Goal: Transaction & Acquisition: Book appointment/travel/reservation

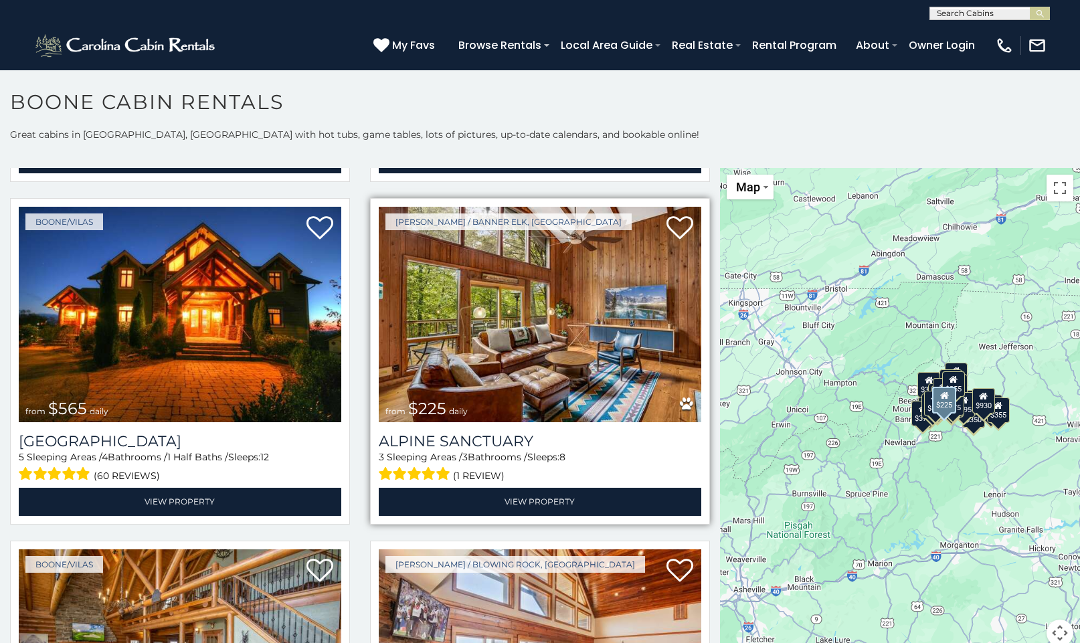
scroll to position [2740, 0]
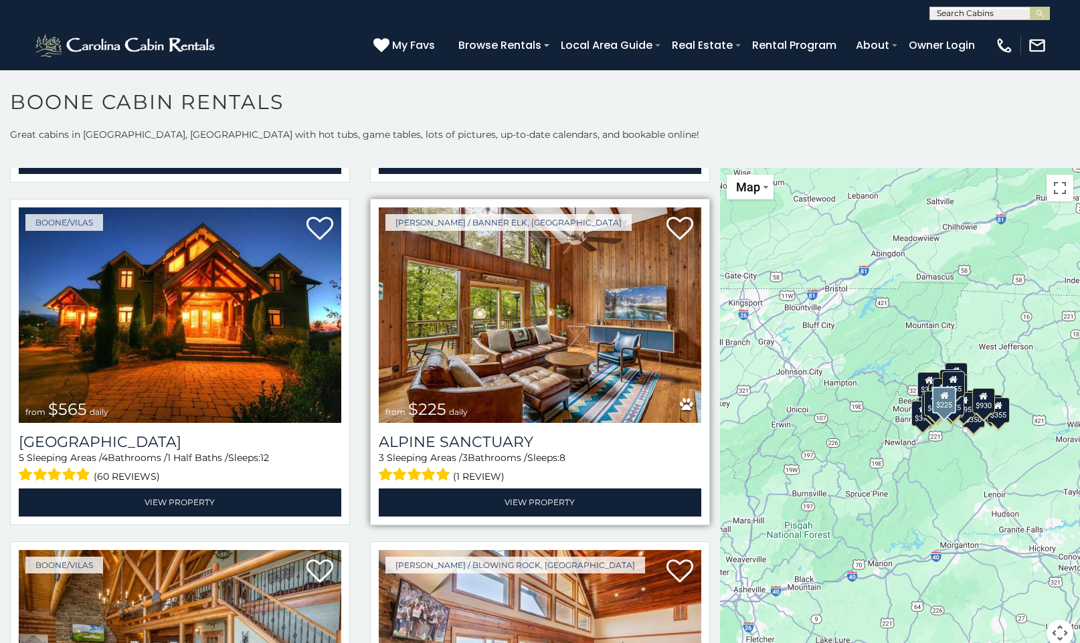
click at [526, 351] on img at bounding box center [540, 315] width 322 height 216
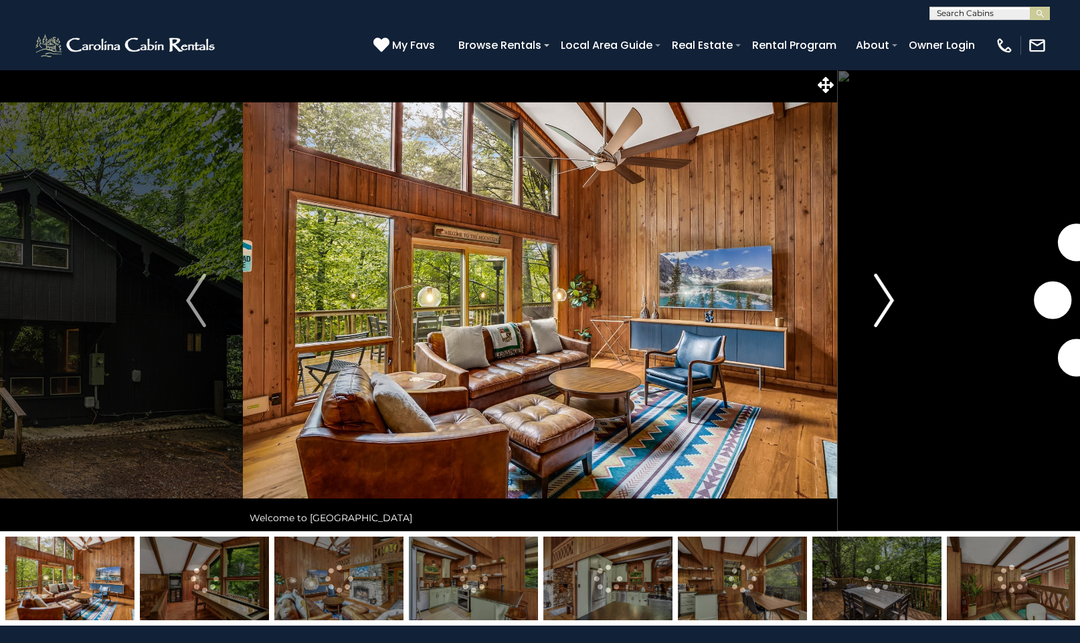
click at [882, 295] on img "Next" at bounding box center [884, 301] width 20 height 54
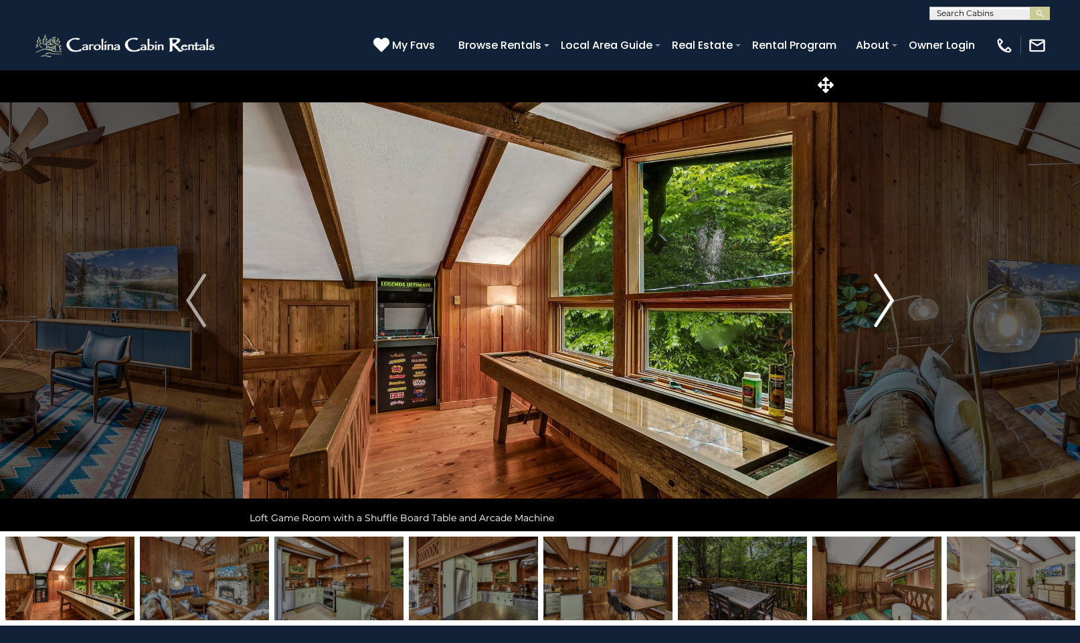
click at [886, 294] on img "Next" at bounding box center [884, 301] width 20 height 54
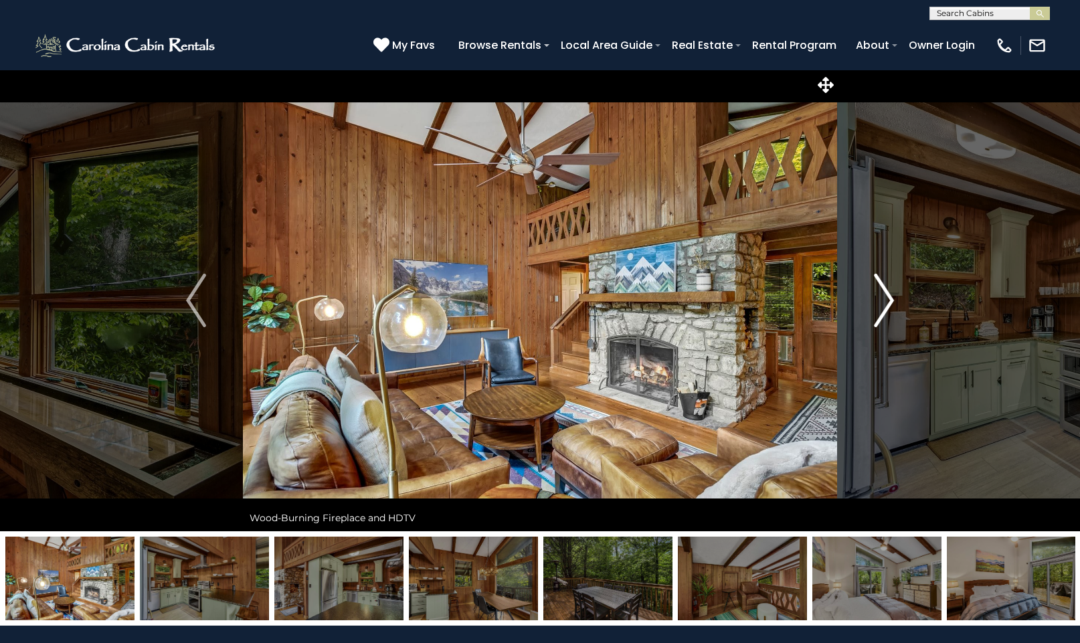
click at [886, 294] on img "Next" at bounding box center [884, 301] width 20 height 54
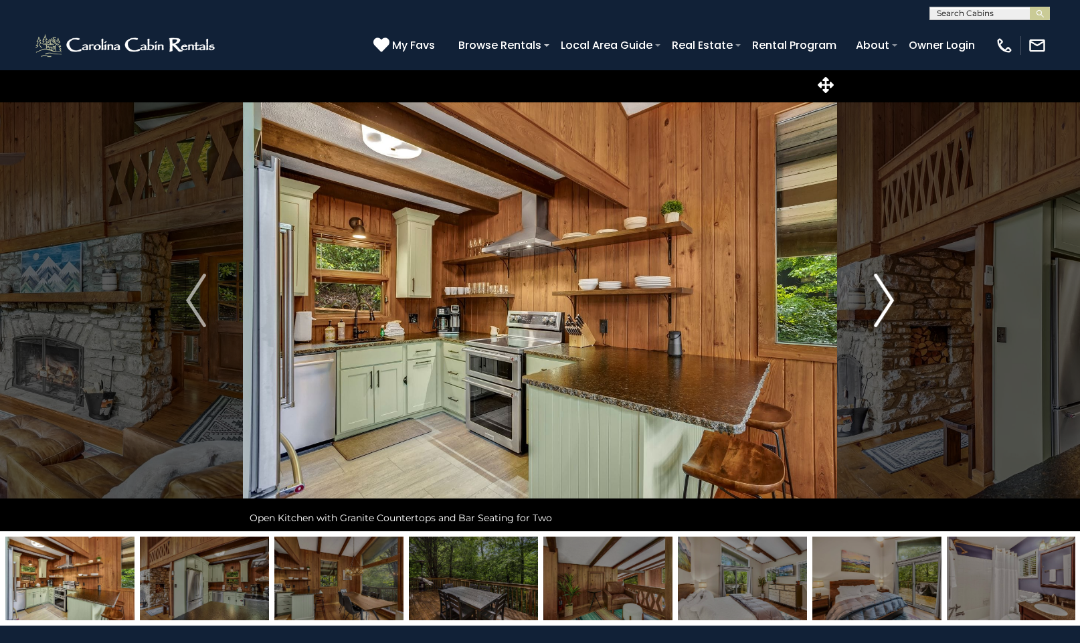
click at [886, 294] on img "Next" at bounding box center [884, 301] width 20 height 54
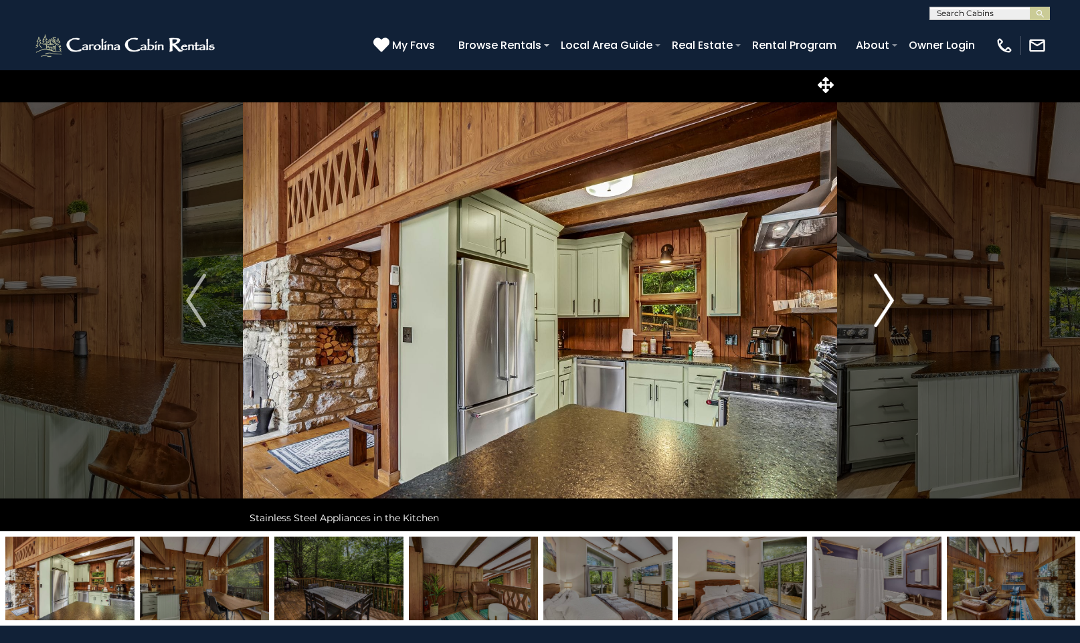
click at [886, 294] on img "Next" at bounding box center [884, 301] width 20 height 54
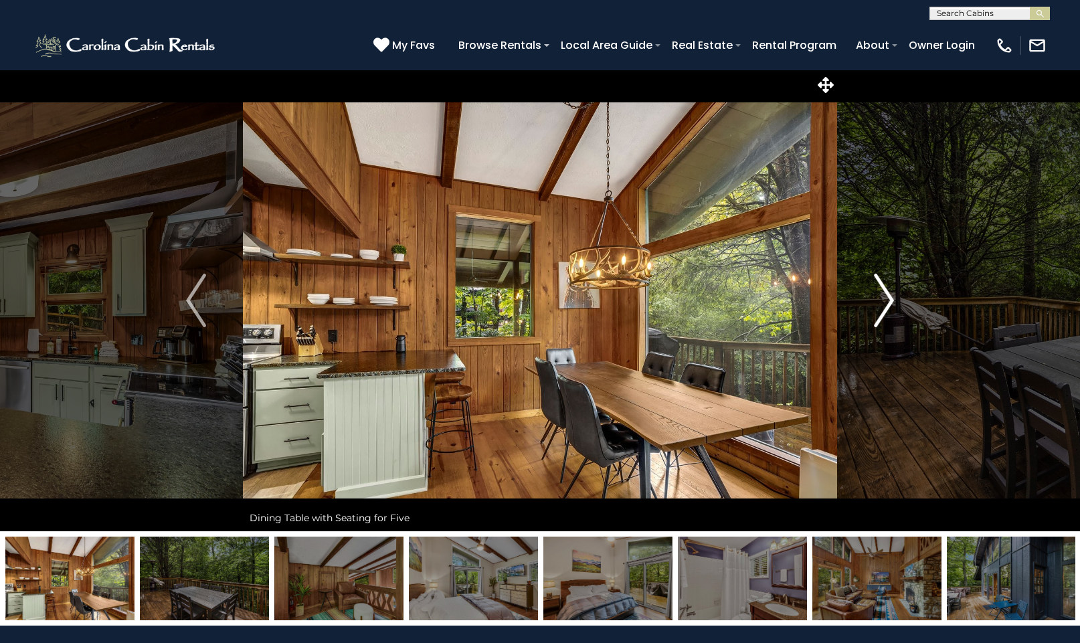
click at [886, 294] on img "Next" at bounding box center [884, 301] width 20 height 54
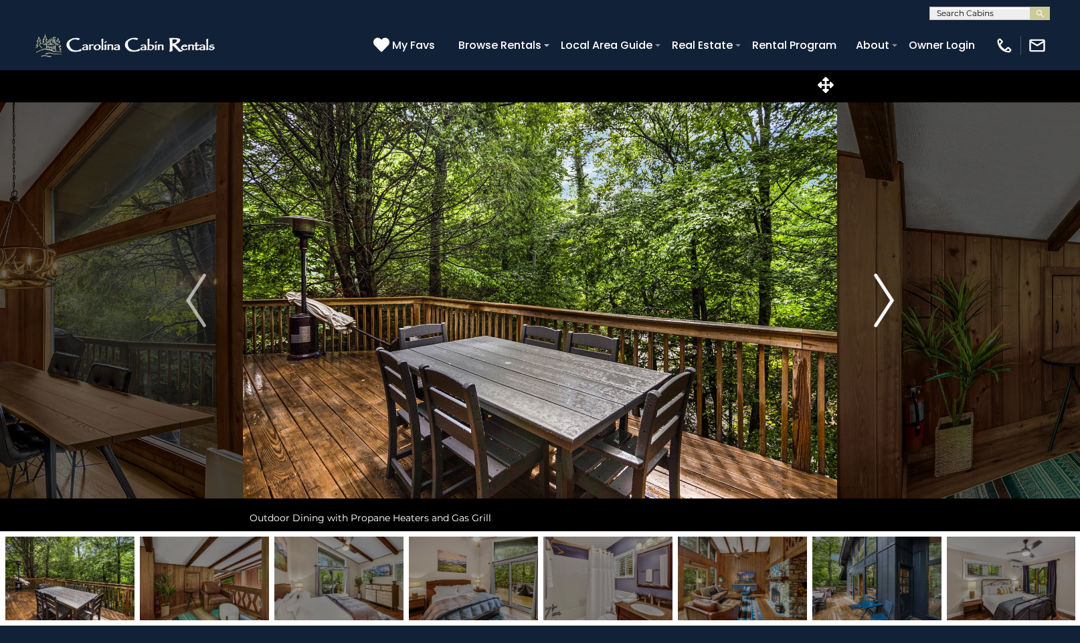
click at [886, 294] on img "Next" at bounding box center [884, 301] width 20 height 54
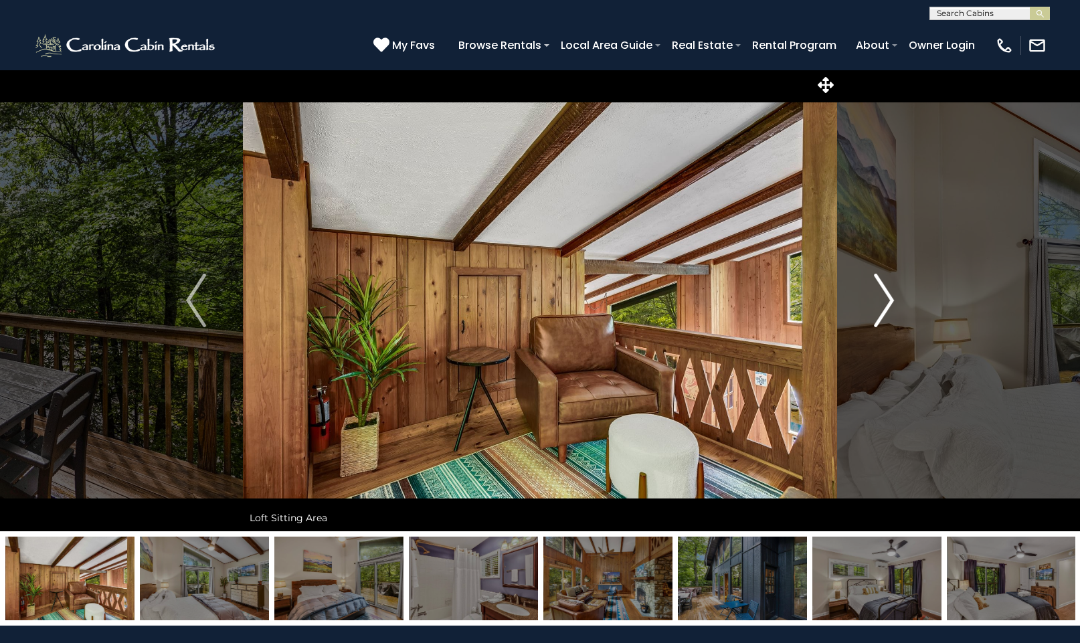
click at [886, 294] on img "Next" at bounding box center [884, 301] width 20 height 54
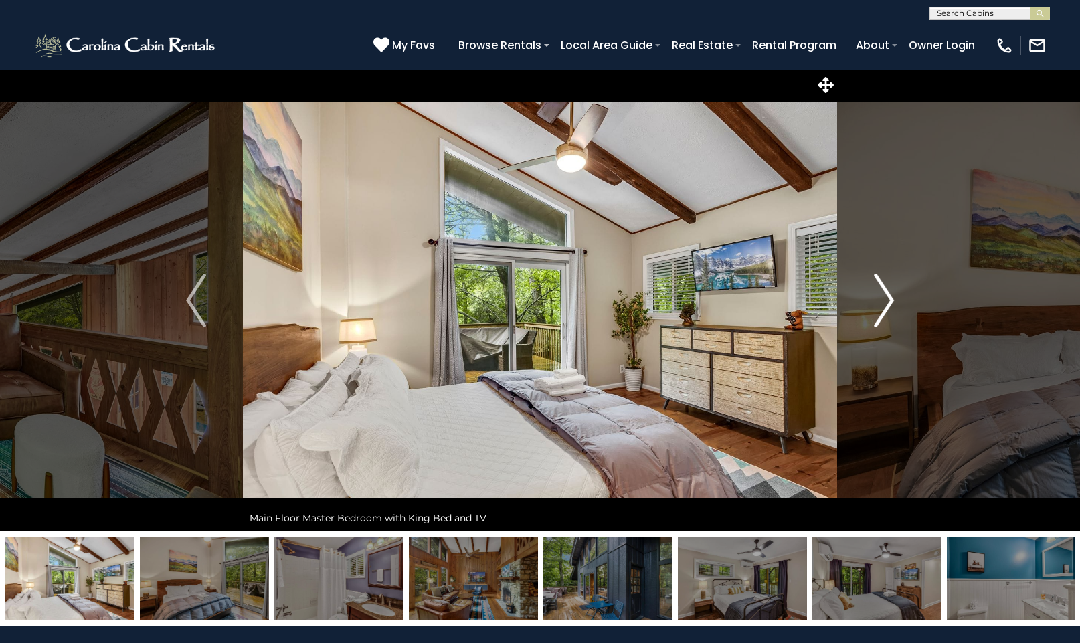
click at [886, 294] on img "Next" at bounding box center [884, 301] width 20 height 54
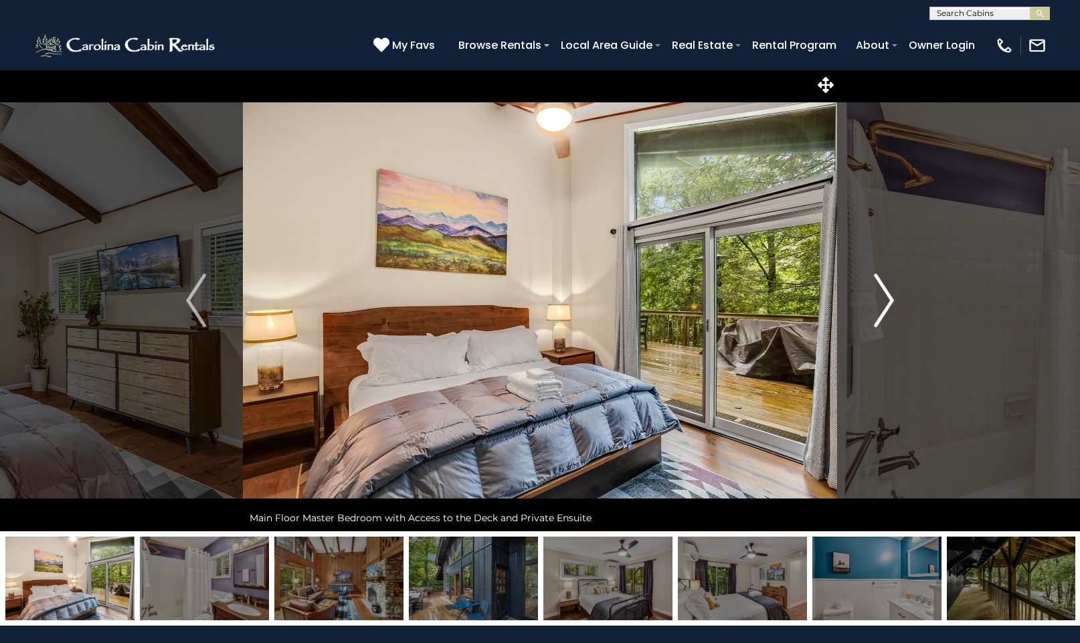
click at [886, 294] on img "Next" at bounding box center [884, 301] width 20 height 54
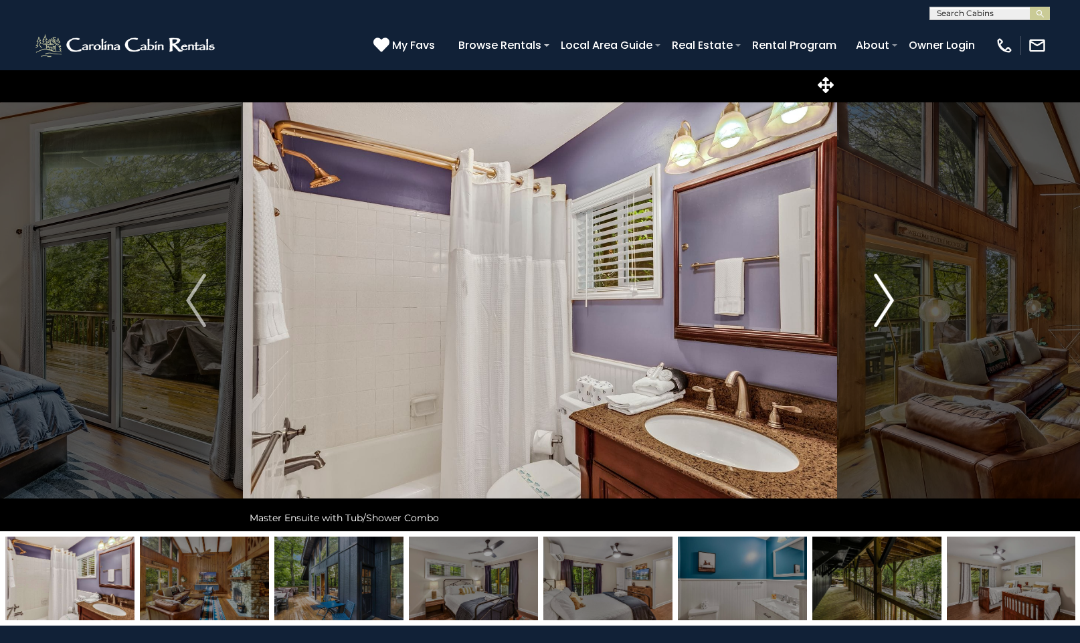
click at [886, 294] on img "Next" at bounding box center [884, 301] width 20 height 54
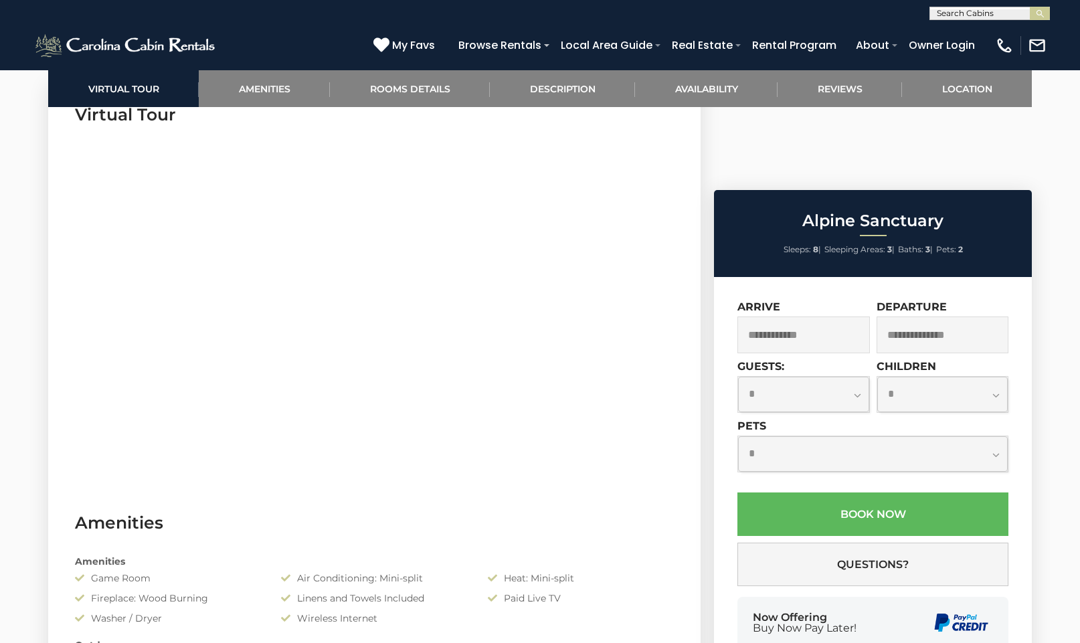
scroll to position [658, 0]
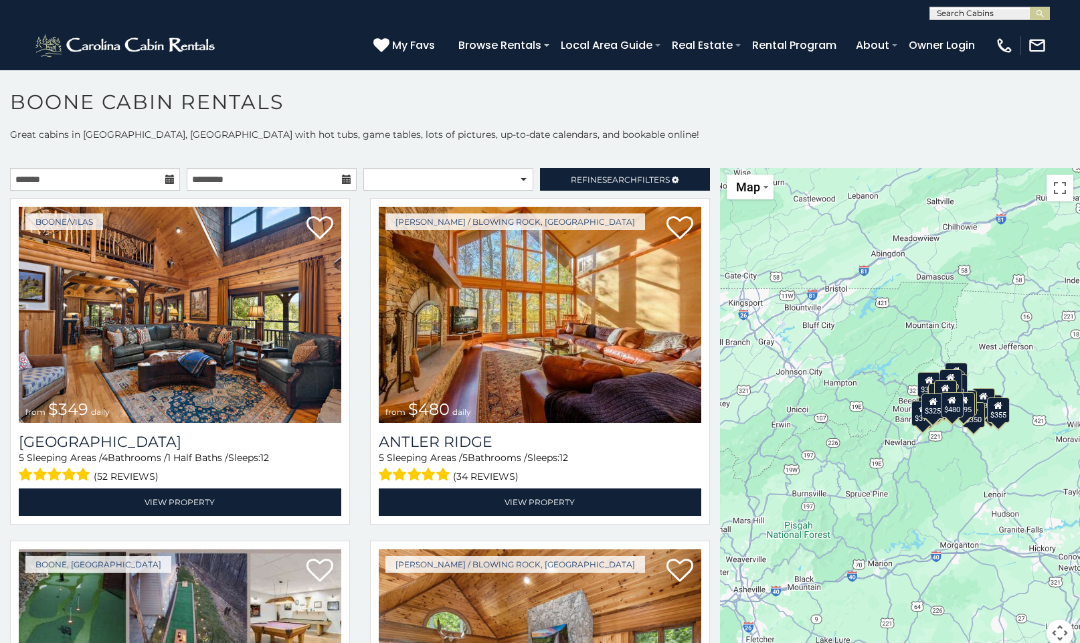
click at [904, 398] on div "$349 $480 $525 $315 $355 $675 $635 $930 $400 $451 $330 $400 $485 $460 $395 $255…" at bounding box center [900, 415] width 360 height 494
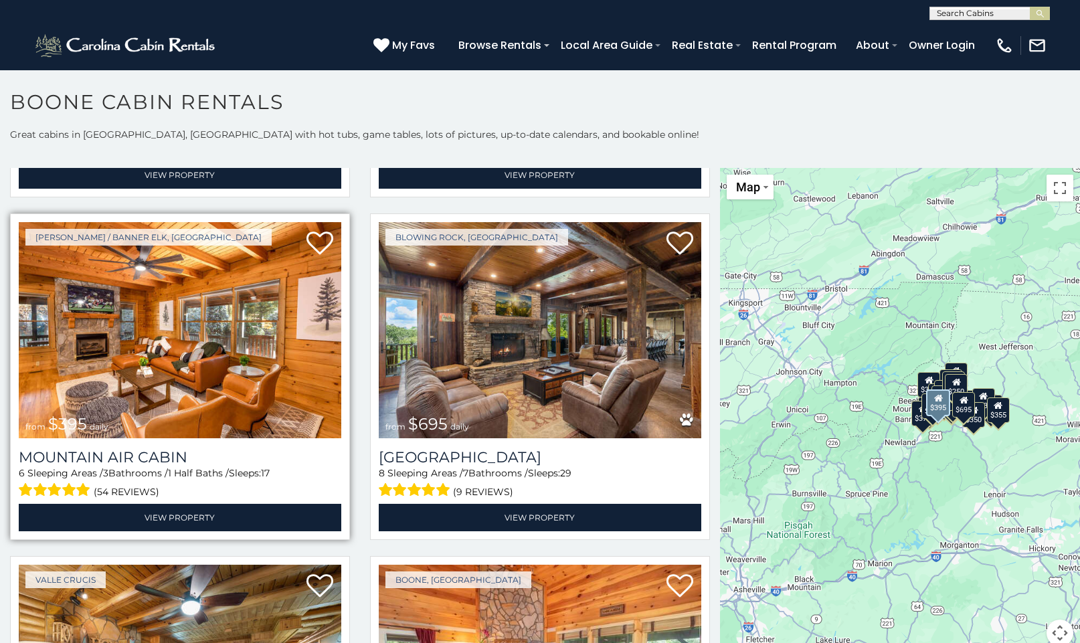
scroll to position [4065, 0]
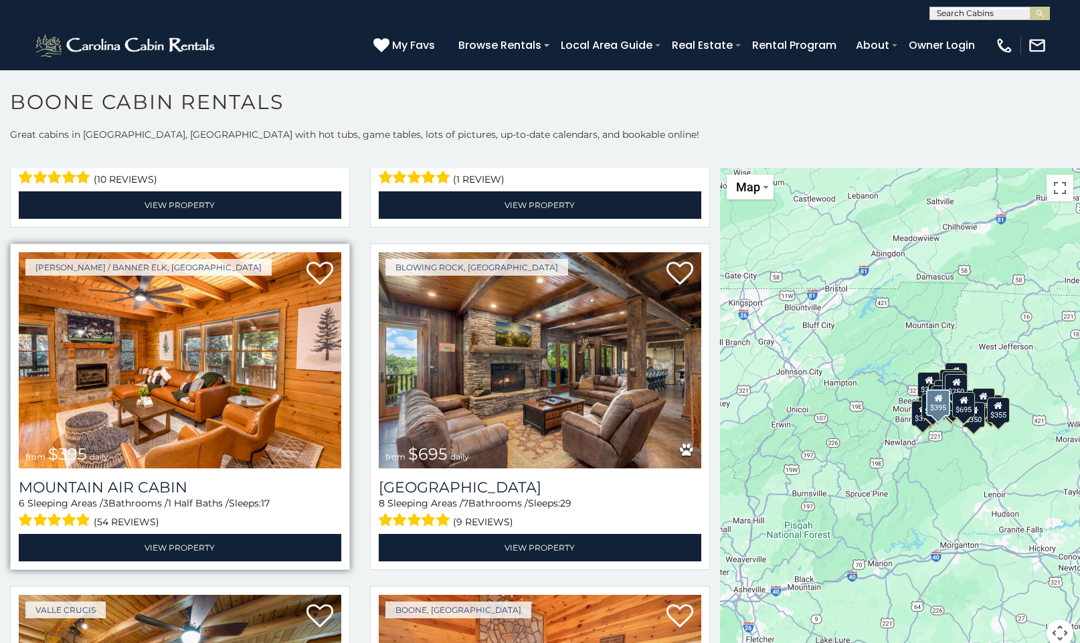
click at [152, 360] on img at bounding box center [180, 360] width 322 height 216
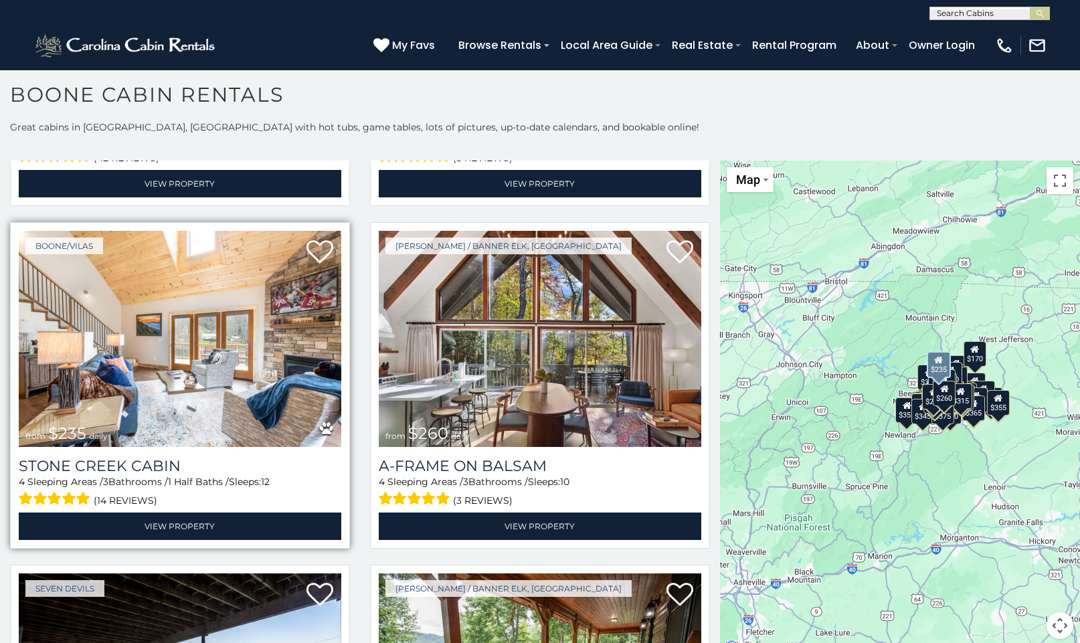
scroll to position [7506, 0]
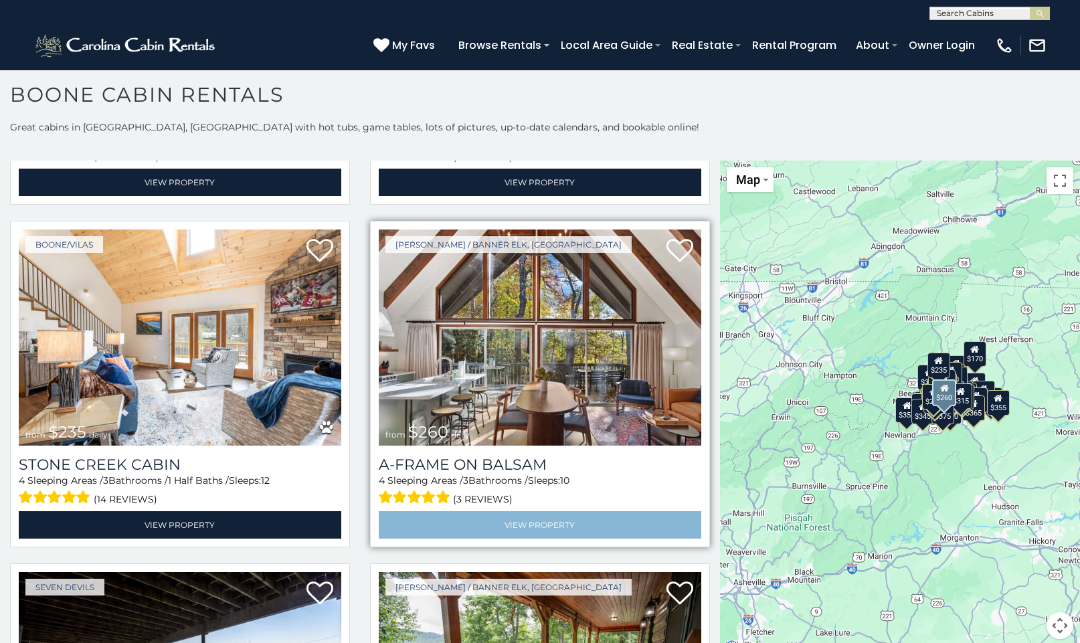
click at [524, 511] on link "View Property" at bounding box center [540, 524] width 322 height 27
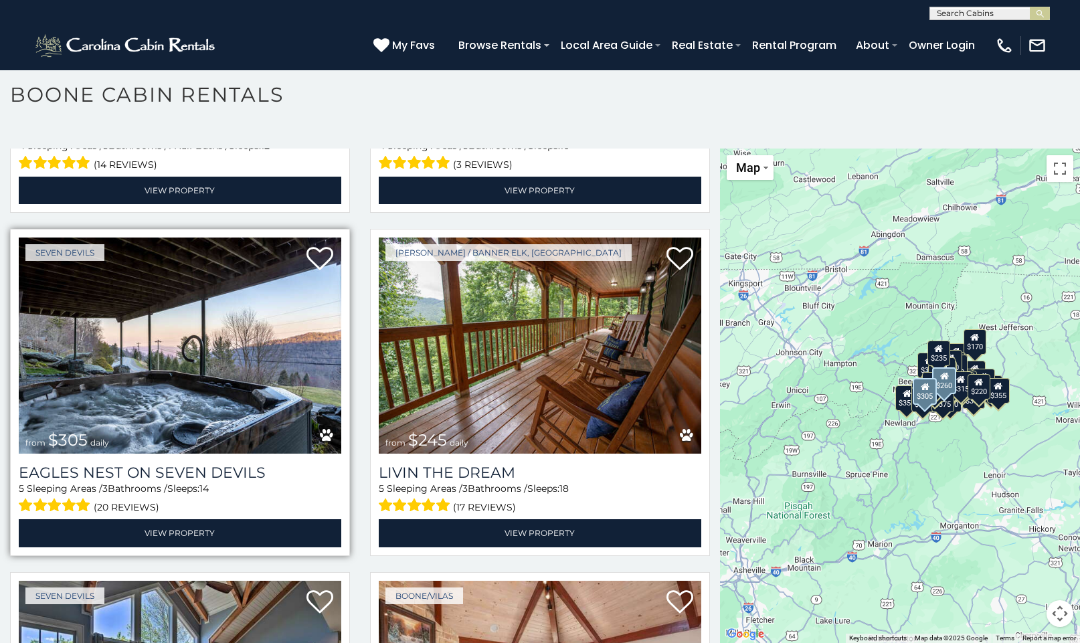
scroll to position [7839, 0]
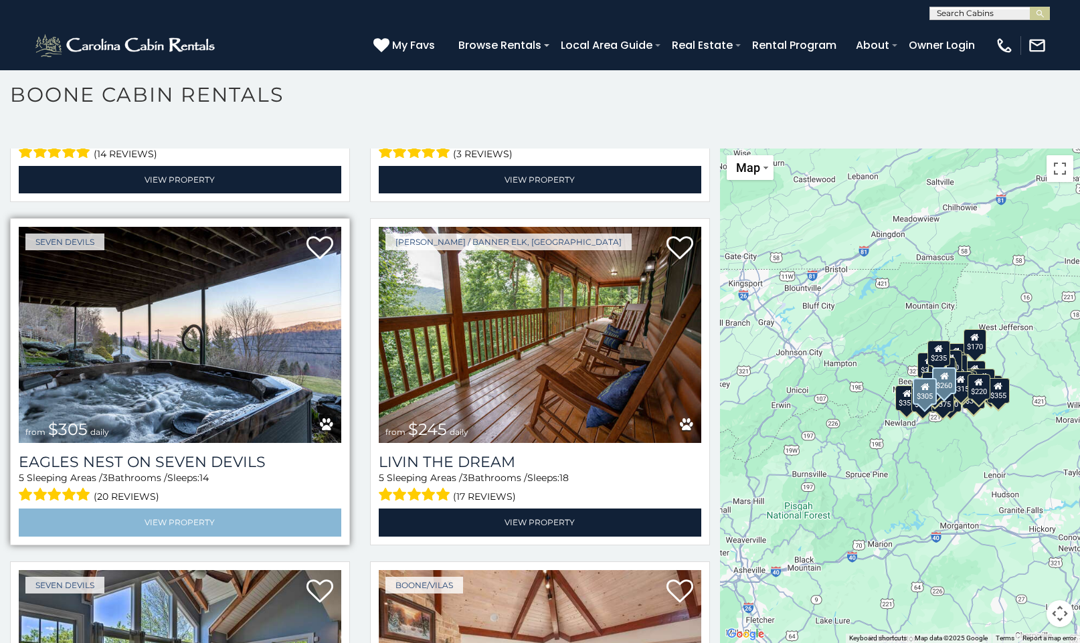
click at [177, 508] on link "View Property" at bounding box center [180, 521] width 322 height 27
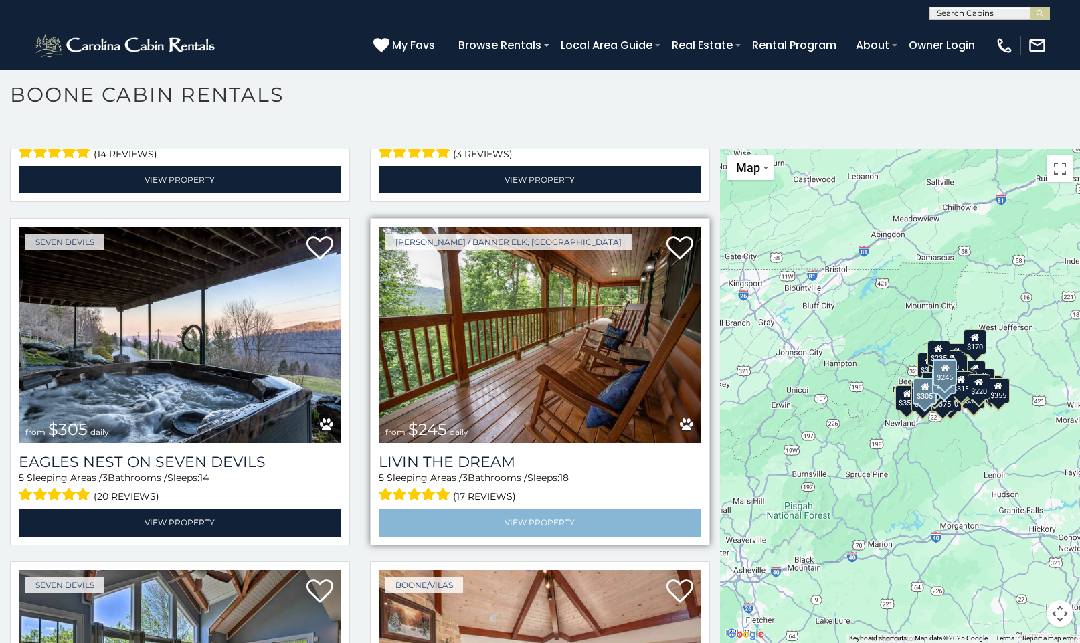
click at [549, 508] on link "View Property" at bounding box center [540, 521] width 322 height 27
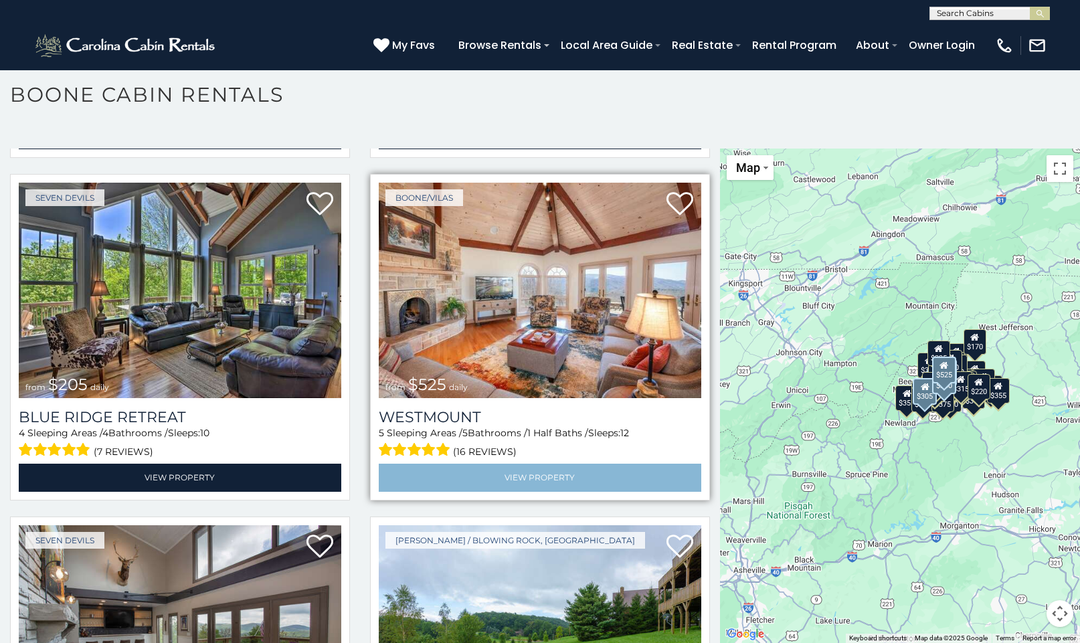
scroll to position [8228, 0]
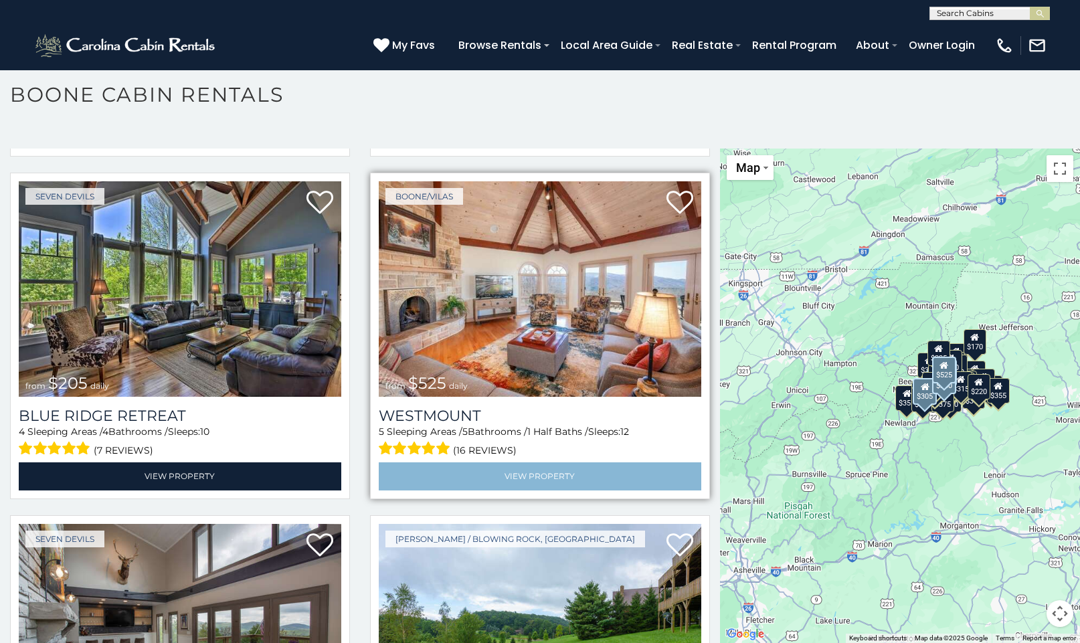
click at [526, 462] on link "View Property" at bounding box center [540, 475] width 322 height 27
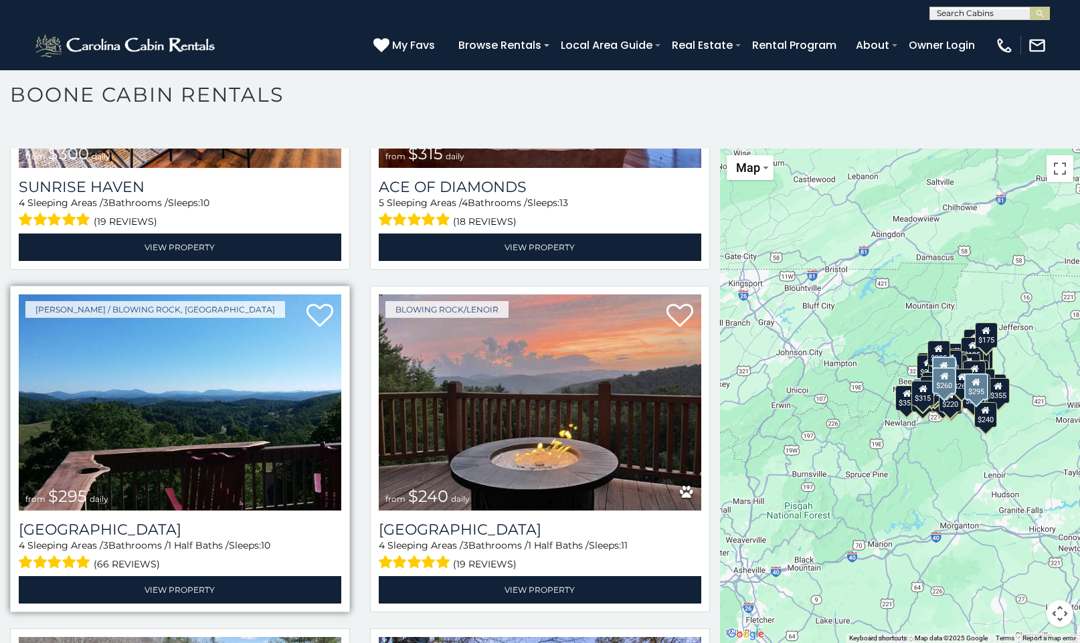
scroll to position [10175, 0]
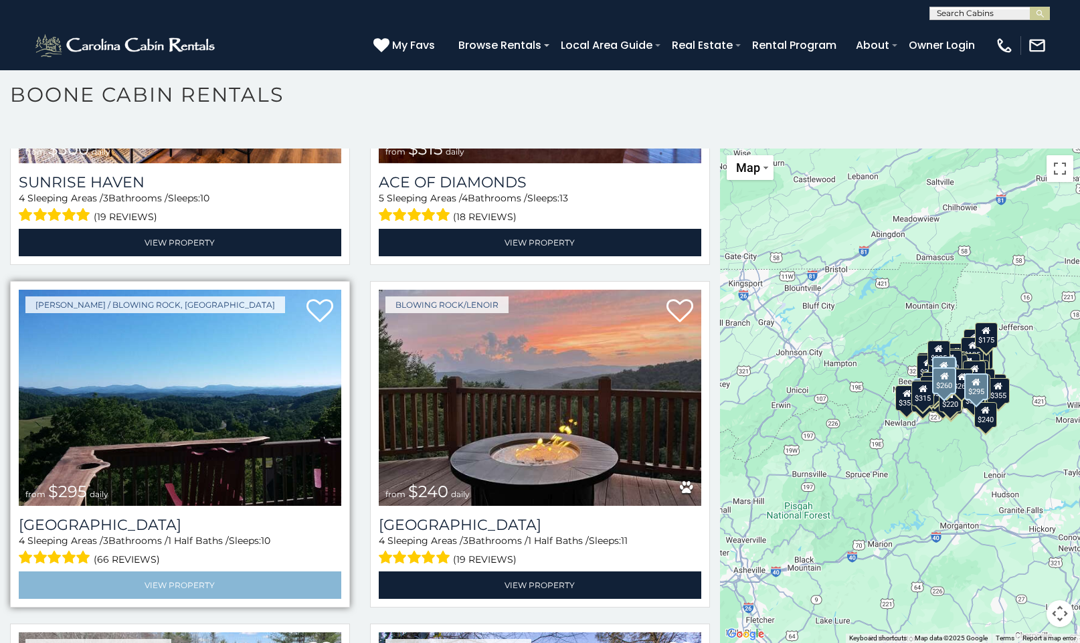
click at [188, 571] on link "View Property" at bounding box center [180, 584] width 322 height 27
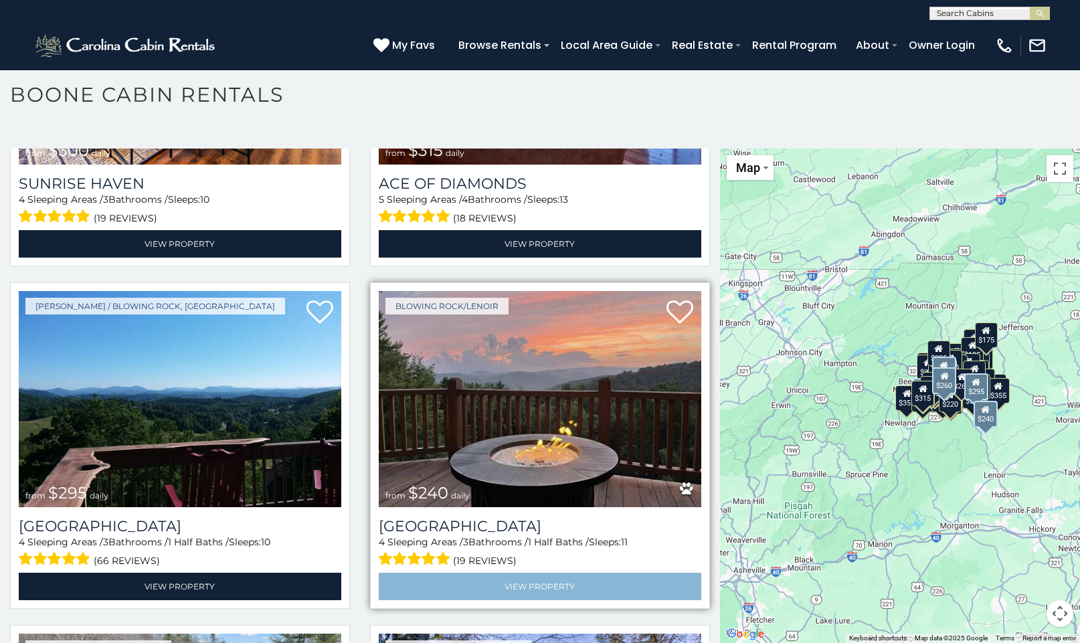
click at [539, 573] on link "View Property" at bounding box center [540, 586] width 322 height 27
click at [536, 573] on link "View Property" at bounding box center [540, 586] width 322 height 27
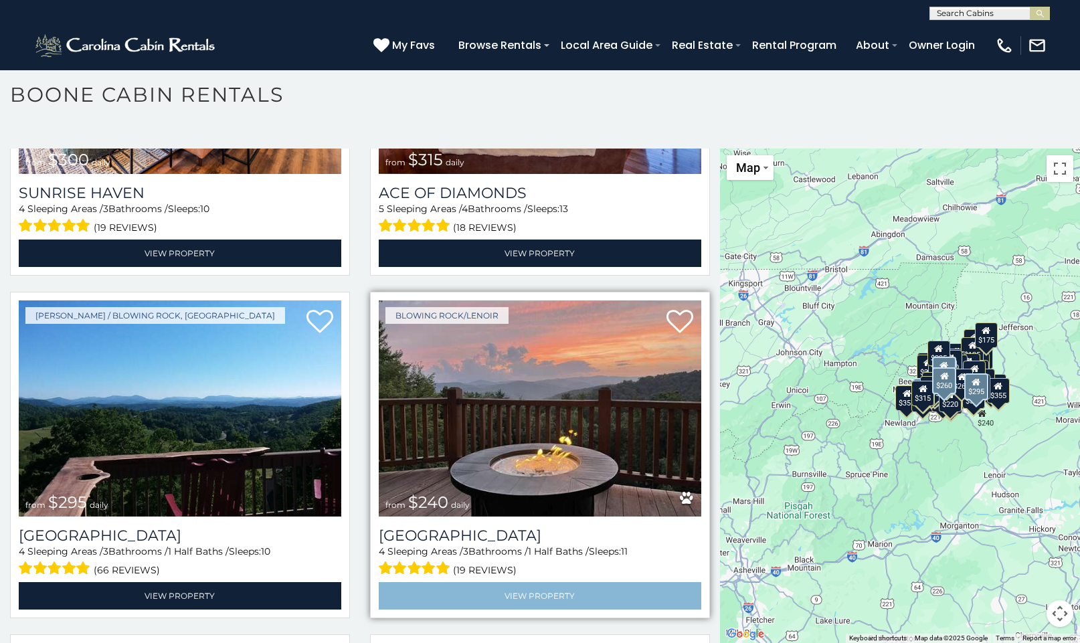
scroll to position [10196, 0]
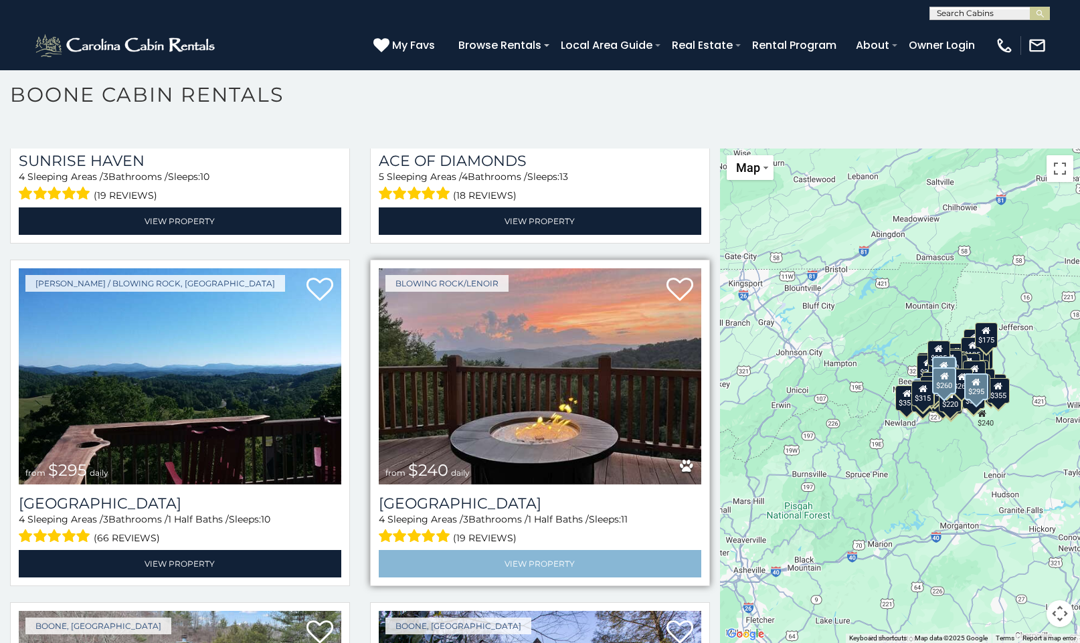
click at [531, 550] on link "View Property" at bounding box center [540, 563] width 322 height 27
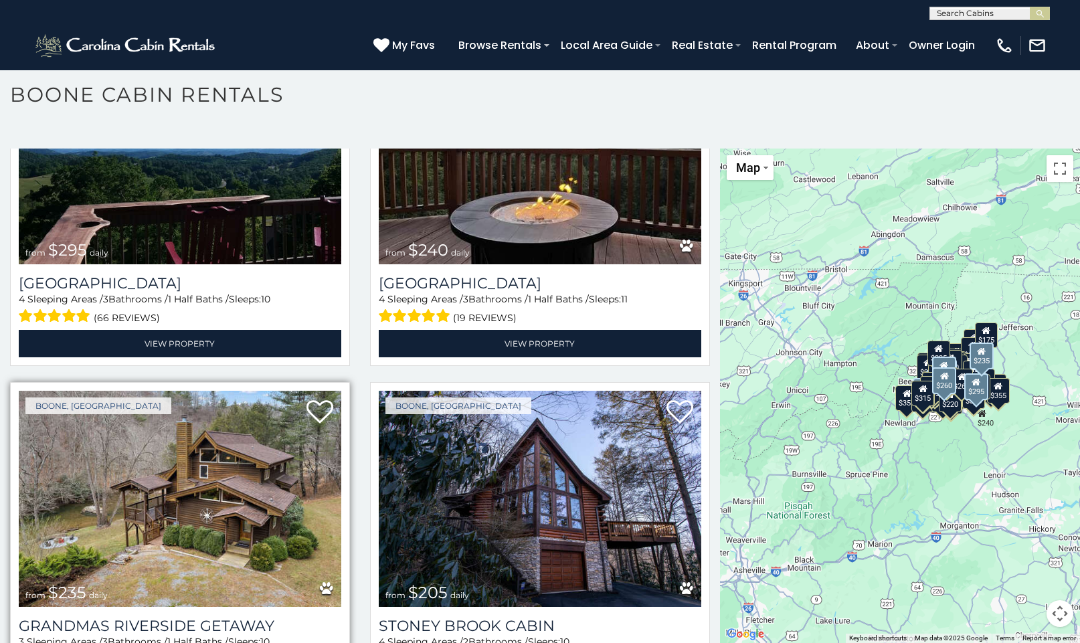
scroll to position [10421, 0]
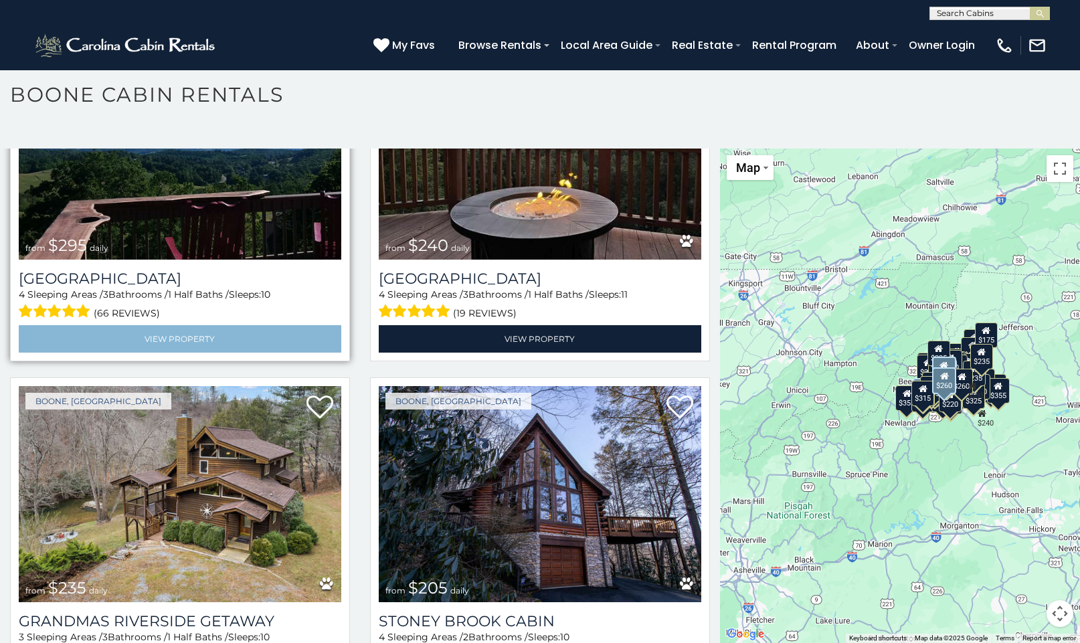
click at [177, 325] on link "View Property" at bounding box center [180, 338] width 322 height 27
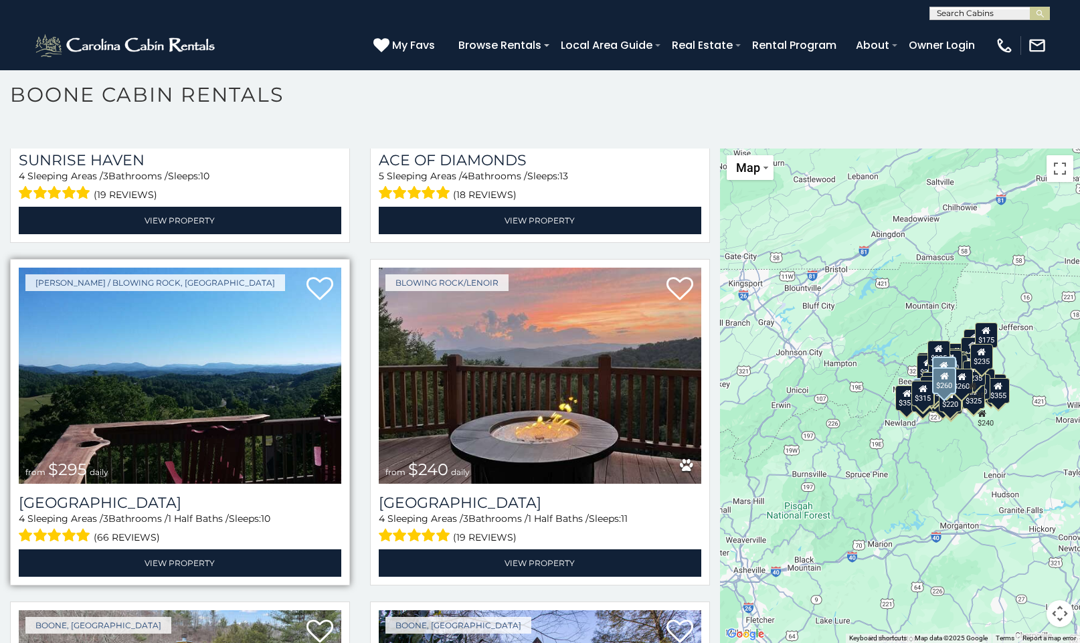
scroll to position [10188, 0]
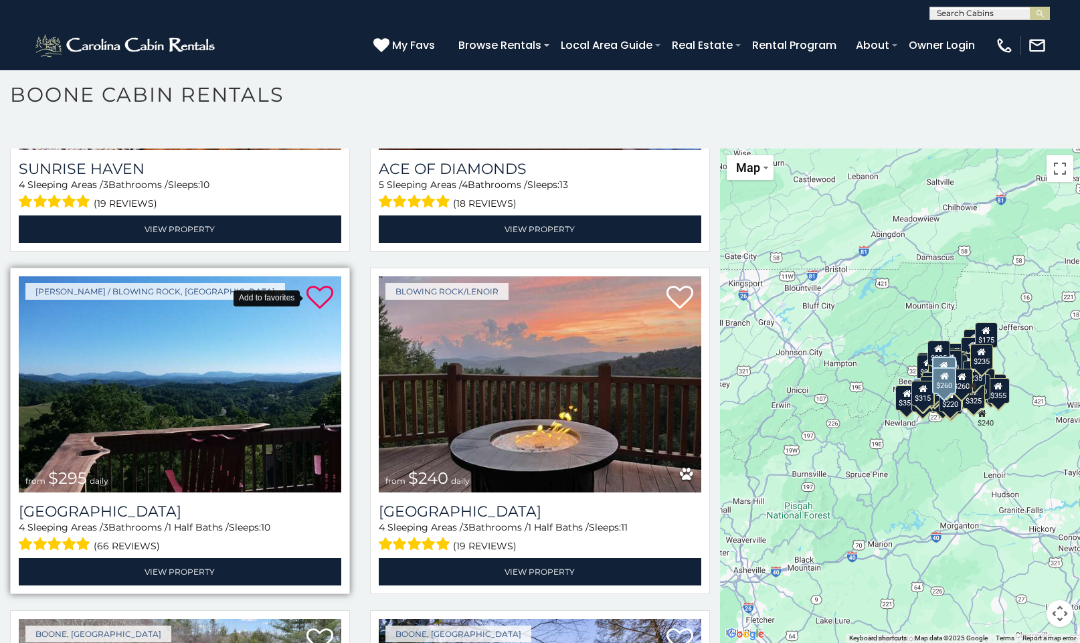
click at [318, 284] on icon at bounding box center [319, 297] width 27 height 27
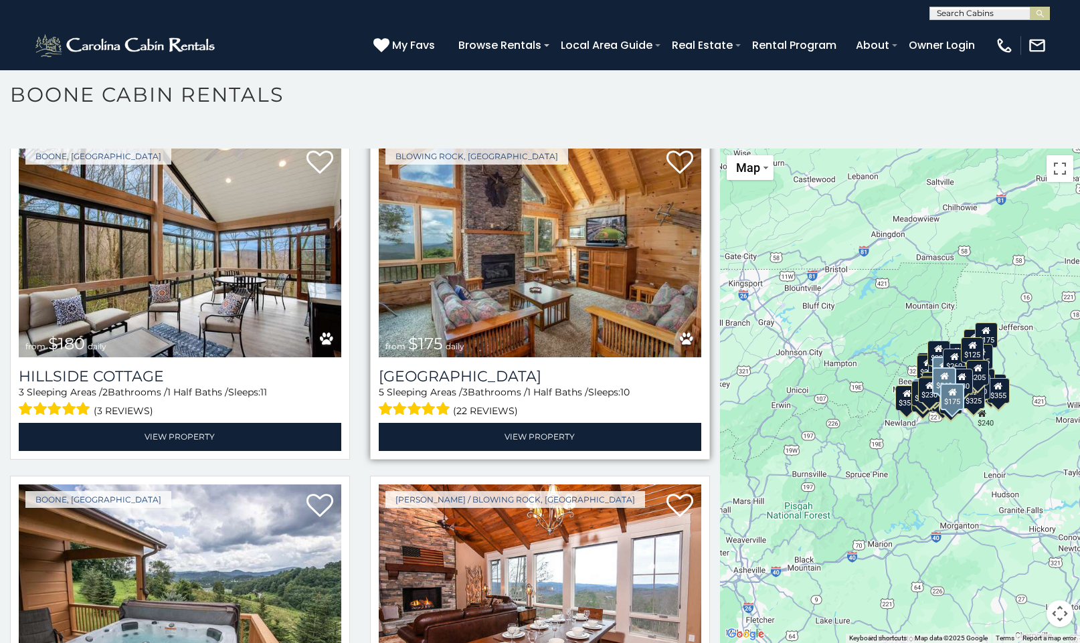
scroll to position [13409, 0]
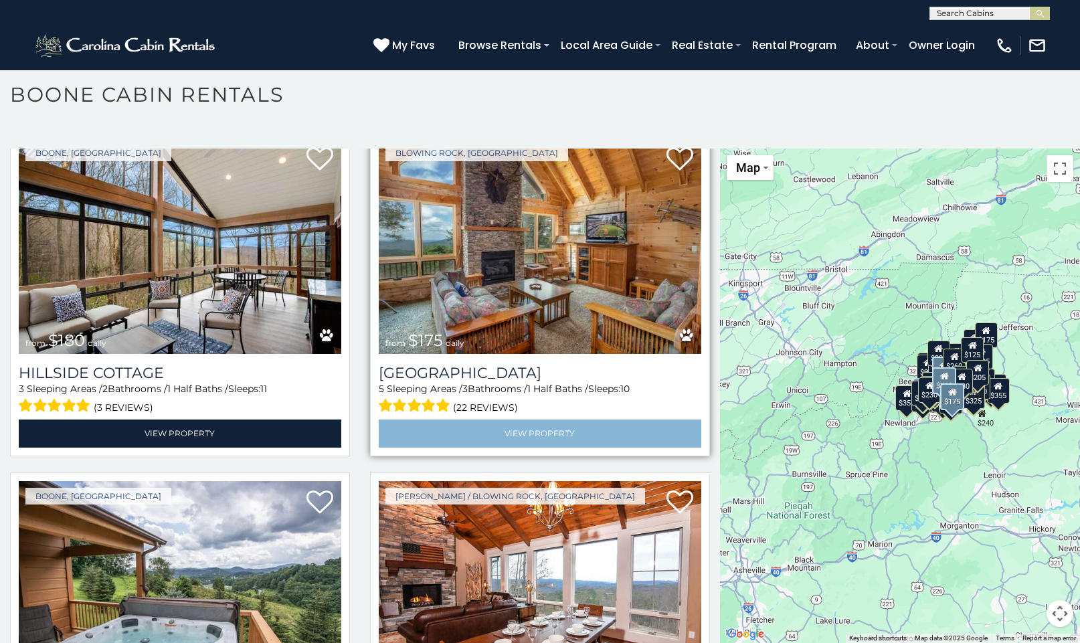
click at [535, 419] on link "View Property" at bounding box center [540, 432] width 322 height 27
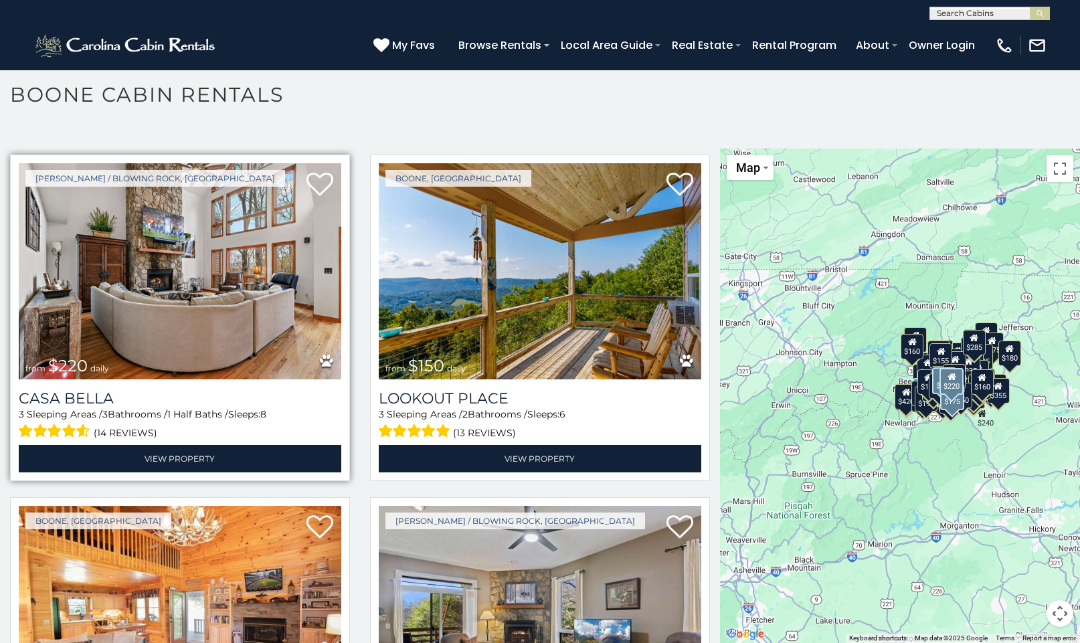
scroll to position [22946, 0]
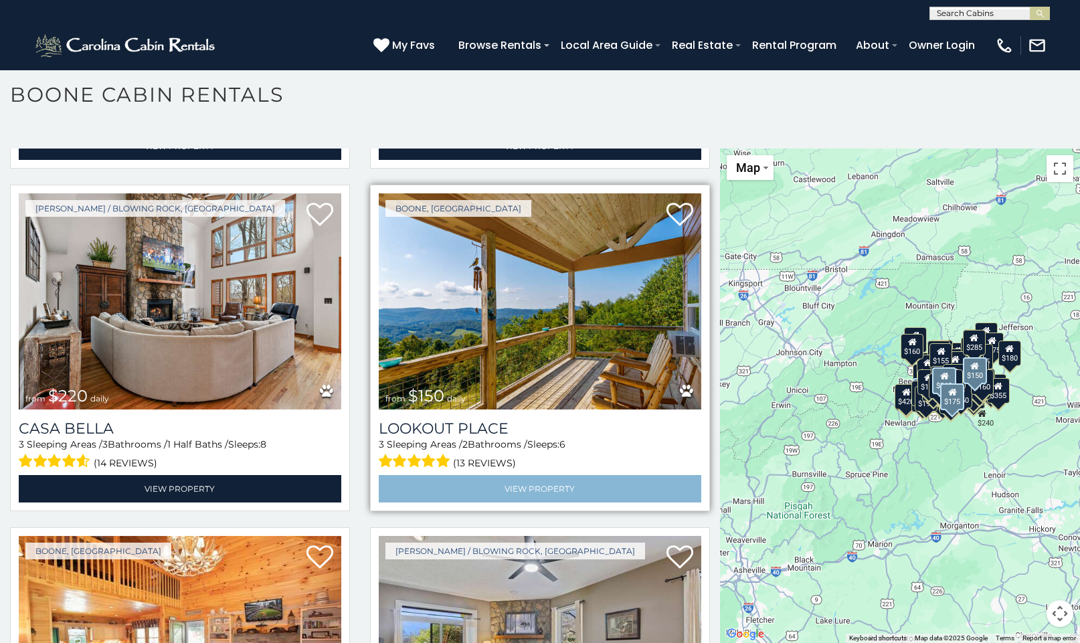
click at [539, 475] on link "View Property" at bounding box center [540, 488] width 322 height 27
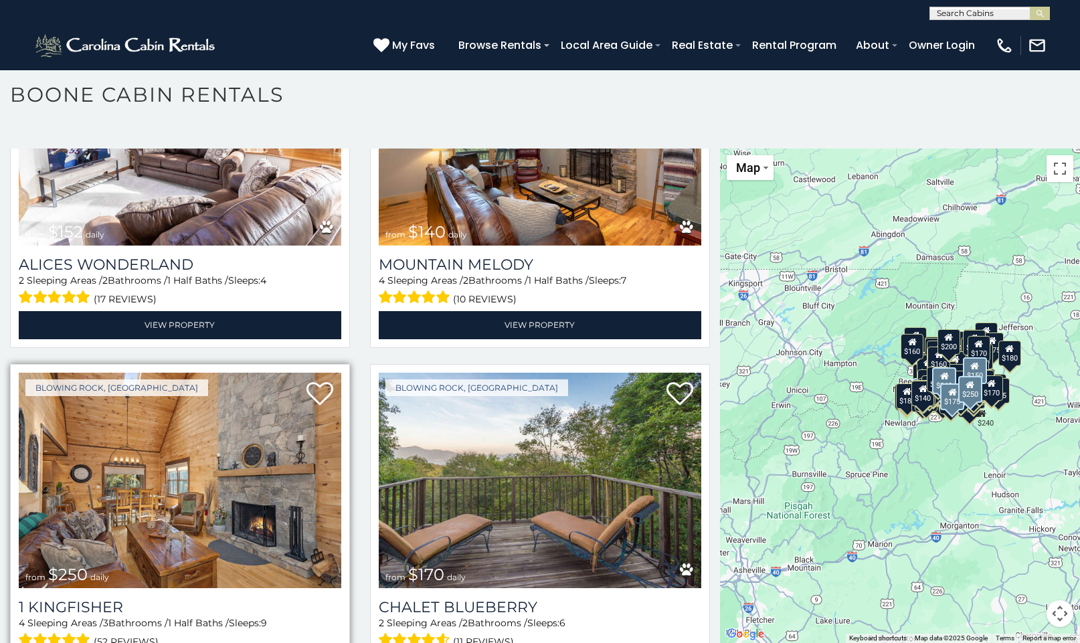
scroll to position [7, 0]
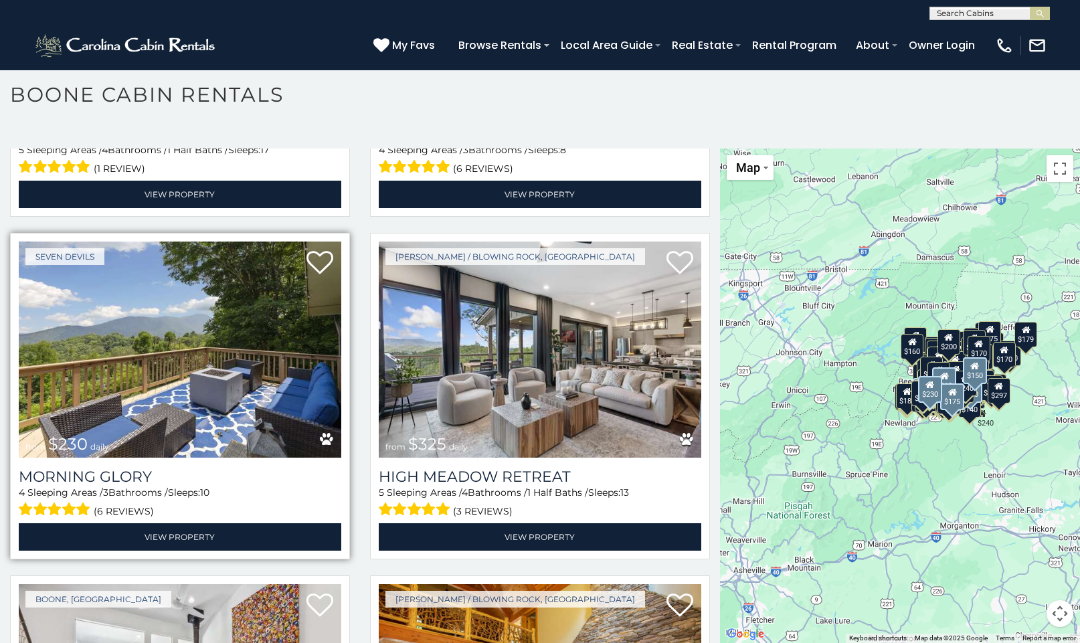
scroll to position [34203, 0]
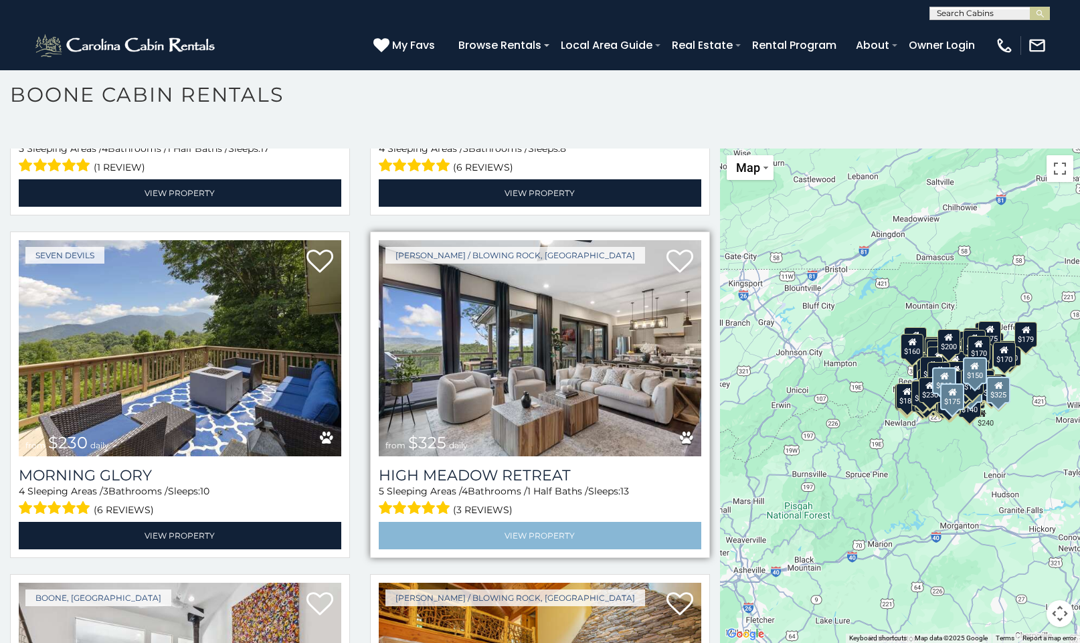
click at [512, 522] on link "View Property" at bounding box center [540, 535] width 322 height 27
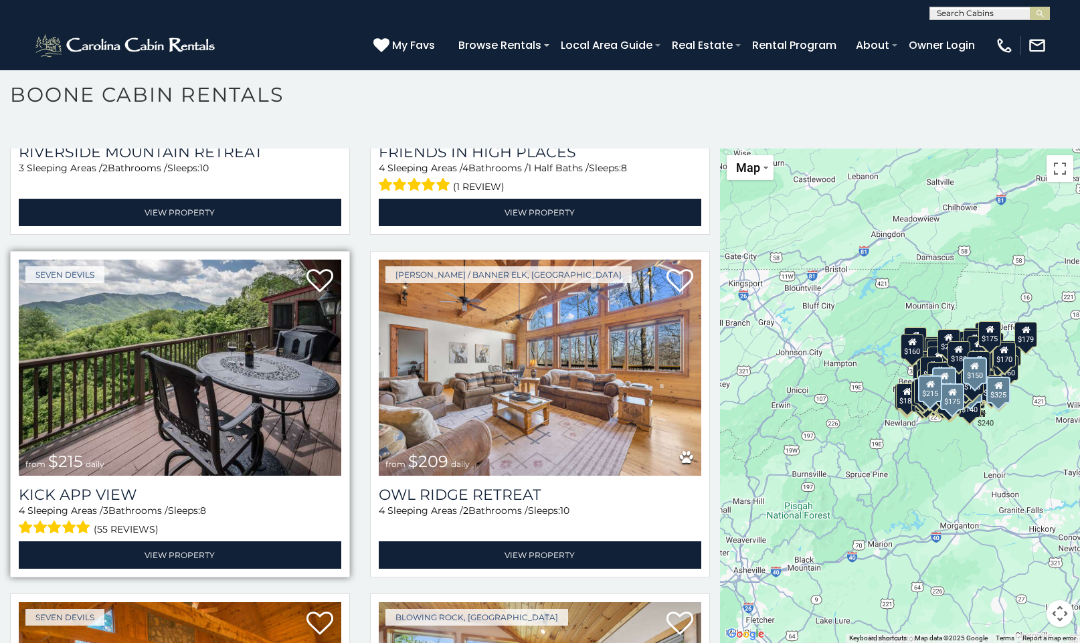
scroll to position [36932, 0]
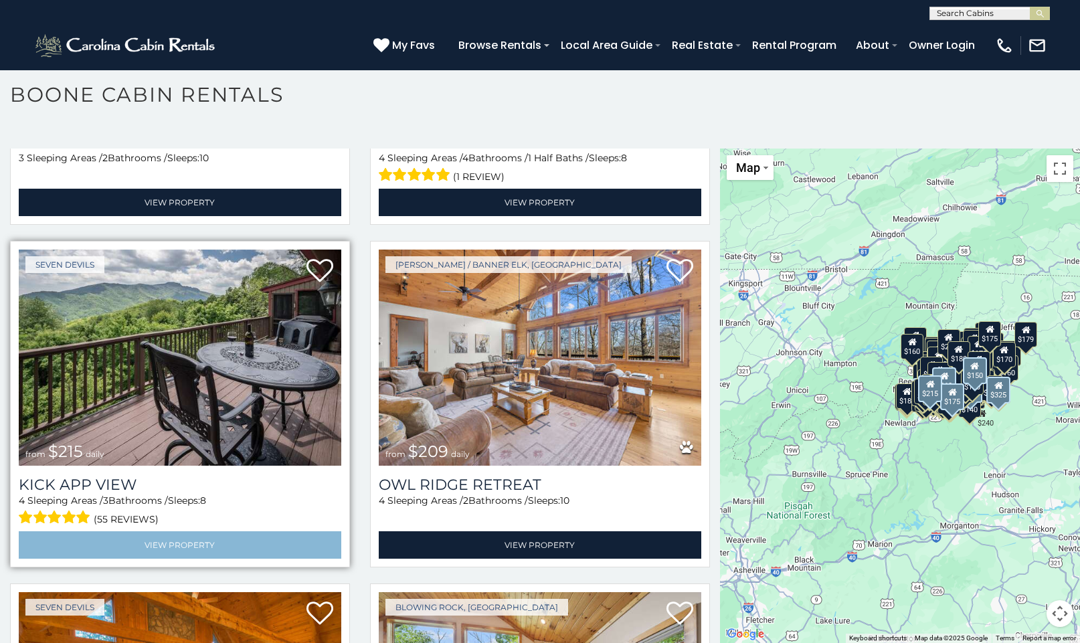
click at [181, 531] on link "View Property" at bounding box center [180, 544] width 322 height 27
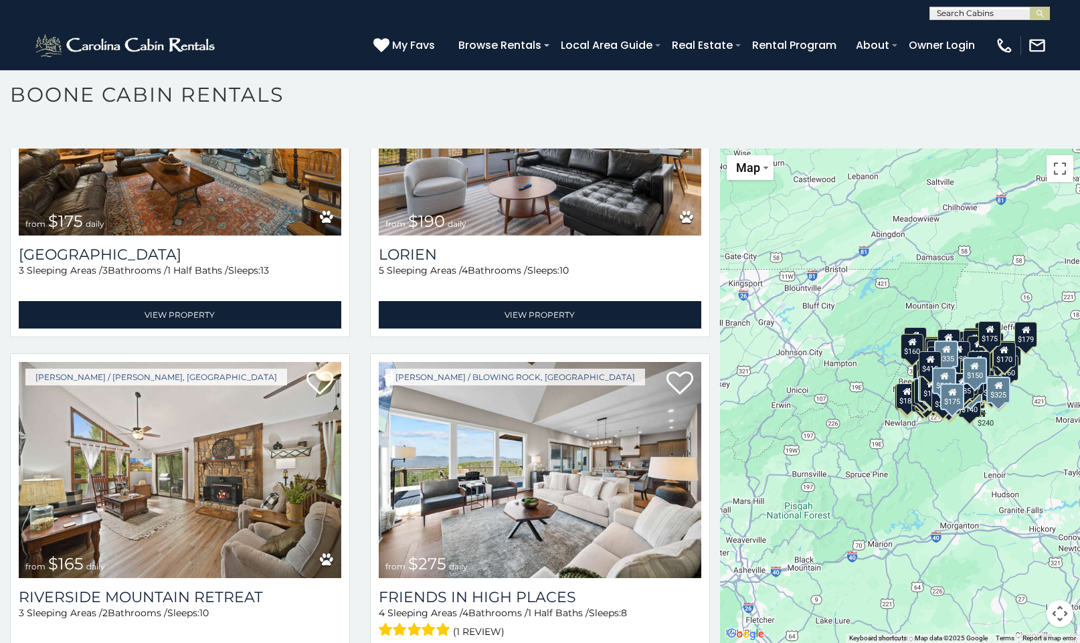
scroll to position [7, 0]
click at [900, 484] on div "$349 $480 $525 $315 $355 $675 $635 $930 $400 $451 $330 $400 $485 $460 $395 $255…" at bounding box center [900, 396] width 360 height 494
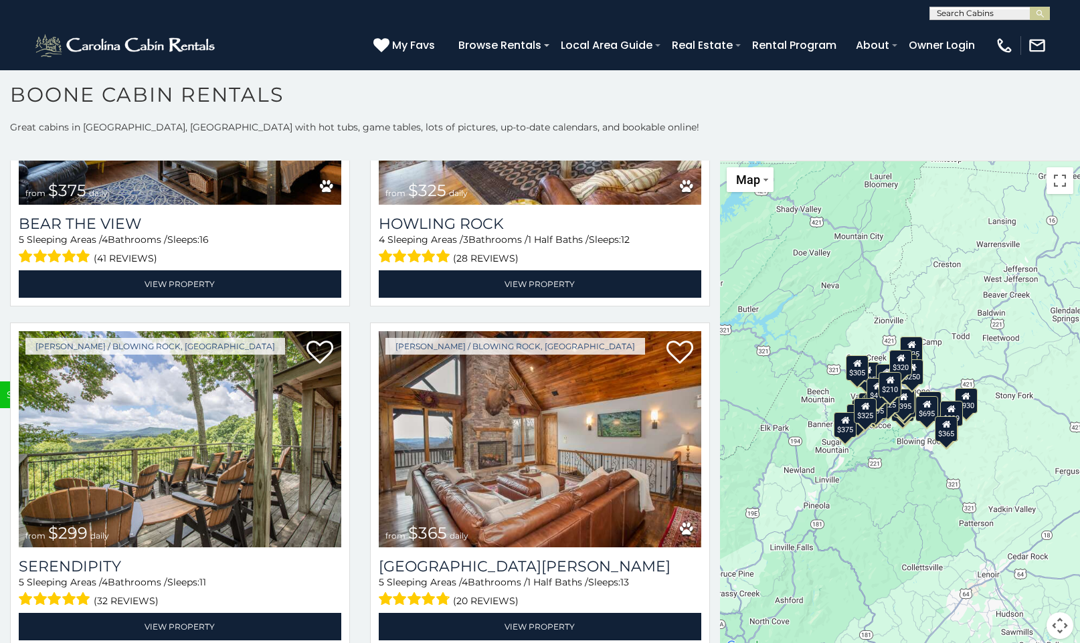
drag, startPoint x: 969, startPoint y: 401, endPoint x: 867, endPoint y: 498, distance: 141.0
click at [867, 498] on div "$349 $480 $525 $315 $675 $635 $930 $400 $451 $330 $400 $485 $460 $395 $255 $565…" at bounding box center [900, 408] width 360 height 494
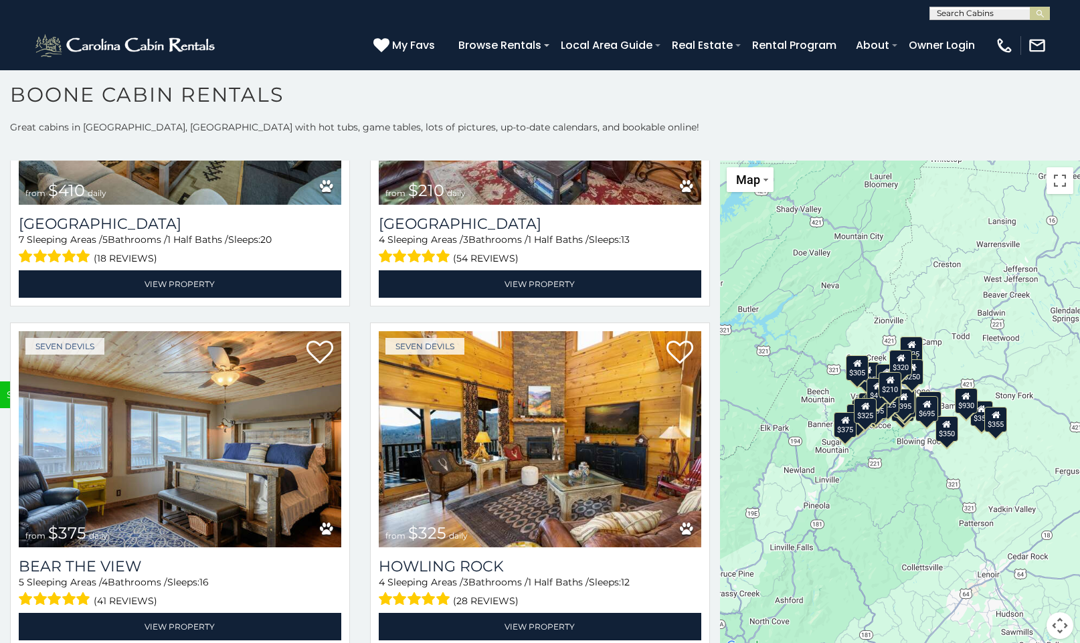
click at [900, 493] on div "$349 $480 $525 $315 $355 $675 $635 $930 $400 $451 $330 $400 $485 $460 $395 $255…" at bounding box center [900, 408] width 360 height 494
click at [925, 449] on div "$349 $480 $525 $315 $355 $675 $635 $930 $400 $451 $330 $400 $485 $460 $395 $255…" at bounding box center [900, 408] width 360 height 494
click at [913, 446] on div "$349 $480 $525 $315 $355 $675 $635 $930 $400 $451 $330 $400 $485 $460 $395 $255…" at bounding box center [900, 408] width 360 height 494
click at [821, 406] on div "$349 $480 $525 $315 $355 $675 $635 $930 $400 $451 $330 $400 $485 $460 $395 $255…" at bounding box center [900, 408] width 360 height 494
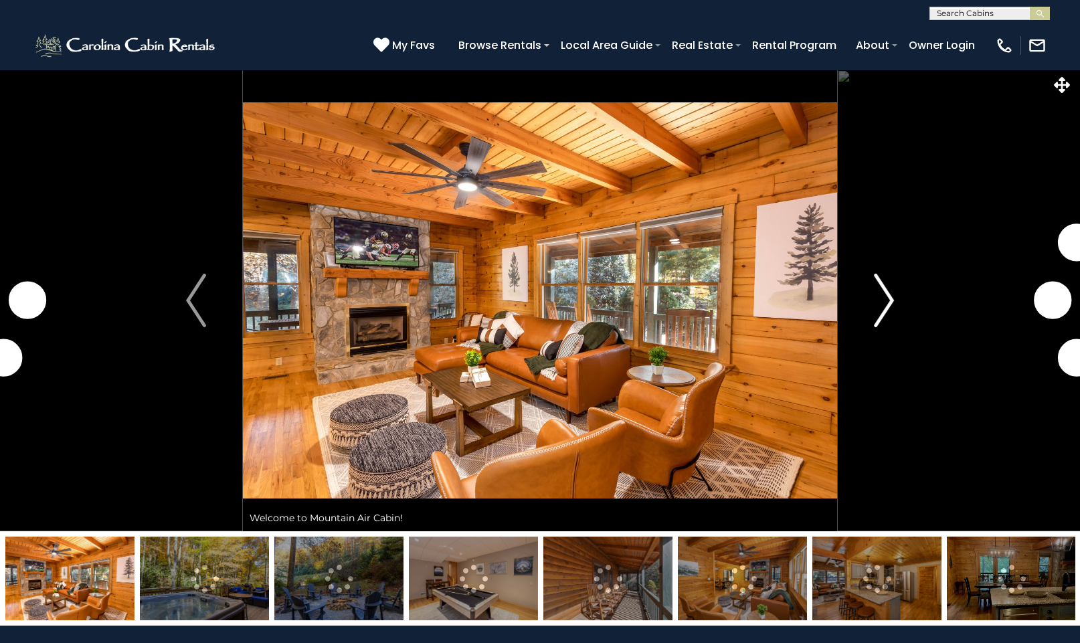
click at [883, 307] on img "Next" at bounding box center [884, 301] width 20 height 54
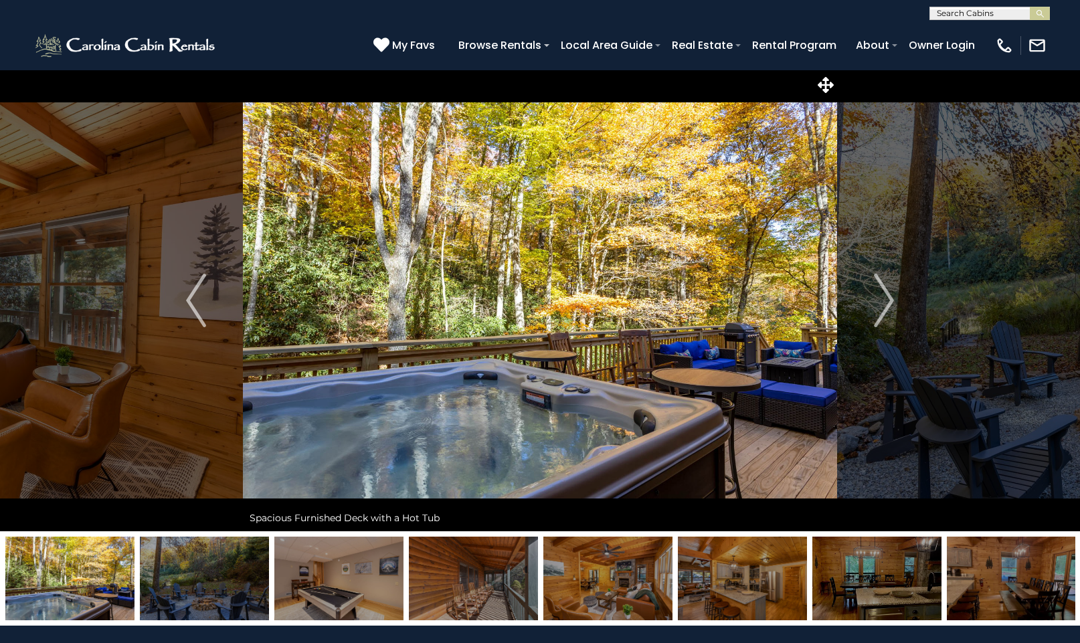
click at [203, 588] on img at bounding box center [204, 579] width 129 height 84
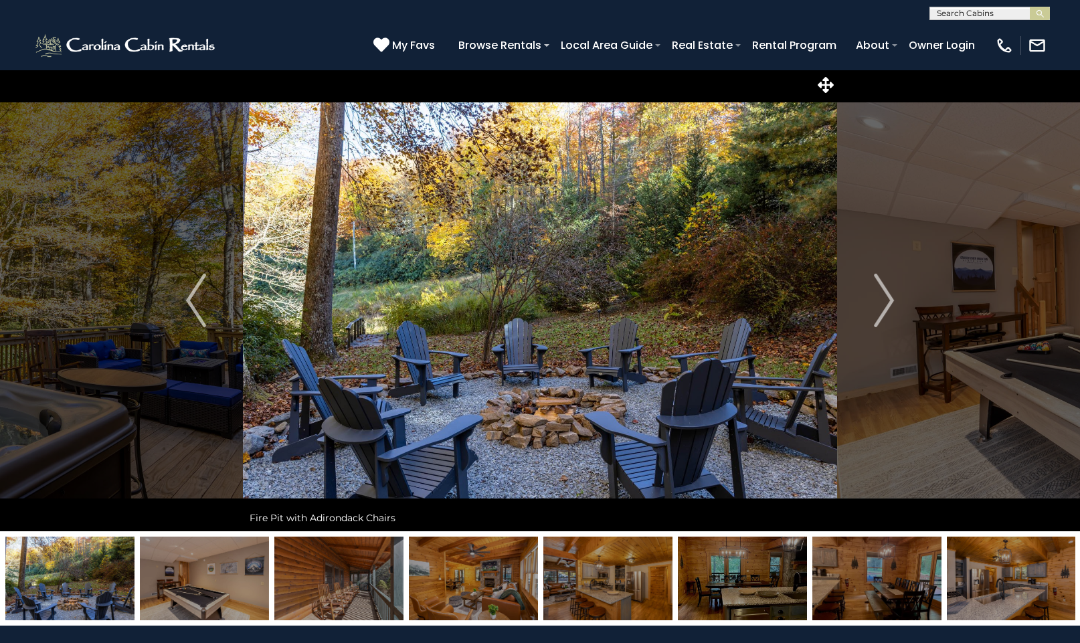
click at [339, 586] on img at bounding box center [338, 579] width 129 height 84
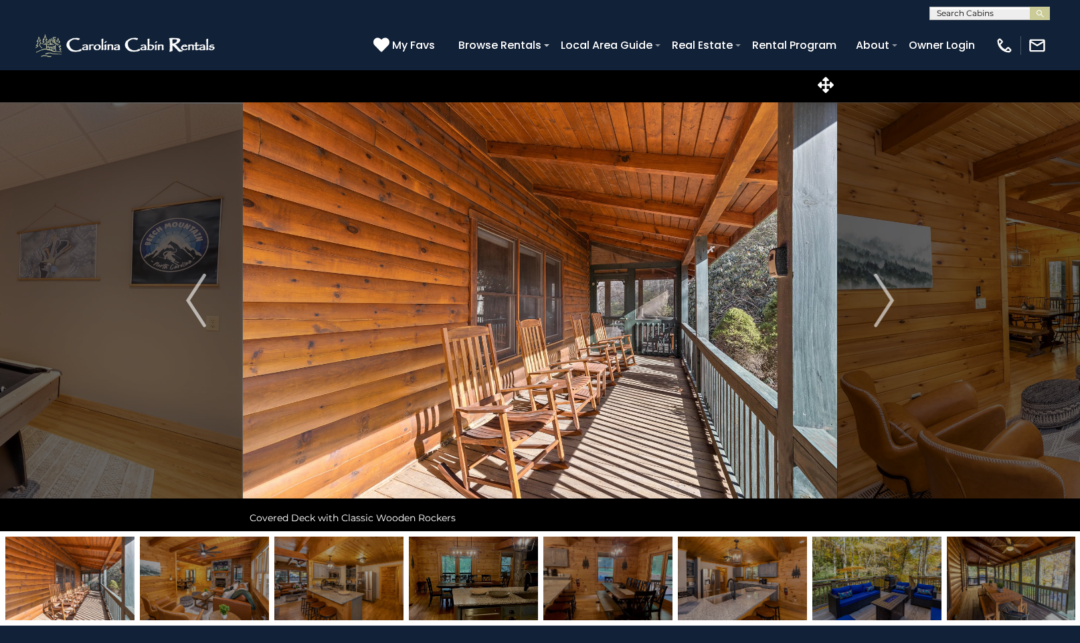
click at [481, 584] on img at bounding box center [473, 579] width 129 height 84
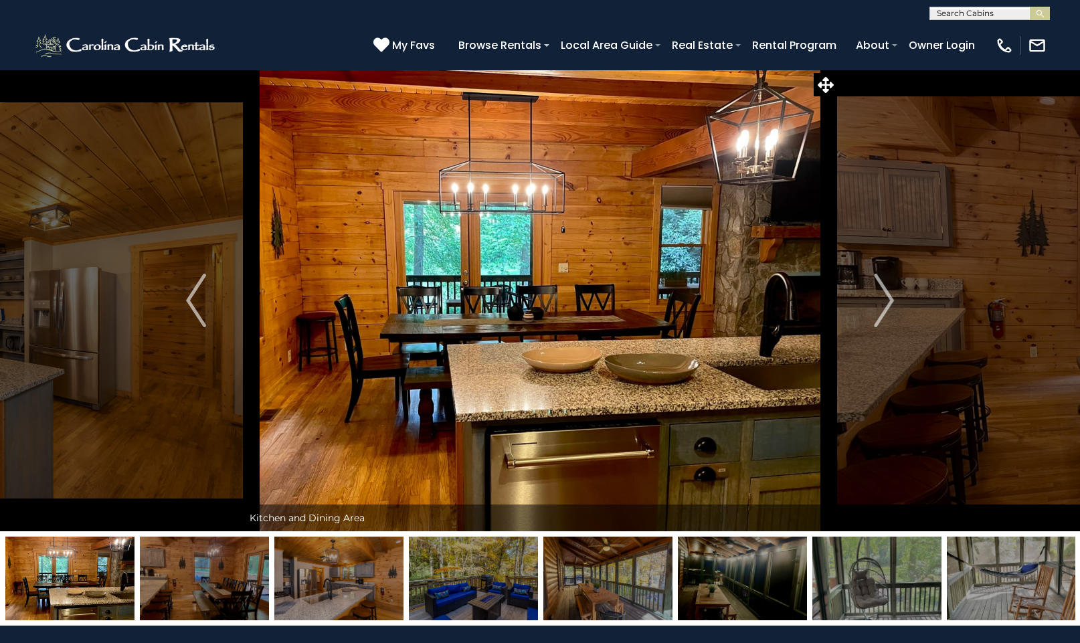
click at [598, 580] on img at bounding box center [607, 579] width 129 height 84
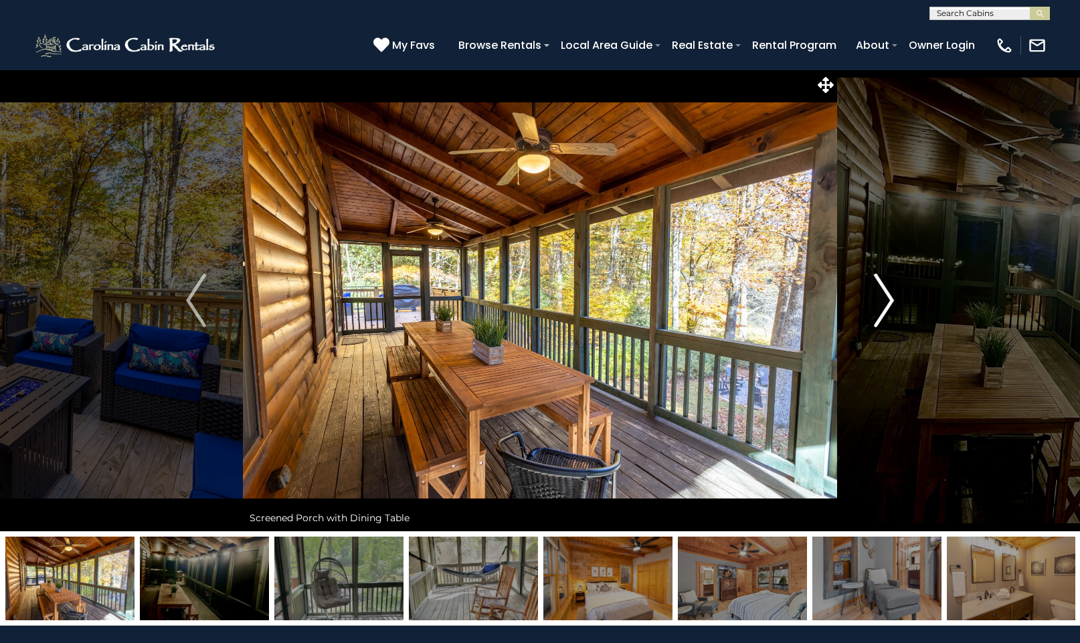
click at [880, 306] on img "Next" at bounding box center [884, 301] width 20 height 54
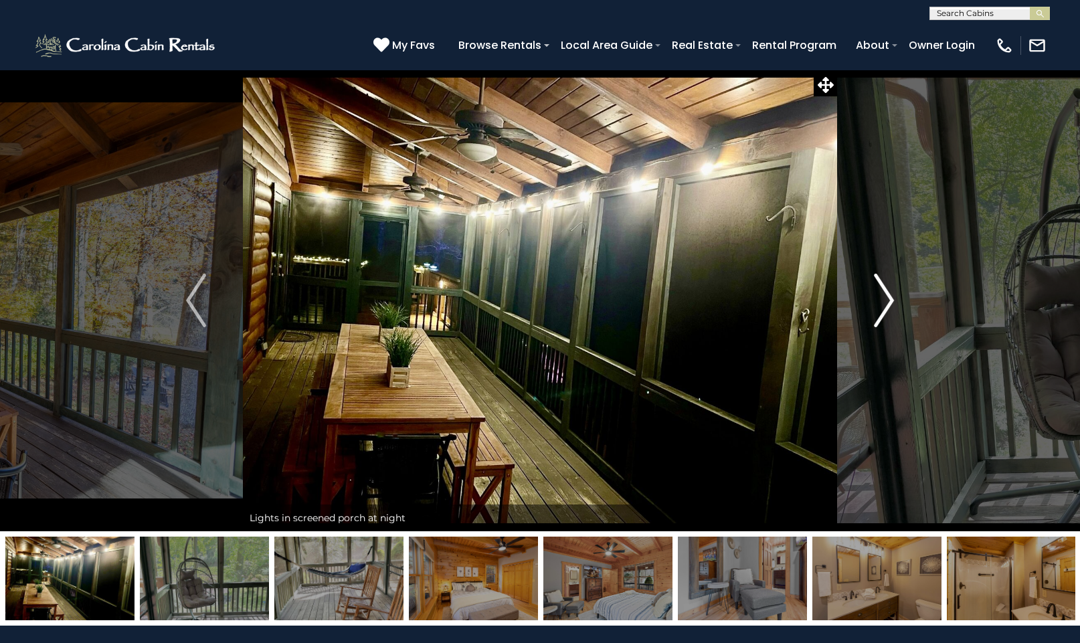
click at [884, 304] on img "Next" at bounding box center [884, 301] width 20 height 54
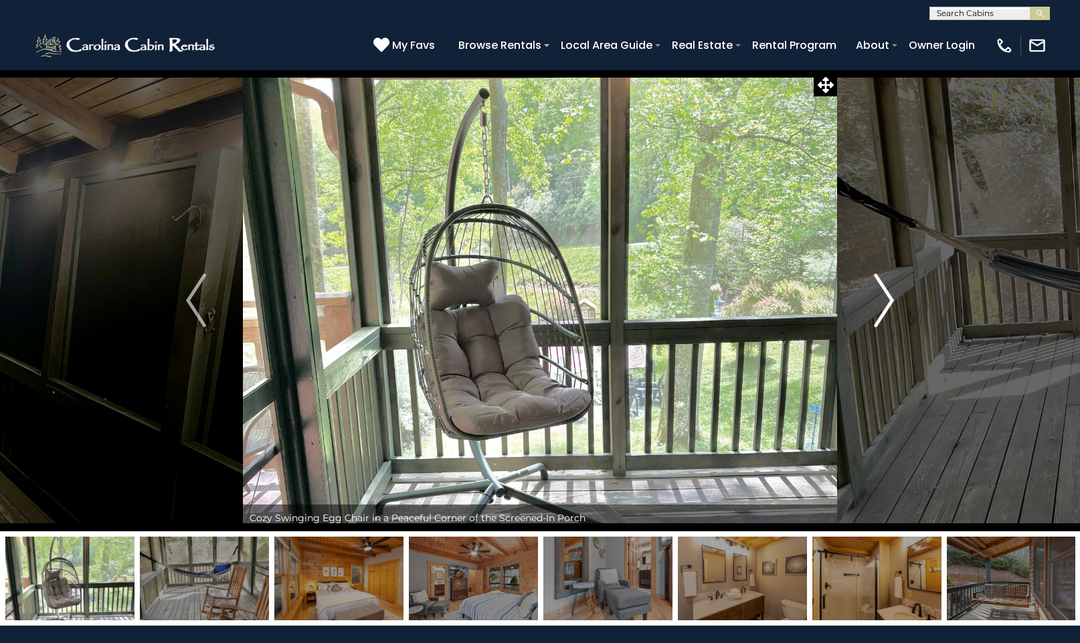
click at [888, 302] on img "Next" at bounding box center [884, 301] width 20 height 54
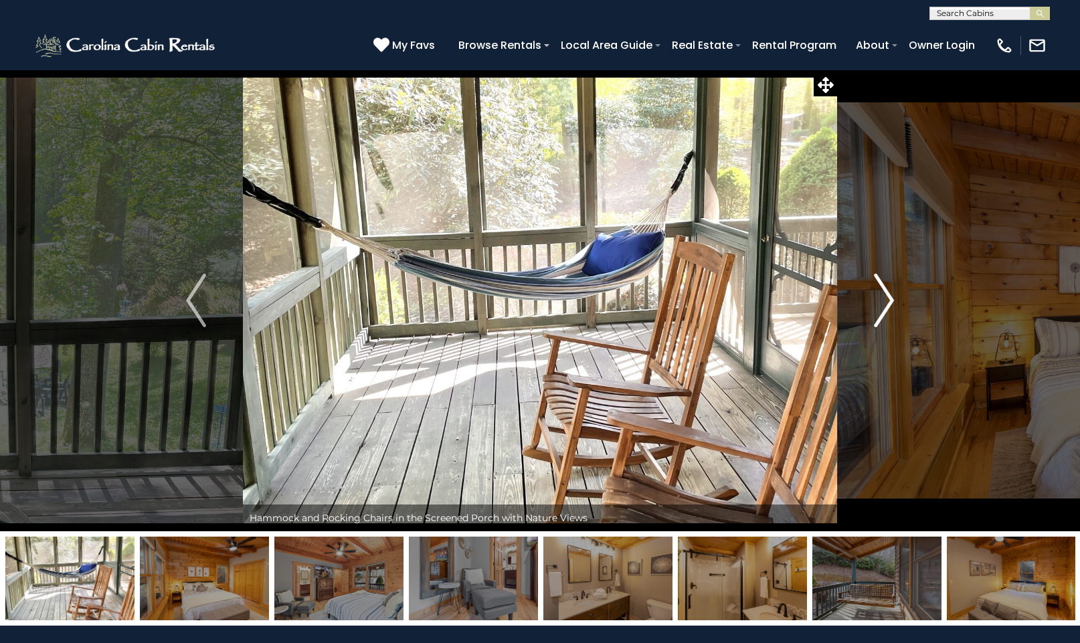
click at [888, 302] on img "Next" at bounding box center [884, 301] width 20 height 54
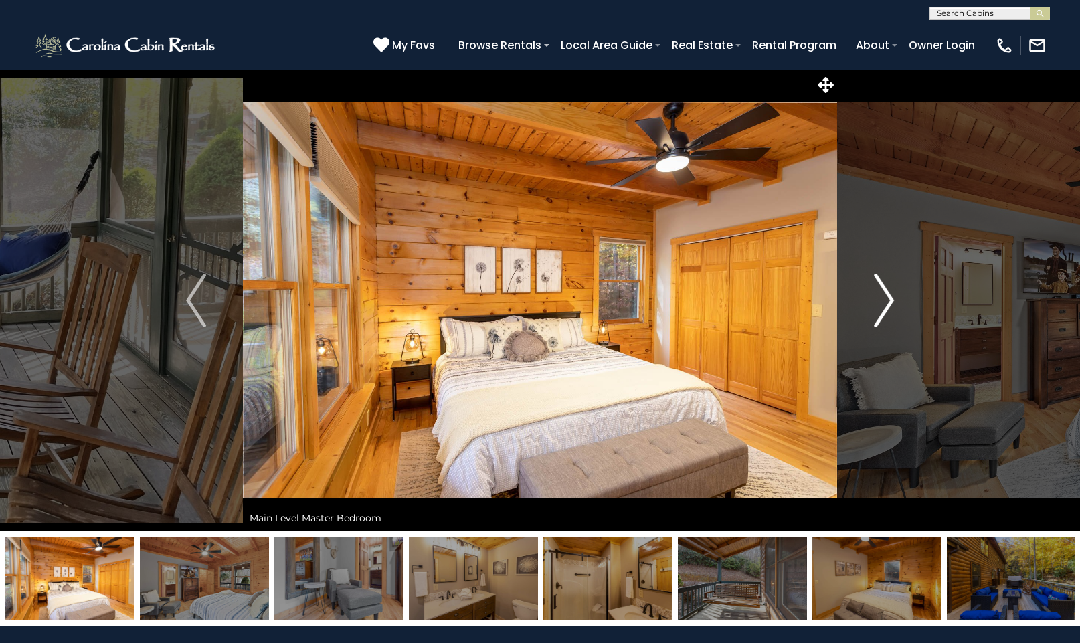
click at [888, 302] on img "Next" at bounding box center [884, 301] width 20 height 54
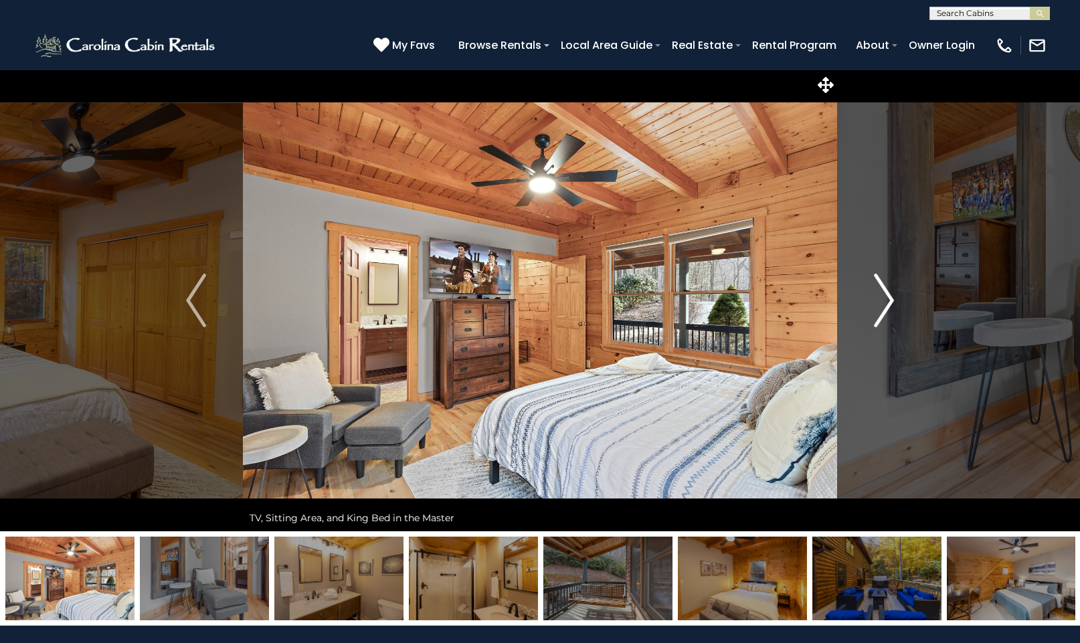
click at [888, 302] on img "Next" at bounding box center [884, 301] width 20 height 54
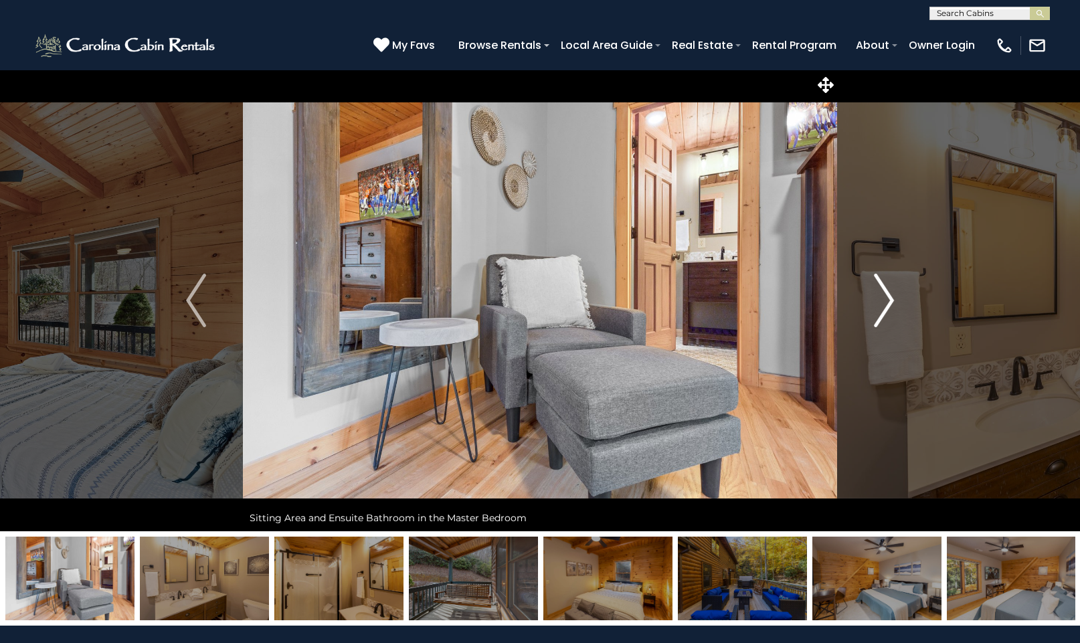
click at [888, 302] on img "Next" at bounding box center [884, 301] width 20 height 54
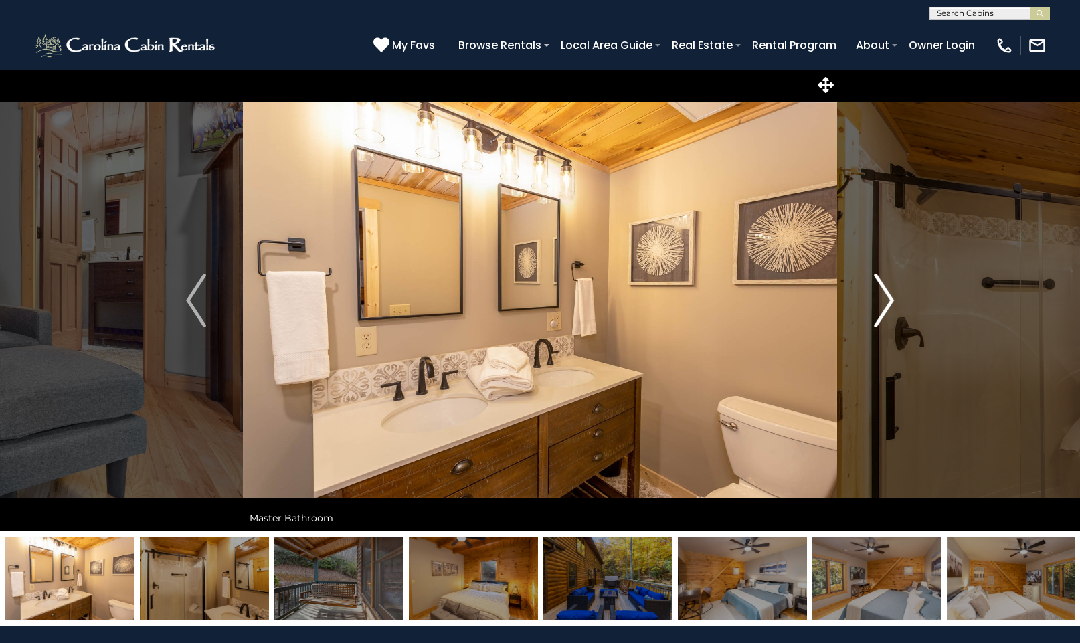
click at [888, 302] on img "Next" at bounding box center [884, 301] width 20 height 54
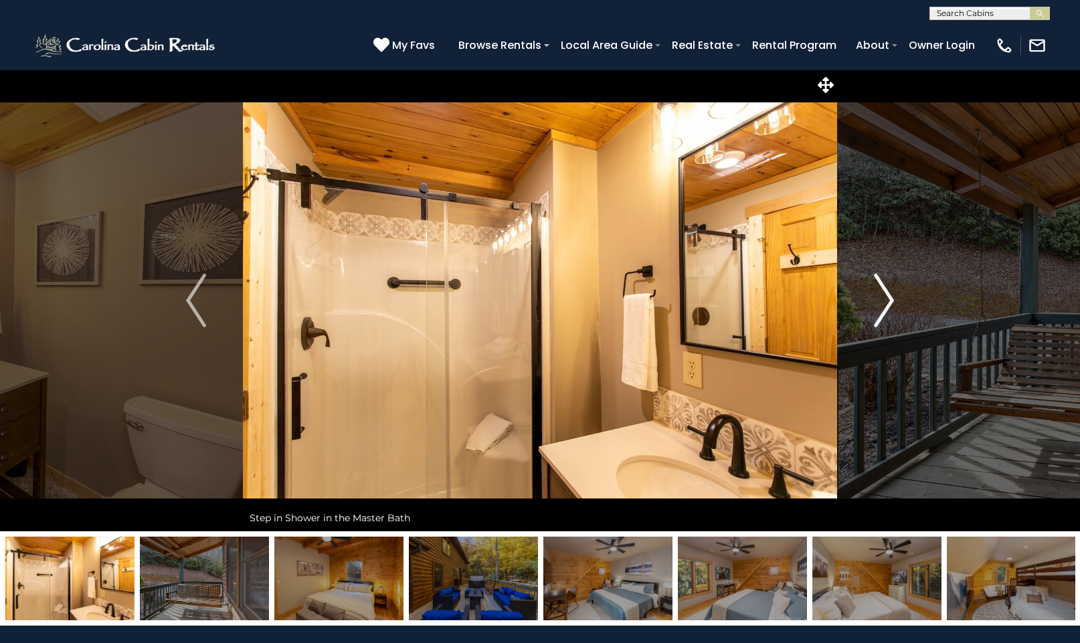
click at [888, 302] on img "Next" at bounding box center [884, 301] width 20 height 54
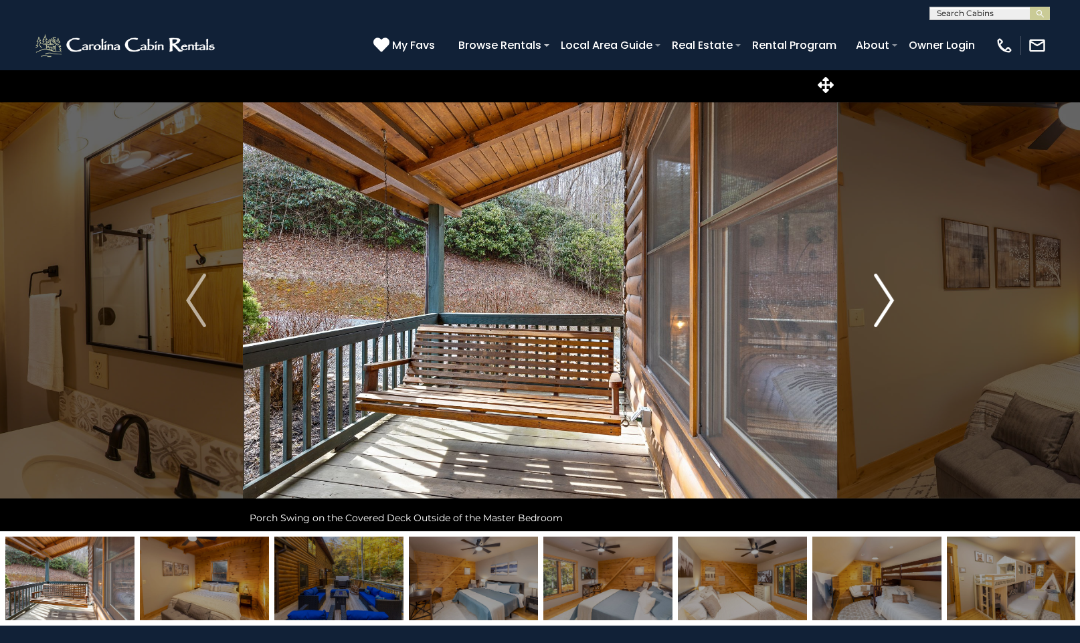
click at [888, 302] on img "Next" at bounding box center [884, 301] width 20 height 54
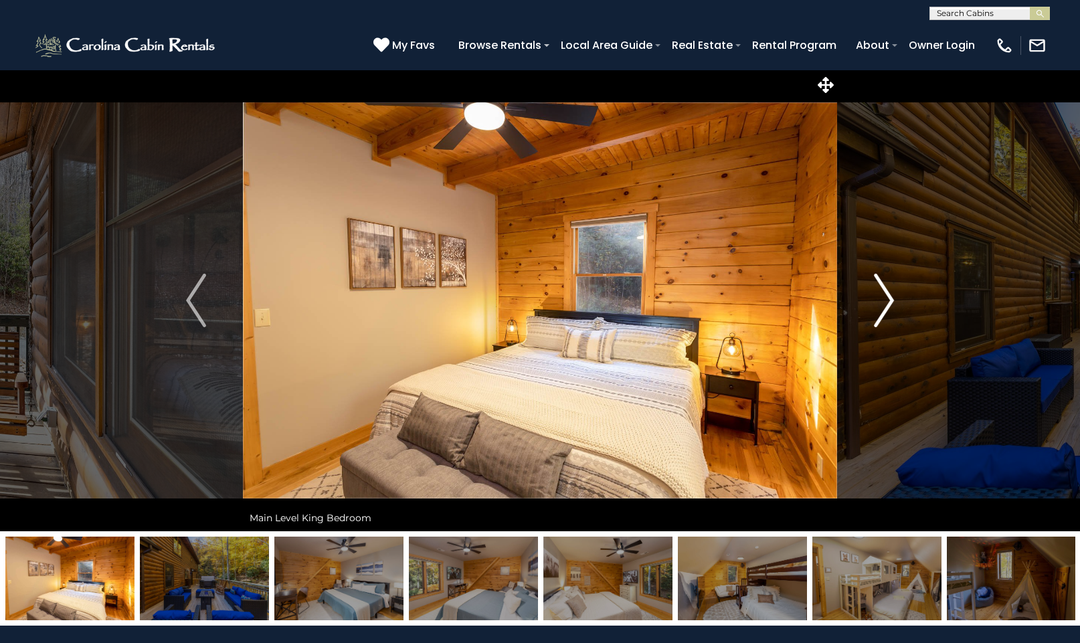
click at [888, 302] on img "Next" at bounding box center [884, 301] width 20 height 54
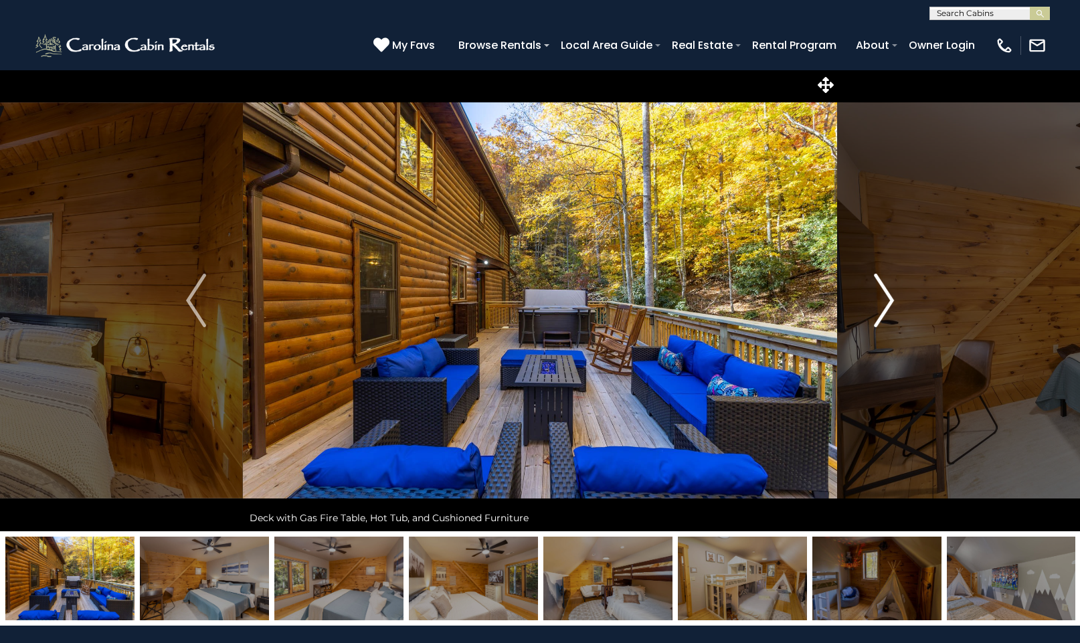
click at [892, 303] on img "Next" at bounding box center [884, 301] width 20 height 54
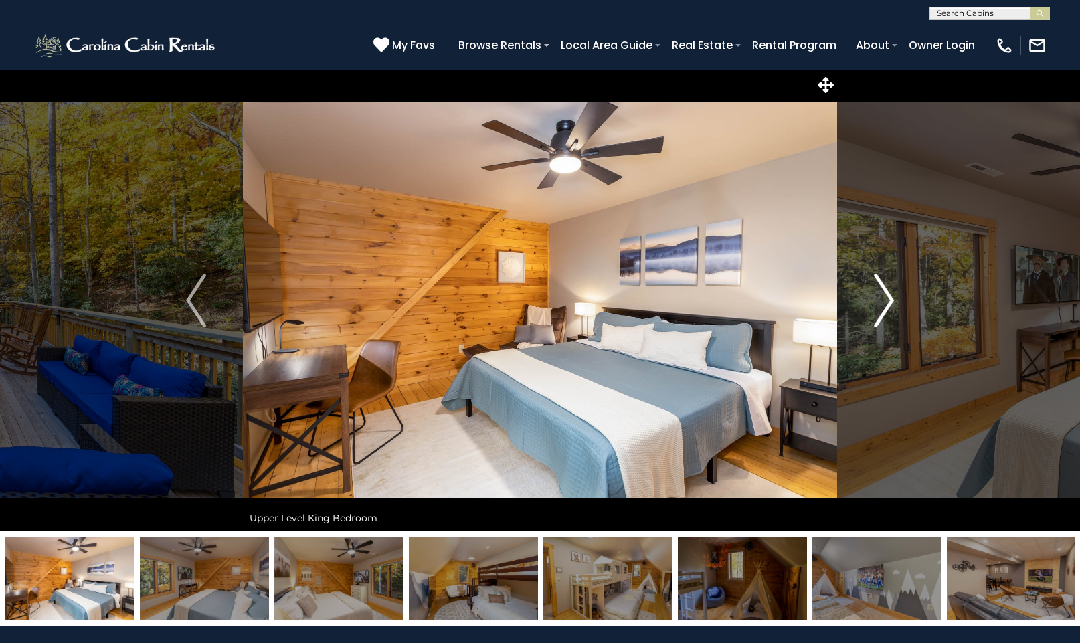
scroll to position [1, 0]
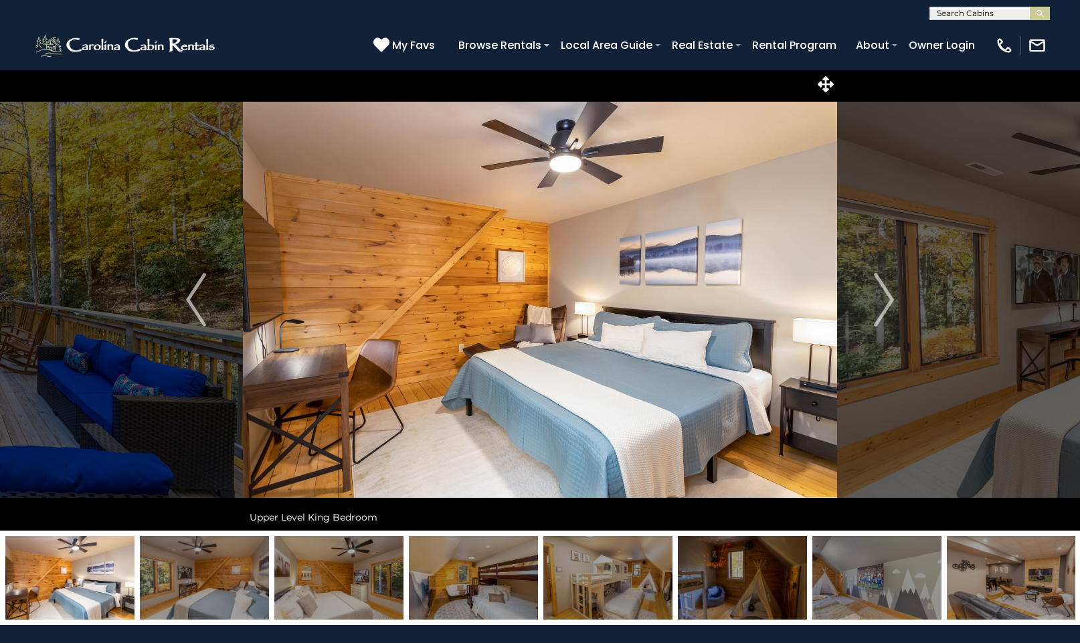
click at [1016, 577] on img at bounding box center [1011, 578] width 129 height 84
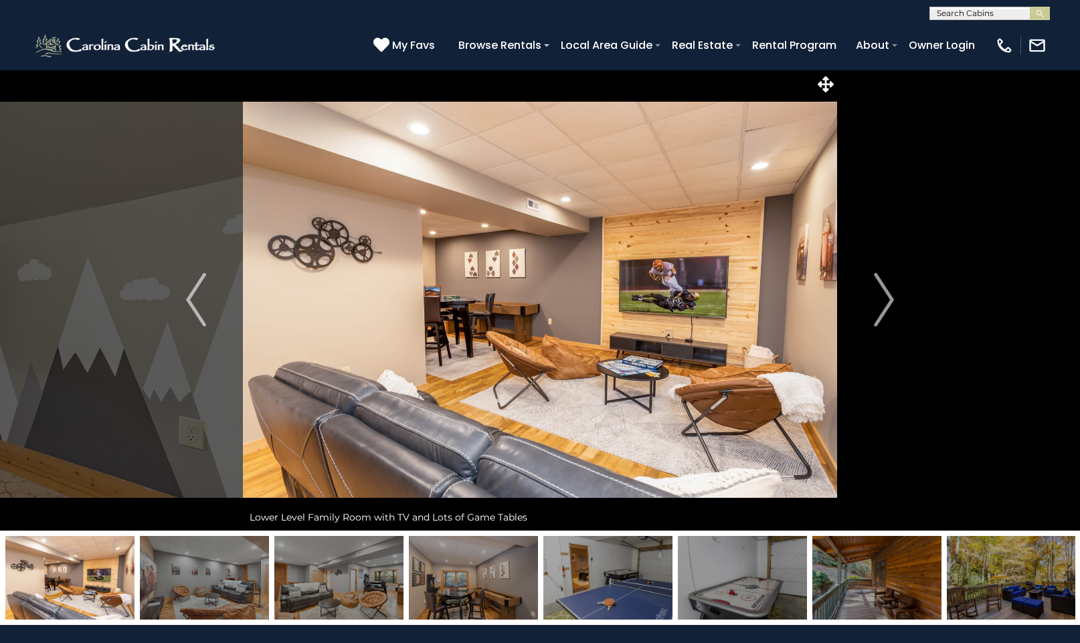
scroll to position [2, 0]
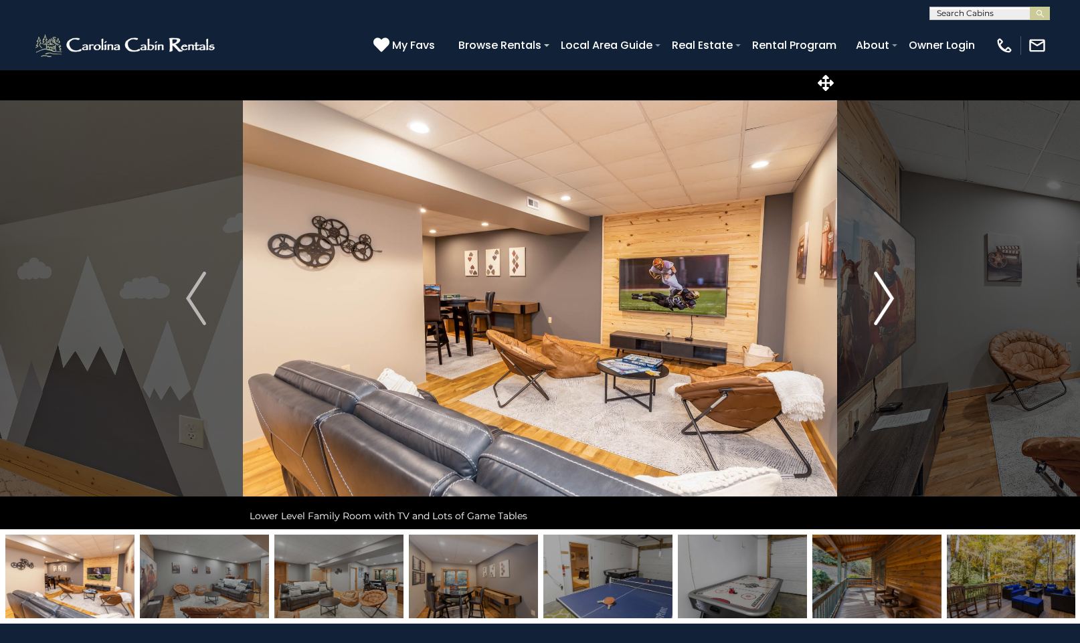
click at [890, 298] on img "Next" at bounding box center [884, 299] width 20 height 54
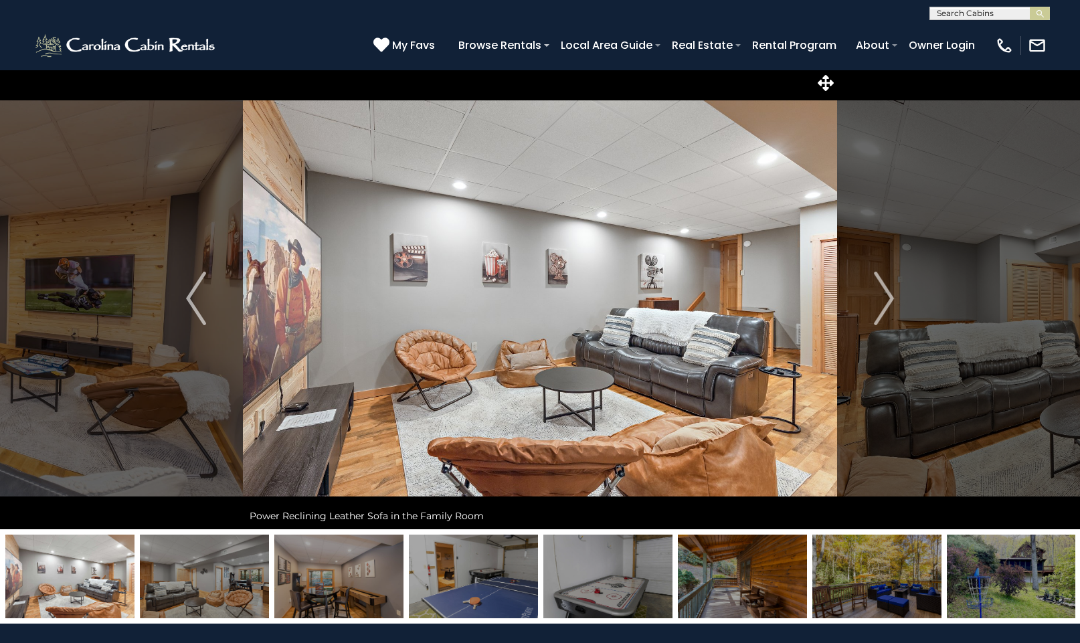
click at [617, 582] on img at bounding box center [607, 577] width 129 height 84
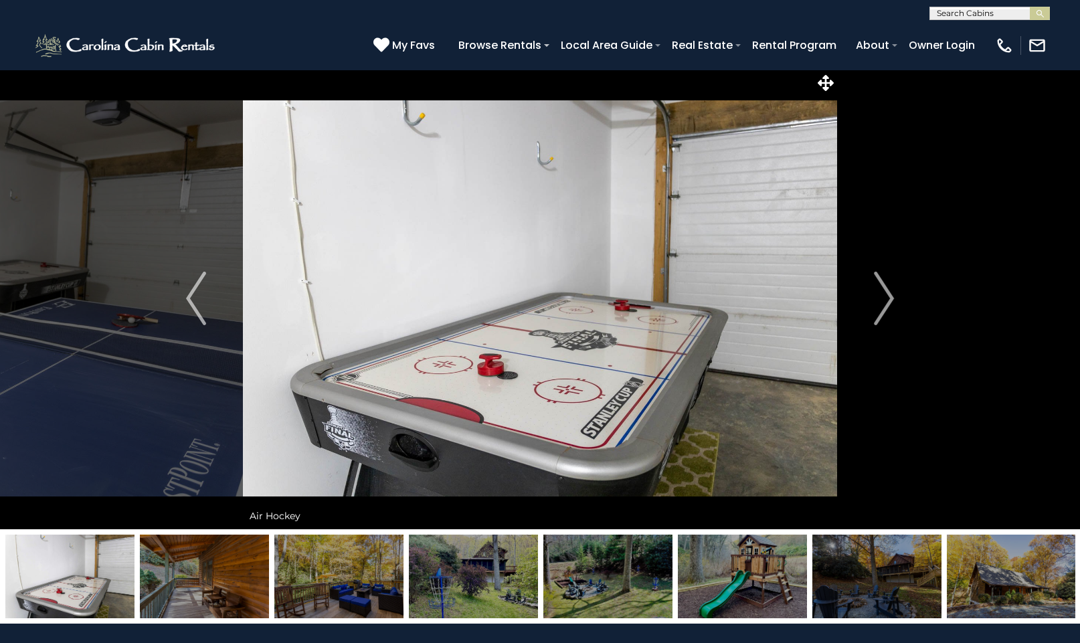
scroll to position [3, 0]
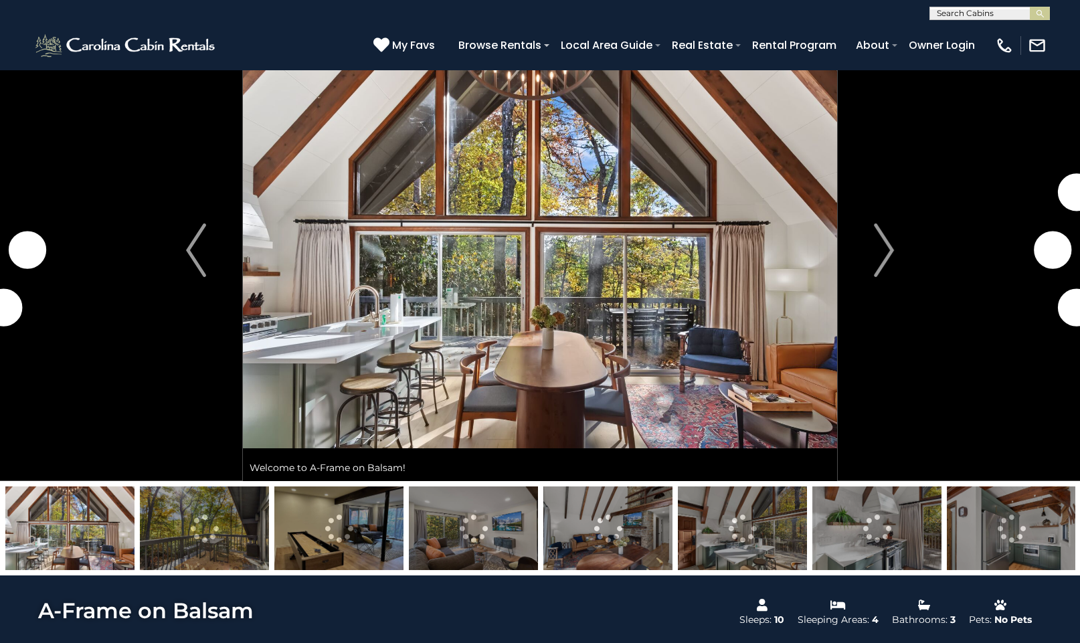
scroll to position [54, 0]
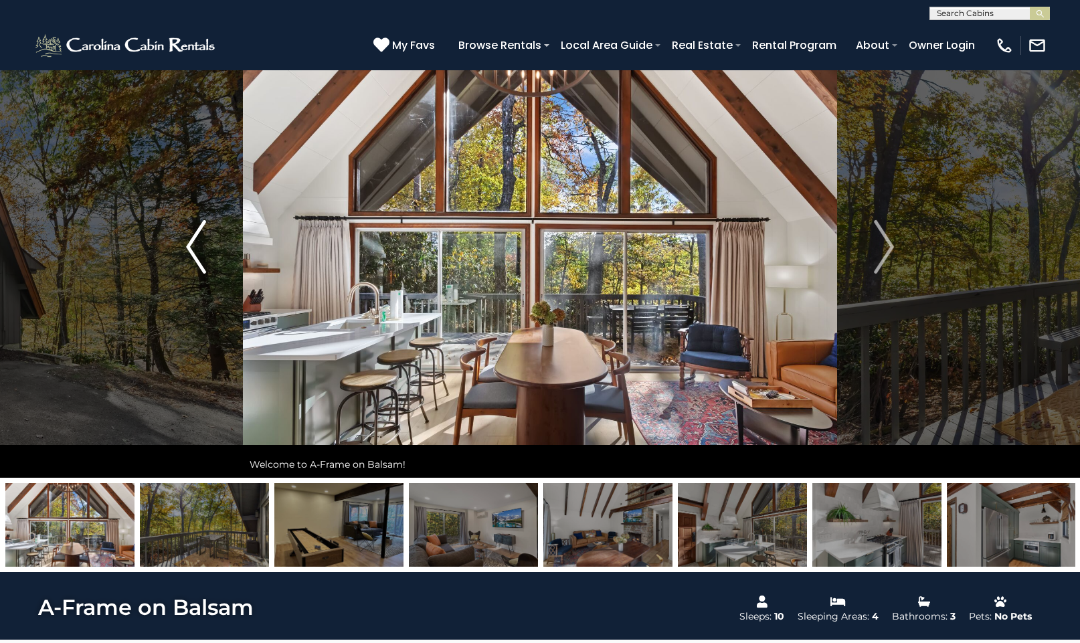
click at [190, 251] on img "Previous" at bounding box center [196, 247] width 20 height 54
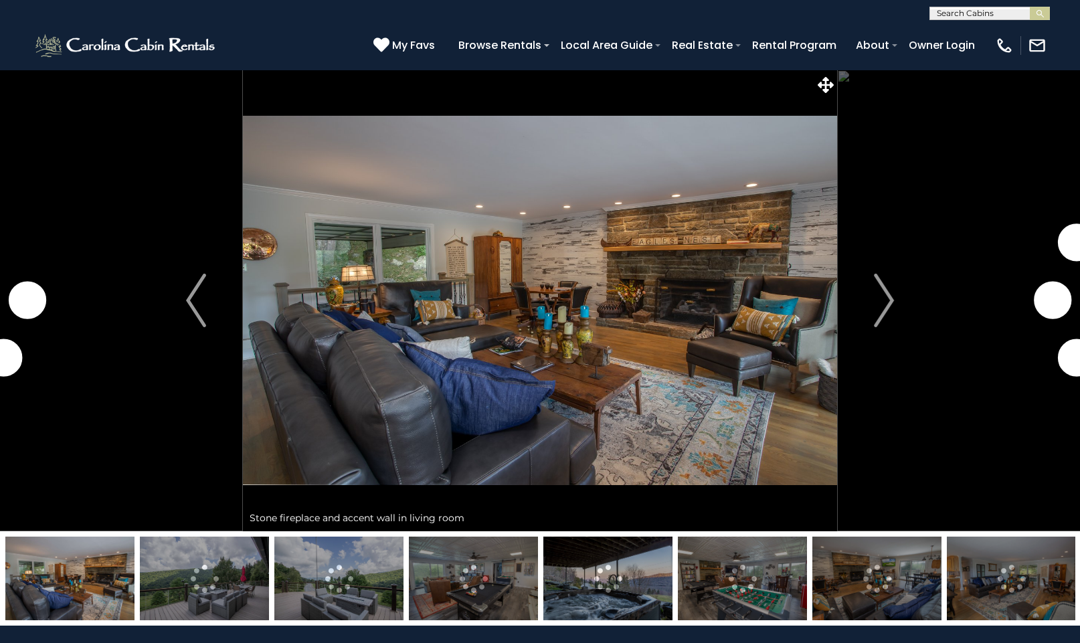
click at [213, 575] on img at bounding box center [204, 579] width 129 height 84
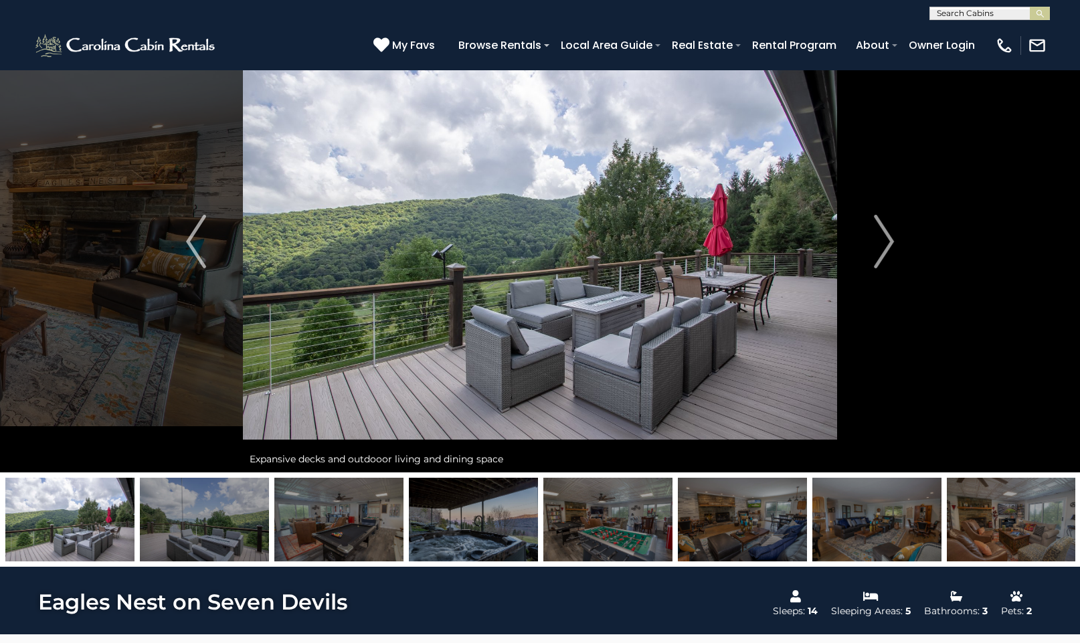
scroll to position [72, 0]
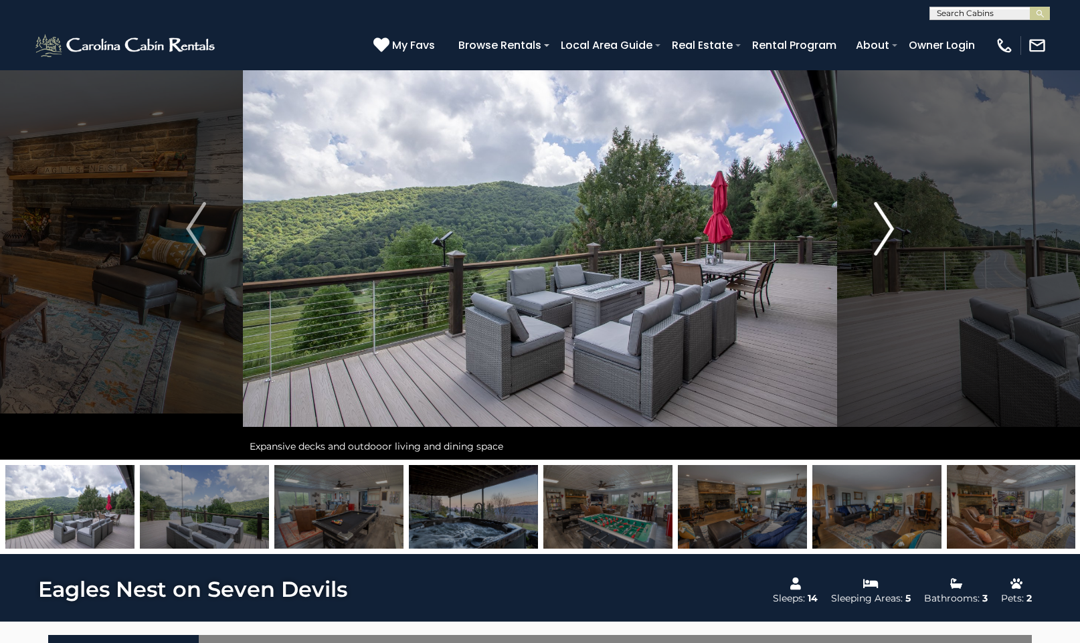
click at [891, 230] on img "Next" at bounding box center [884, 229] width 20 height 54
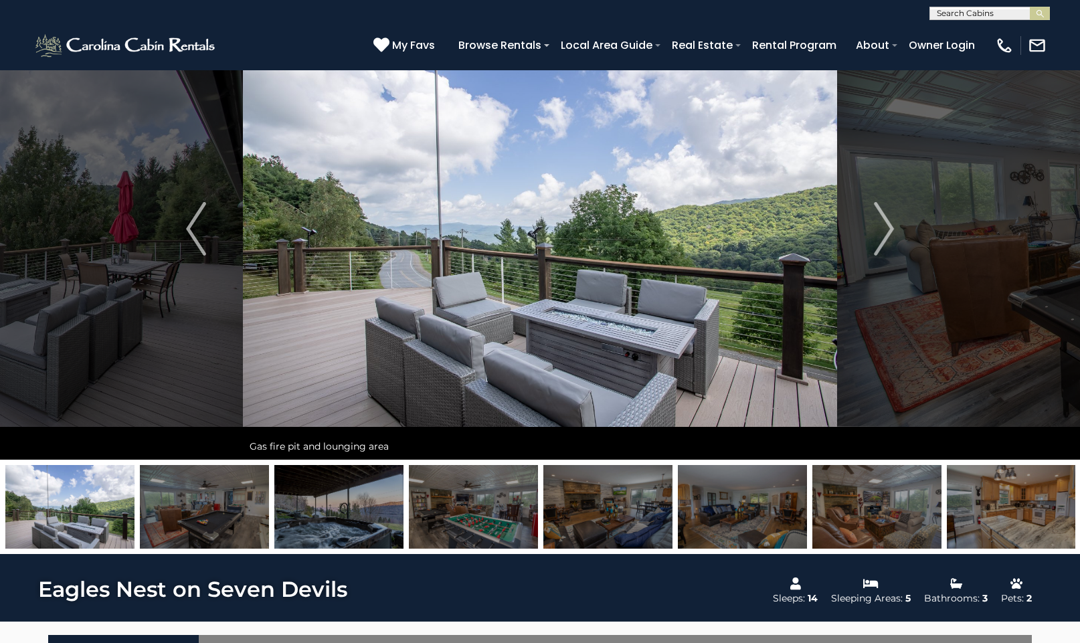
click at [371, 513] on img at bounding box center [338, 507] width 129 height 84
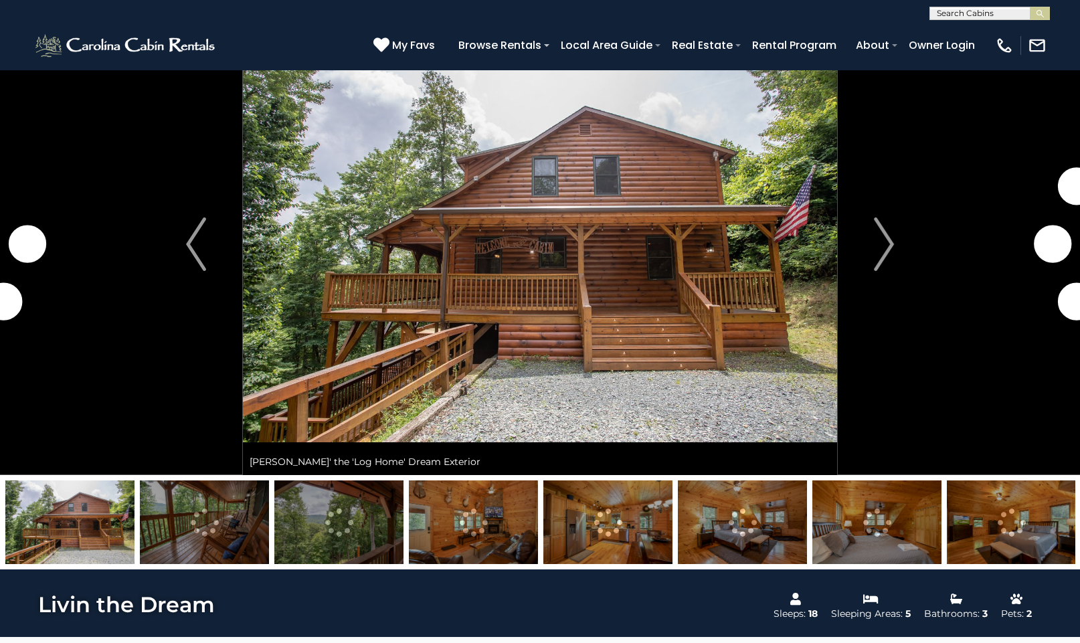
scroll to position [107, 0]
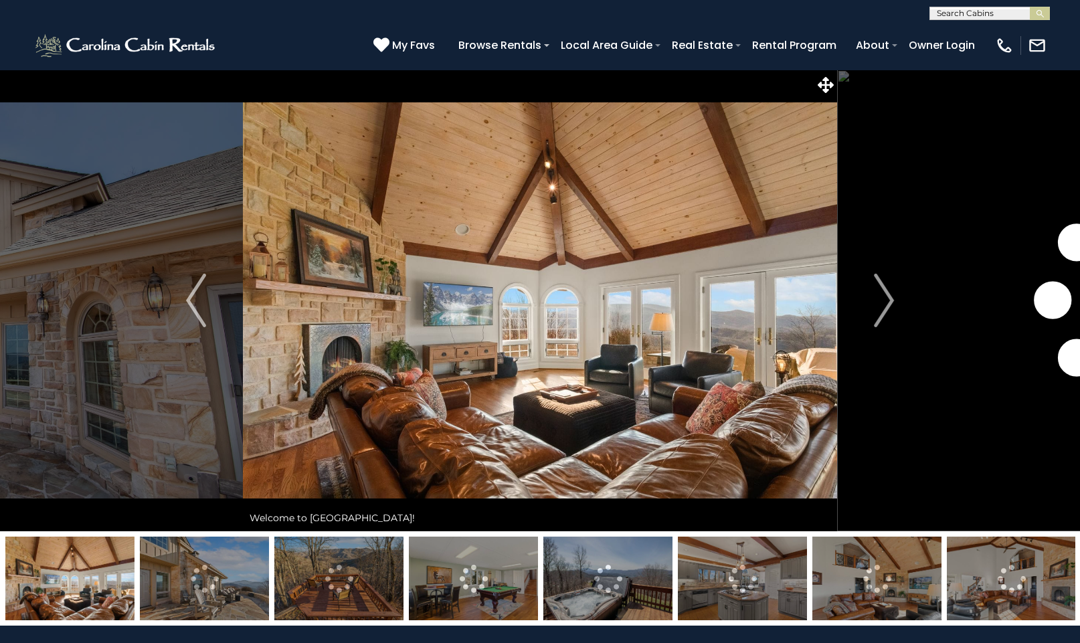
click at [245, 567] on img at bounding box center [204, 579] width 129 height 84
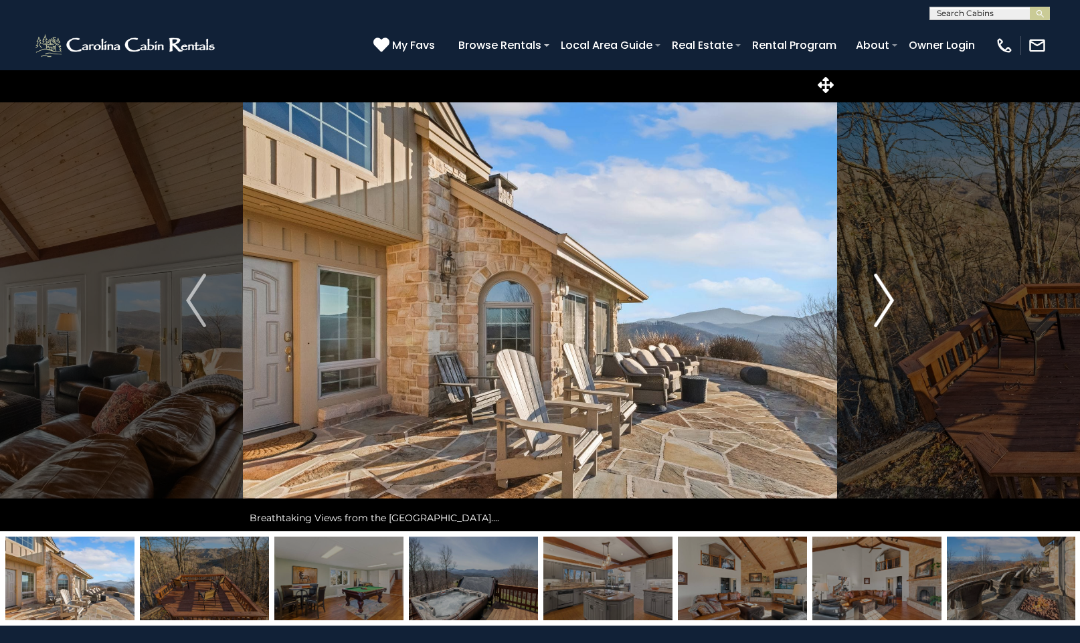
click at [891, 299] on img "Next" at bounding box center [884, 301] width 20 height 54
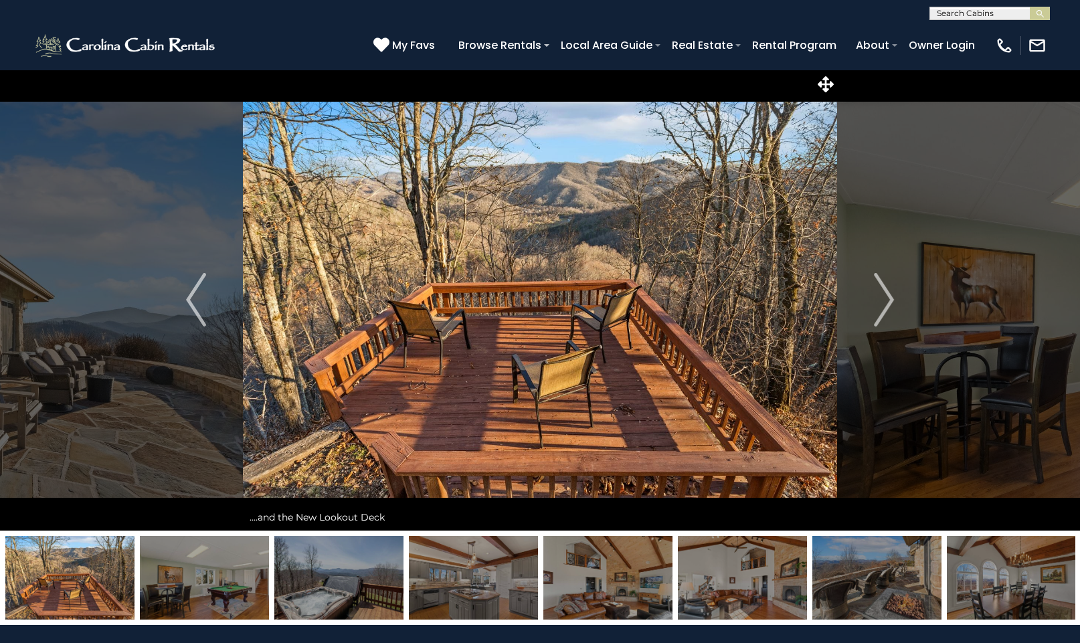
scroll to position [1, 0]
click at [191, 297] on img "Previous" at bounding box center [196, 300] width 20 height 54
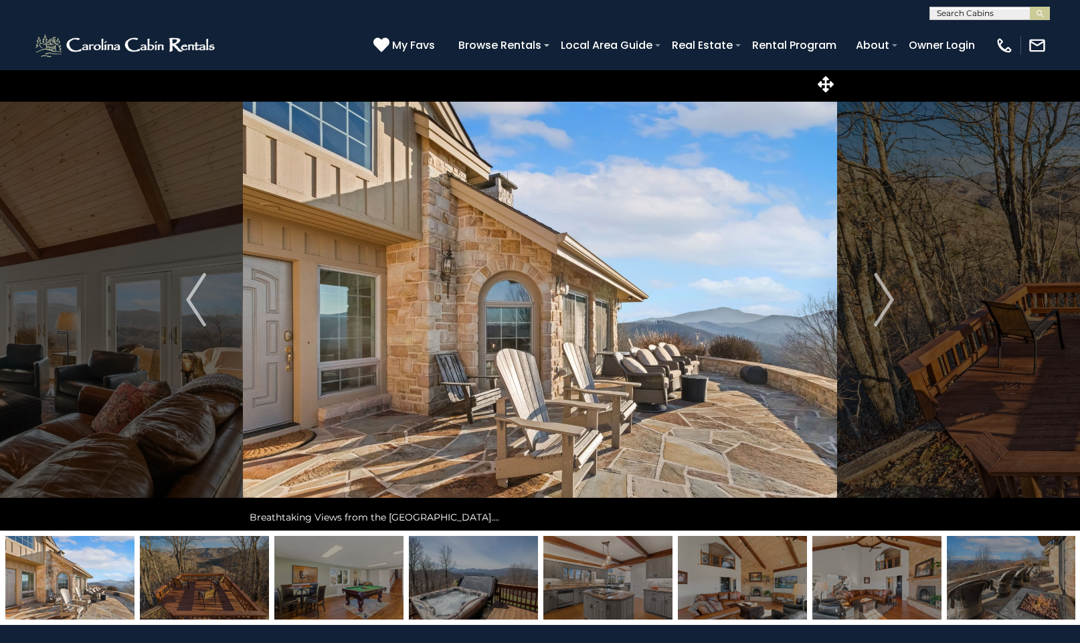
click at [475, 573] on img at bounding box center [473, 578] width 129 height 84
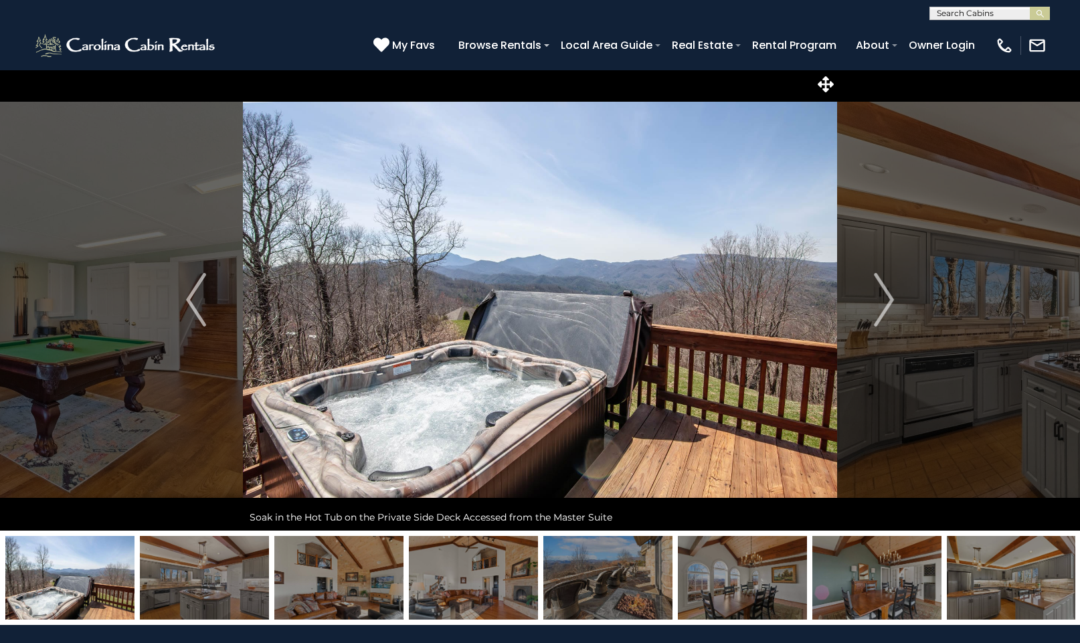
click at [227, 588] on img at bounding box center [204, 578] width 129 height 84
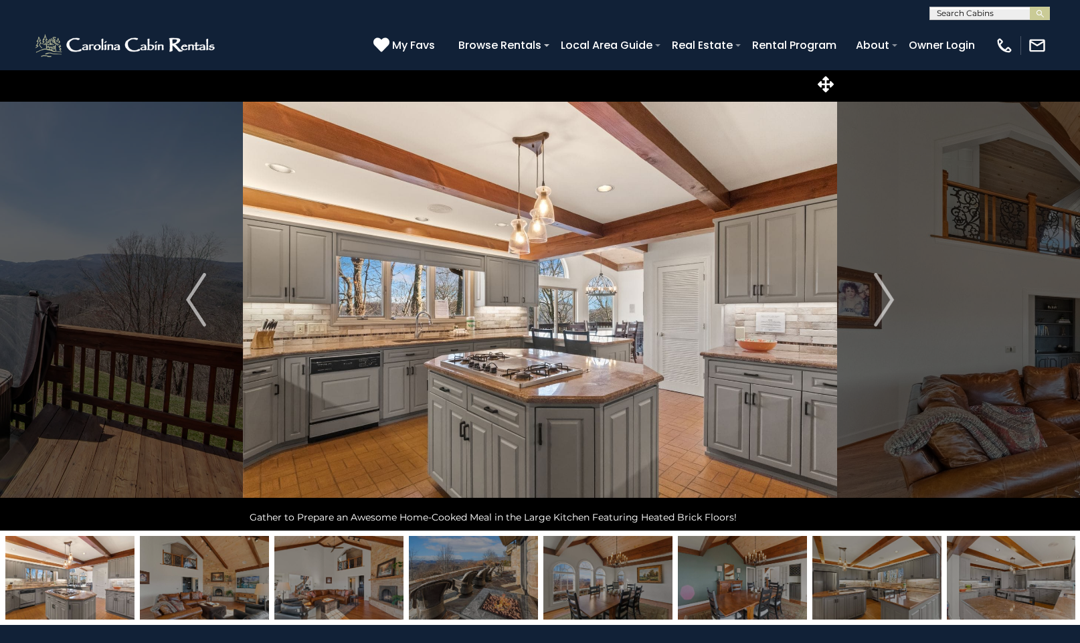
click at [331, 582] on img at bounding box center [338, 578] width 129 height 84
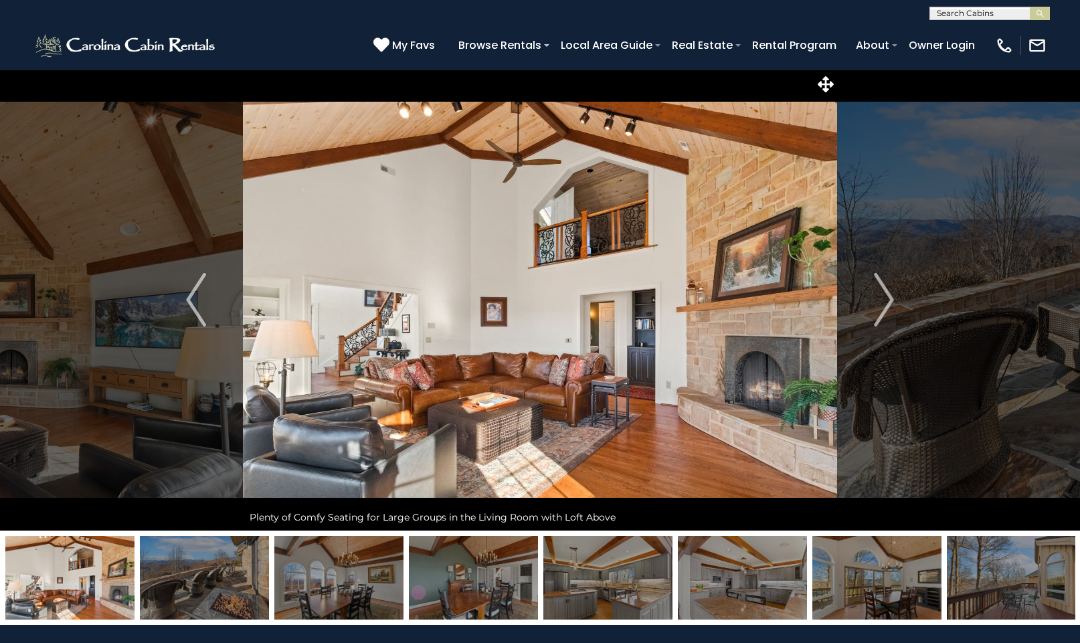
click at [483, 580] on img at bounding box center [473, 578] width 129 height 84
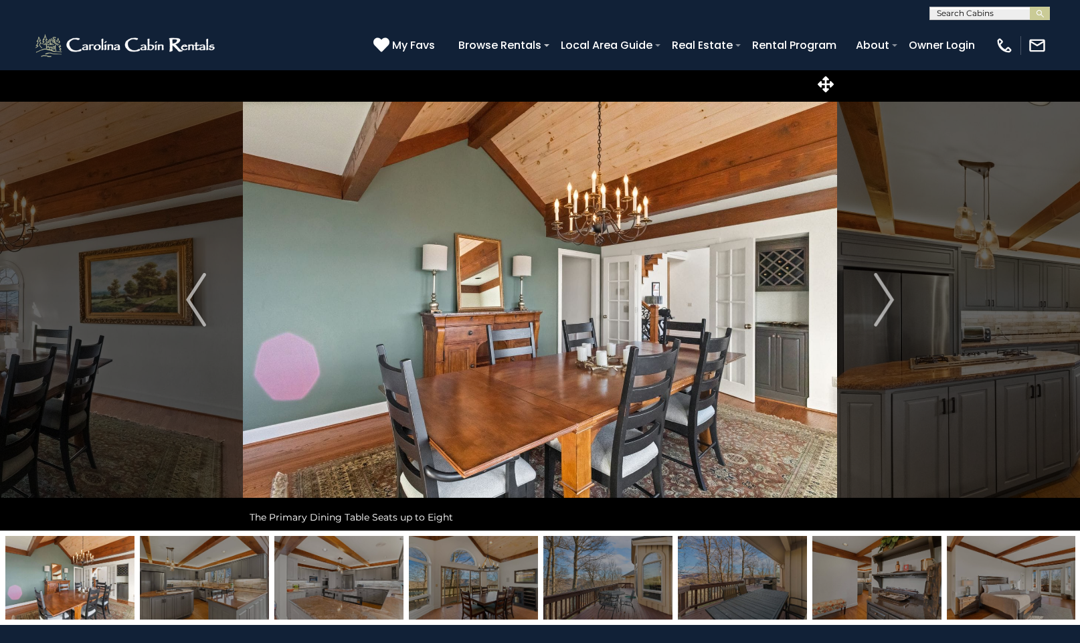
click at [615, 578] on img at bounding box center [607, 578] width 129 height 84
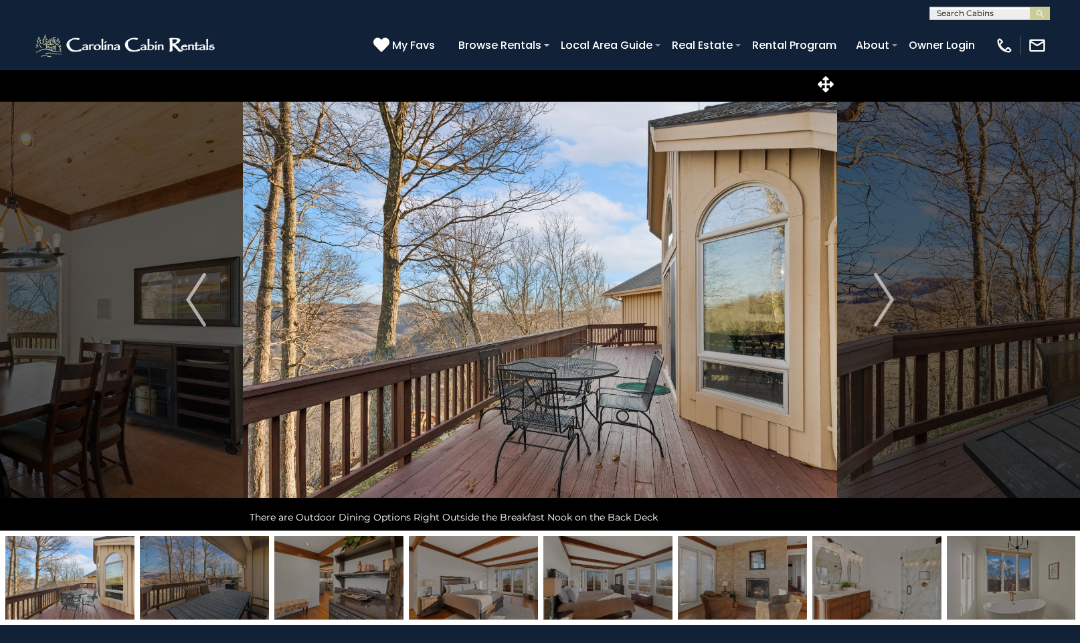
click at [74, 570] on img at bounding box center [69, 578] width 129 height 84
click at [203, 573] on img at bounding box center [204, 578] width 129 height 84
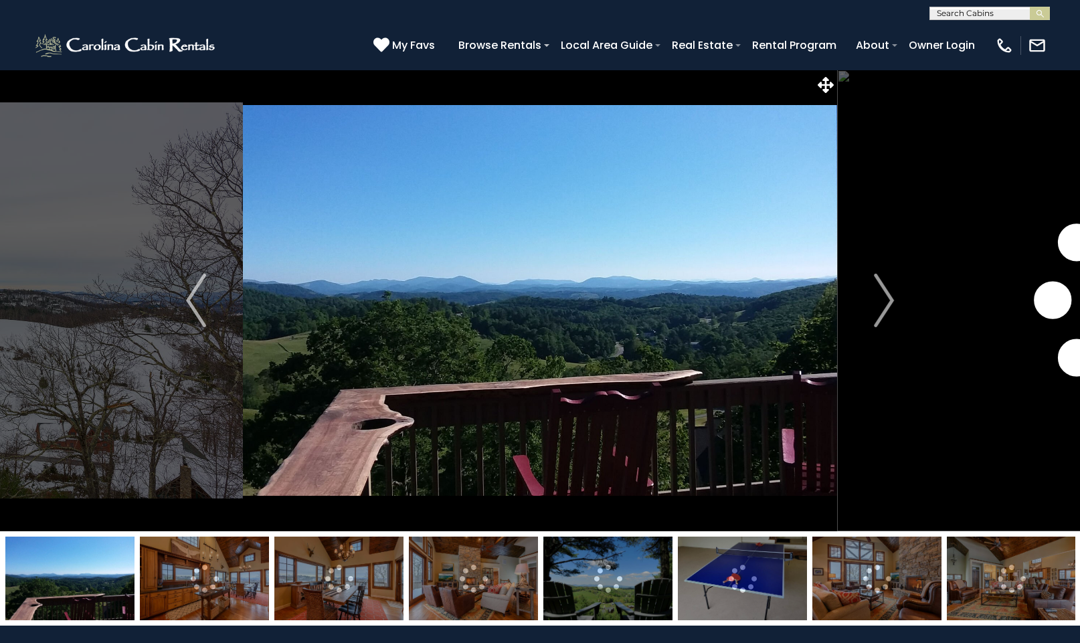
click at [587, 585] on img at bounding box center [607, 579] width 129 height 84
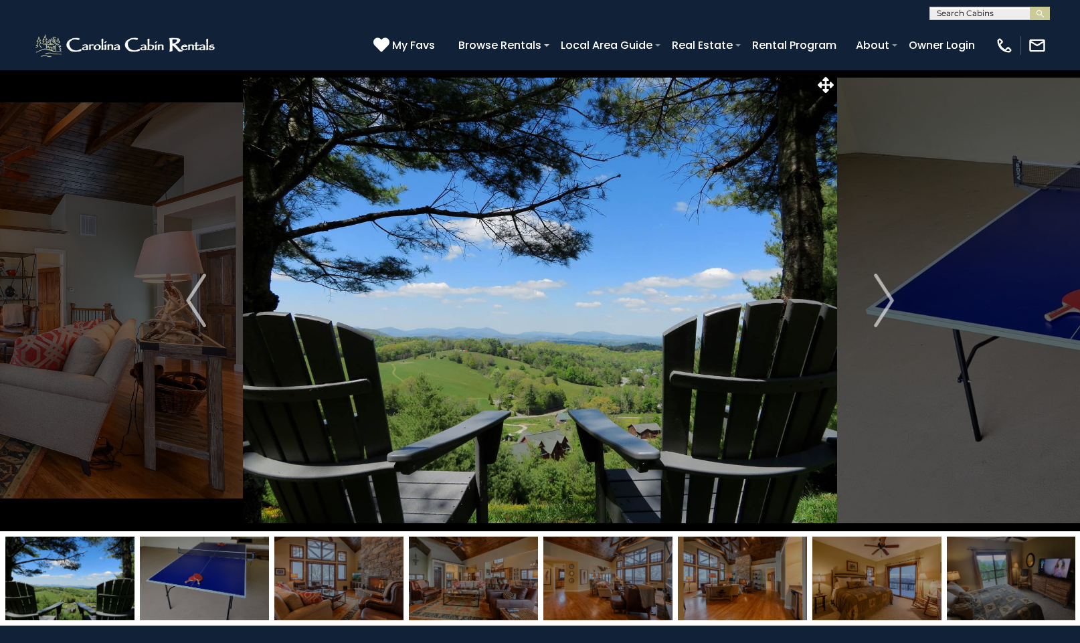
click at [734, 583] on img at bounding box center [742, 579] width 129 height 84
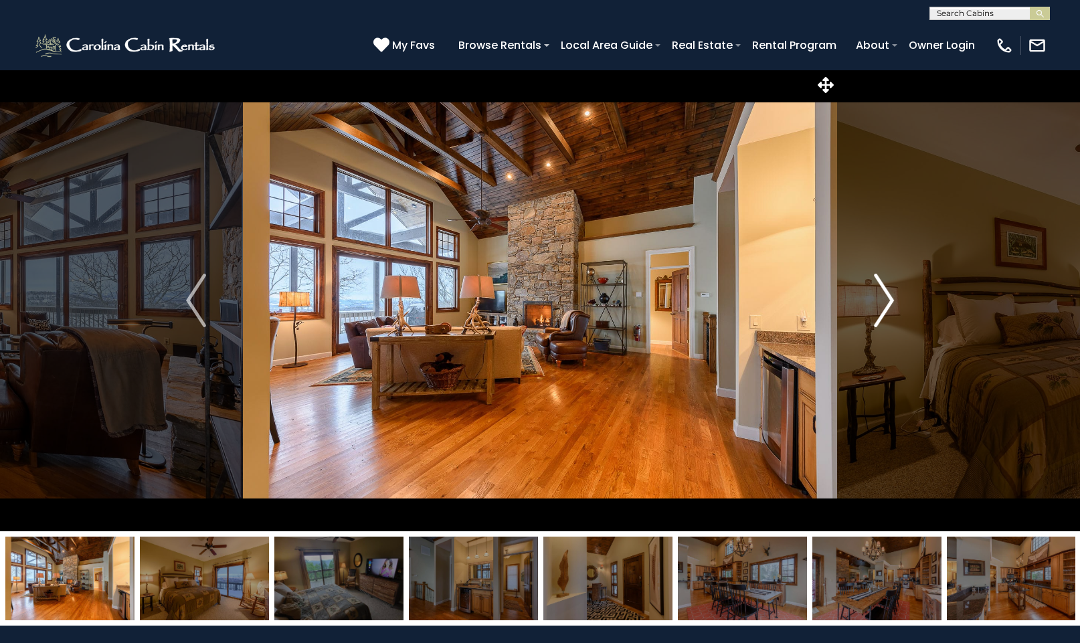
click at [889, 308] on img "Next" at bounding box center [884, 301] width 20 height 54
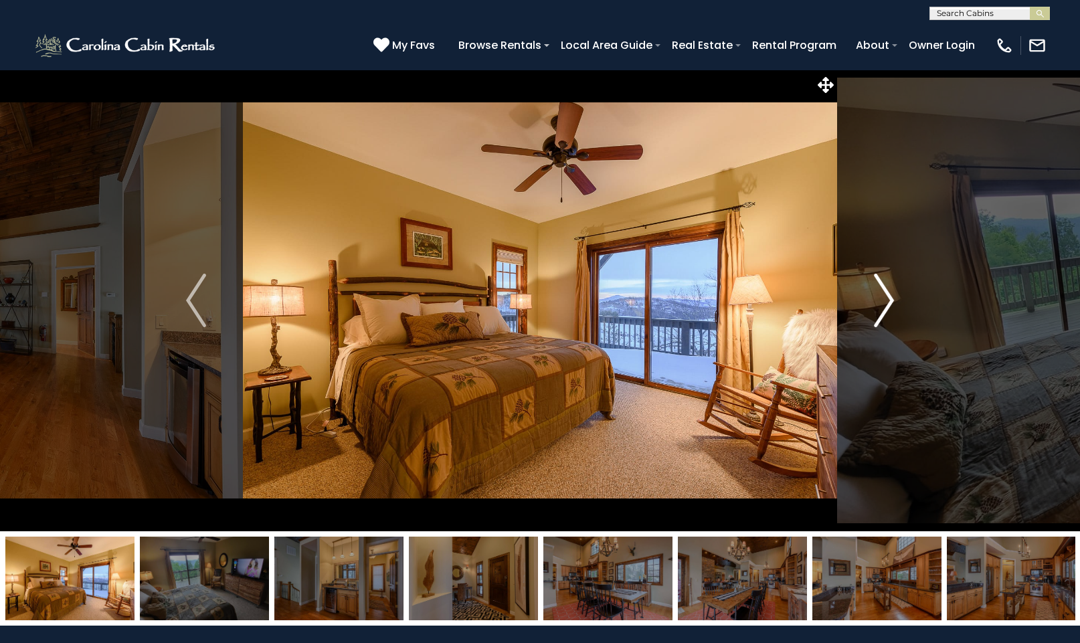
click at [886, 304] on img "Next" at bounding box center [884, 301] width 20 height 54
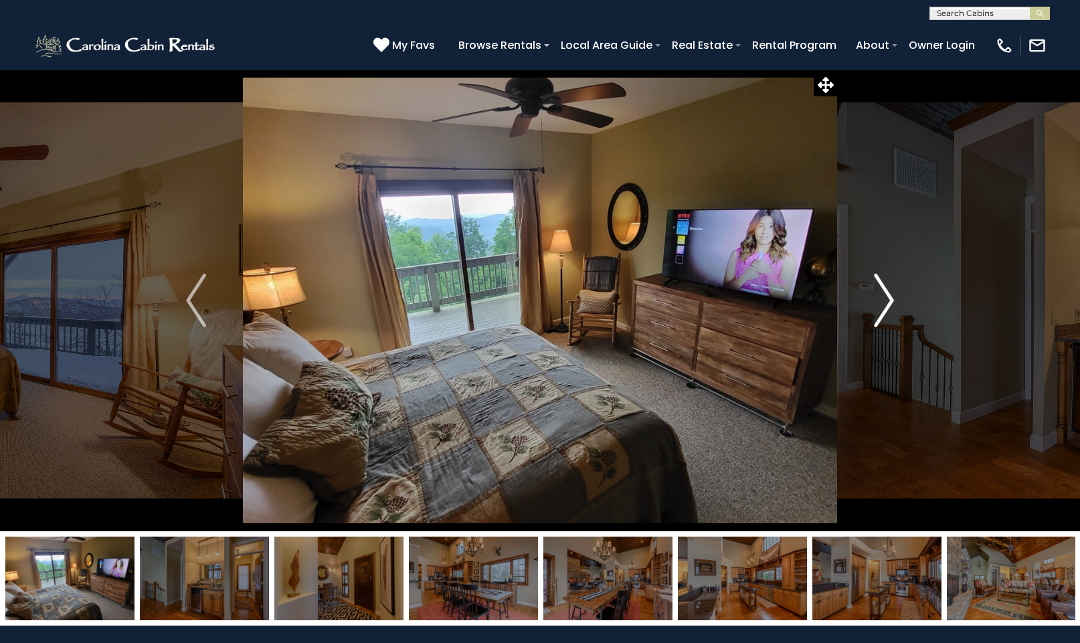
click at [892, 303] on img "Next" at bounding box center [884, 301] width 20 height 54
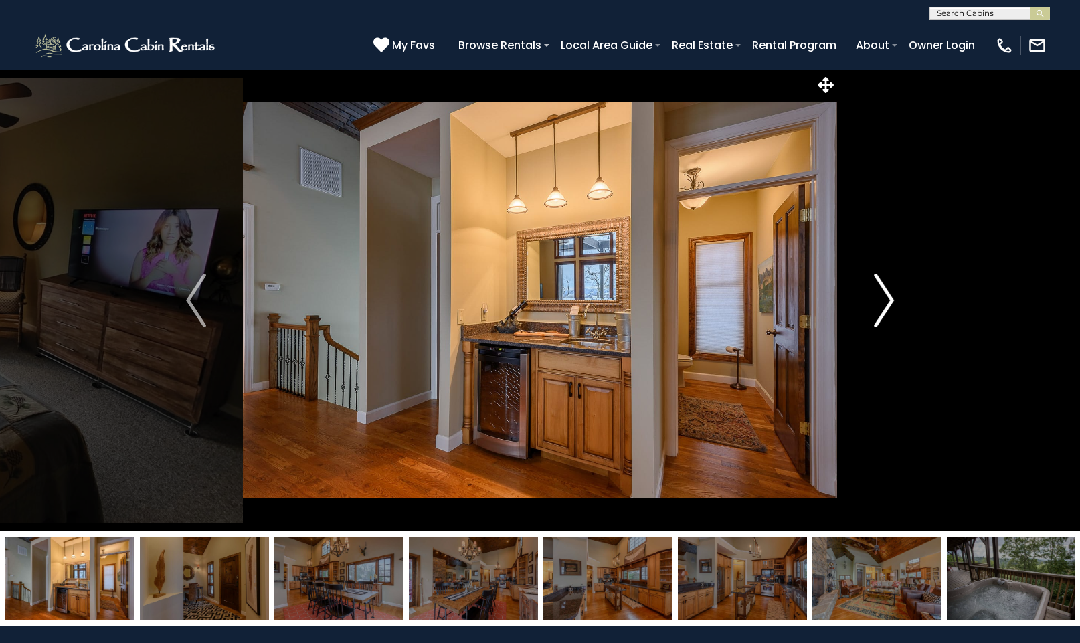
scroll to position [5, 0]
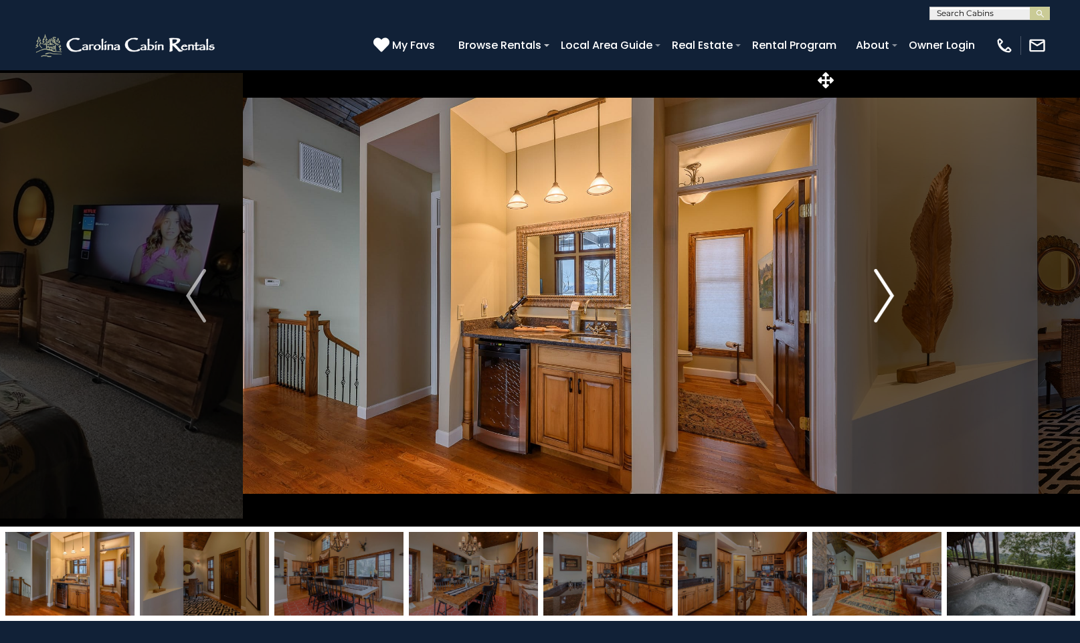
click at [886, 296] on img "Next" at bounding box center [884, 296] width 20 height 54
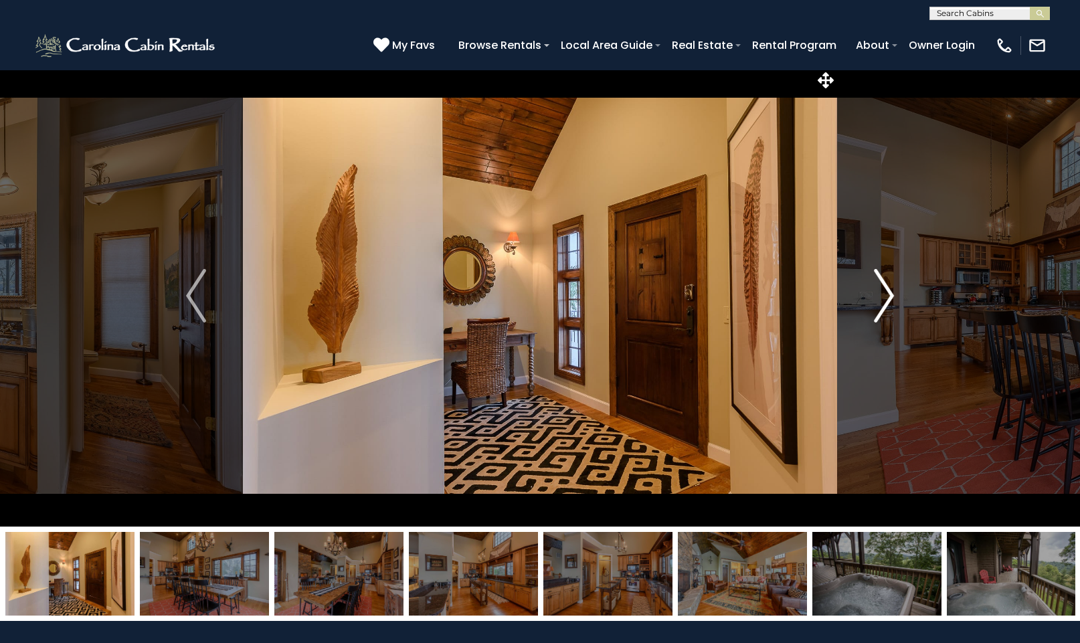
click at [889, 296] on img "Next" at bounding box center [884, 296] width 20 height 54
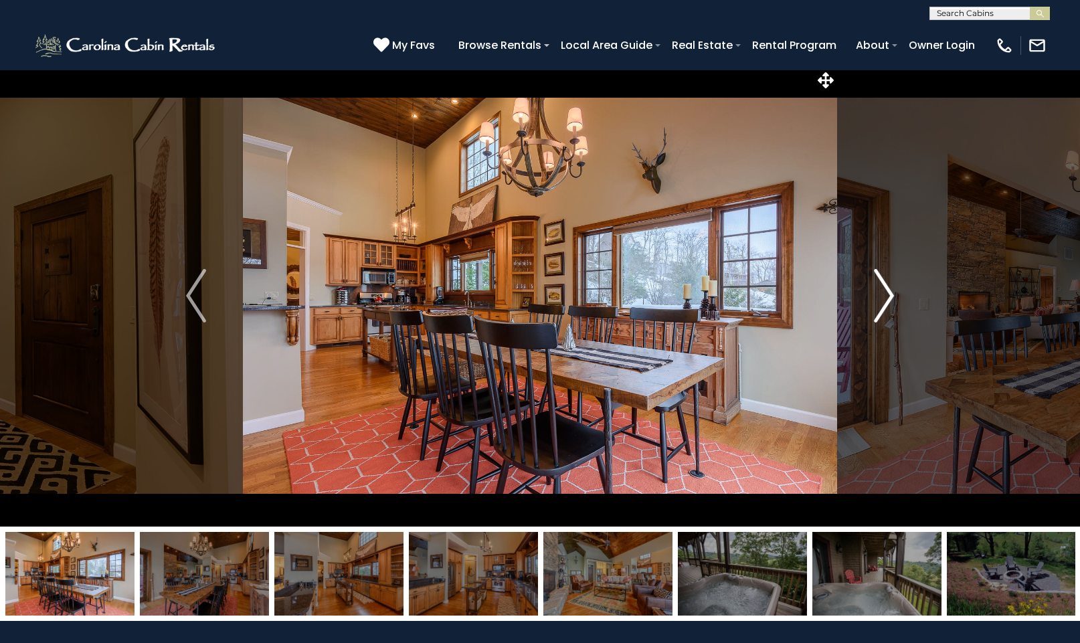
click at [890, 296] on img "Next" at bounding box center [884, 296] width 20 height 54
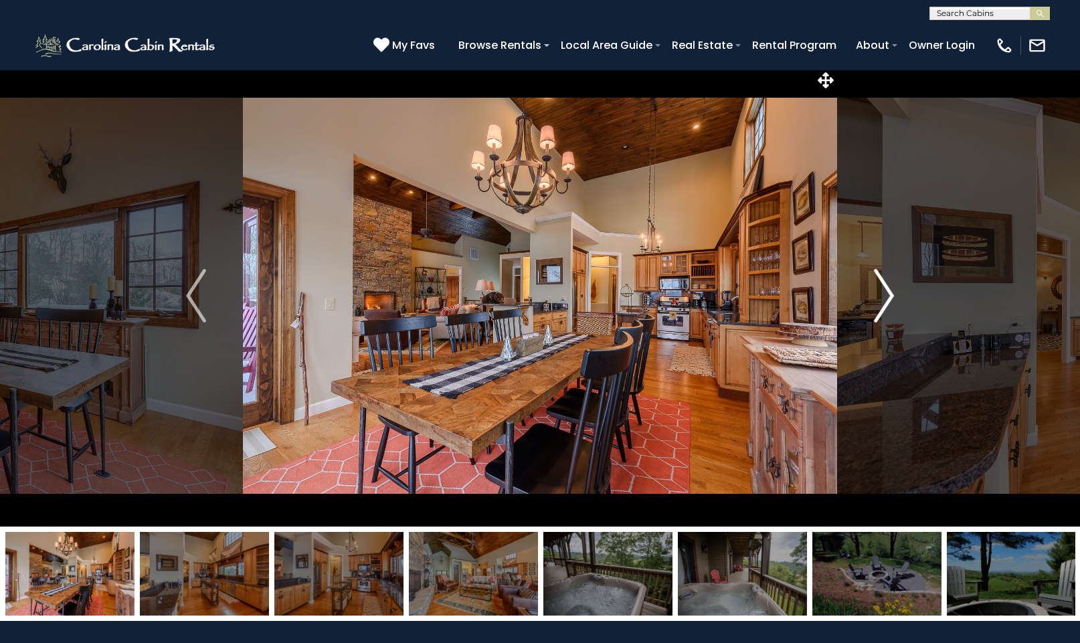
click at [888, 296] on img "Next" at bounding box center [884, 296] width 20 height 54
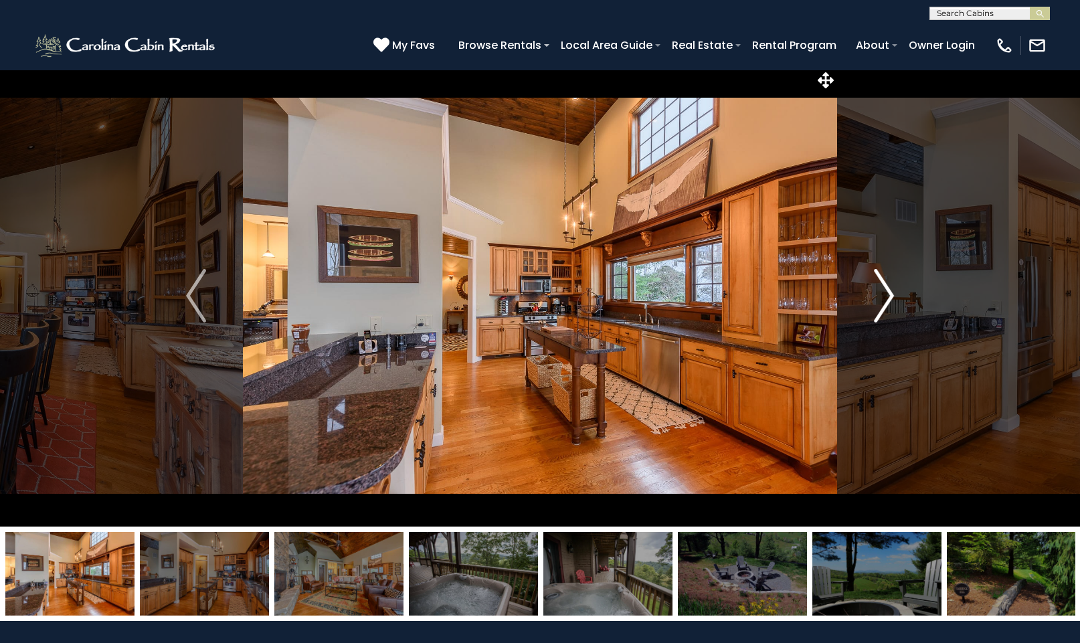
click at [886, 294] on img "Next" at bounding box center [884, 296] width 20 height 54
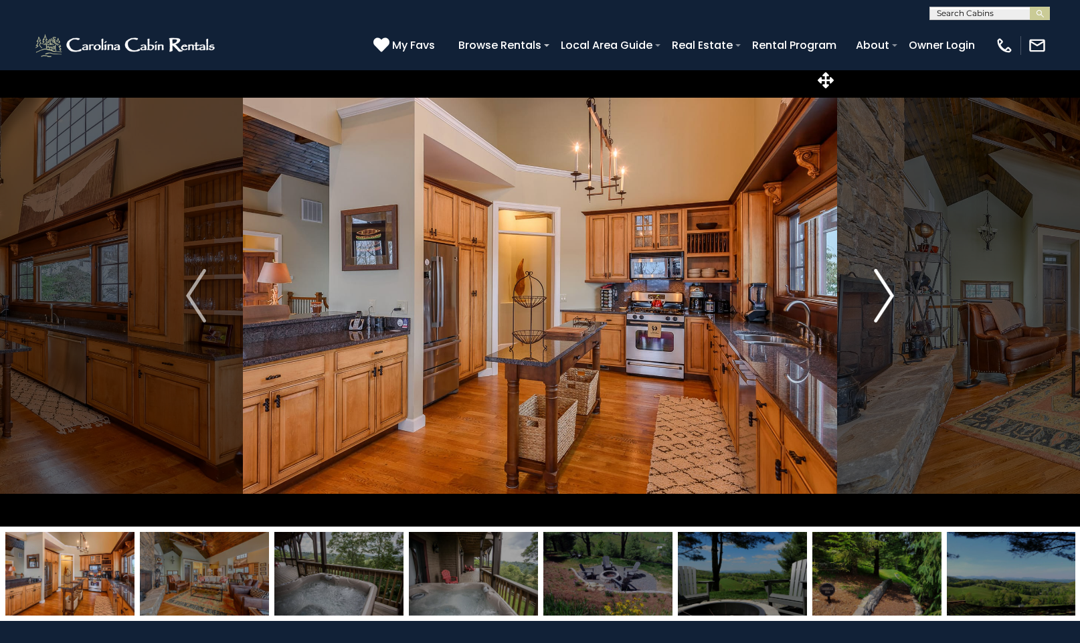
click at [888, 294] on img "Next" at bounding box center [884, 296] width 20 height 54
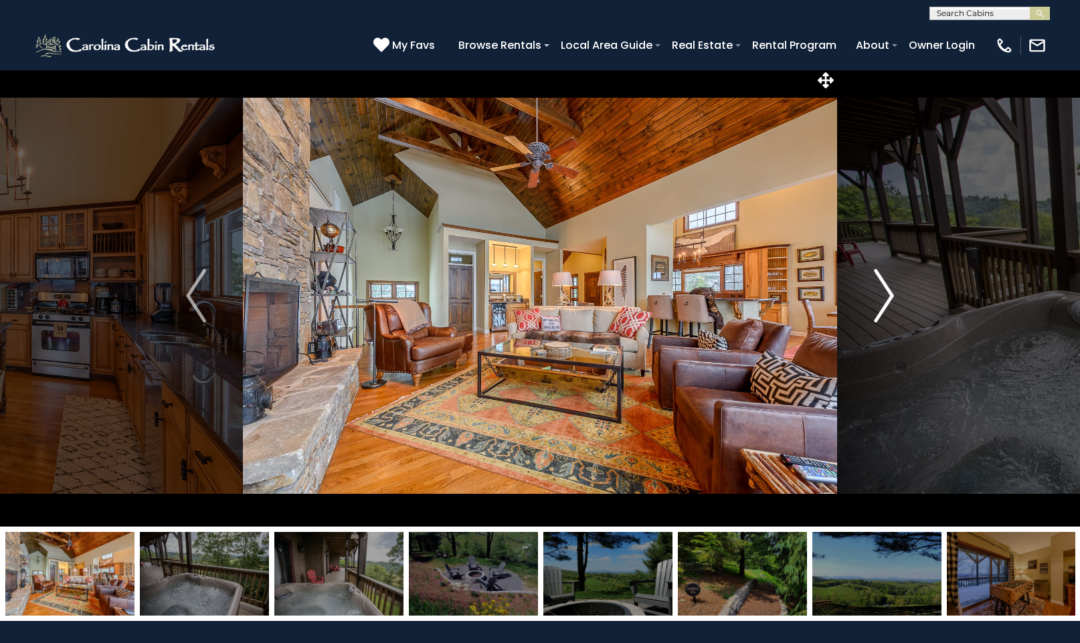
click at [892, 291] on img "Next" at bounding box center [884, 296] width 20 height 54
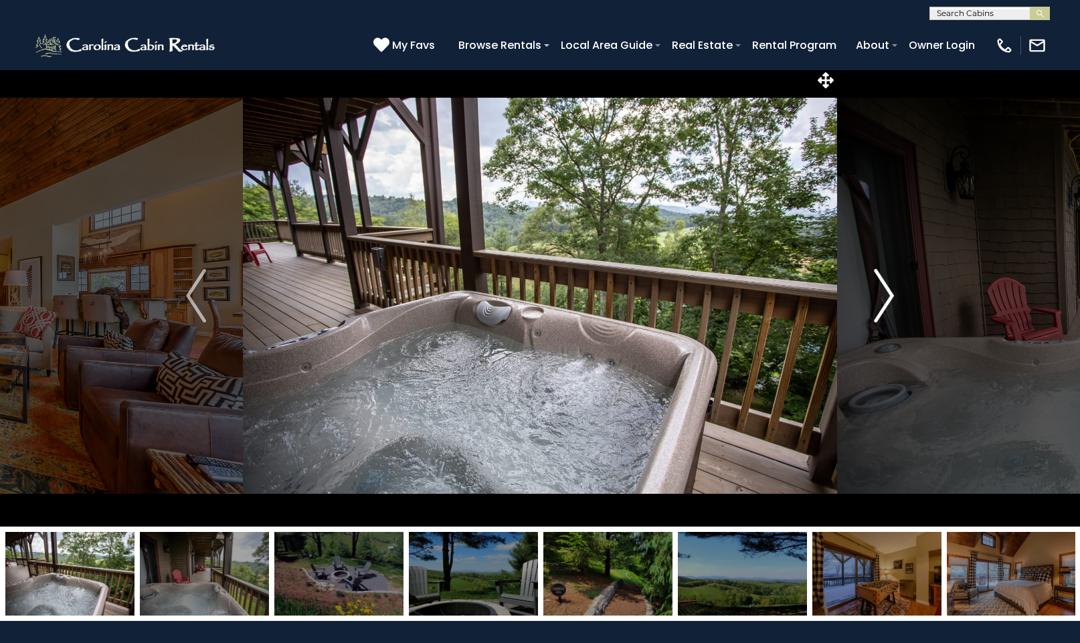
click at [892, 295] on img "Next" at bounding box center [884, 296] width 20 height 54
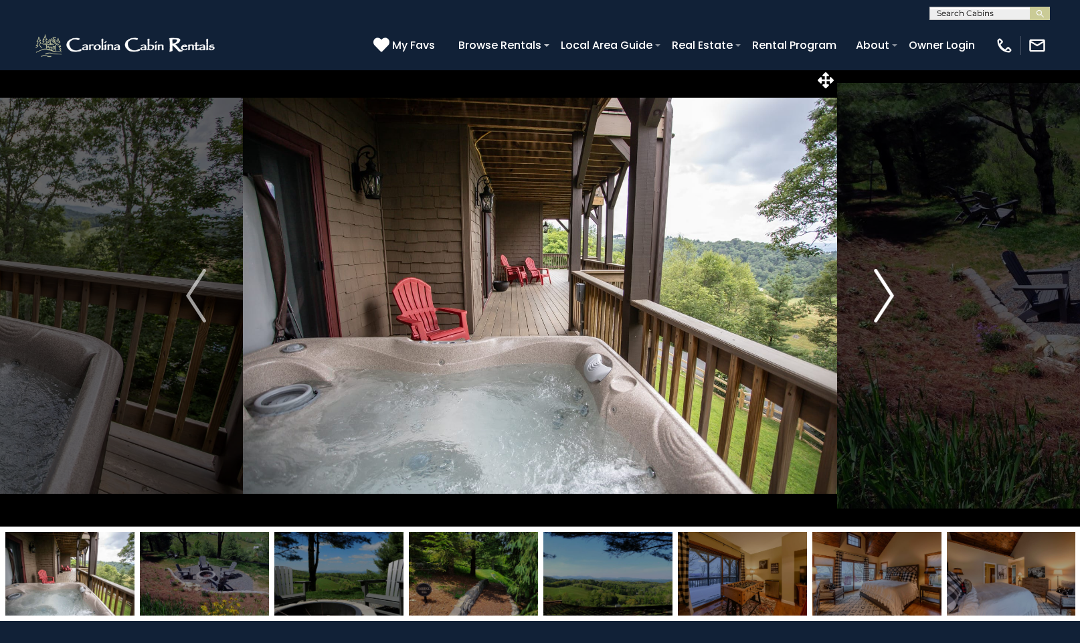
click at [890, 295] on img "Next" at bounding box center [884, 296] width 20 height 54
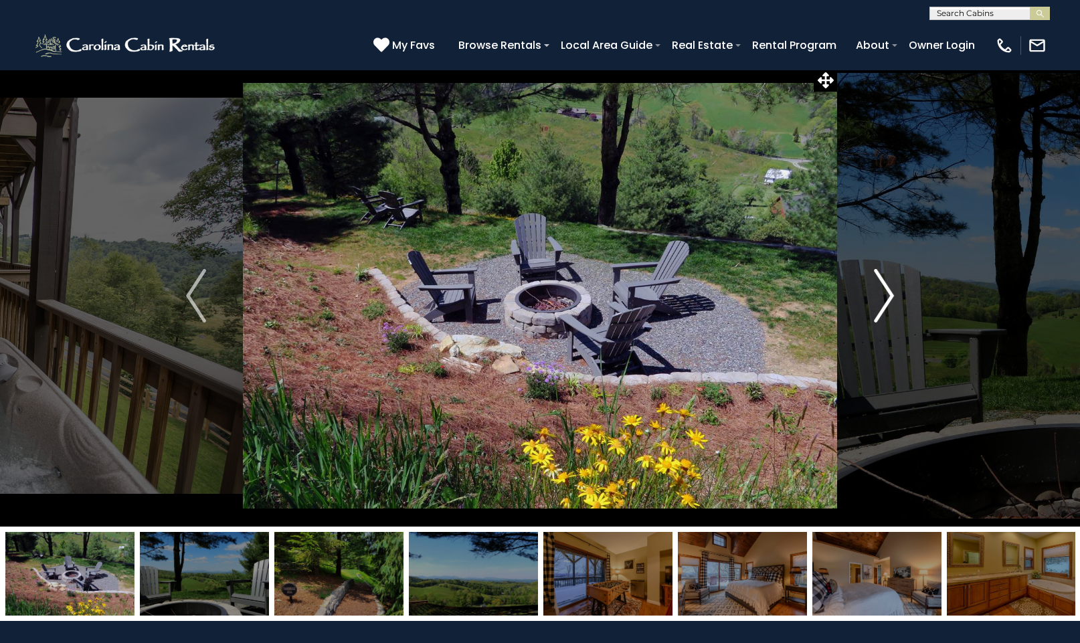
click at [890, 296] on img "Next" at bounding box center [884, 296] width 20 height 54
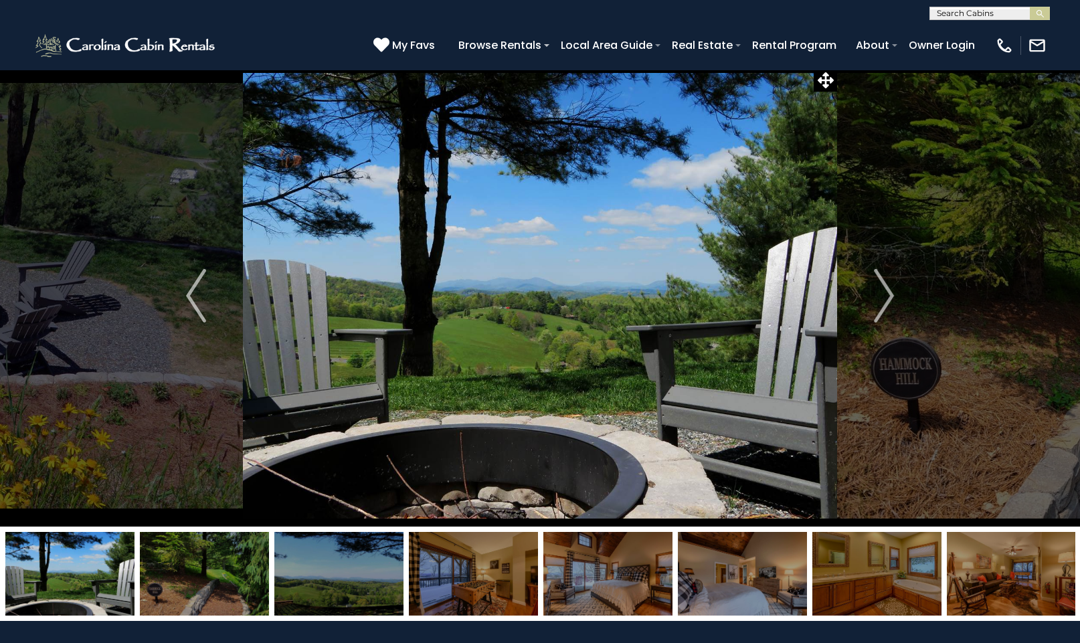
click at [353, 581] on img at bounding box center [338, 574] width 129 height 84
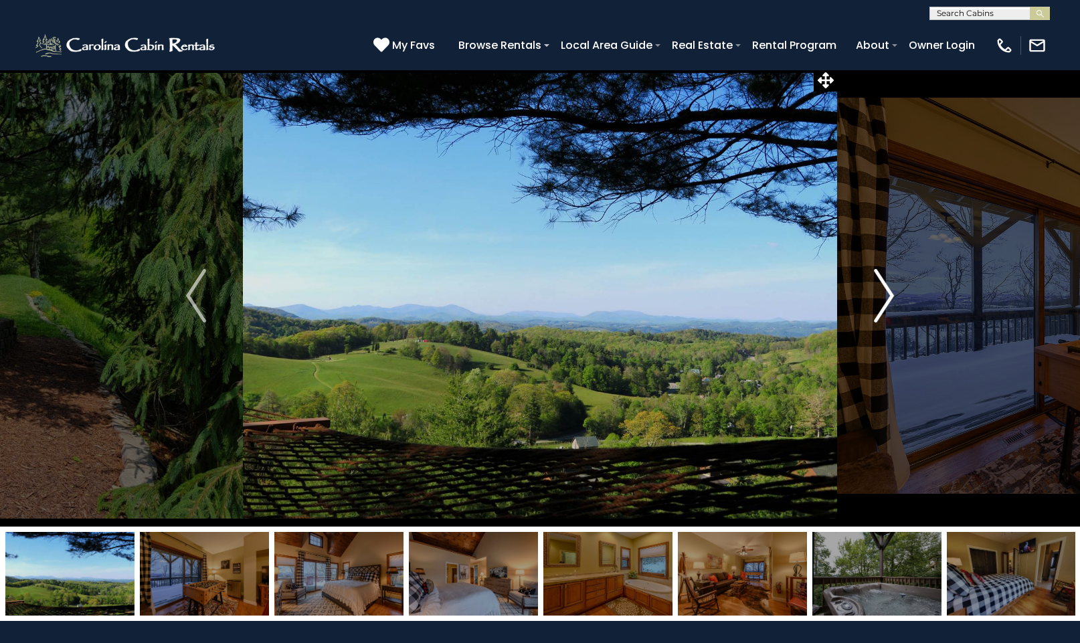
click at [896, 300] on button "Next" at bounding box center [884, 296] width 94 height 462
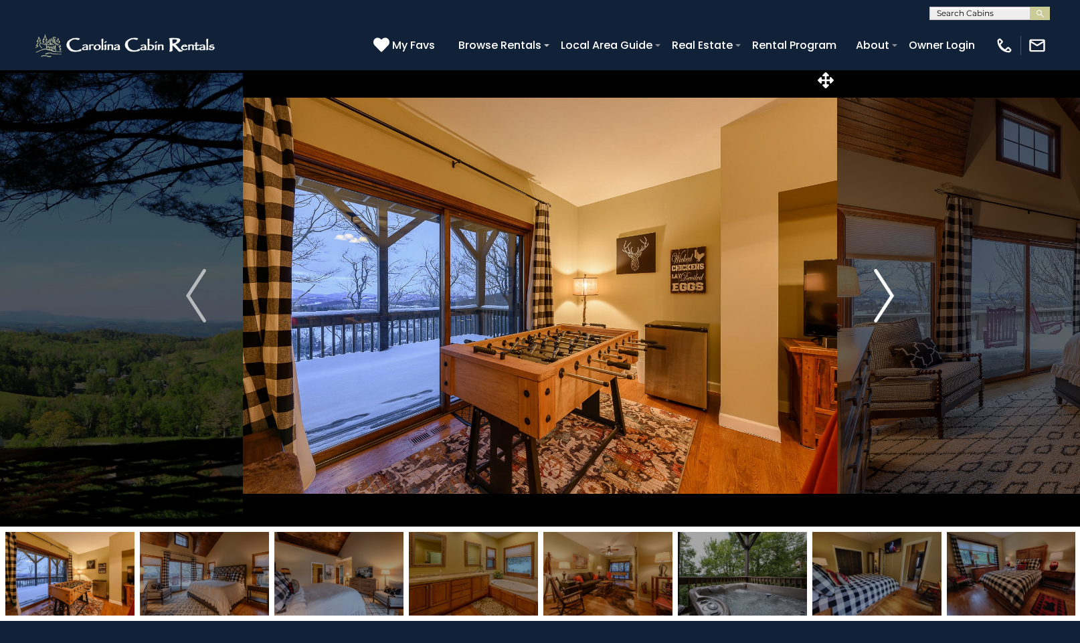
click at [892, 298] on img "Next" at bounding box center [884, 296] width 20 height 54
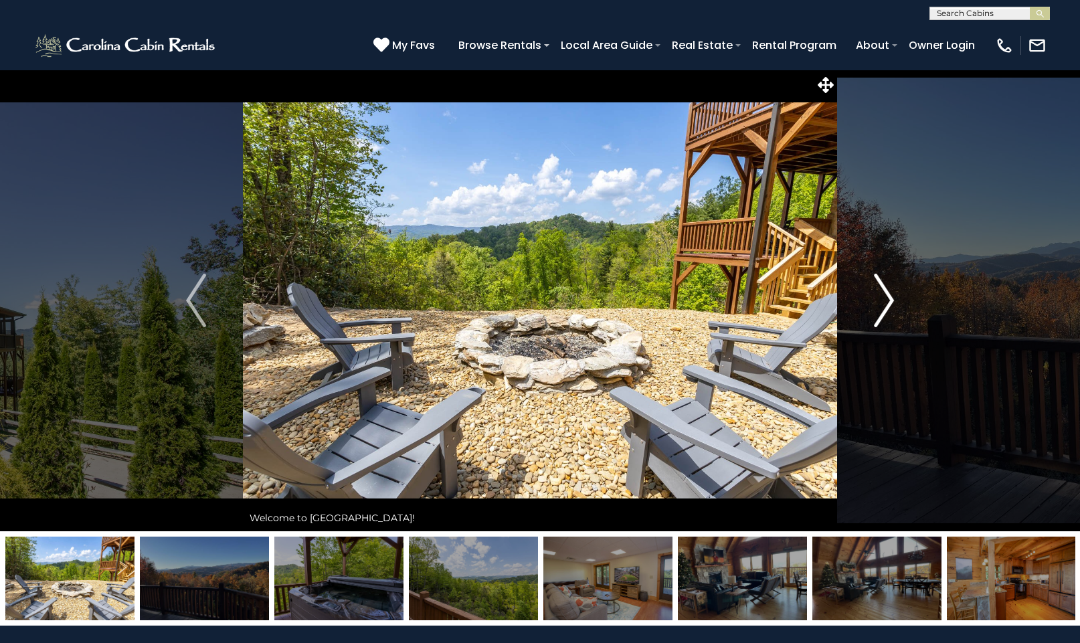
click at [890, 302] on img "Next" at bounding box center [884, 301] width 20 height 54
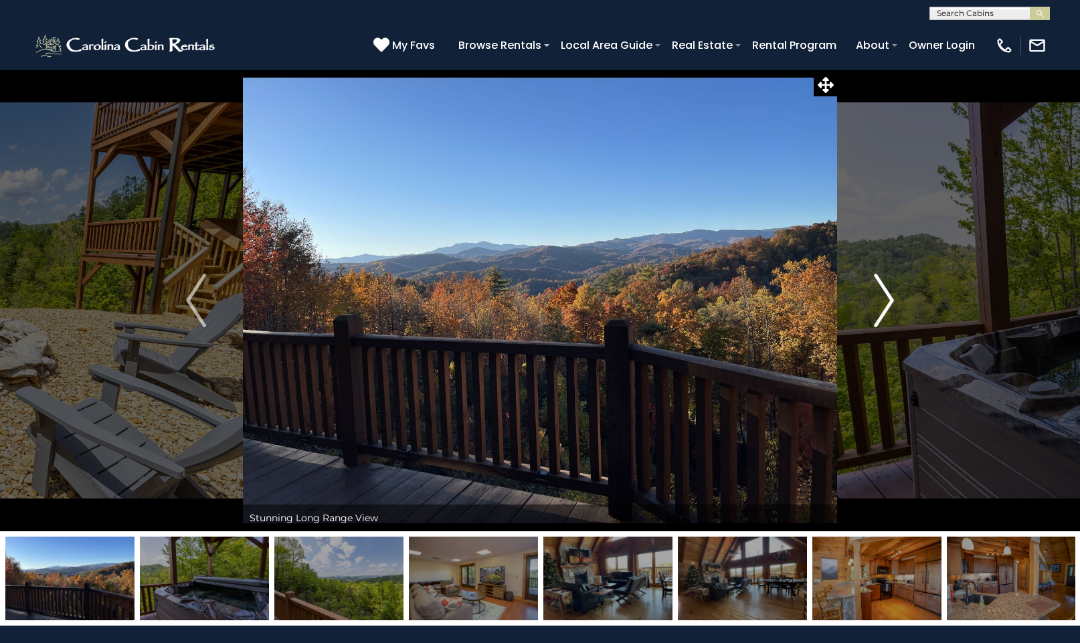
click at [887, 294] on img "Next" at bounding box center [884, 301] width 20 height 54
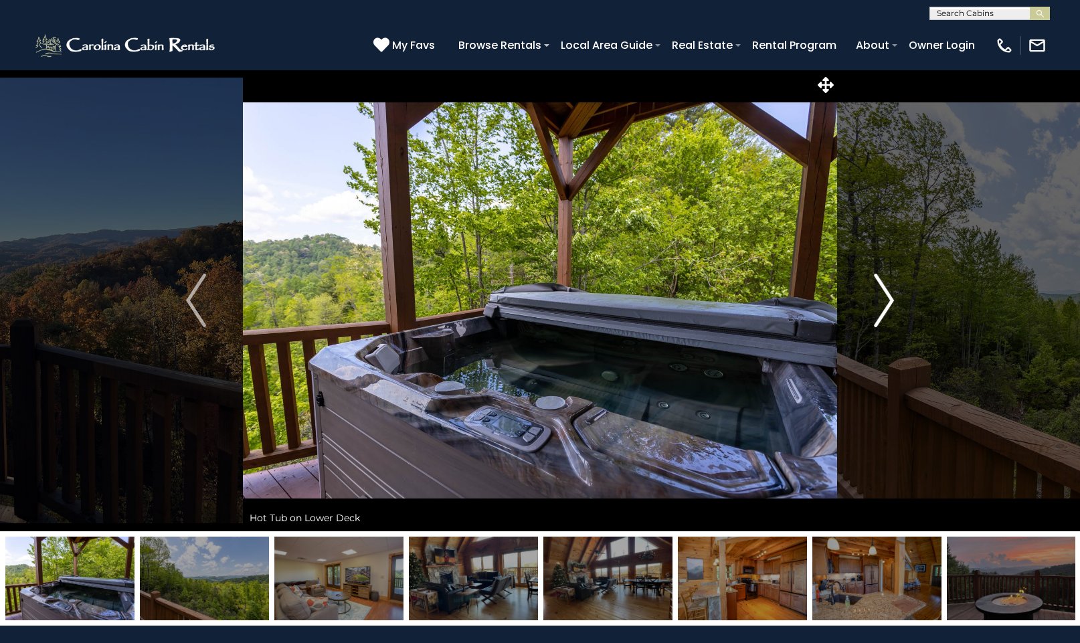
click at [892, 296] on img "Next" at bounding box center [884, 301] width 20 height 54
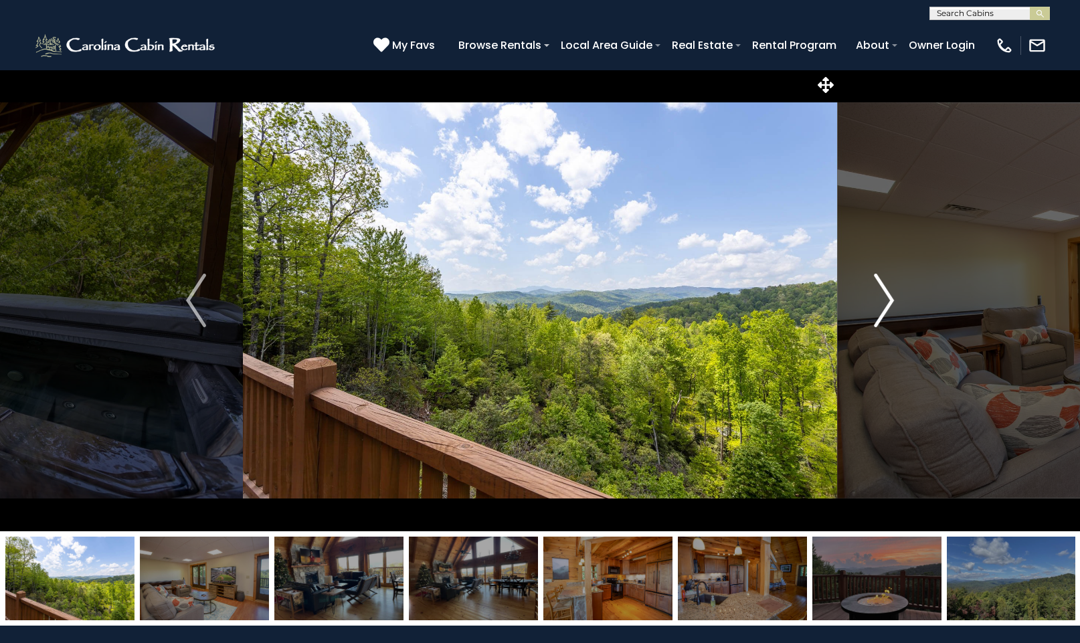
click at [890, 298] on img "Next" at bounding box center [884, 301] width 20 height 54
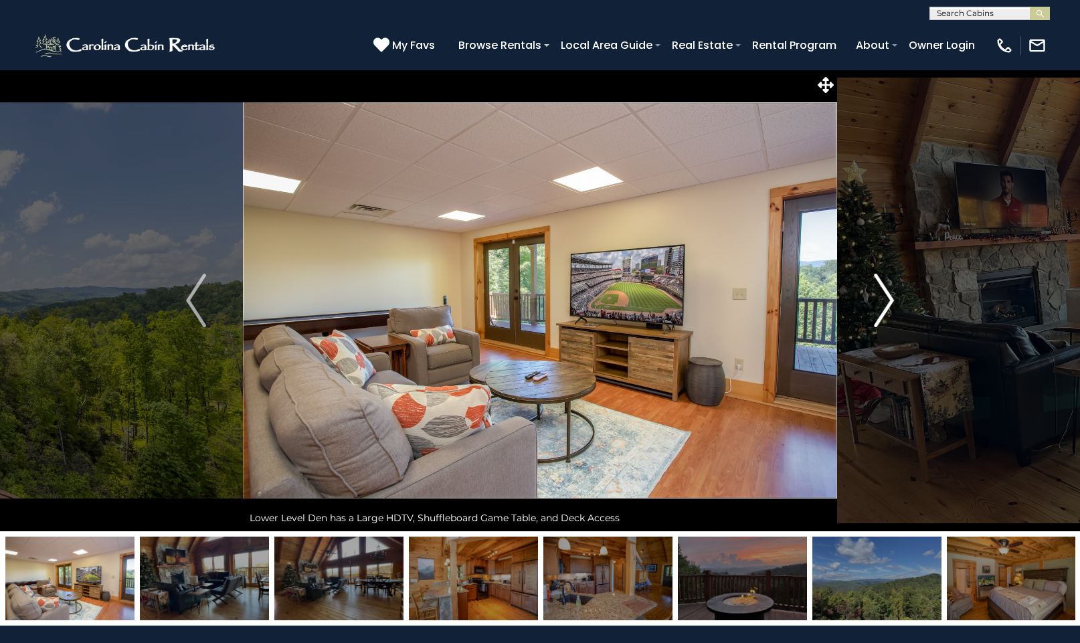
click at [889, 298] on img "Next" at bounding box center [884, 301] width 20 height 54
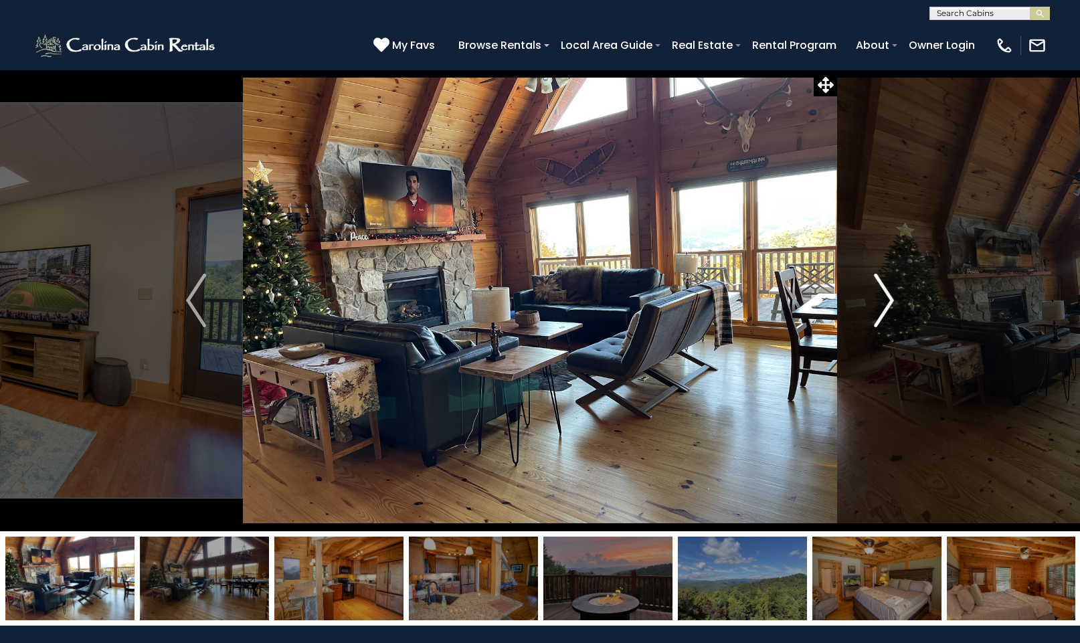
click at [891, 298] on img "Next" at bounding box center [884, 301] width 20 height 54
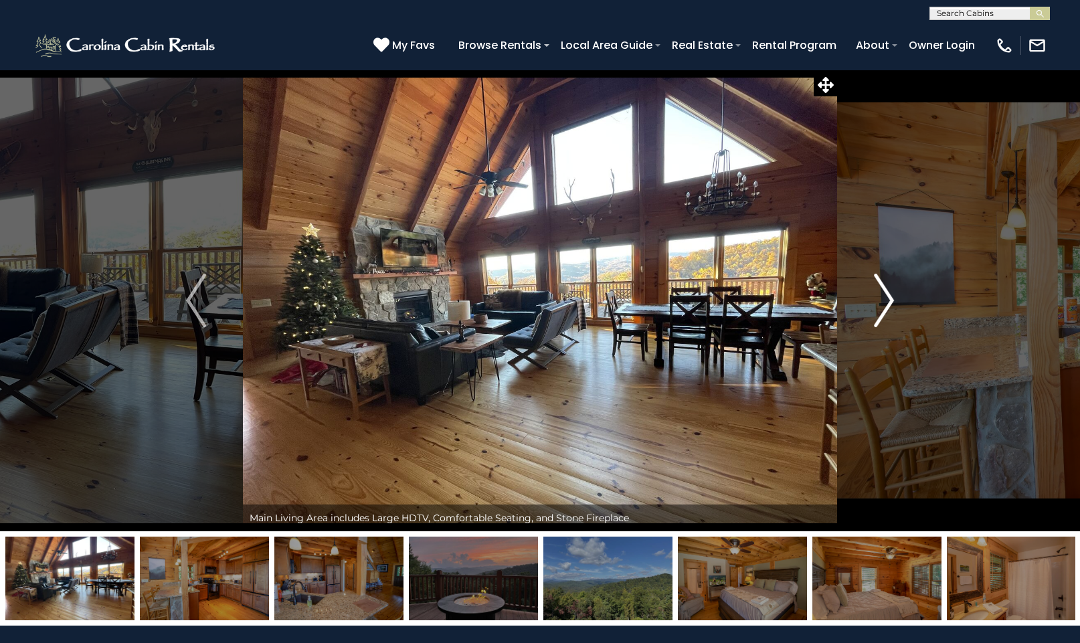
click at [891, 298] on img "Next" at bounding box center [884, 301] width 20 height 54
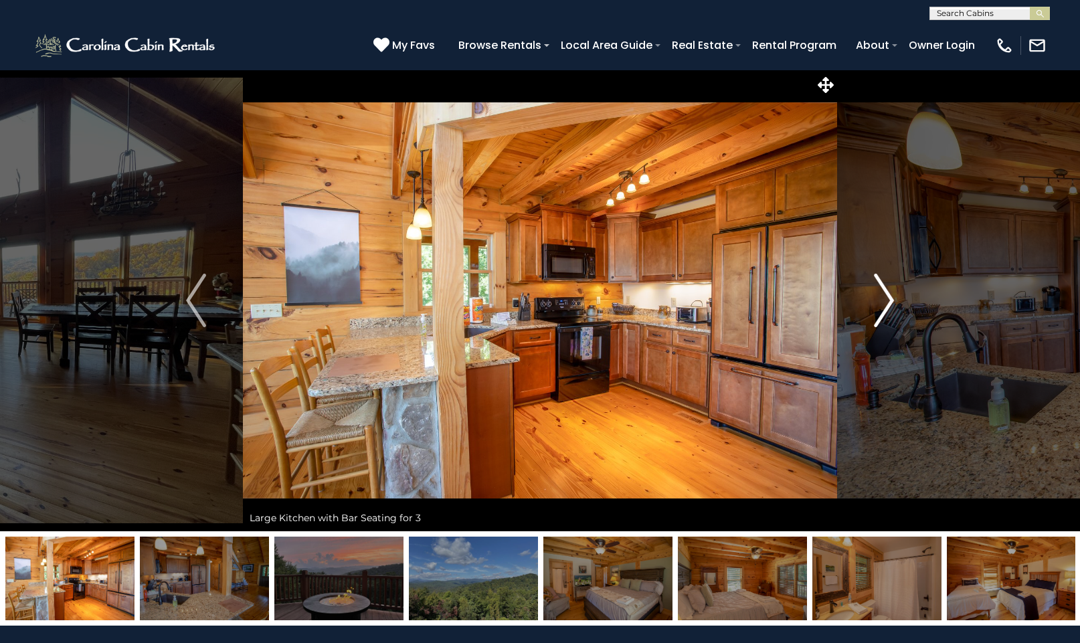
click at [891, 298] on img "Next" at bounding box center [884, 301] width 20 height 54
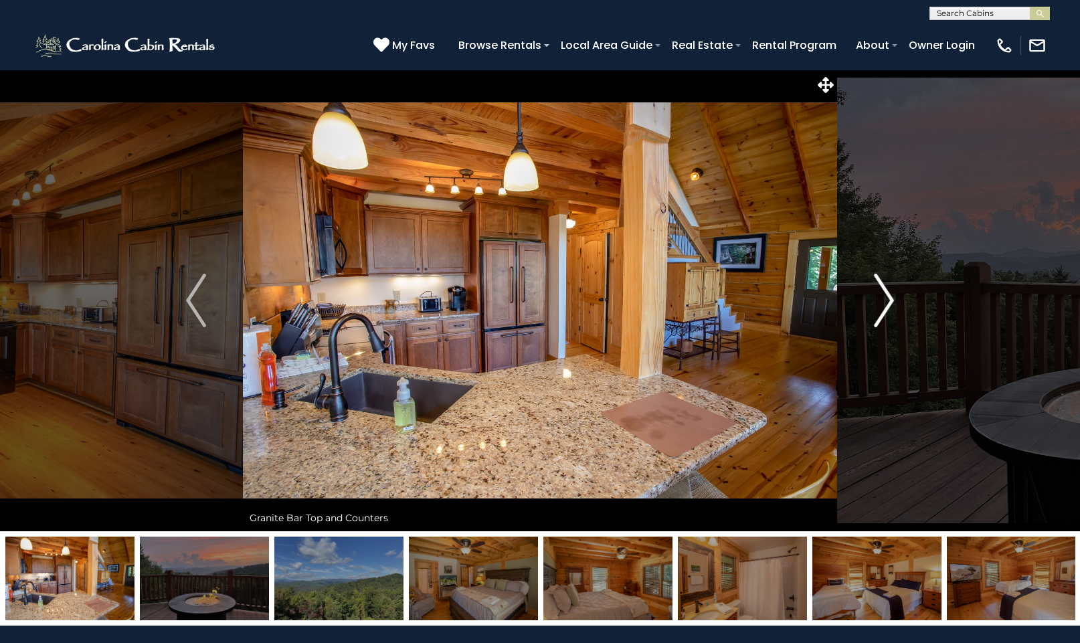
click at [891, 298] on img "Next" at bounding box center [884, 301] width 20 height 54
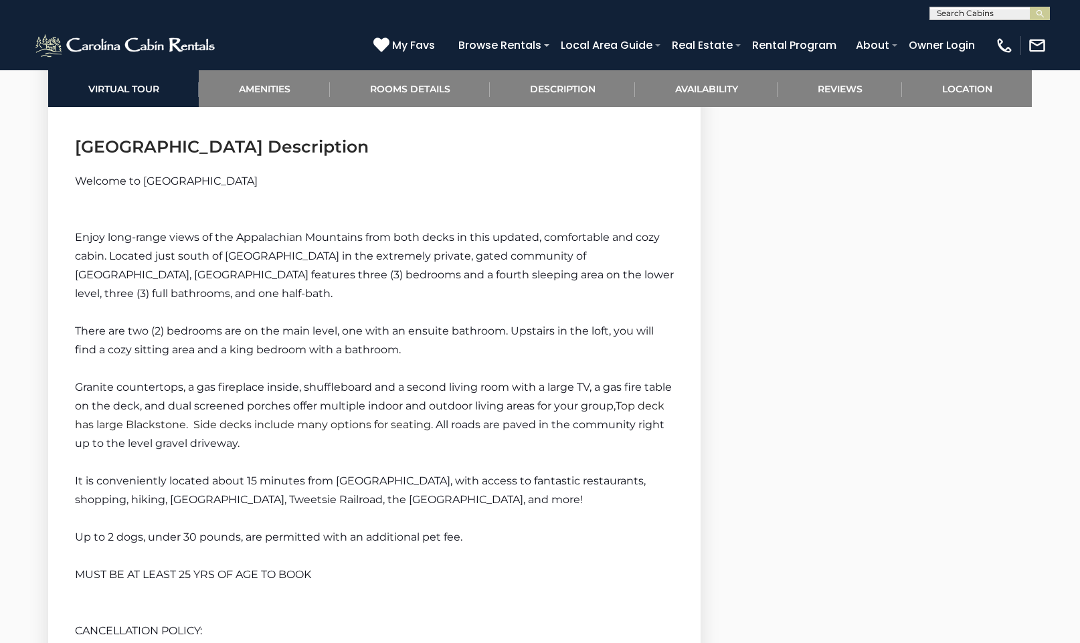
scroll to position [1909, 0]
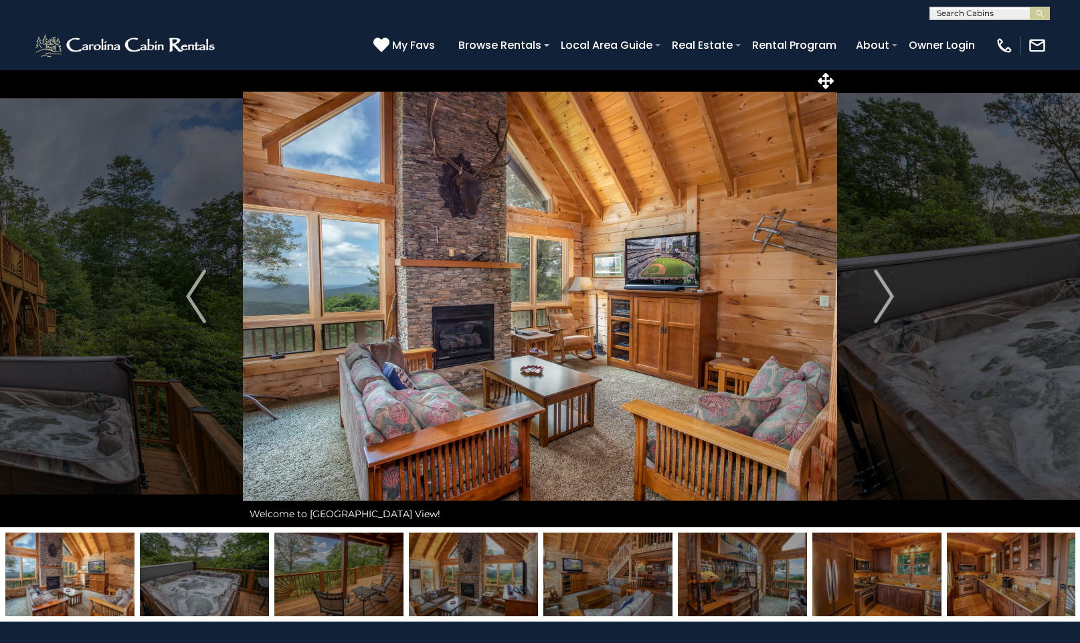
scroll to position [9, 0]
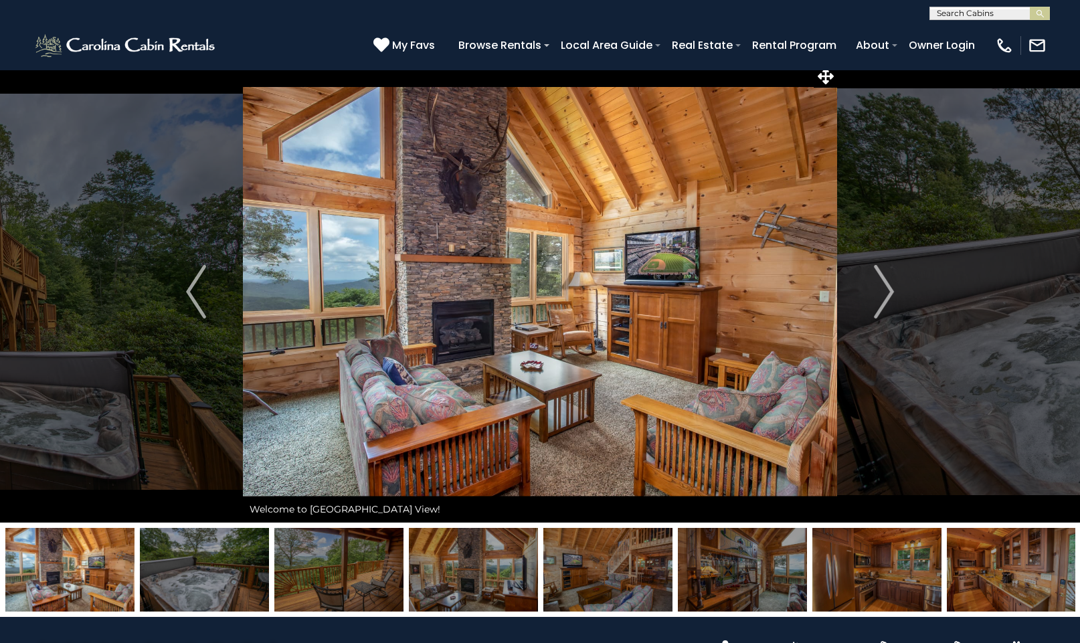
click at [330, 567] on img at bounding box center [338, 570] width 129 height 84
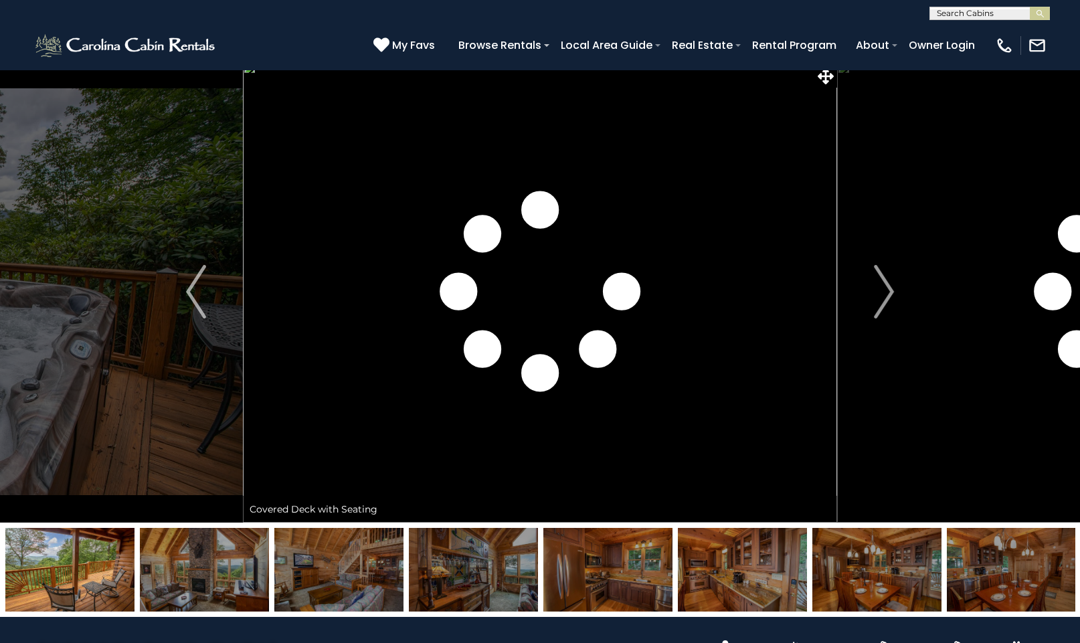
scroll to position [0, 0]
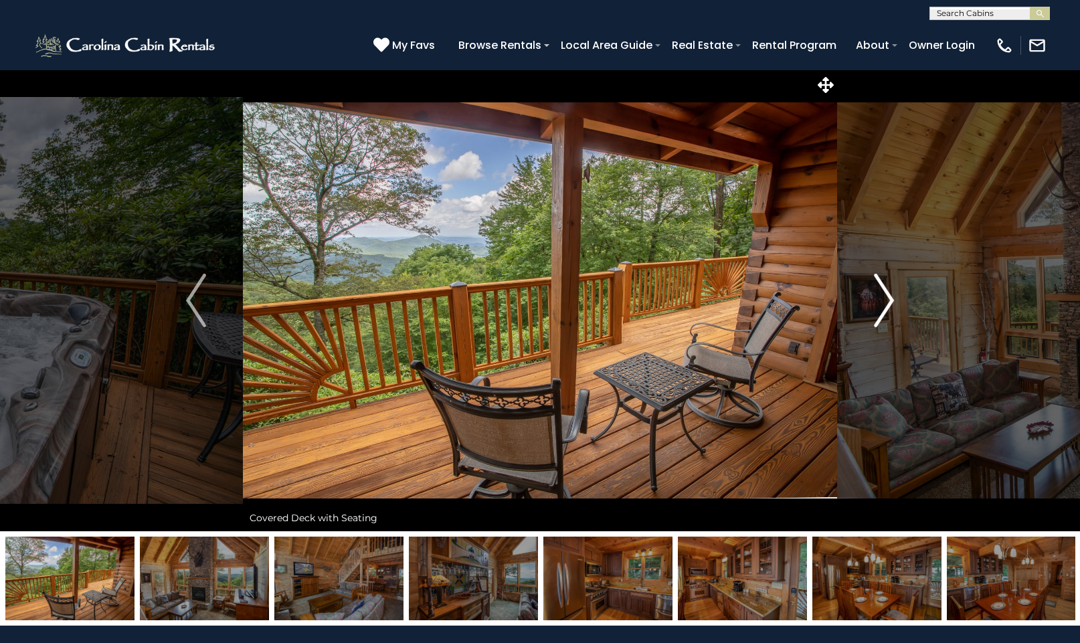
click at [893, 302] on img "Next" at bounding box center [884, 301] width 20 height 54
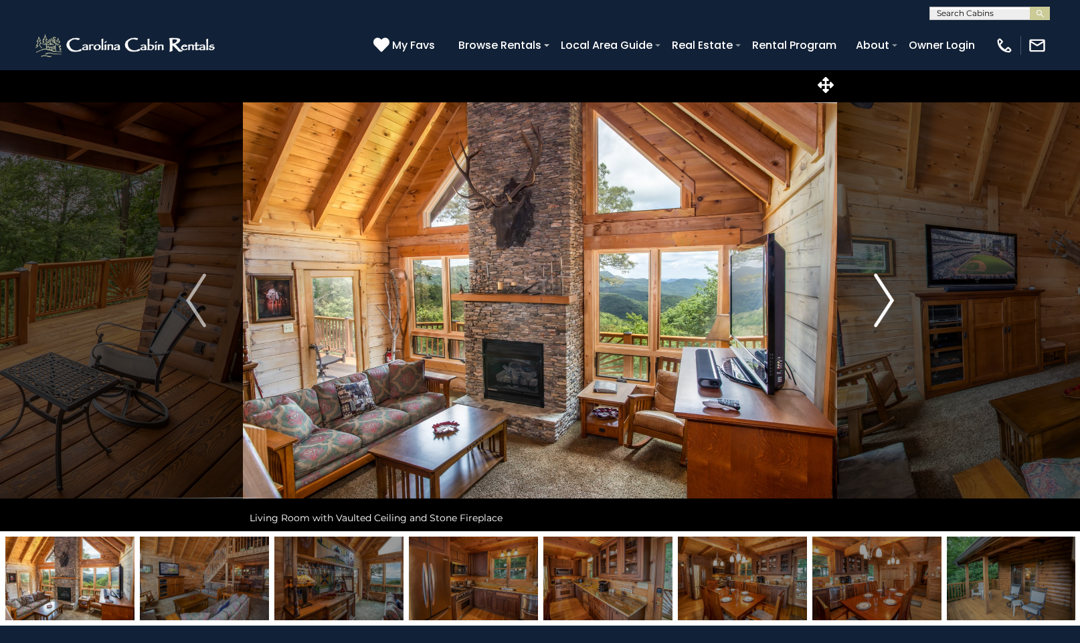
click at [889, 300] on img "Next" at bounding box center [884, 301] width 20 height 54
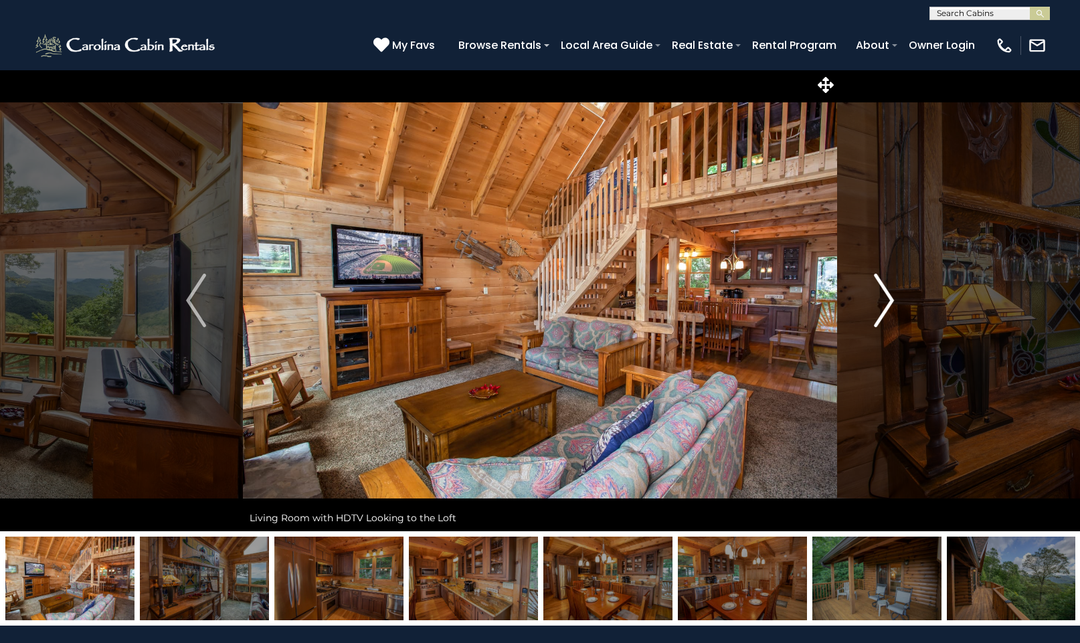
click at [891, 299] on img "Next" at bounding box center [884, 301] width 20 height 54
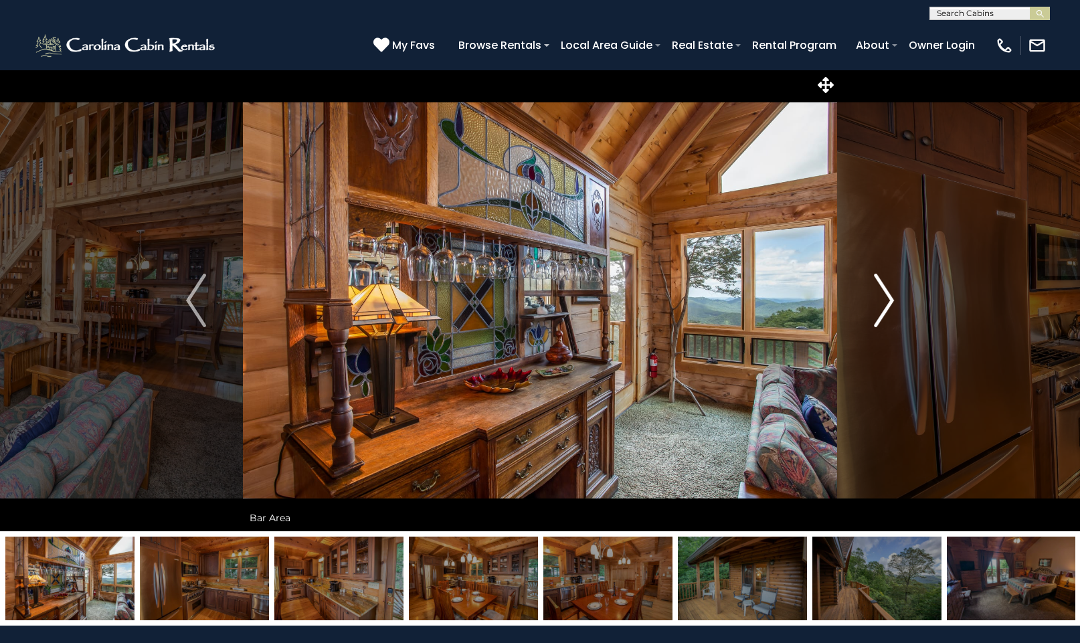
click at [891, 299] on img "Next" at bounding box center [884, 301] width 20 height 54
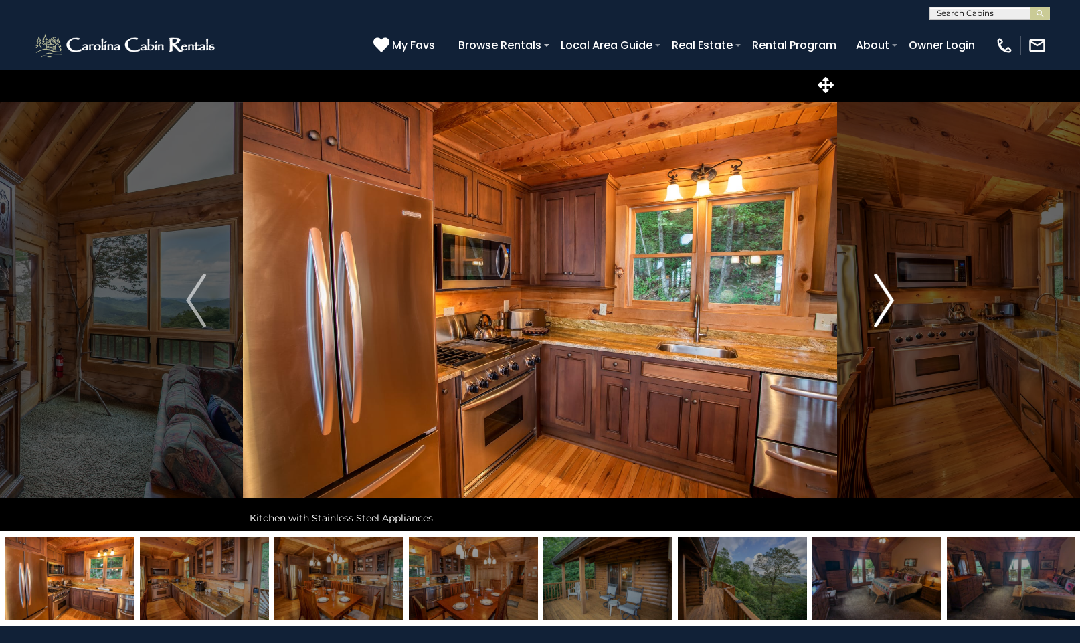
click at [885, 297] on img "Next" at bounding box center [884, 301] width 20 height 54
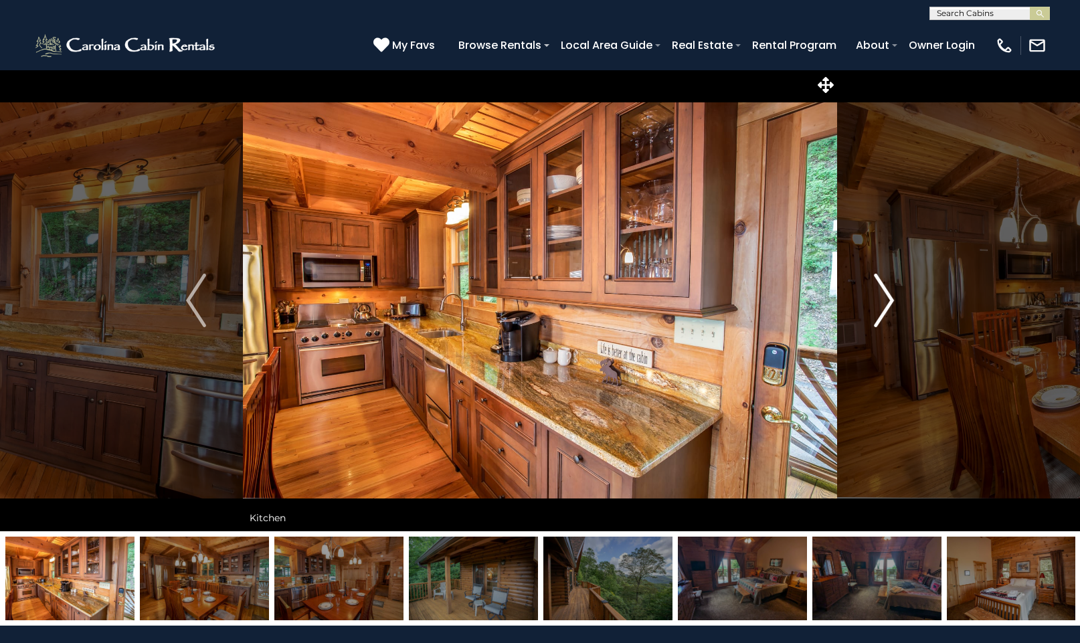
click at [886, 299] on img "Next" at bounding box center [884, 301] width 20 height 54
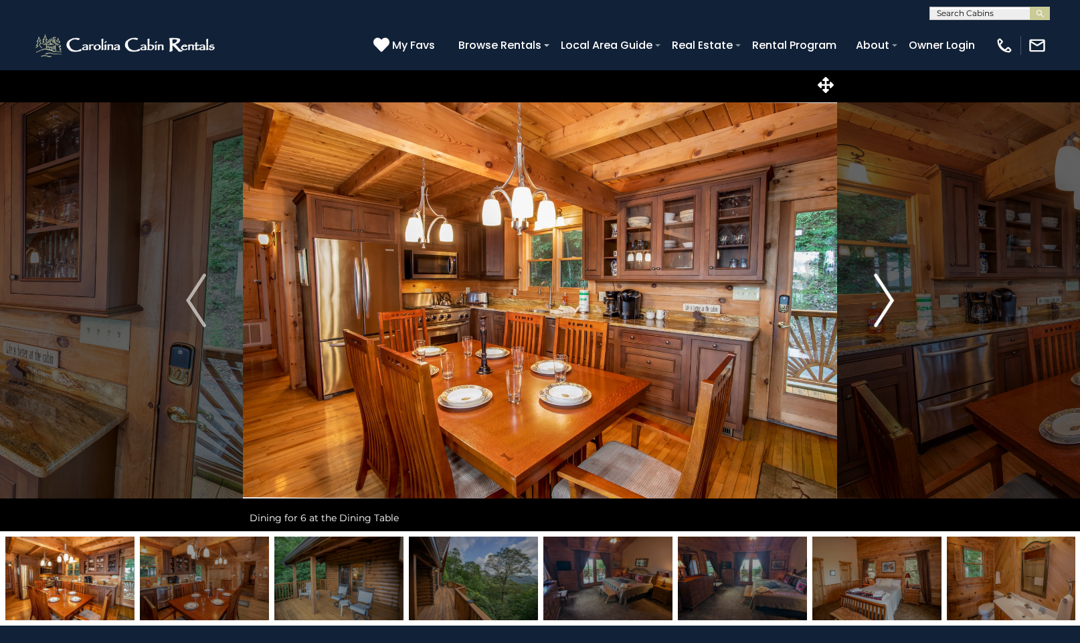
click at [891, 298] on img "Next" at bounding box center [884, 301] width 20 height 54
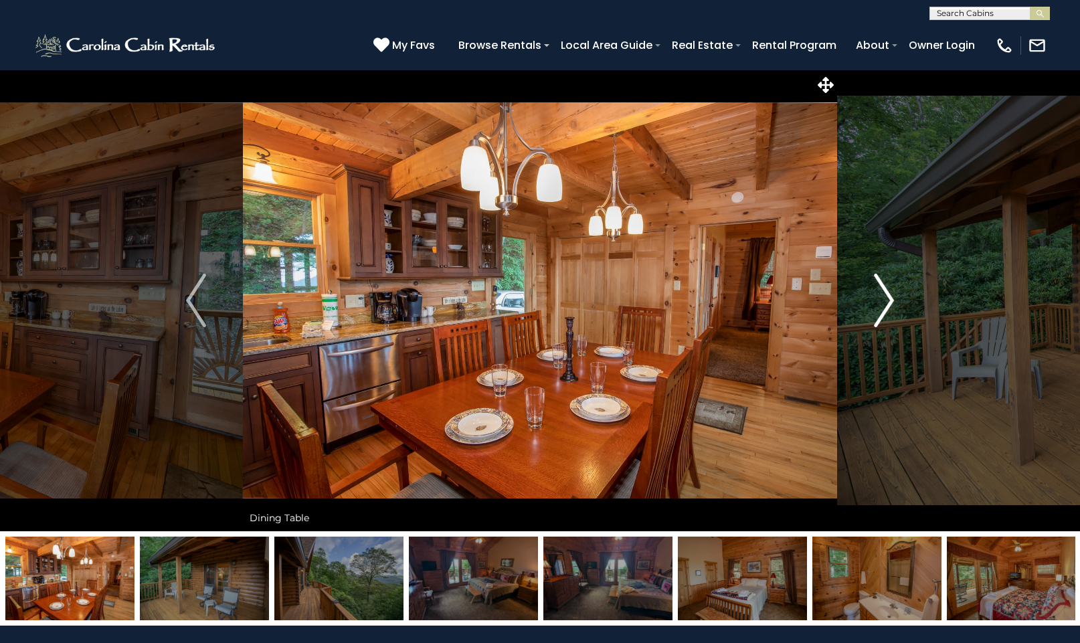
click at [892, 298] on img "Next" at bounding box center [884, 301] width 20 height 54
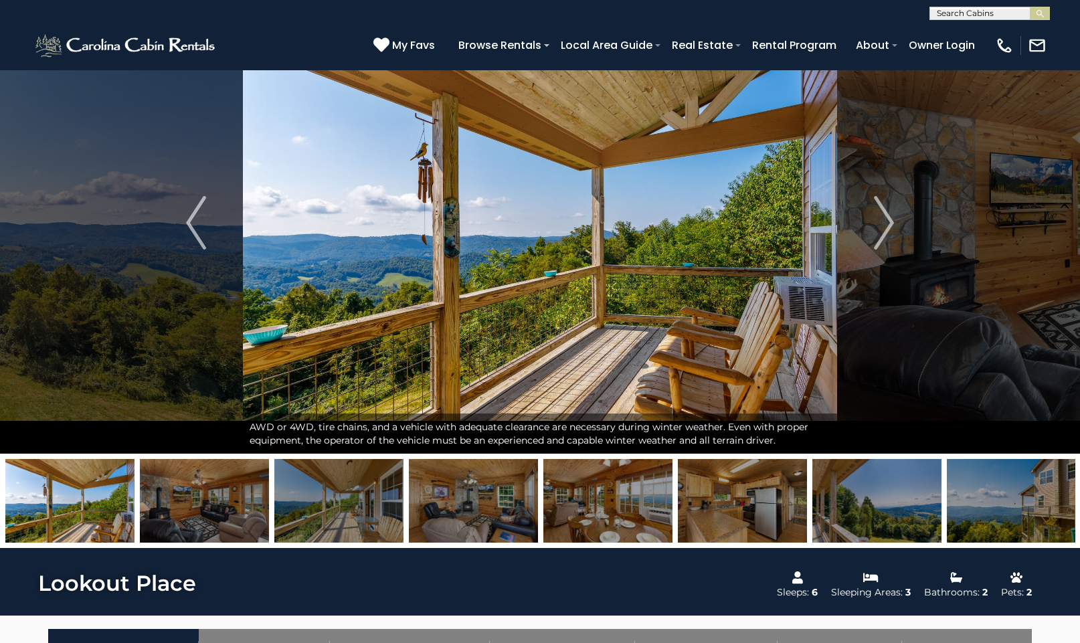
scroll to position [77, 0]
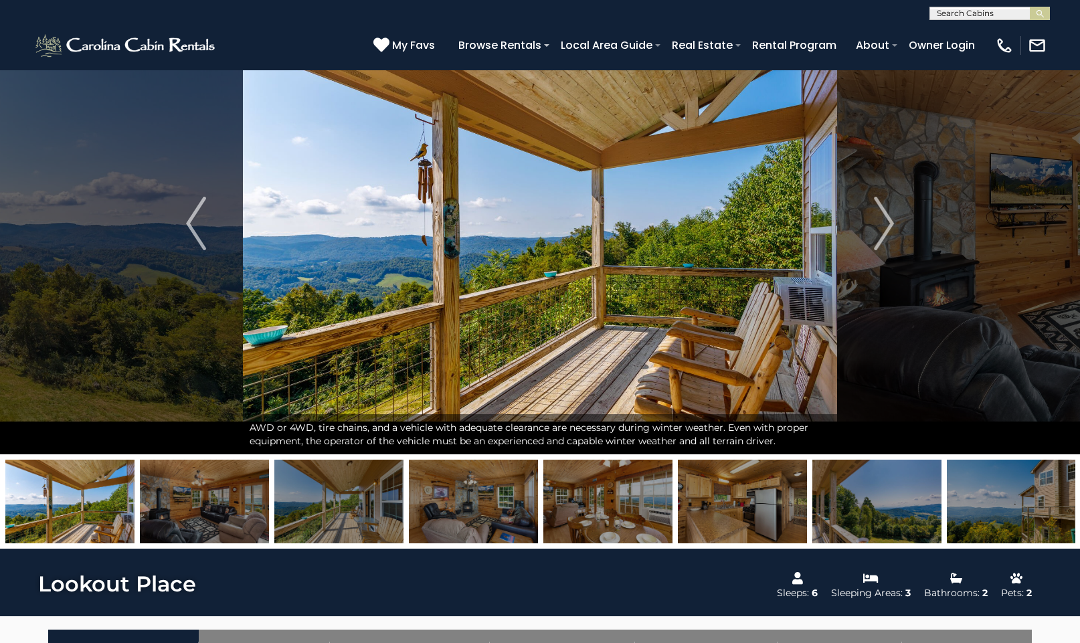
click at [971, 504] on img at bounding box center [1011, 502] width 129 height 84
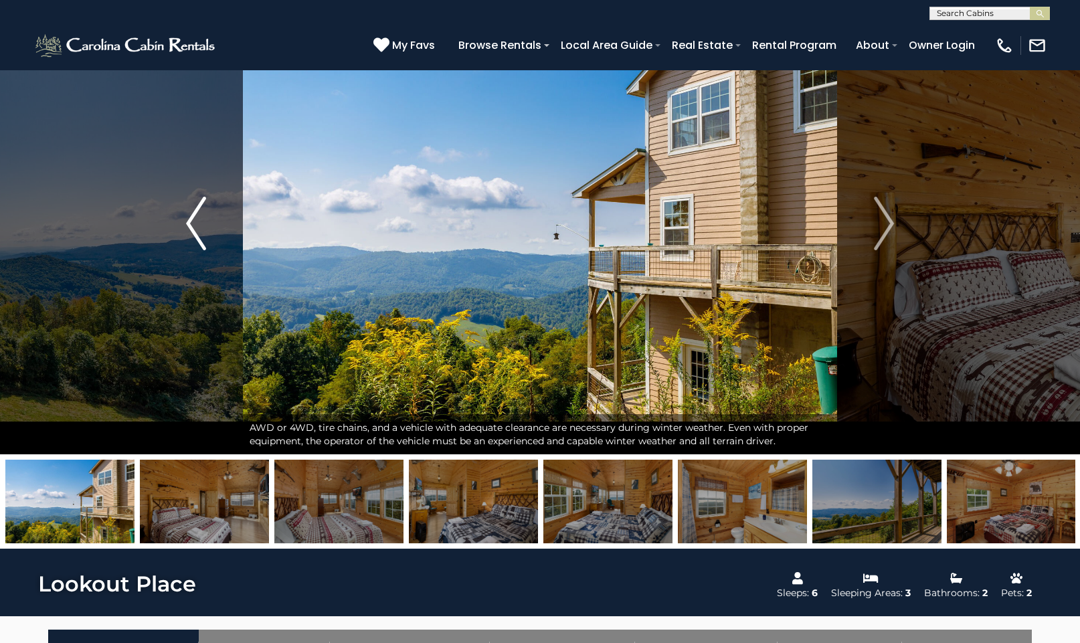
click at [190, 225] on img "Previous" at bounding box center [196, 224] width 20 height 54
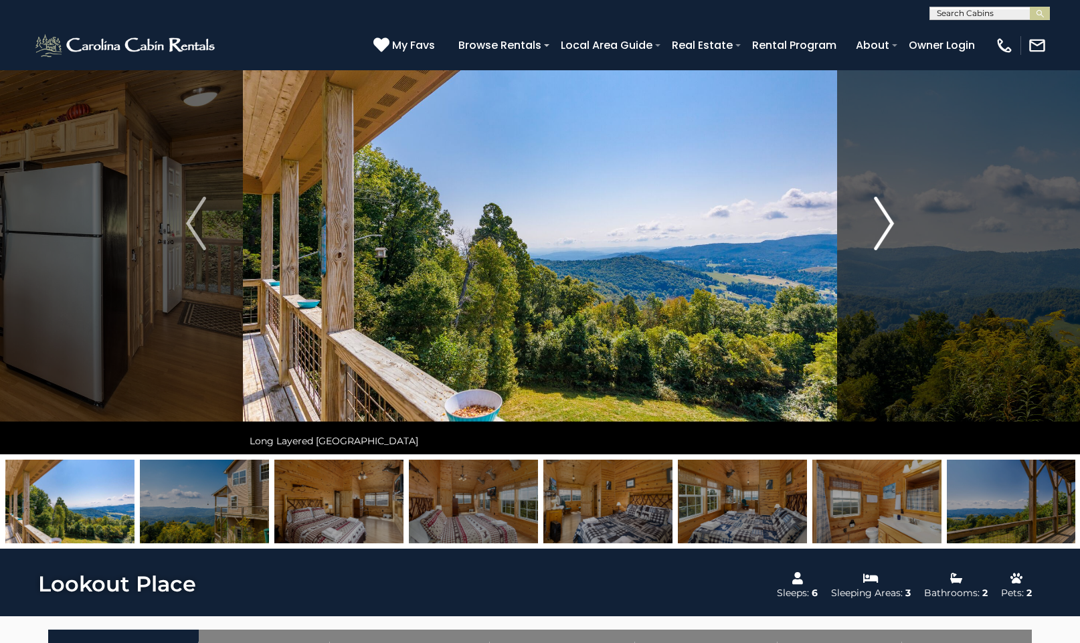
click at [887, 224] on img "Next" at bounding box center [884, 224] width 20 height 54
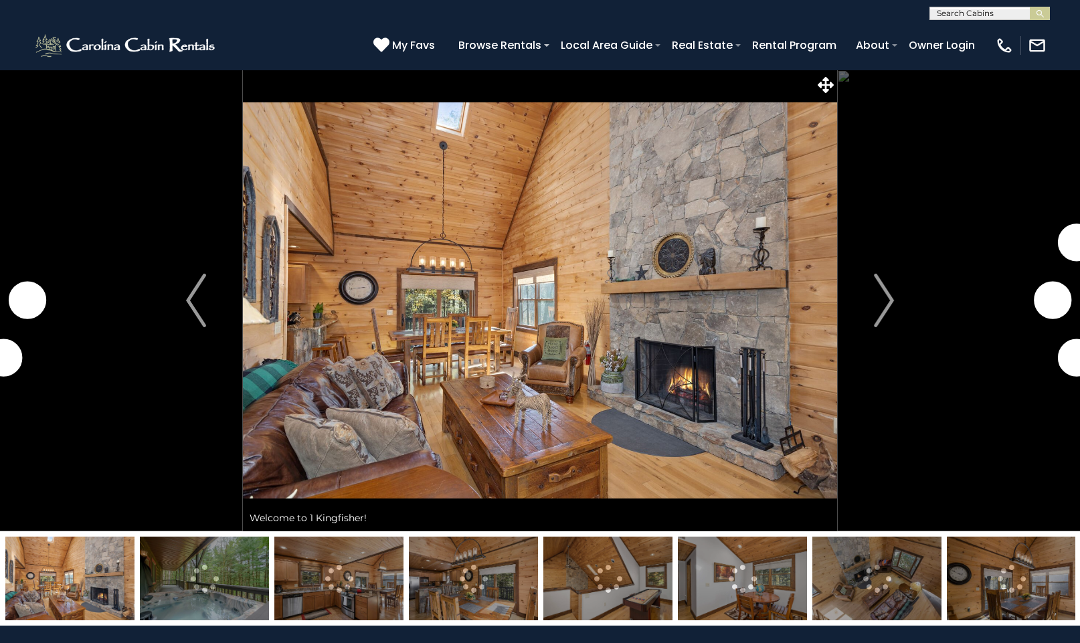
scroll to position [3, 0]
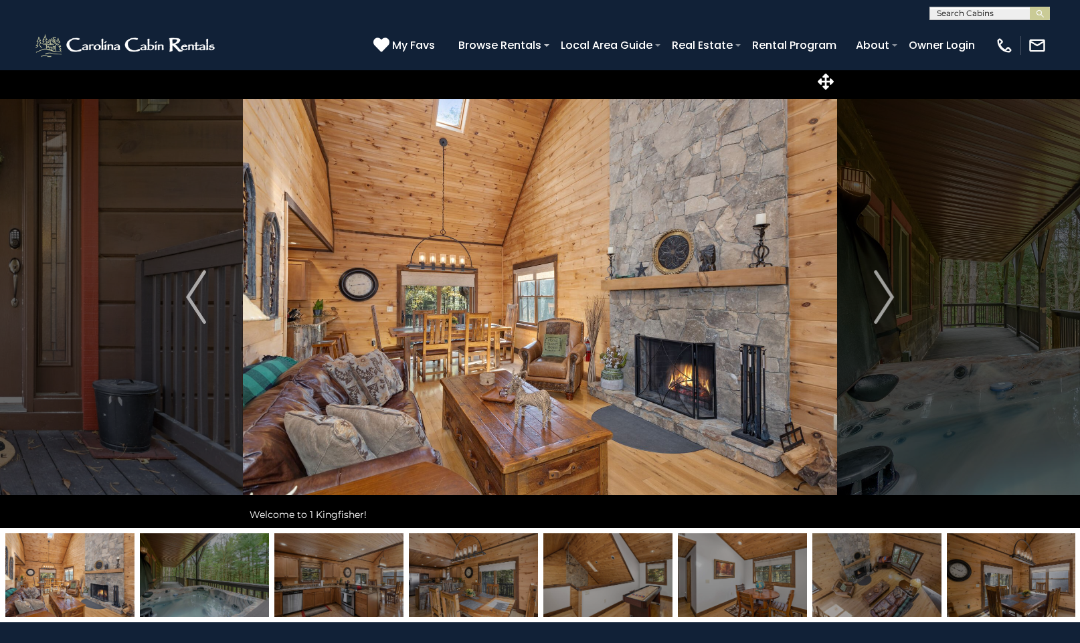
click at [237, 573] on img at bounding box center [204, 575] width 129 height 84
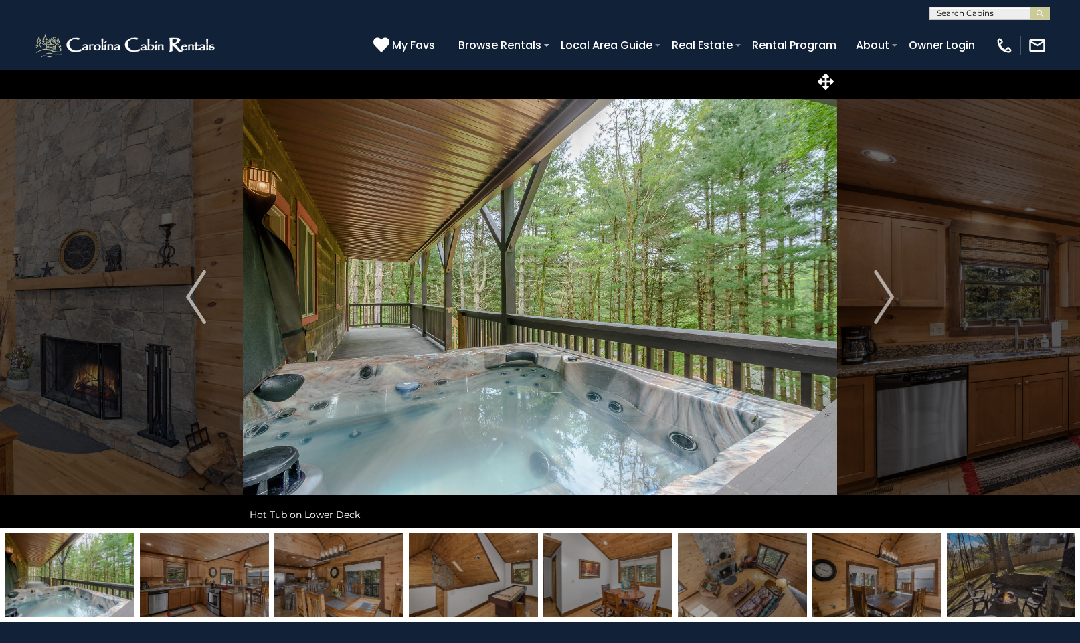
click at [1007, 562] on img at bounding box center [1011, 575] width 129 height 84
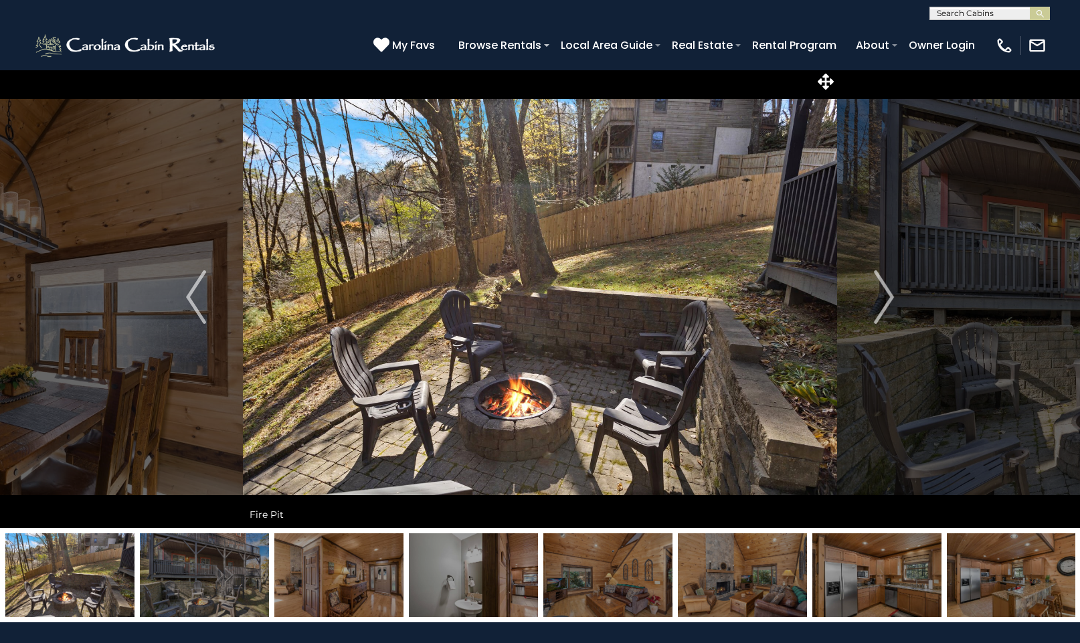
click at [208, 573] on img at bounding box center [204, 575] width 129 height 84
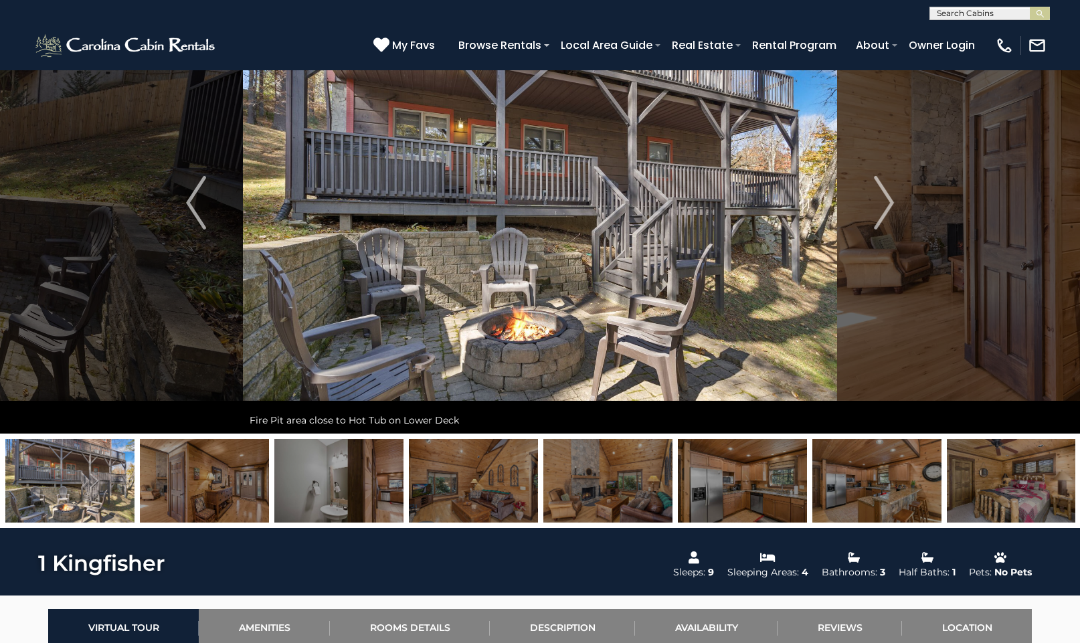
scroll to position [98, 0]
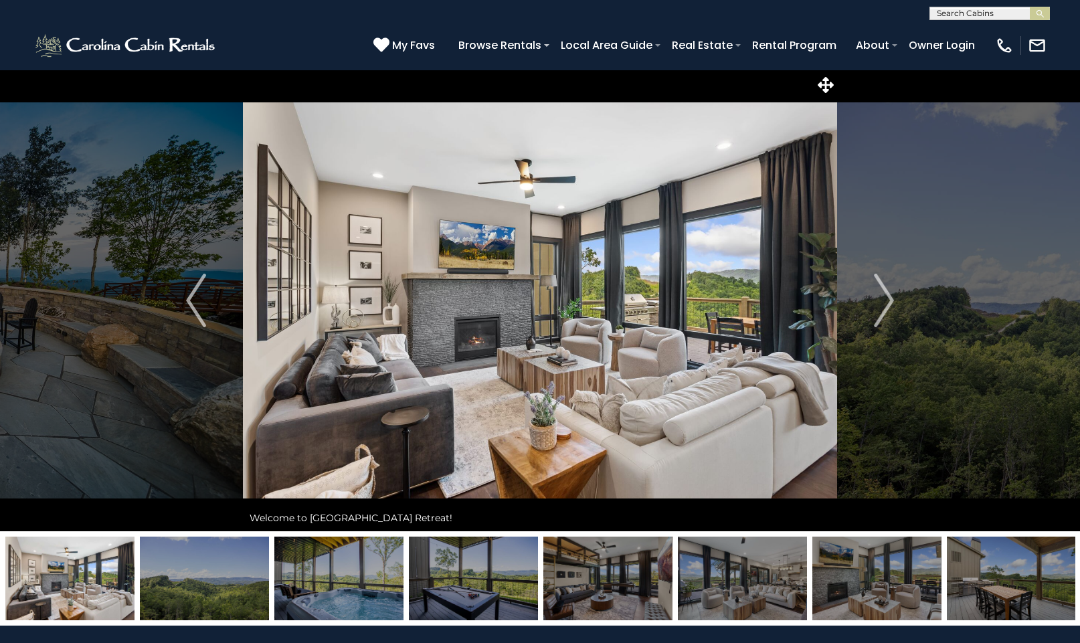
click at [352, 581] on img at bounding box center [338, 579] width 129 height 84
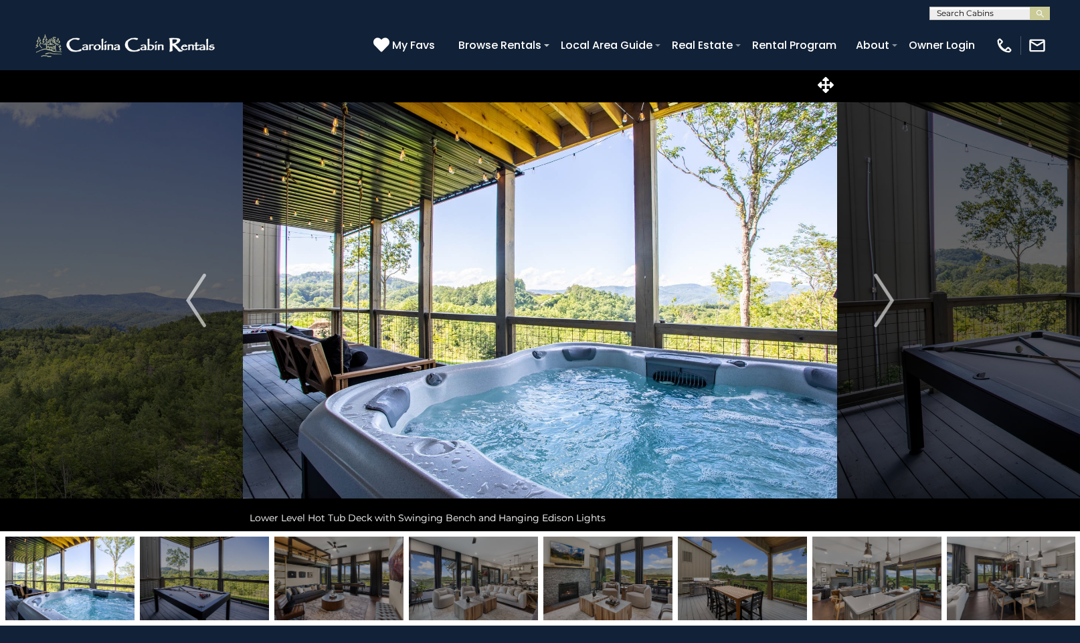
click at [462, 581] on img at bounding box center [473, 579] width 129 height 84
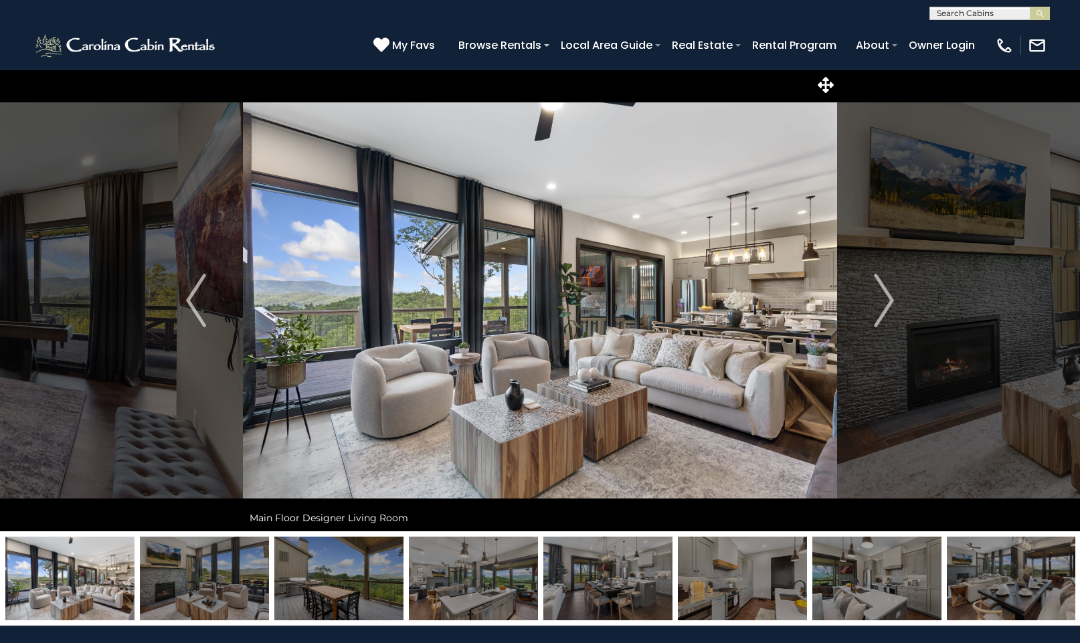
click at [597, 570] on img at bounding box center [607, 579] width 129 height 84
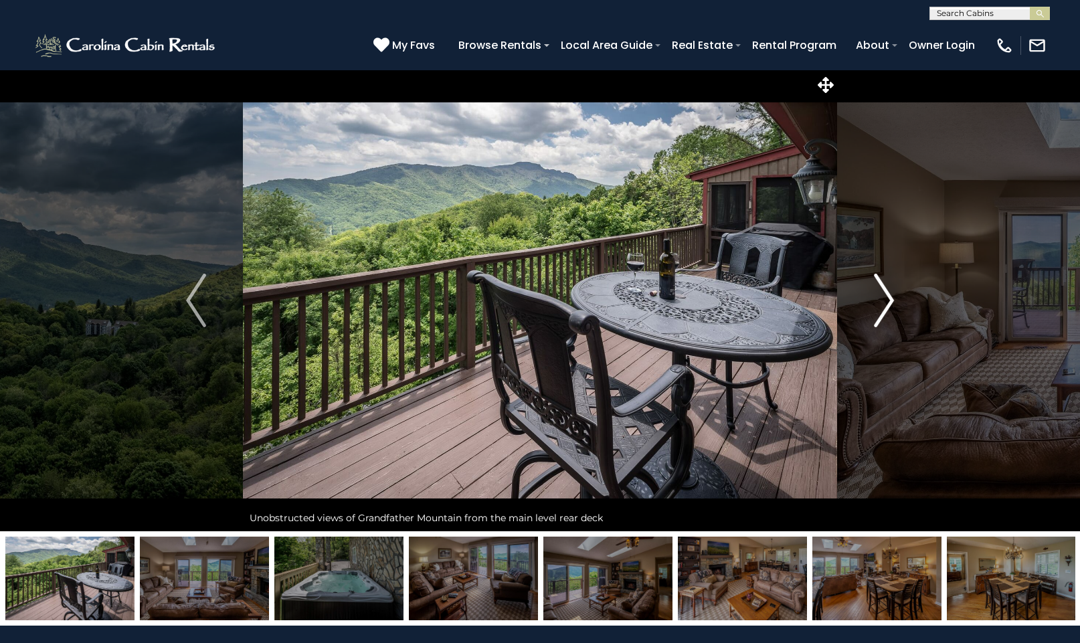
click at [888, 294] on img "Next" at bounding box center [884, 301] width 20 height 54
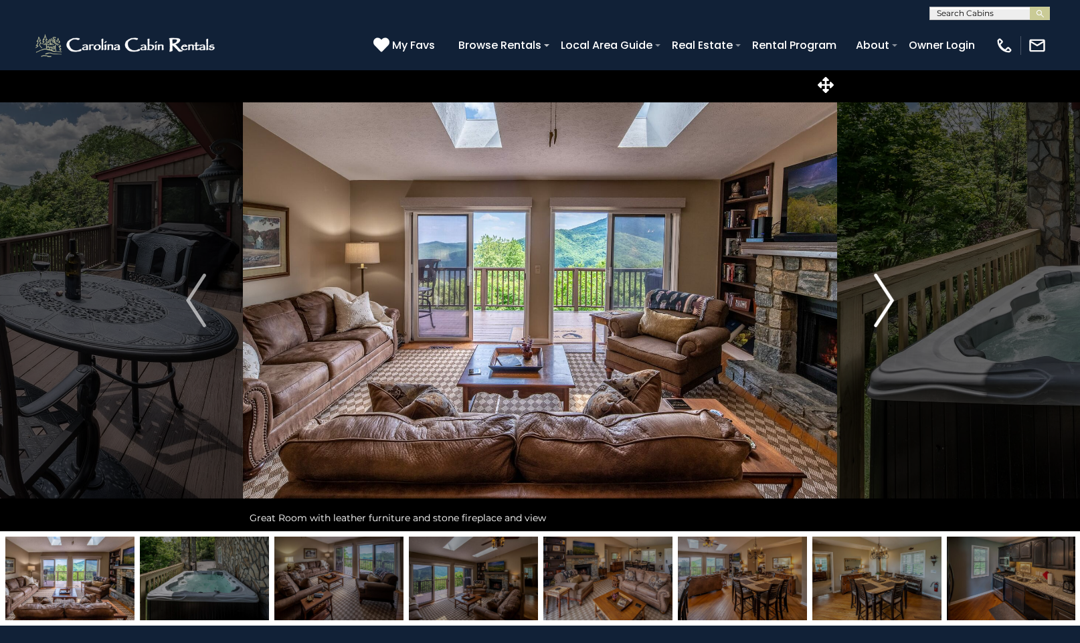
click at [888, 294] on img "Next" at bounding box center [884, 301] width 20 height 54
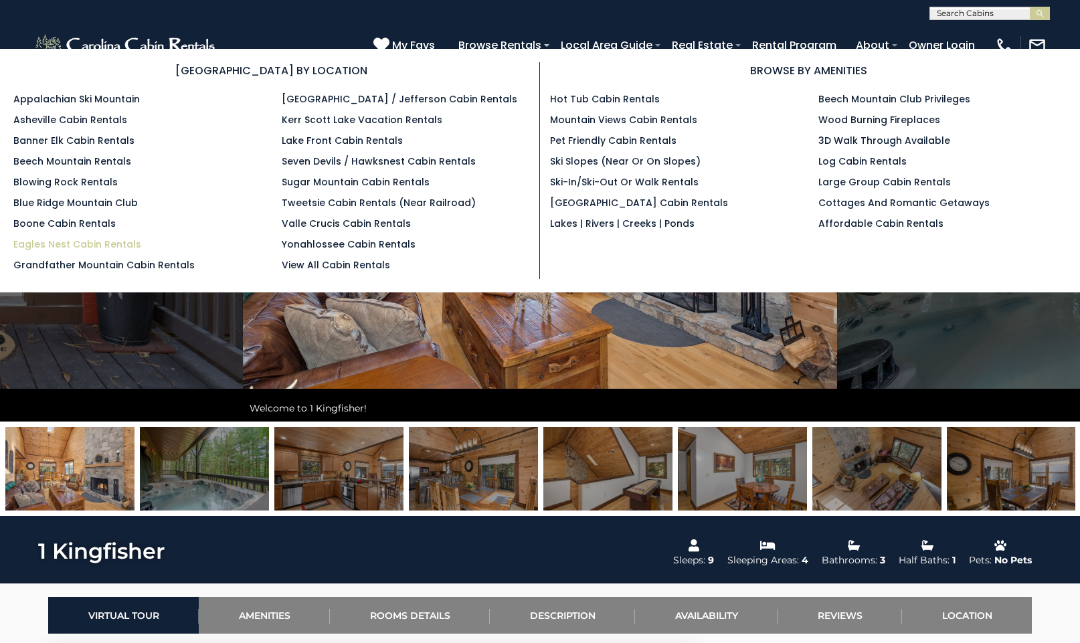
click at [33, 244] on link "Eagles Nest Cabin Rentals" at bounding box center [77, 243] width 128 height 13
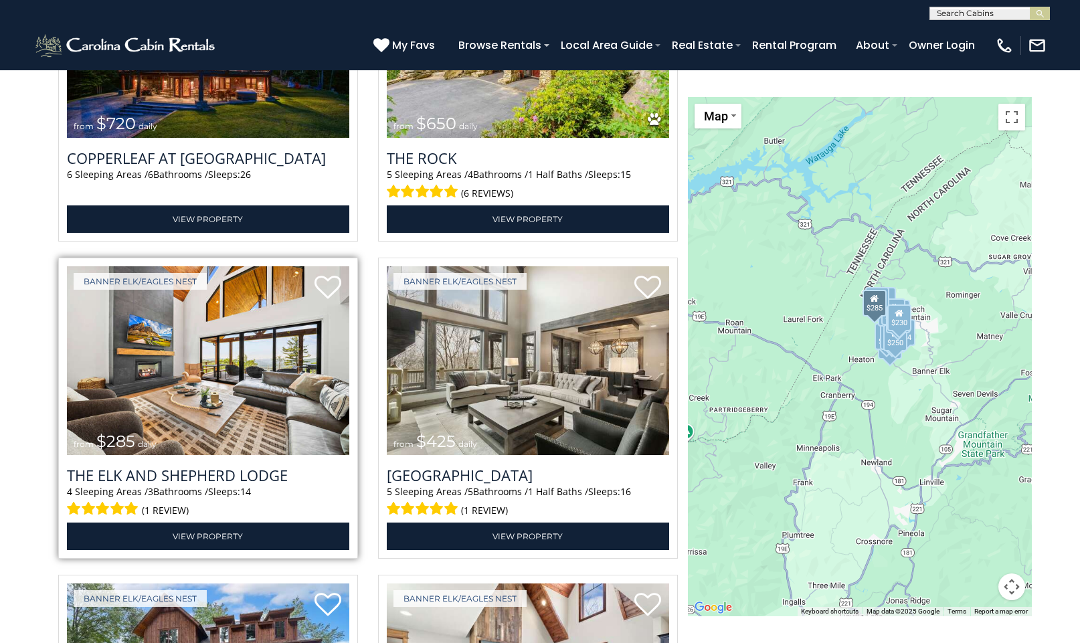
scroll to position [1338, 0]
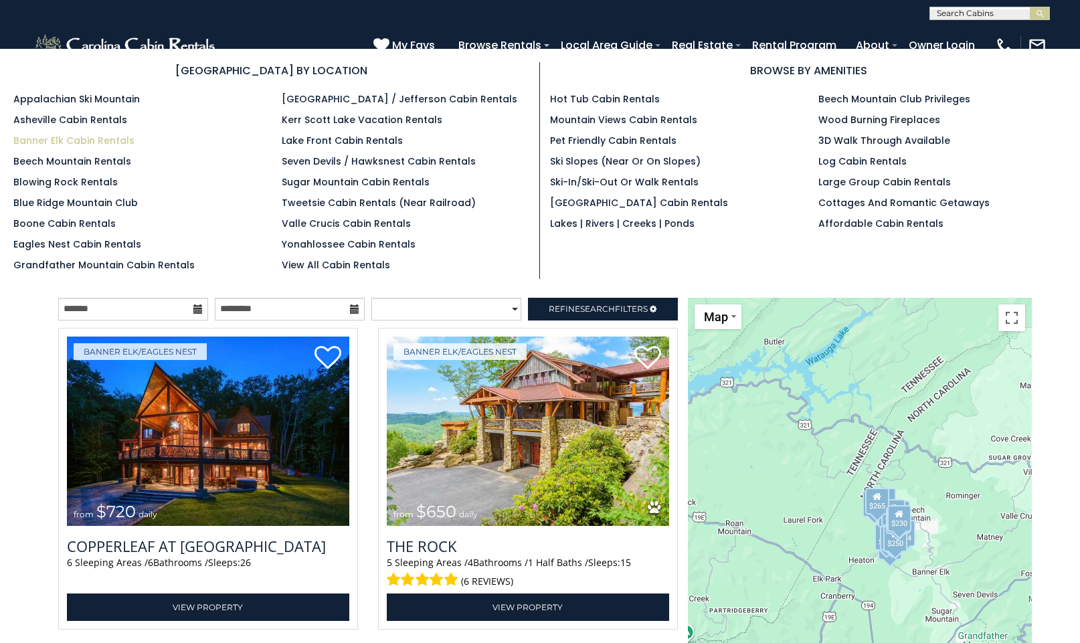
click at [67, 140] on link "Banner Elk Cabin Rentals" at bounding box center [73, 140] width 121 height 13
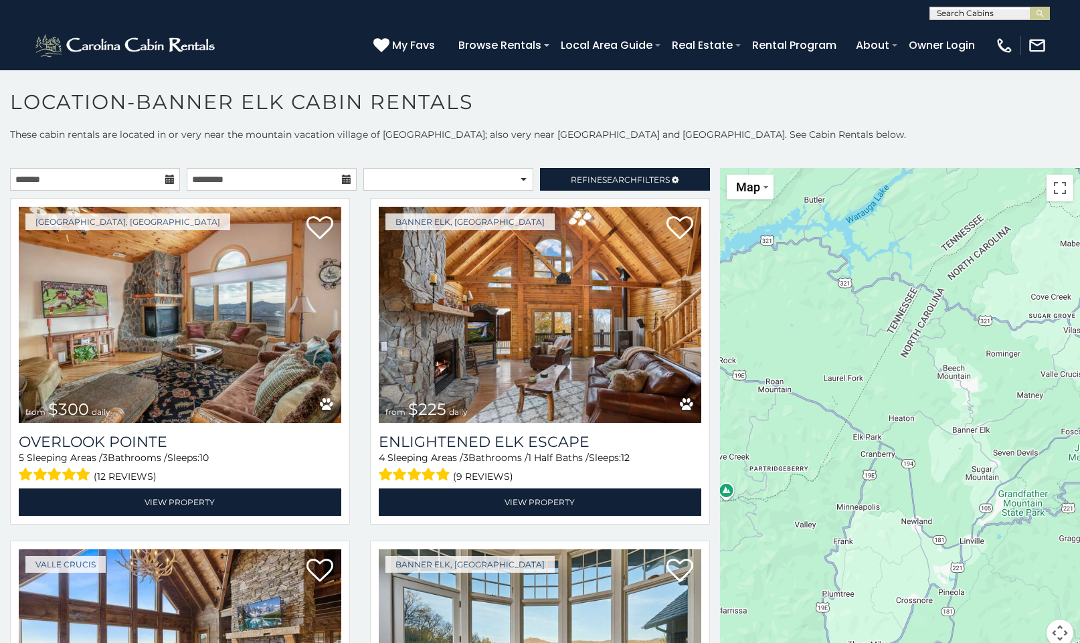
click at [167, 181] on icon at bounding box center [169, 179] width 9 height 9
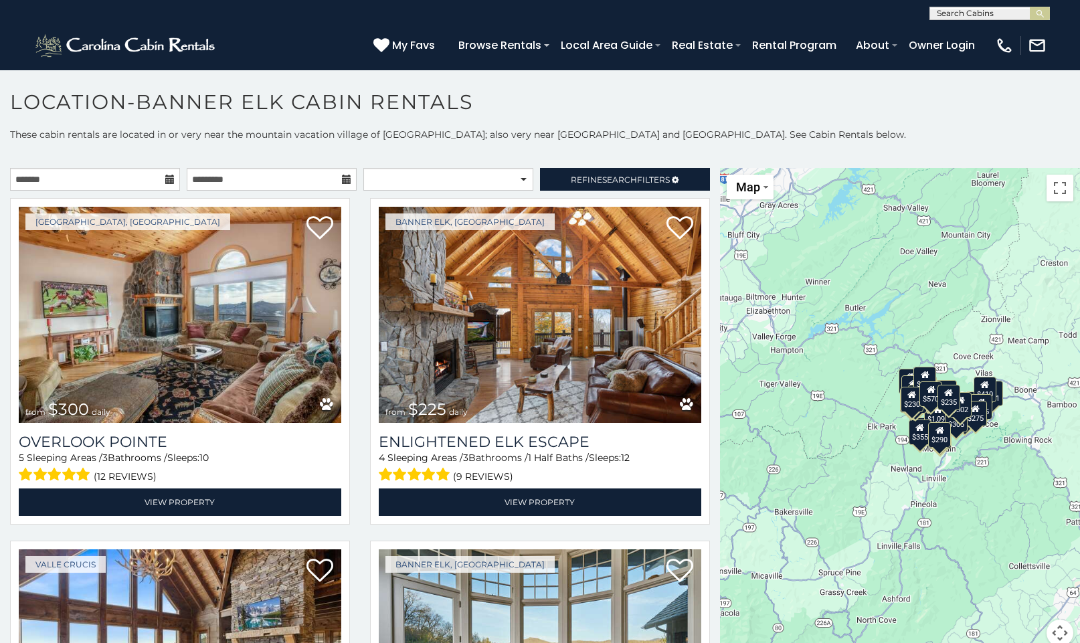
click at [167, 181] on icon at bounding box center [169, 179] width 9 height 9
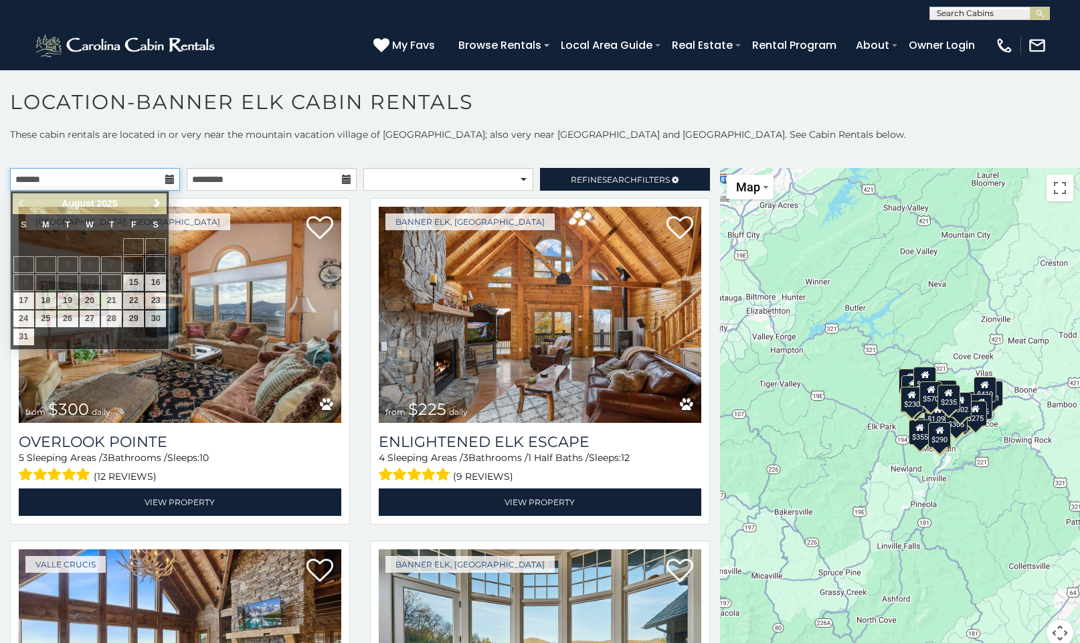
click at [147, 177] on input "text" at bounding box center [95, 179] width 170 height 23
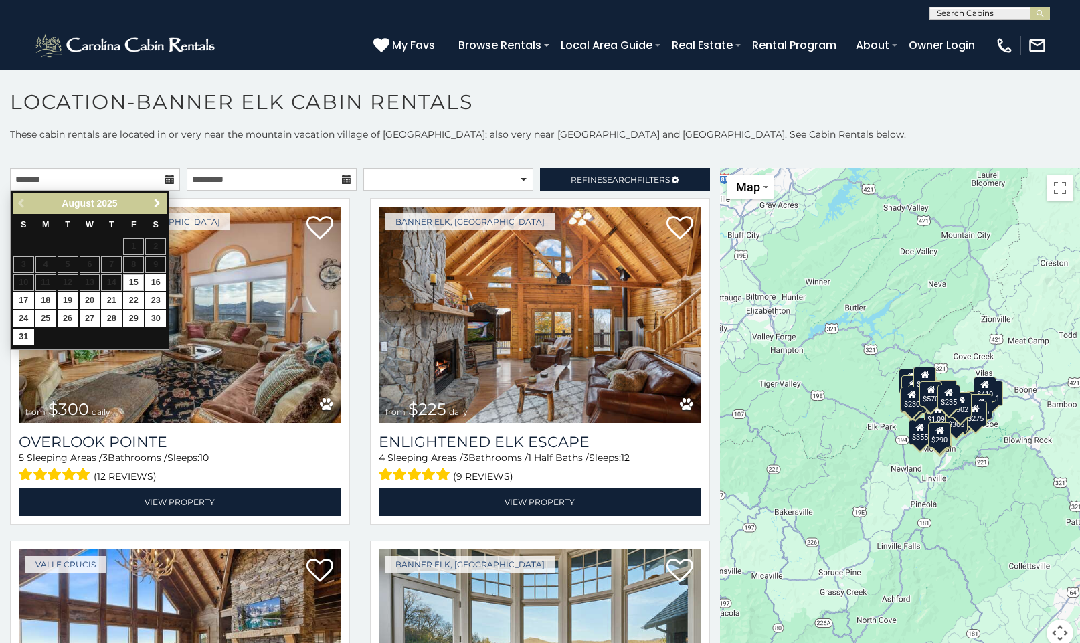
click at [161, 207] on span "Next" at bounding box center [157, 203] width 11 height 11
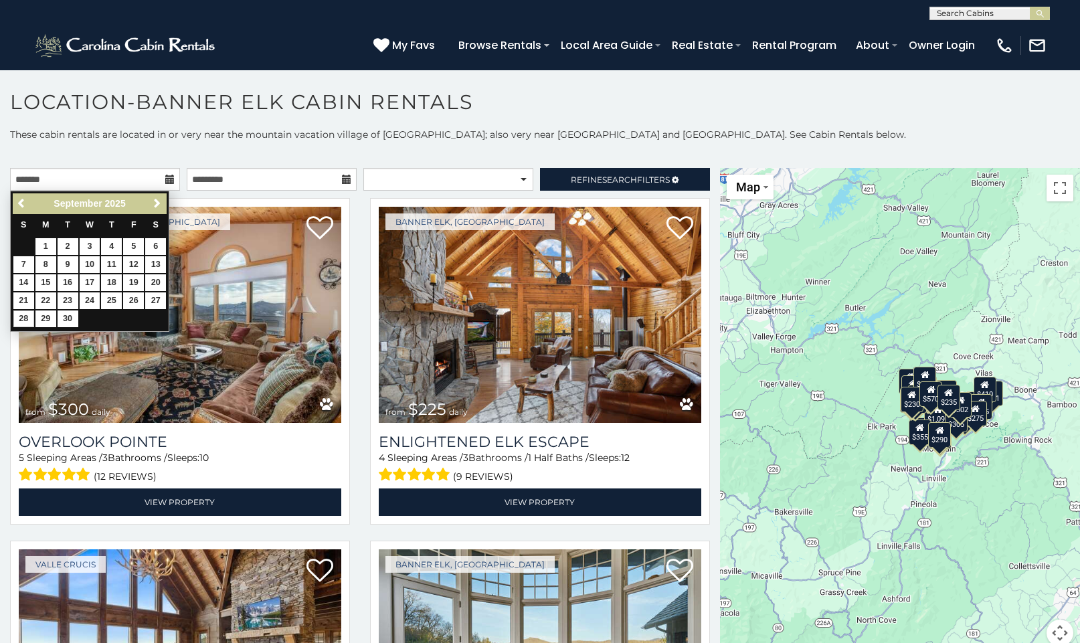
click at [24, 315] on link "28" at bounding box center [23, 318] width 21 height 17
type input "**********"
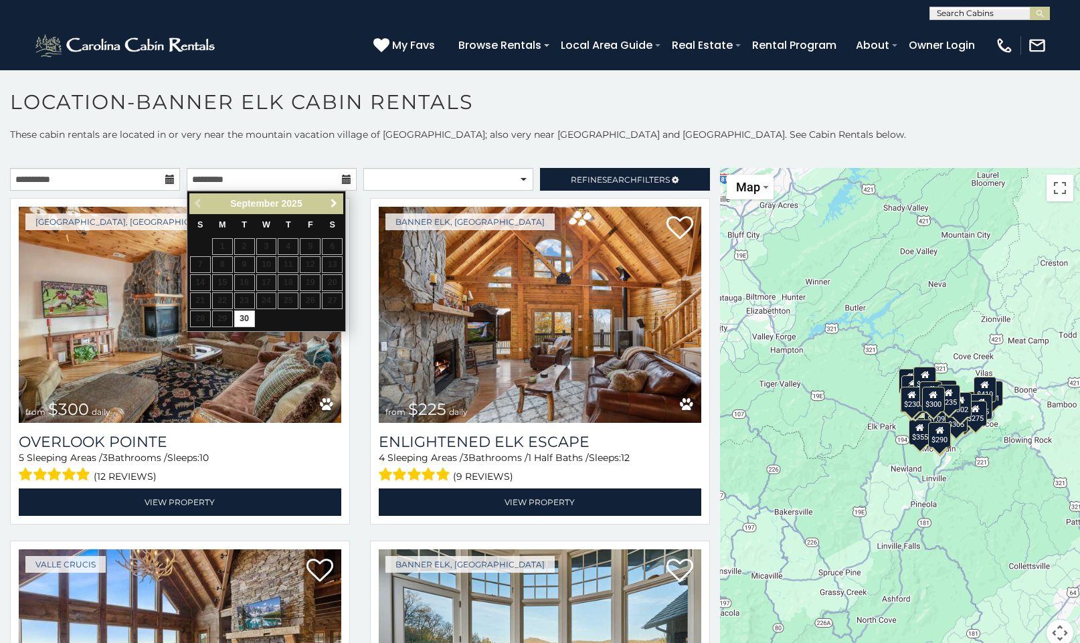
click at [332, 201] on span "Next" at bounding box center [333, 203] width 11 height 11
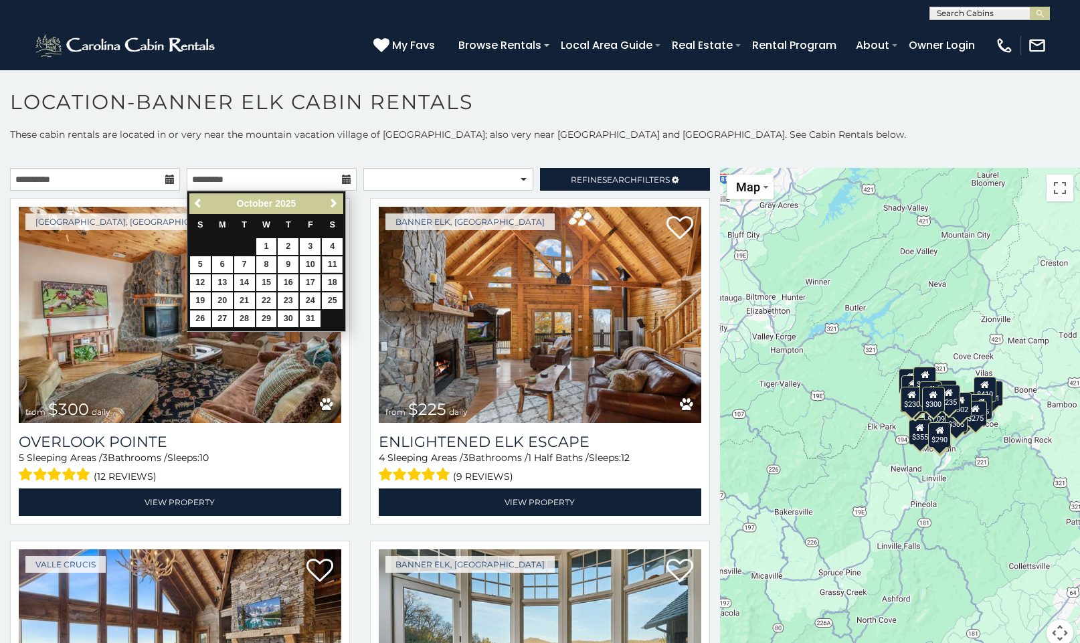
click at [334, 262] on link "11" at bounding box center [332, 264] width 21 height 17
type input "**********"
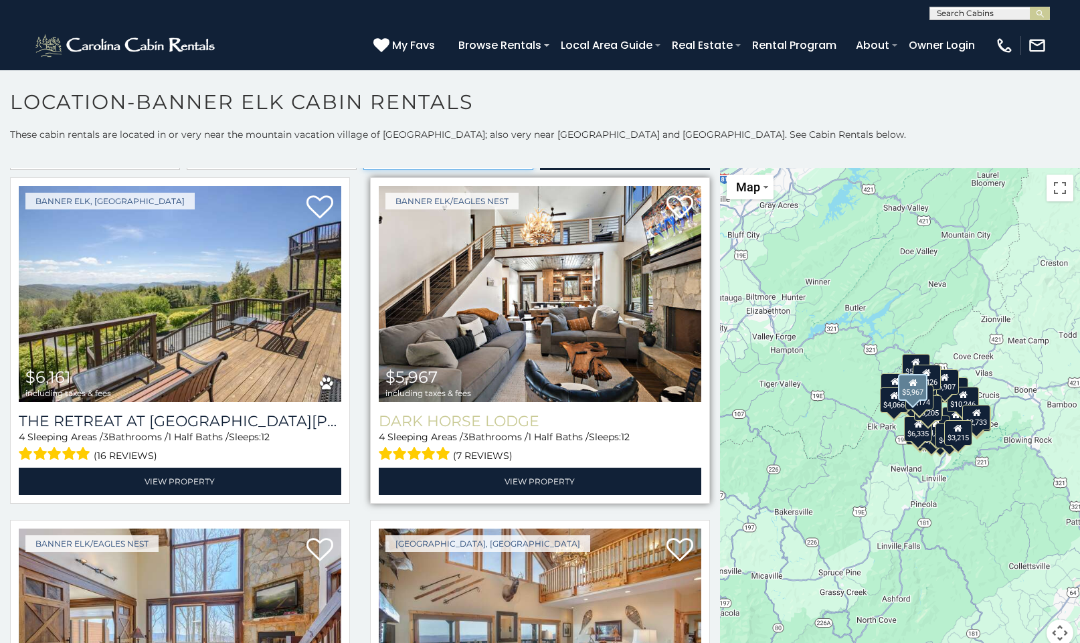
scroll to position [18, 0]
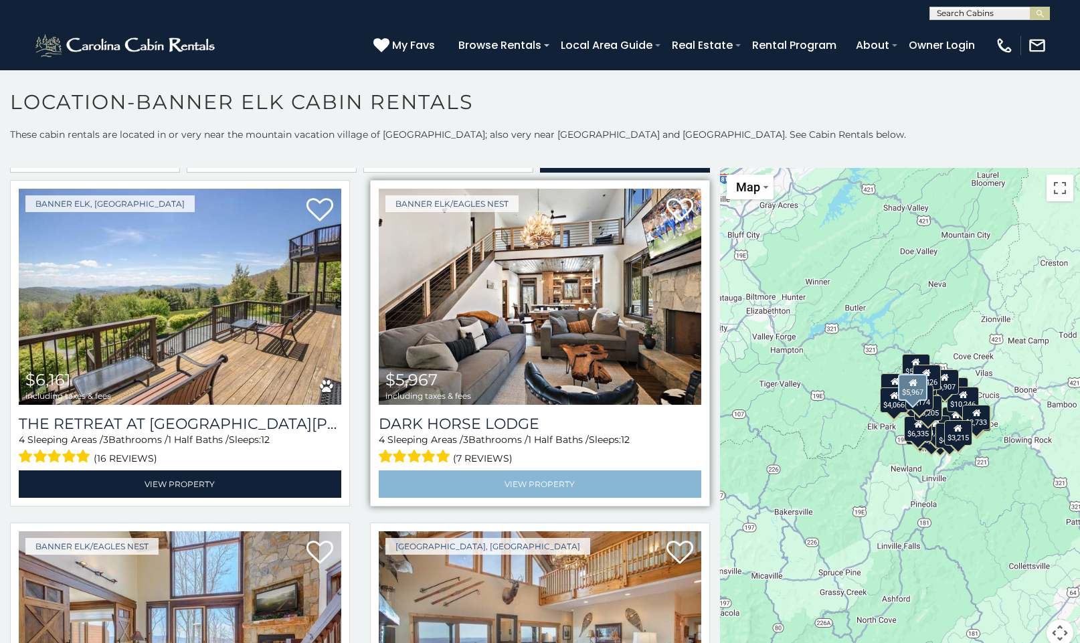
click at [572, 484] on link "View Property" at bounding box center [540, 483] width 322 height 27
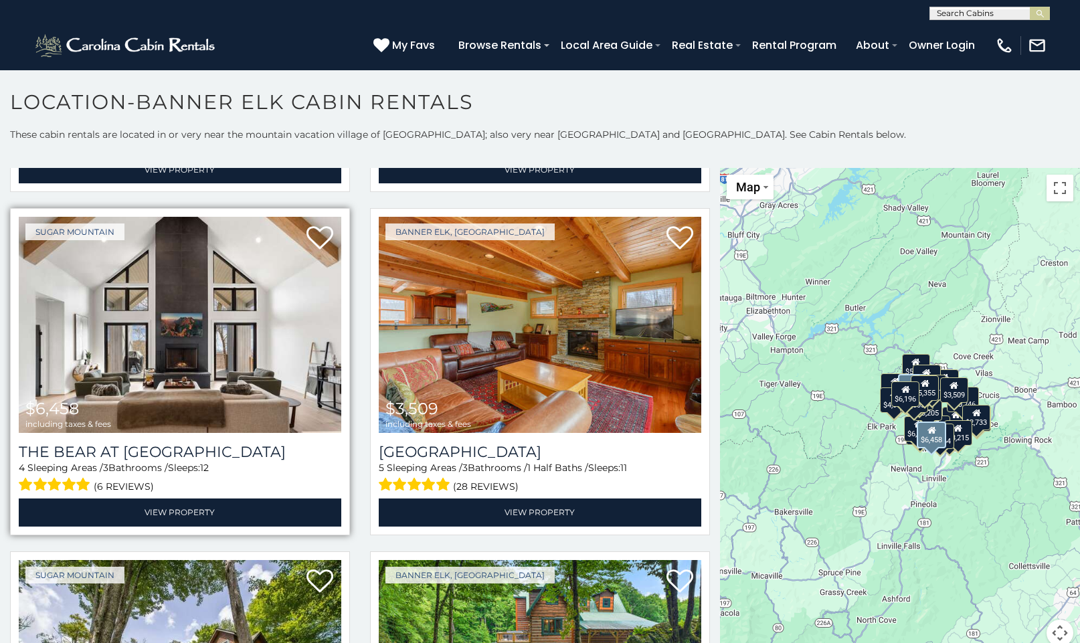
scroll to position [2386, 0]
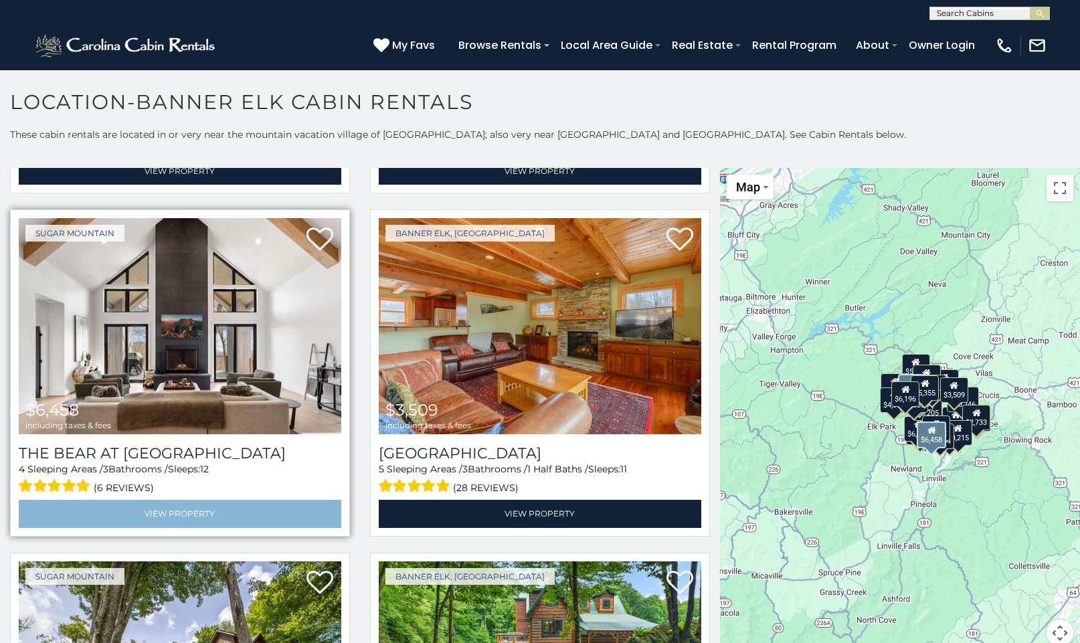
click at [230, 511] on link "View Property" at bounding box center [180, 513] width 322 height 27
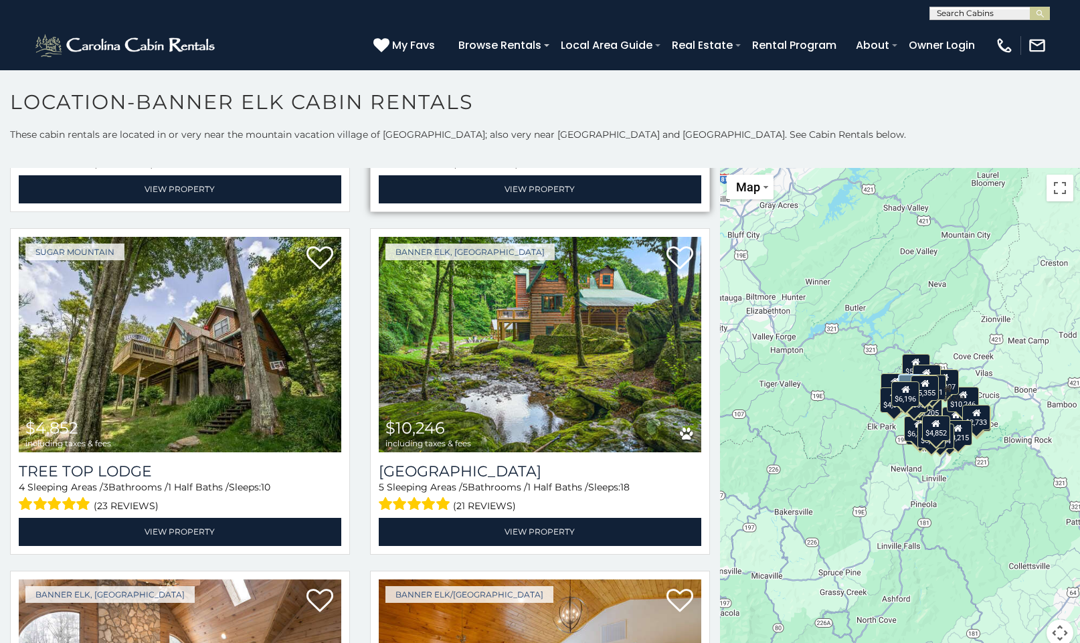
scroll to position [2736, 0]
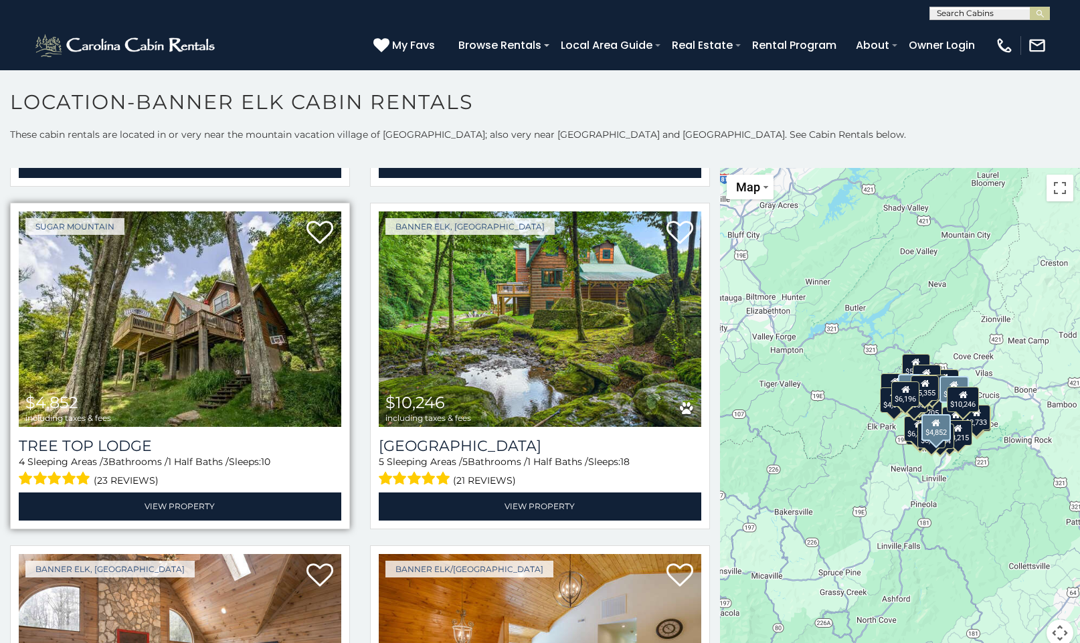
click at [174, 319] on img at bounding box center [180, 319] width 322 height 216
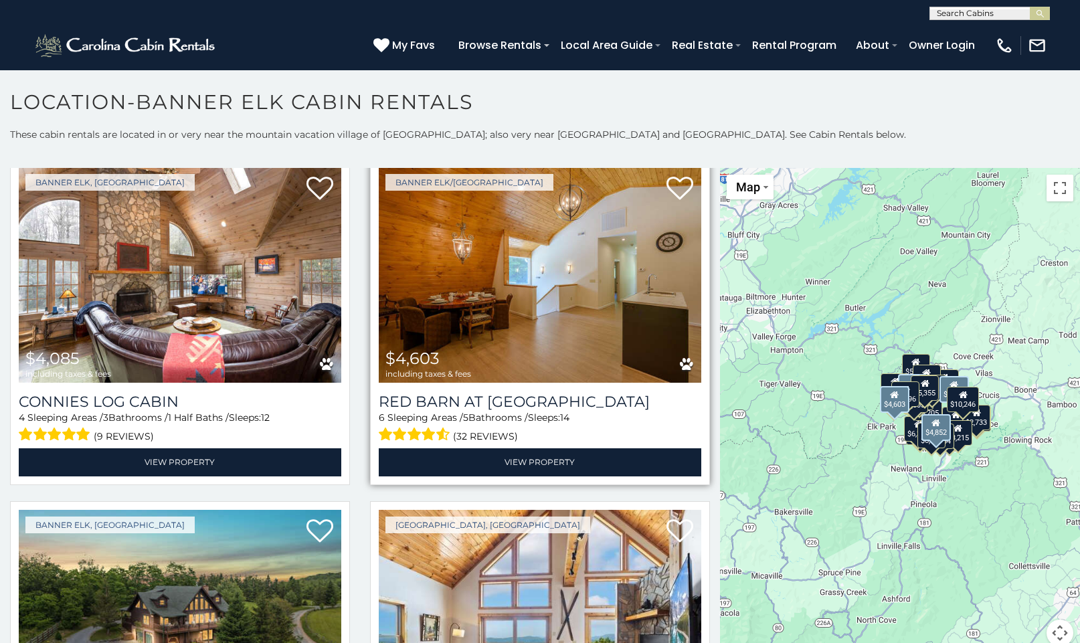
scroll to position [3125, 0]
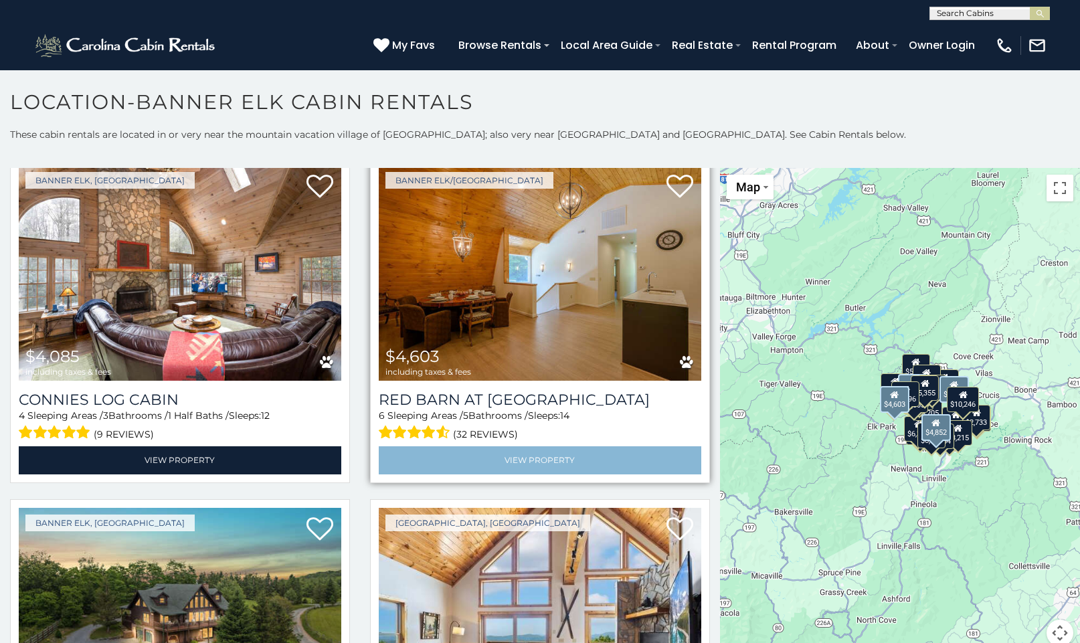
click at [553, 456] on link "View Property" at bounding box center [540, 459] width 322 height 27
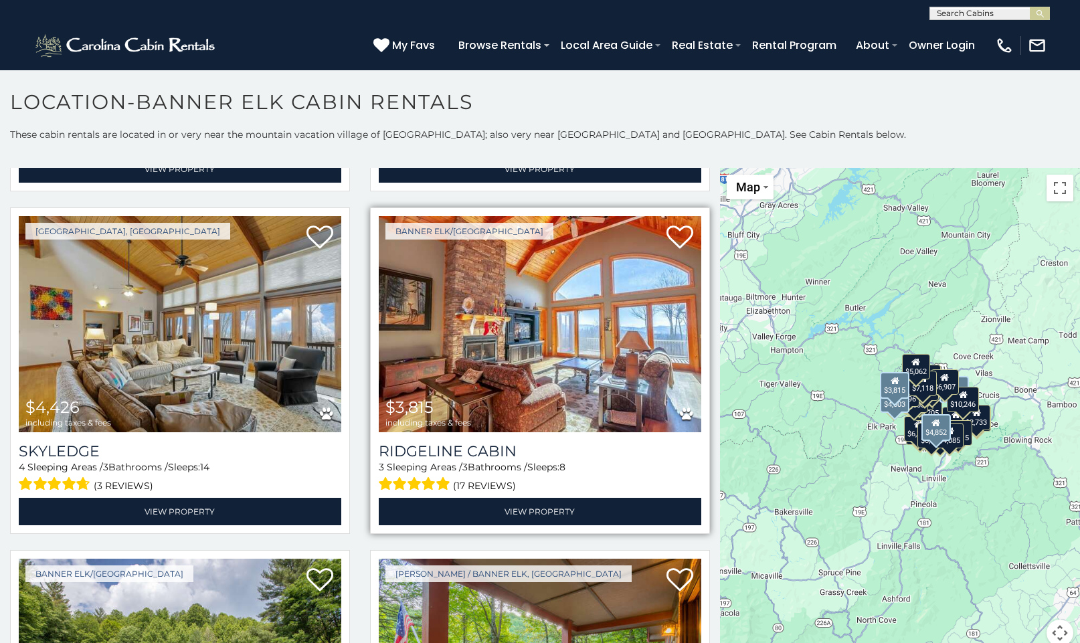
scroll to position [4129, 0]
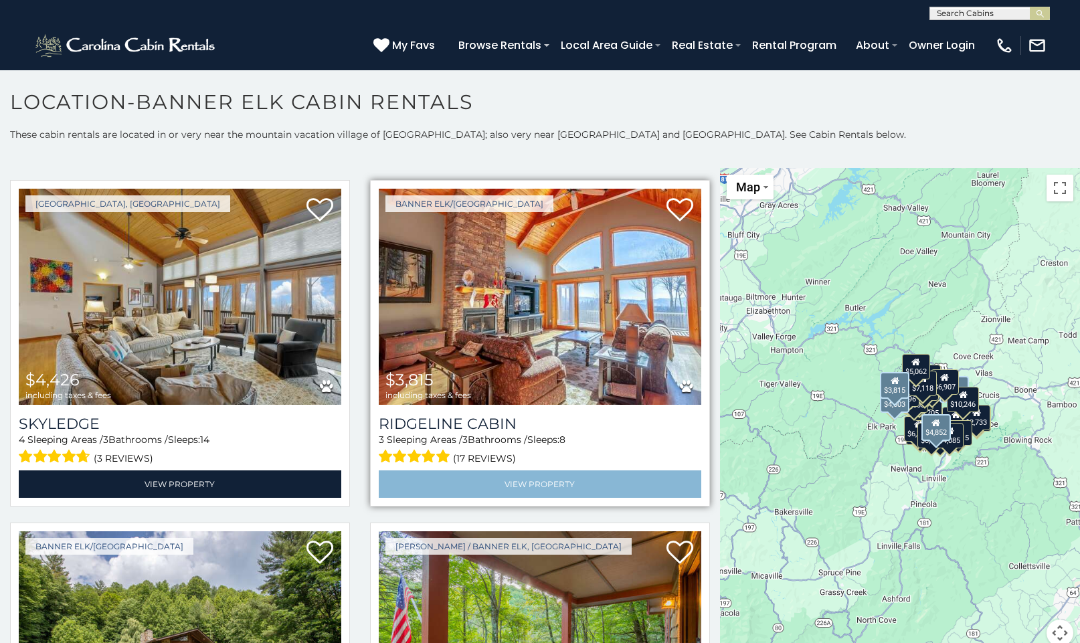
click at [492, 479] on link "View Property" at bounding box center [540, 483] width 322 height 27
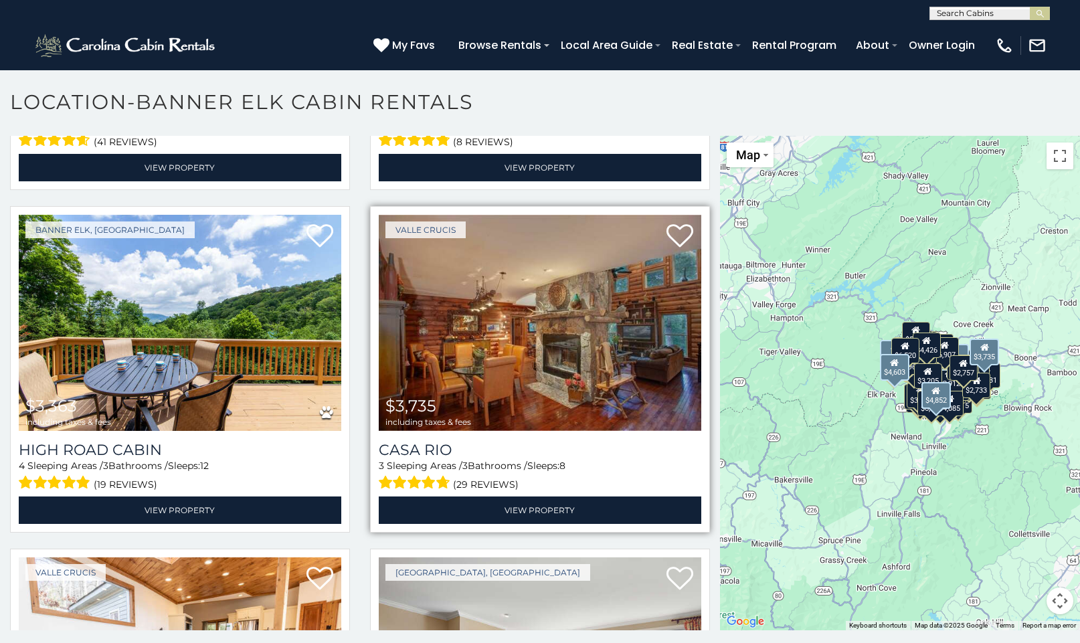
scroll to position [5844, 0]
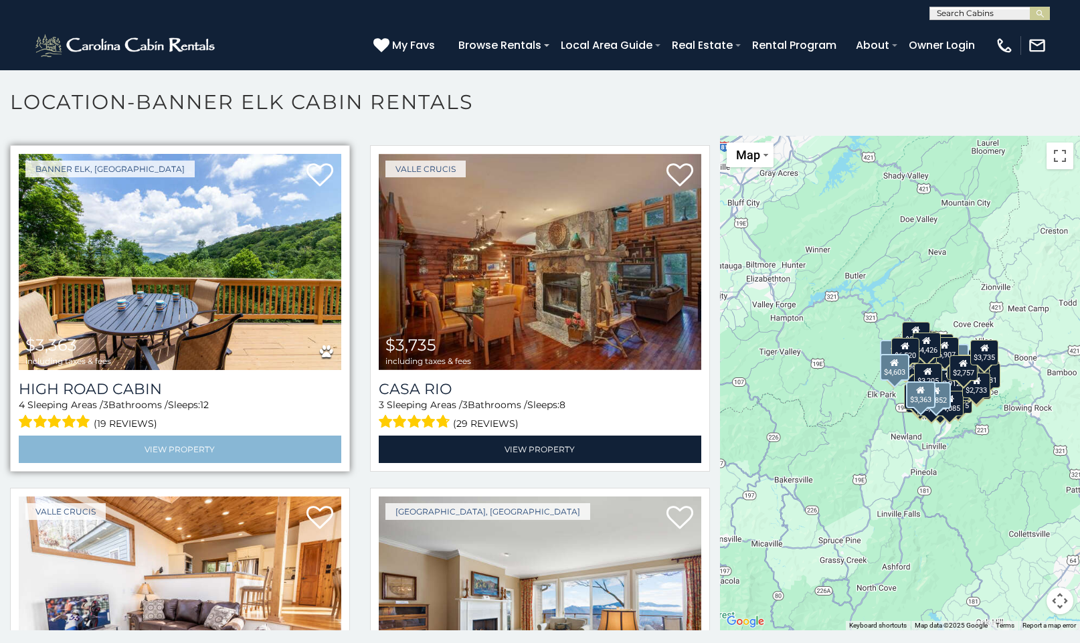
click at [184, 441] on link "View Property" at bounding box center [180, 449] width 322 height 27
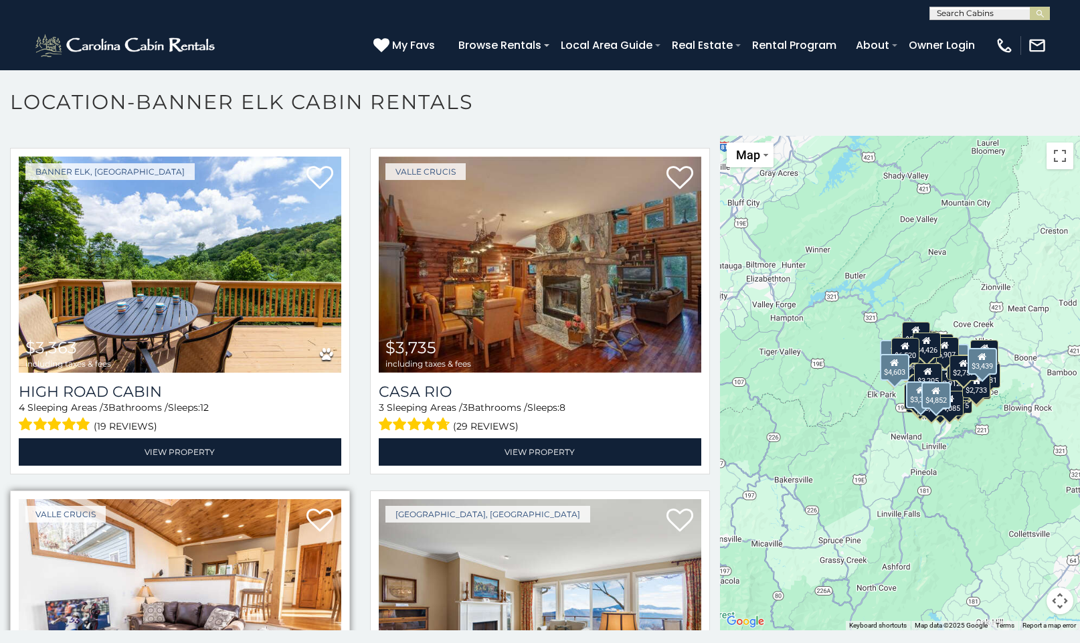
scroll to position [5837, 0]
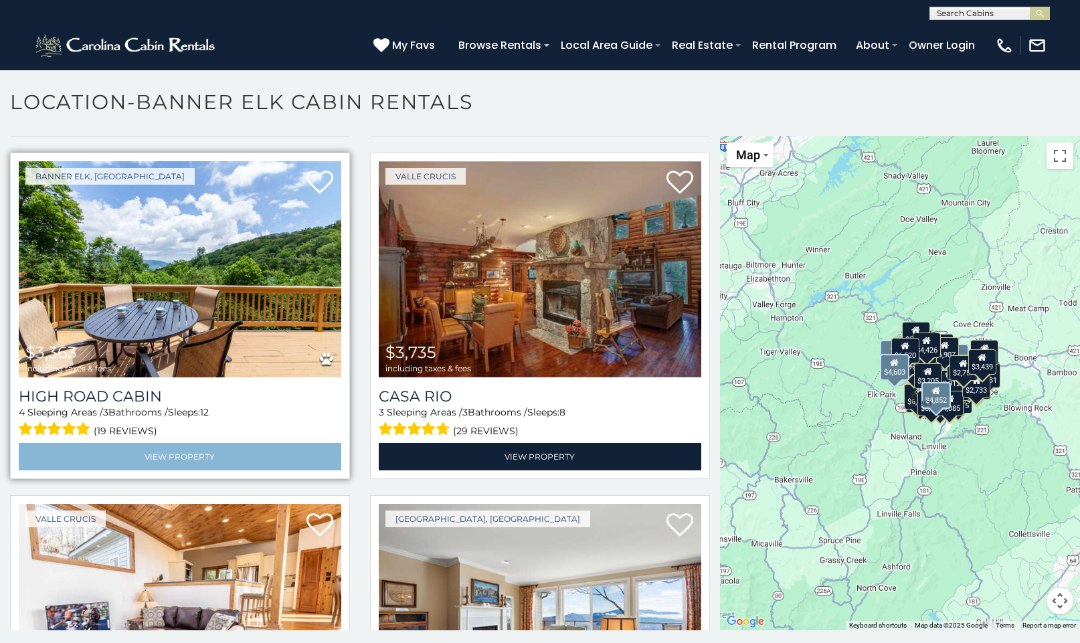
click at [170, 445] on link "View Property" at bounding box center [180, 456] width 322 height 27
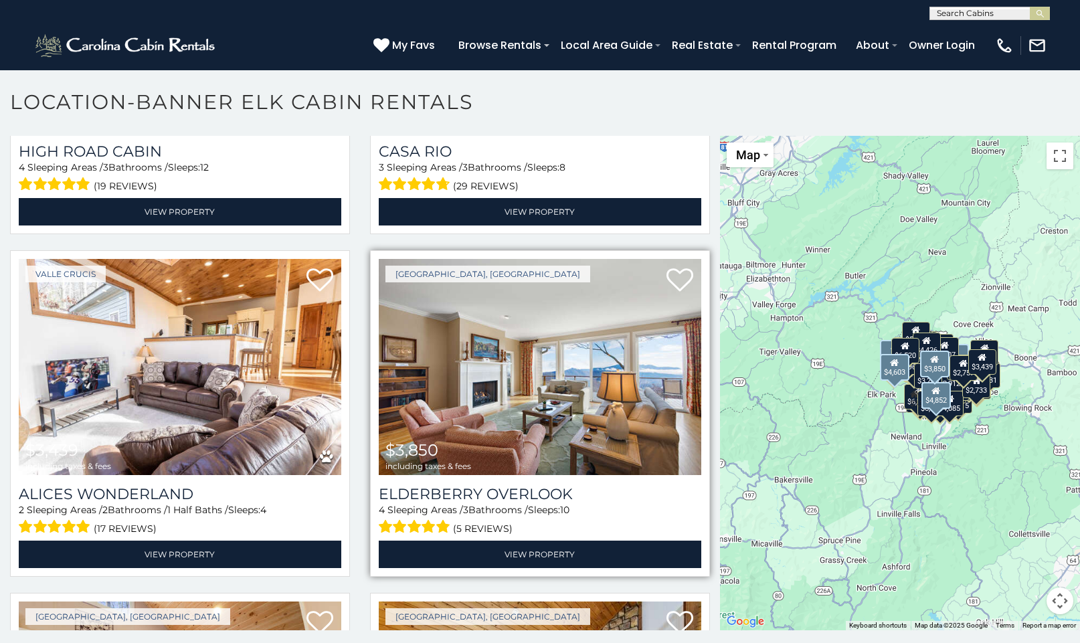
scroll to position [6090, 0]
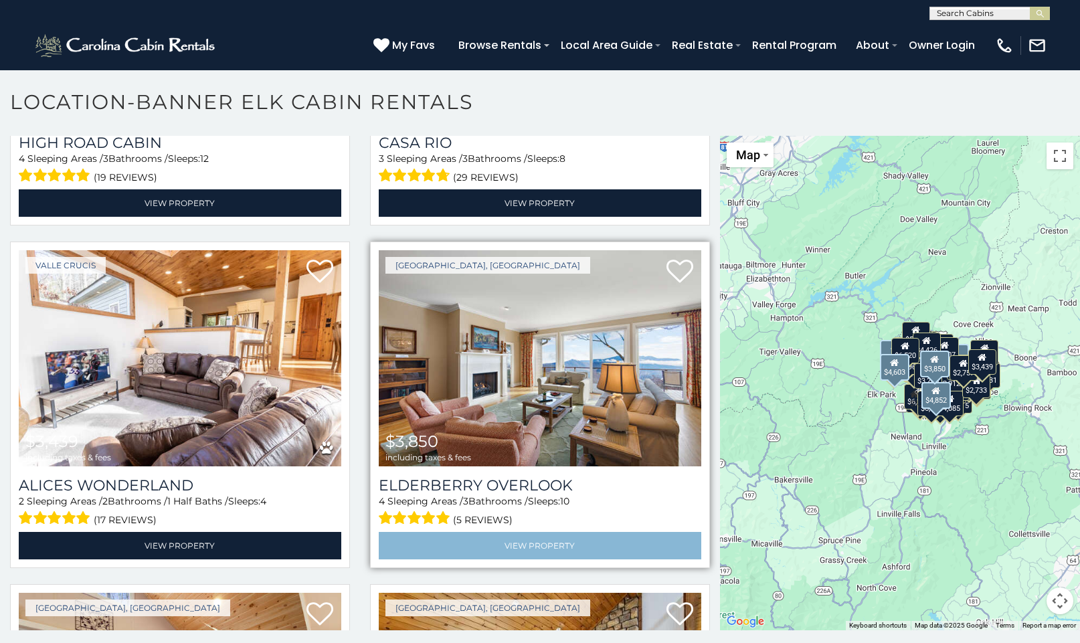
click at [545, 532] on link "View Property" at bounding box center [540, 545] width 322 height 27
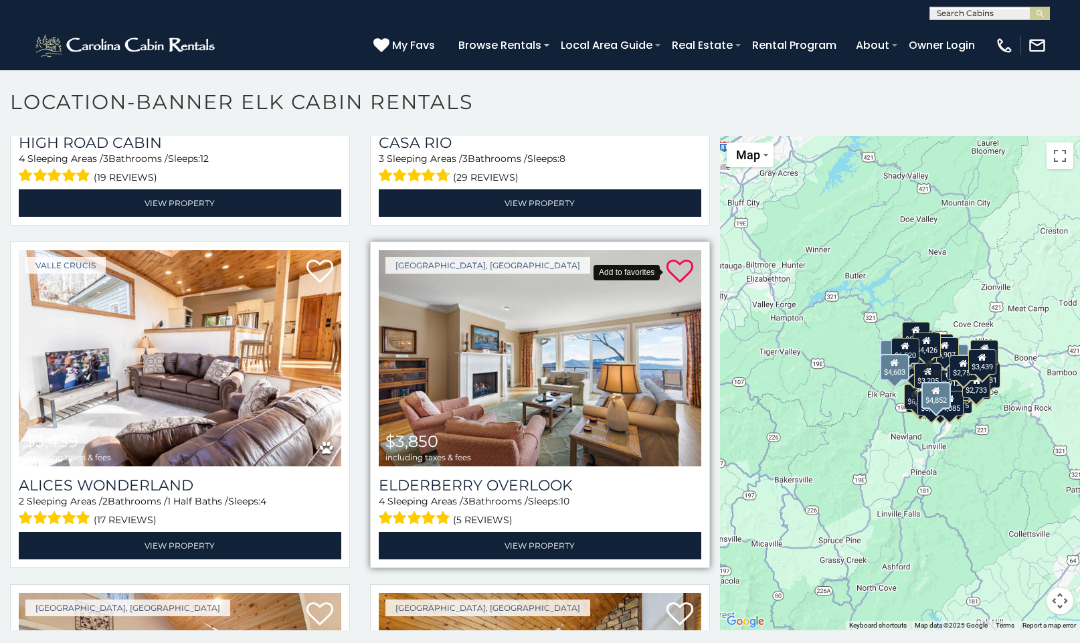
click at [678, 258] on icon at bounding box center [679, 271] width 27 height 27
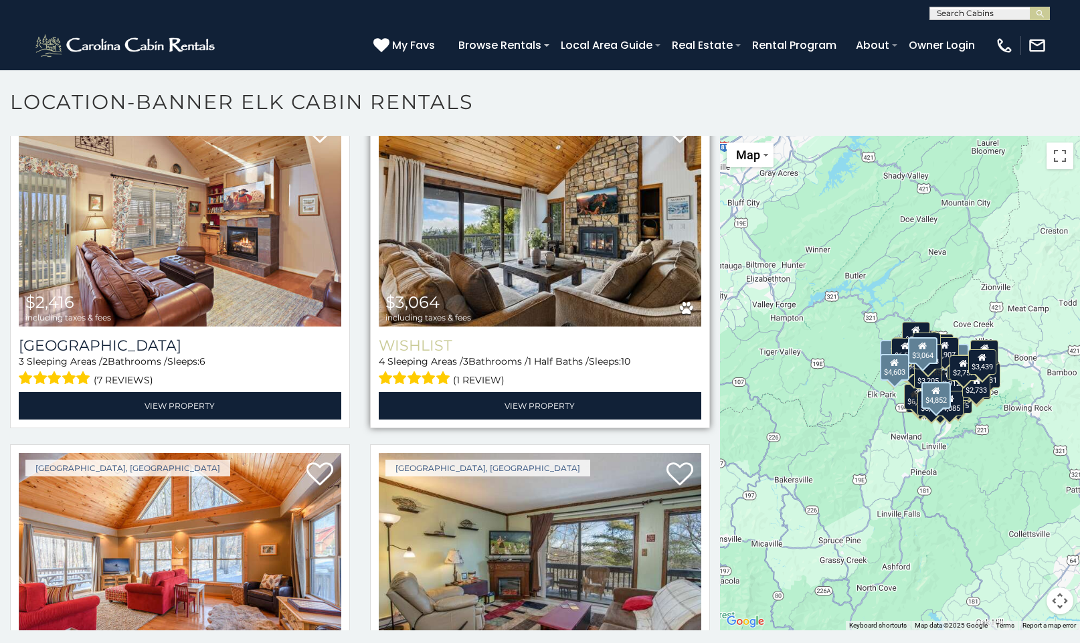
scroll to position [6563, 0]
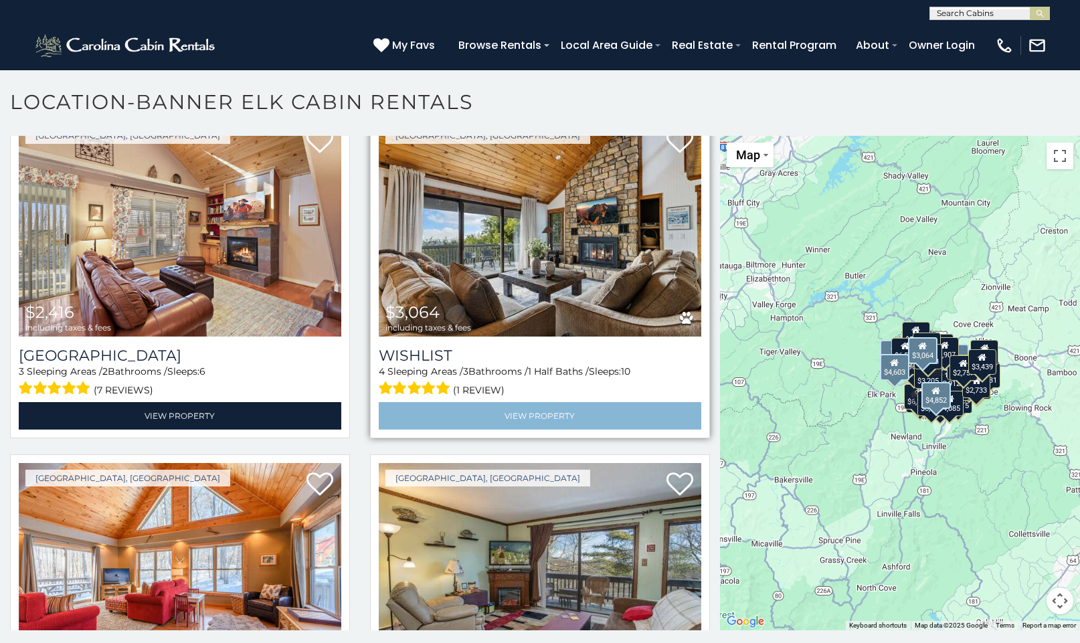
click at [536, 402] on link "View Property" at bounding box center [540, 415] width 322 height 27
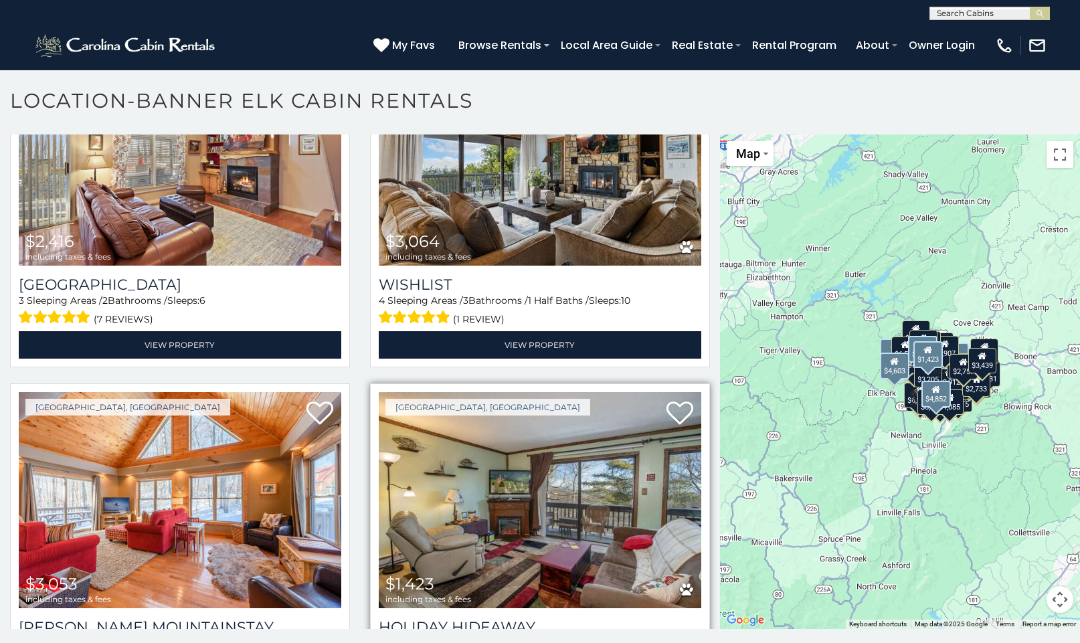
scroll to position [6628, 0]
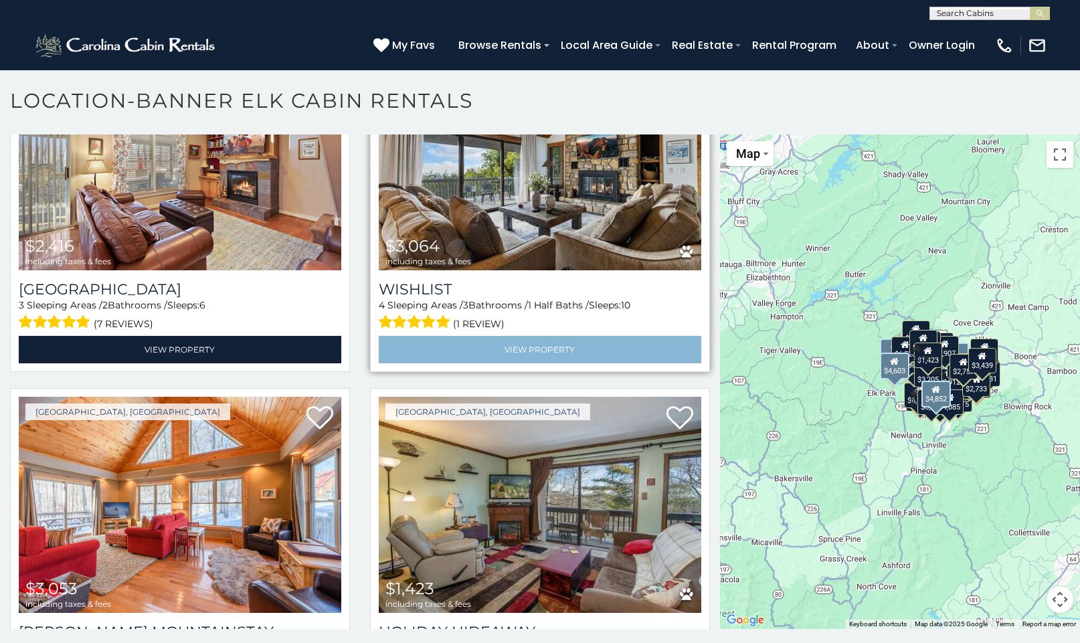
click at [524, 336] on link "View Property" at bounding box center [540, 349] width 322 height 27
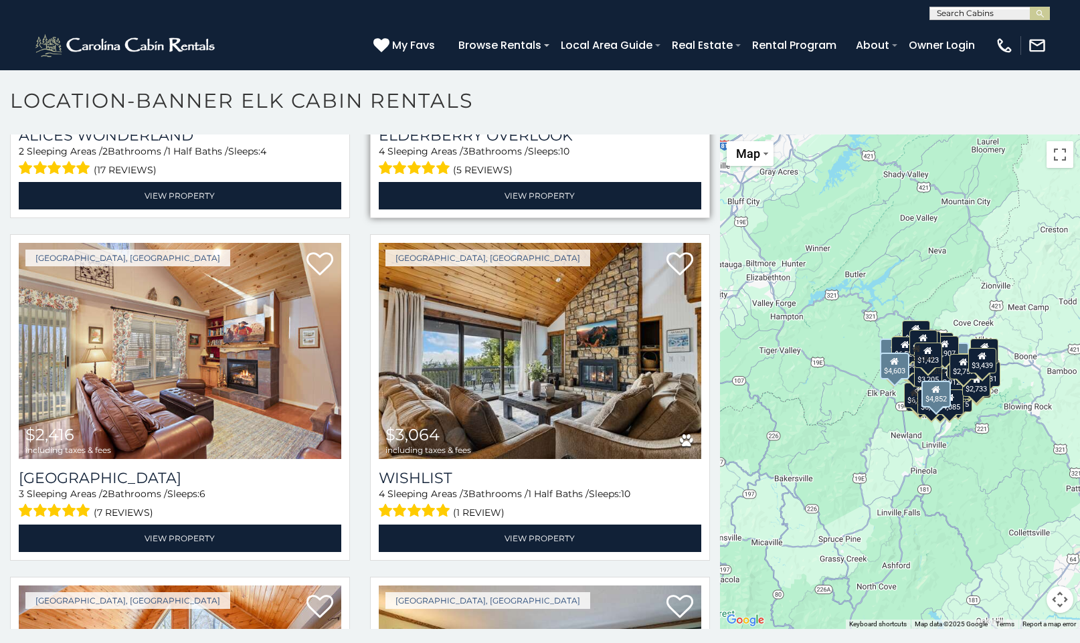
scroll to position [6404, 0]
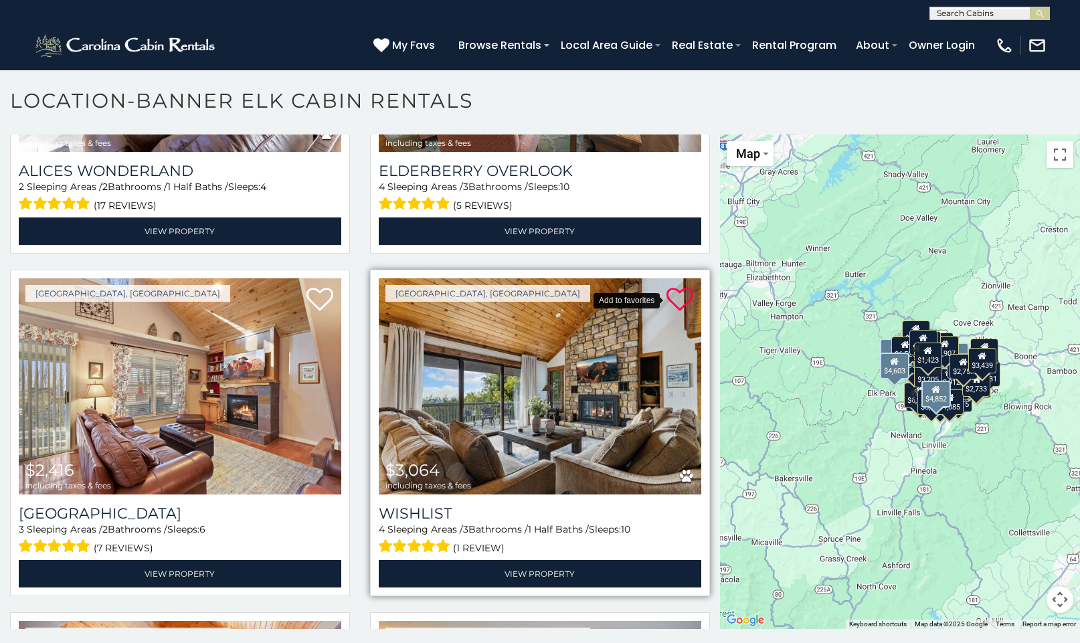
click at [681, 286] on icon at bounding box center [679, 299] width 27 height 27
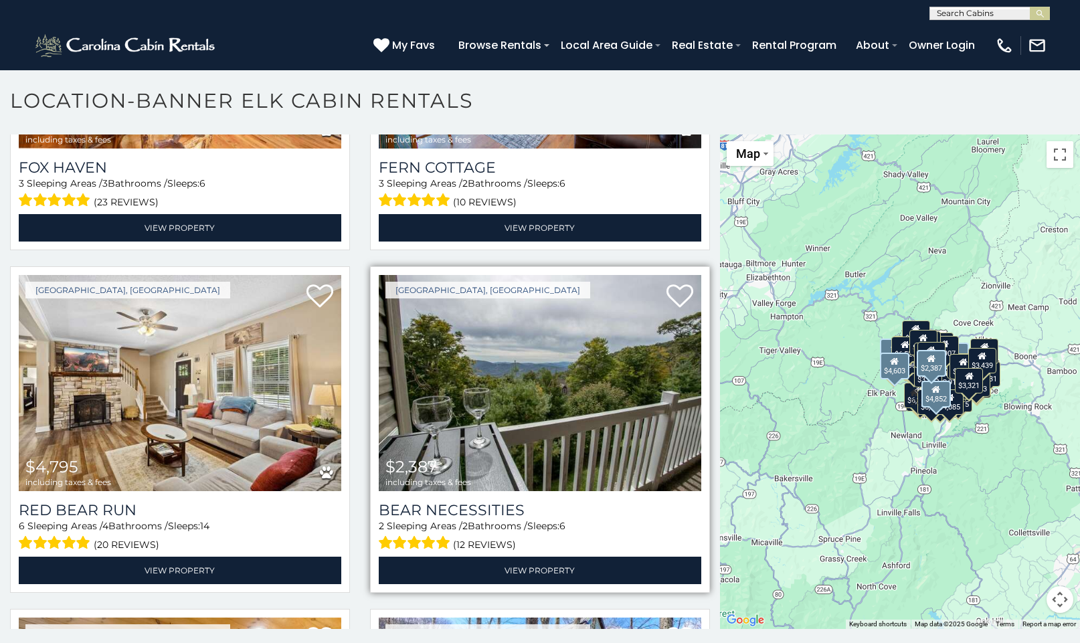
scroll to position [7448, 0]
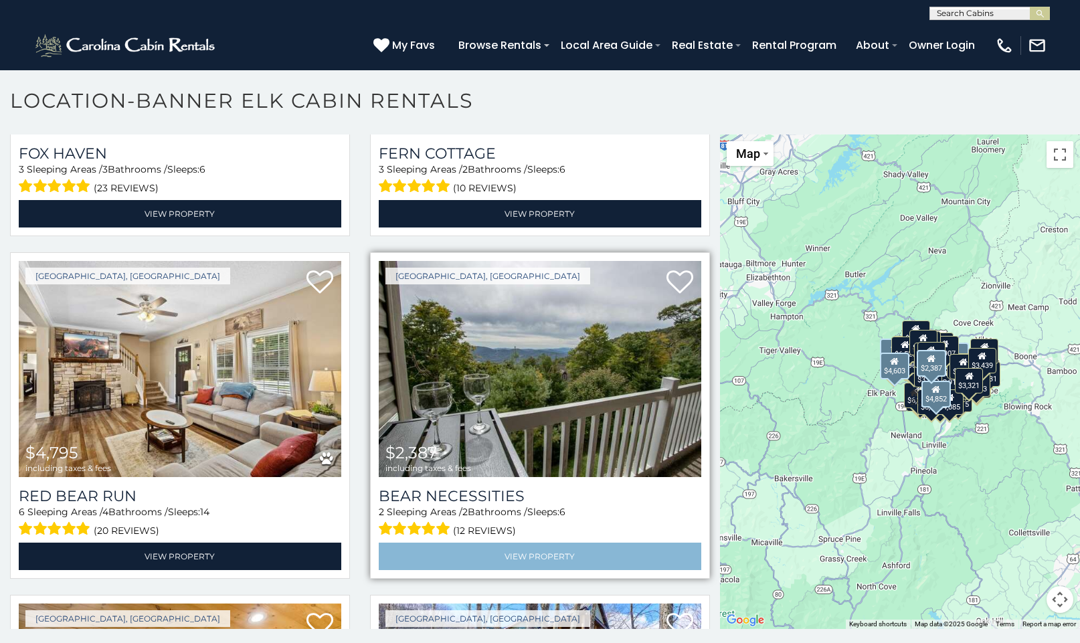
click at [530, 543] on link "View Property" at bounding box center [540, 556] width 322 height 27
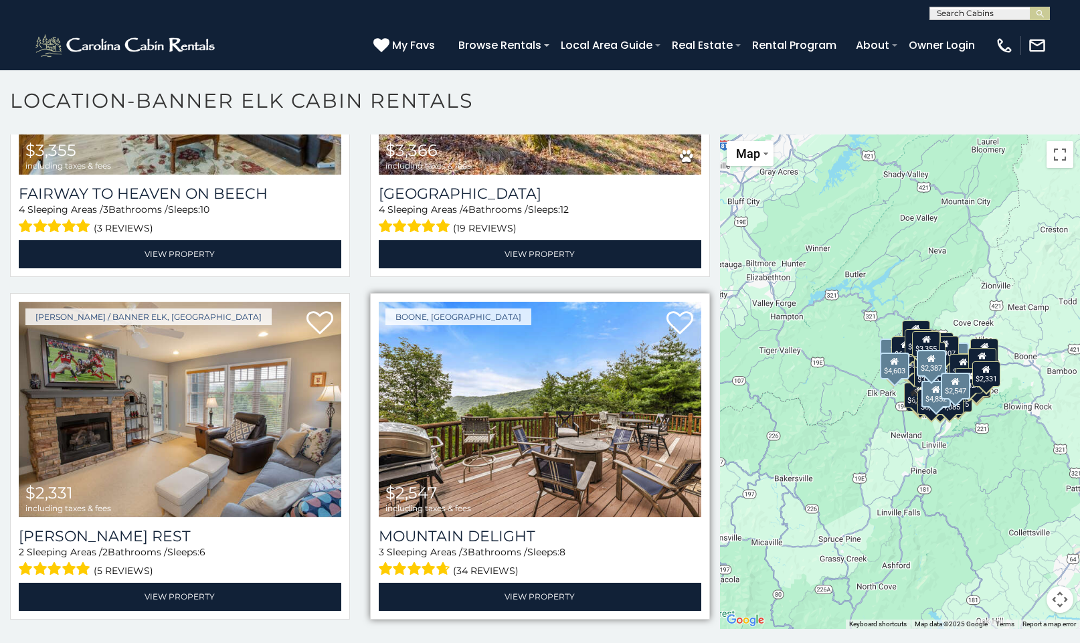
scroll to position [8099, 0]
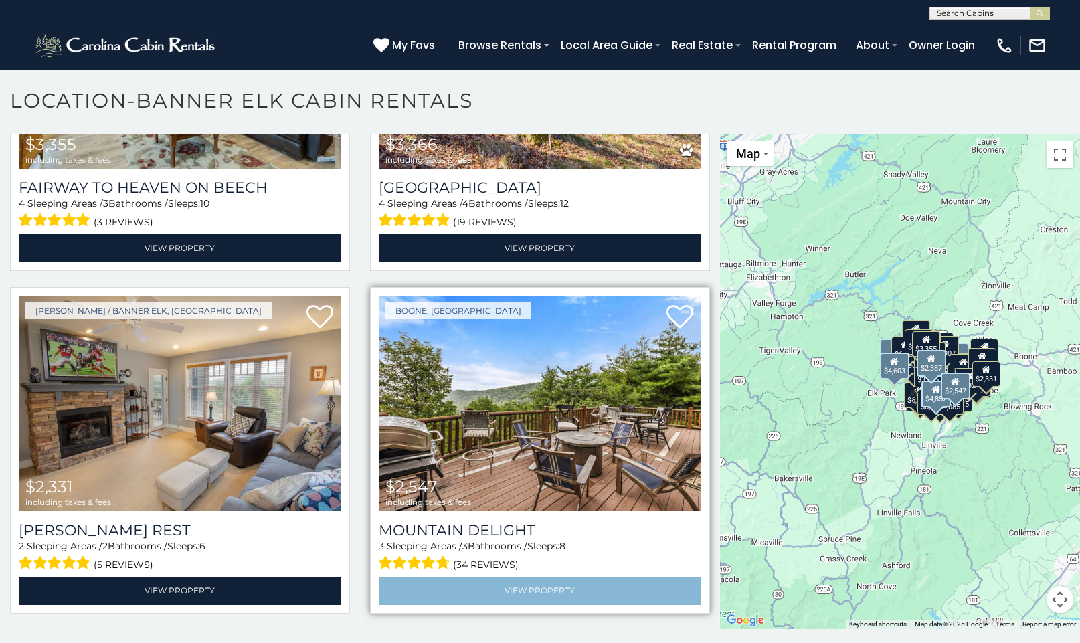
click at [552, 577] on link "View Property" at bounding box center [540, 590] width 322 height 27
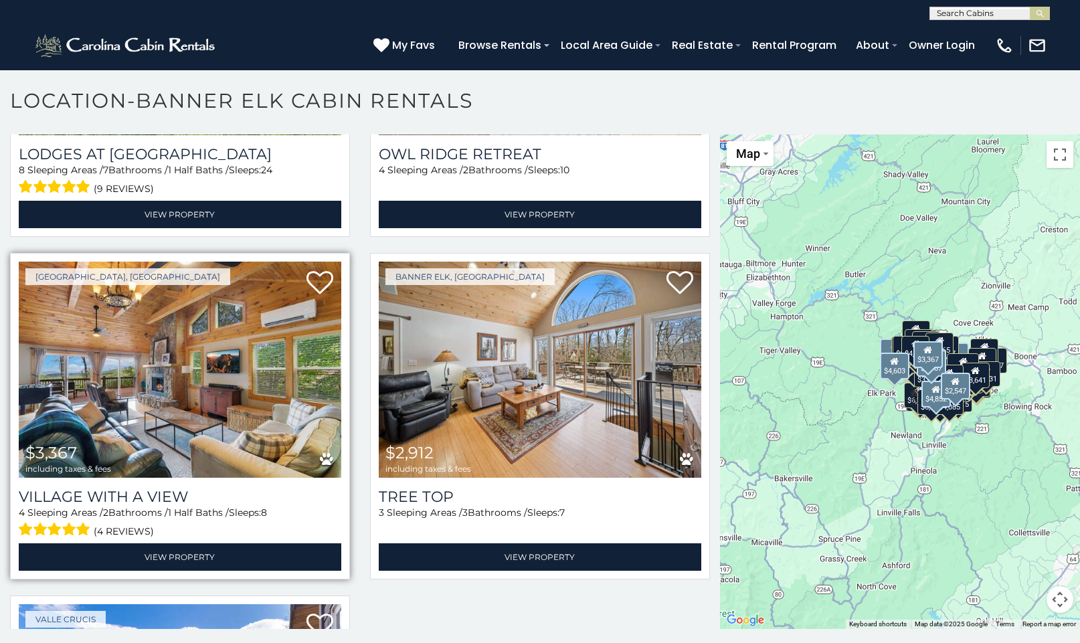
scroll to position [9857, 0]
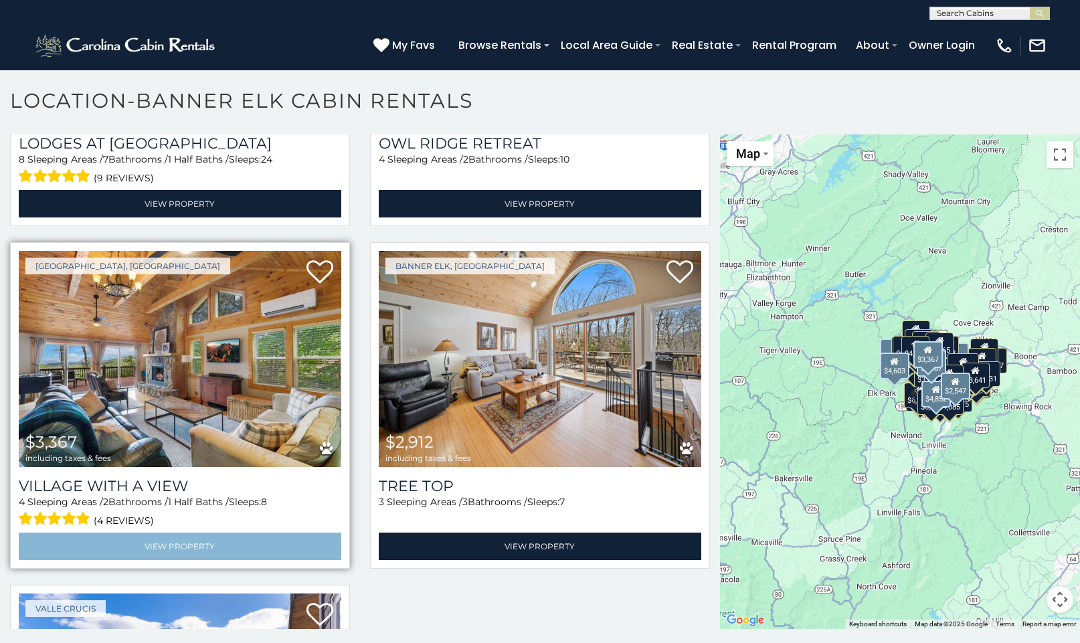
click at [161, 533] on link "View Property" at bounding box center [180, 546] width 322 height 27
click at [157, 533] on link "View Property" at bounding box center [180, 546] width 322 height 27
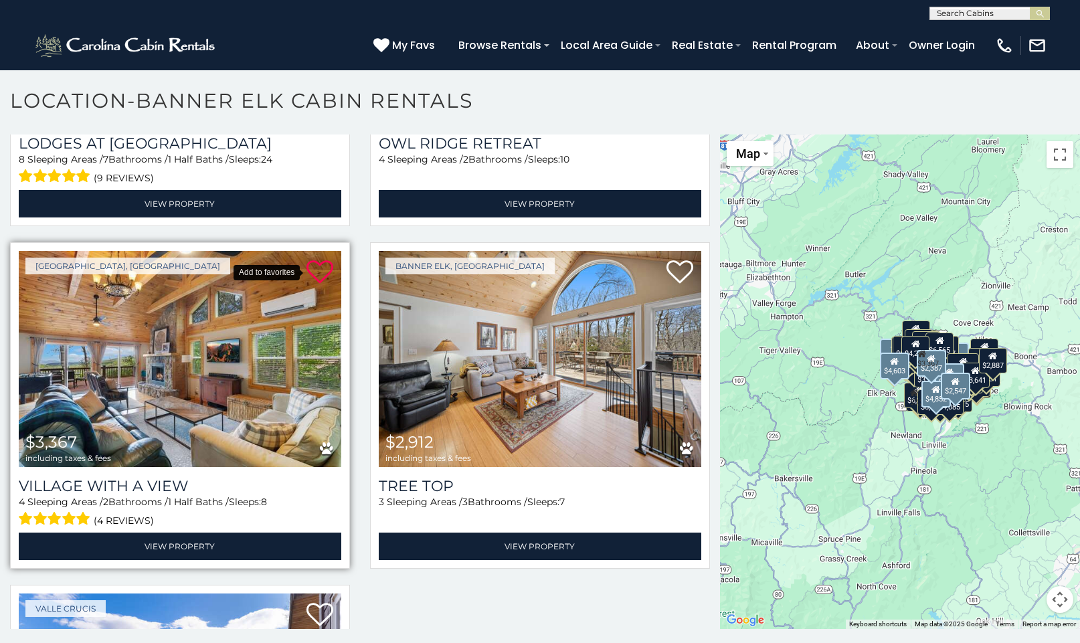
click at [322, 259] on icon at bounding box center [319, 272] width 27 height 27
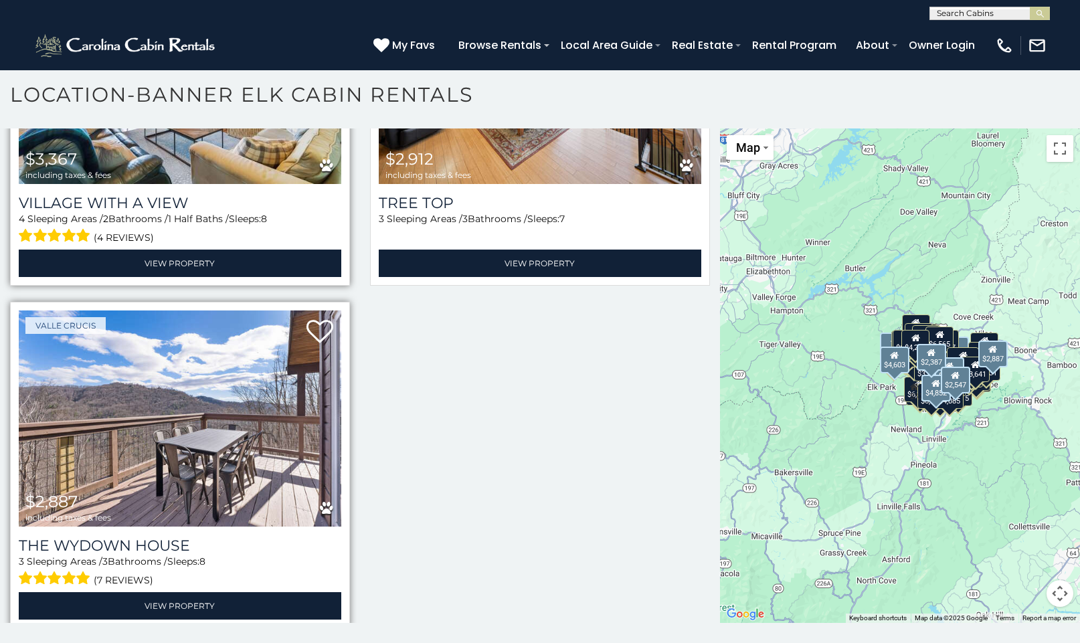
scroll to position [7, 0]
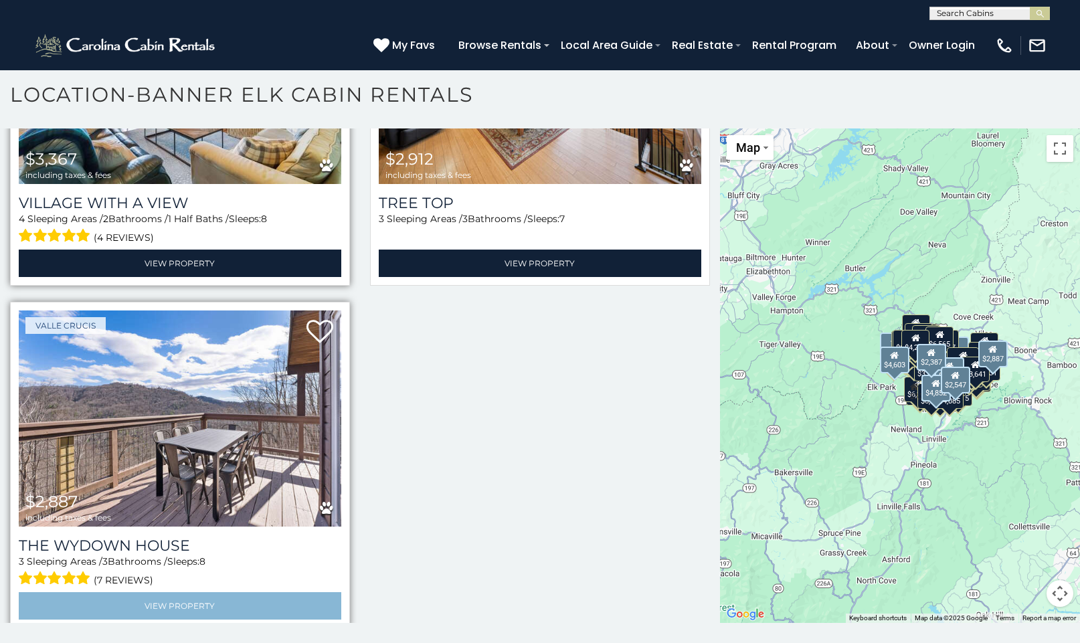
click at [186, 592] on link "View Property" at bounding box center [180, 605] width 322 height 27
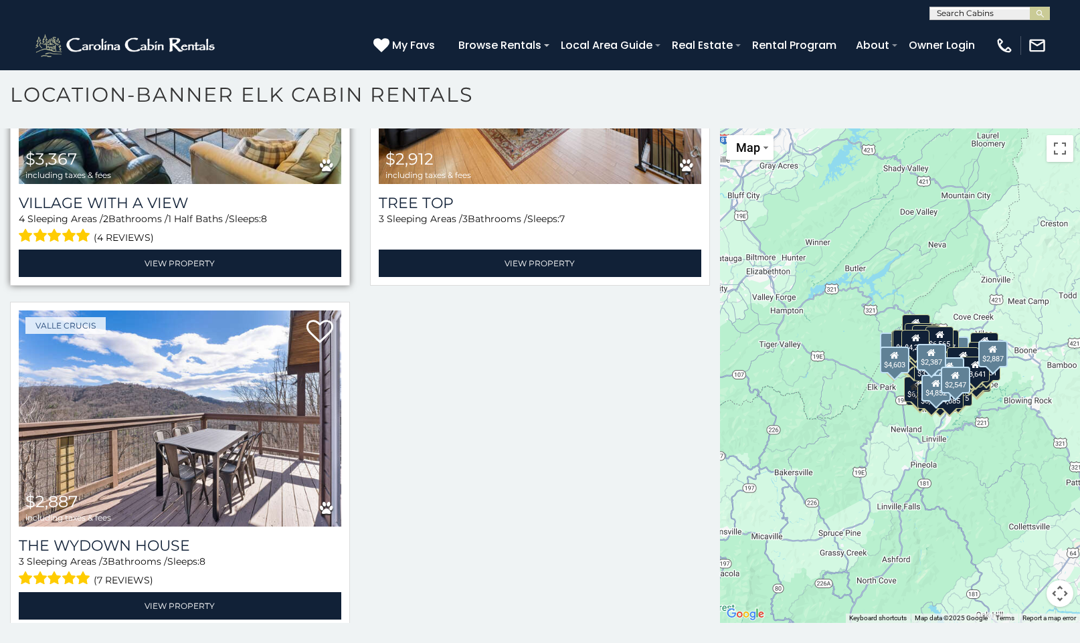
click at [389, 43] on icon at bounding box center [381, 45] width 16 height 16
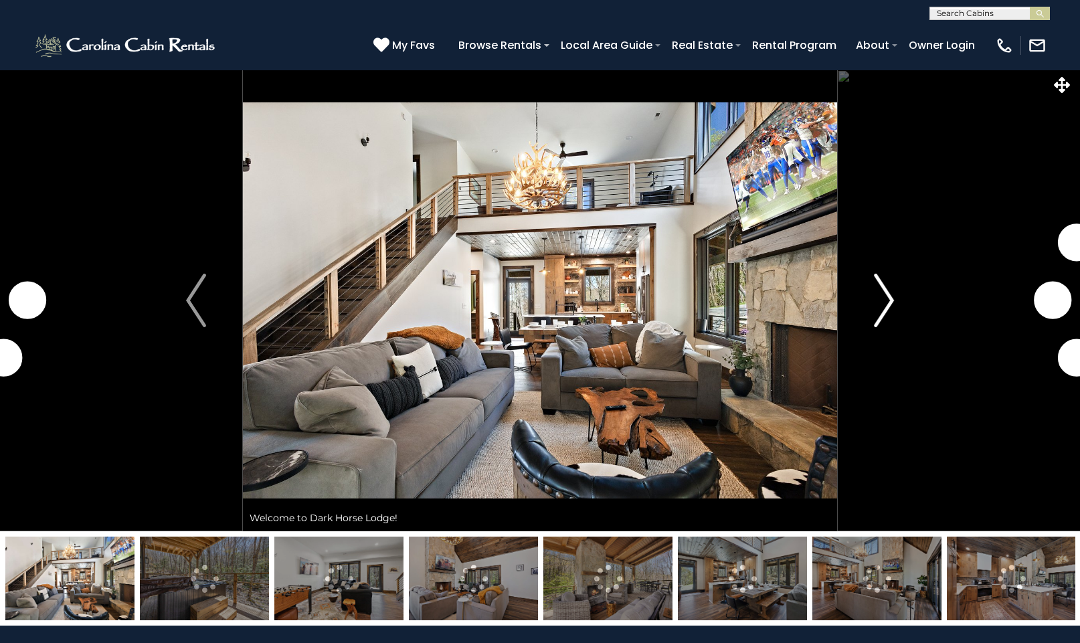
click at [887, 294] on img "Next" at bounding box center [884, 301] width 20 height 54
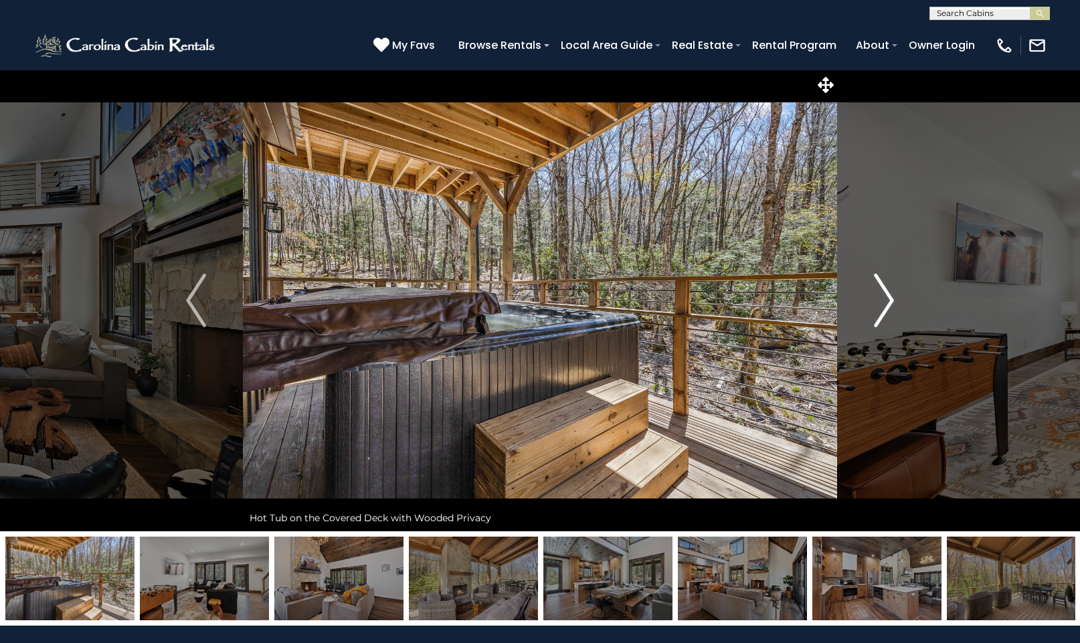
click at [887, 294] on img "Next" at bounding box center [884, 301] width 20 height 54
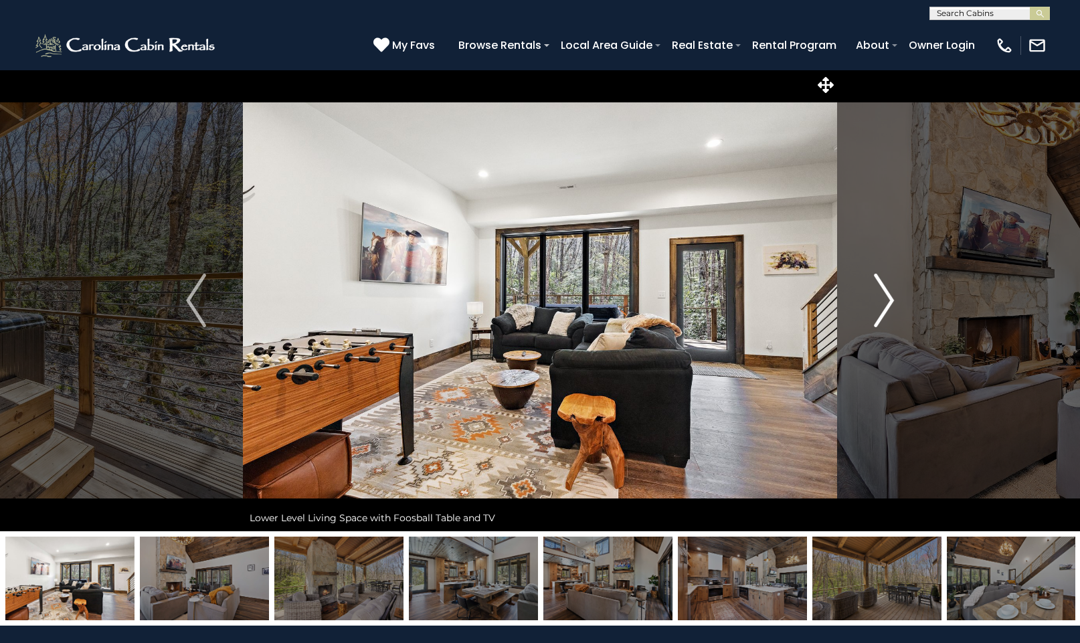
click at [887, 294] on img "Next" at bounding box center [884, 301] width 20 height 54
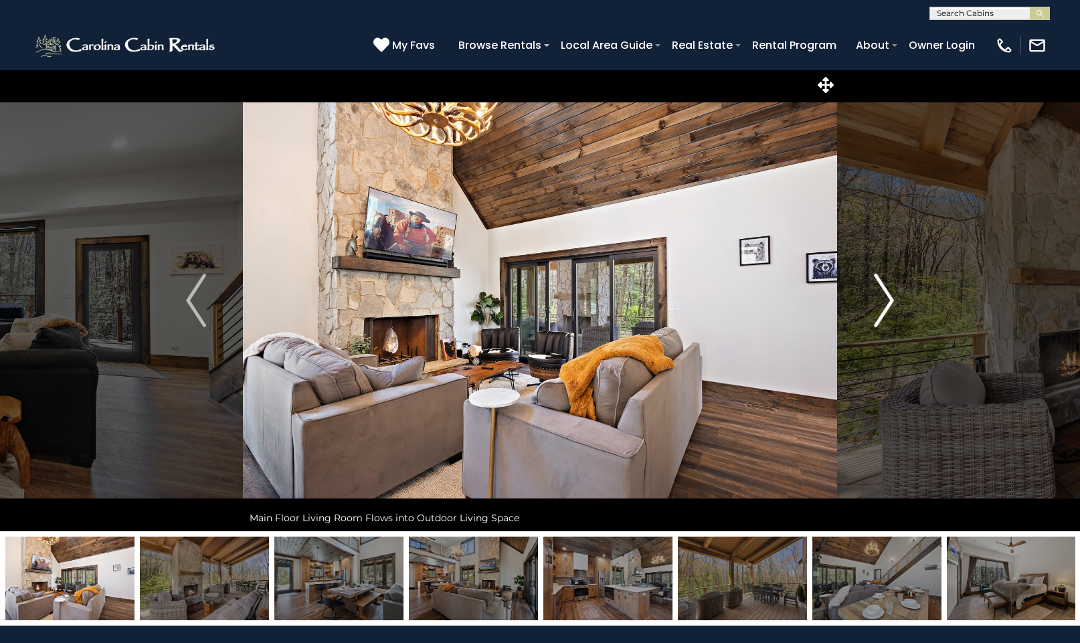
click at [887, 294] on img "Next" at bounding box center [884, 301] width 20 height 54
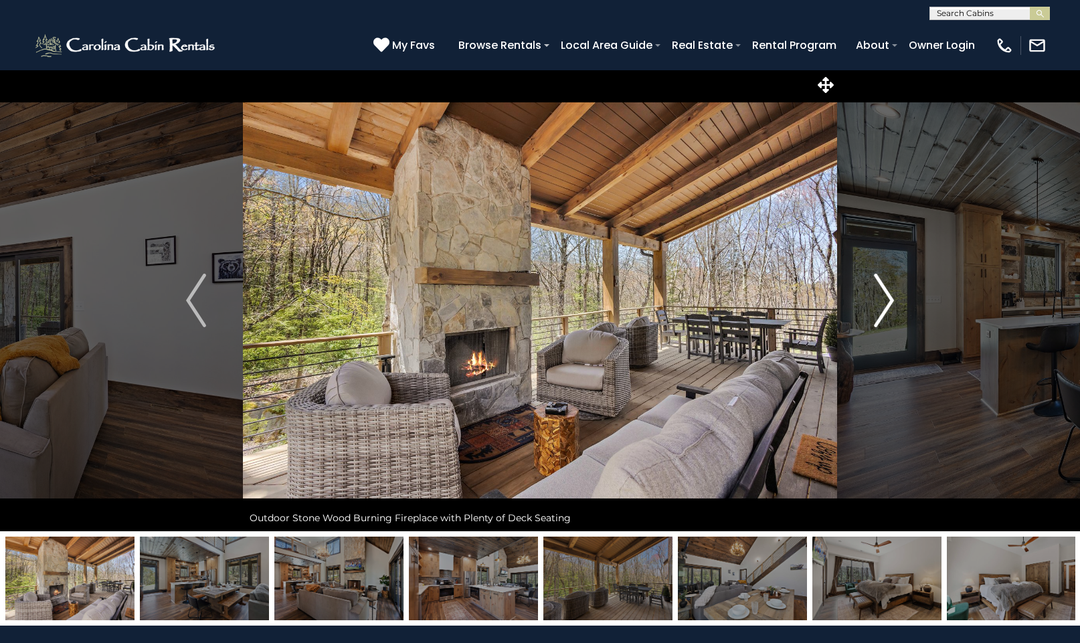
click at [887, 294] on img "Next" at bounding box center [884, 301] width 20 height 54
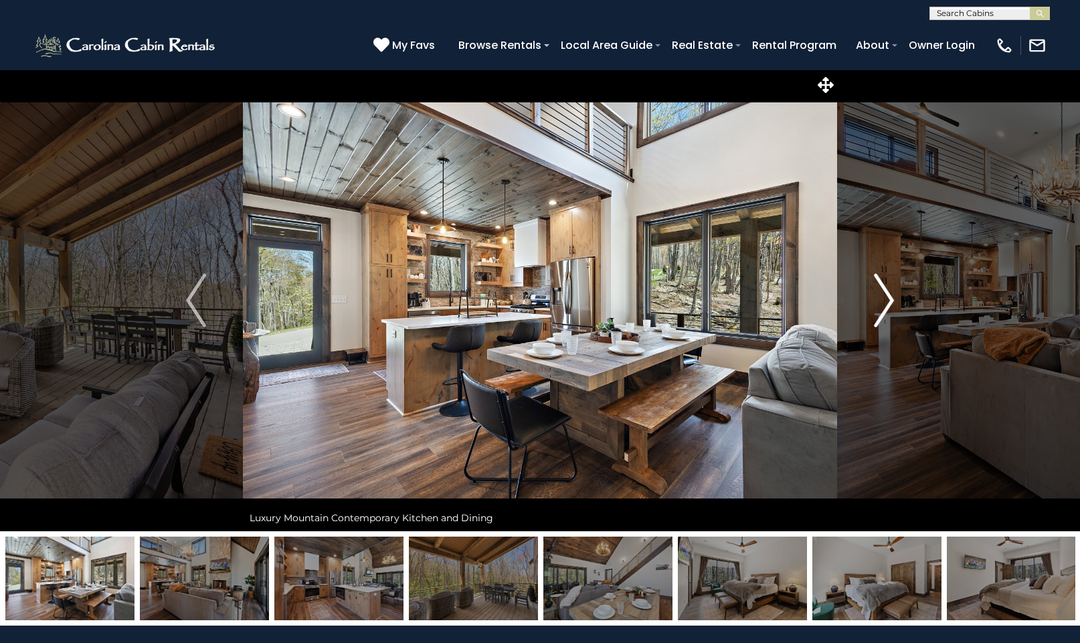
click at [887, 294] on img "Next" at bounding box center [884, 301] width 20 height 54
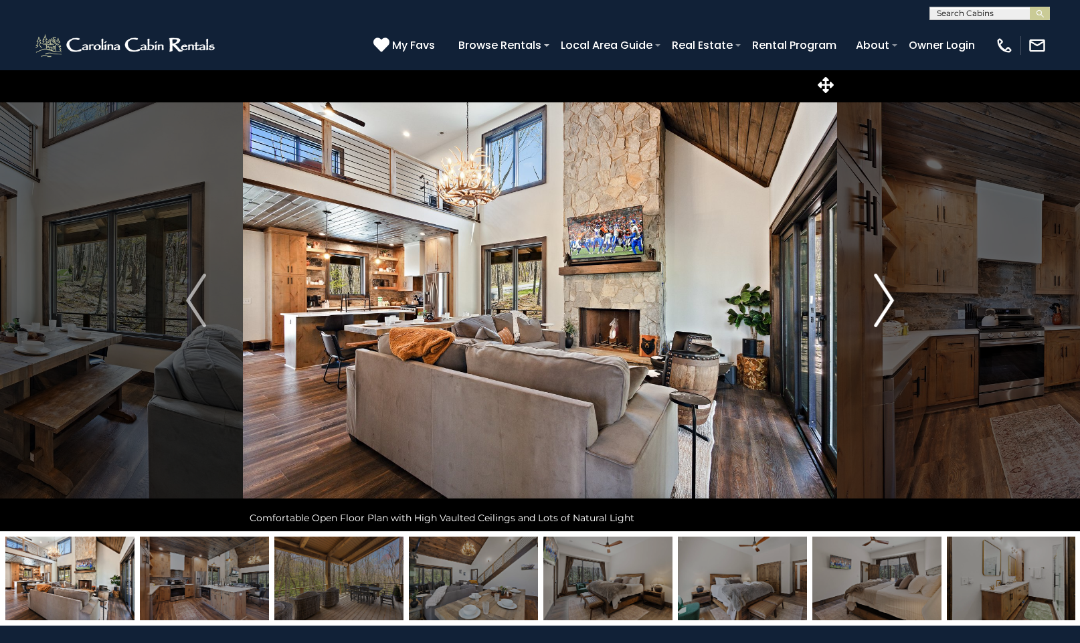
click at [887, 294] on img "Next" at bounding box center [884, 301] width 20 height 54
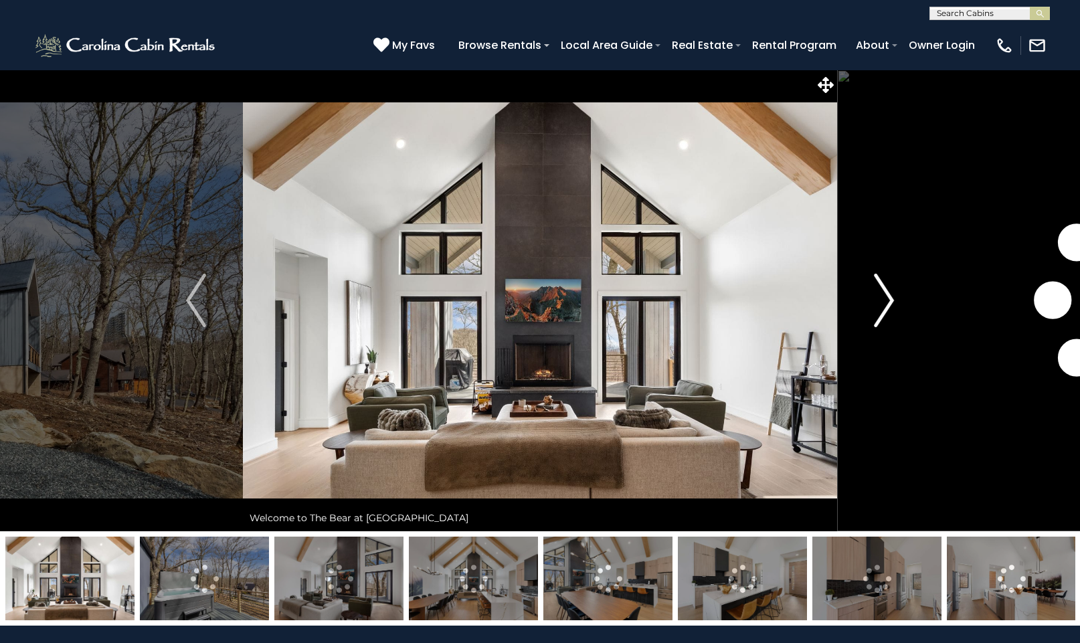
click at [886, 295] on img "Next" at bounding box center [884, 301] width 20 height 54
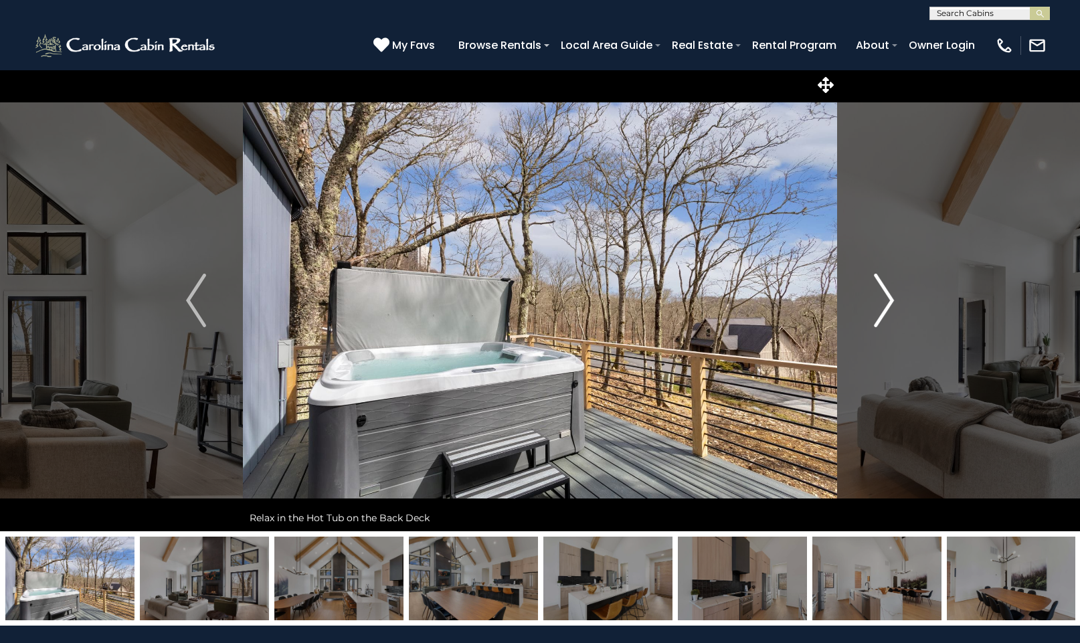
click at [886, 295] on img "Next" at bounding box center [884, 301] width 20 height 54
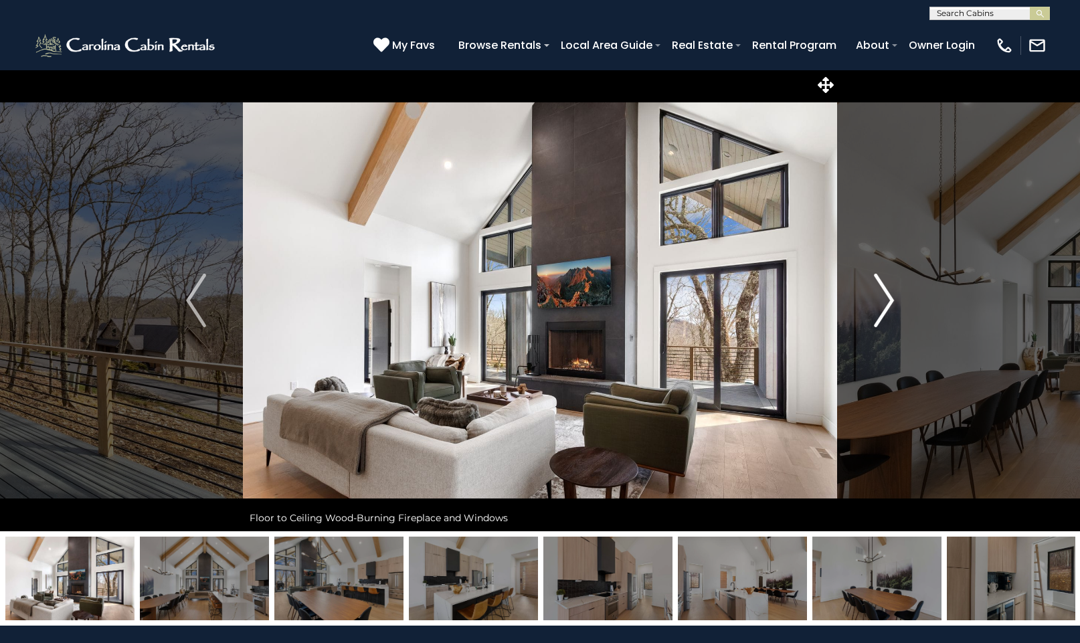
click at [886, 295] on img "Next" at bounding box center [884, 301] width 20 height 54
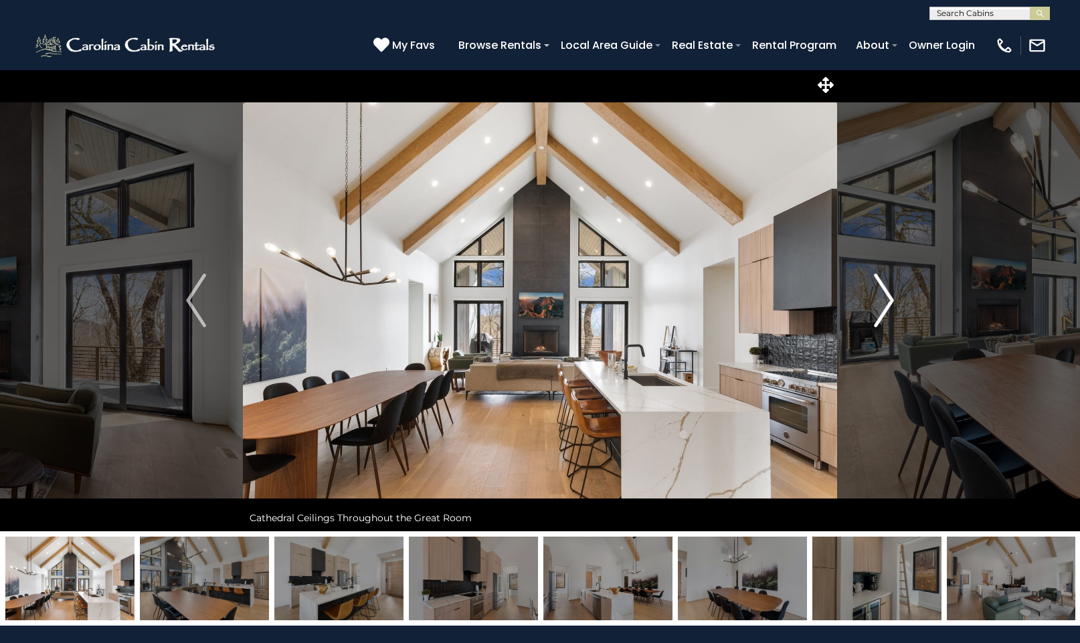
click at [886, 295] on img "Next" at bounding box center [884, 301] width 20 height 54
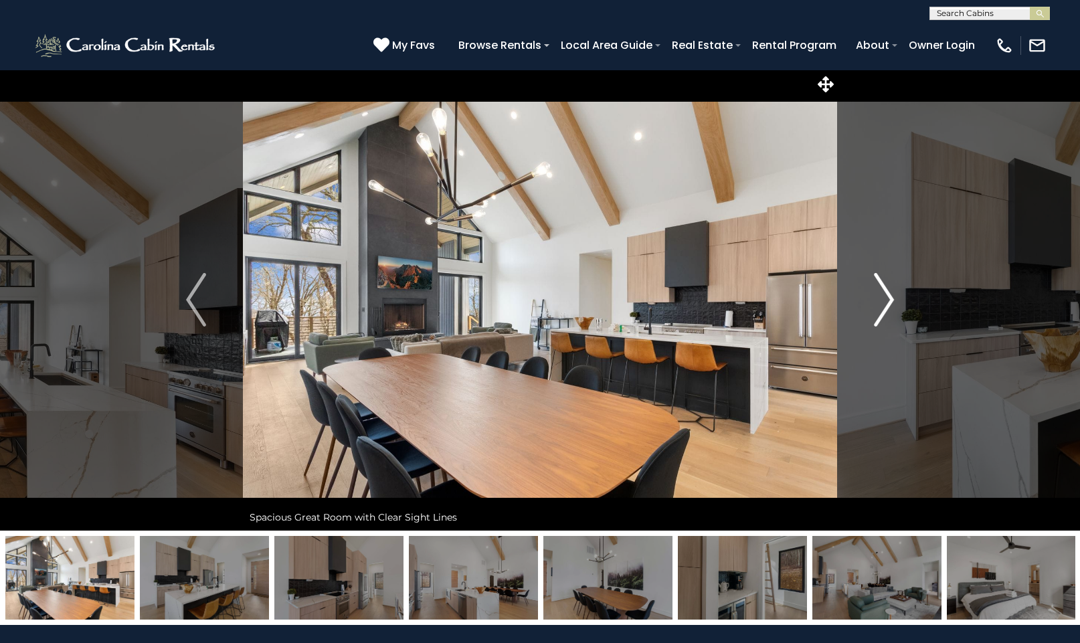
click at [886, 295] on img "Next" at bounding box center [884, 300] width 20 height 54
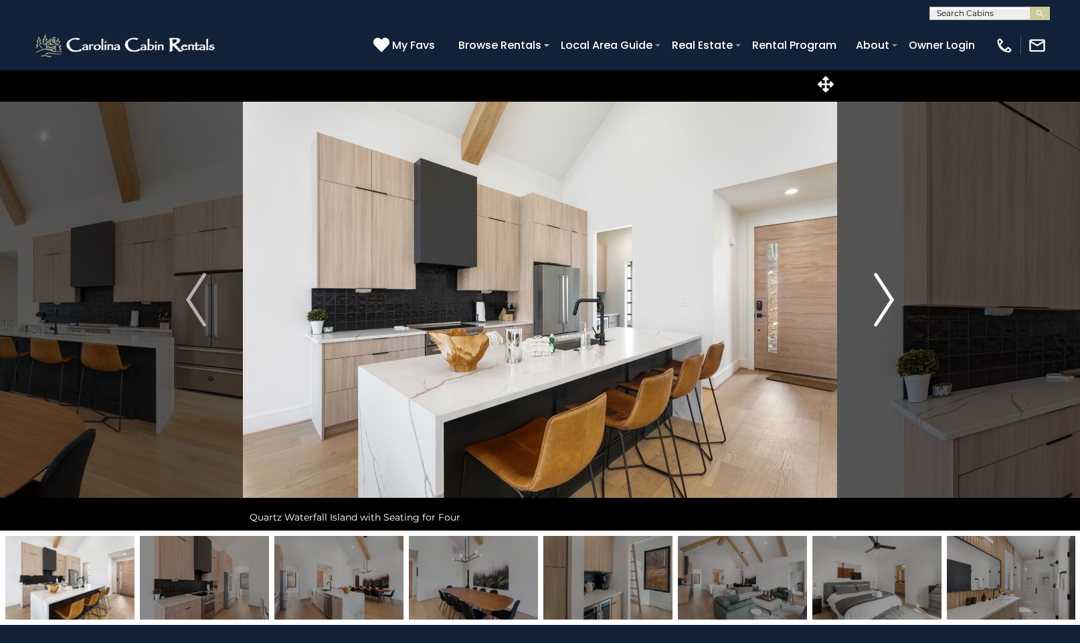
scroll to position [7, 0]
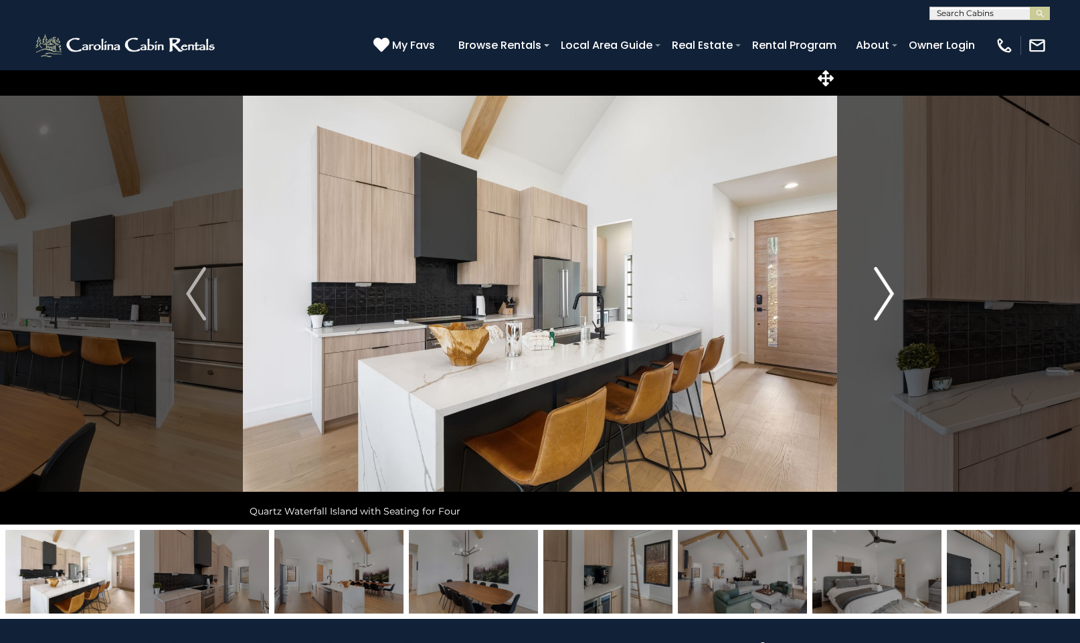
click at [886, 295] on img "Next" at bounding box center [884, 294] width 20 height 54
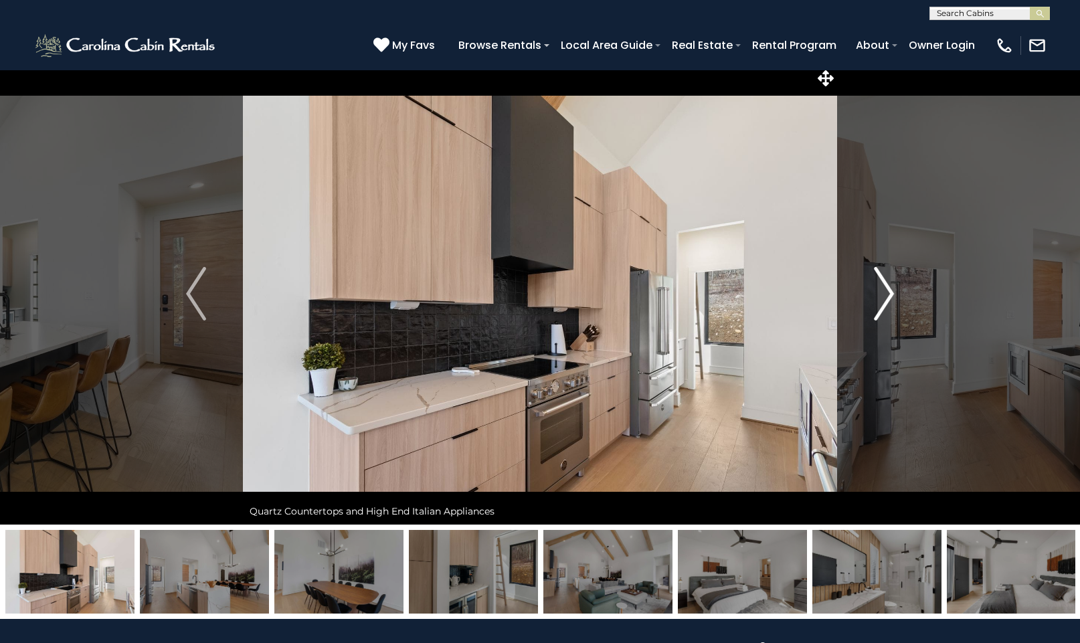
scroll to position [7, 0]
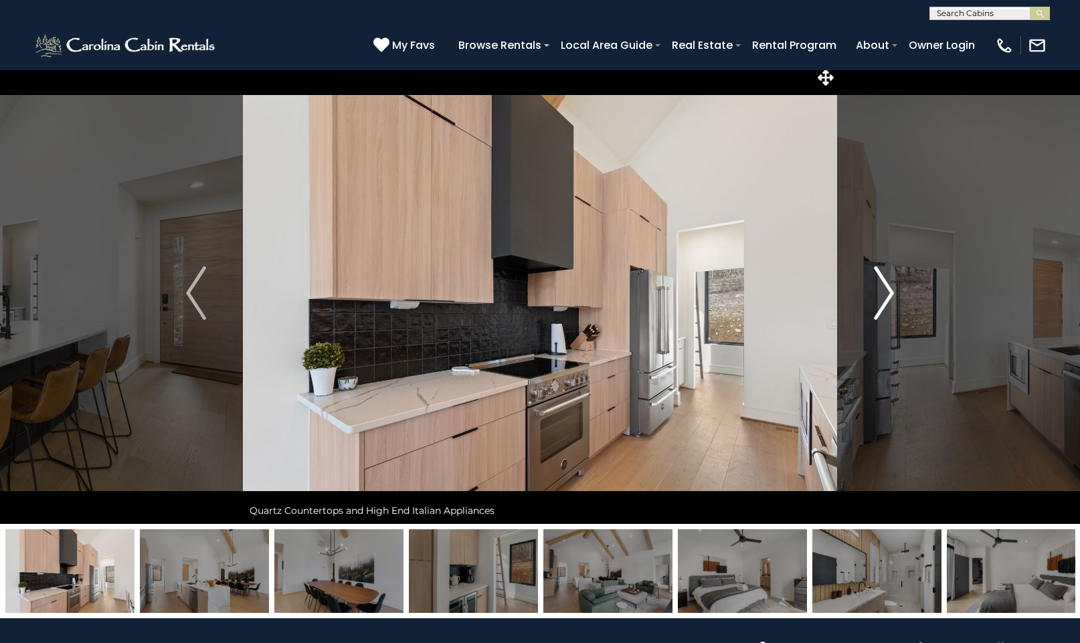
click at [886, 295] on img "Next" at bounding box center [884, 293] width 20 height 54
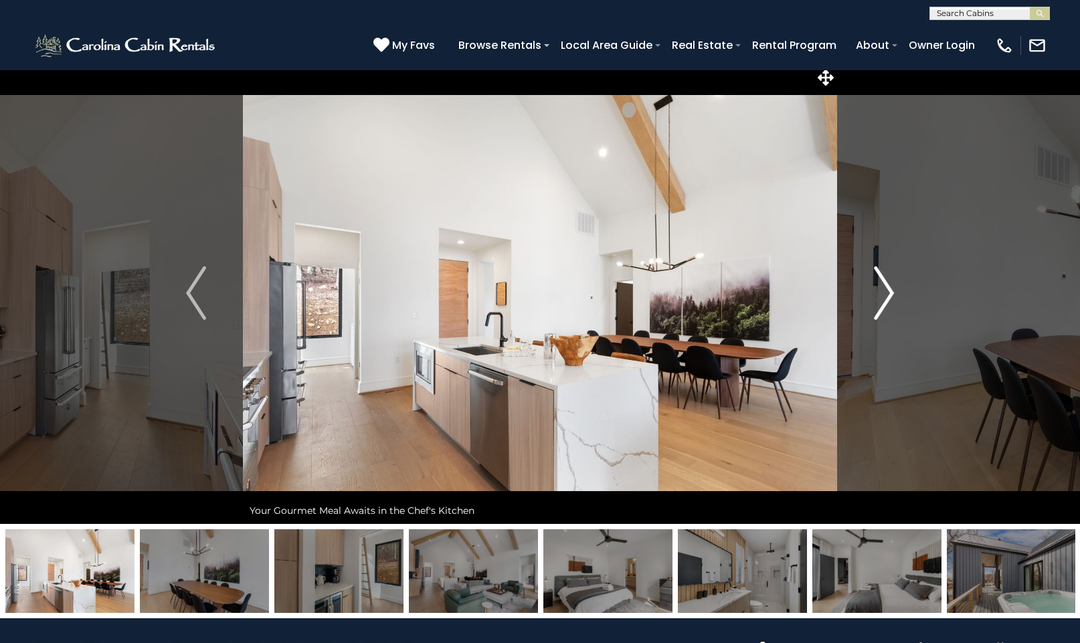
click at [886, 295] on img "Next" at bounding box center [884, 293] width 20 height 54
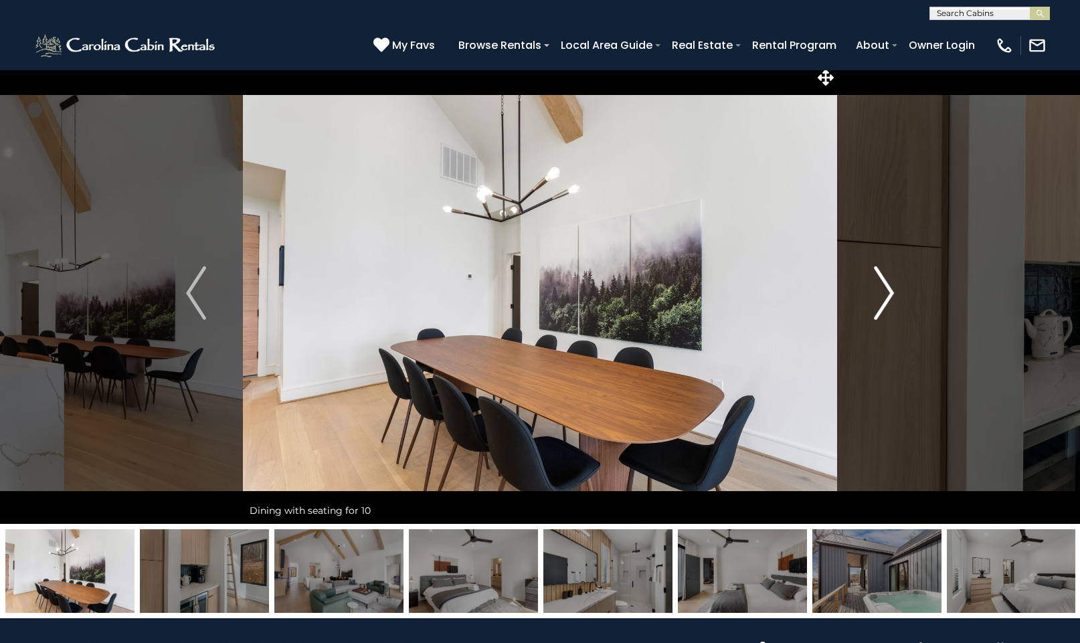
click at [886, 295] on img "Next" at bounding box center [884, 293] width 20 height 54
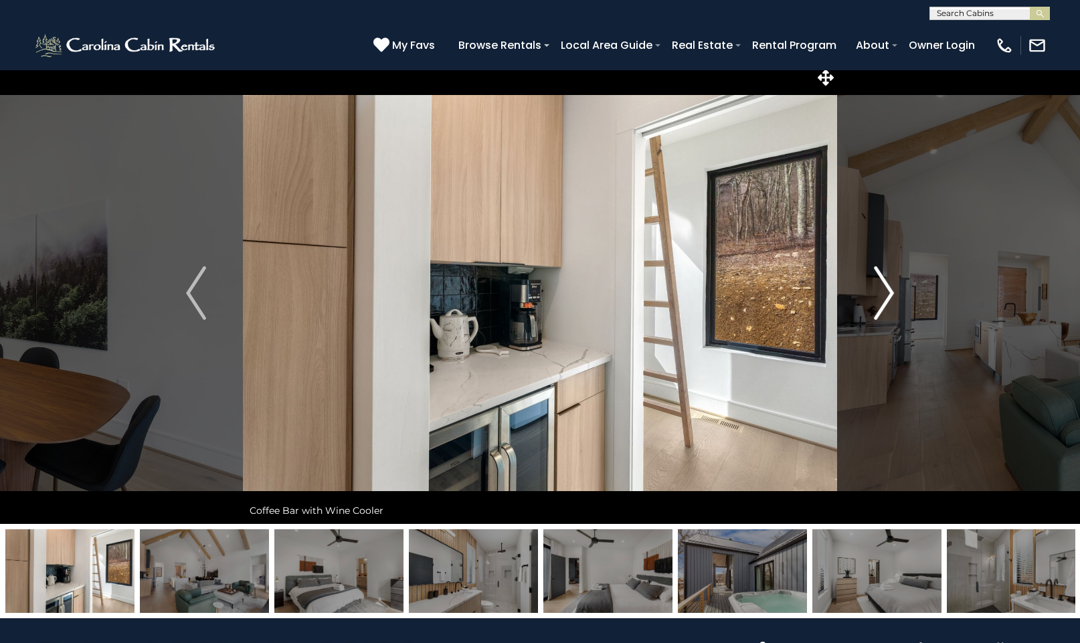
click at [886, 295] on img "Next" at bounding box center [884, 293] width 20 height 54
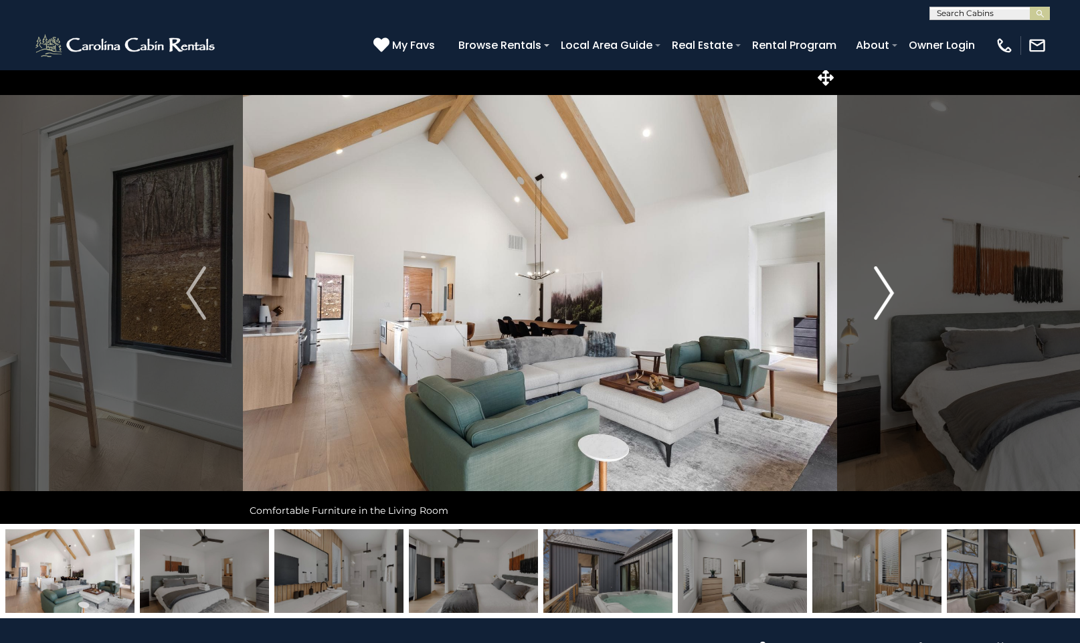
click at [886, 295] on img "Next" at bounding box center [884, 293] width 20 height 54
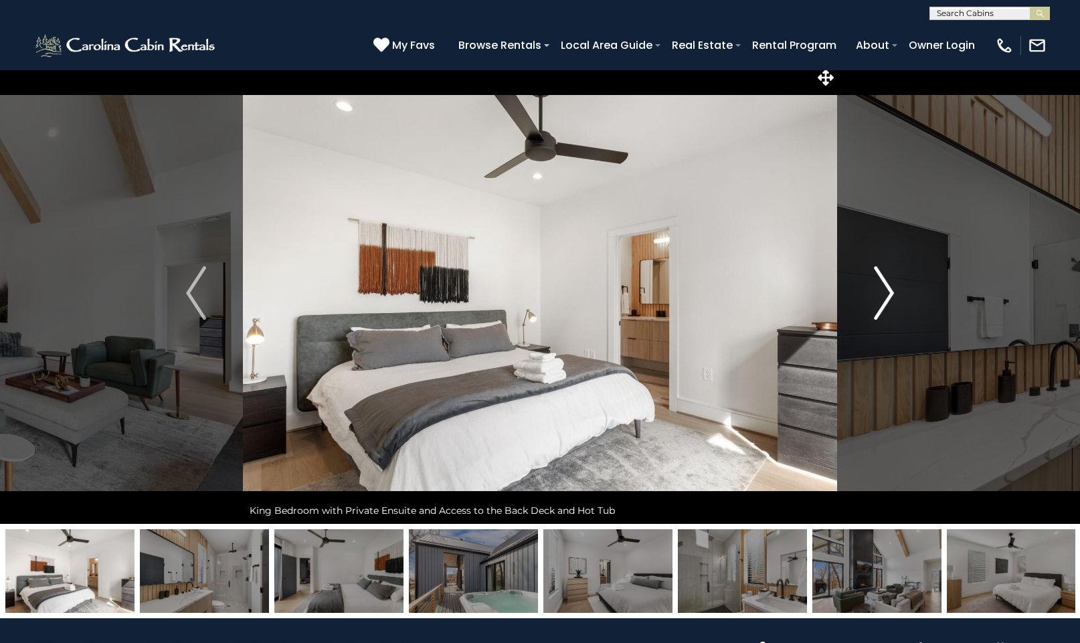
click at [886, 295] on img "Next" at bounding box center [884, 293] width 20 height 54
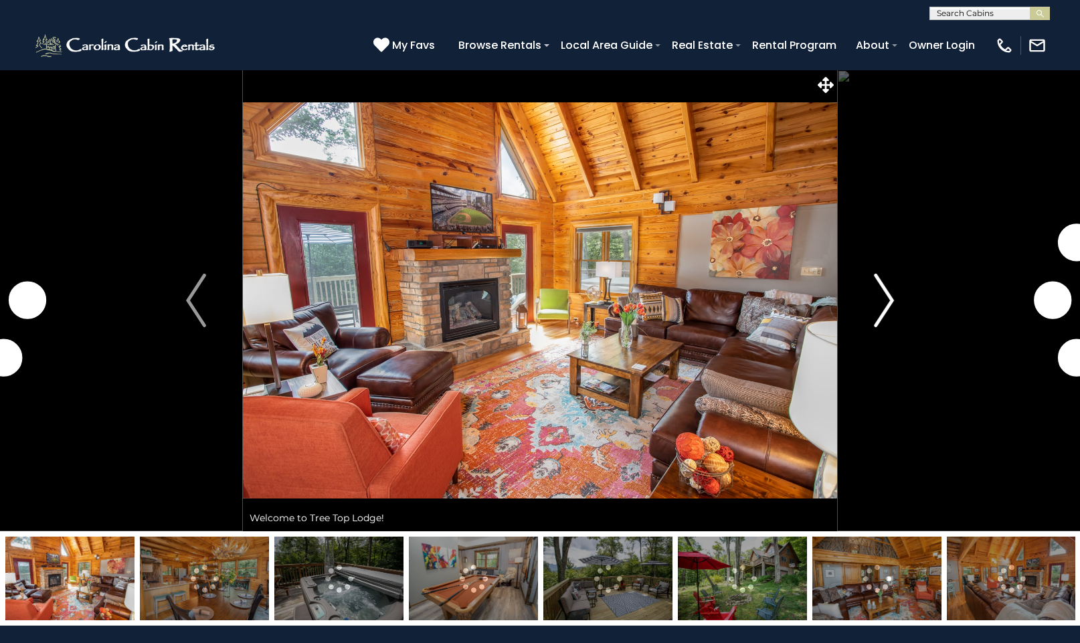
click at [889, 299] on img "Next" at bounding box center [884, 301] width 20 height 54
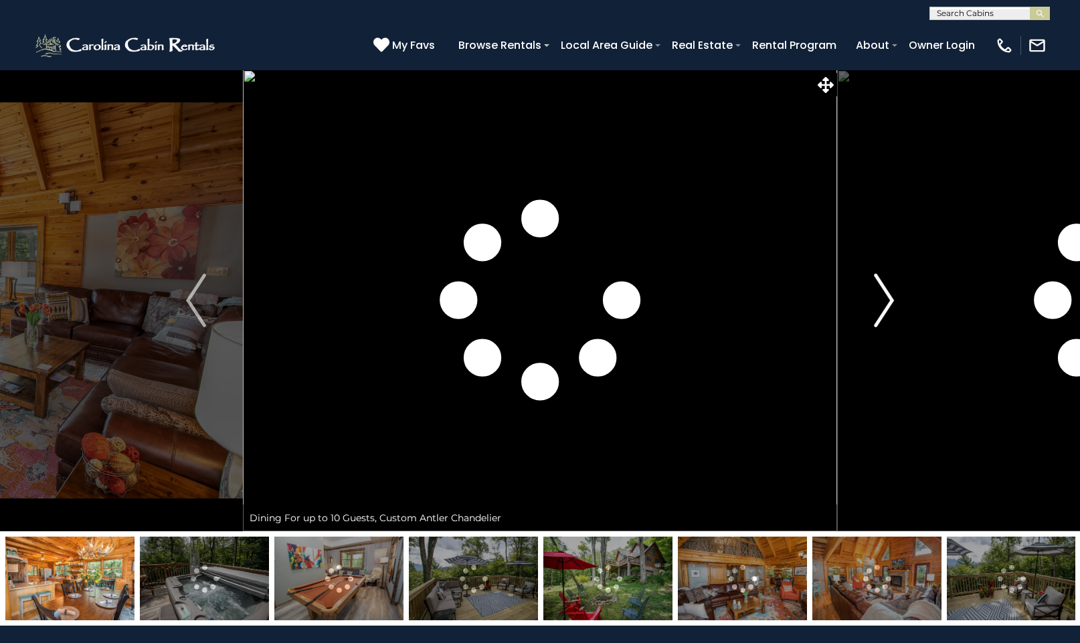
scroll to position [1, 0]
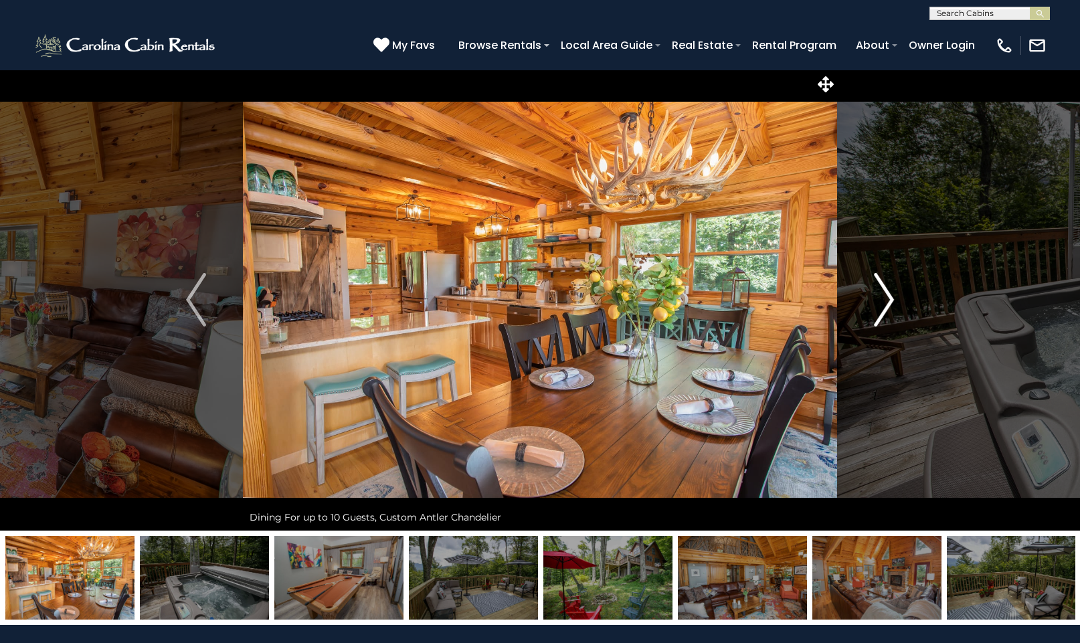
click at [889, 299] on img "Next" at bounding box center [884, 300] width 20 height 54
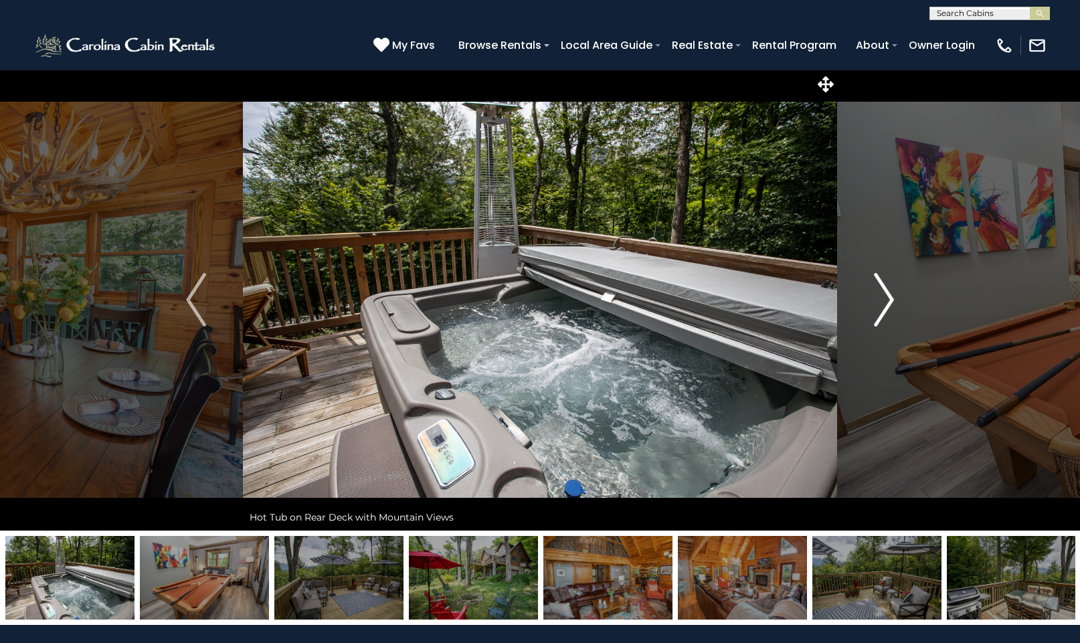
click at [889, 299] on img "Next" at bounding box center [884, 300] width 20 height 54
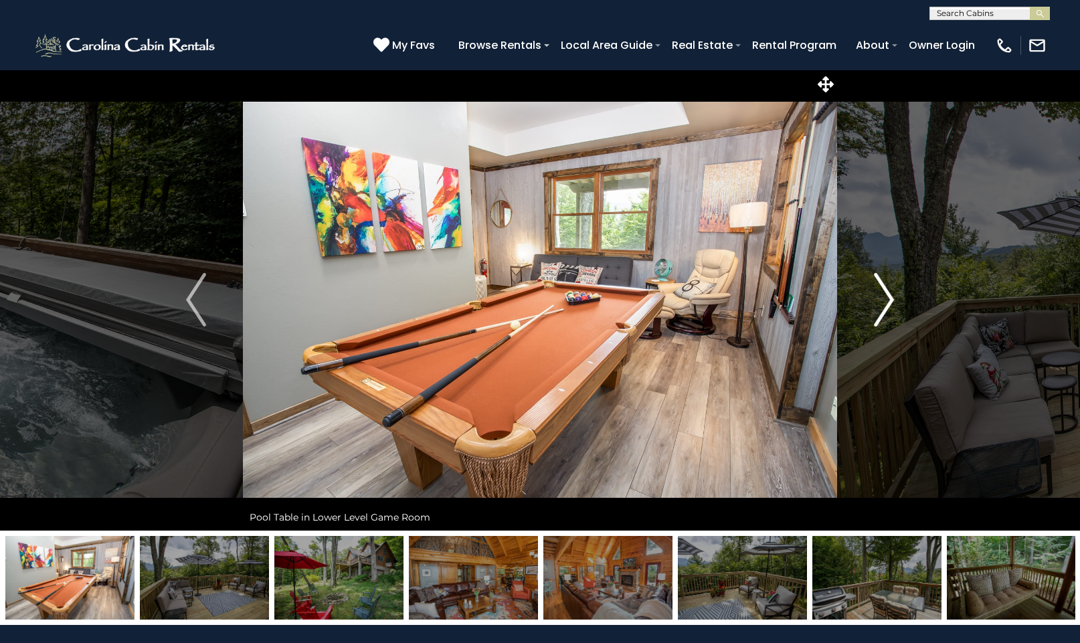
click at [889, 299] on img "Next" at bounding box center [884, 300] width 20 height 54
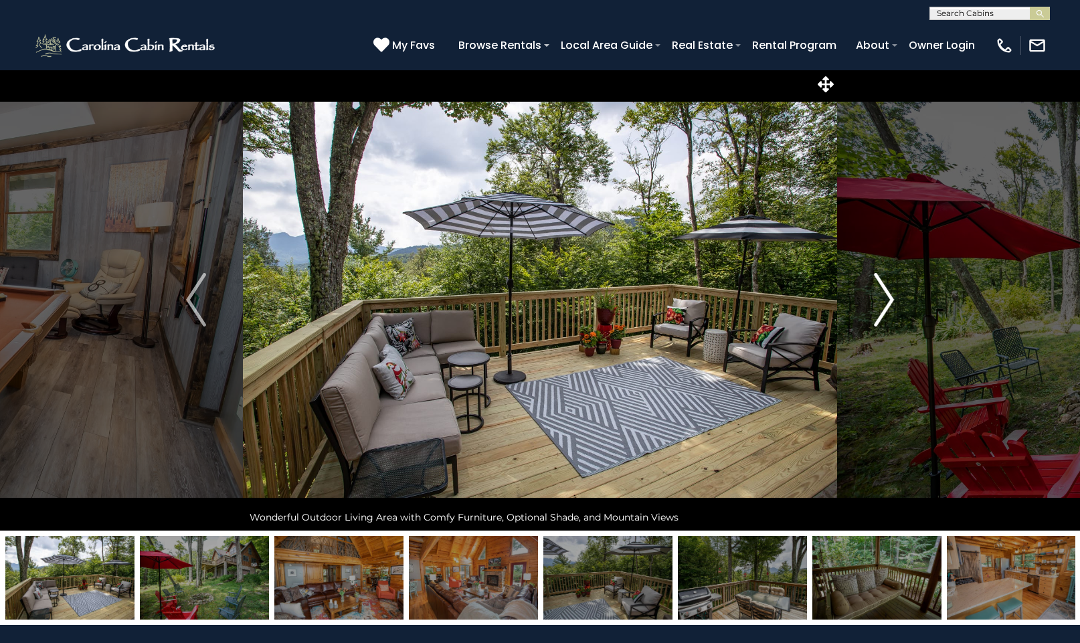
click at [889, 299] on img "Next" at bounding box center [884, 300] width 20 height 54
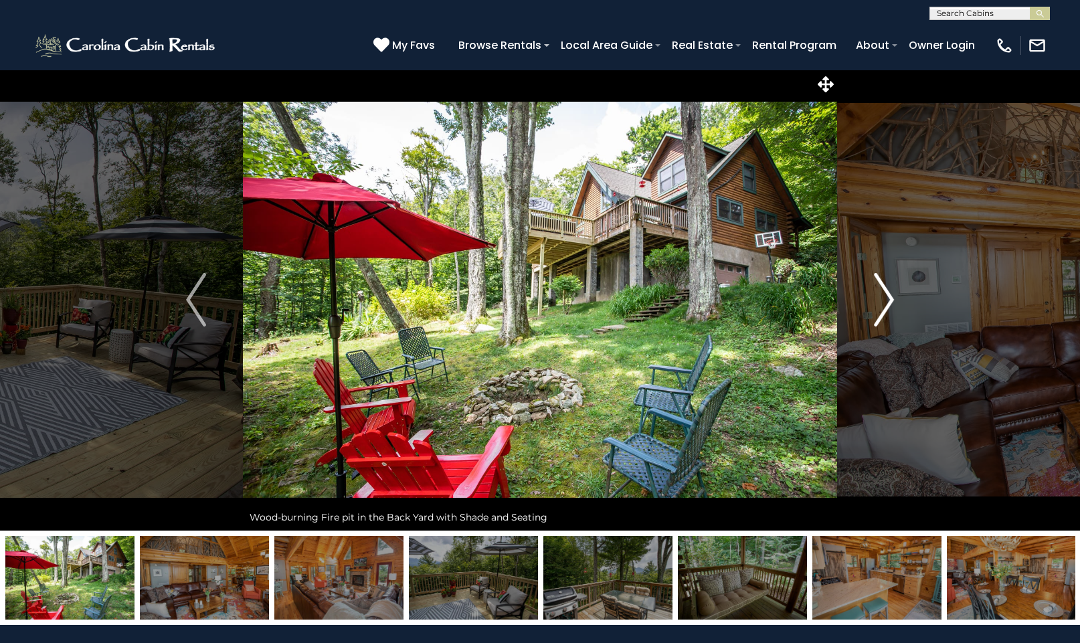
click at [889, 299] on img "Next" at bounding box center [884, 300] width 20 height 54
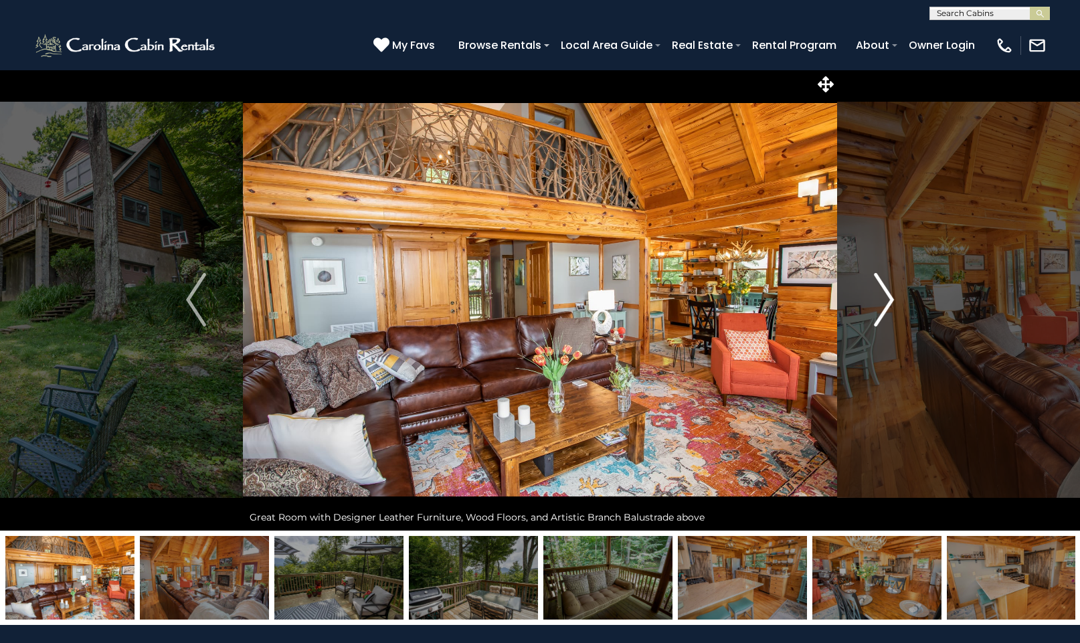
click at [889, 299] on img "Next" at bounding box center [884, 300] width 20 height 54
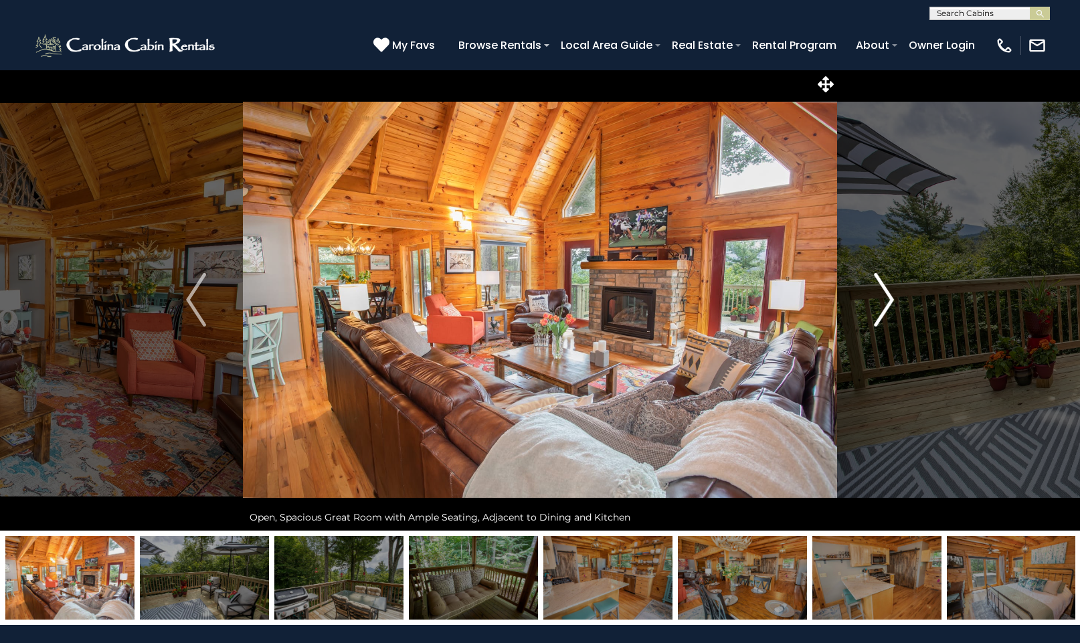
click at [887, 292] on img "Next" at bounding box center [884, 300] width 20 height 54
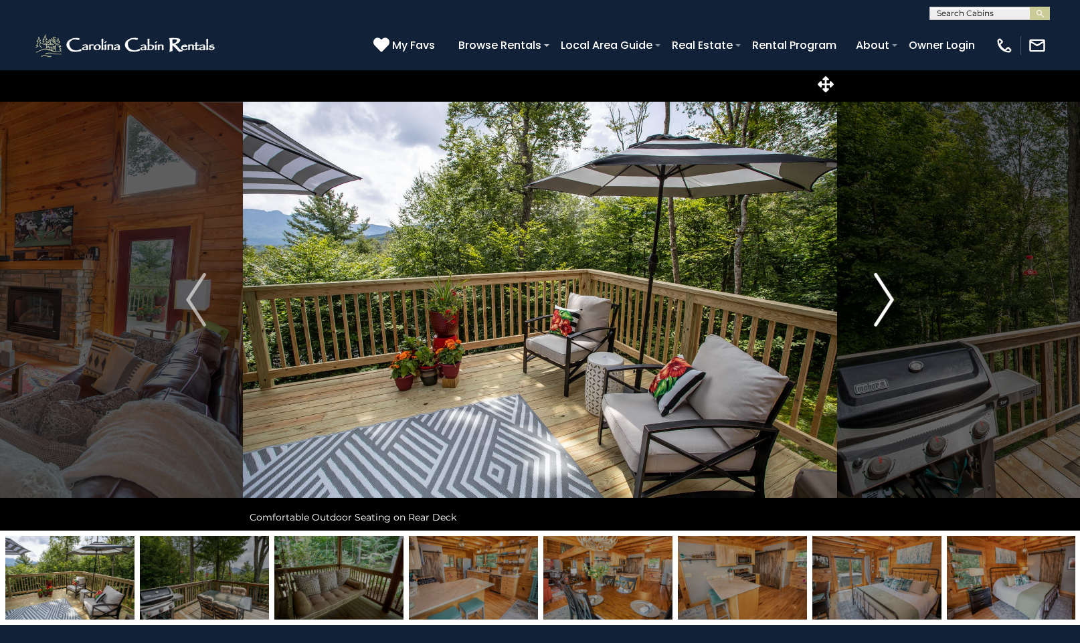
click at [887, 292] on img "Next" at bounding box center [884, 300] width 20 height 54
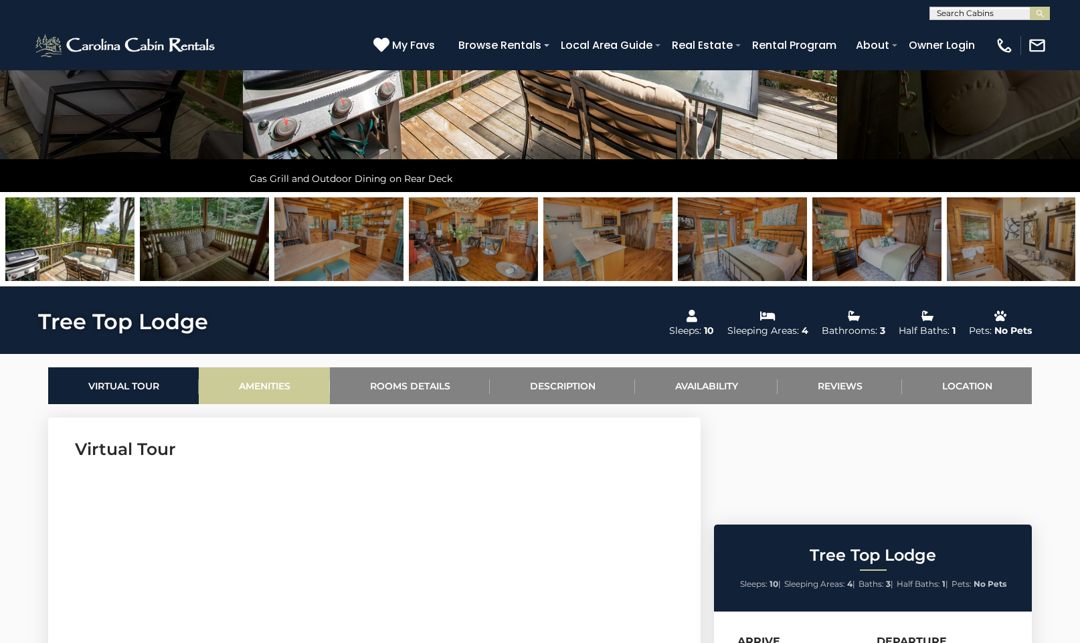
scroll to position [333, 0]
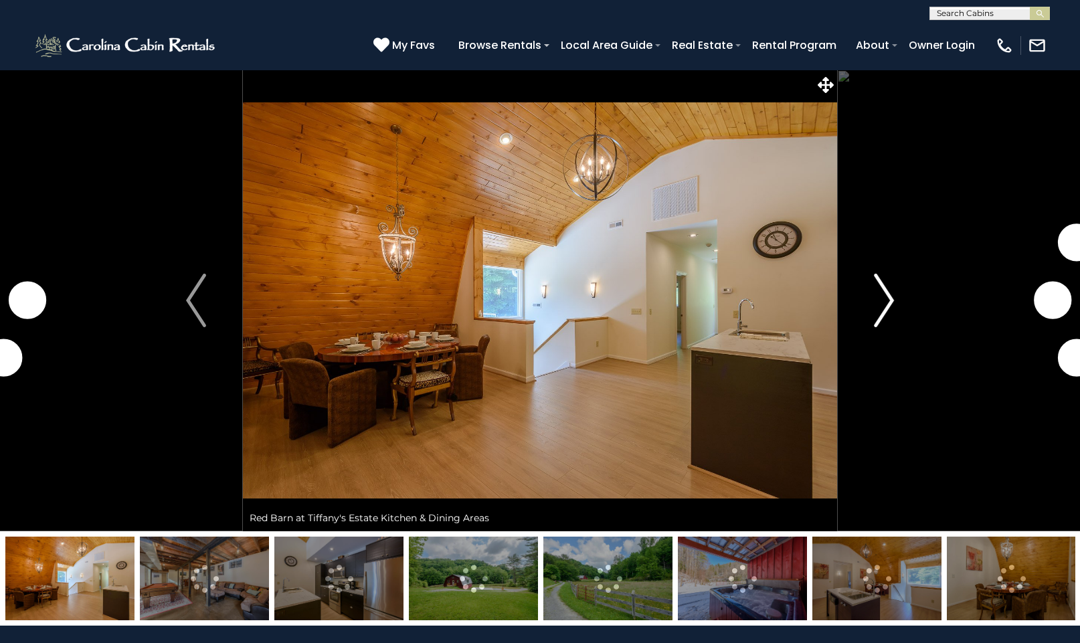
click at [886, 294] on img "Next" at bounding box center [884, 301] width 20 height 54
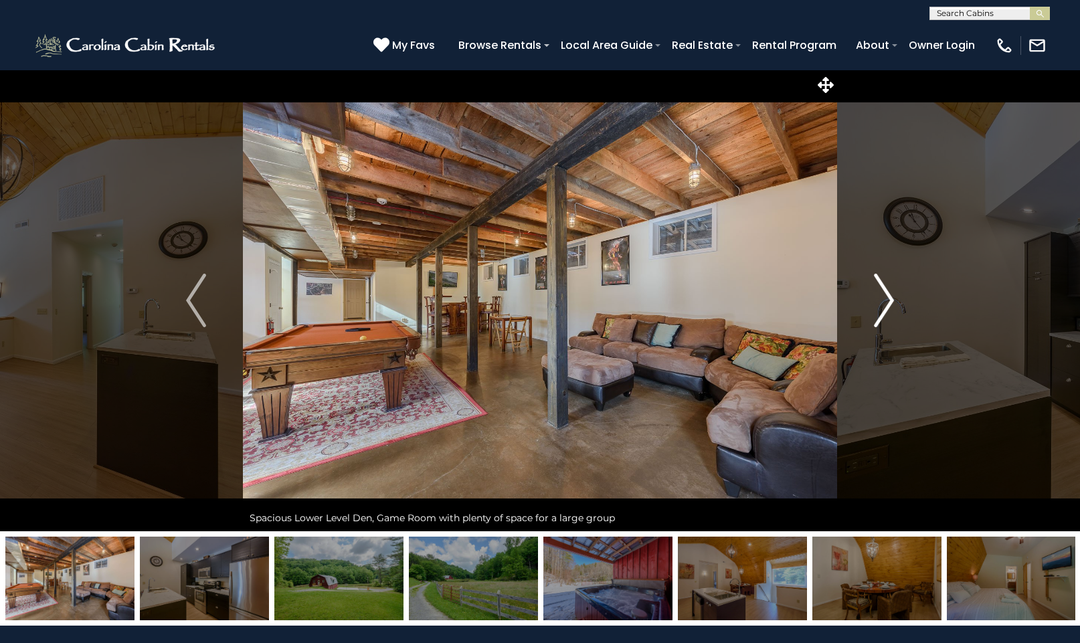
click at [886, 294] on img "Next" at bounding box center [884, 301] width 20 height 54
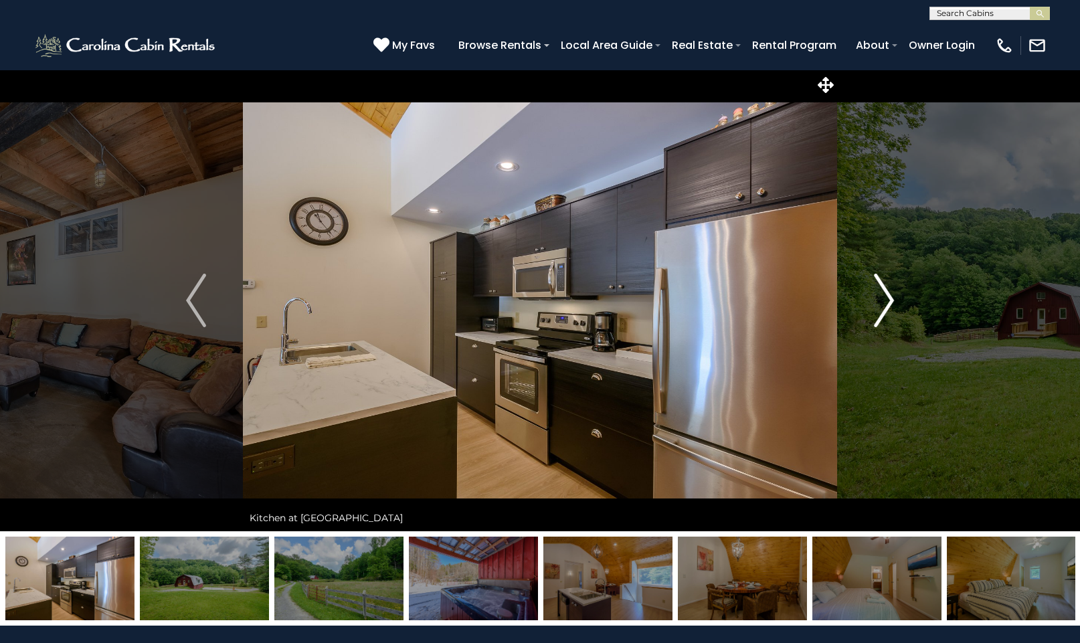
click at [886, 294] on img "Next" at bounding box center [884, 301] width 20 height 54
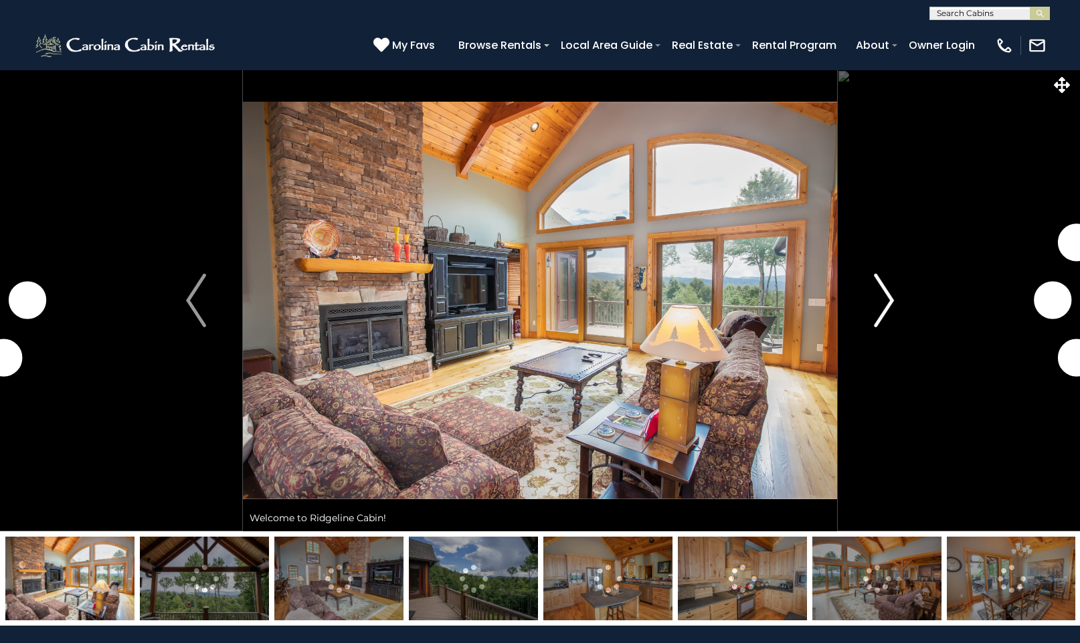
click at [886, 294] on img "Next" at bounding box center [884, 301] width 20 height 54
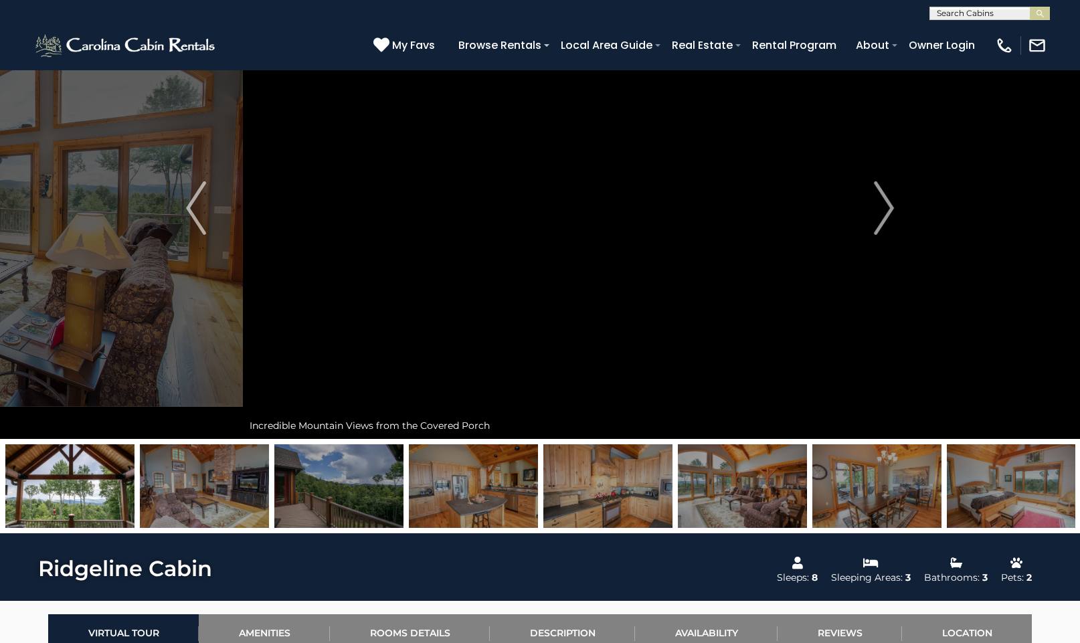
scroll to position [90, 0]
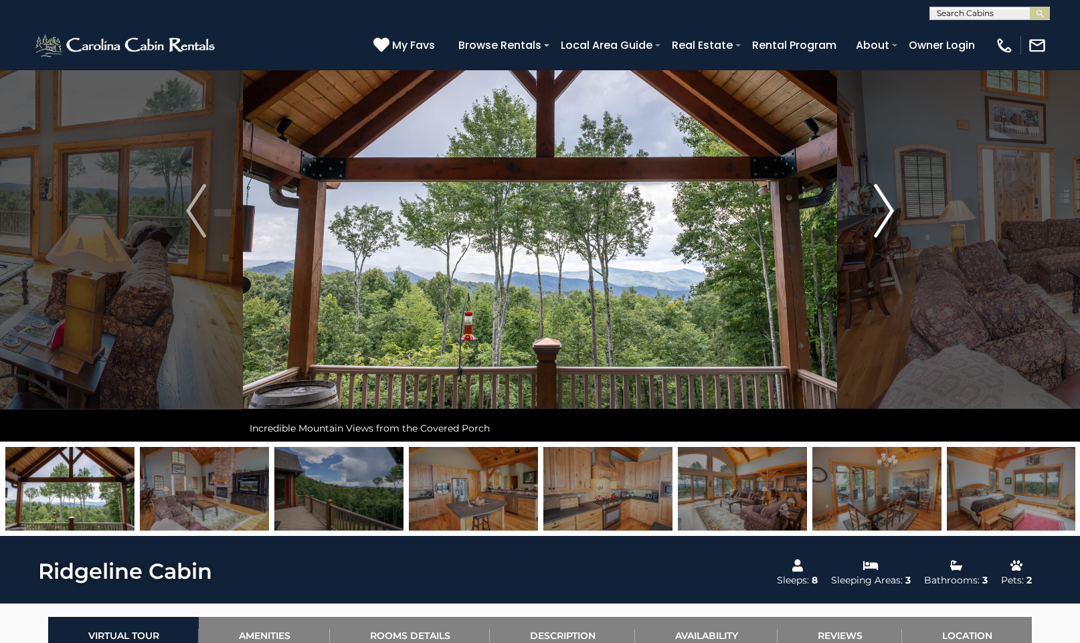
click at [894, 214] on button "Next" at bounding box center [884, 211] width 94 height 462
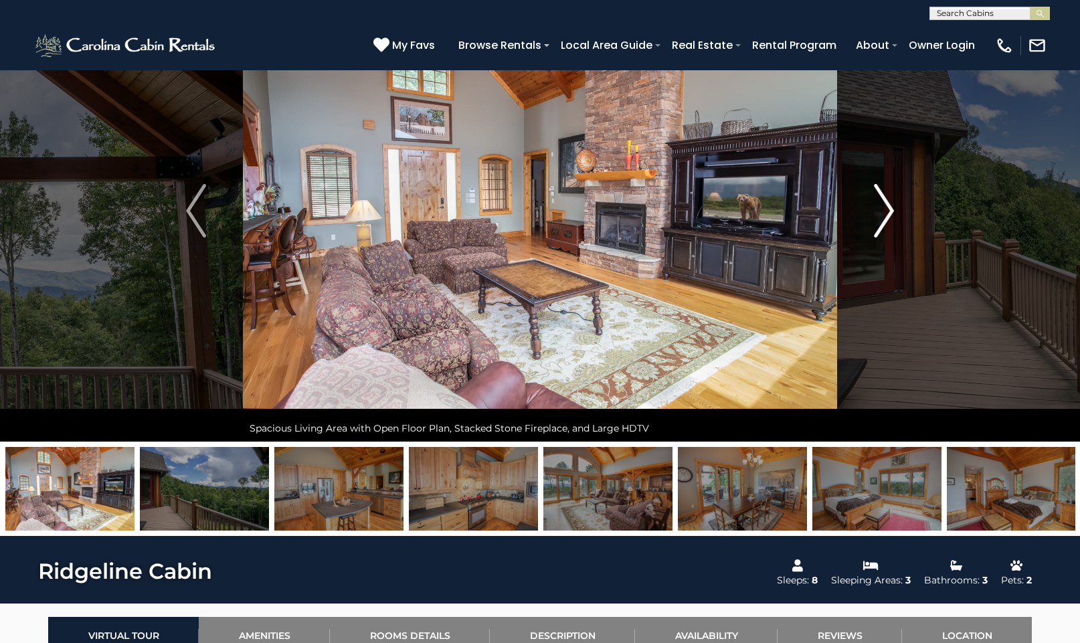
click at [889, 214] on img "Next" at bounding box center [884, 211] width 20 height 54
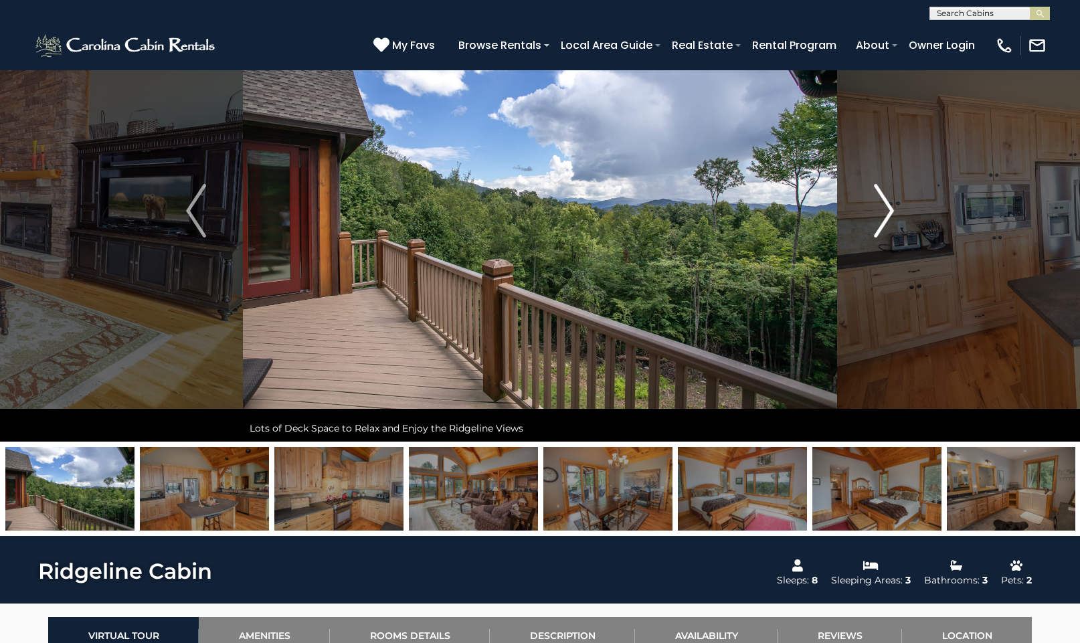
click at [889, 214] on img "Next" at bounding box center [884, 211] width 20 height 54
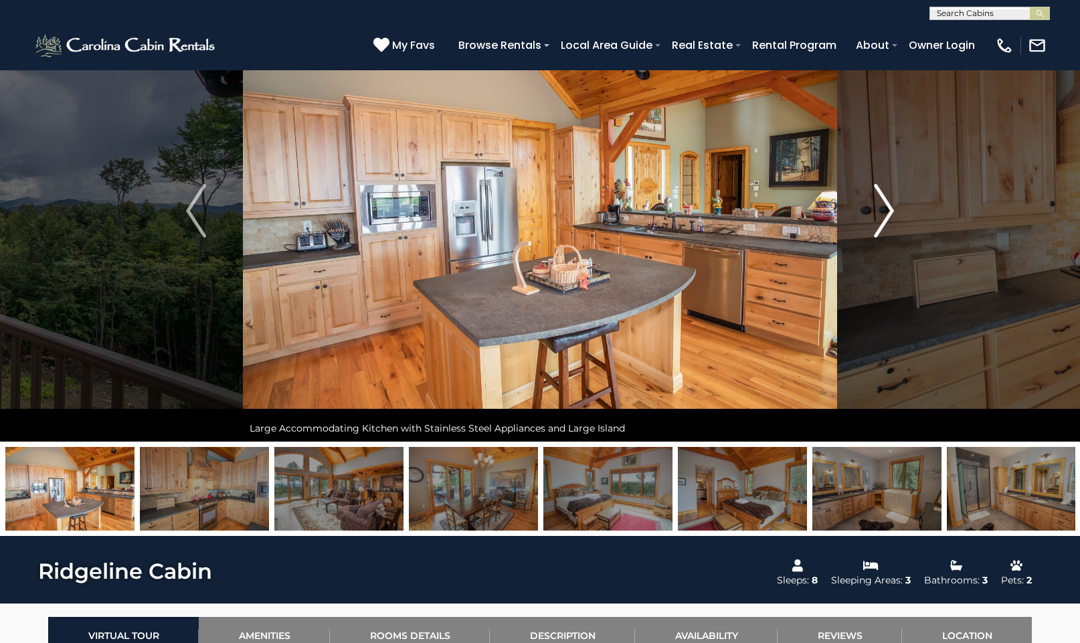
click at [889, 214] on img "Next" at bounding box center [884, 211] width 20 height 54
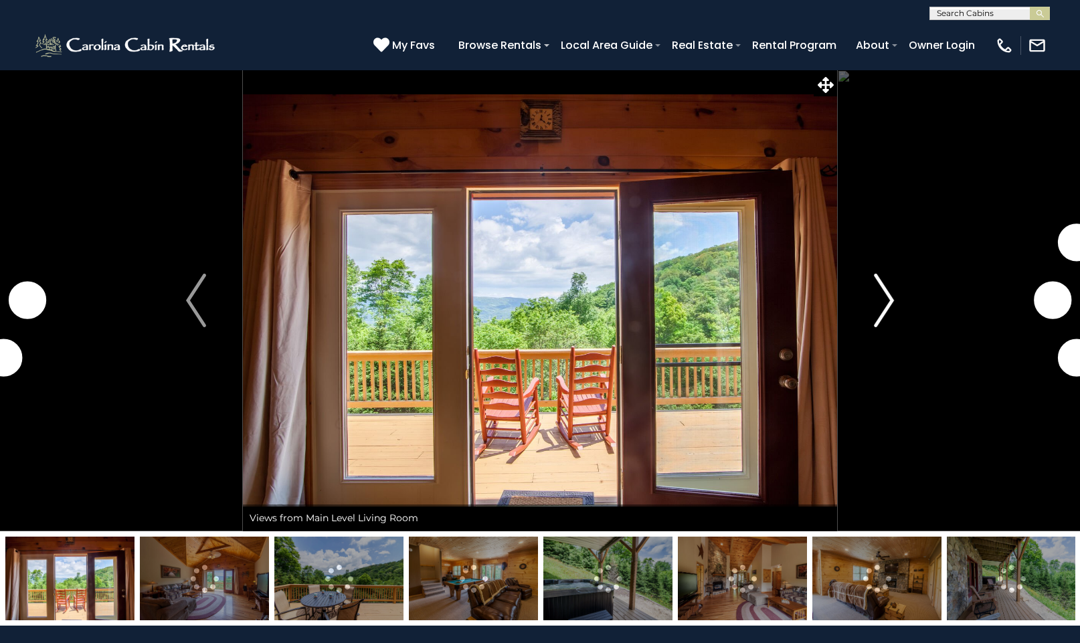
click at [886, 292] on img "Next" at bounding box center [884, 301] width 20 height 54
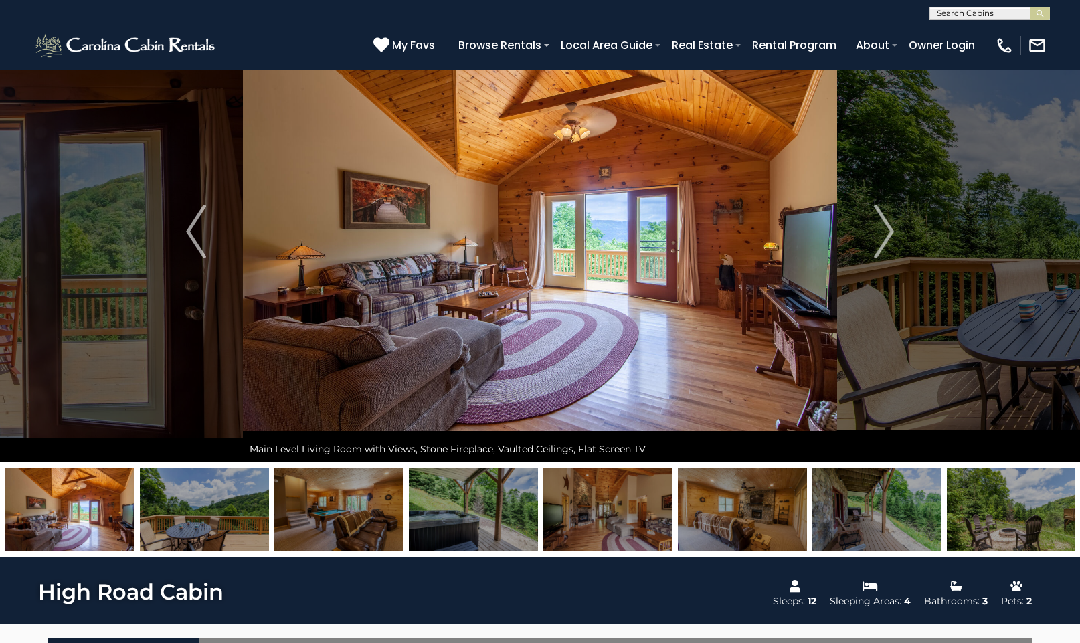
scroll to position [71, 0]
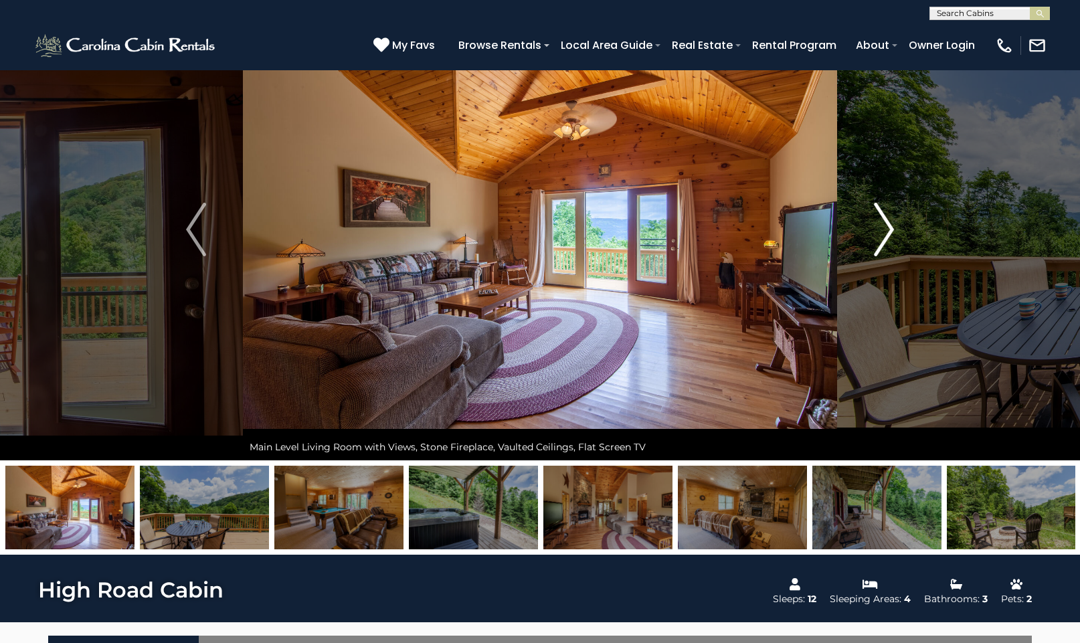
click at [892, 230] on img "Next" at bounding box center [884, 230] width 20 height 54
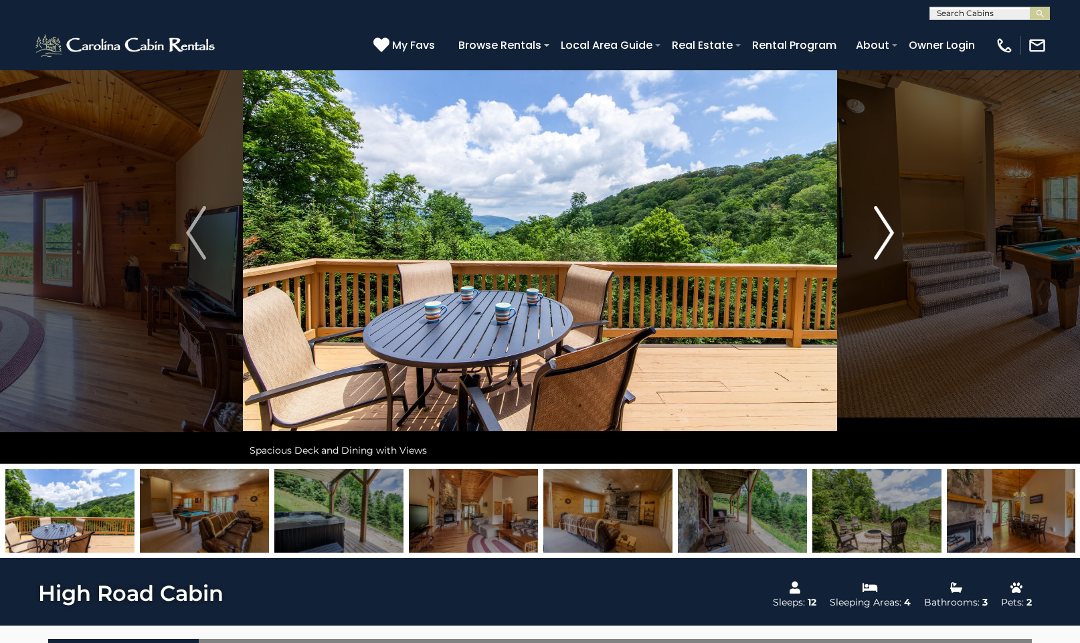
scroll to position [68, 0]
click at [890, 231] on img "Next" at bounding box center [884, 233] width 20 height 54
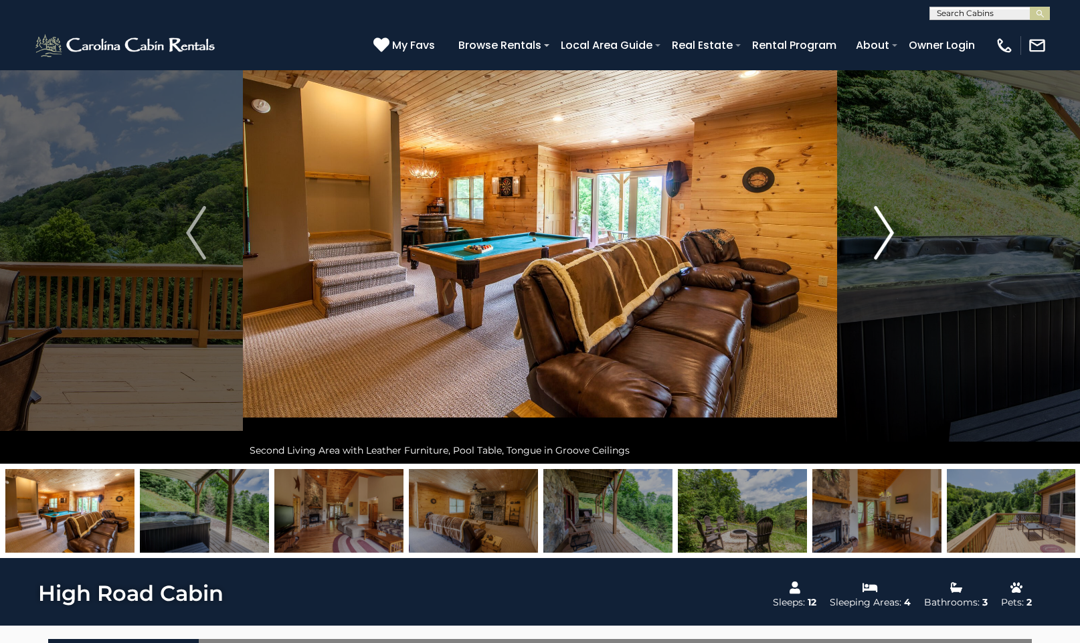
click at [889, 231] on img "Next" at bounding box center [884, 233] width 20 height 54
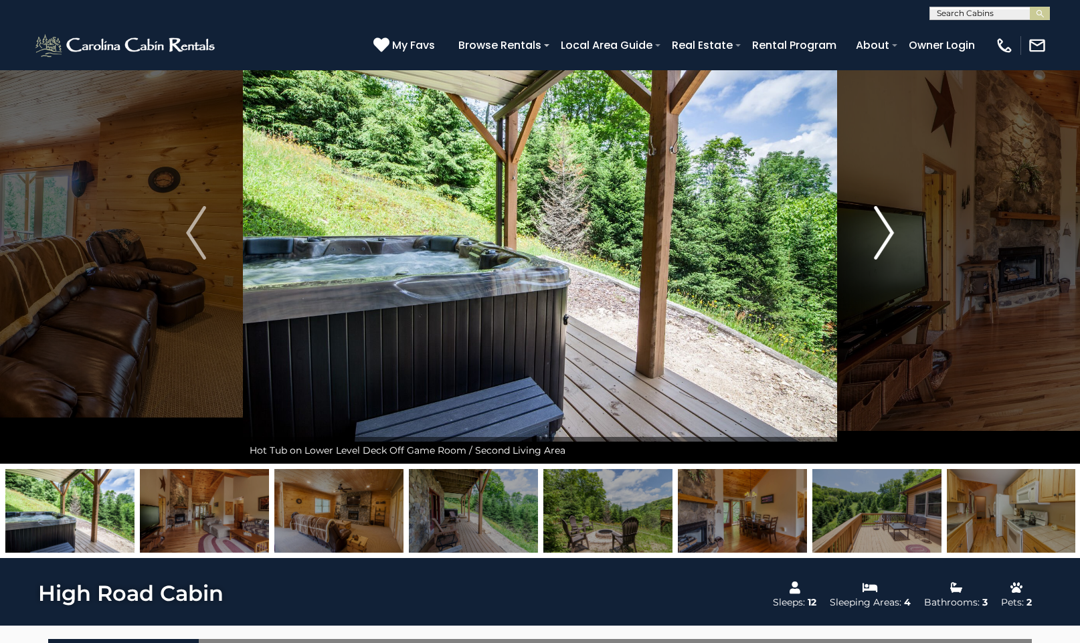
click at [891, 232] on img "Next" at bounding box center [884, 233] width 20 height 54
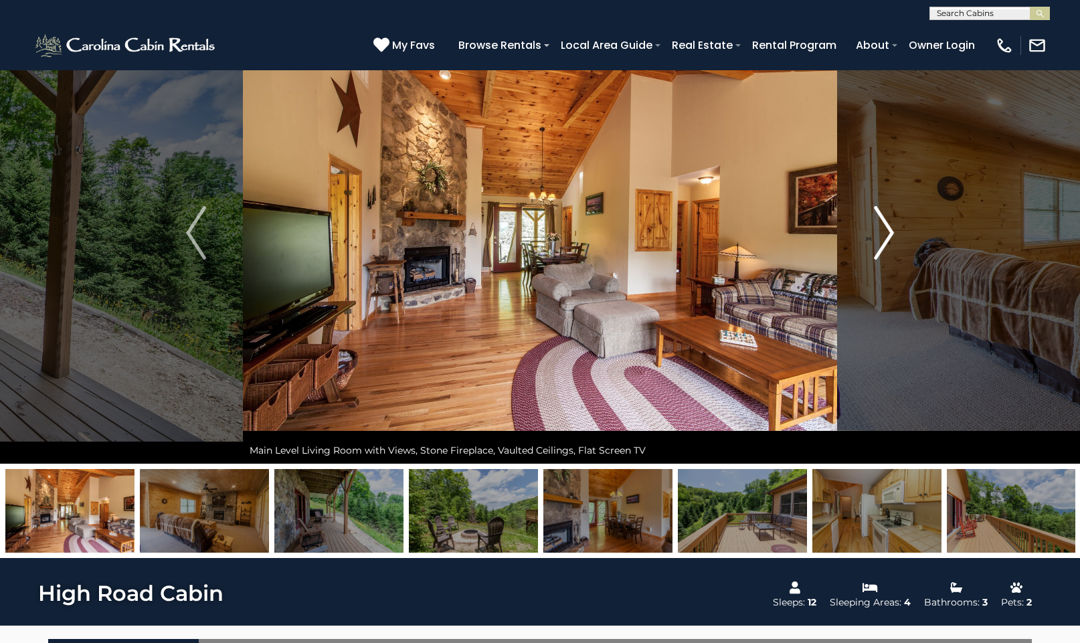
click at [887, 231] on img "Next" at bounding box center [884, 233] width 20 height 54
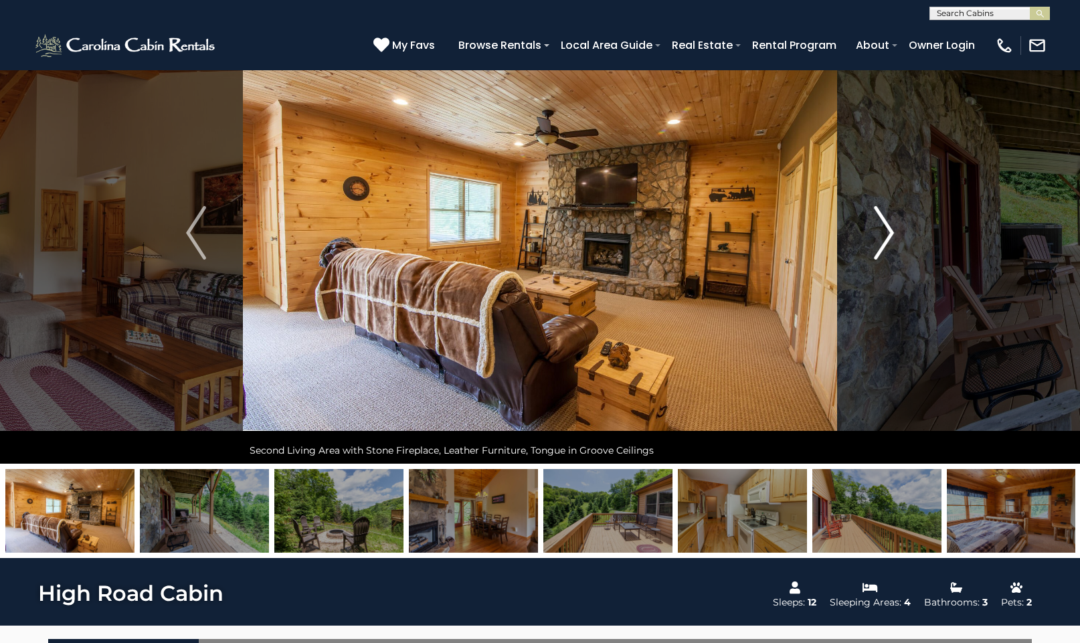
click at [888, 231] on img "Next" at bounding box center [884, 233] width 20 height 54
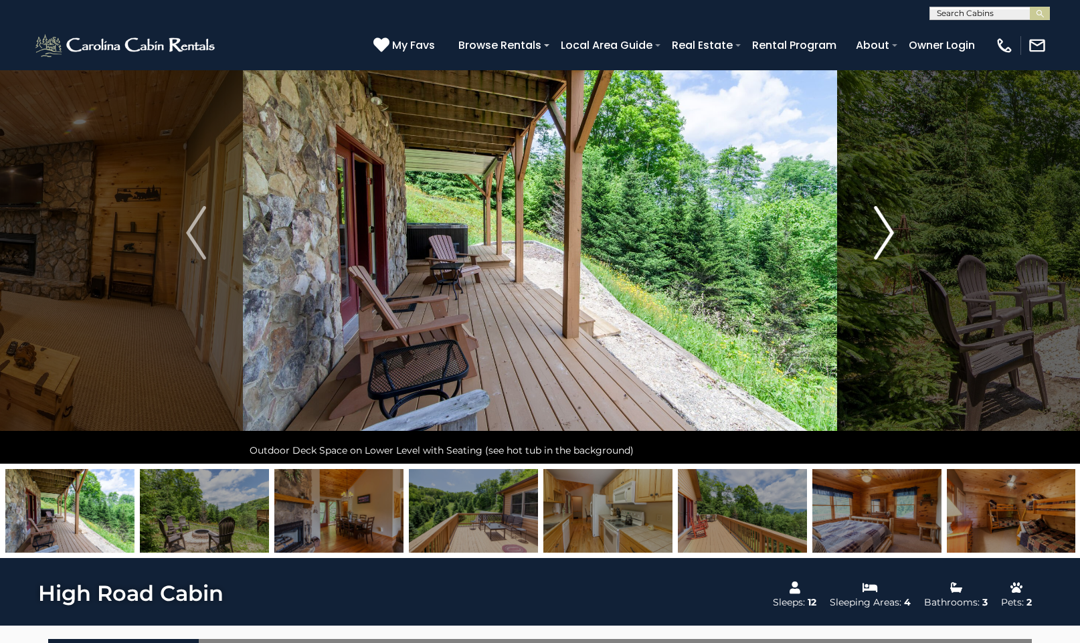
click at [890, 231] on img "Next" at bounding box center [884, 233] width 20 height 54
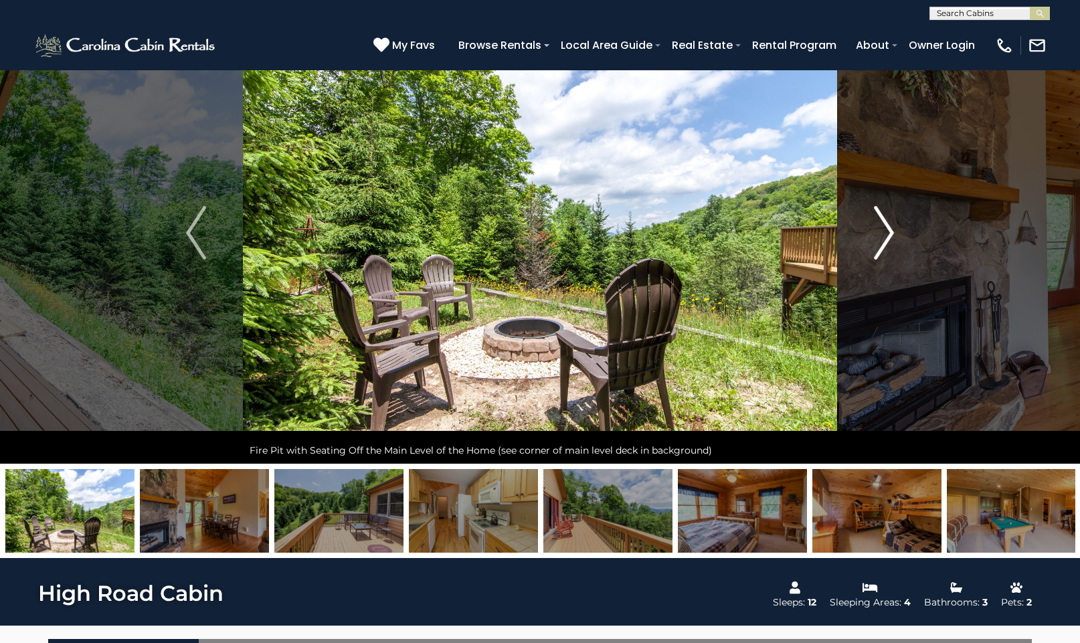
click at [887, 228] on img "Next" at bounding box center [884, 233] width 20 height 54
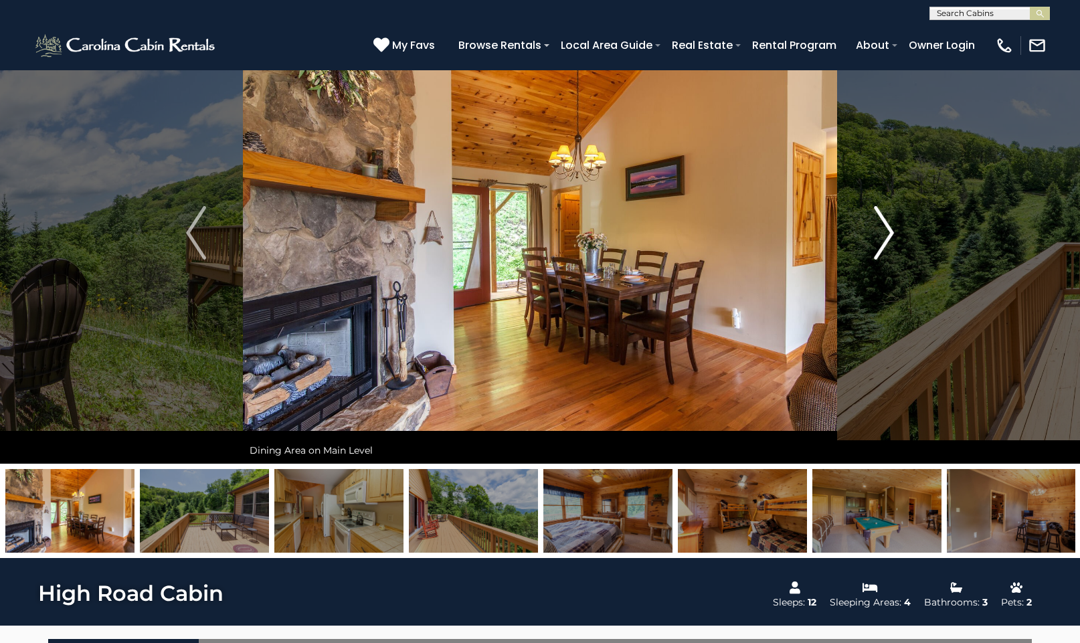
click at [888, 230] on img "Next" at bounding box center [884, 233] width 20 height 54
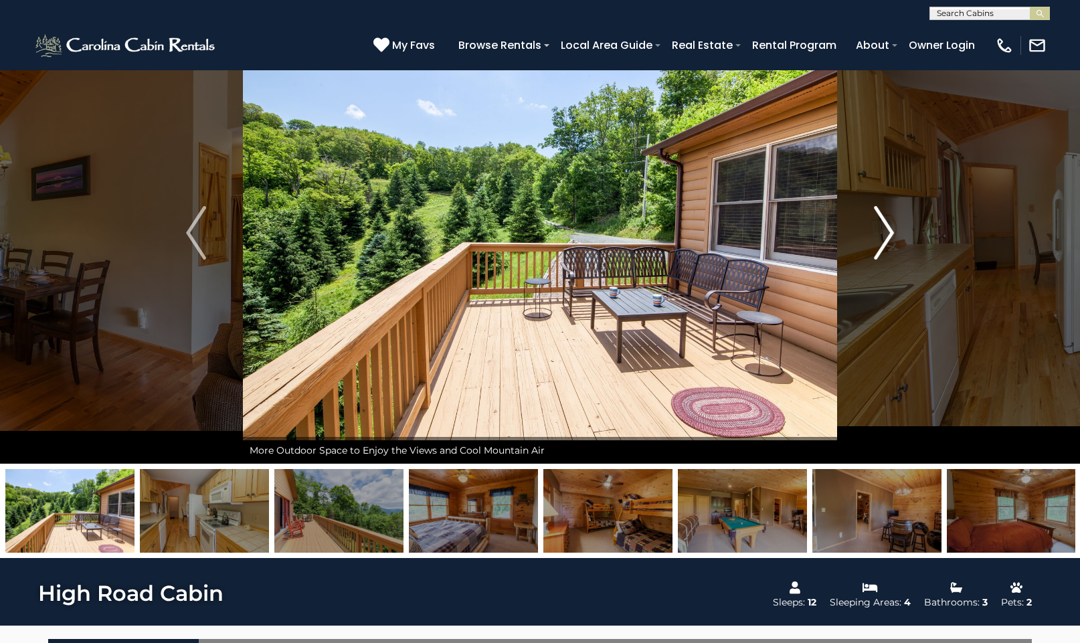
click at [887, 227] on img "Next" at bounding box center [884, 233] width 20 height 54
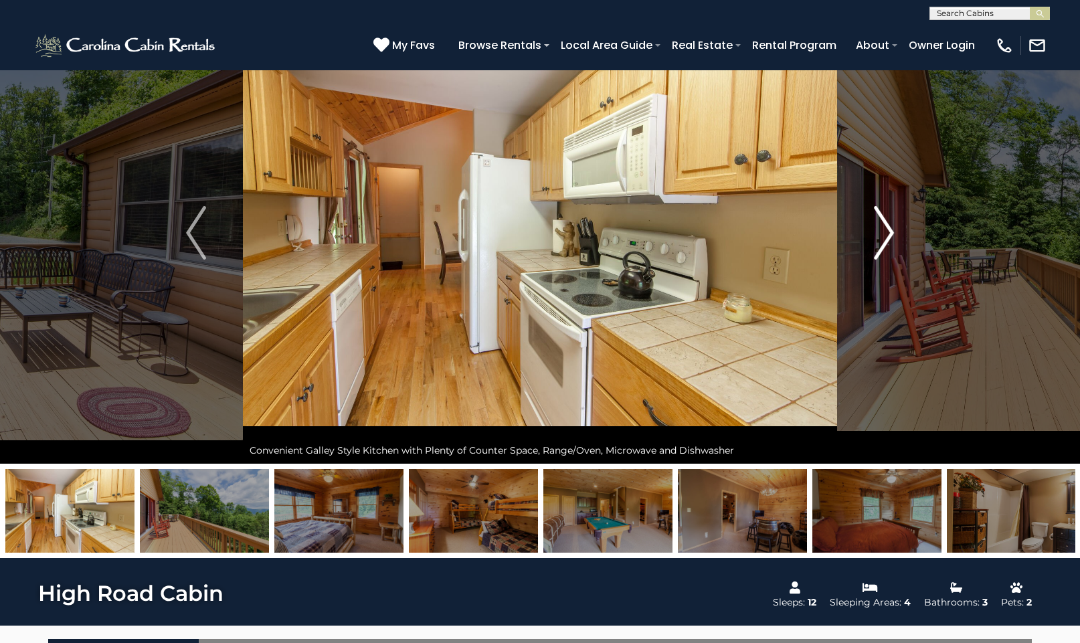
click at [889, 229] on img "Next" at bounding box center [884, 233] width 20 height 54
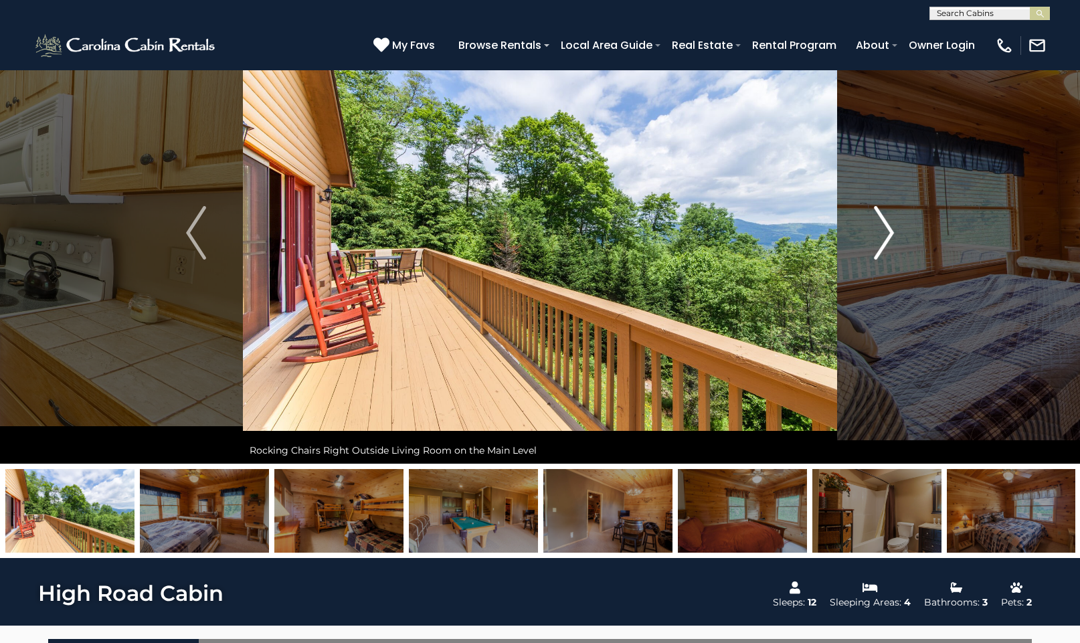
click at [886, 231] on img "Next" at bounding box center [884, 233] width 20 height 54
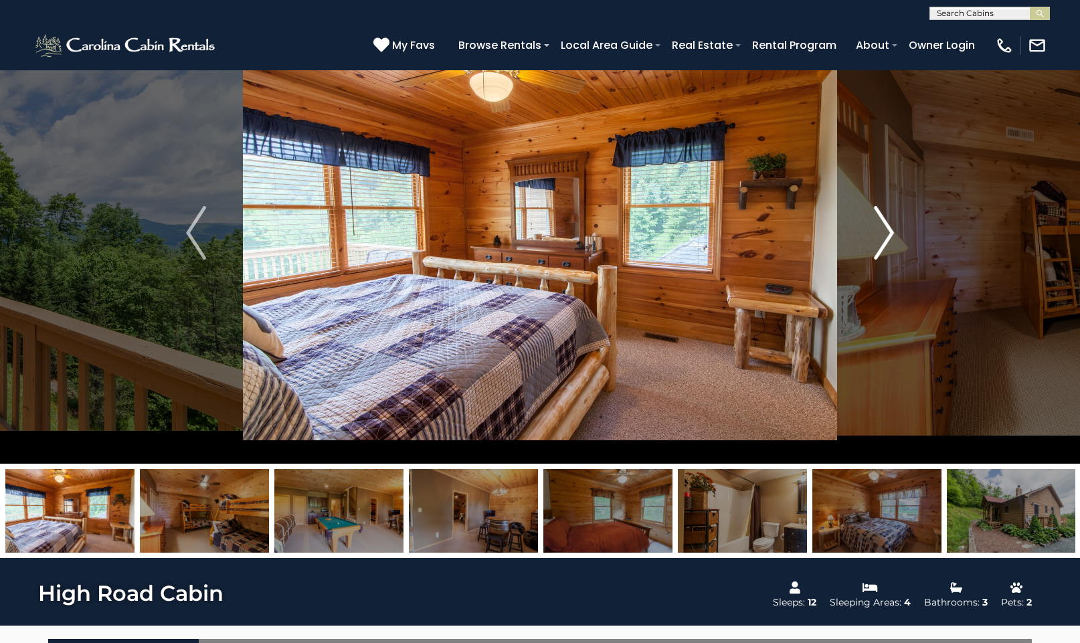
click at [887, 229] on img "Next" at bounding box center [884, 233] width 20 height 54
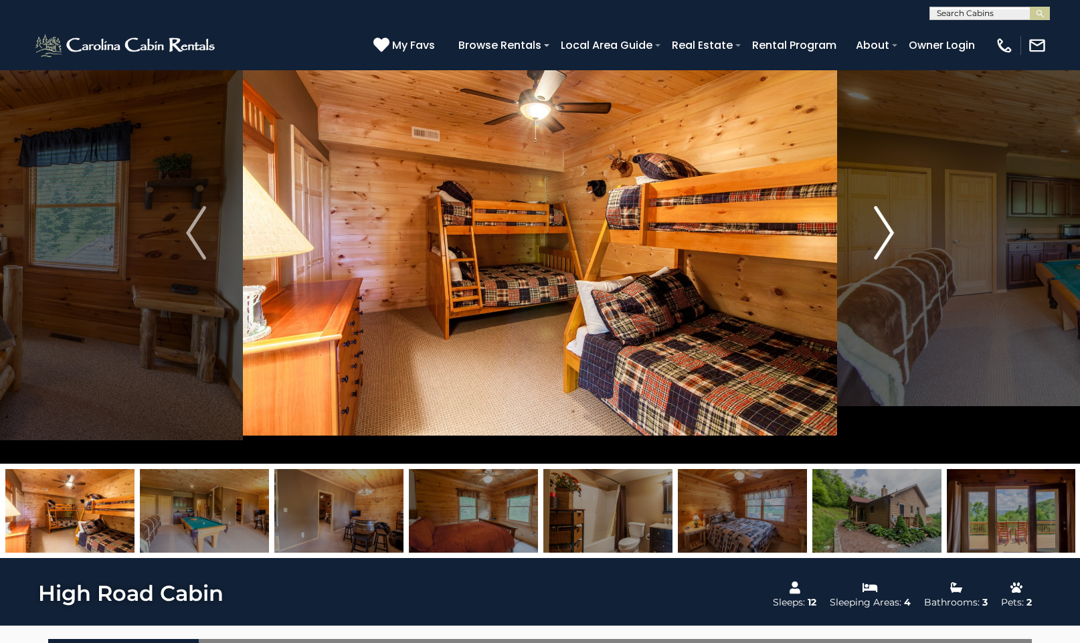
click at [889, 231] on img "Next" at bounding box center [884, 233] width 20 height 54
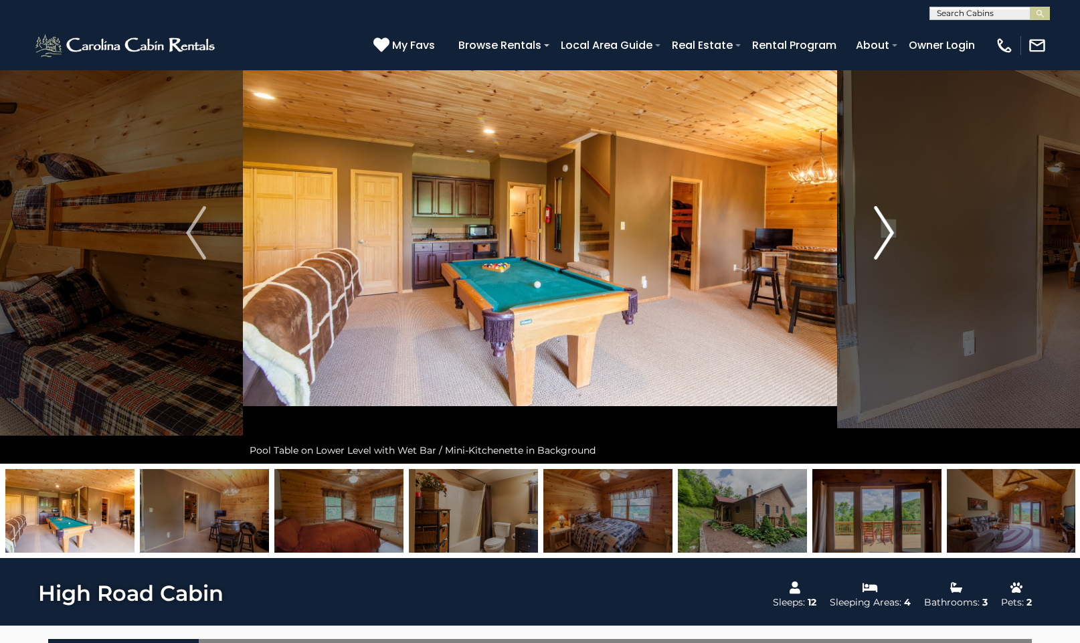
click at [890, 232] on img "Next" at bounding box center [884, 233] width 20 height 54
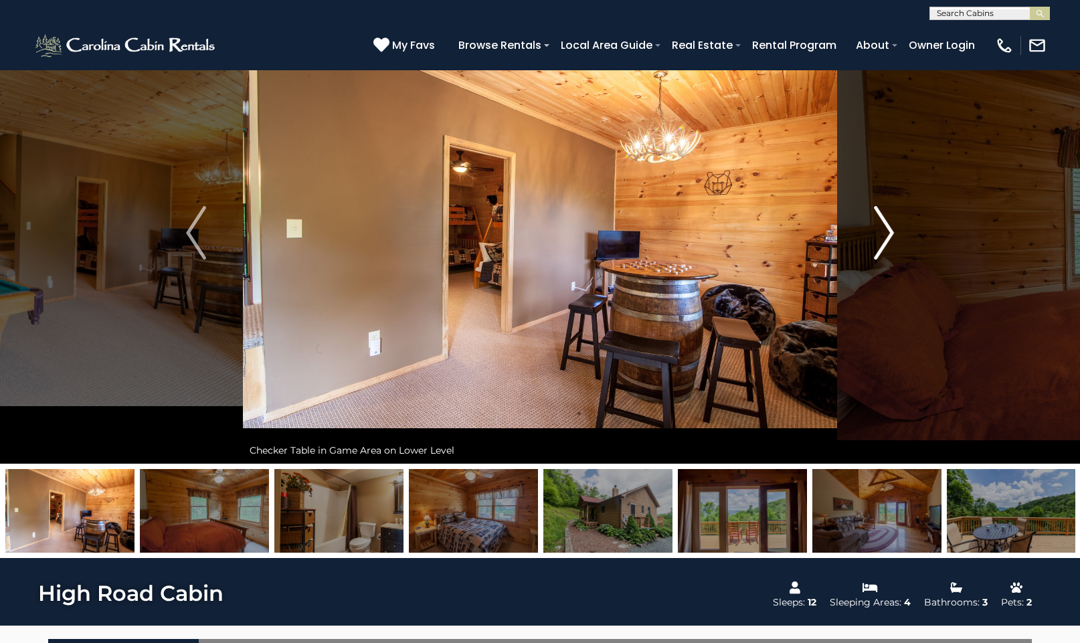
click at [892, 231] on img "Next" at bounding box center [884, 233] width 20 height 54
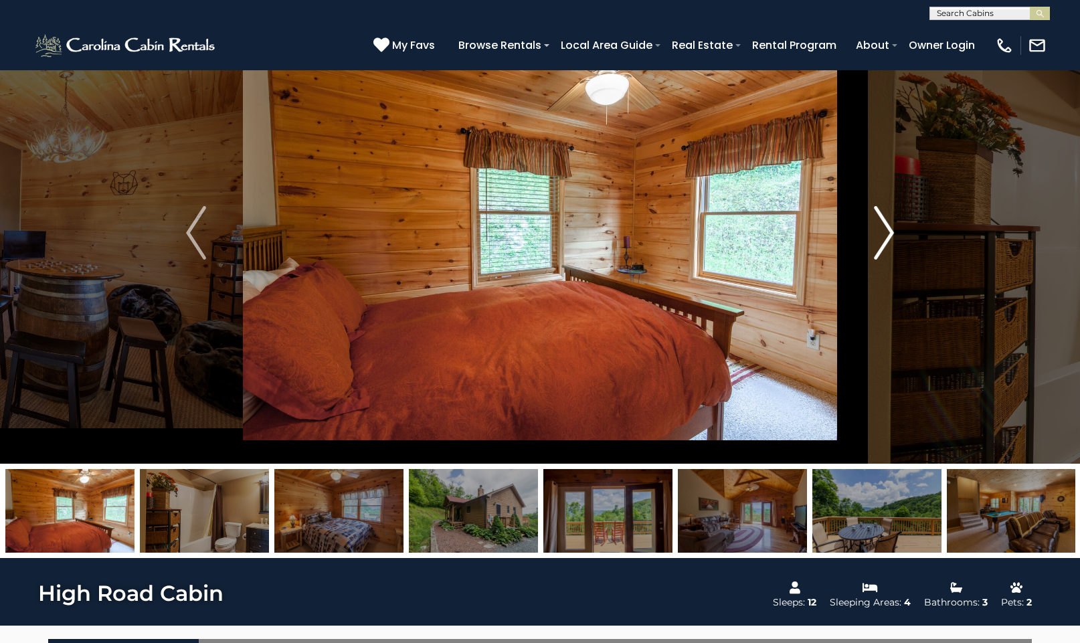
click at [889, 233] on img "Next" at bounding box center [884, 233] width 20 height 54
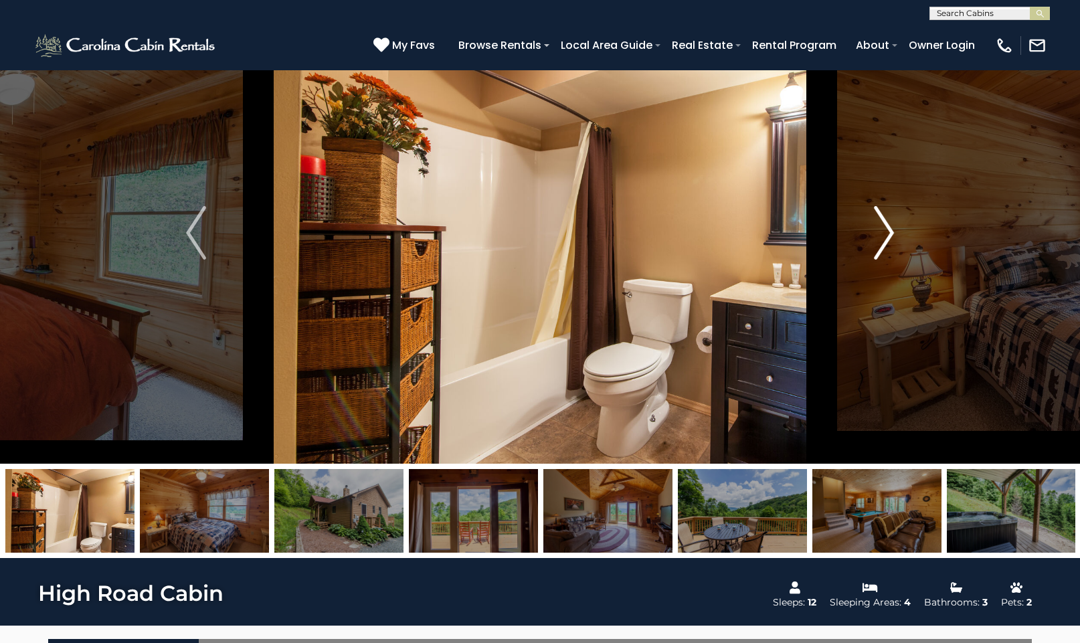
click at [890, 233] on img "Next" at bounding box center [884, 233] width 20 height 54
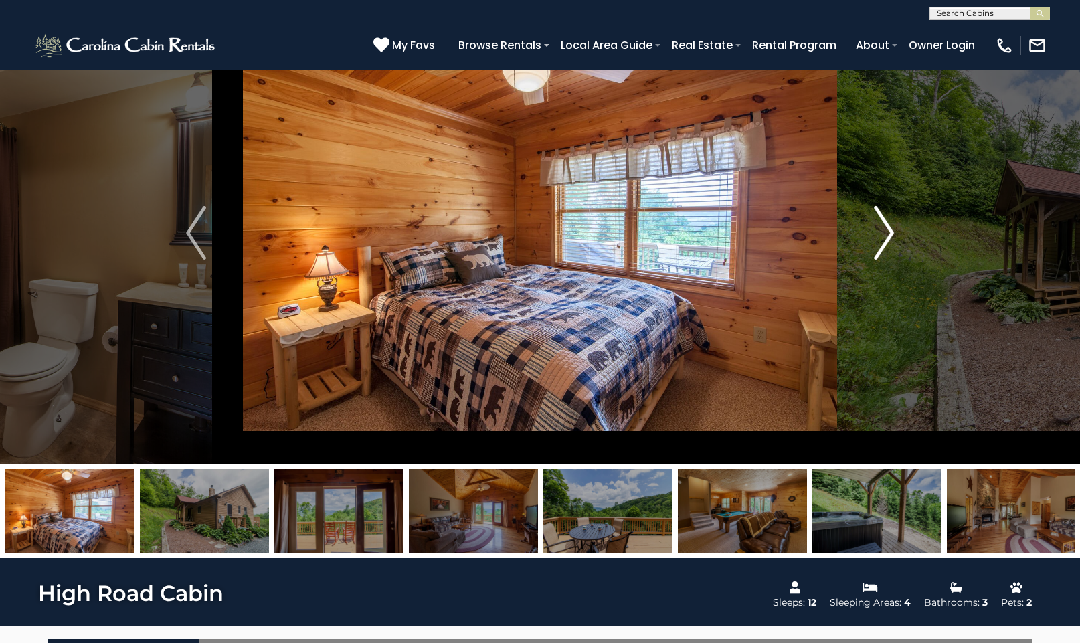
click at [891, 233] on img "Next" at bounding box center [884, 233] width 20 height 54
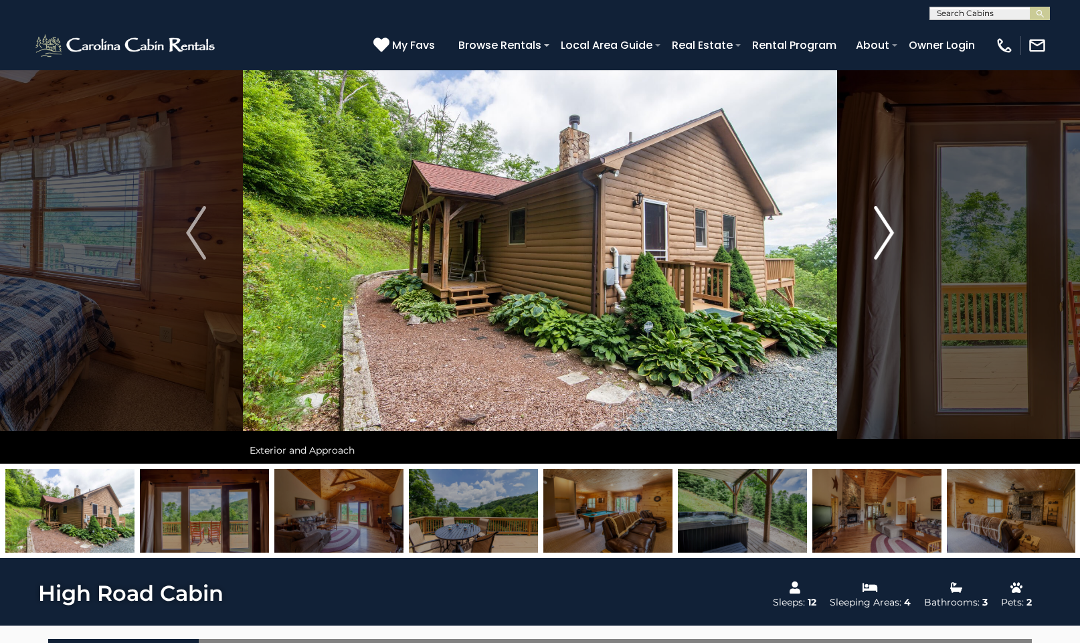
click at [888, 233] on img "Next" at bounding box center [884, 233] width 20 height 54
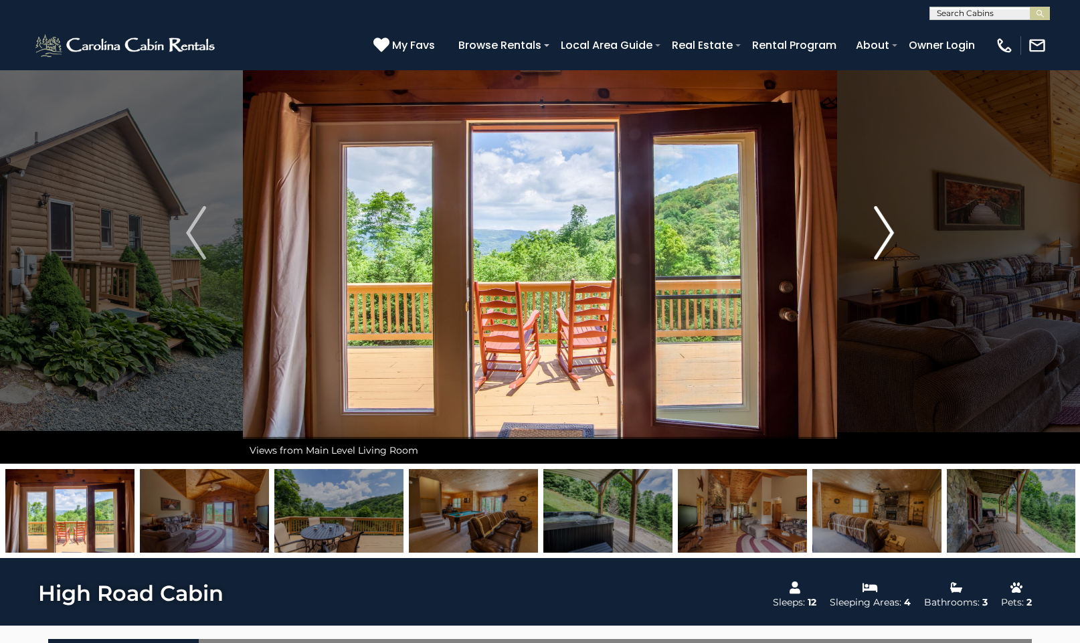
click at [888, 233] on img "Next" at bounding box center [884, 233] width 20 height 54
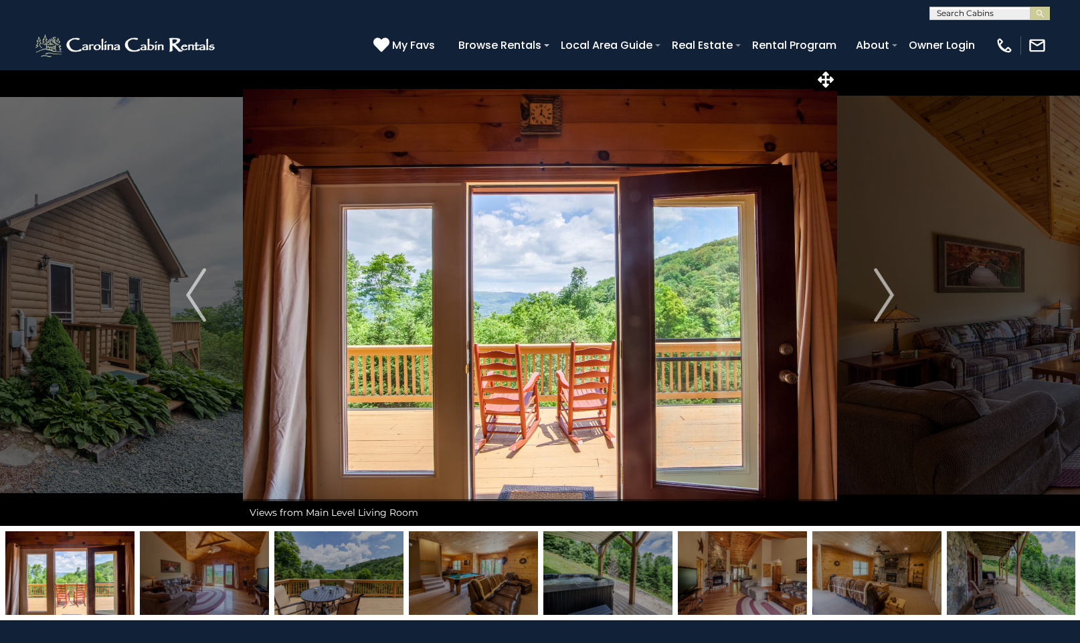
scroll to position [5, 0]
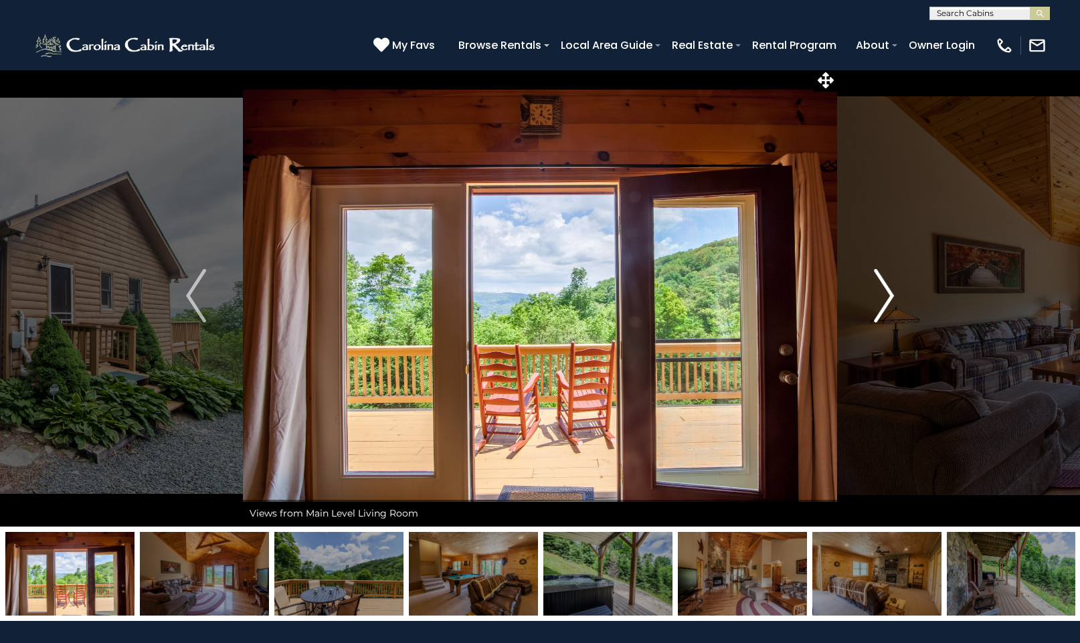
click at [887, 297] on img "Next" at bounding box center [884, 296] width 20 height 54
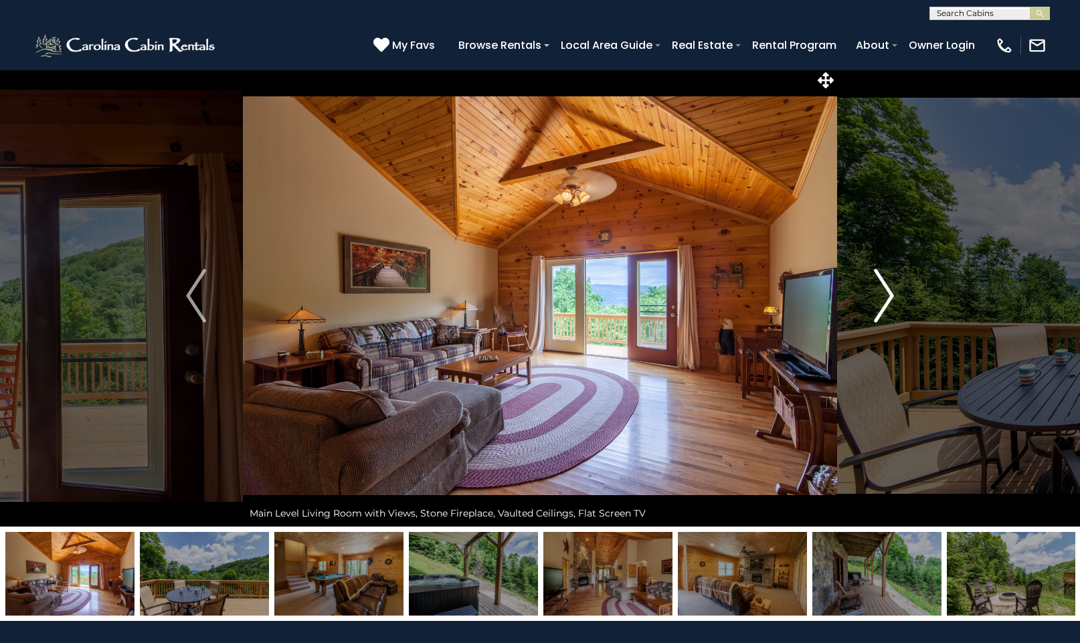
click at [887, 297] on img "Next" at bounding box center [884, 296] width 20 height 54
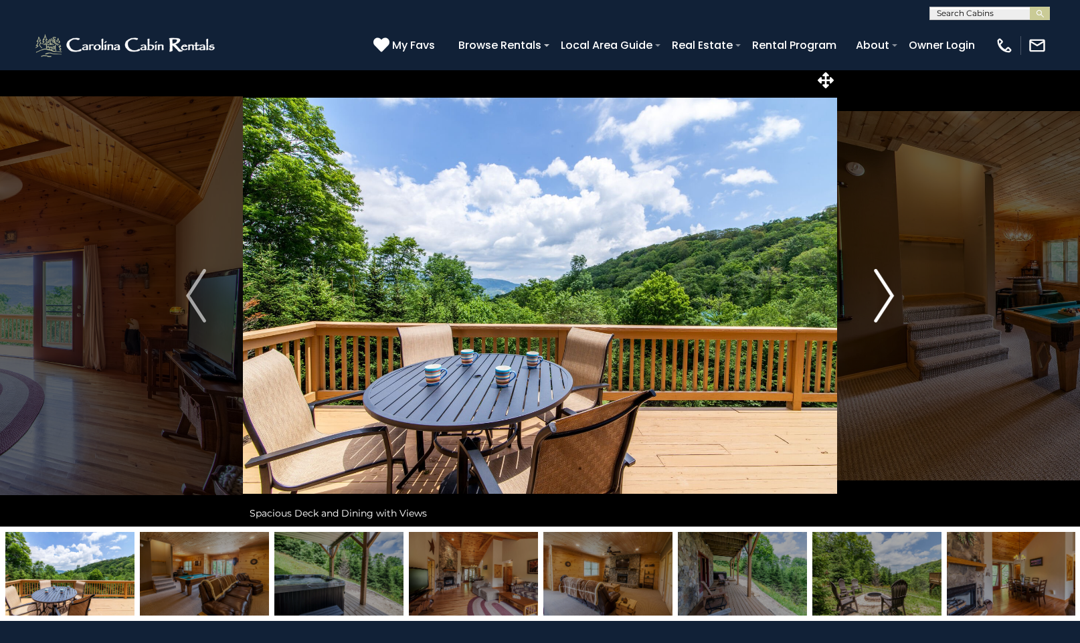
click at [889, 292] on img "Next" at bounding box center [884, 296] width 20 height 54
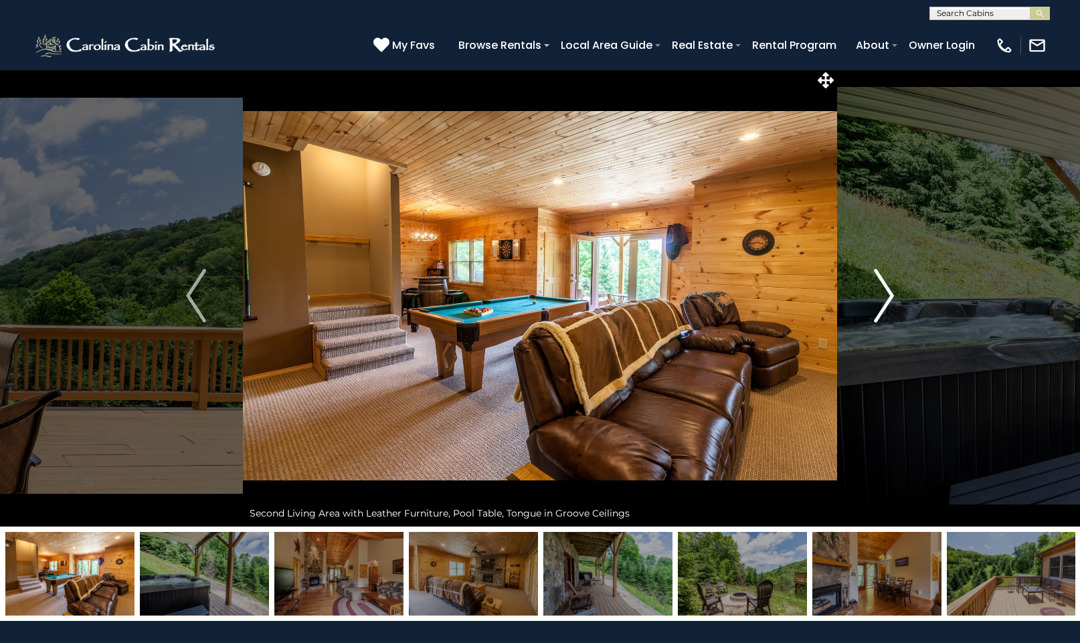
click at [888, 292] on img "Next" at bounding box center [884, 296] width 20 height 54
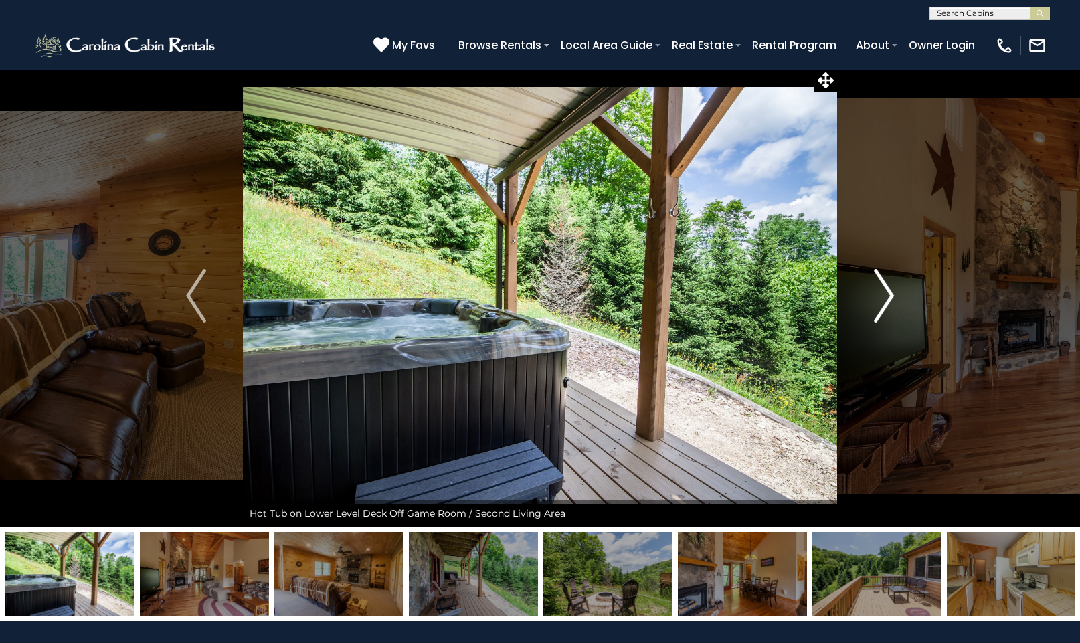
click at [888, 292] on img "Next" at bounding box center [884, 296] width 20 height 54
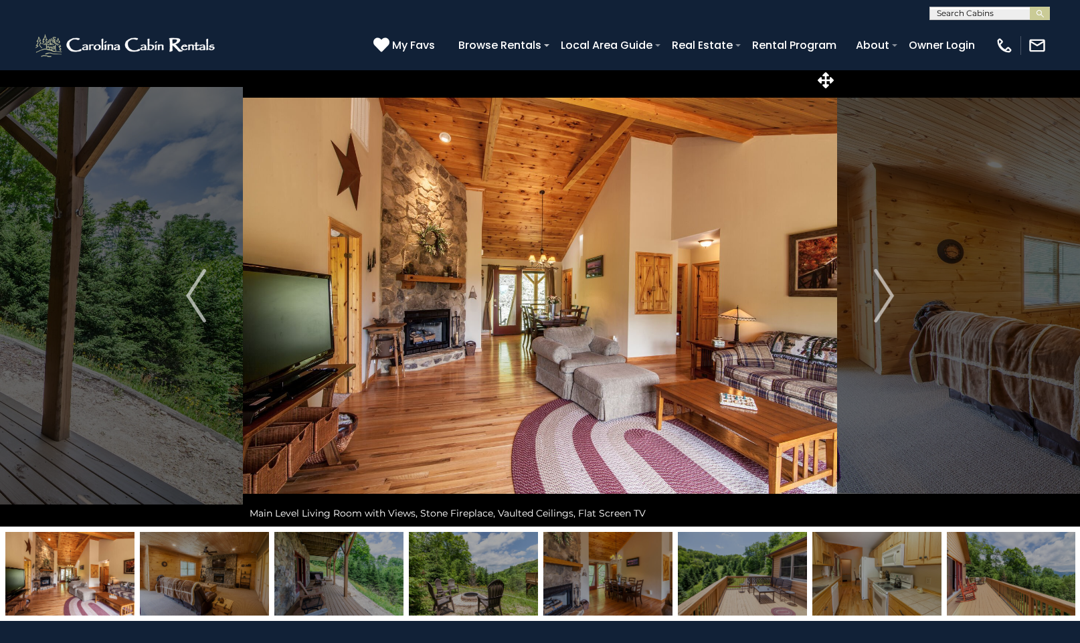
click at [484, 575] on img at bounding box center [473, 574] width 129 height 84
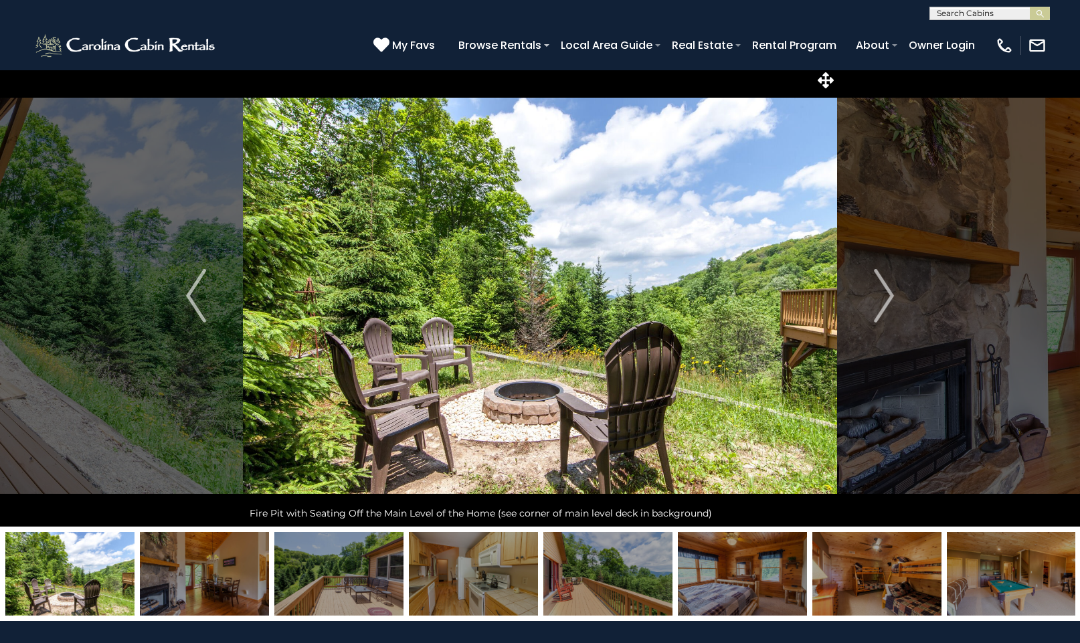
click at [636, 557] on img at bounding box center [607, 574] width 129 height 84
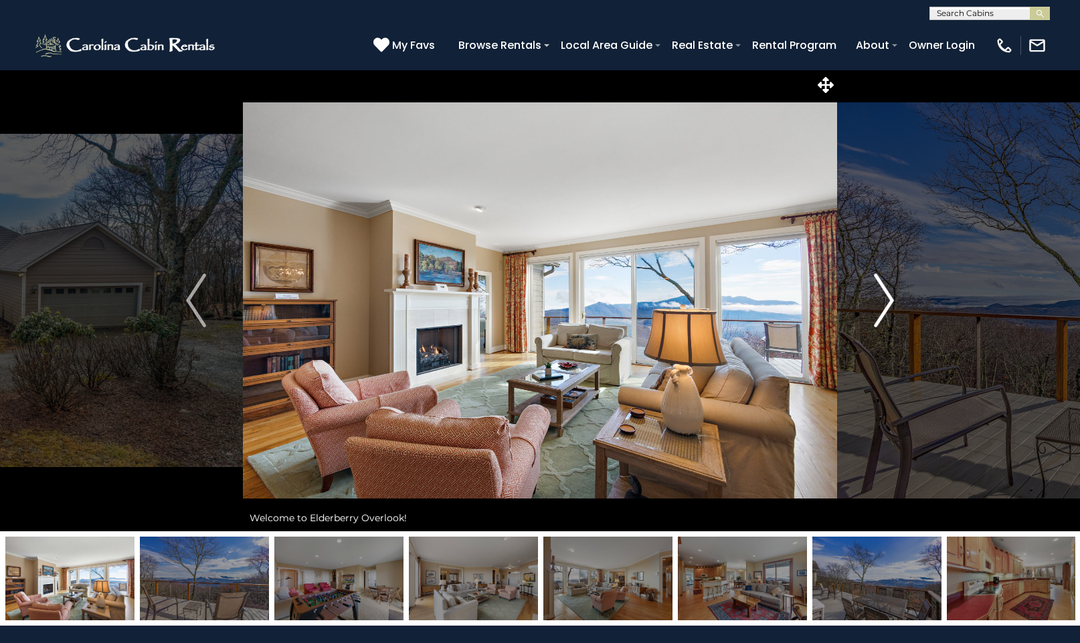
click at [888, 299] on img "Next" at bounding box center [884, 301] width 20 height 54
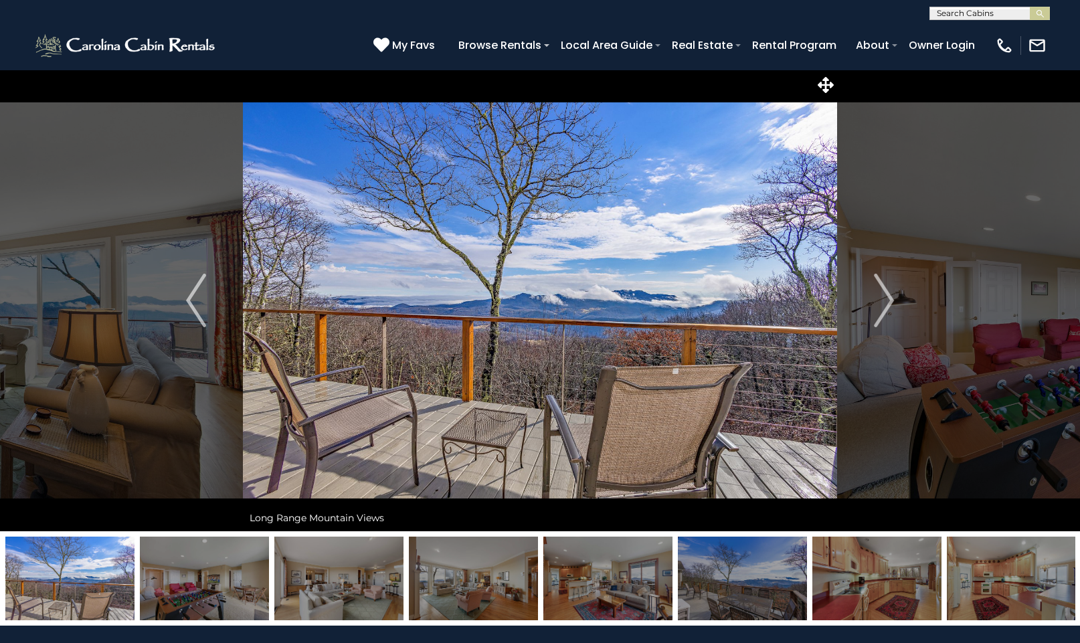
click at [736, 578] on img at bounding box center [742, 579] width 129 height 84
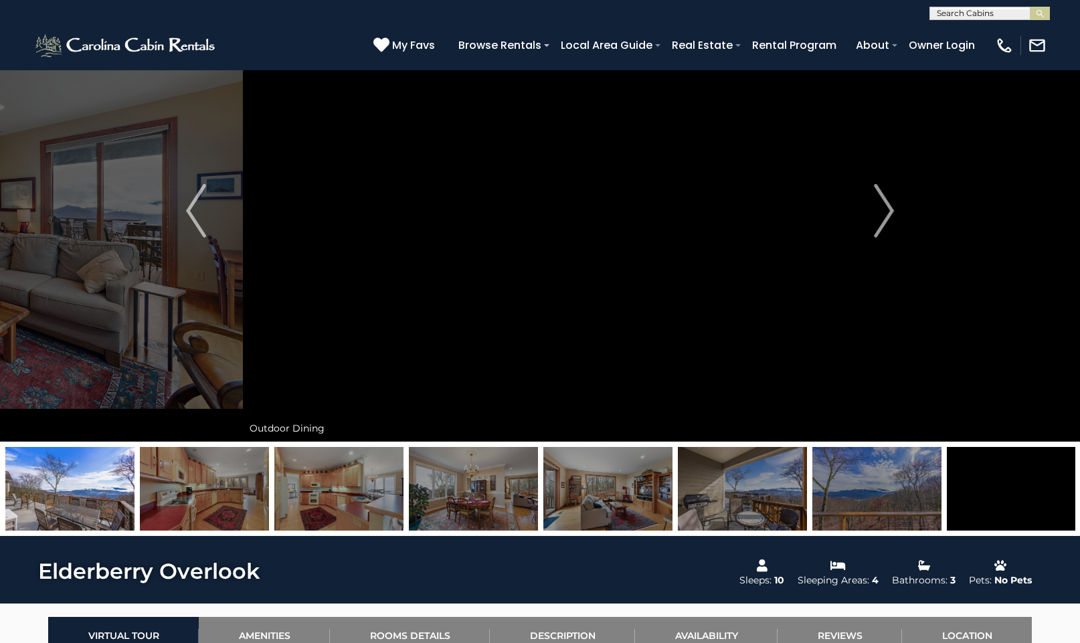
scroll to position [84, 0]
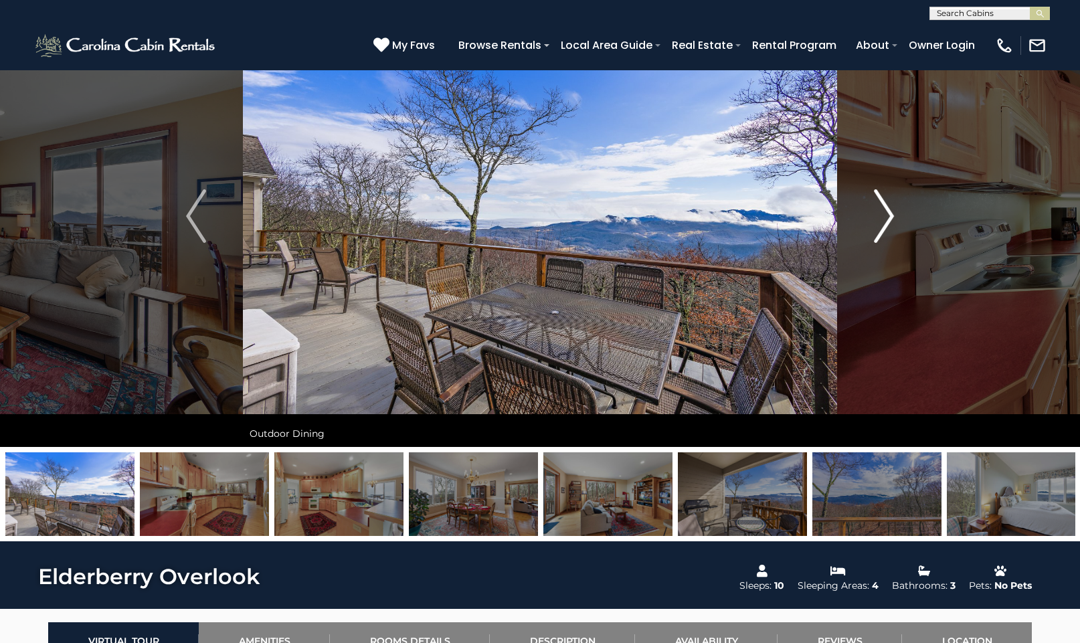
click at [891, 216] on img "Next" at bounding box center [884, 216] width 20 height 54
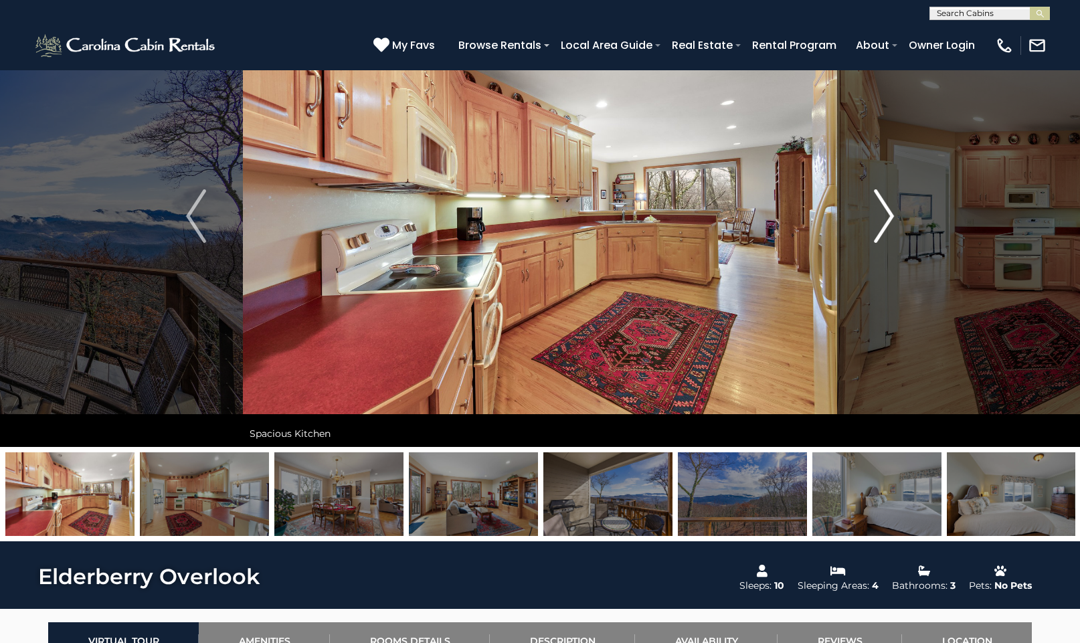
click at [891, 216] on img "Next" at bounding box center [884, 216] width 20 height 54
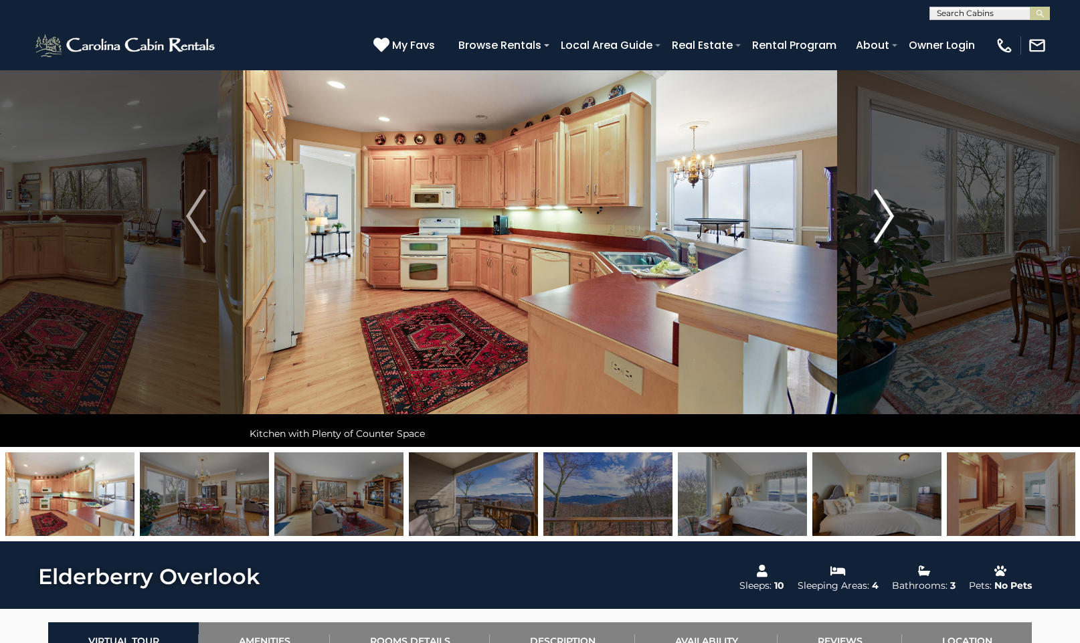
click at [891, 216] on img "Next" at bounding box center [884, 216] width 20 height 54
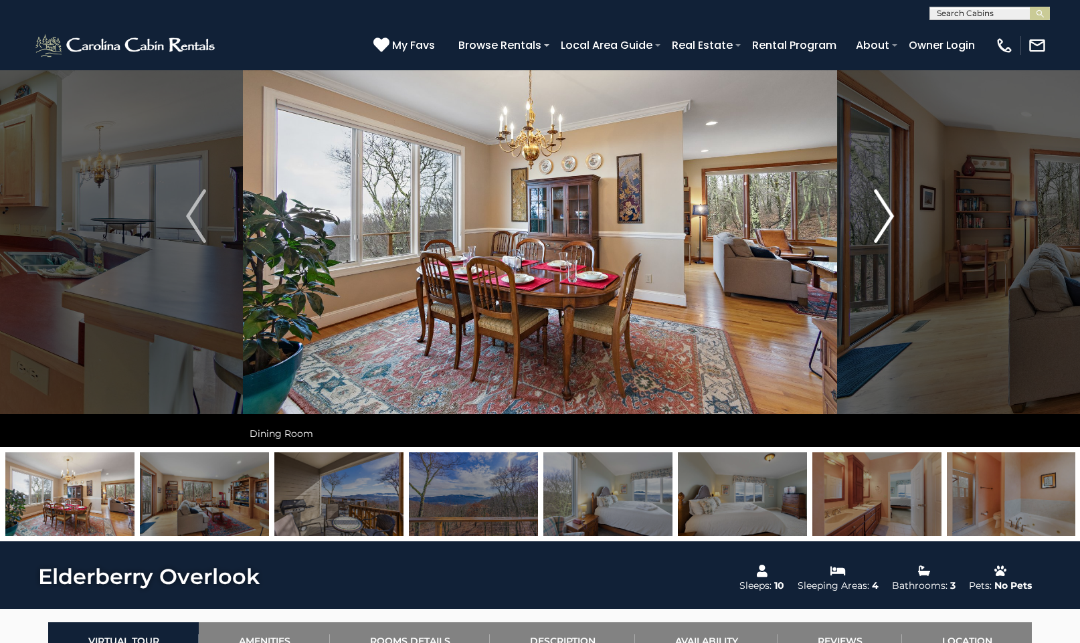
click at [891, 215] on img "Next" at bounding box center [884, 216] width 20 height 54
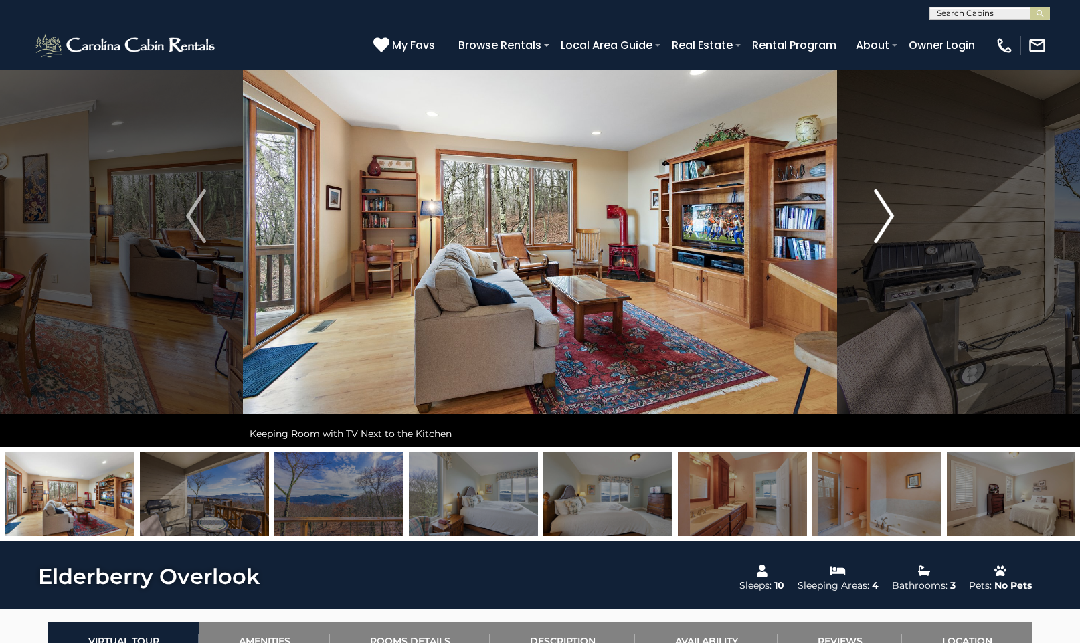
click at [891, 215] on img "Next" at bounding box center [884, 216] width 20 height 54
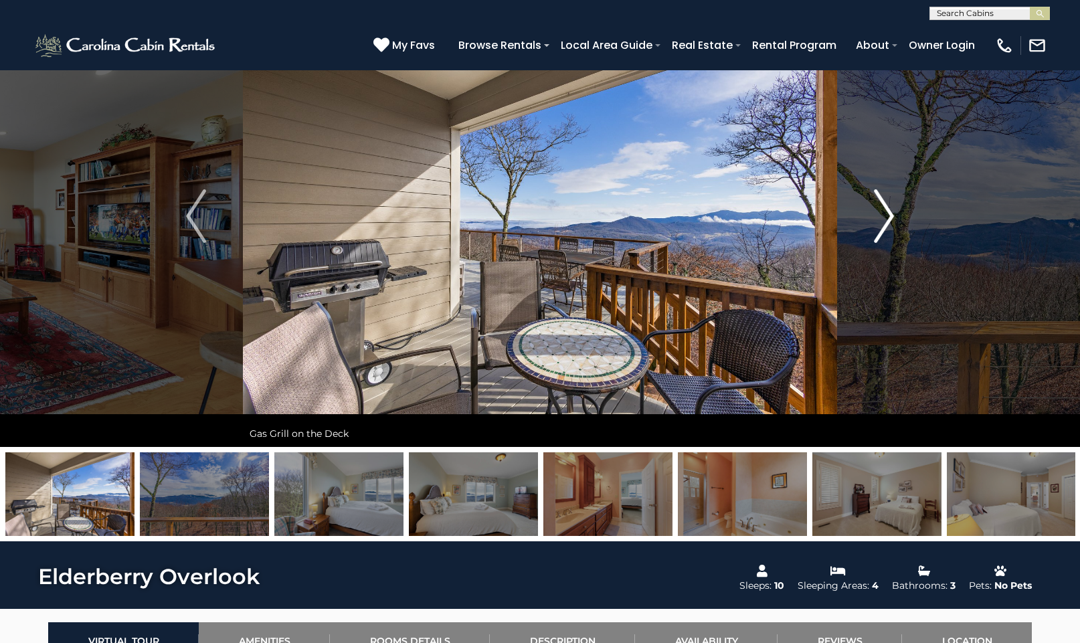
click at [891, 215] on img "Next" at bounding box center [884, 216] width 20 height 54
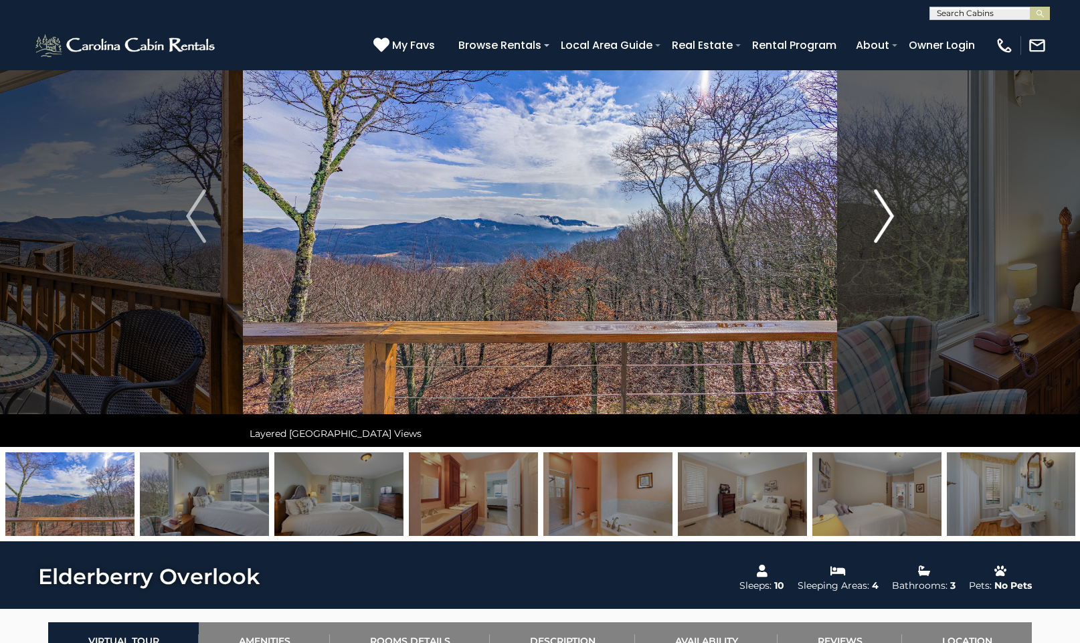
click at [891, 215] on img "Next" at bounding box center [884, 216] width 20 height 54
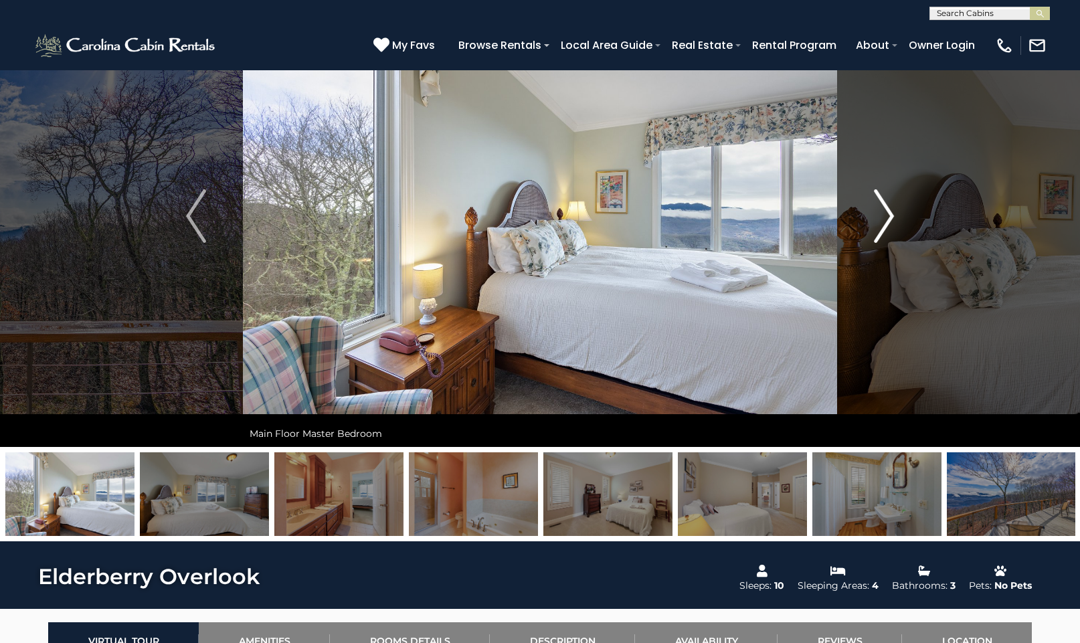
click at [891, 215] on img "Next" at bounding box center [884, 216] width 20 height 54
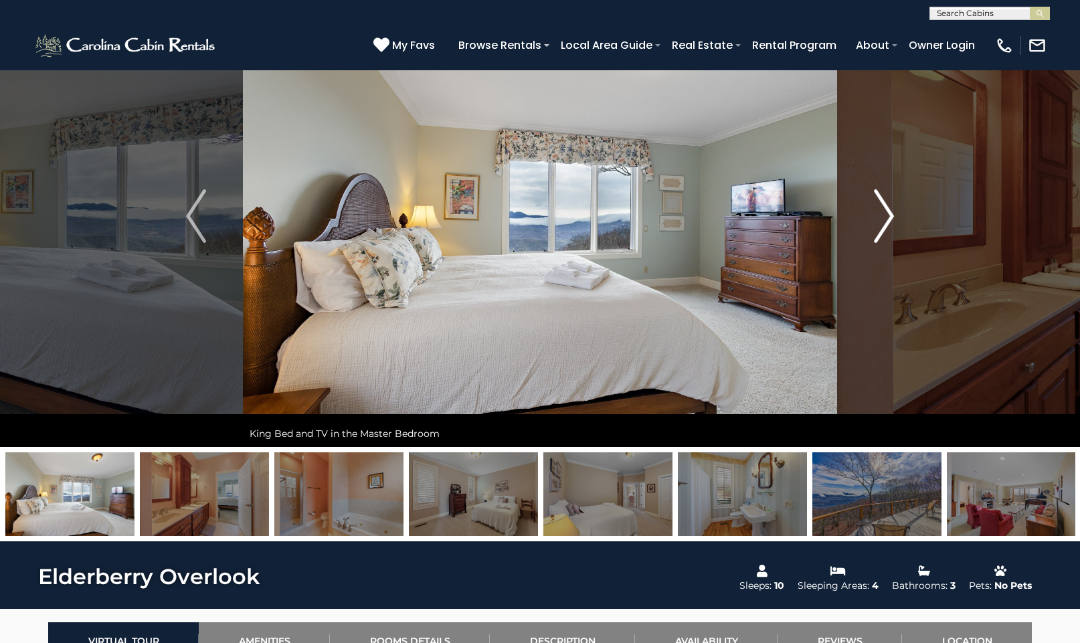
click at [891, 215] on img "Next" at bounding box center [884, 216] width 20 height 54
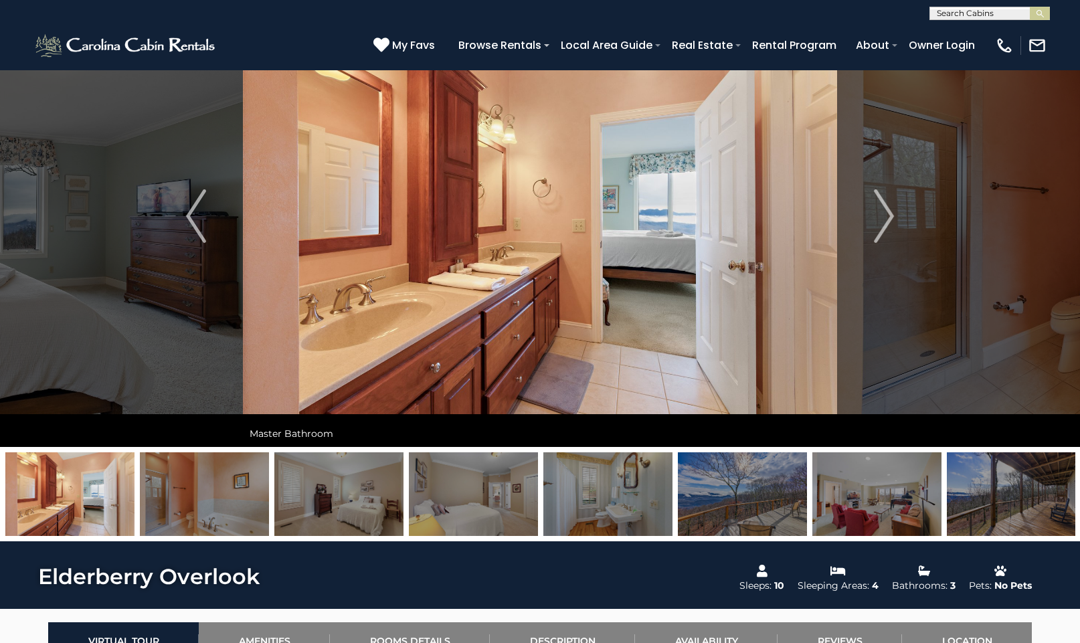
click at [763, 485] on img at bounding box center [742, 494] width 129 height 84
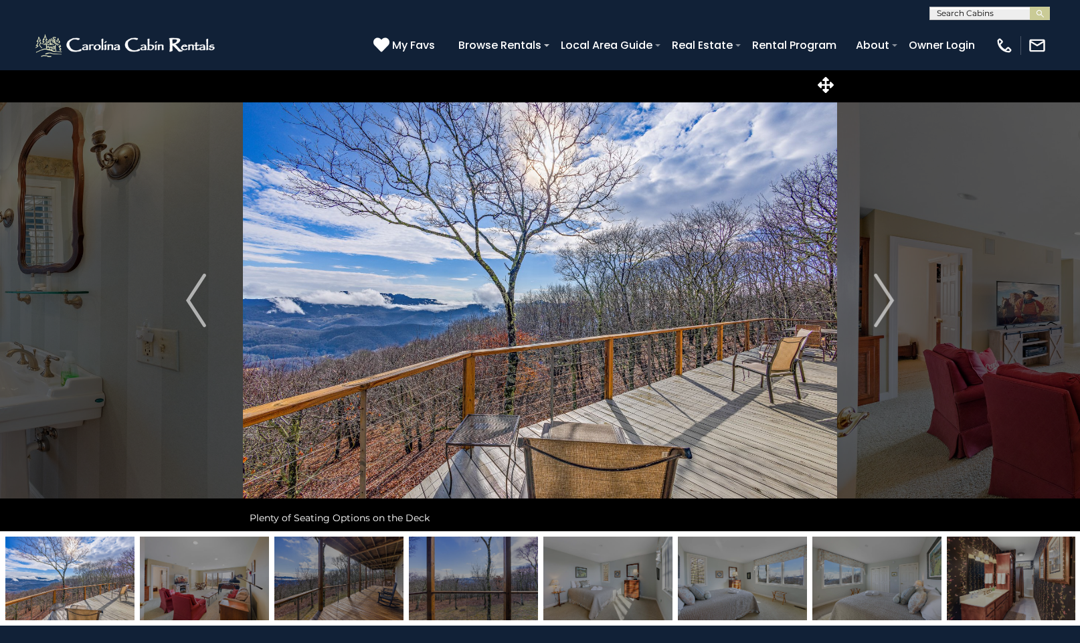
scroll to position [0, 0]
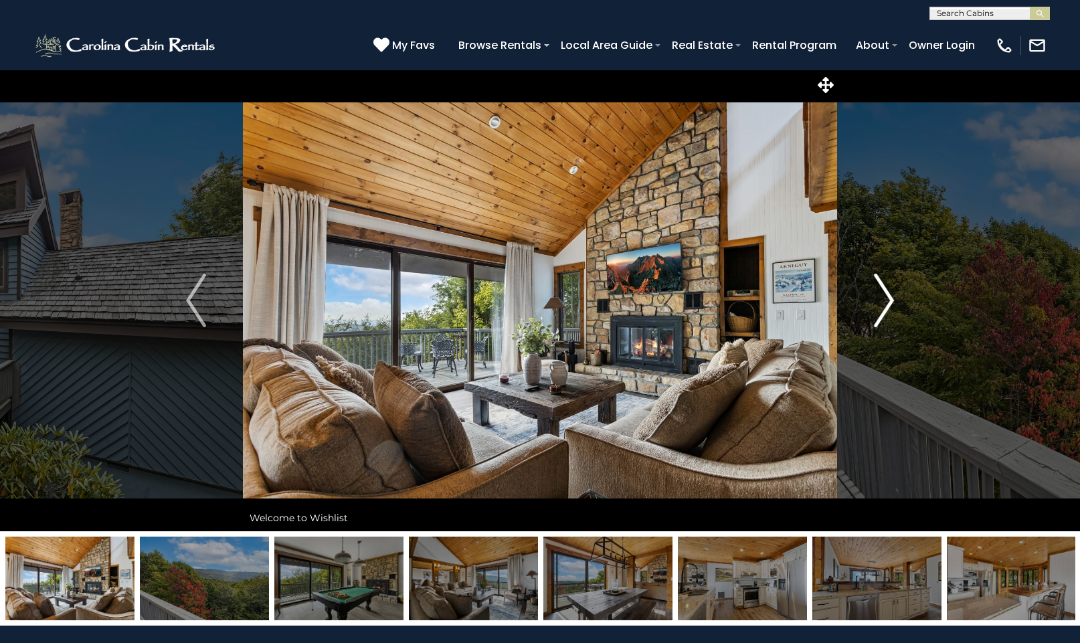
click at [890, 299] on img "Next" at bounding box center [884, 301] width 20 height 54
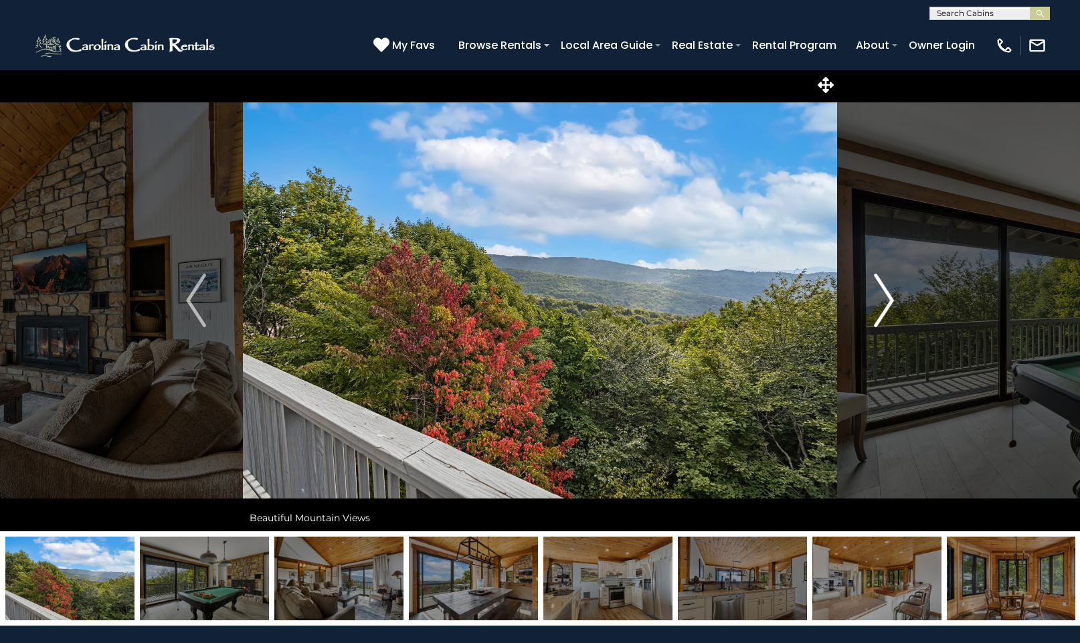
click at [890, 296] on img "Next" at bounding box center [884, 301] width 20 height 54
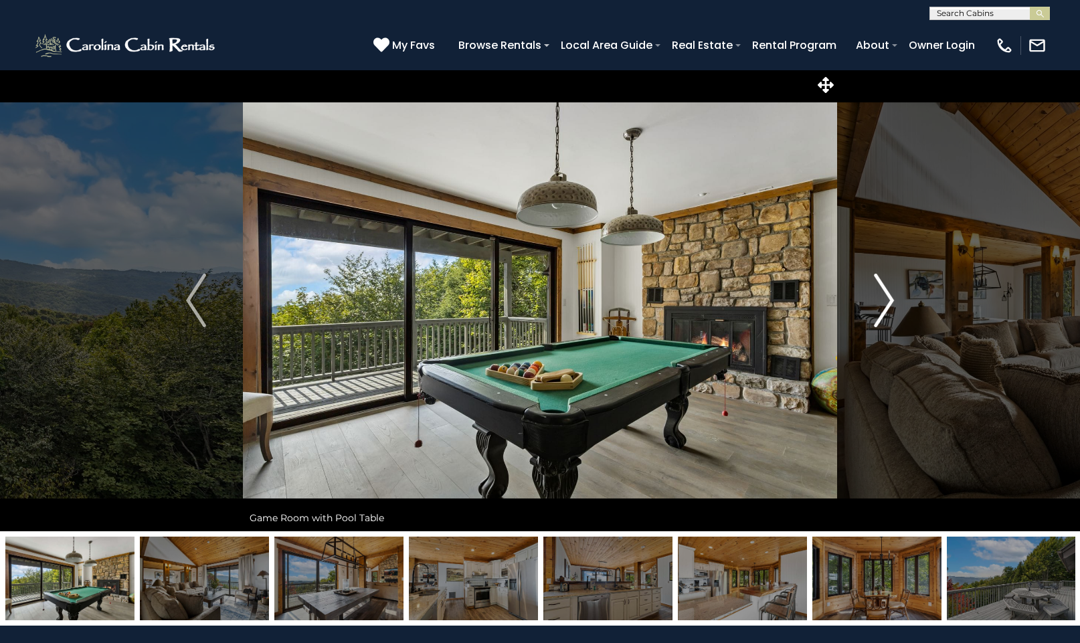
click at [891, 296] on img "Next" at bounding box center [884, 301] width 20 height 54
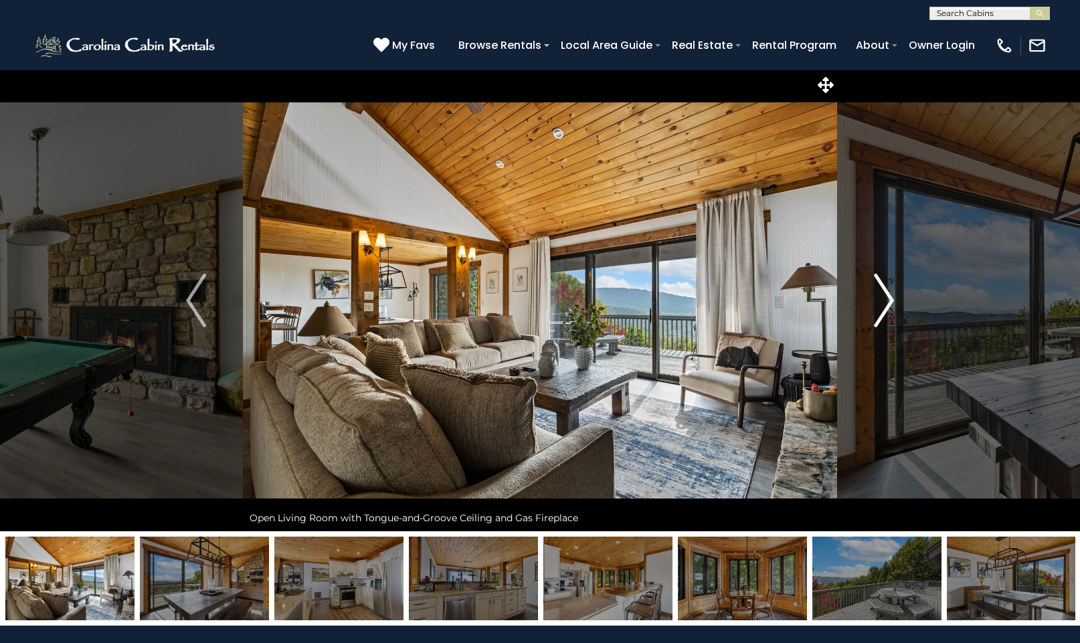
click at [890, 296] on img "Next" at bounding box center [884, 301] width 20 height 54
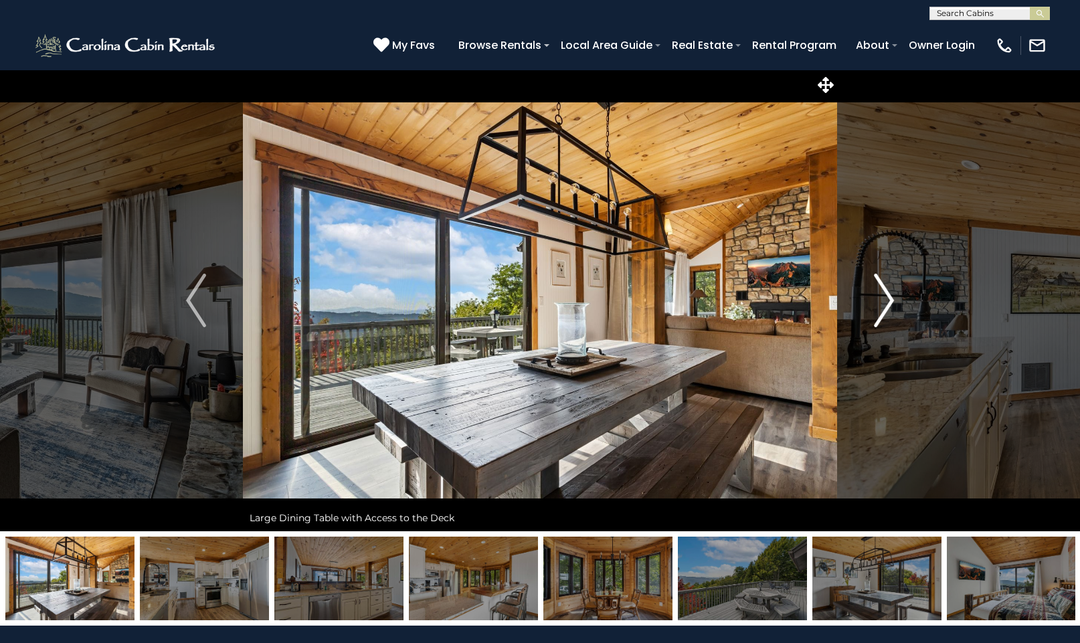
click at [892, 296] on img "Next" at bounding box center [884, 301] width 20 height 54
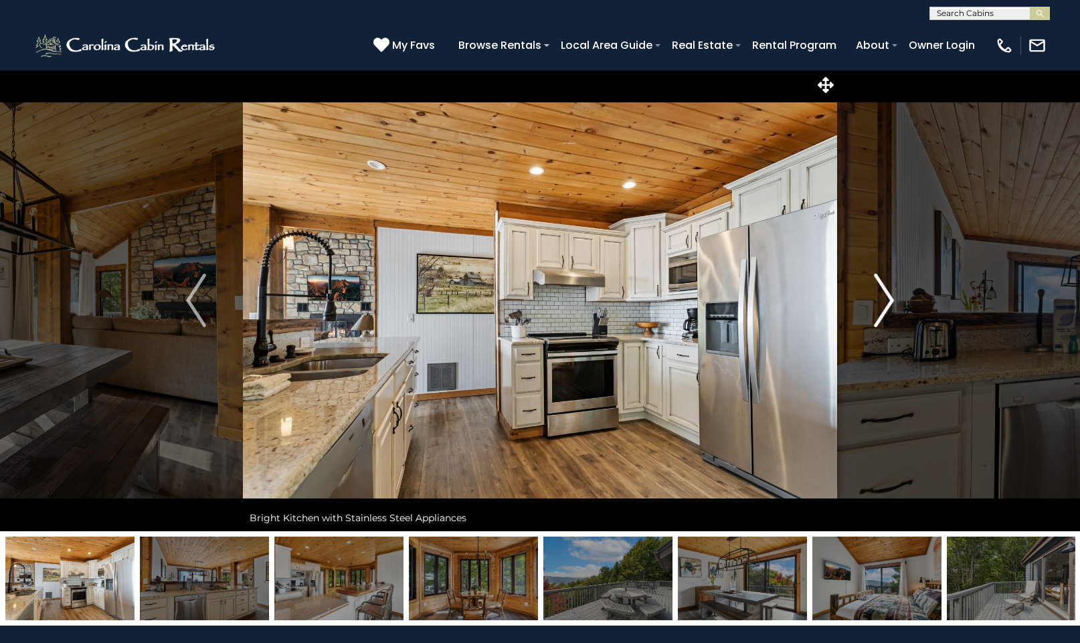
click at [892, 296] on img "Next" at bounding box center [884, 301] width 20 height 54
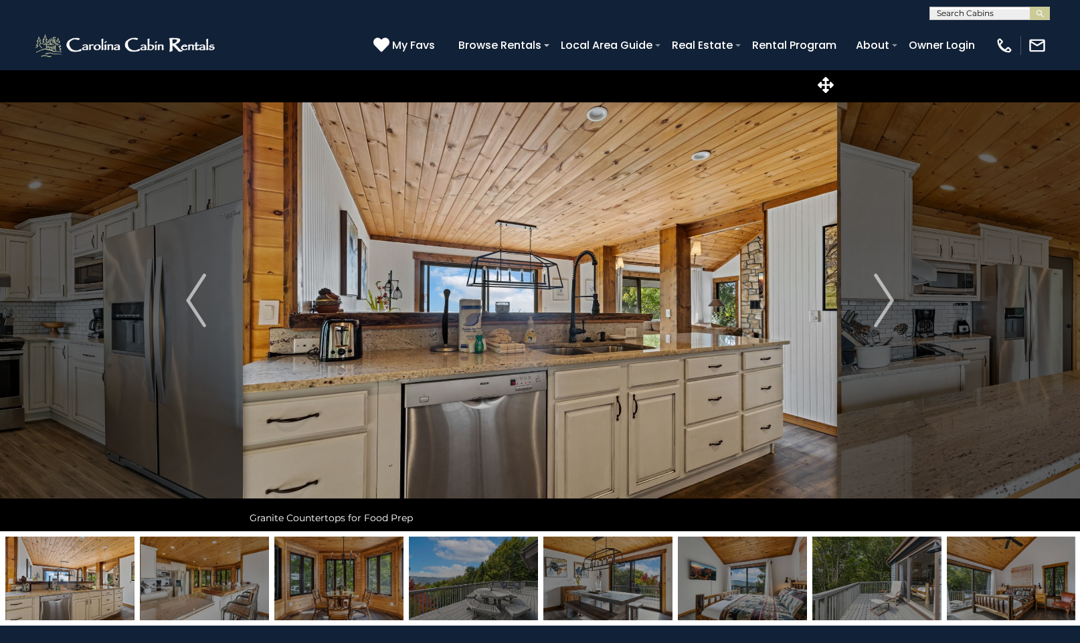
click at [488, 590] on img at bounding box center [473, 579] width 129 height 84
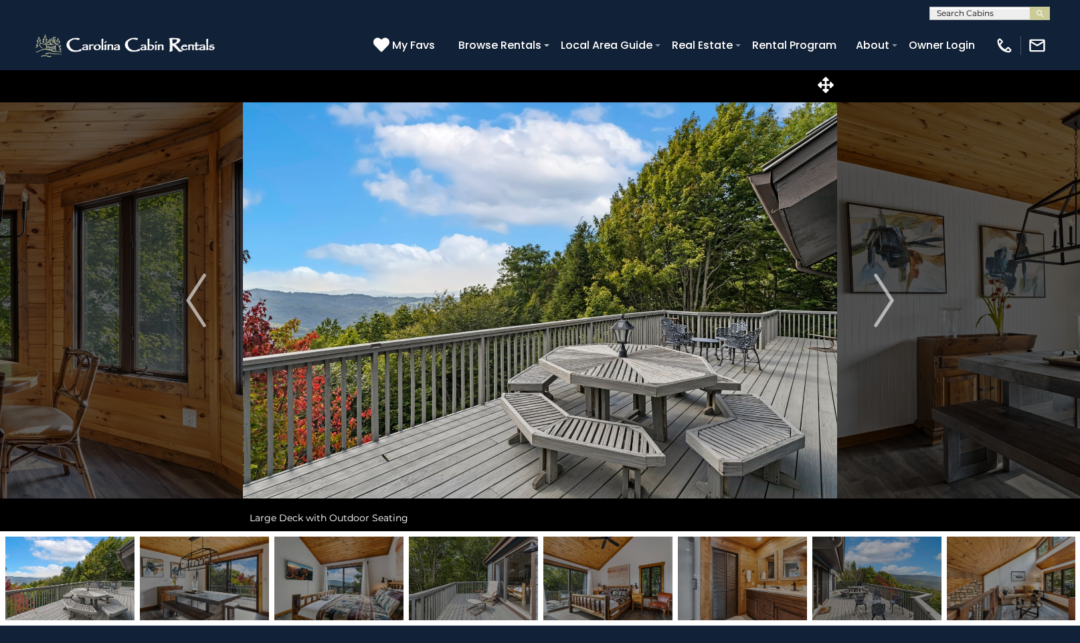
click at [866, 571] on img at bounding box center [876, 579] width 129 height 84
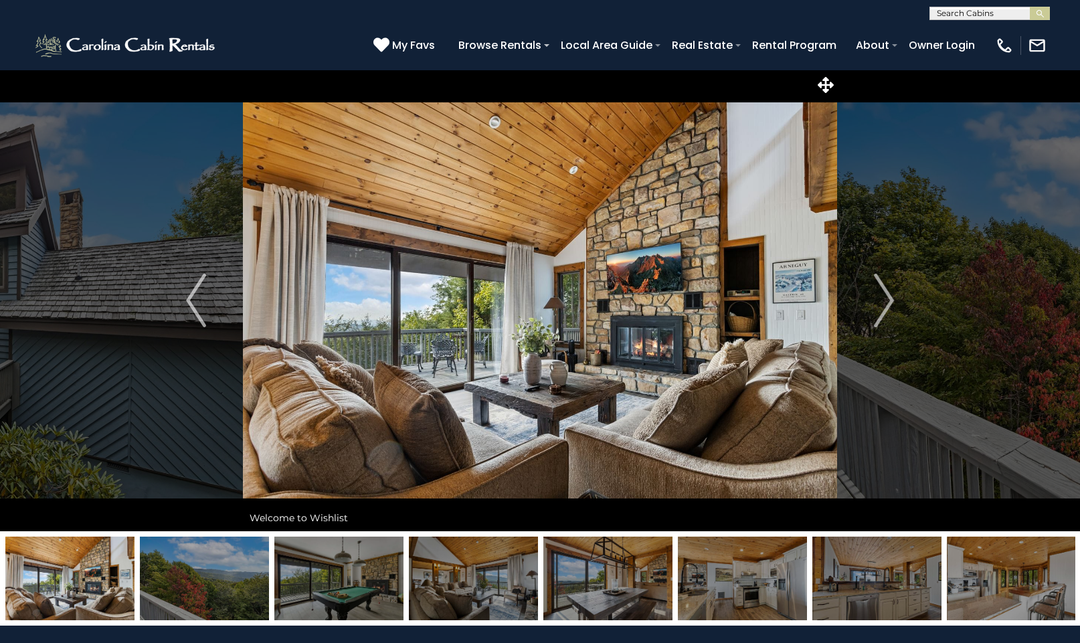
click at [586, 589] on img at bounding box center [607, 579] width 129 height 84
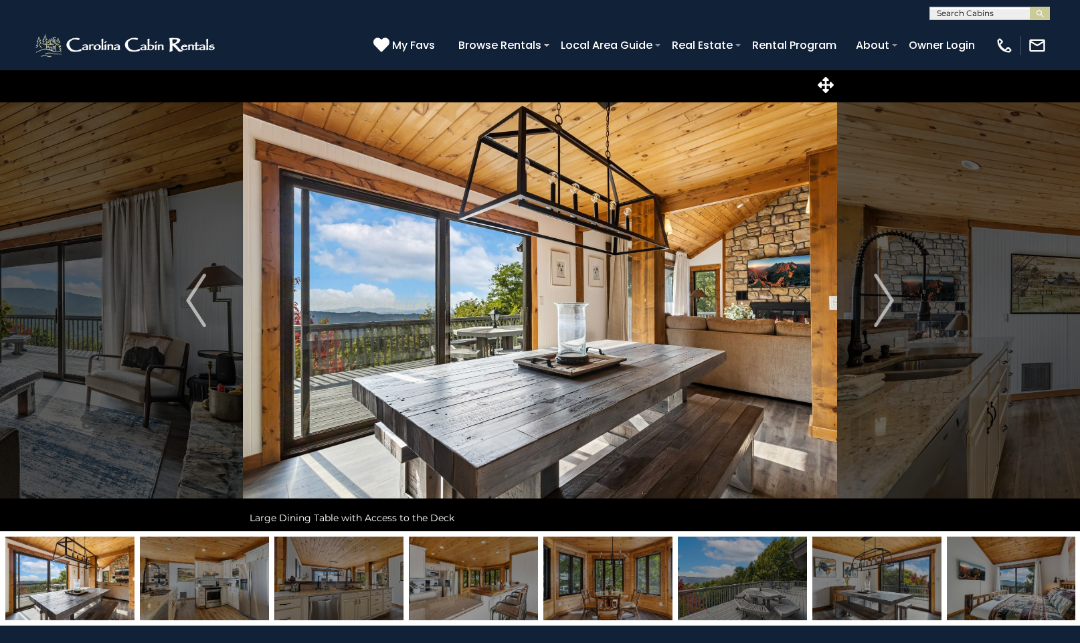
click at [733, 579] on img at bounding box center [742, 579] width 129 height 84
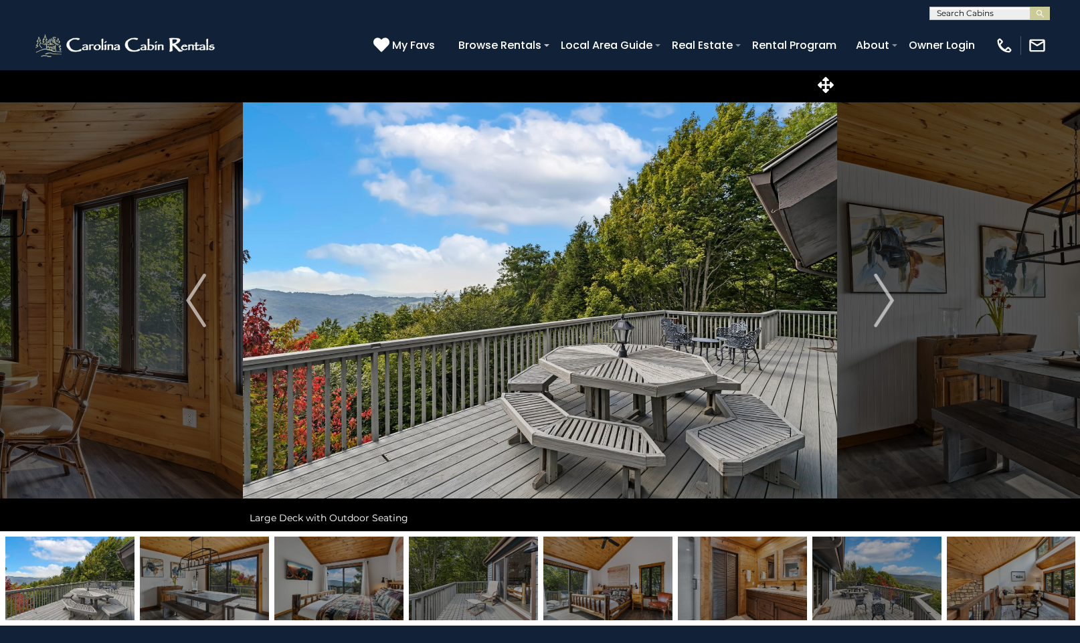
click at [894, 590] on img at bounding box center [876, 579] width 129 height 84
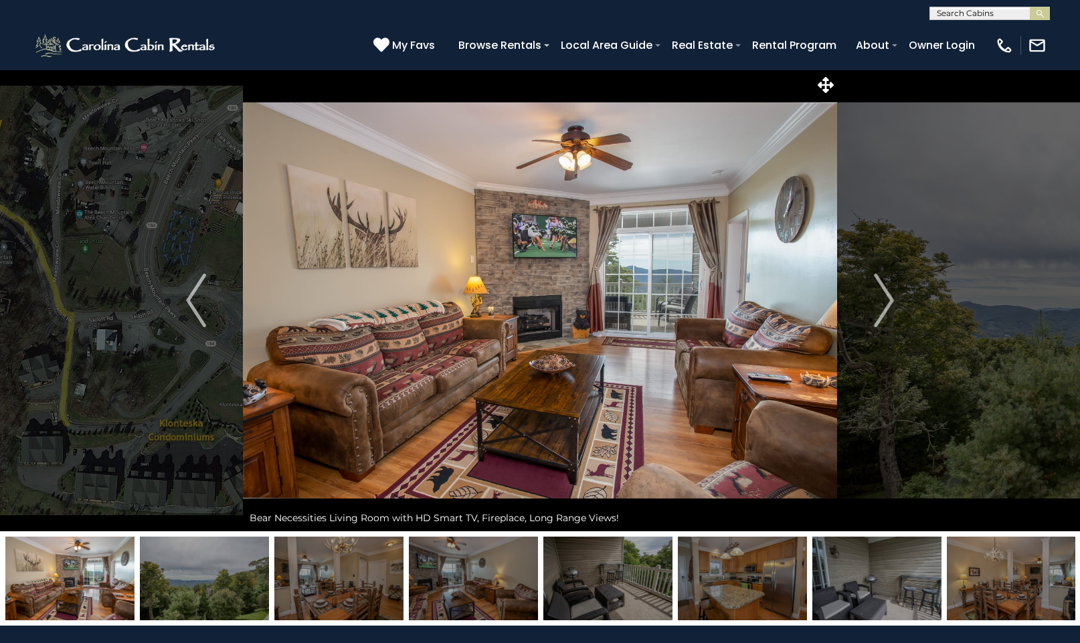
click at [217, 576] on img at bounding box center [204, 579] width 129 height 84
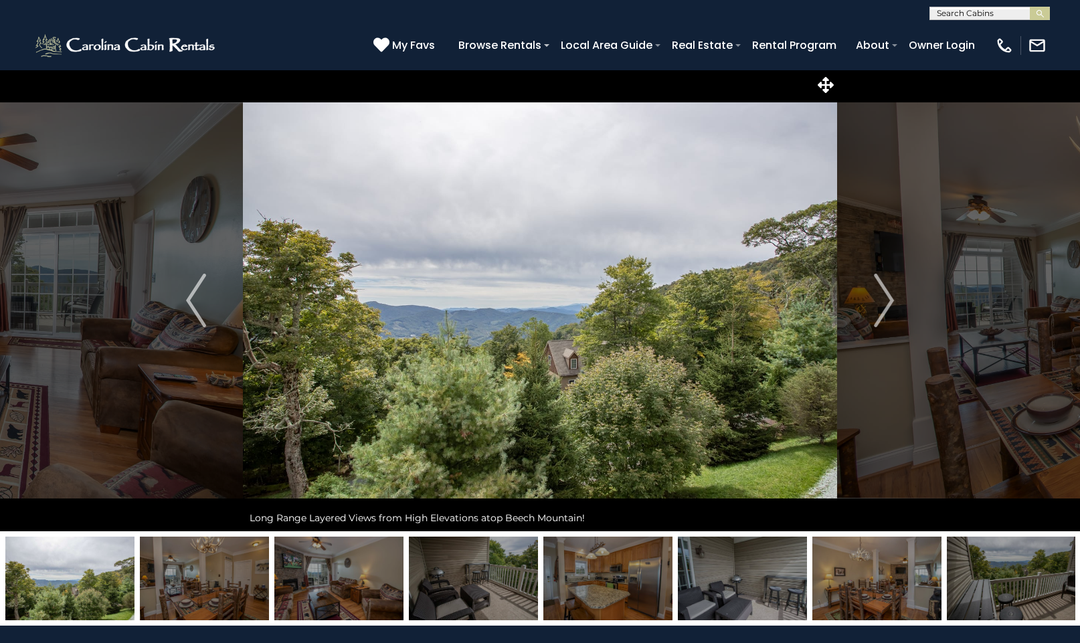
click at [496, 571] on img at bounding box center [473, 579] width 129 height 84
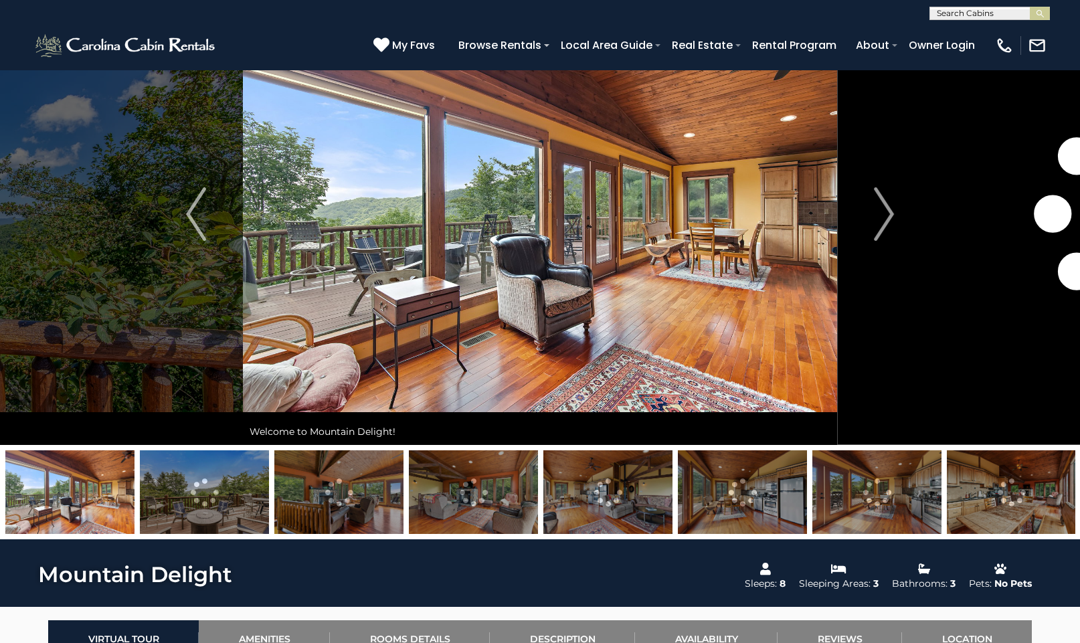
scroll to position [88, 0]
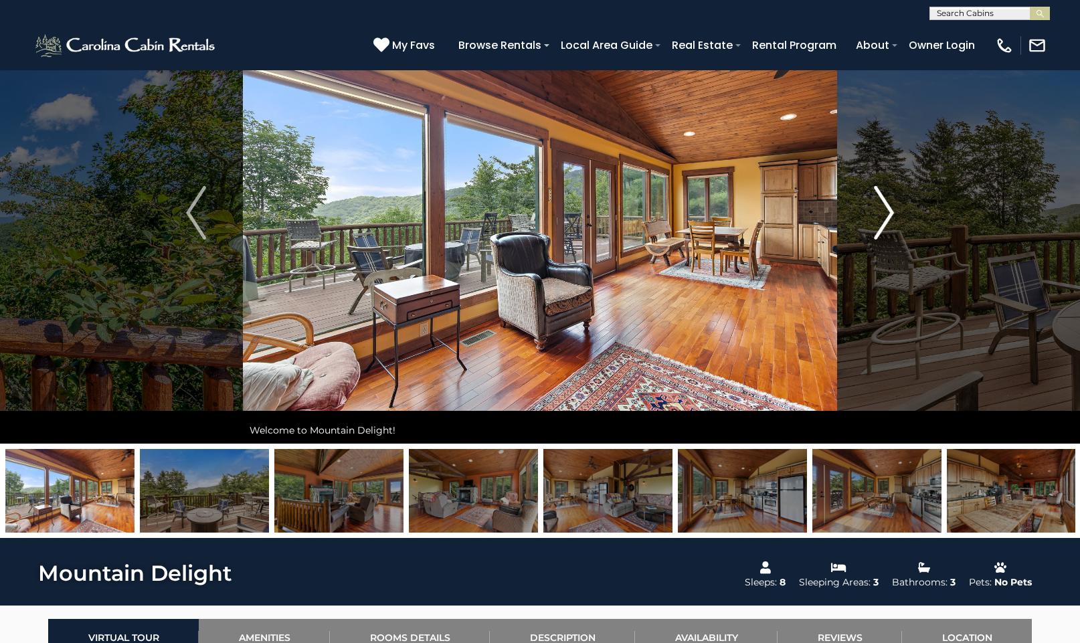
click at [889, 213] on img "Next" at bounding box center [884, 213] width 20 height 54
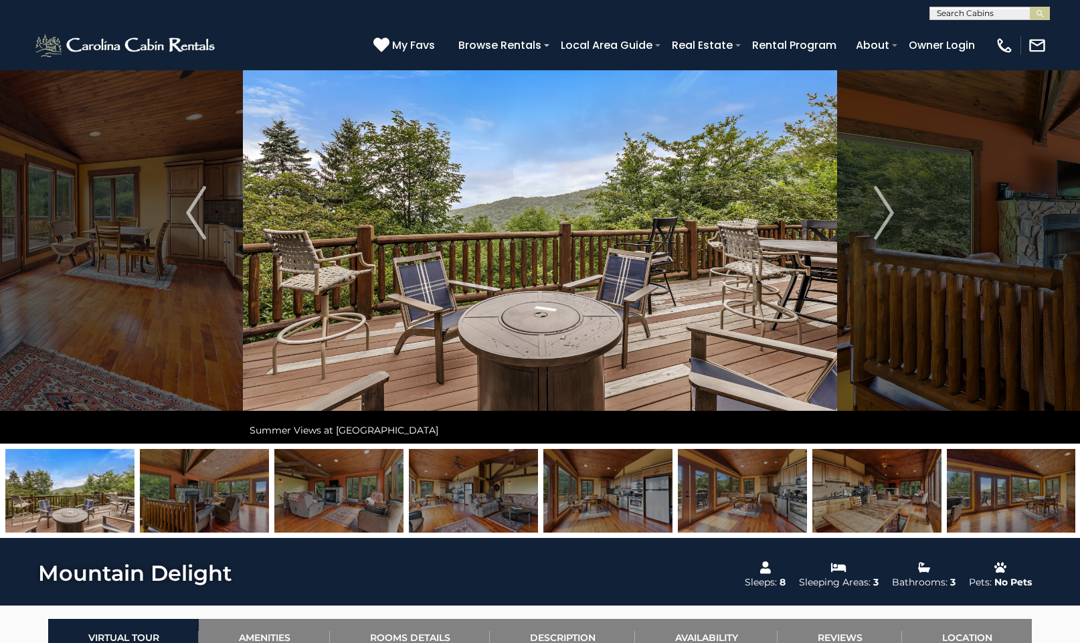
click at [1004, 476] on img at bounding box center [1011, 491] width 129 height 84
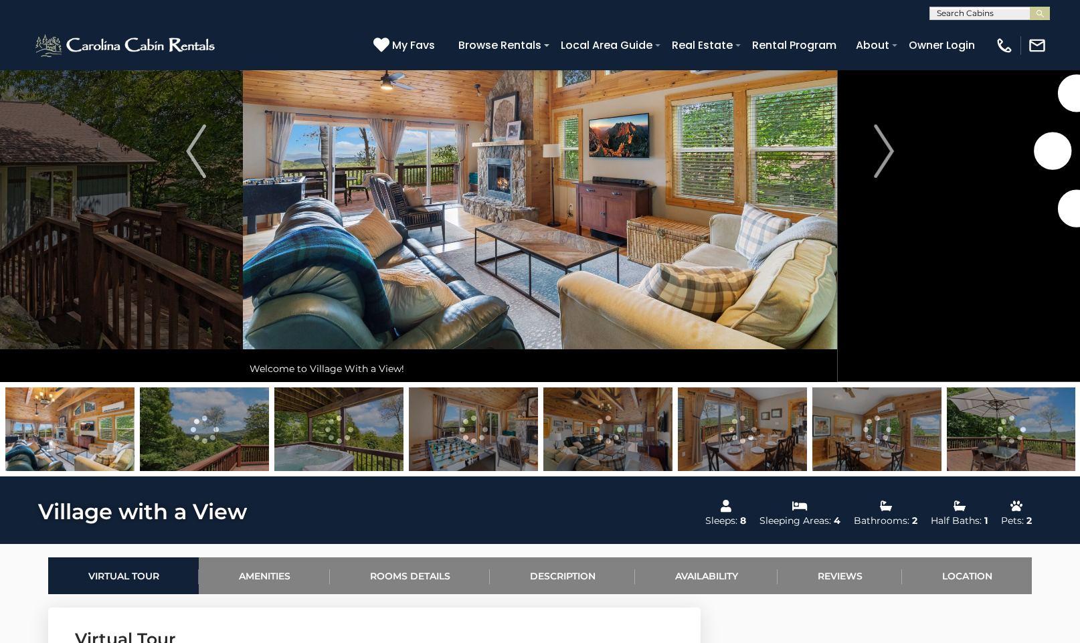
scroll to position [154, 0]
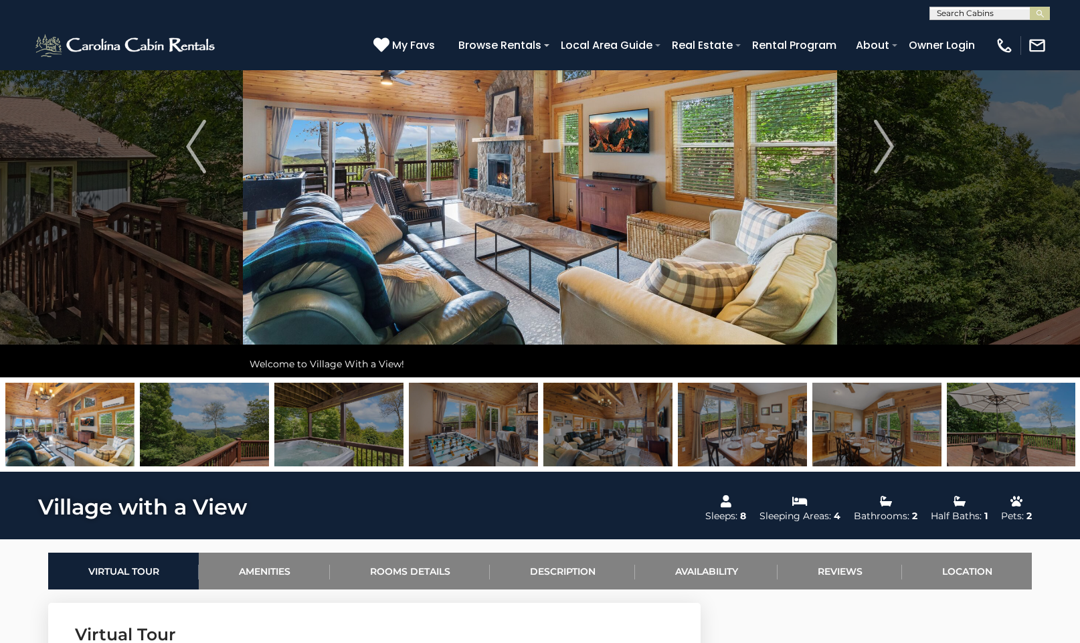
click at [218, 426] on img at bounding box center [204, 425] width 129 height 84
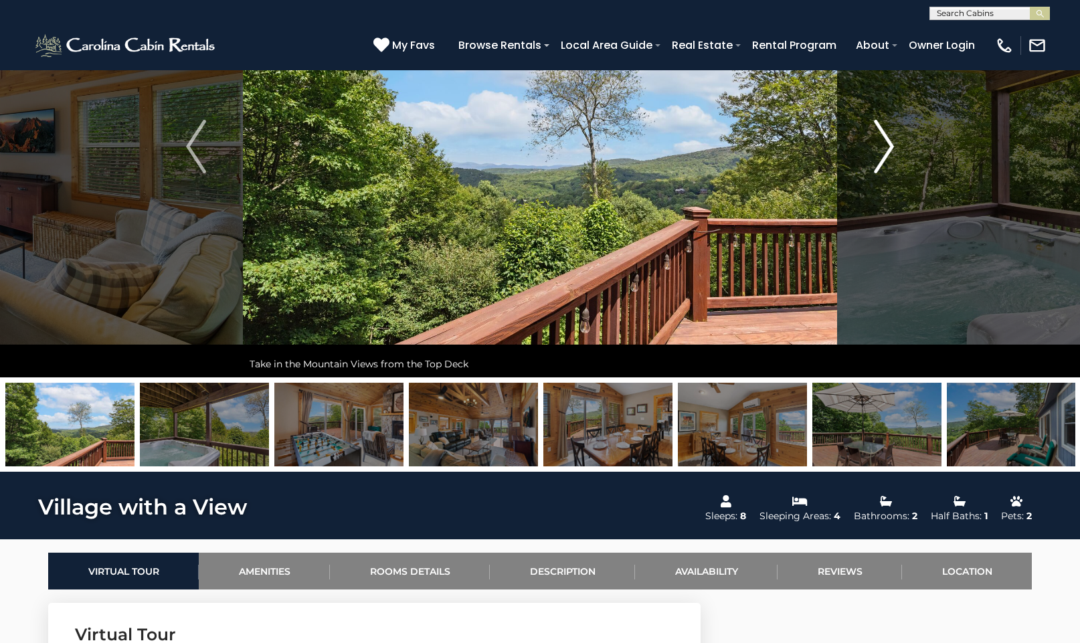
click at [891, 143] on img "Next" at bounding box center [884, 147] width 20 height 54
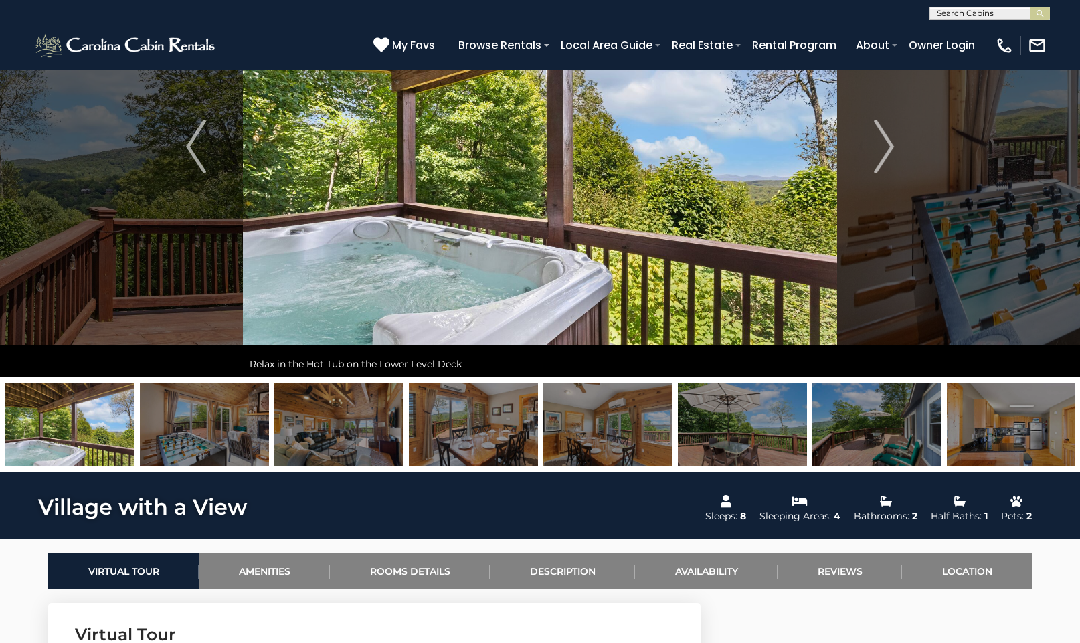
click at [754, 415] on img at bounding box center [742, 425] width 129 height 84
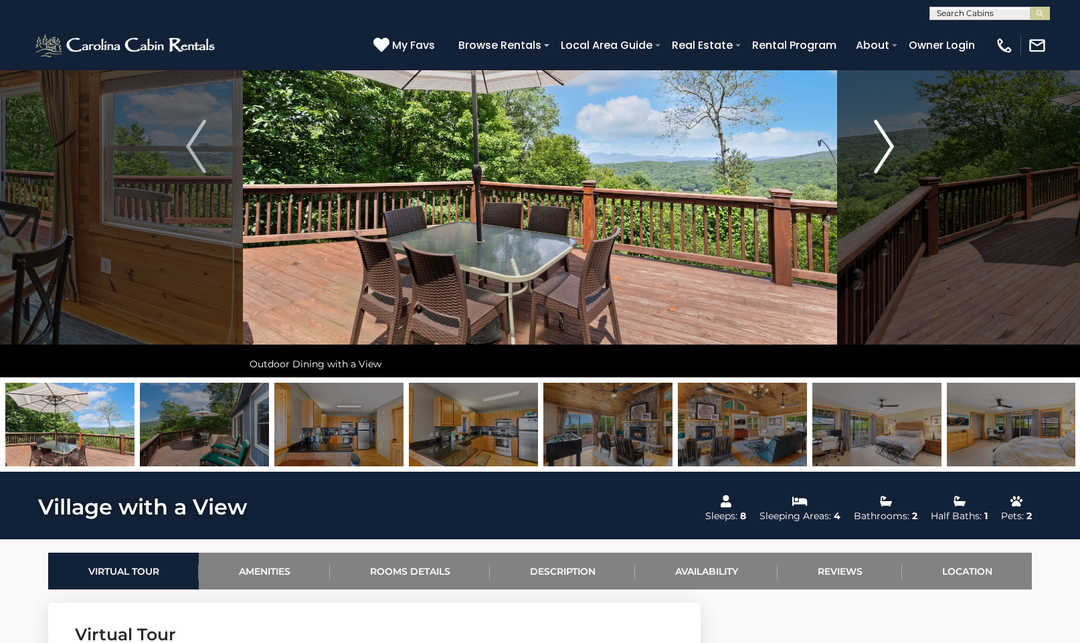
click at [890, 147] on img "Next" at bounding box center [884, 147] width 20 height 54
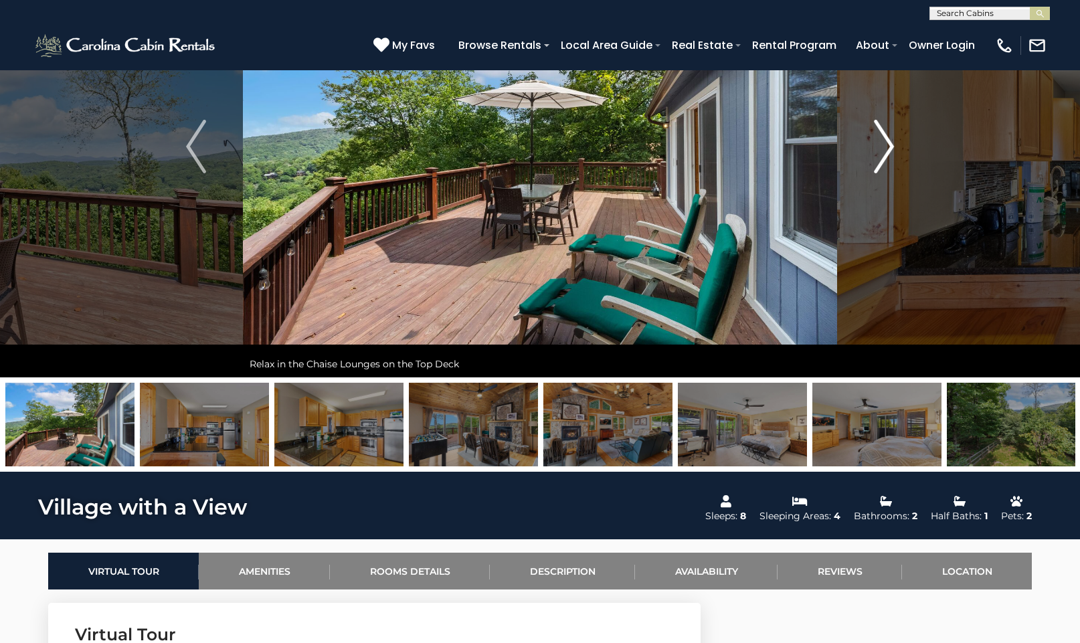
click at [886, 151] on img "Next" at bounding box center [884, 147] width 20 height 54
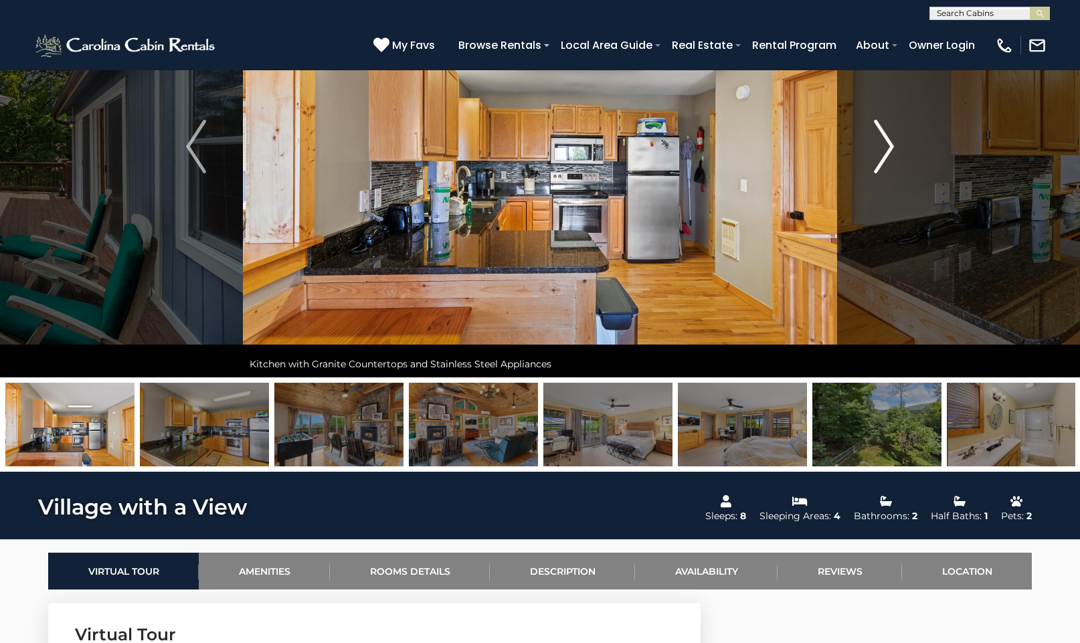
click at [886, 150] on img "Next" at bounding box center [884, 147] width 20 height 54
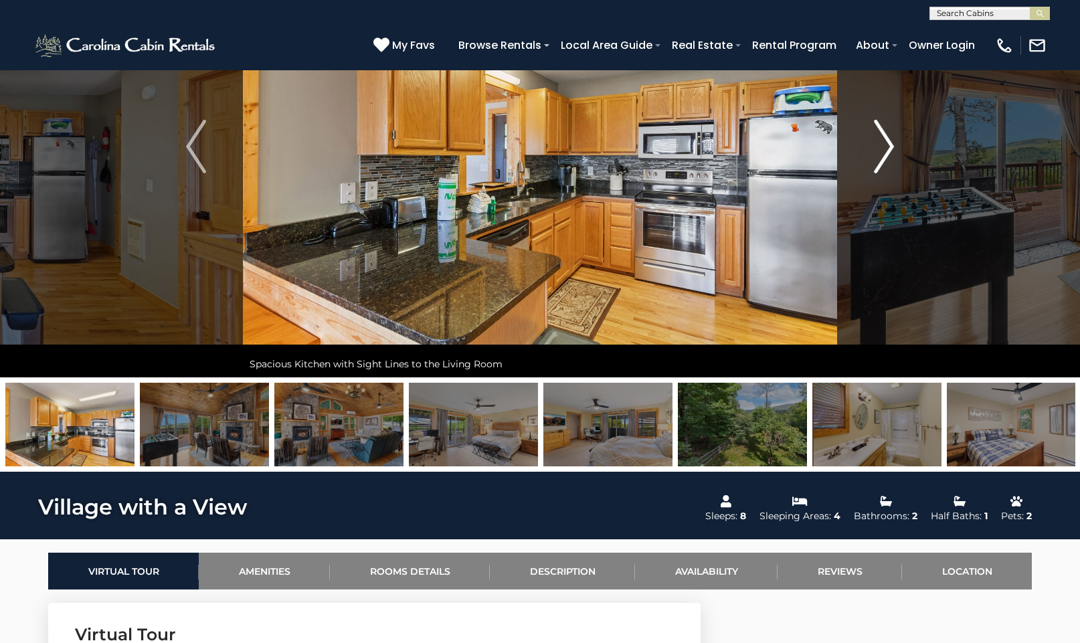
click at [889, 148] on img "Next" at bounding box center [884, 147] width 20 height 54
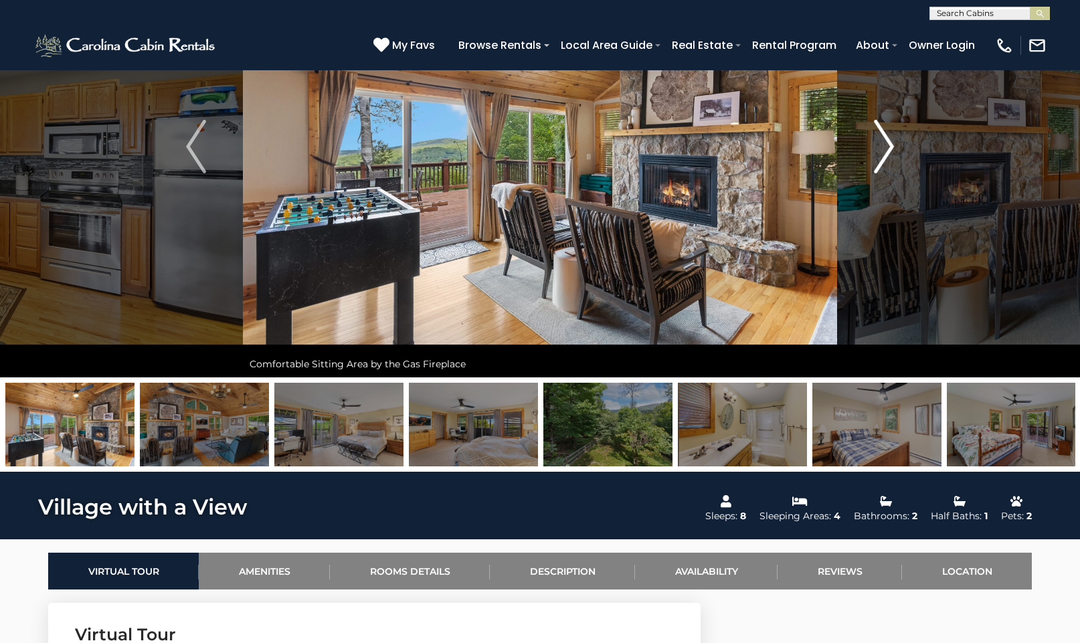
click at [890, 144] on img "Next" at bounding box center [884, 147] width 20 height 54
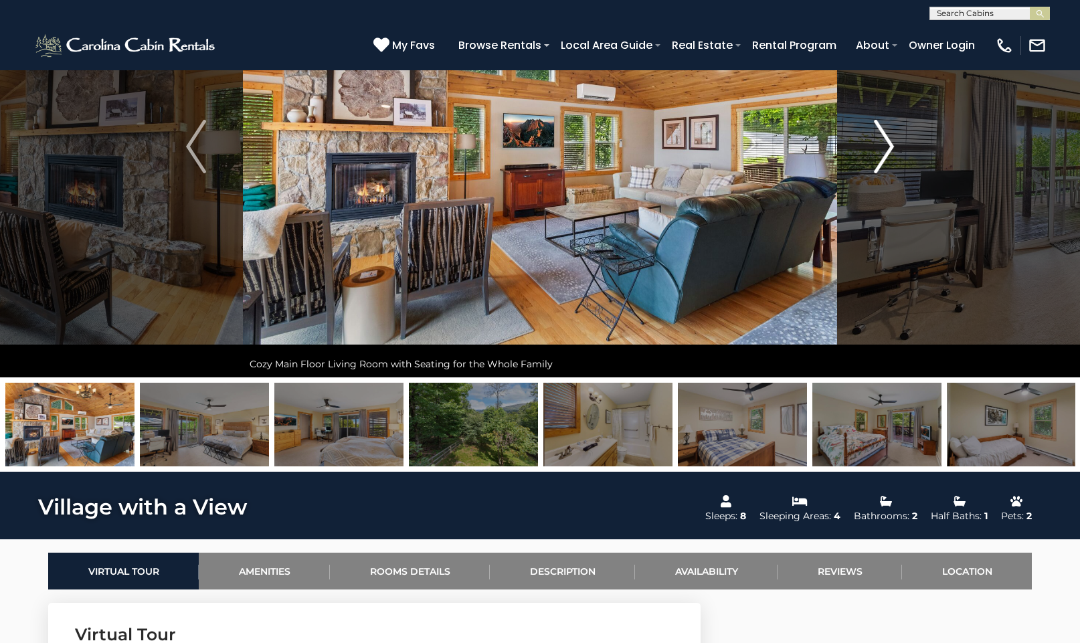
click at [890, 144] on img "Next" at bounding box center [884, 147] width 20 height 54
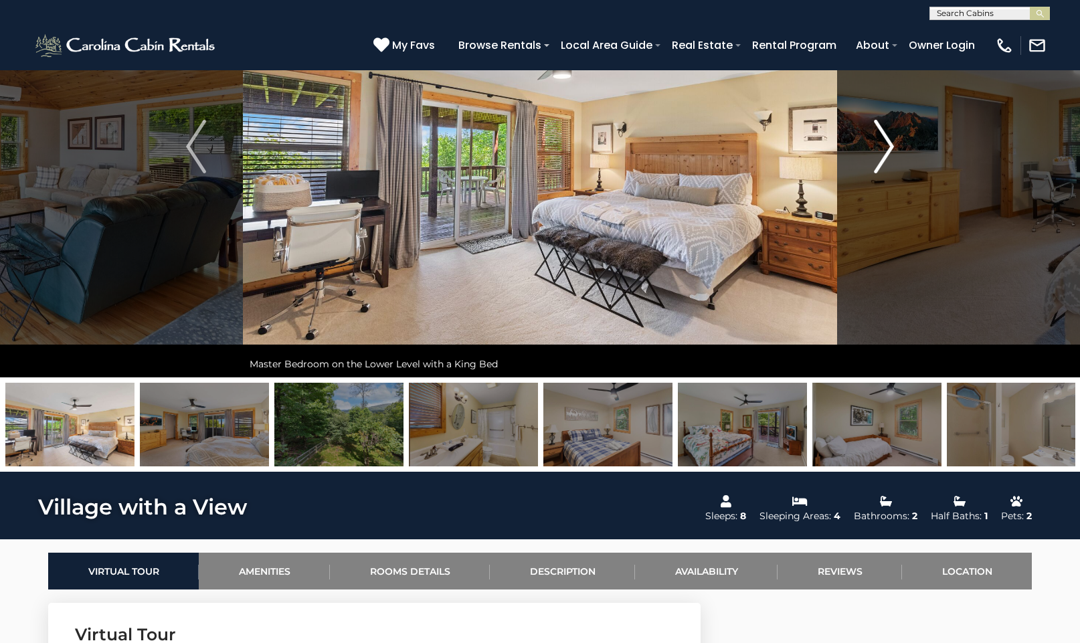
click at [890, 144] on img "Next" at bounding box center [884, 147] width 20 height 54
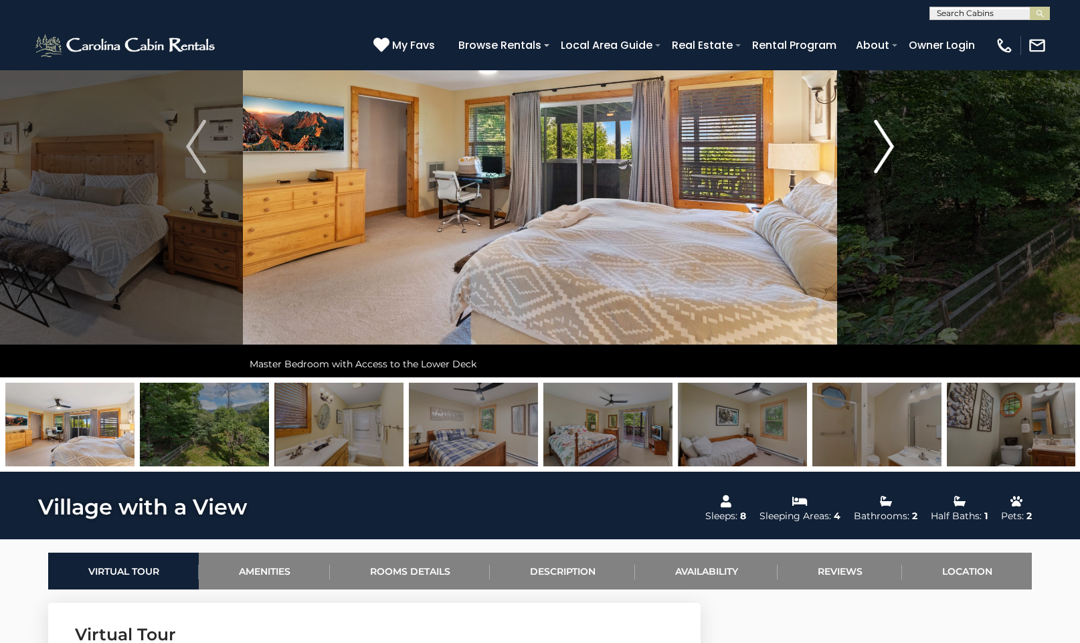
click at [890, 144] on img "Next" at bounding box center [884, 147] width 20 height 54
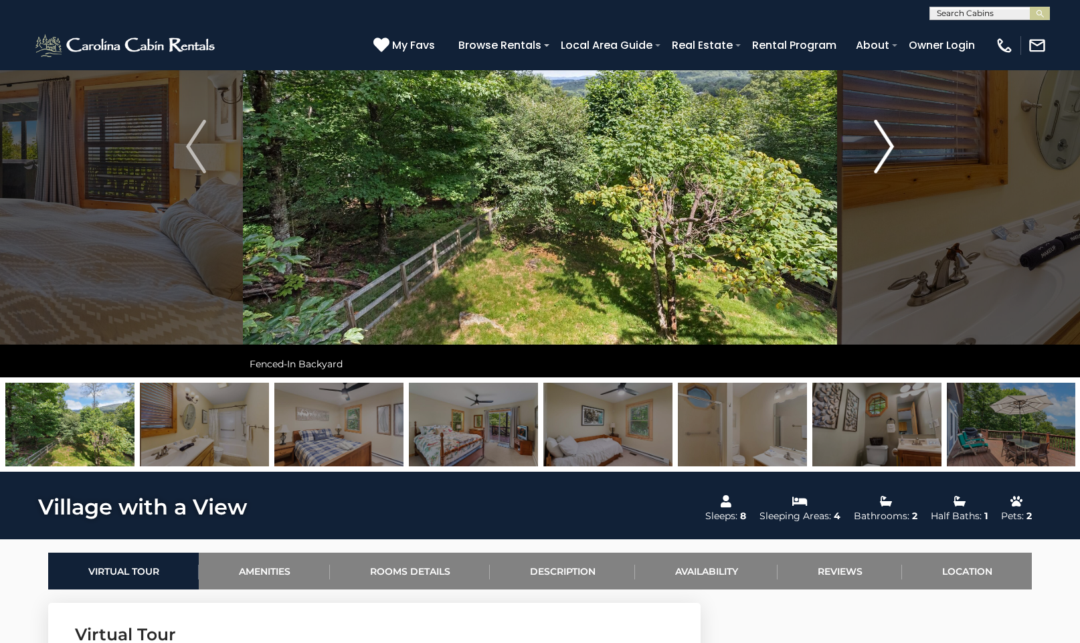
click at [890, 144] on img "Next" at bounding box center [884, 147] width 20 height 54
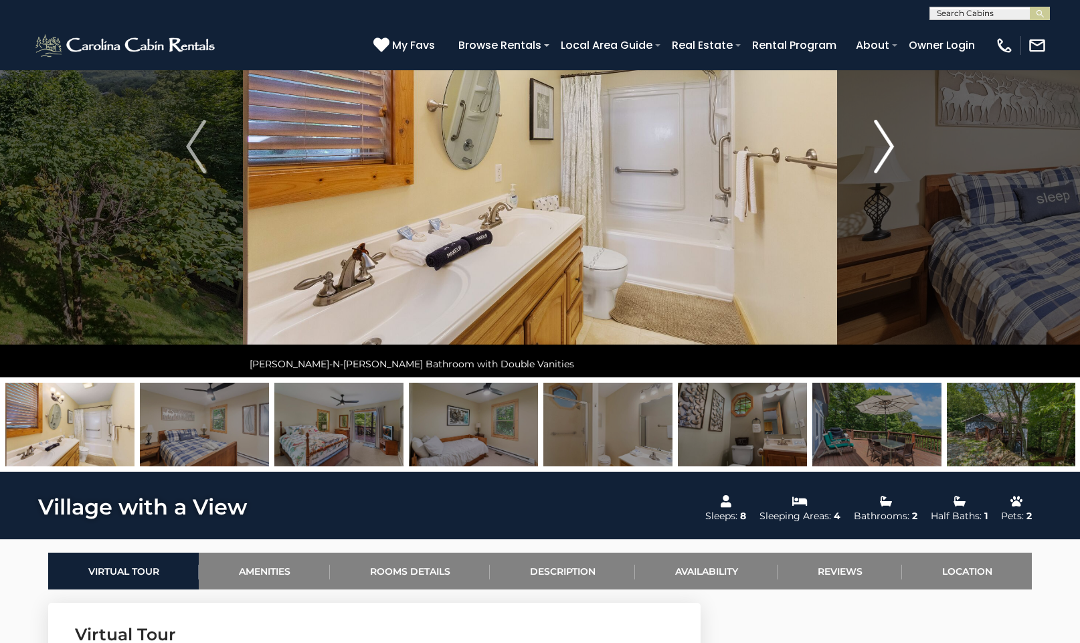
click at [890, 144] on img "Next" at bounding box center [884, 147] width 20 height 54
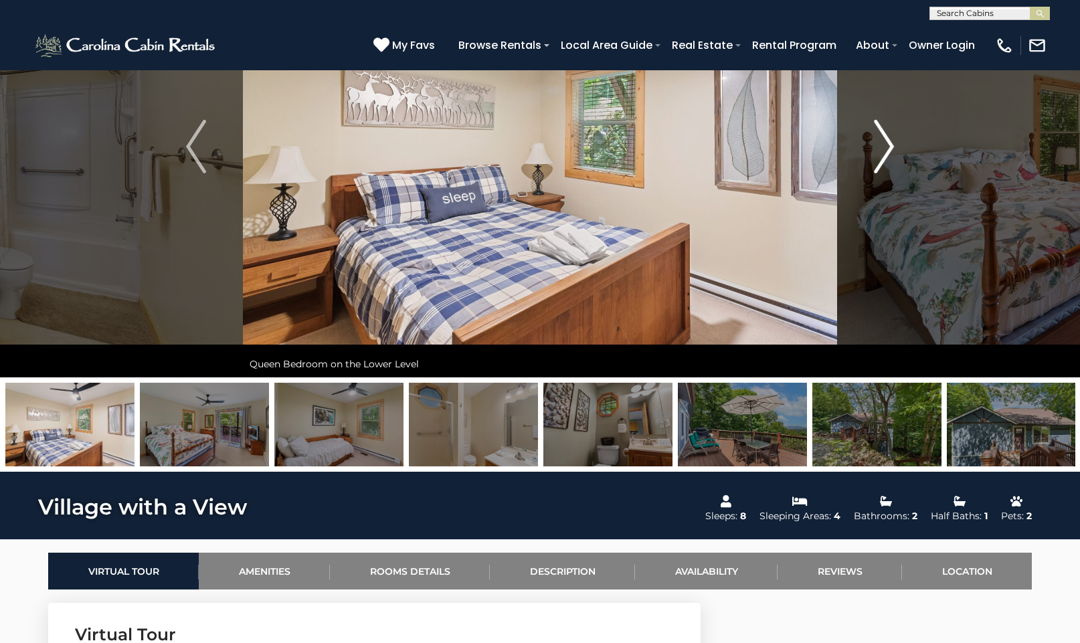
click at [890, 144] on img "Next" at bounding box center [884, 147] width 20 height 54
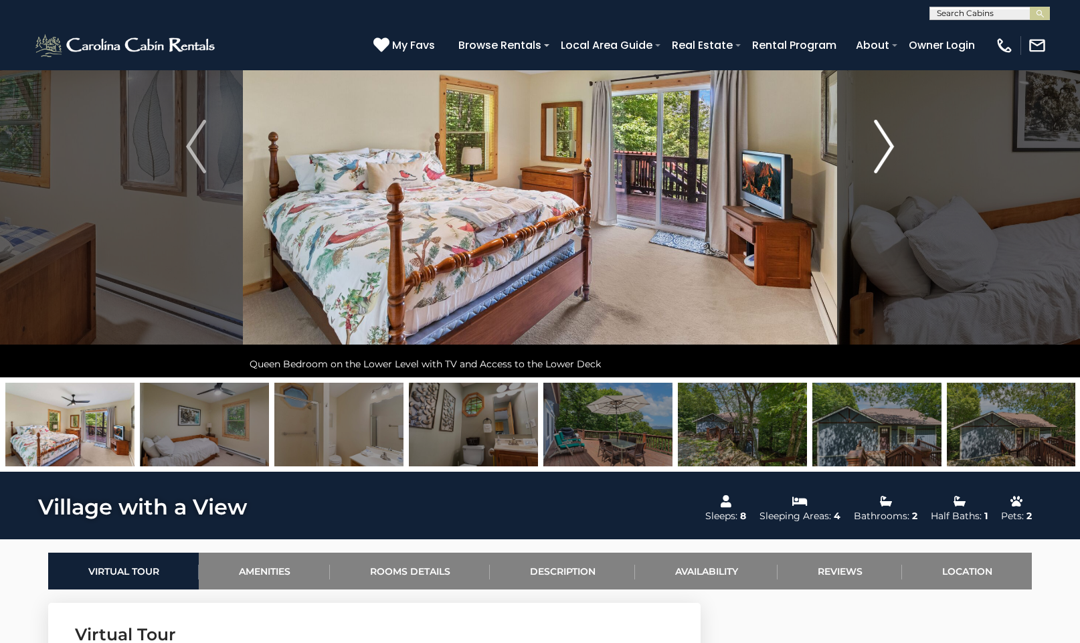
click at [890, 144] on img "Next" at bounding box center [884, 147] width 20 height 54
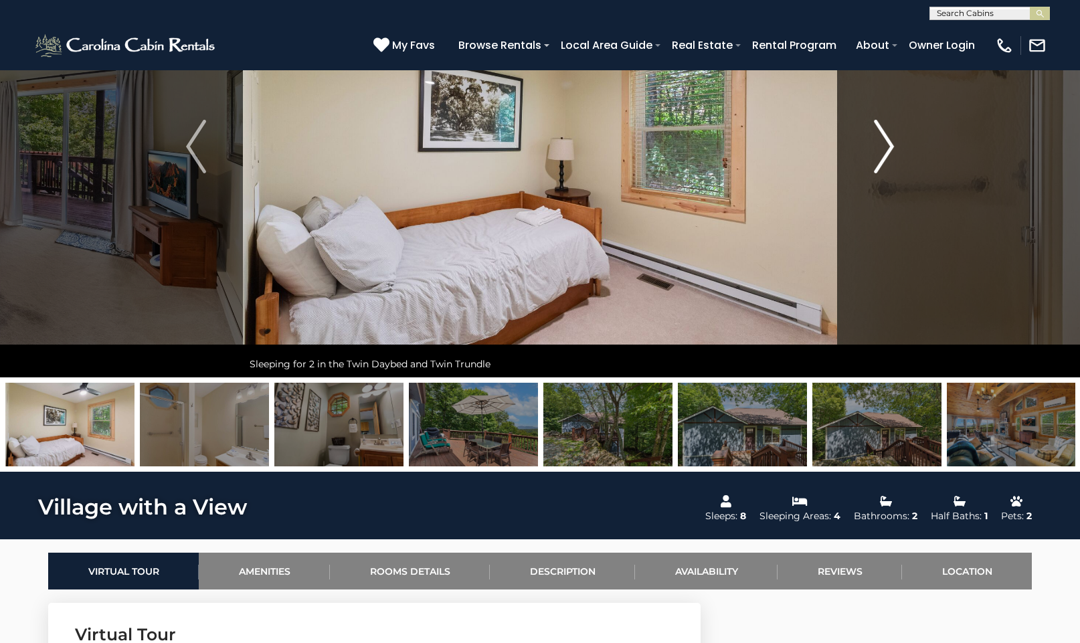
click at [890, 144] on img "Next" at bounding box center [884, 147] width 20 height 54
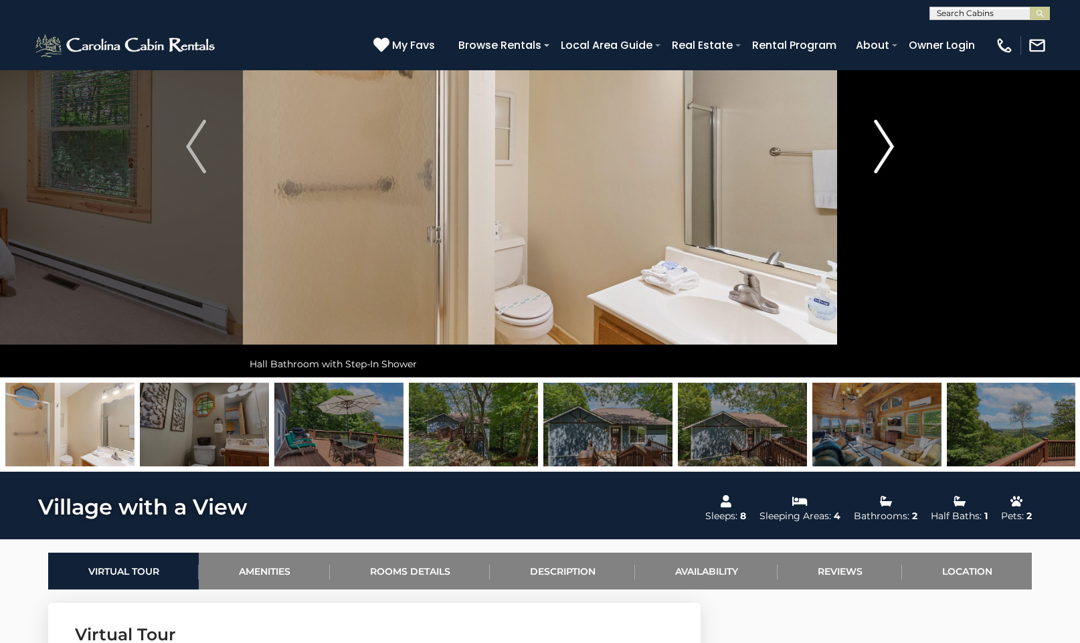
click at [890, 144] on img "Next" at bounding box center [884, 147] width 20 height 54
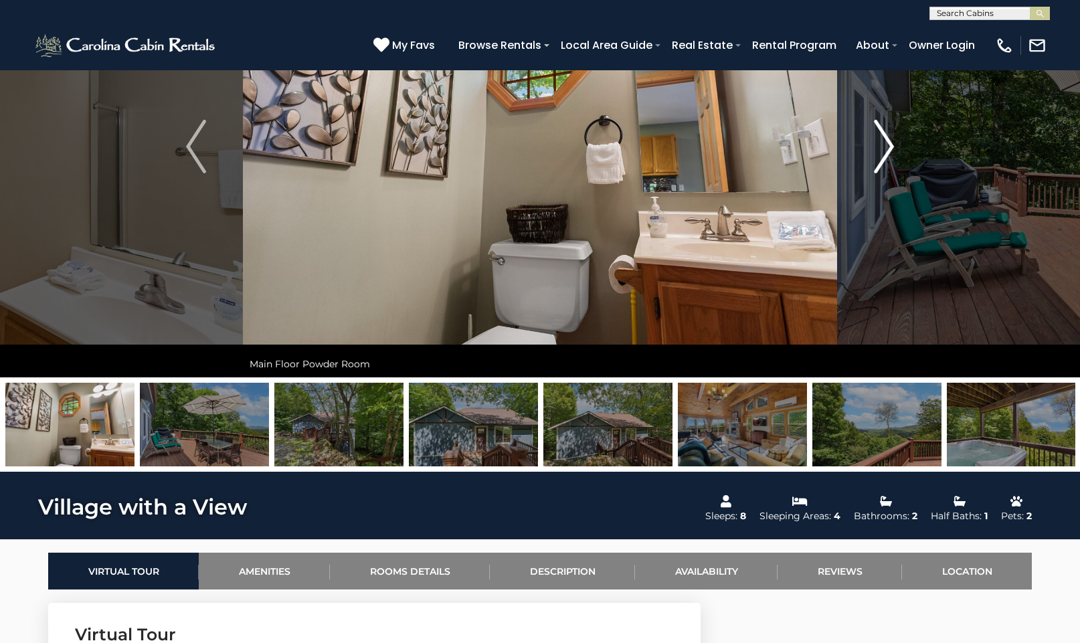
click at [890, 144] on img "Next" at bounding box center [884, 147] width 20 height 54
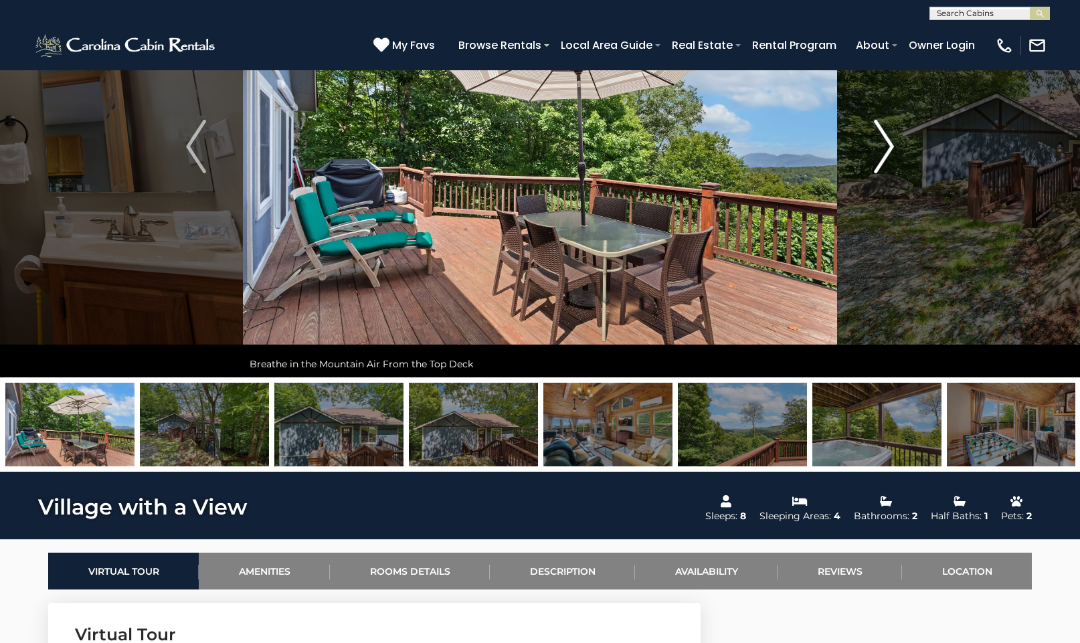
click at [892, 144] on img "Next" at bounding box center [884, 147] width 20 height 54
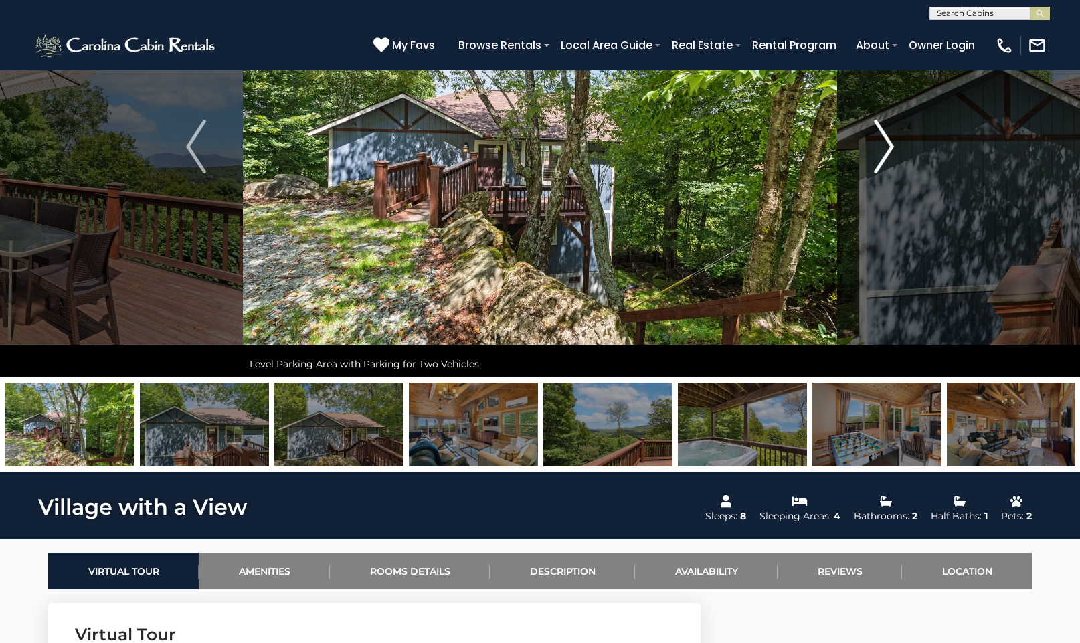
click at [894, 144] on button "Next" at bounding box center [884, 147] width 94 height 462
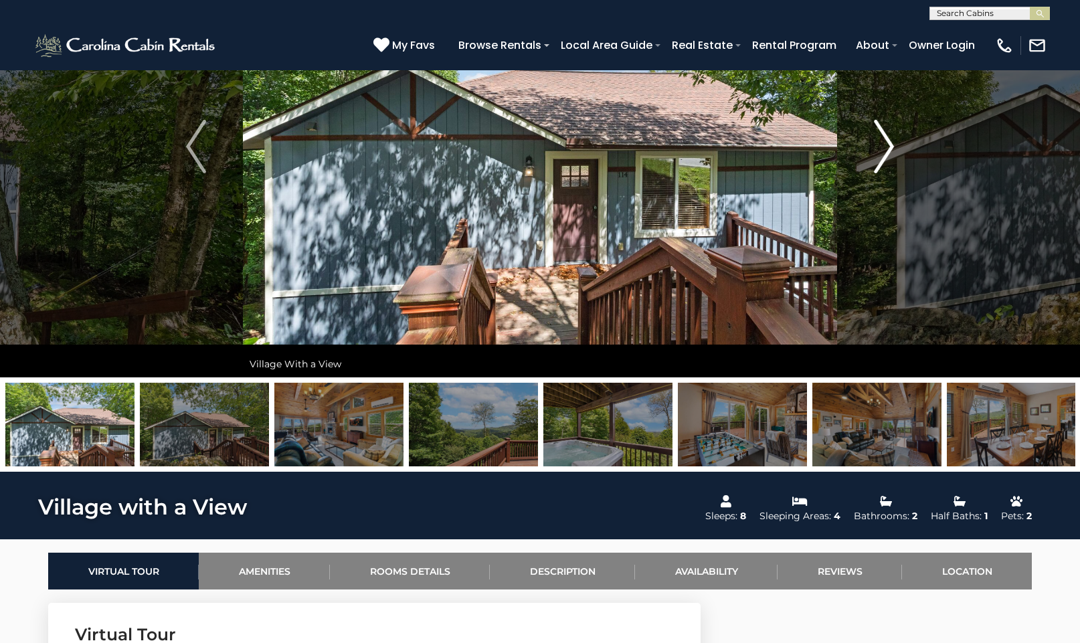
click at [894, 144] on button "Next" at bounding box center [884, 147] width 94 height 462
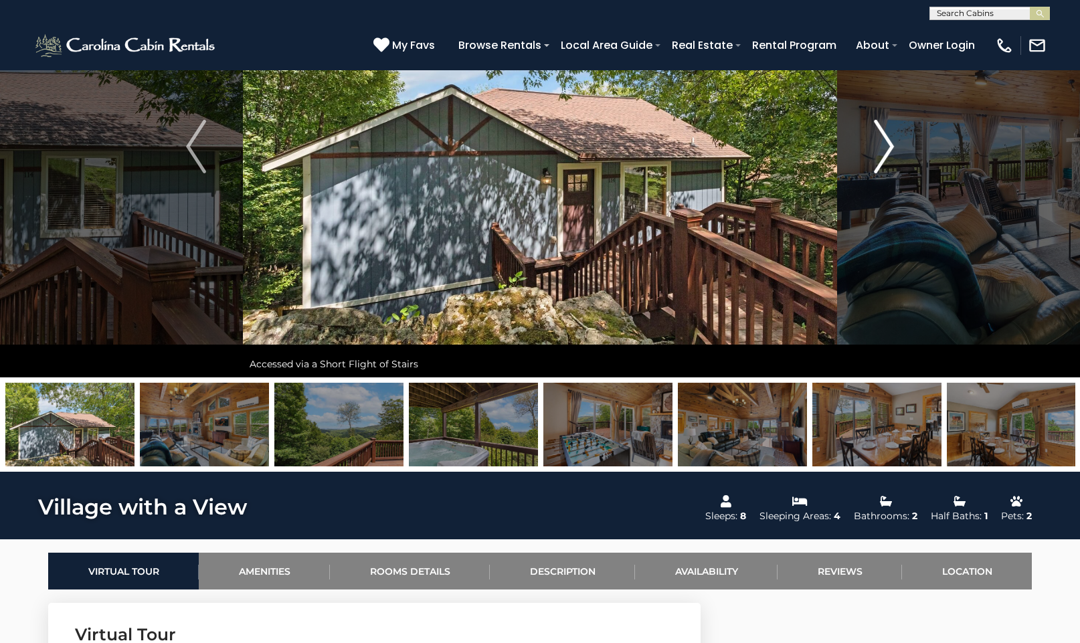
click at [894, 144] on button "Next" at bounding box center [884, 147] width 94 height 462
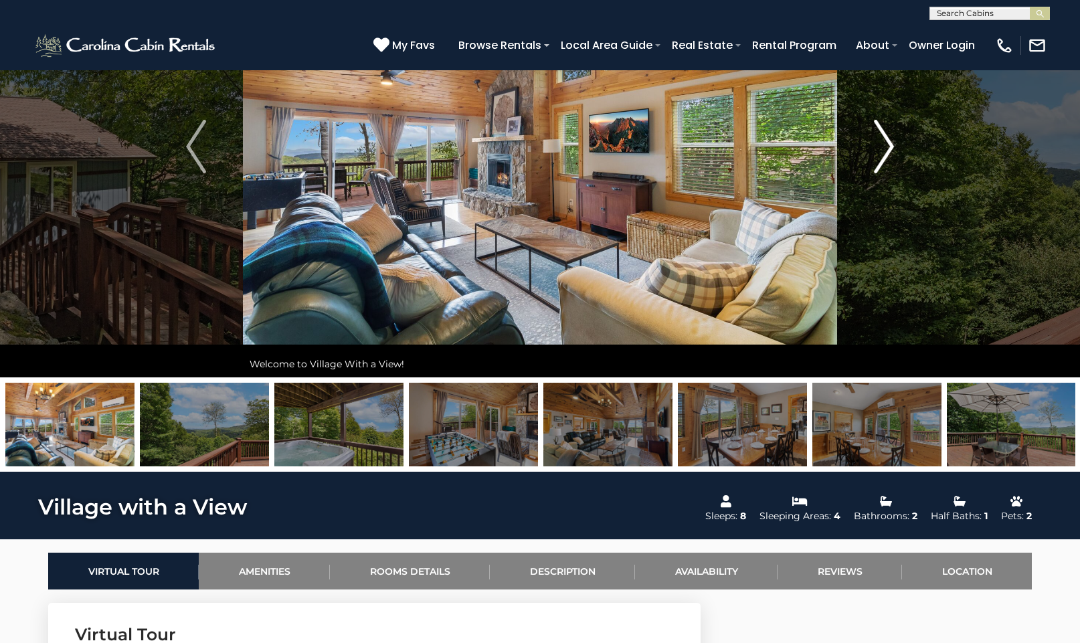
click at [894, 144] on button "Next" at bounding box center [884, 147] width 94 height 462
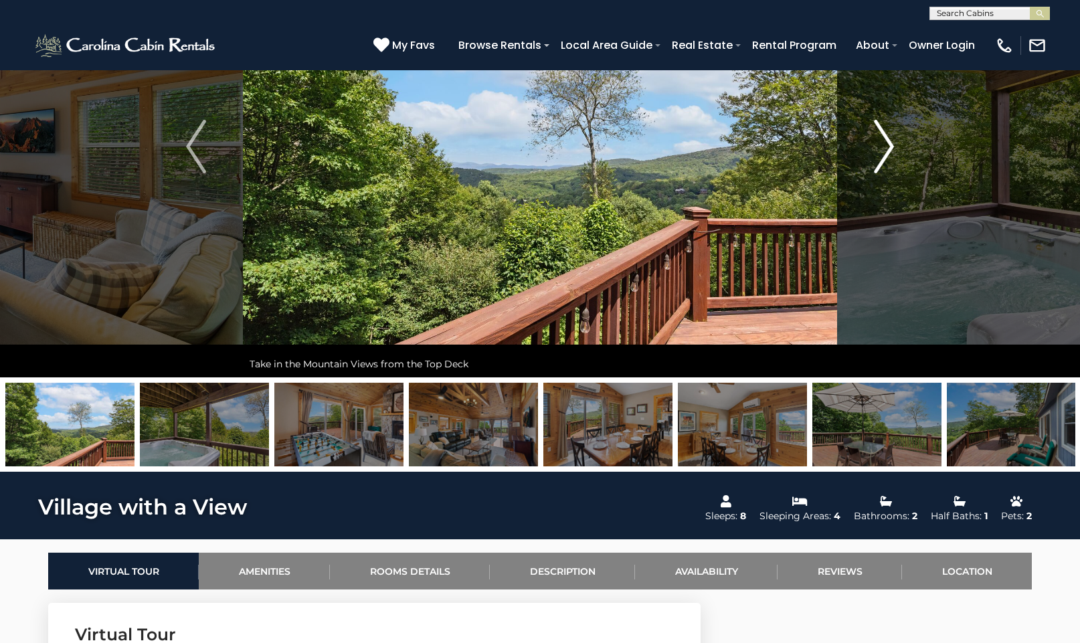
click at [894, 144] on button "Next" at bounding box center [884, 147] width 94 height 462
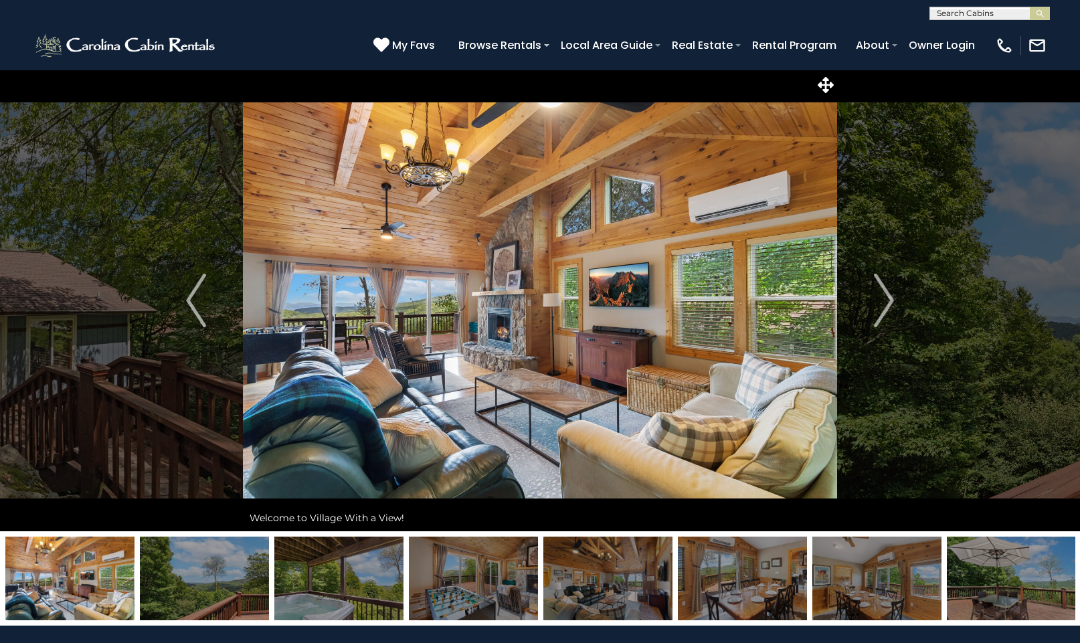
click at [235, 592] on img at bounding box center [204, 579] width 129 height 84
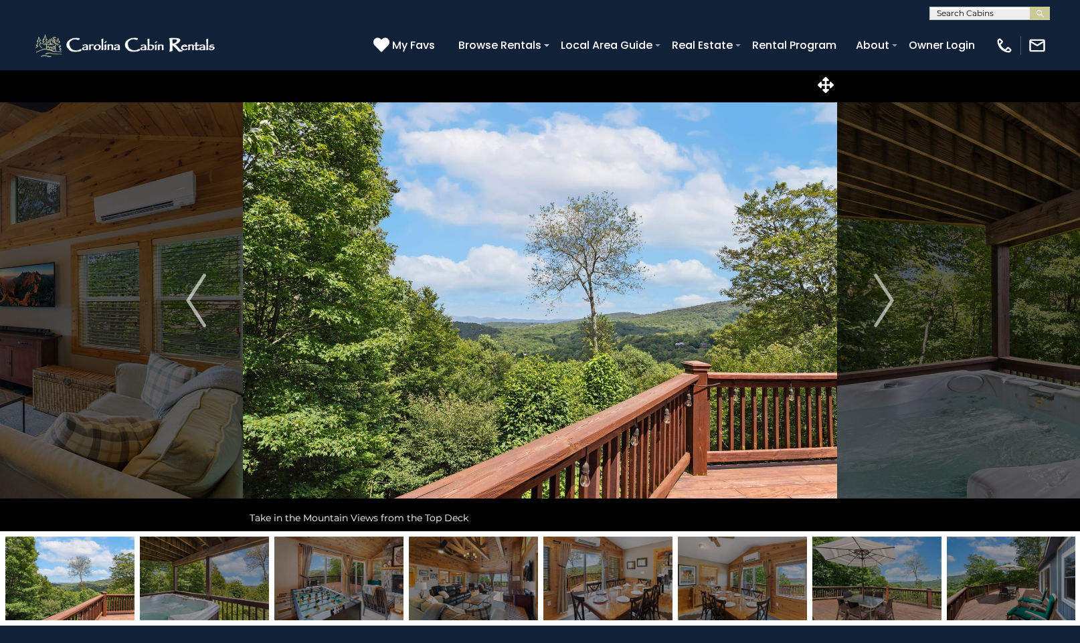
click at [996, 583] on img at bounding box center [1011, 579] width 129 height 84
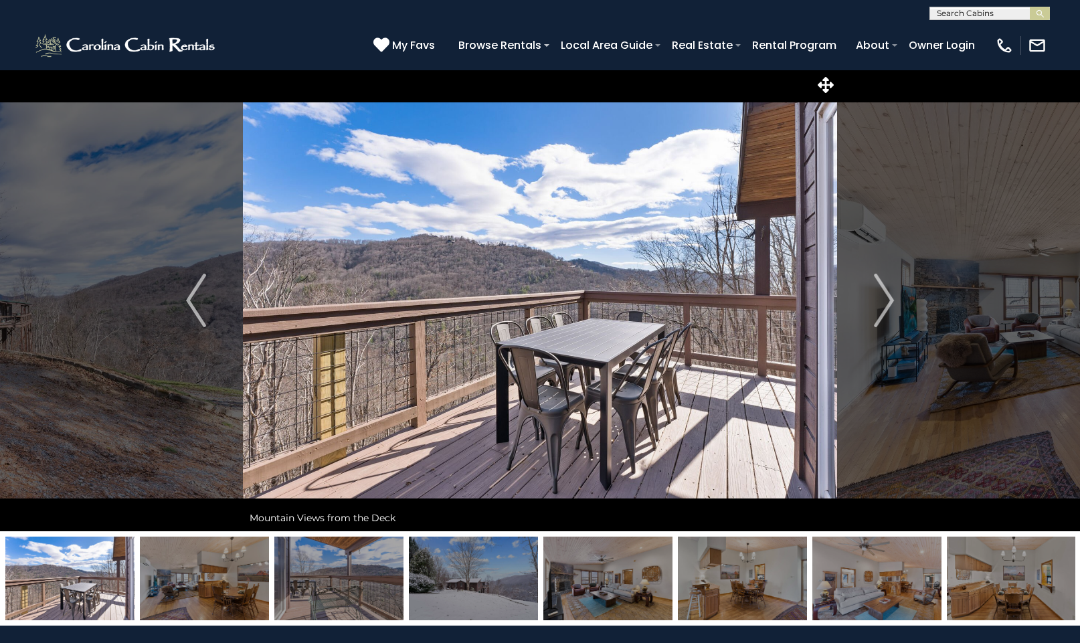
click at [343, 587] on img at bounding box center [338, 579] width 129 height 84
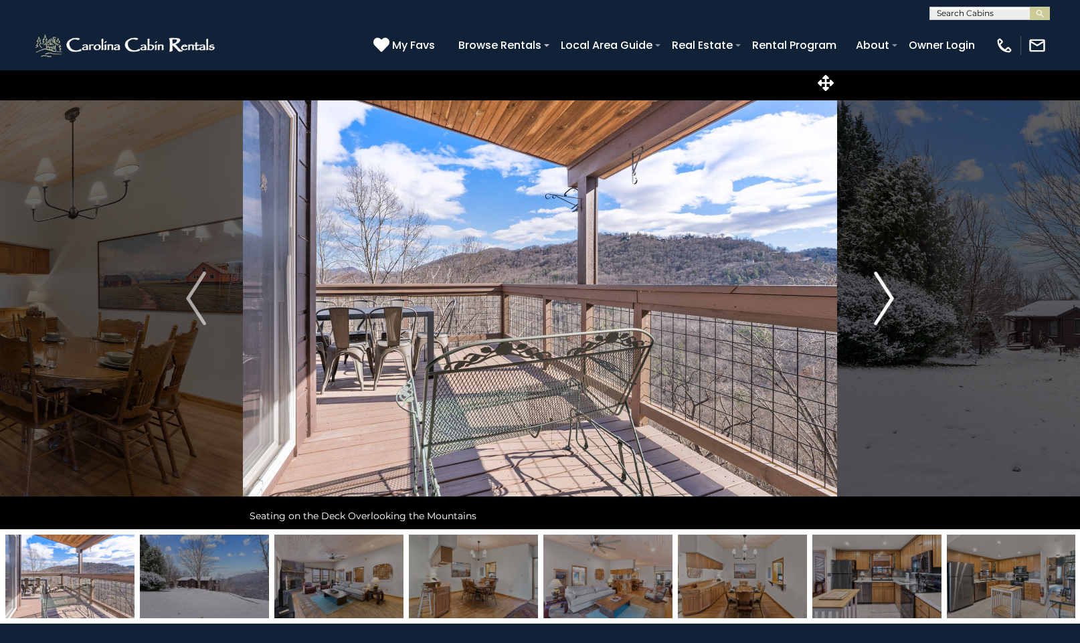
click at [886, 306] on img "Next" at bounding box center [884, 299] width 20 height 54
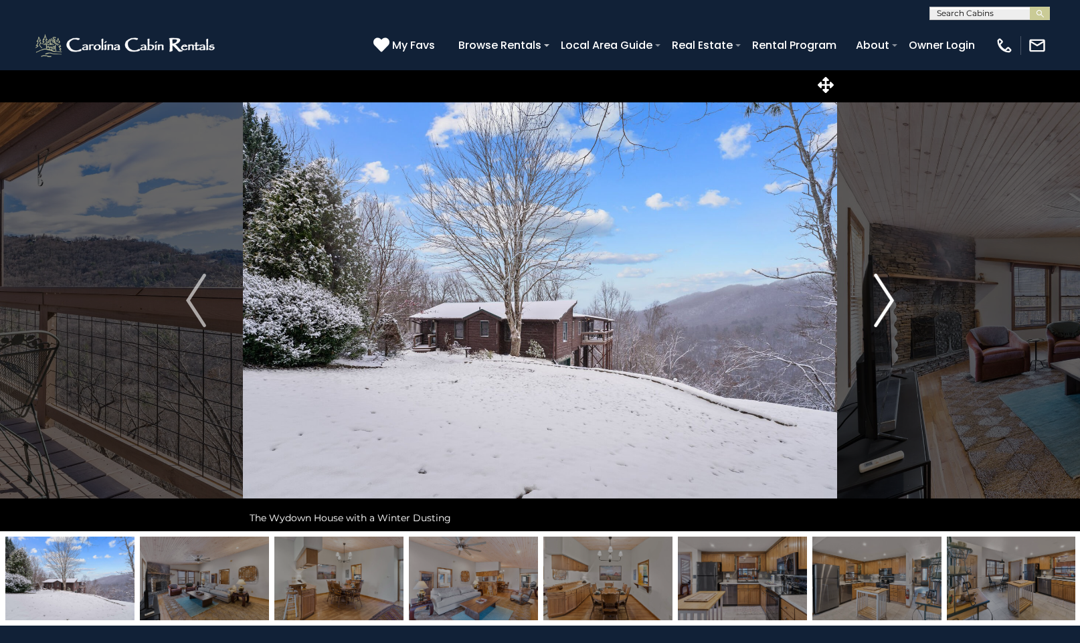
click at [889, 302] on img "Next" at bounding box center [884, 301] width 20 height 54
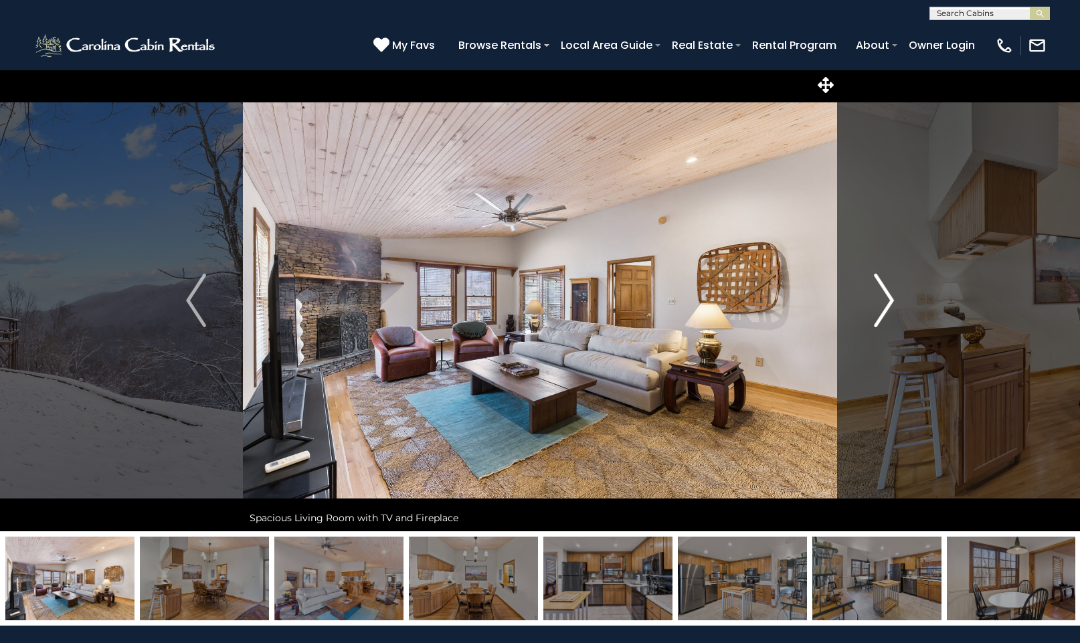
click at [888, 302] on img "Next" at bounding box center [884, 301] width 20 height 54
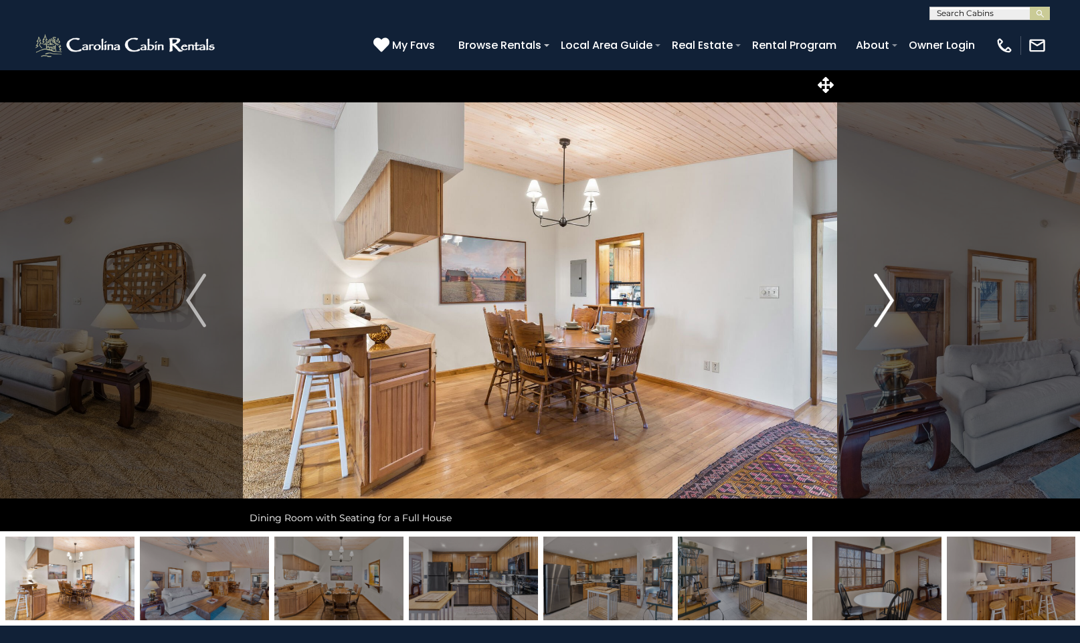
click at [888, 302] on img "Next" at bounding box center [884, 301] width 20 height 54
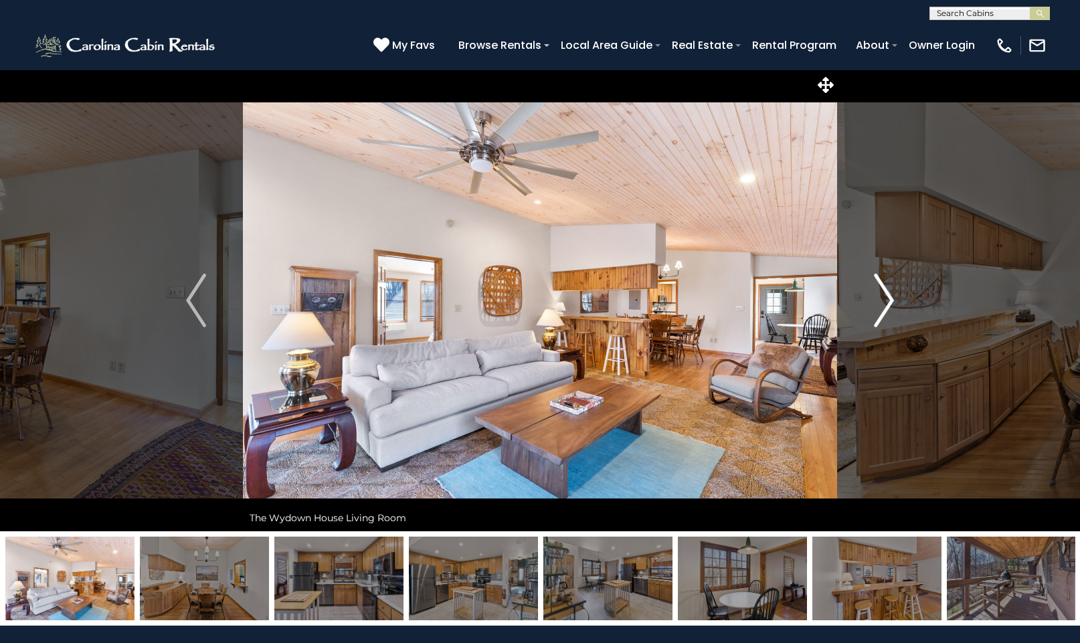
click at [888, 302] on img "Next" at bounding box center [884, 301] width 20 height 54
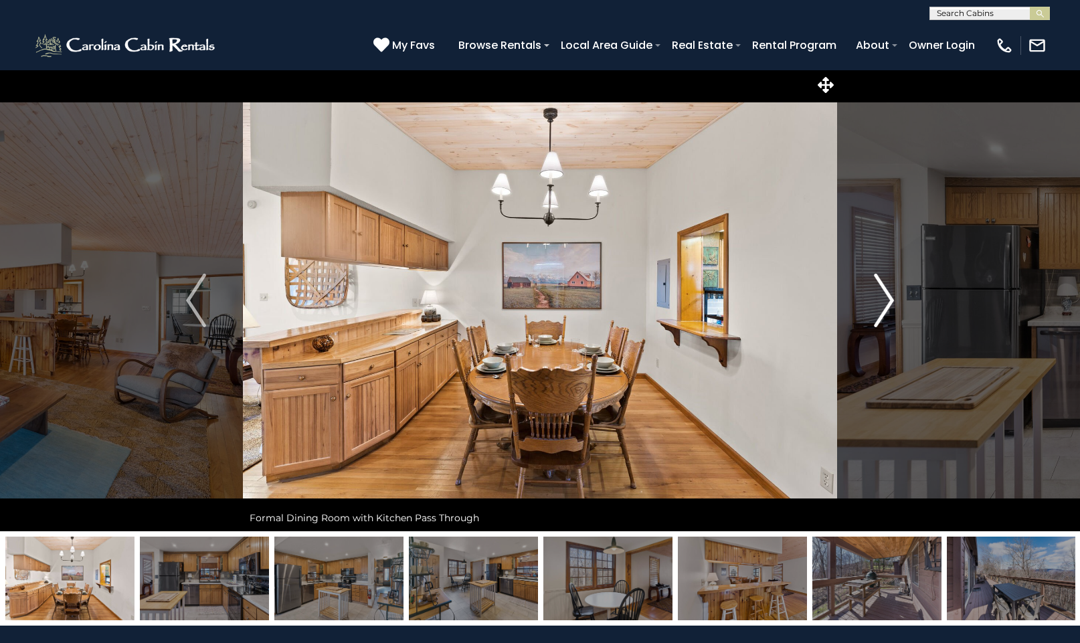
click at [888, 302] on img "Next" at bounding box center [884, 301] width 20 height 54
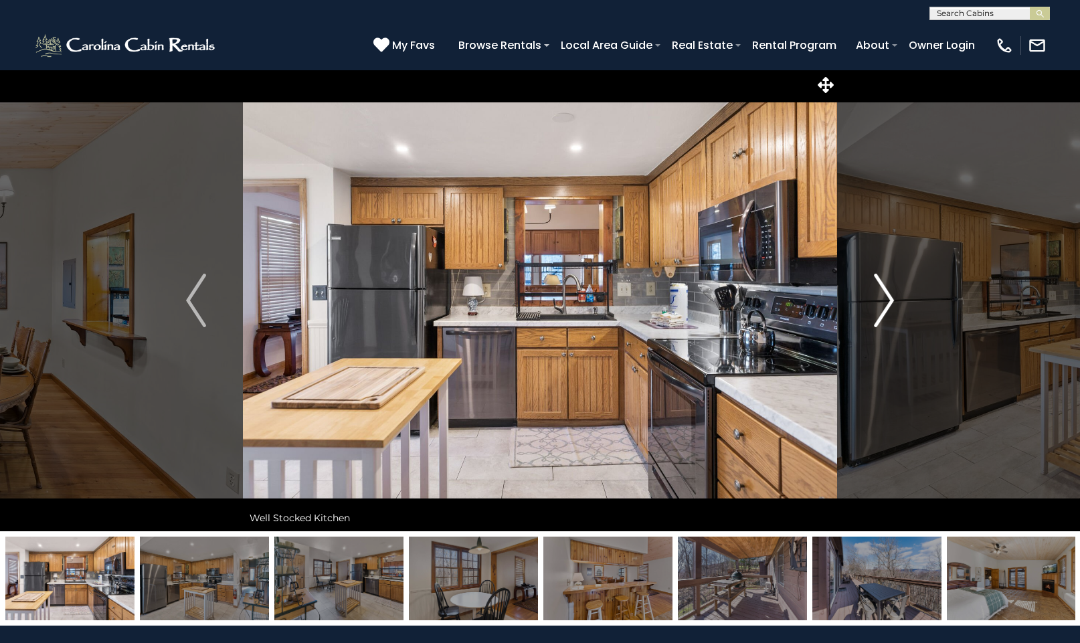
click at [890, 300] on img "Next" at bounding box center [884, 301] width 20 height 54
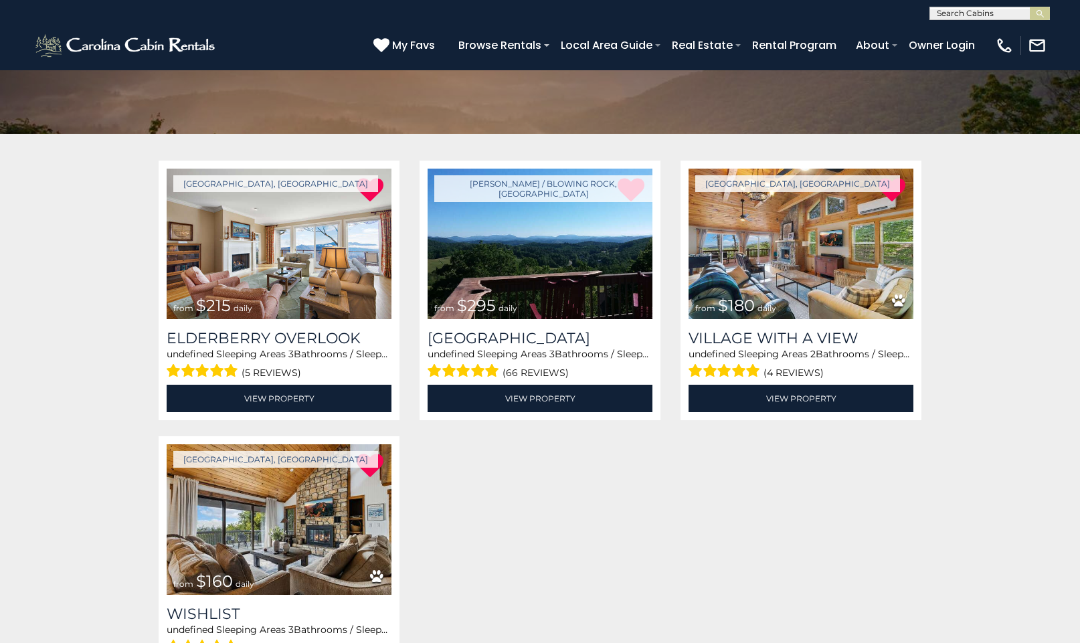
scroll to position [174, 0]
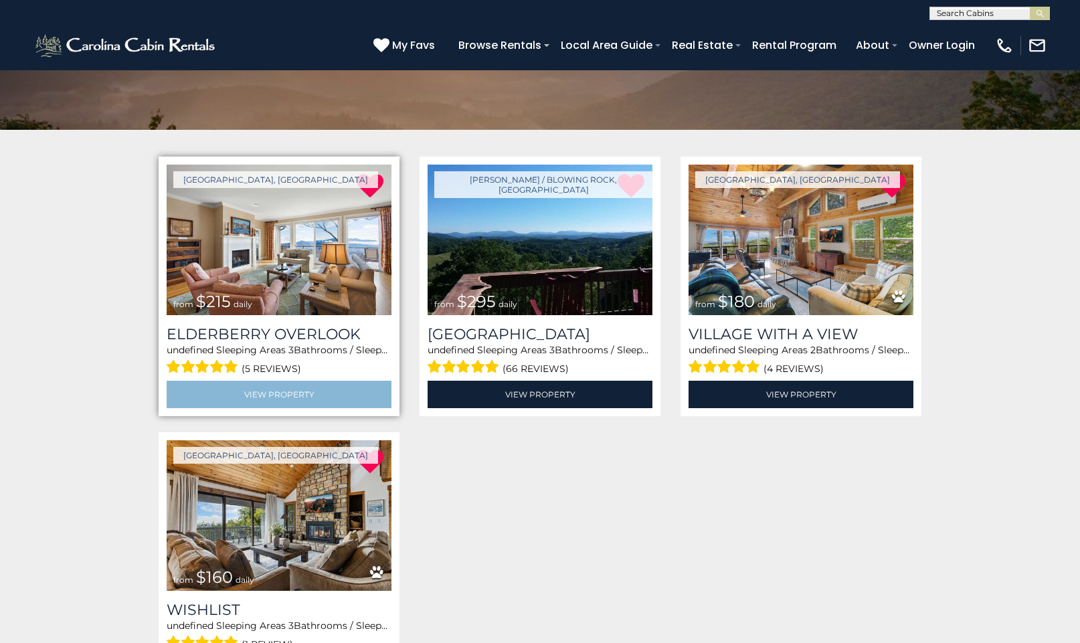
click at [277, 393] on link "View Property" at bounding box center [279, 394] width 225 height 27
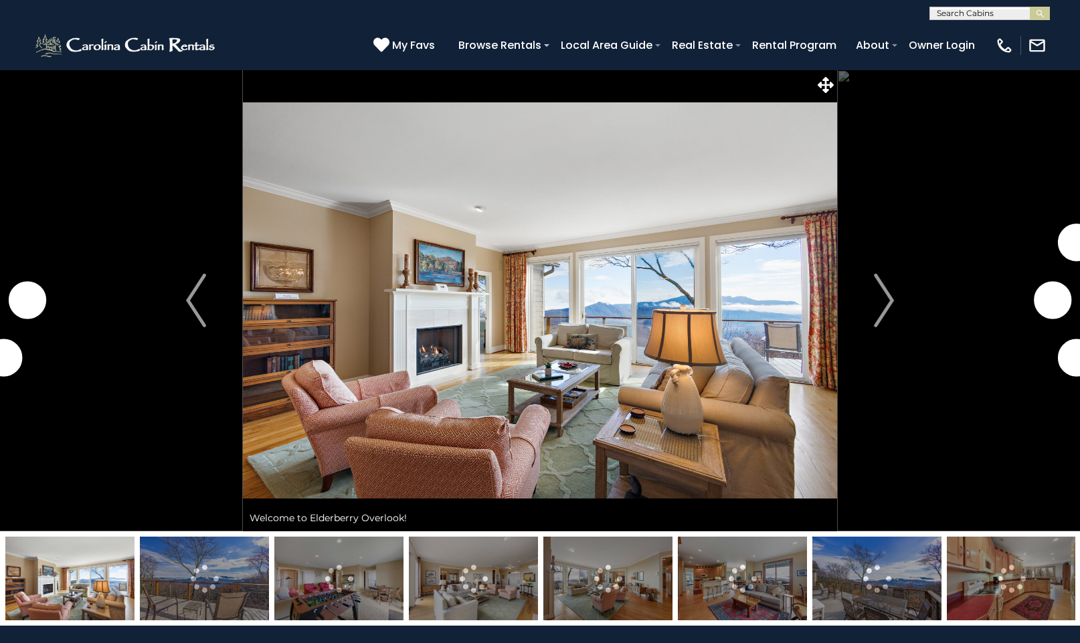
click at [210, 587] on img at bounding box center [204, 579] width 129 height 84
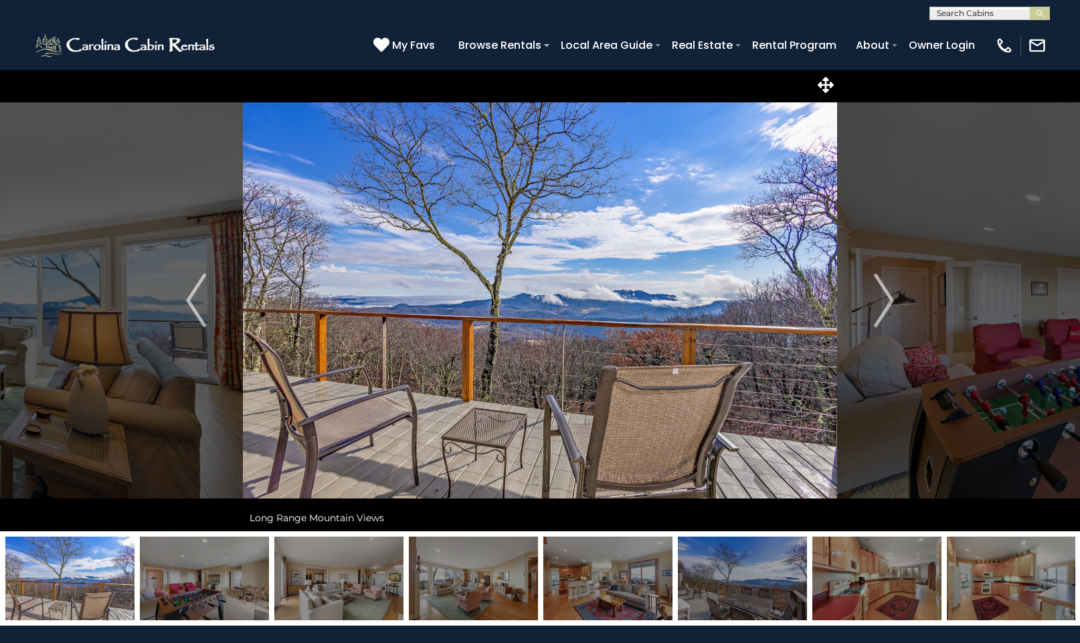
click at [727, 576] on img at bounding box center [742, 579] width 129 height 84
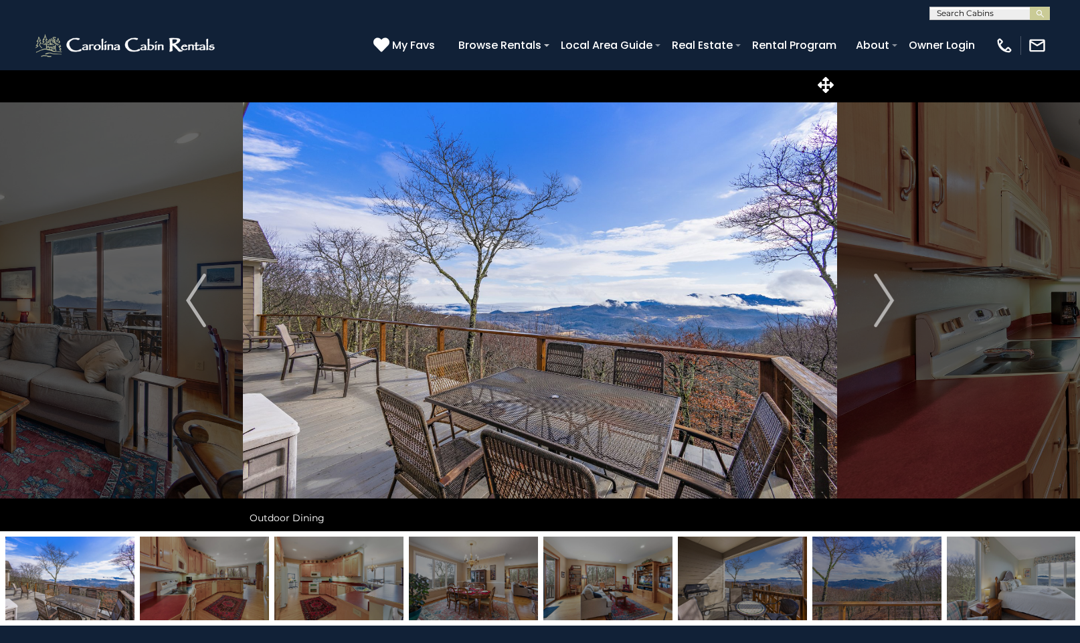
click at [389, 45] on icon at bounding box center [381, 45] width 16 height 16
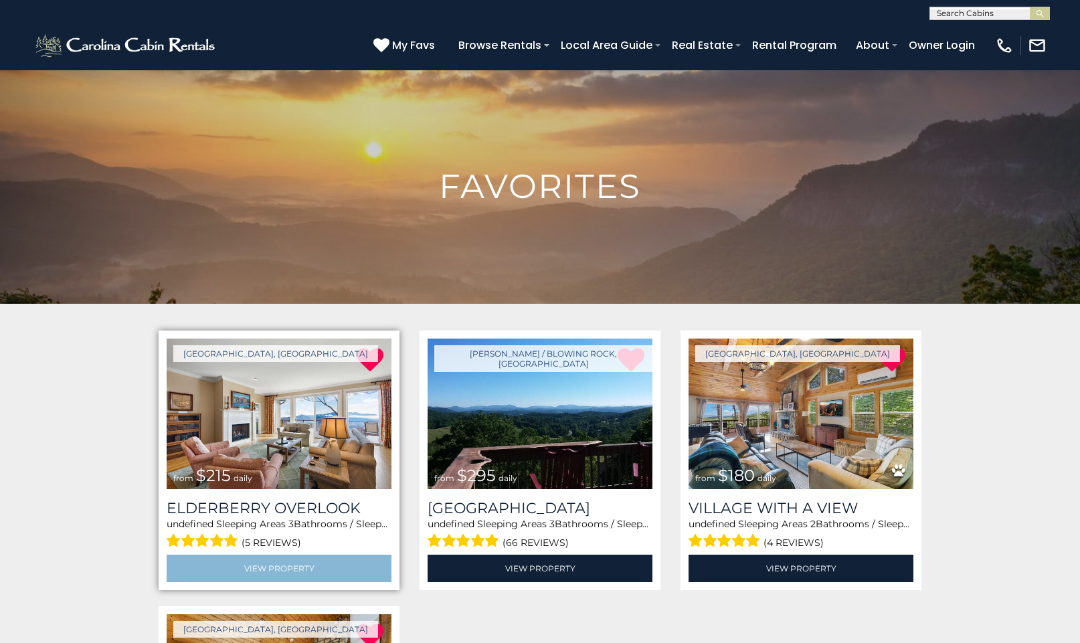
click at [280, 561] on link "View Property" at bounding box center [279, 568] width 225 height 27
click at [282, 571] on link "View Property" at bounding box center [279, 568] width 225 height 27
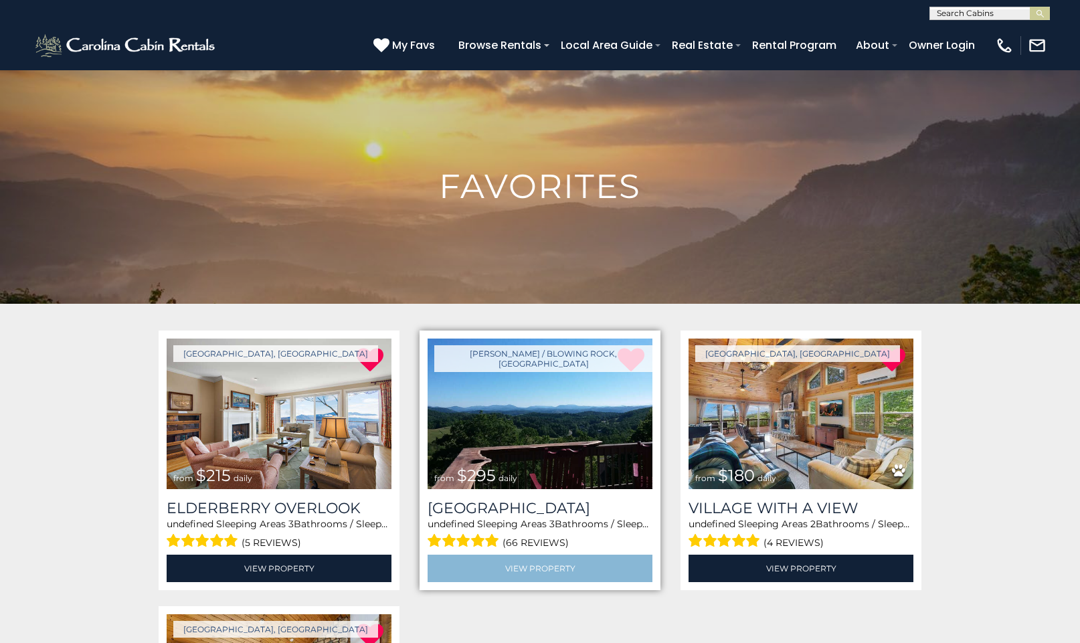
click at [528, 562] on link "View Property" at bounding box center [539, 568] width 225 height 27
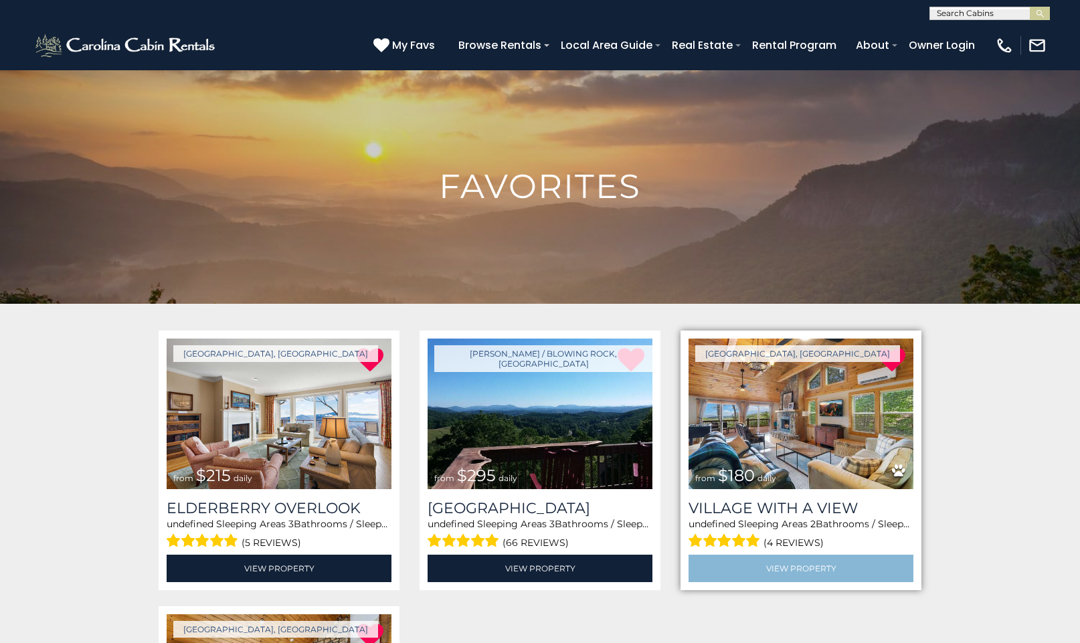
click at [781, 566] on link "View Property" at bounding box center [800, 568] width 225 height 27
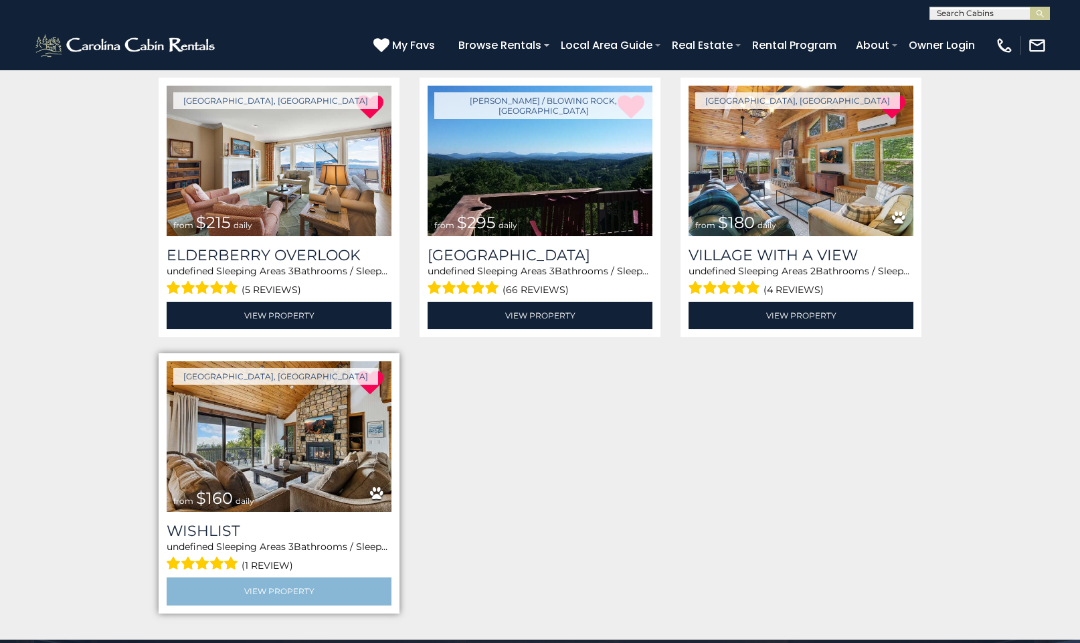
scroll to position [256, 0]
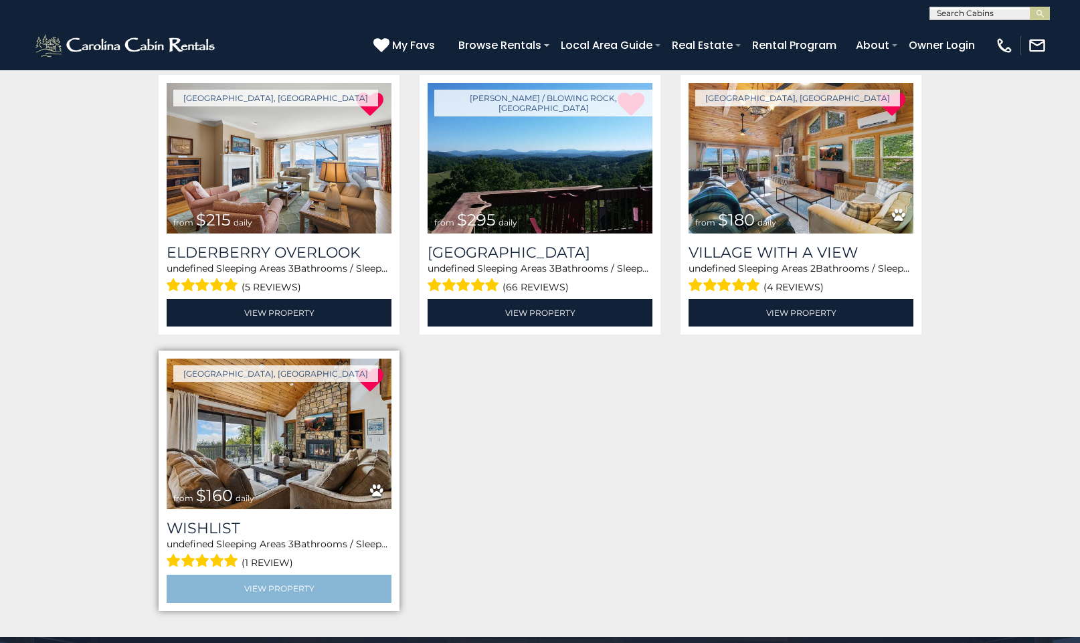
click at [284, 587] on link "View Property" at bounding box center [279, 588] width 225 height 27
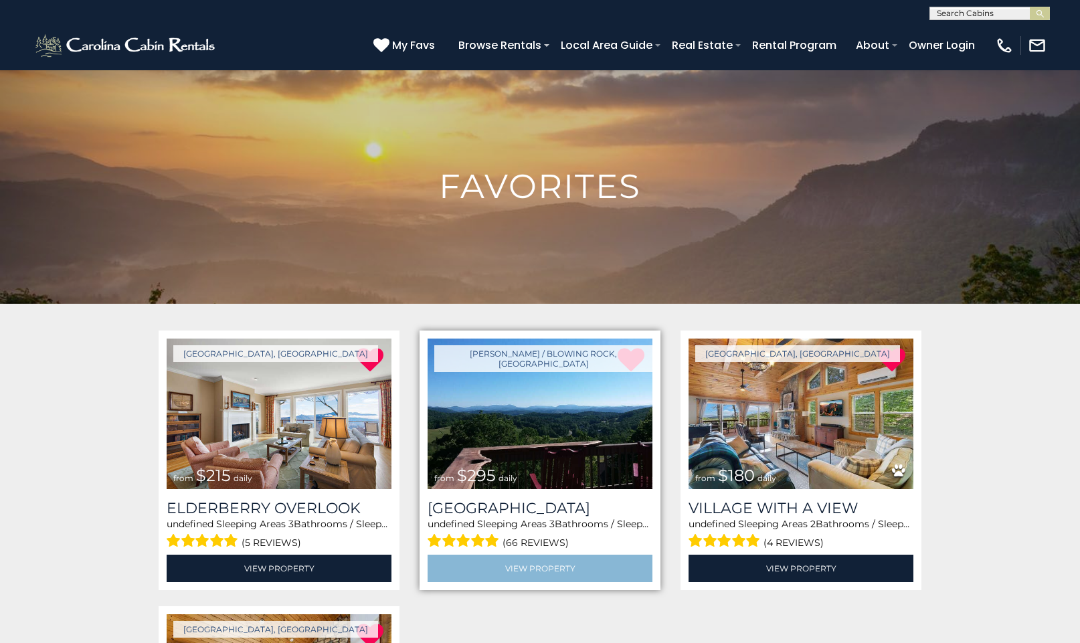
click at [541, 567] on link "View Property" at bounding box center [539, 568] width 225 height 27
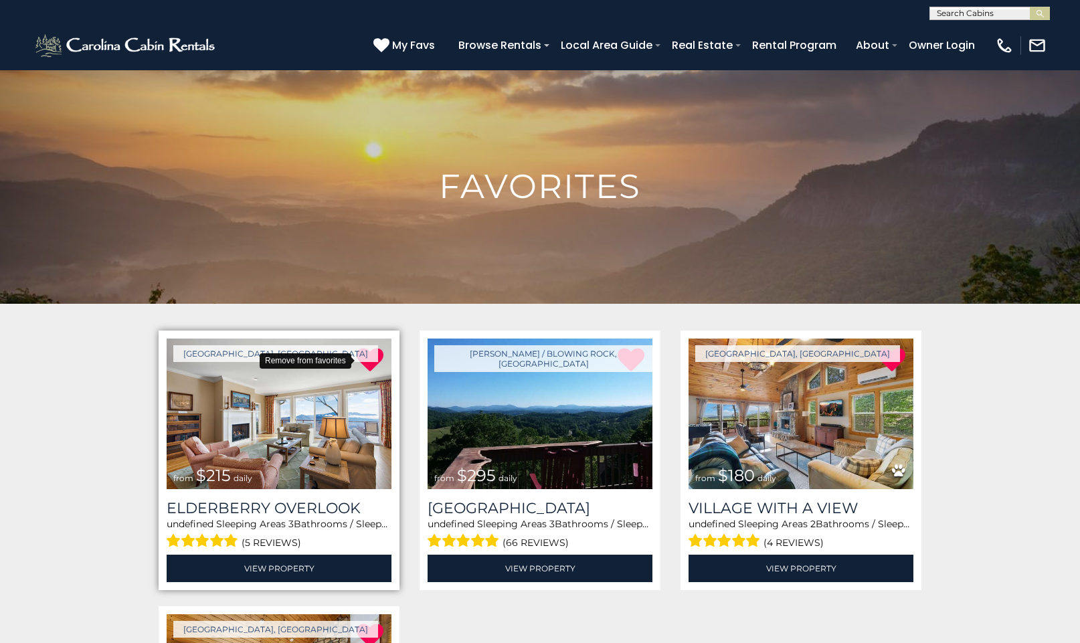
click at [370, 362] on icon at bounding box center [370, 360] width 27 height 27
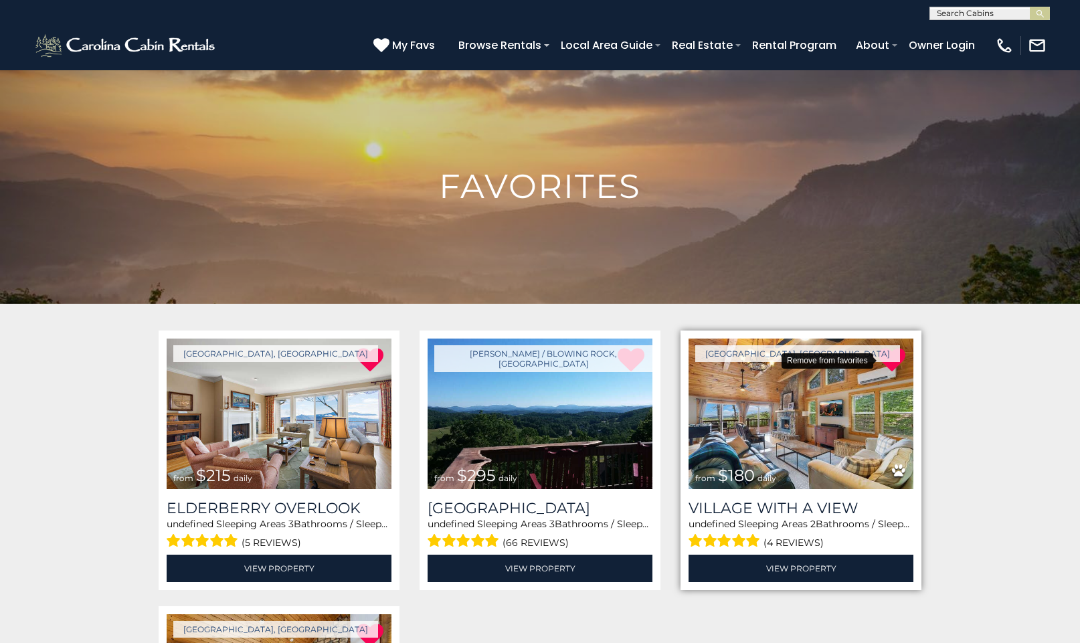
click at [892, 357] on icon at bounding box center [891, 360] width 27 height 27
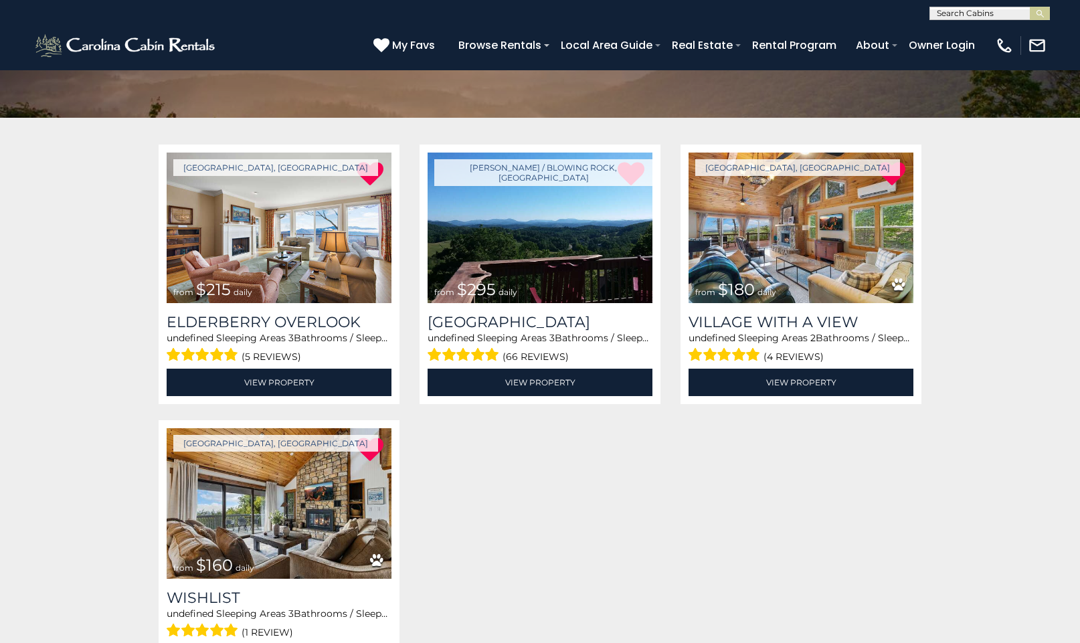
scroll to position [195, 0]
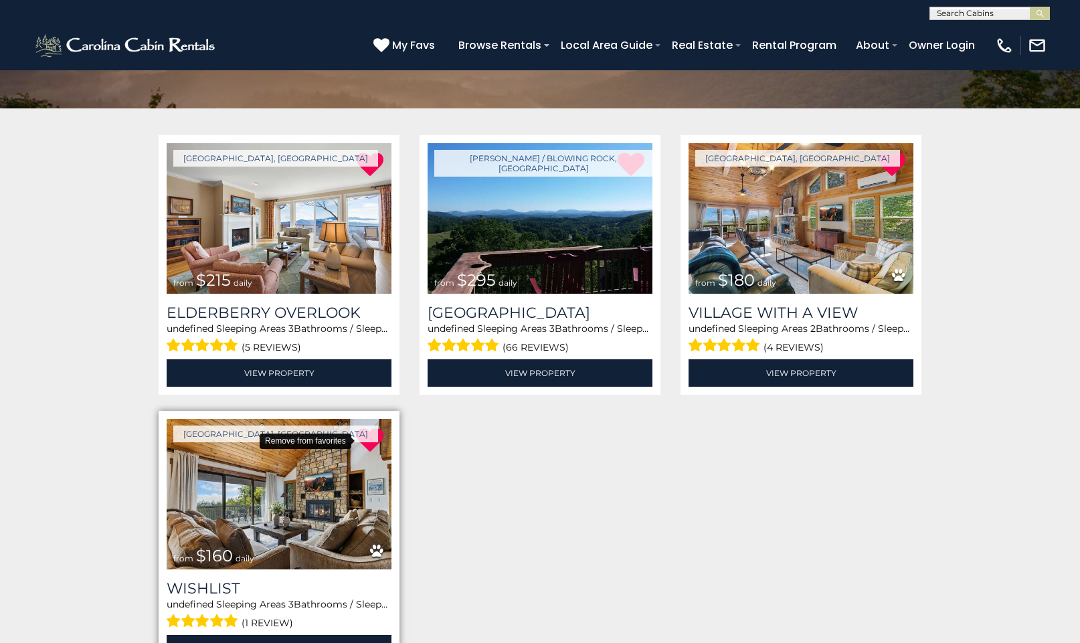
click at [371, 440] on icon at bounding box center [370, 440] width 27 height 27
click at [415, 45] on span "My Favs" at bounding box center [413, 45] width 43 height 17
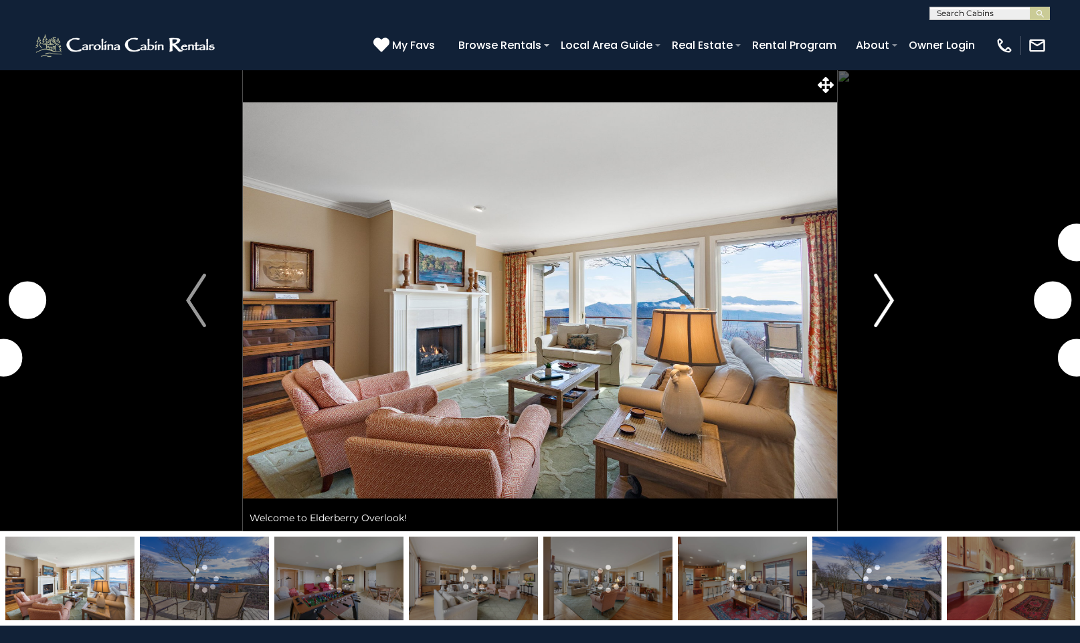
click at [892, 300] on img "Next" at bounding box center [884, 301] width 20 height 54
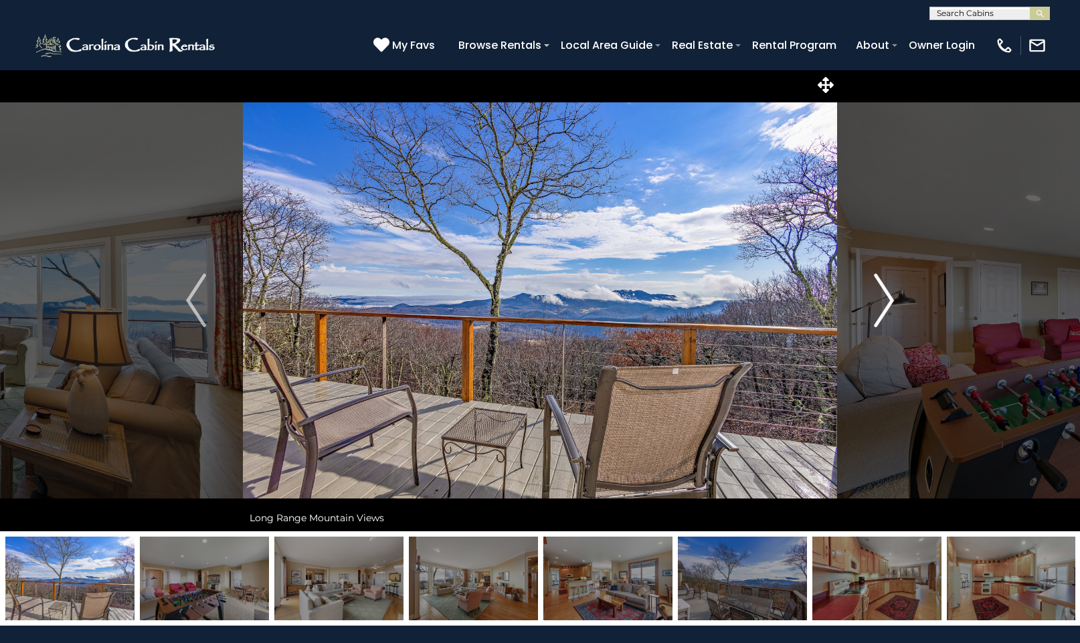
click at [892, 299] on img "Next" at bounding box center [884, 301] width 20 height 54
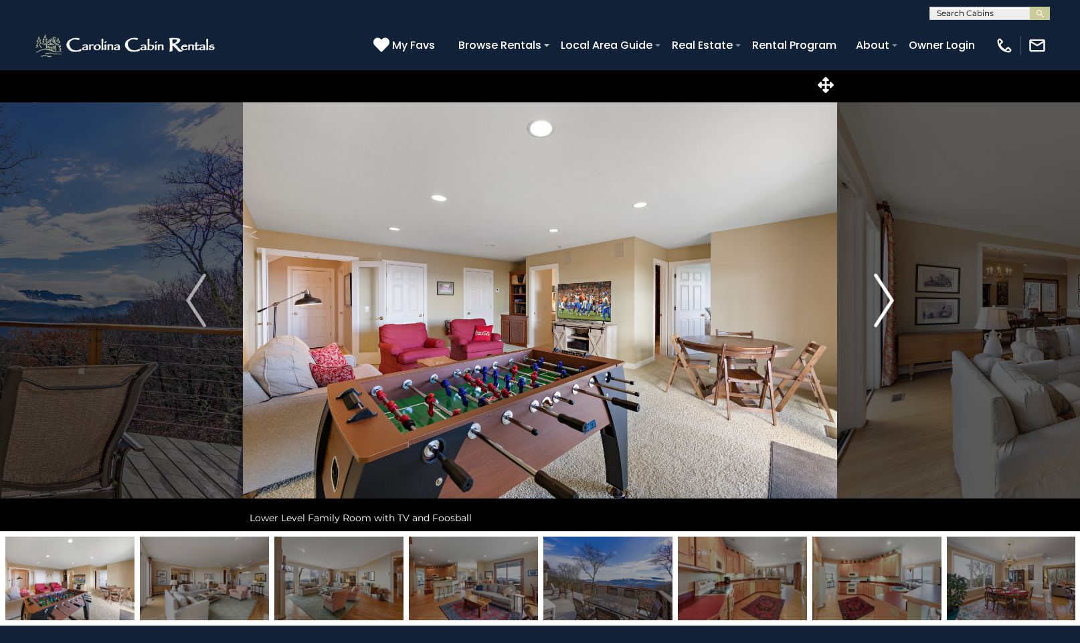
click at [892, 299] on img "Next" at bounding box center [884, 301] width 20 height 54
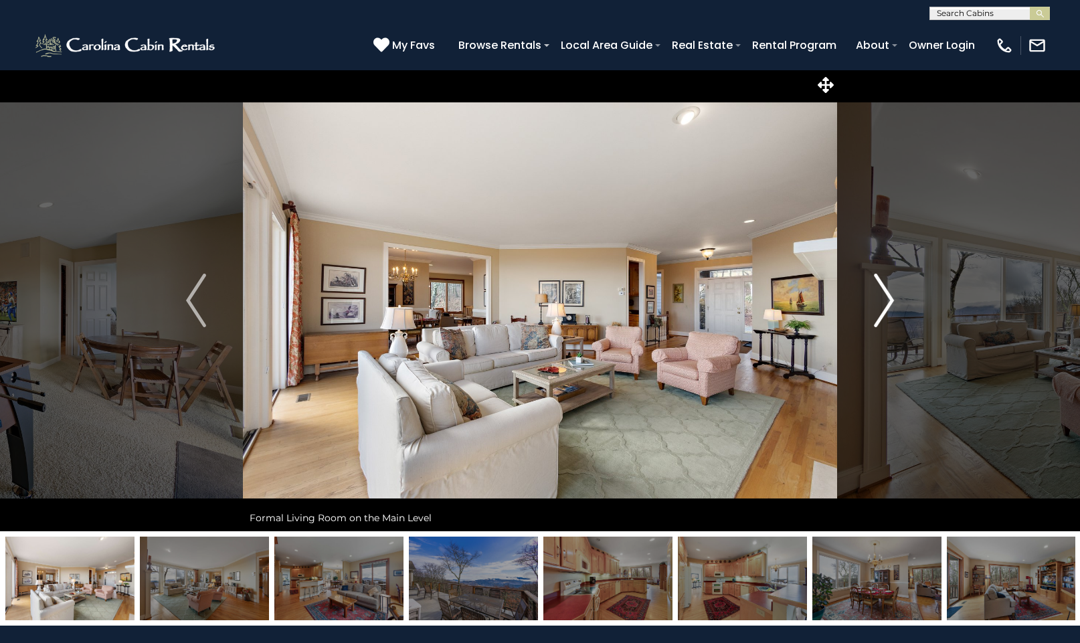
click at [892, 298] on img "Next" at bounding box center [884, 301] width 20 height 54
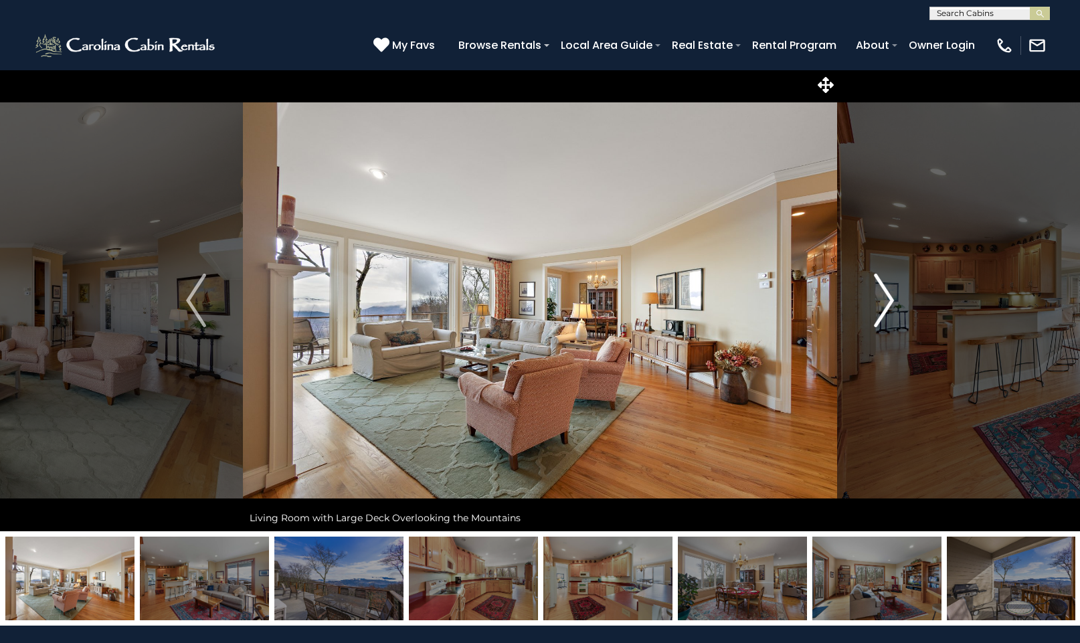
click at [892, 298] on img "Next" at bounding box center [884, 301] width 20 height 54
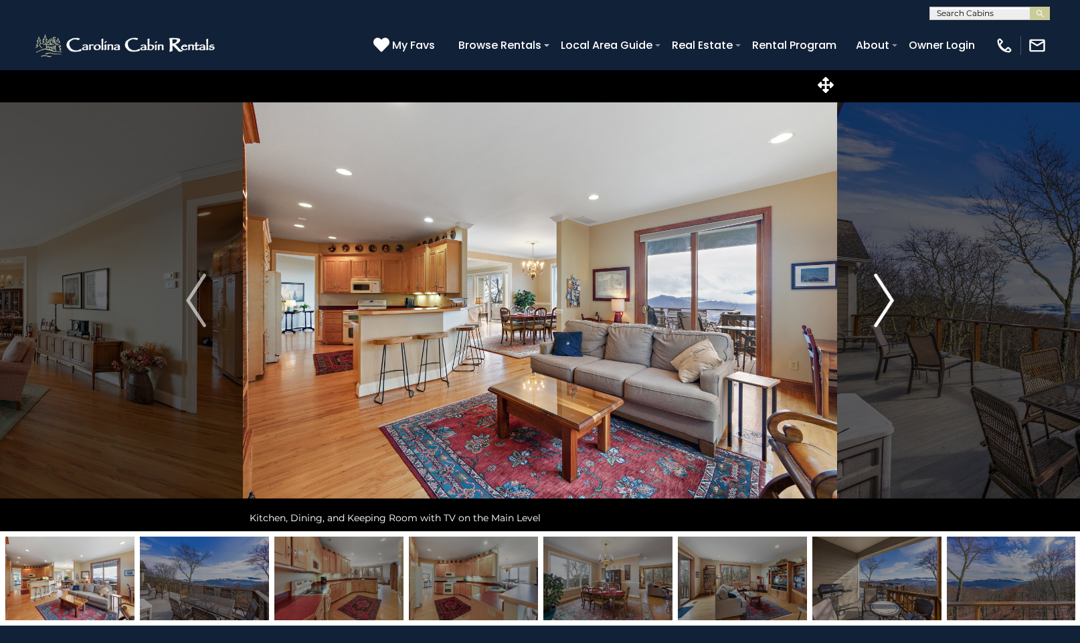
click at [892, 298] on img "Next" at bounding box center [884, 301] width 20 height 54
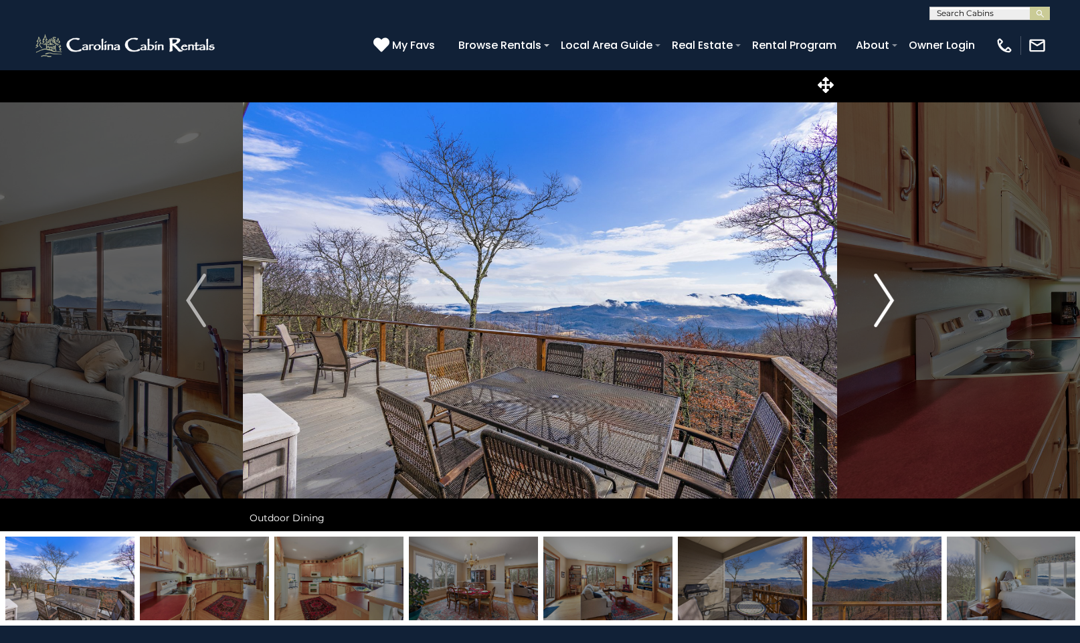
click at [893, 298] on img "Next" at bounding box center [884, 301] width 20 height 54
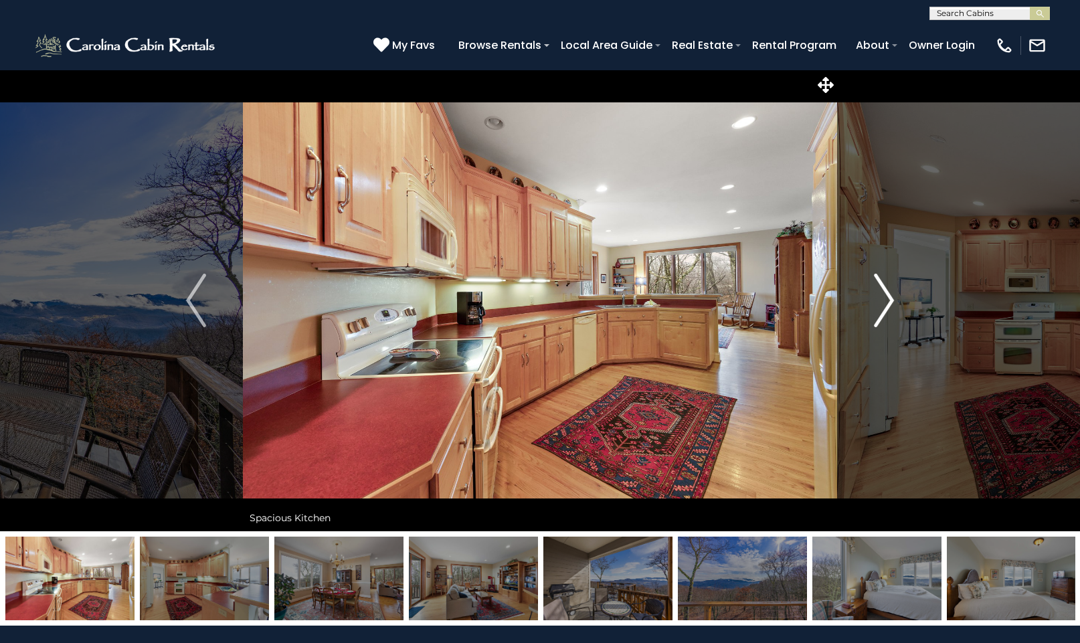
click at [893, 298] on img "Next" at bounding box center [884, 301] width 20 height 54
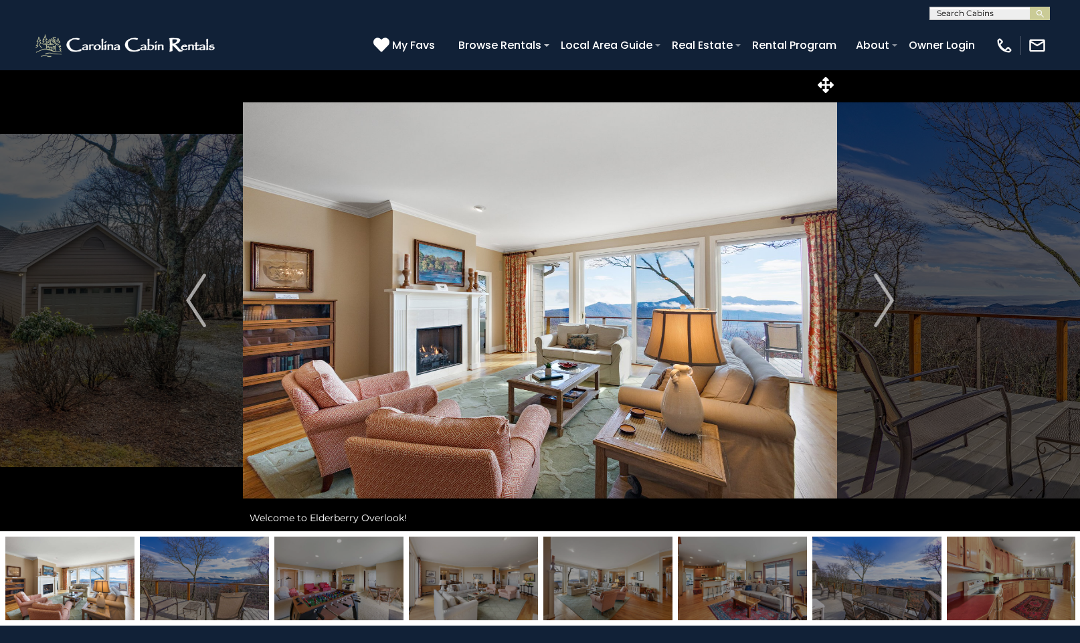
click at [1014, 583] on img at bounding box center [1011, 579] width 129 height 84
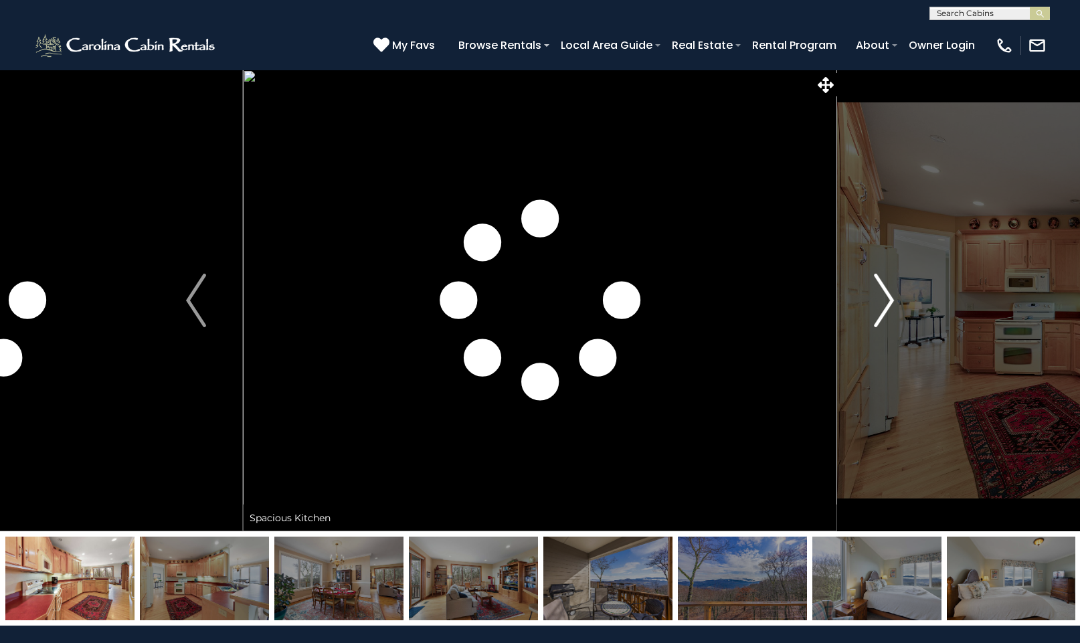
click at [884, 303] on img "Next" at bounding box center [884, 301] width 20 height 54
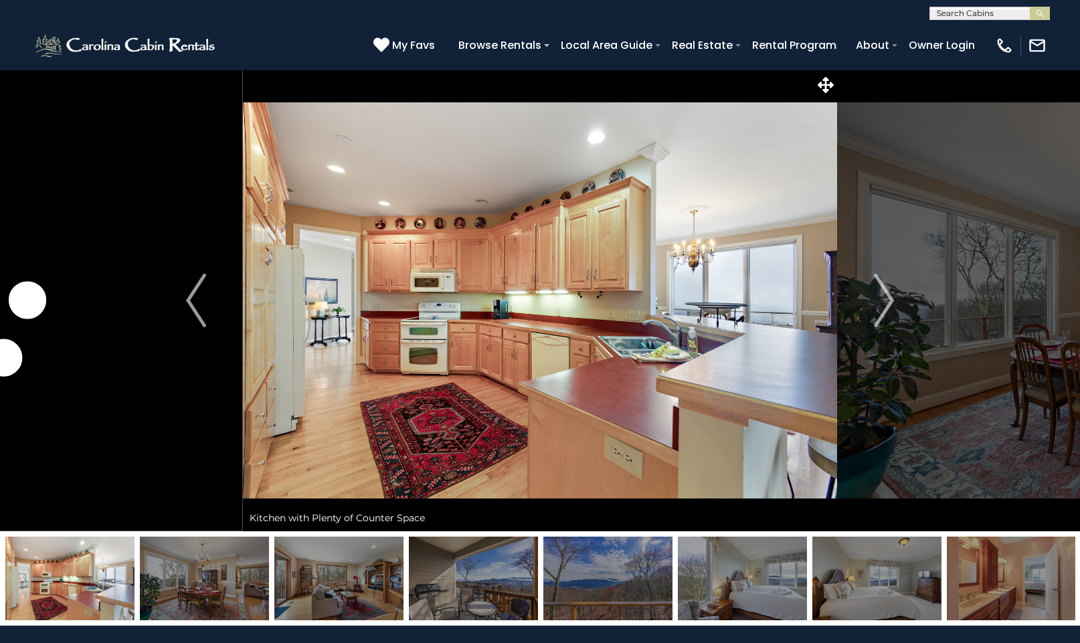
click at [757, 581] on img at bounding box center [742, 579] width 129 height 84
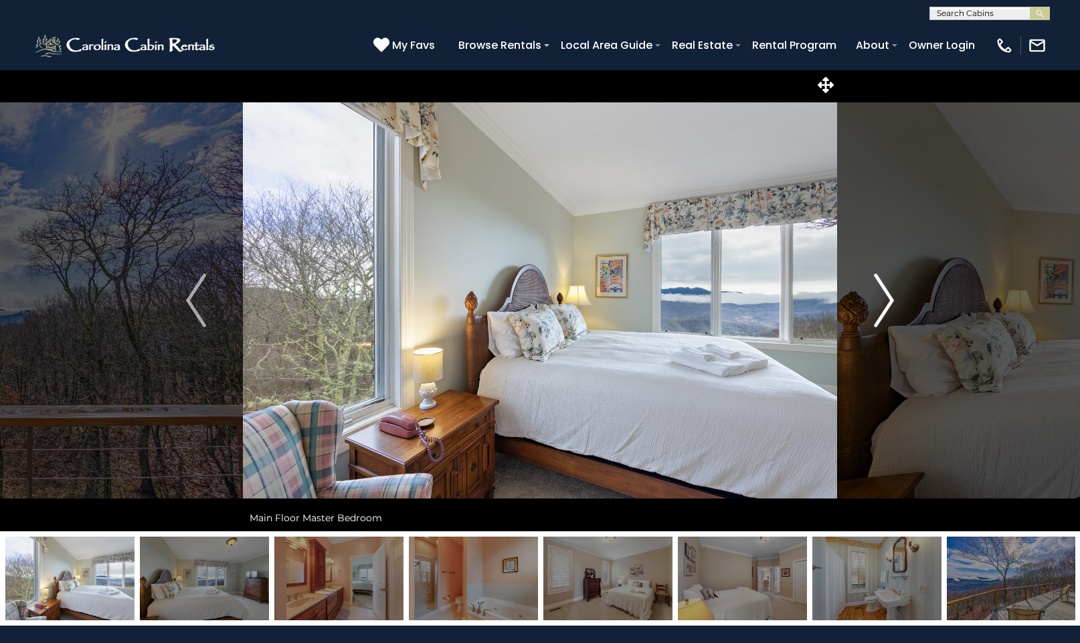
click at [894, 304] on button "Next" at bounding box center [884, 301] width 94 height 462
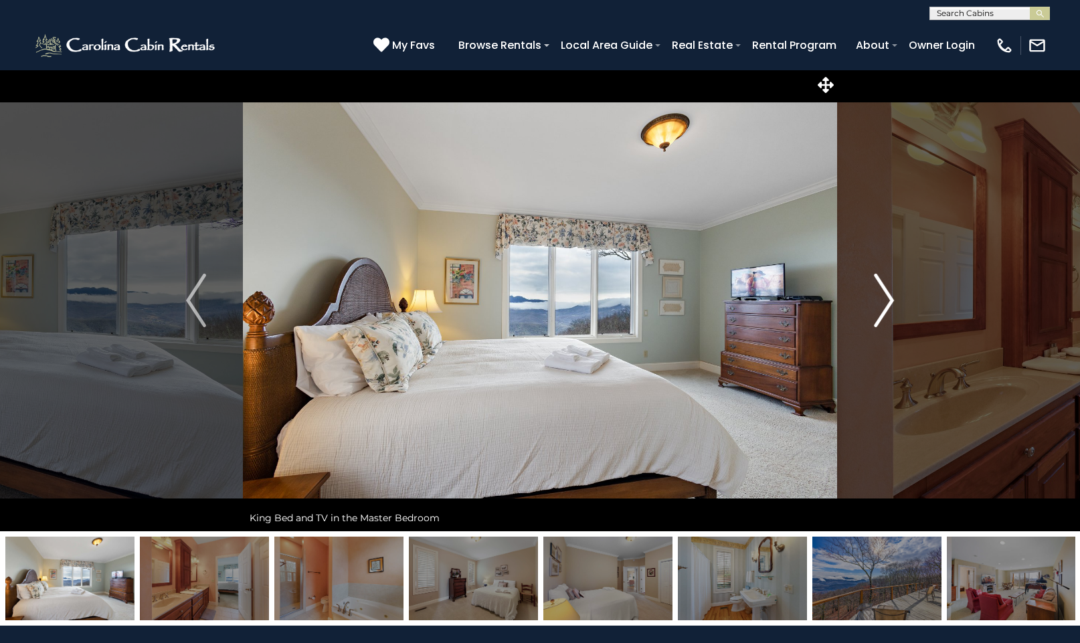
click at [892, 303] on img "Next" at bounding box center [884, 301] width 20 height 54
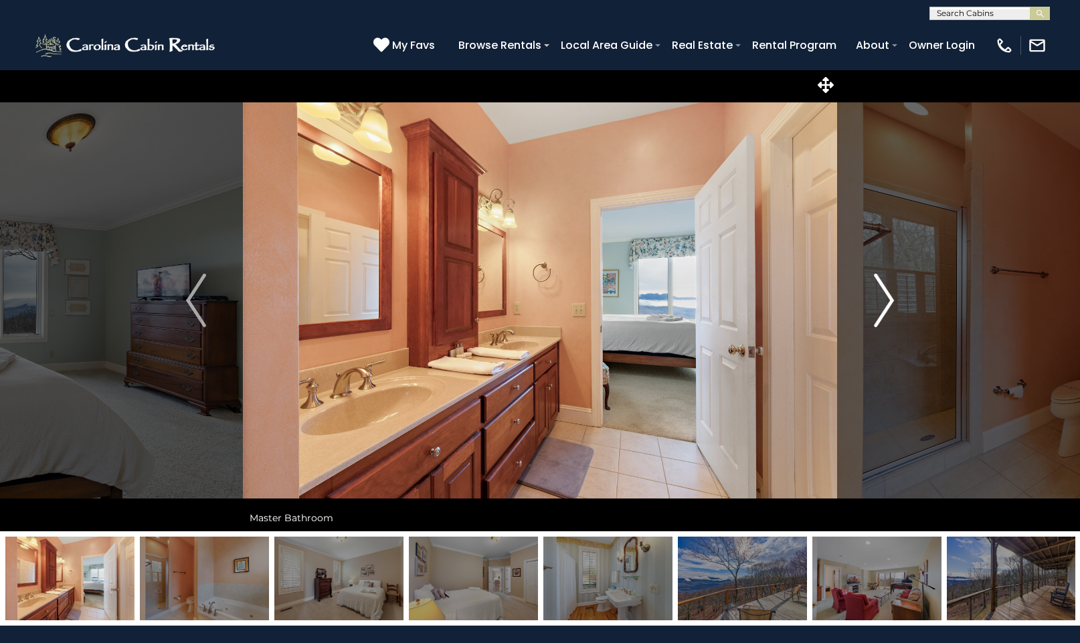
click at [892, 303] on img "Next" at bounding box center [884, 301] width 20 height 54
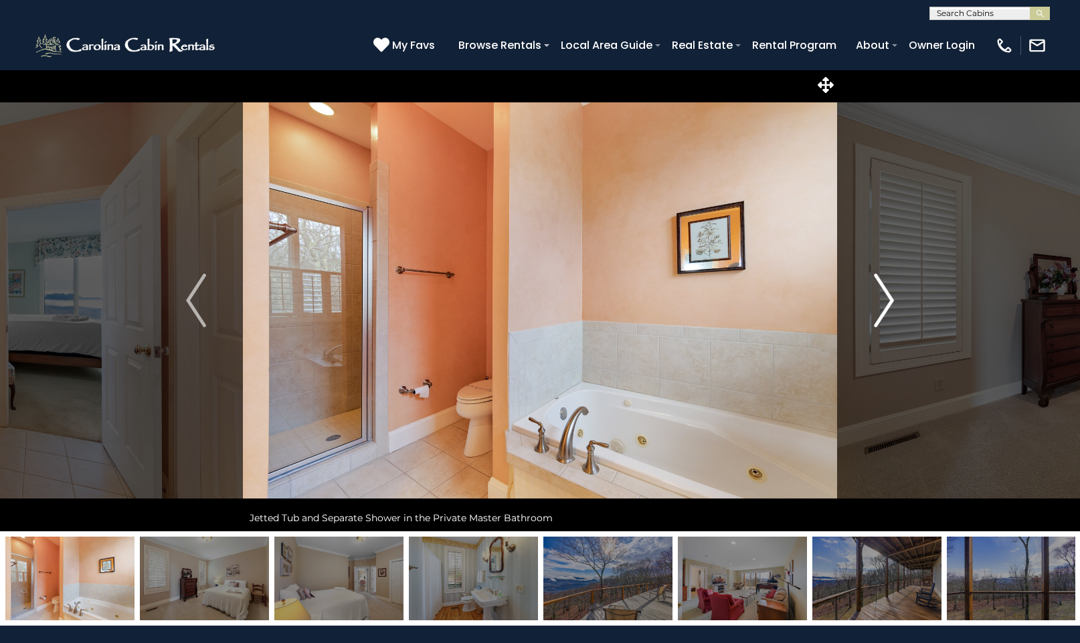
click at [892, 303] on img "Next" at bounding box center [884, 301] width 20 height 54
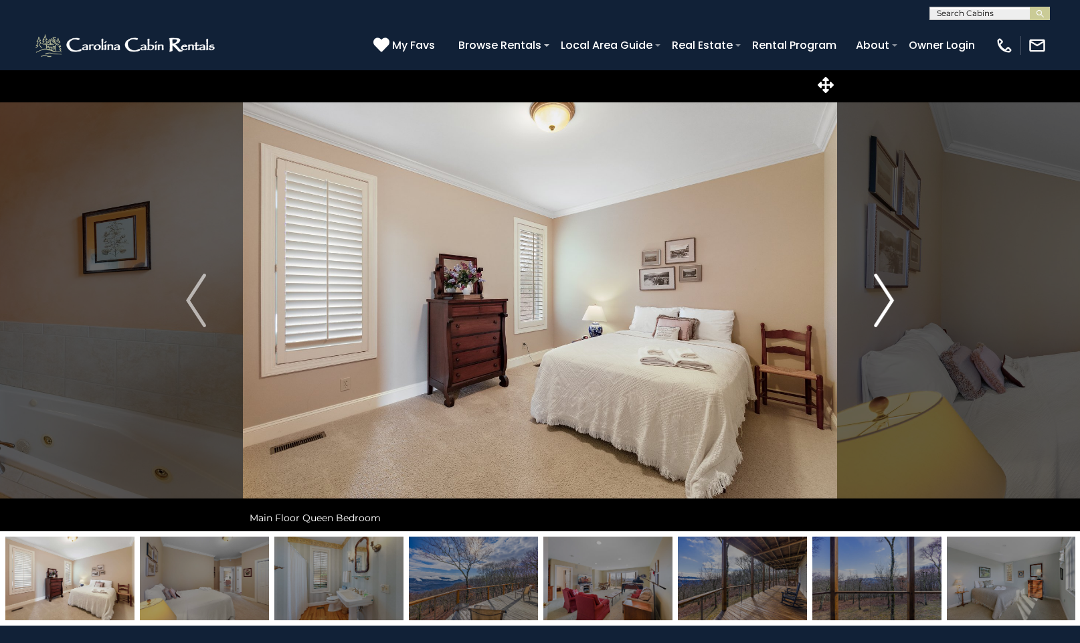
click at [892, 303] on img "Next" at bounding box center [884, 301] width 20 height 54
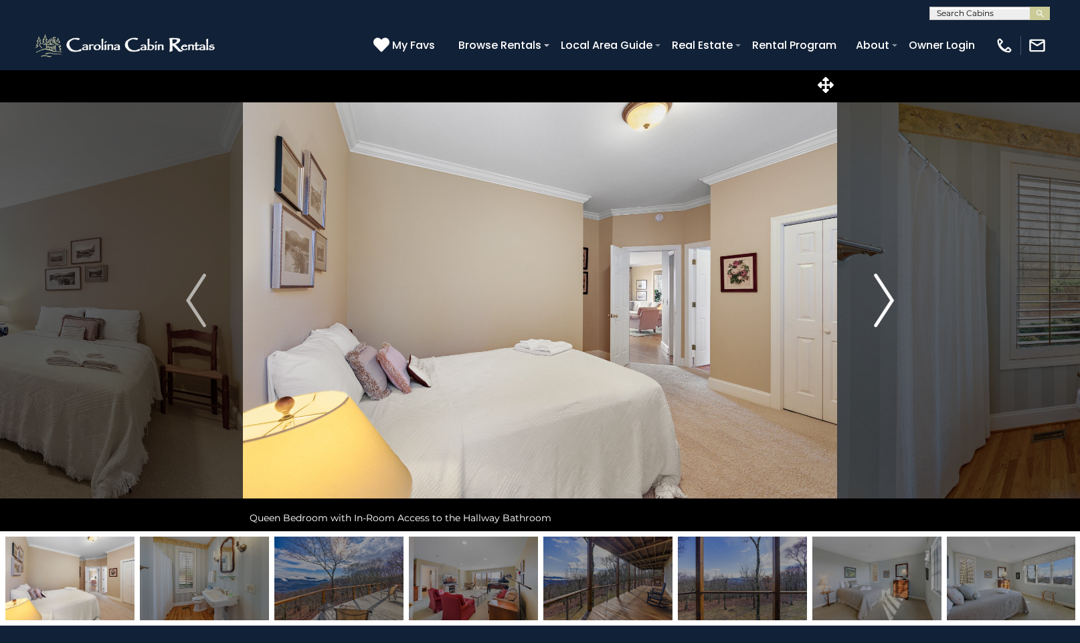
click at [892, 303] on img "Next" at bounding box center [884, 301] width 20 height 54
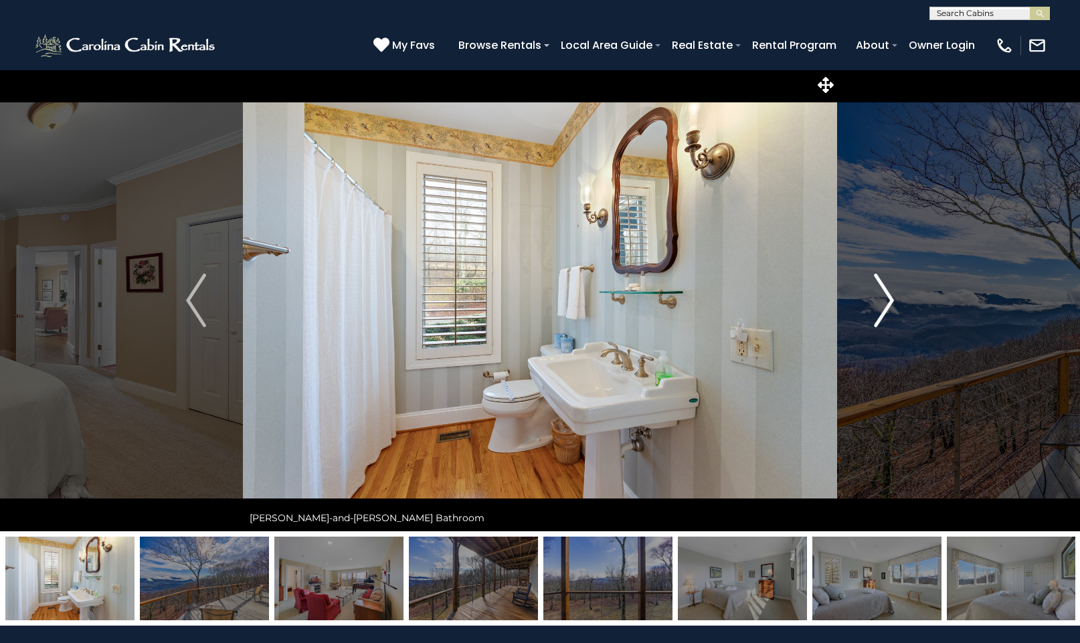
click at [892, 303] on img "Next" at bounding box center [884, 301] width 20 height 54
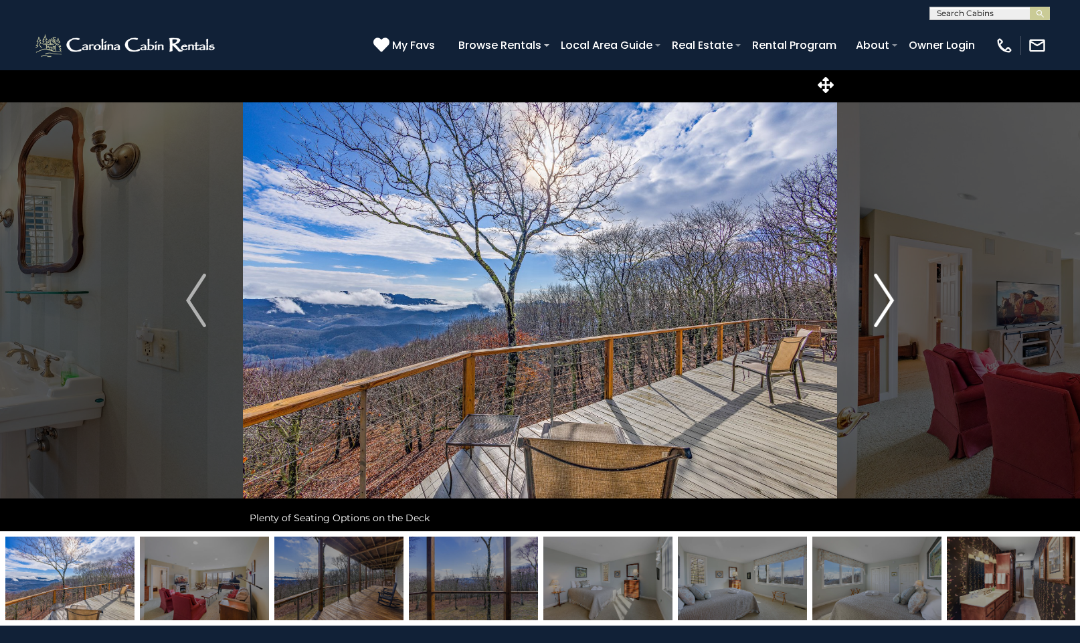
click at [892, 302] on img "Next" at bounding box center [884, 301] width 20 height 54
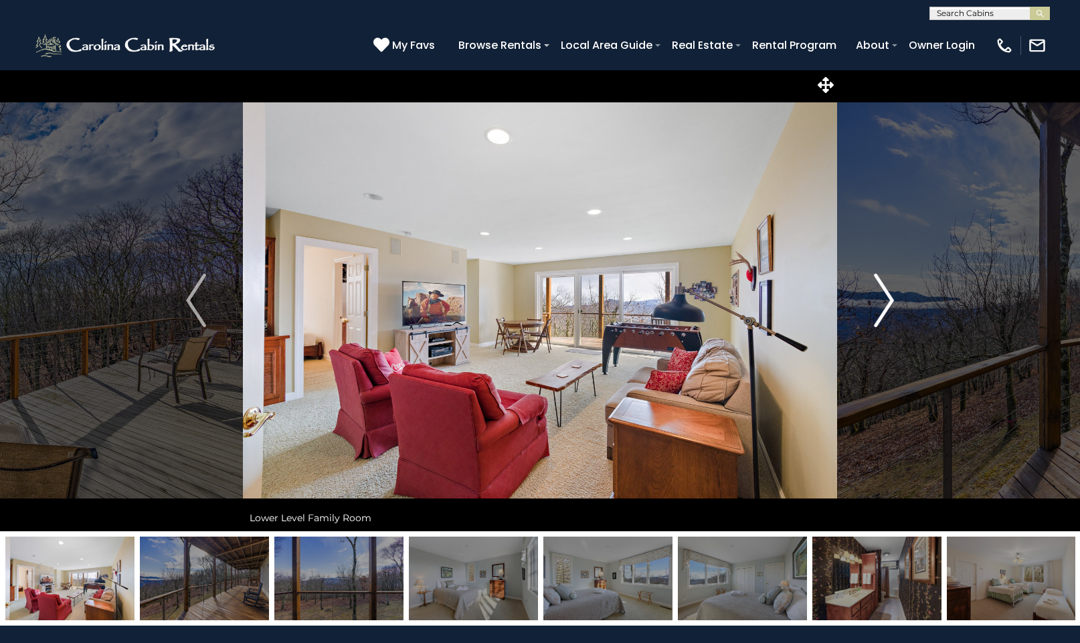
click at [892, 302] on img "Next" at bounding box center [884, 301] width 20 height 54
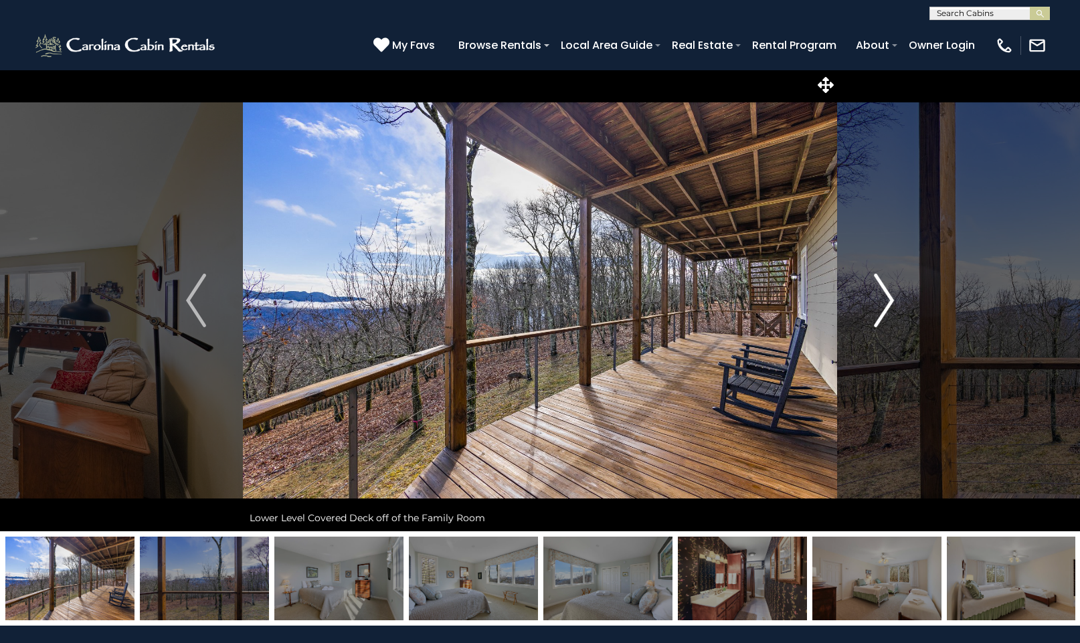
click at [892, 302] on img "Next" at bounding box center [884, 301] width 20 height 54
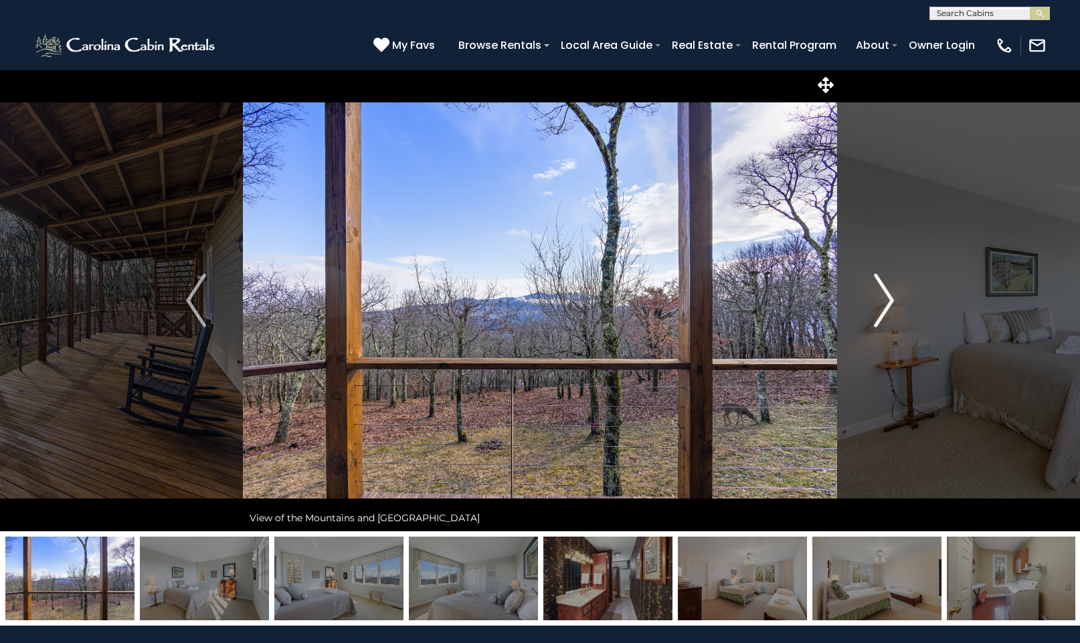
click at [892, 302] on img "Next" at bounding box center [884, 301] width 20 height 54
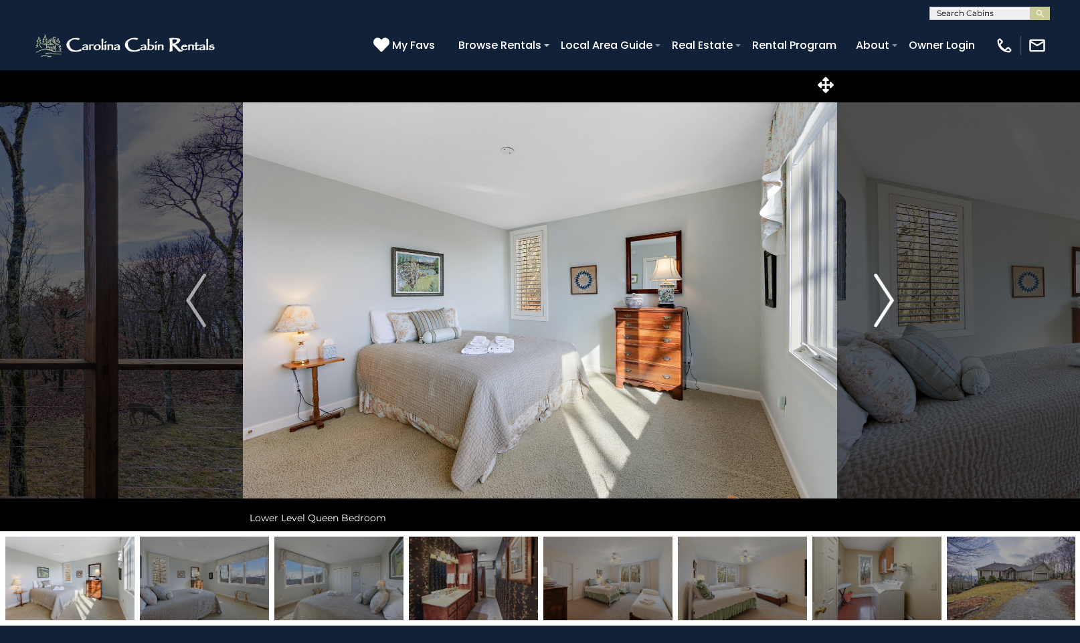
click at [892, 301] on img "Next" at bounding box center [884, 301] width 20 height 54
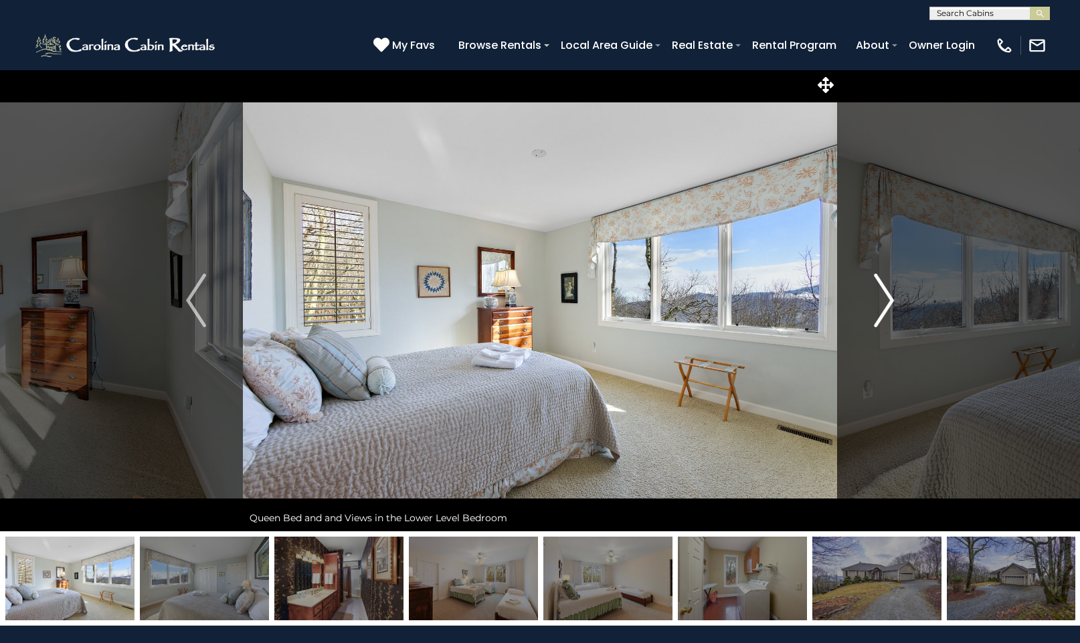
click at [892, 301] on img "Next" at bounding box center [884, 301] width 20 height 54
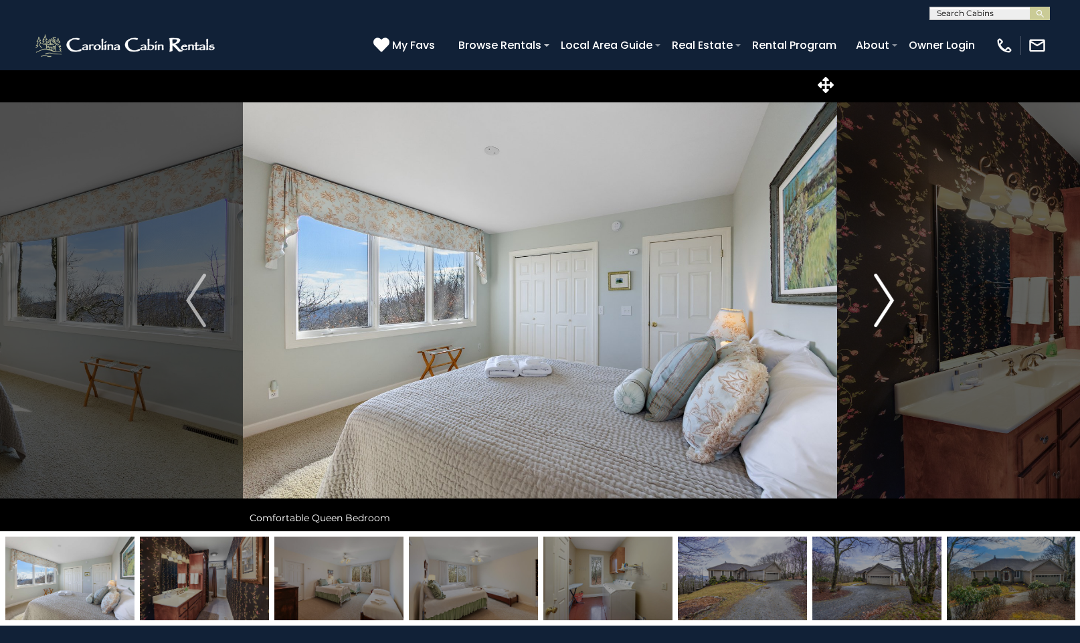
click at [892, 301] on img "Next" at bounding box center [884, 301] width 20 height 54
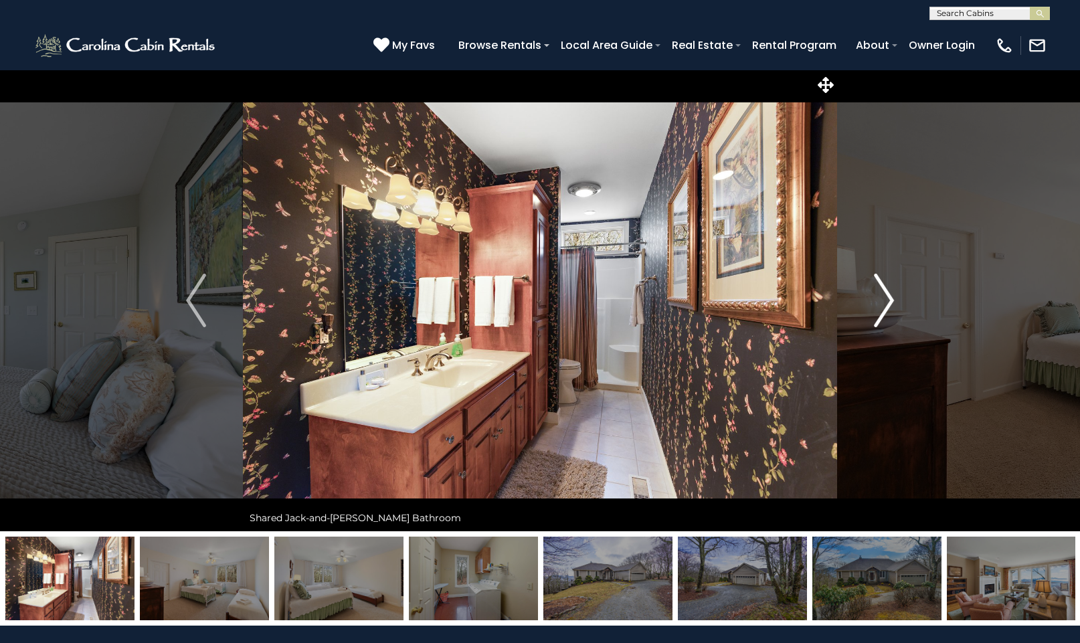
click at [892, 301] on img "Next" at bounding box center [884, 301] width 20 height 54
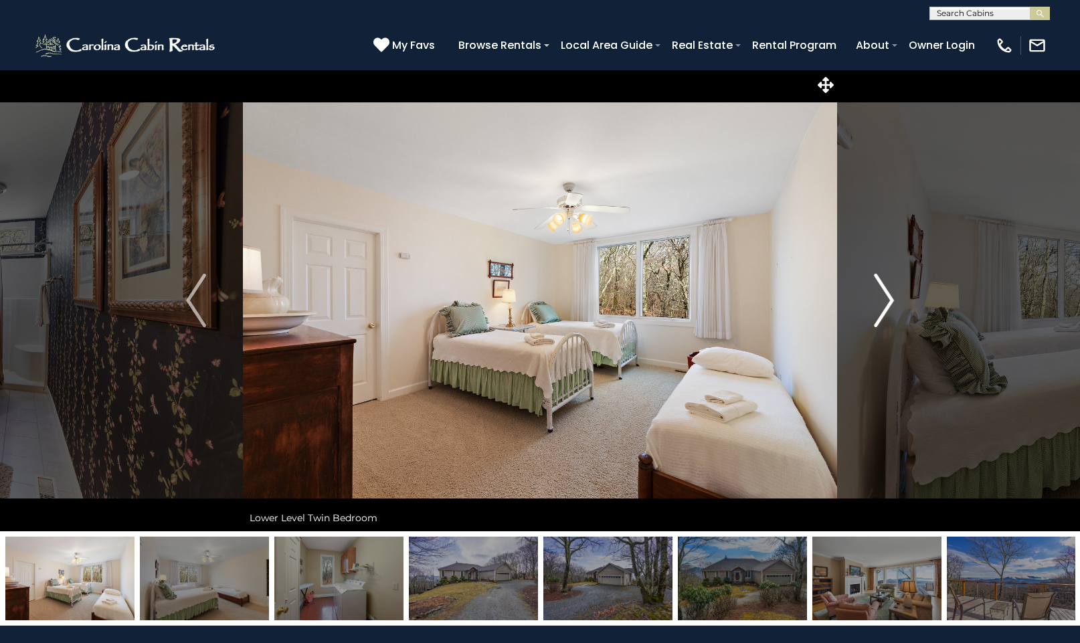
click at [892, 301] on img "Next" at bounding box center [884, 301] width 20 height 54
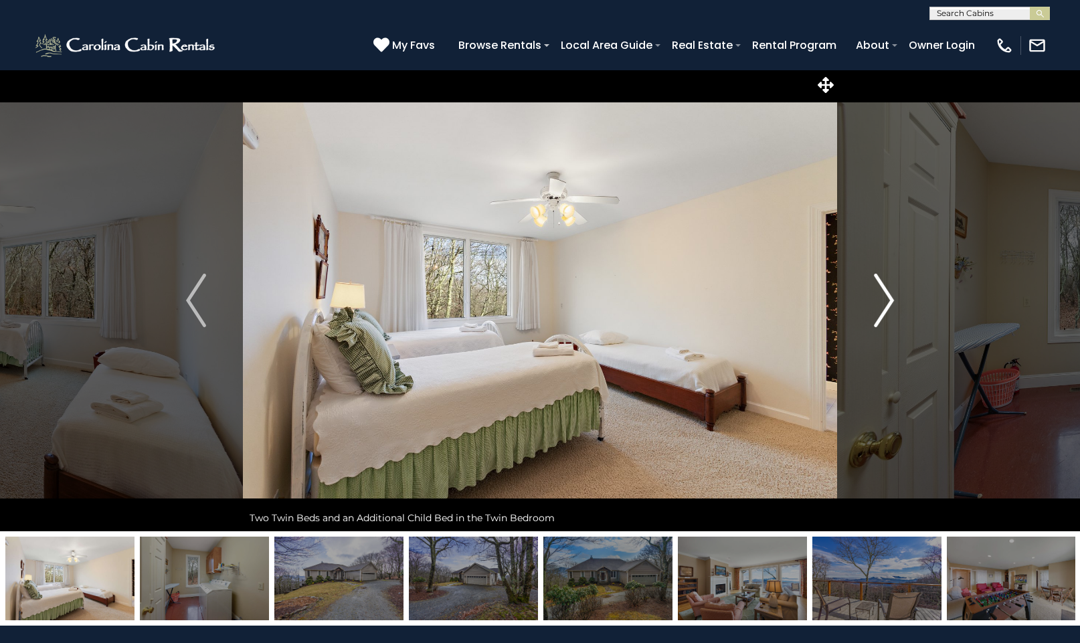
click at [892, 301] on img "Next" at bounding box center [884, 301] width 20 height 54
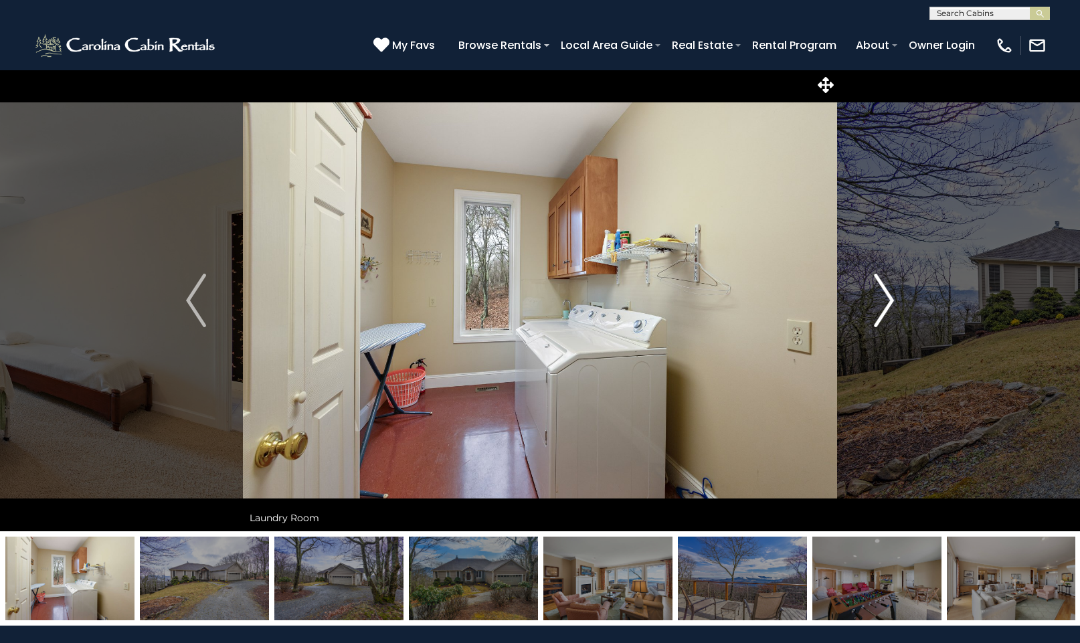
click at [892, 300] on img "Next" at bounding box center [884, 301] width 20 height 54
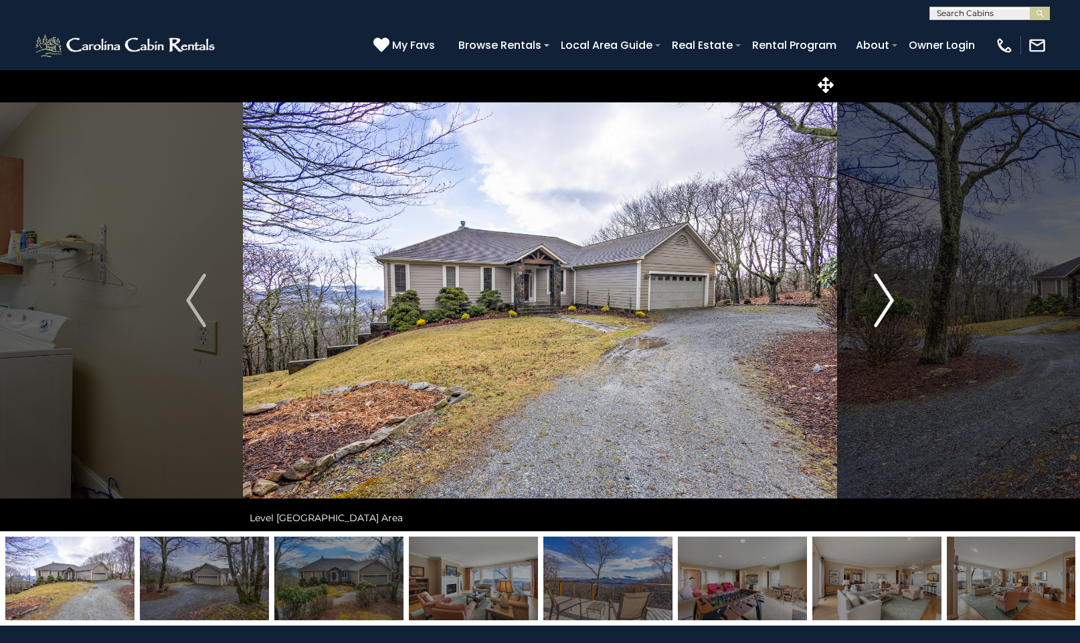
click at [892, 298] on img "Next" at bounding box center [884, 301] width 20 height 54
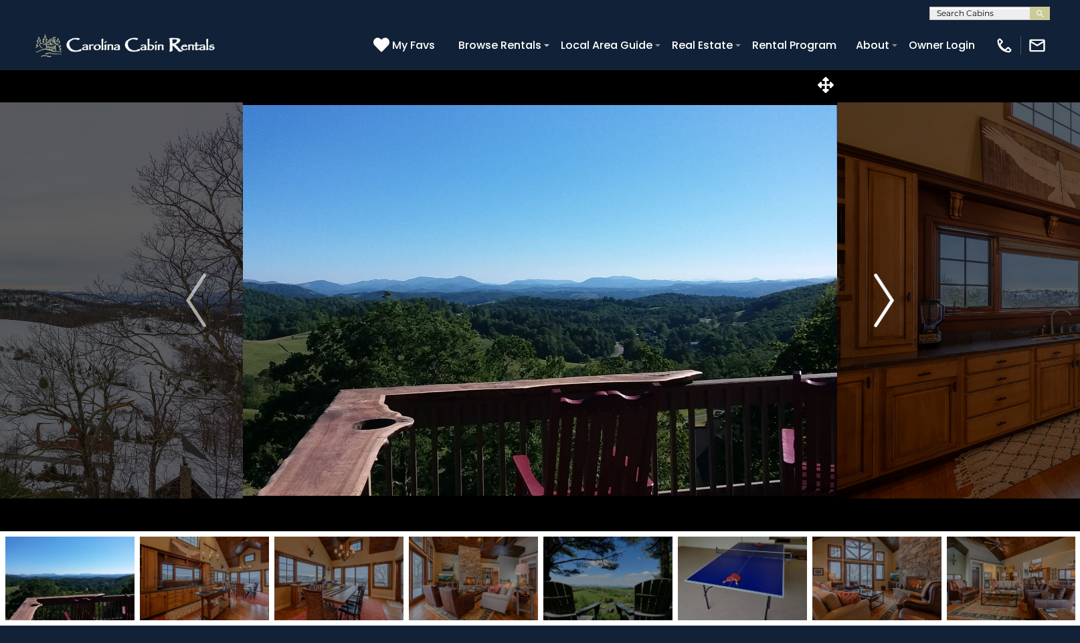
click at [896, 296] on button "Next" at bounding box center [884, 301] width 94 height 462
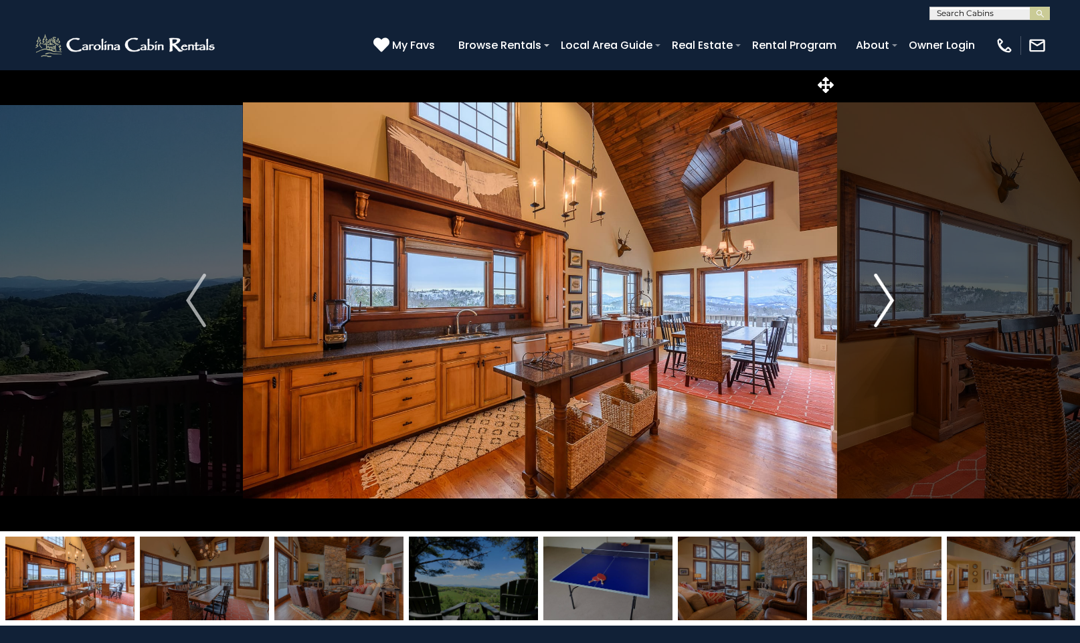
click at [896, 296] on button "Next" at bounding box center [884, 301] width 94 height 462
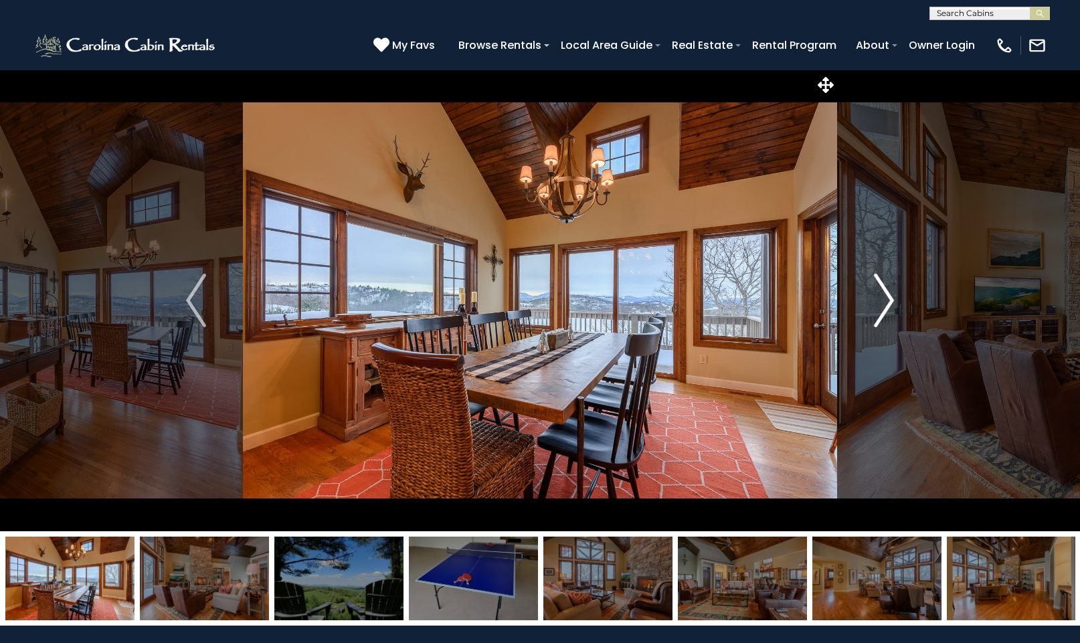
click at [896, 296] on button "Next" at bounding box center [884, 301] width 94 height 462
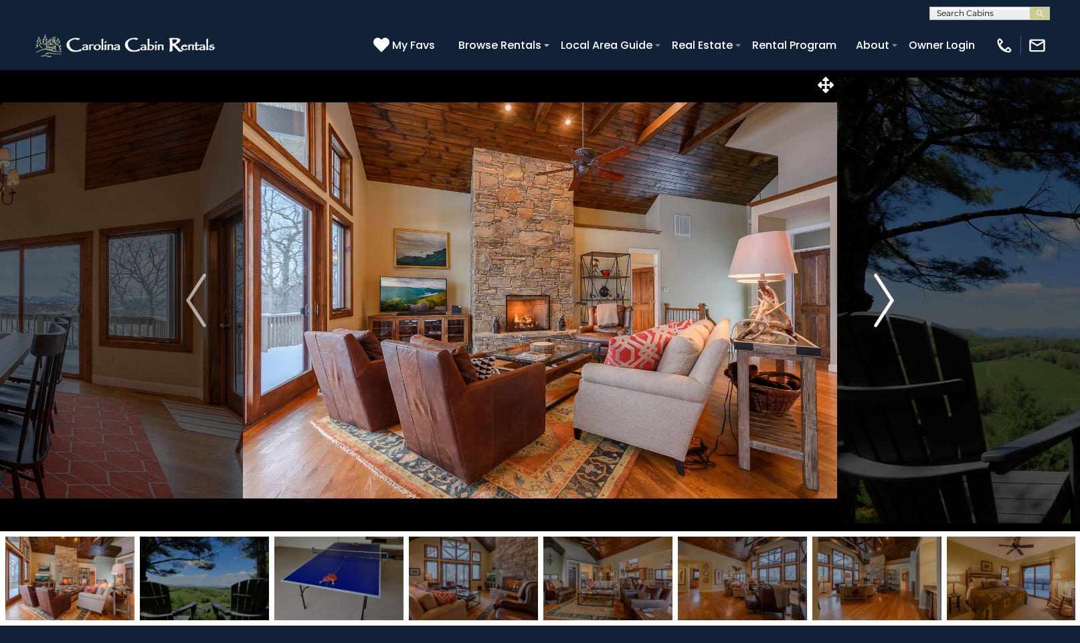
click at [896, 296] on button "Next" at bounding box center [884, 301] width 94 height 462
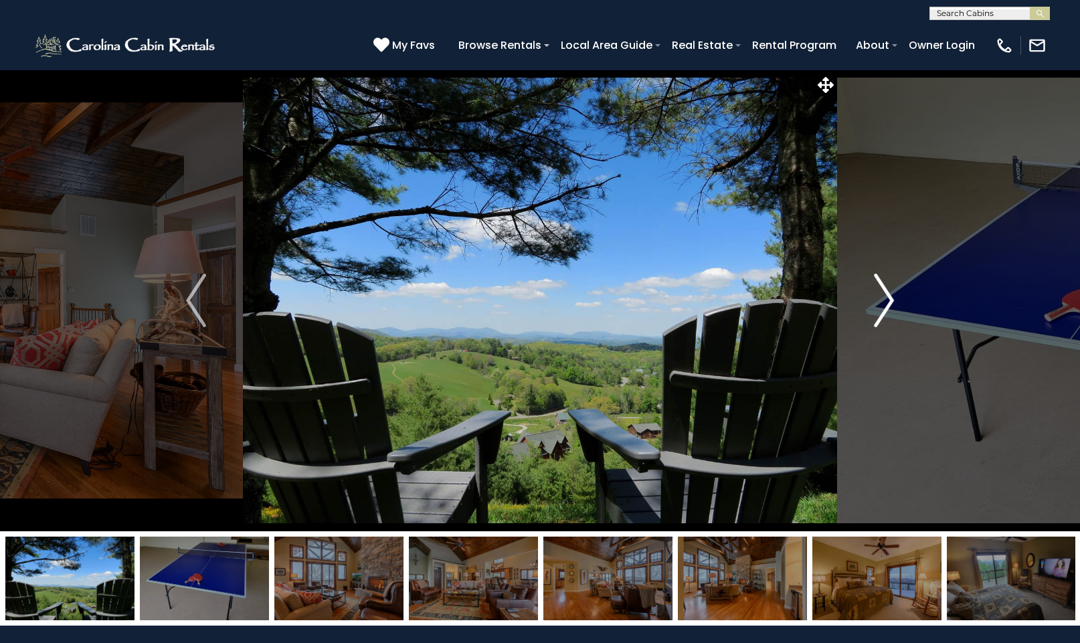
click at [890, 298] on img "Next" at bounding box center [884, 301] width 20 height 54
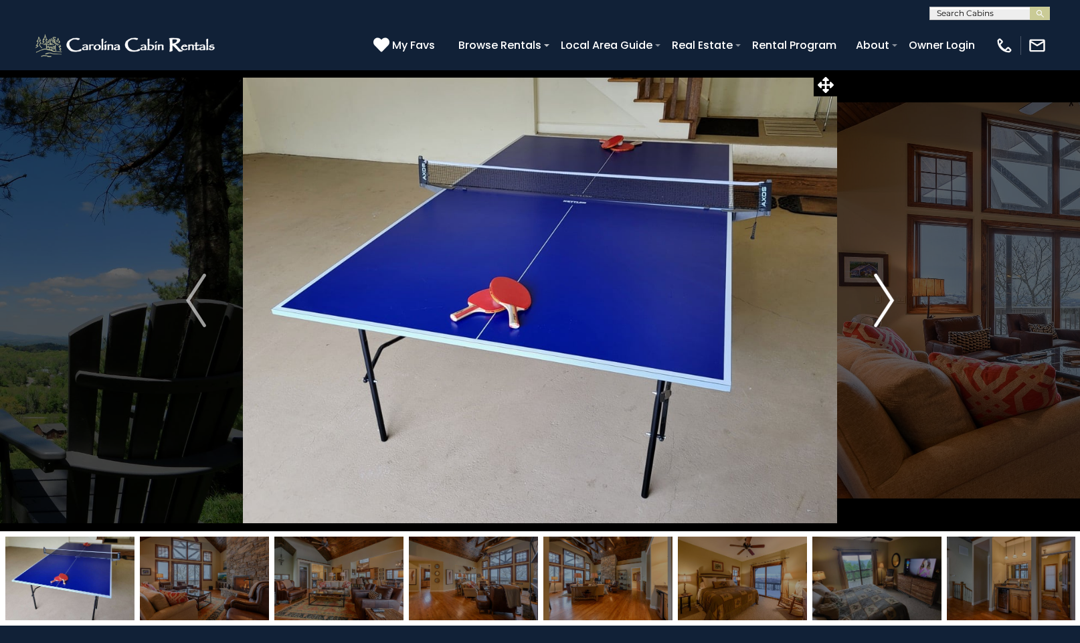
click at [890, 298] on img "Next" at bounding box center [884, 301] width 20 height 54
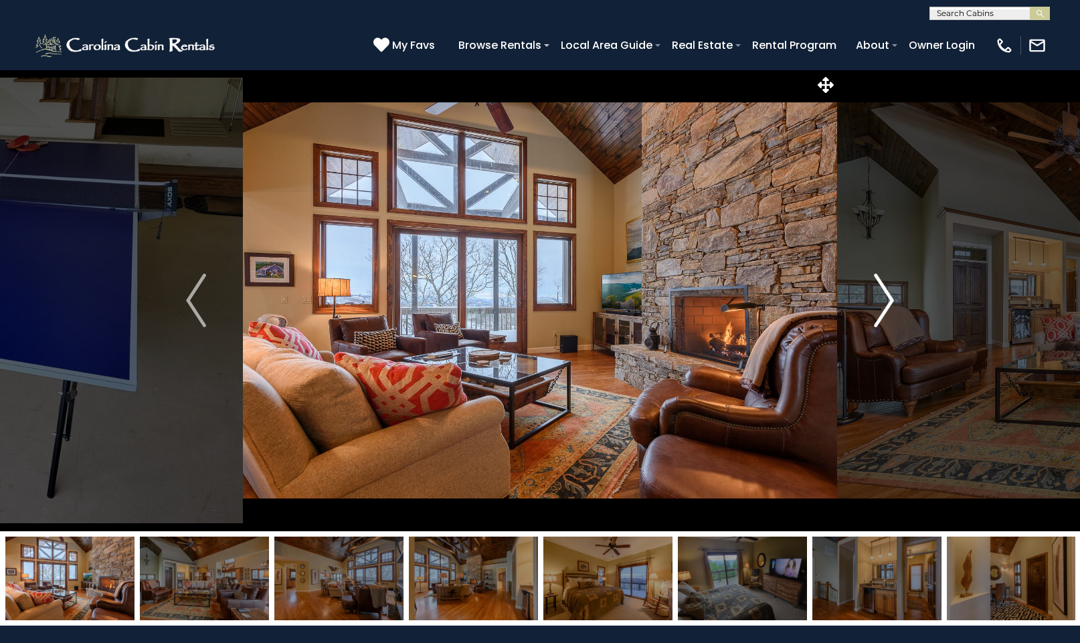
click at [890, 300] on img "Next" at bounding box center [884, 301] width 20 height 54
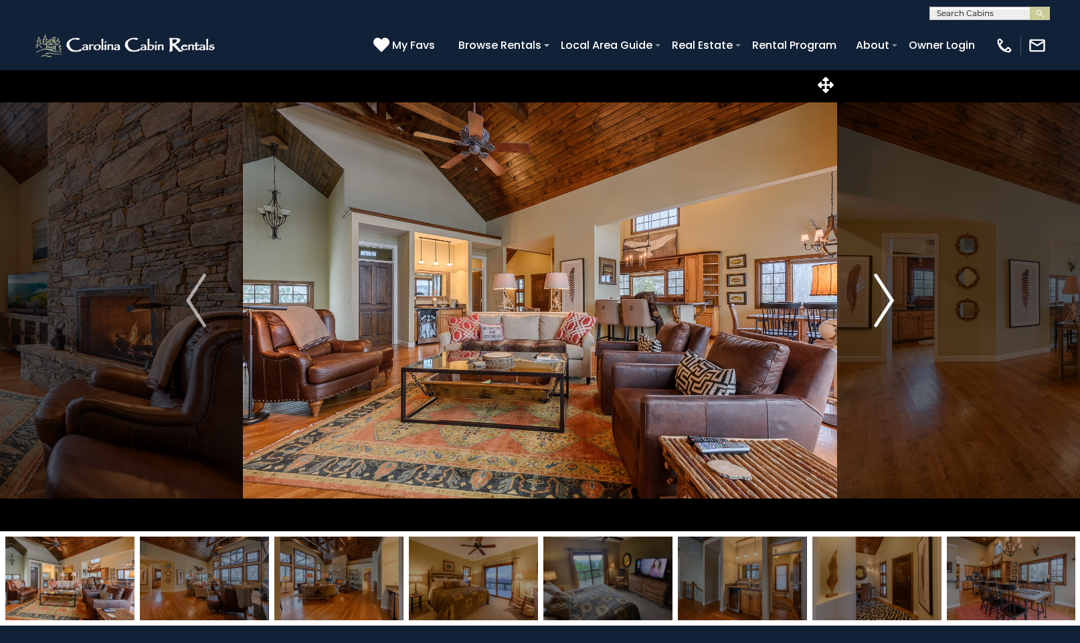
click at [890, 300] on img "Next" at bounding box center [884, 301] width 20 height 54
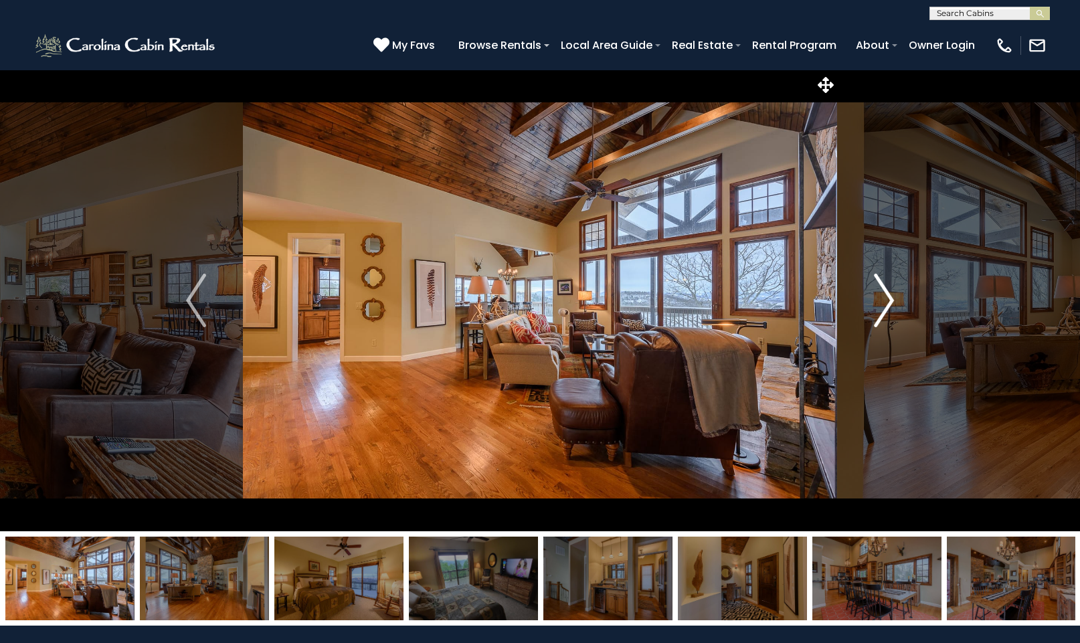
click at [890, 300] on img "Next" at bounding box center [884, 301] width 20 height 54
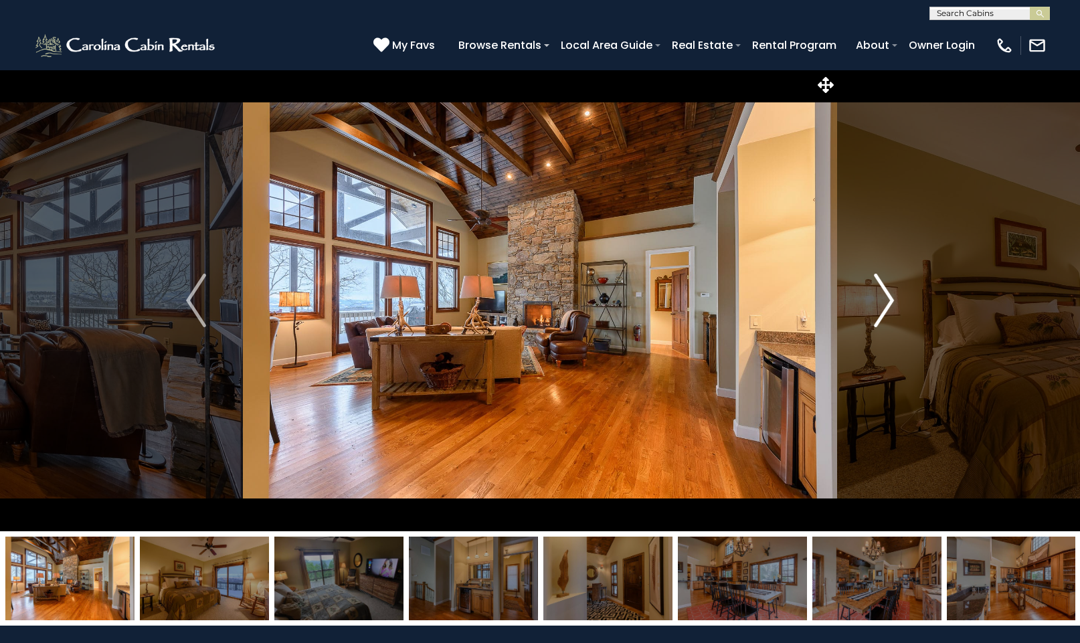
click at [890, 300] on img "Next" at bounding box center [884, 301] width 20 height 54
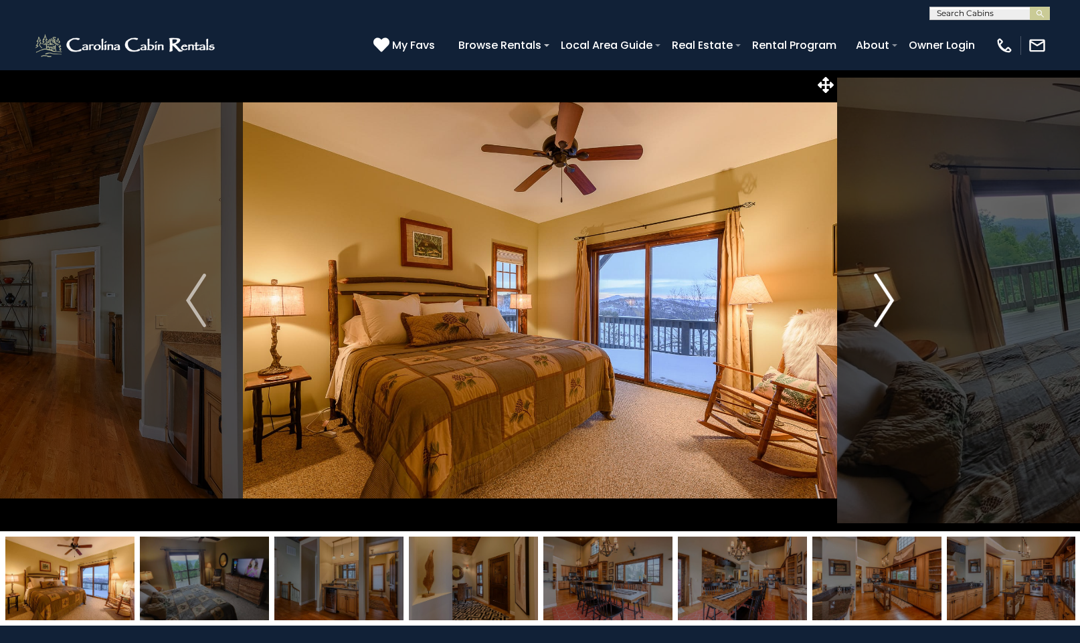
click at [890, 300] on img "Next" at bounding box center [884, 301] width 20 height 54
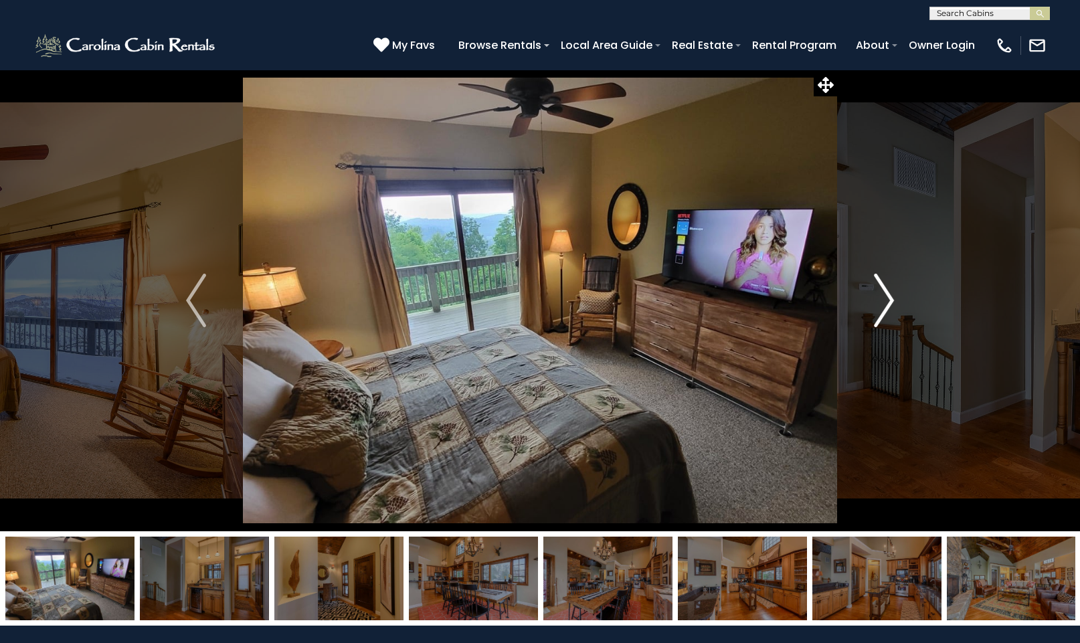
click at [890, 300] on img "Next" at bounding box center [884, 301] width 20 height 54
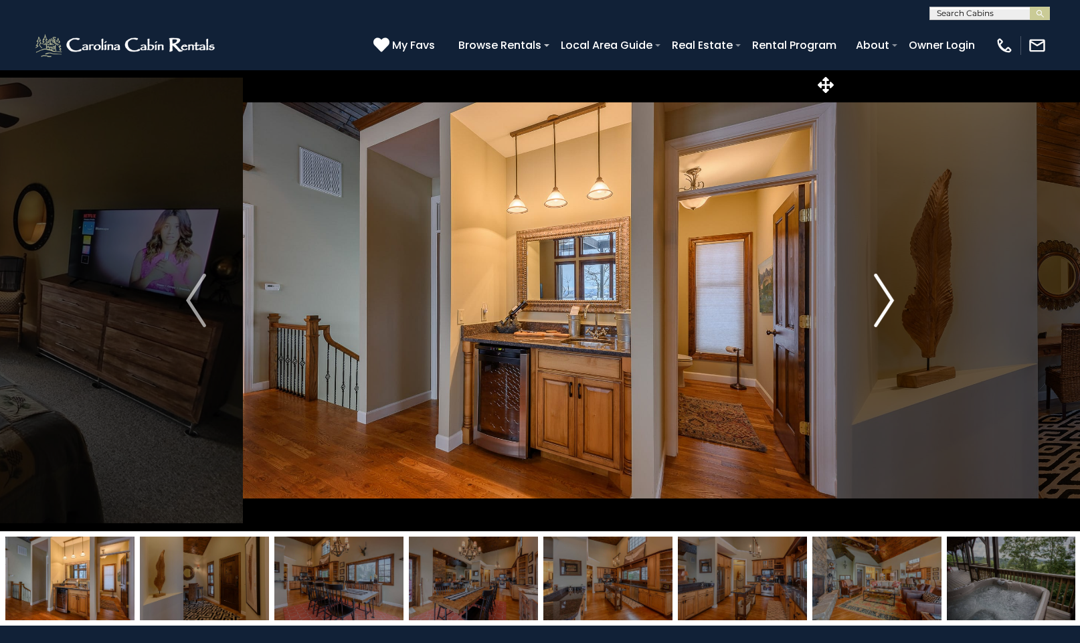
click at [890, 300] on img "Next" at bounding box center [884, 301] width 20 height 54
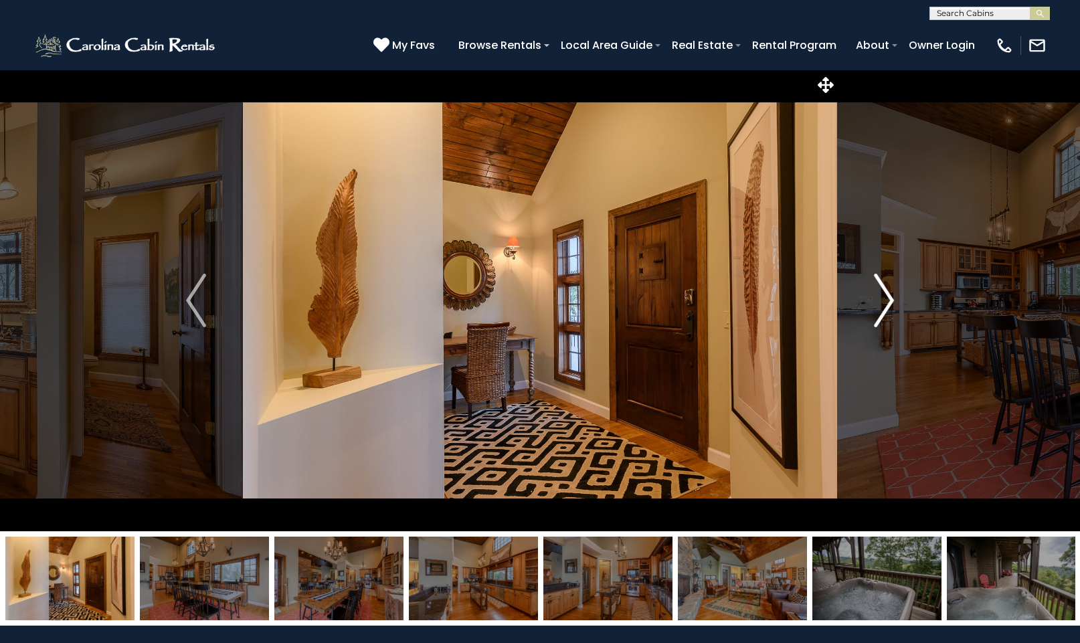
click at [890, 300] on img "Next" at bounding box center [884, 301] width 20 height 54
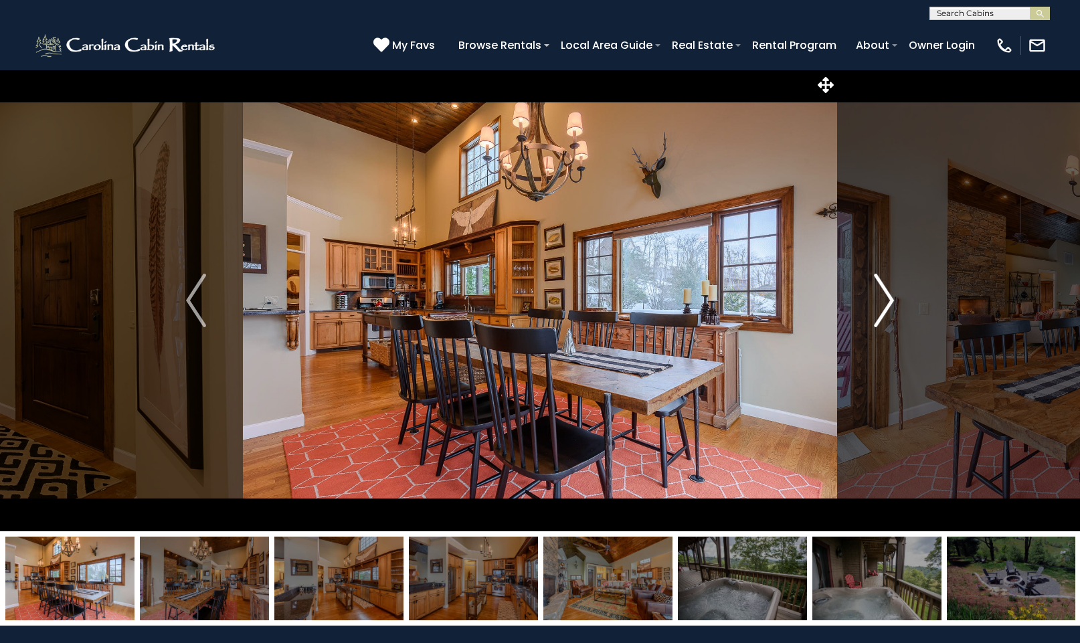
click at [890, 300] on img "Next" at bounding box center [884, 301] width 20 height 54
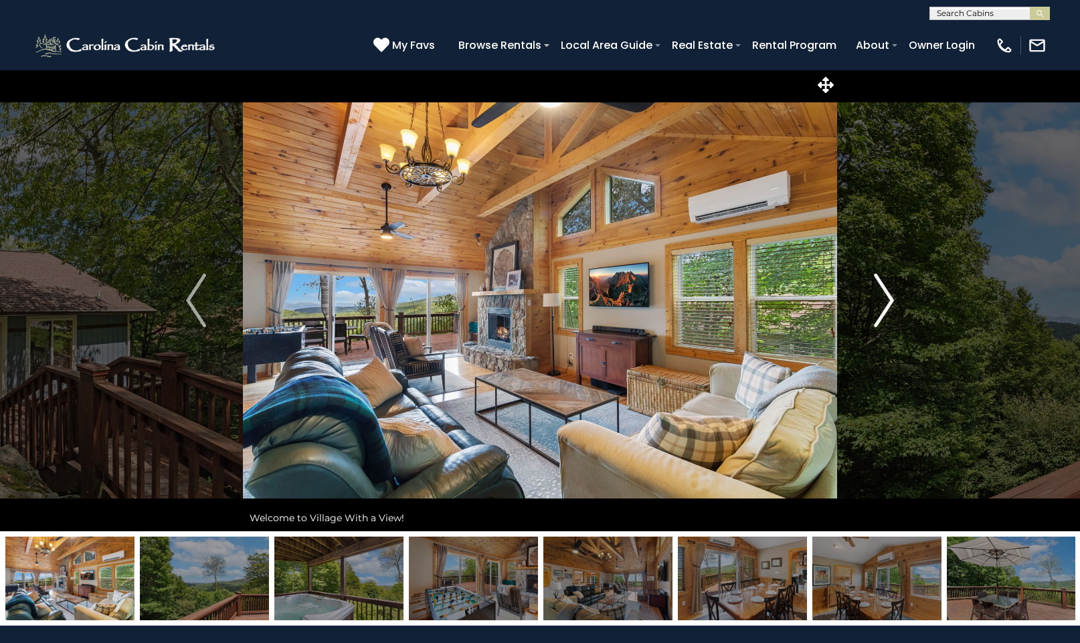
click at [891, 300] on img "Next" at bounding box center [884, 301] width 20 height 54
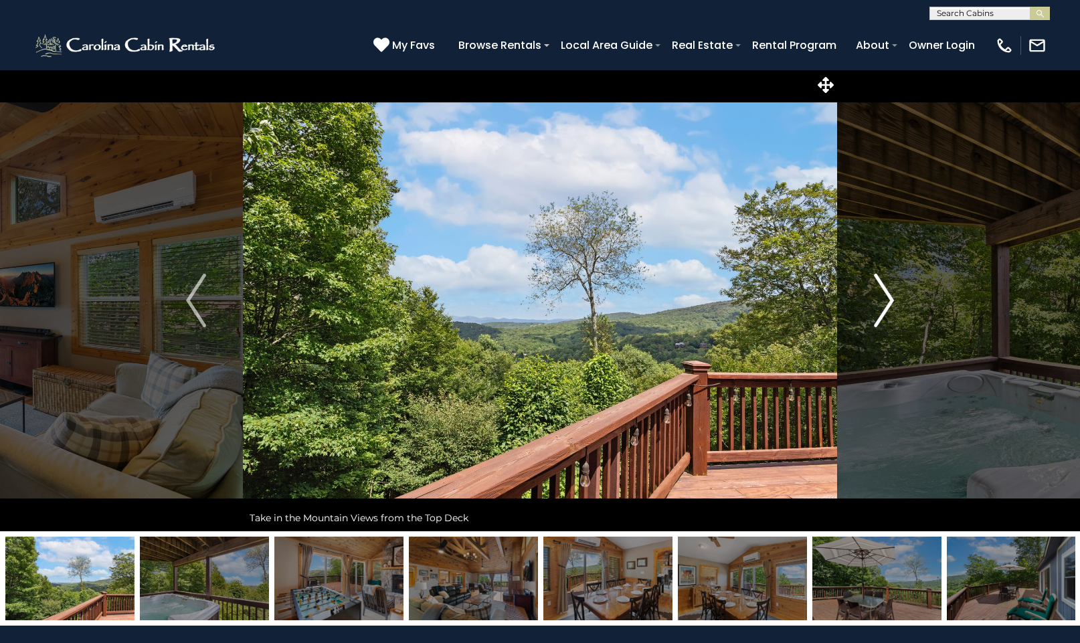
click at [888, 307] on img "Next" at bounding box center [884, 301] width 20 height 54
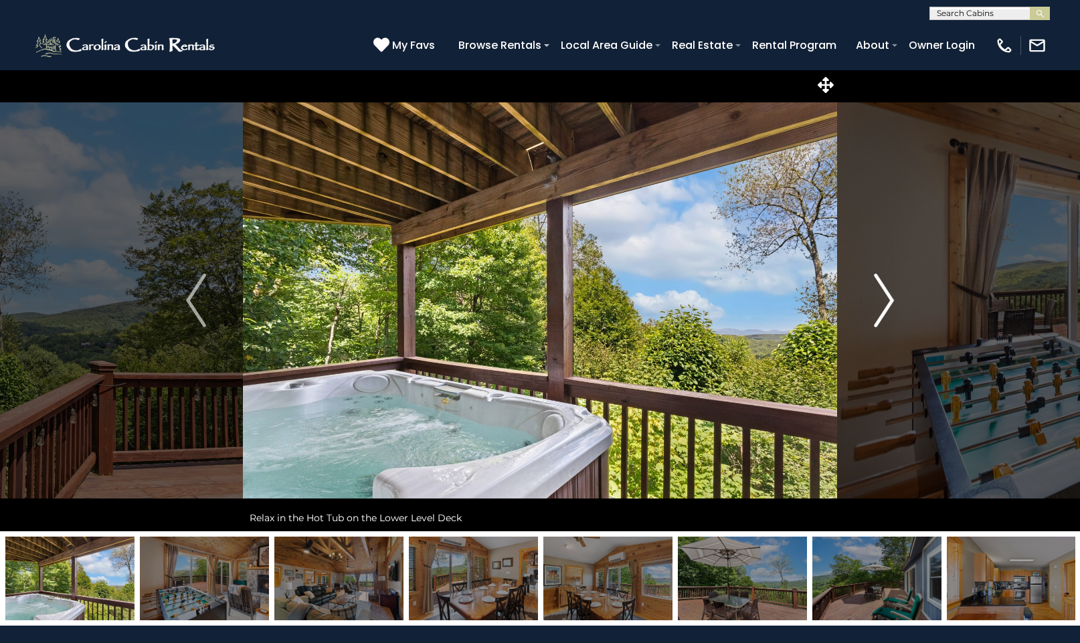
click at [888, 307] on img "Next" at bounding box center [884, 301] width 20 height 54
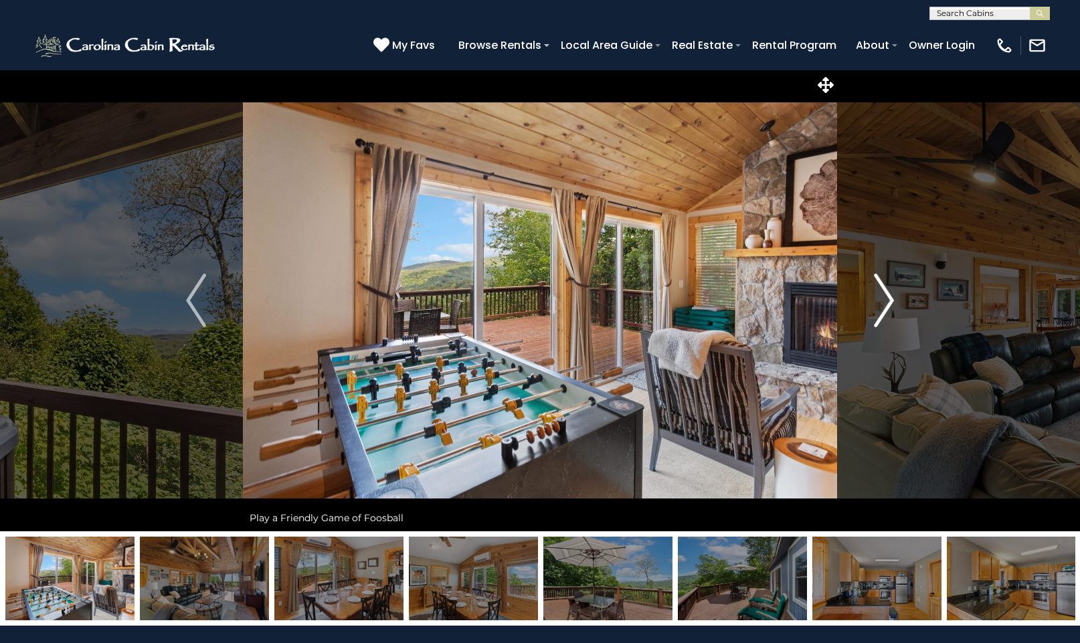
click at [888, 307] on img "Next" at bounding box center [884, 301] width 20 height 54
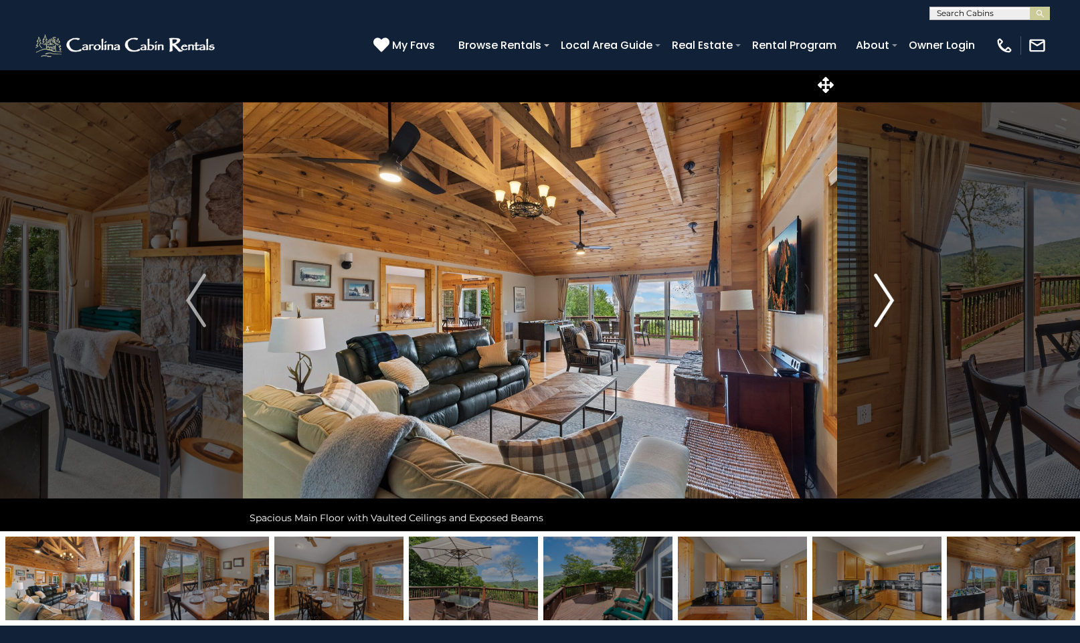
click at [888, 307] on img "Next" at bounding box center [884, 301] width 20 height 54
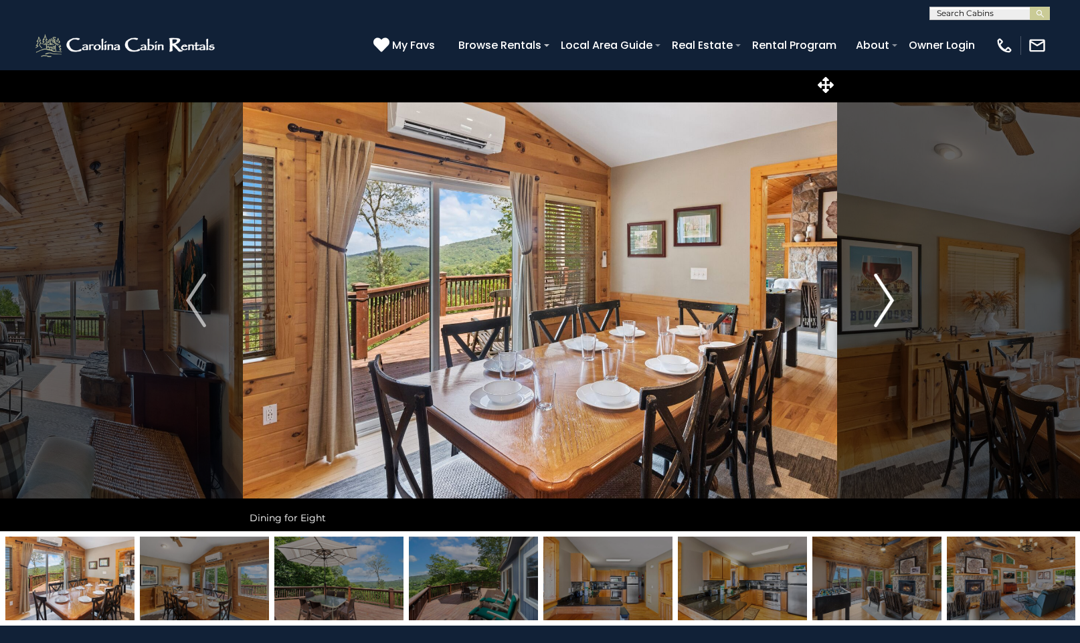
click at [890, 299] on img "Next" at bounding box center [884, 301] width 20 height 54
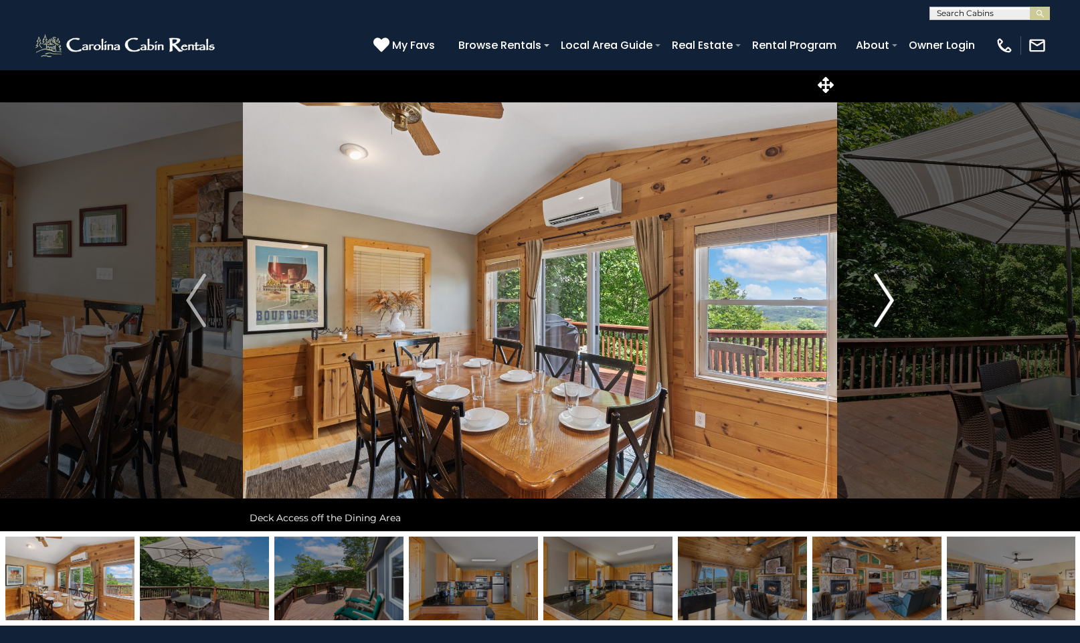
click at [890, 300] on img "Next" at bounding box center [884, 301] width 20 height 54
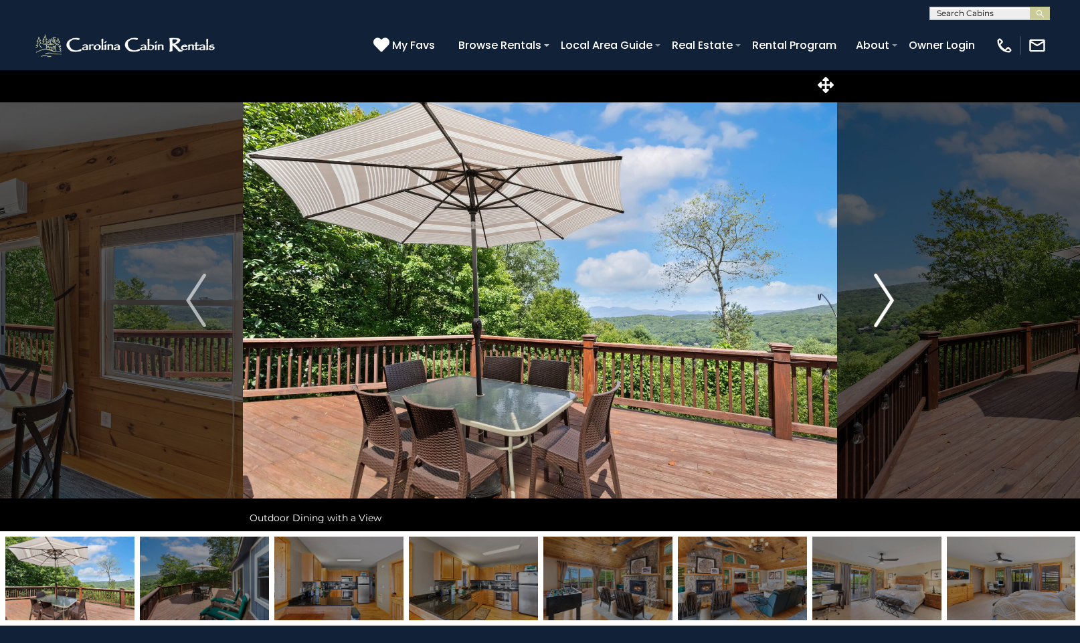
click at [890, 300] on img "Next" at bounding box center [884, 301] width 20 height 54
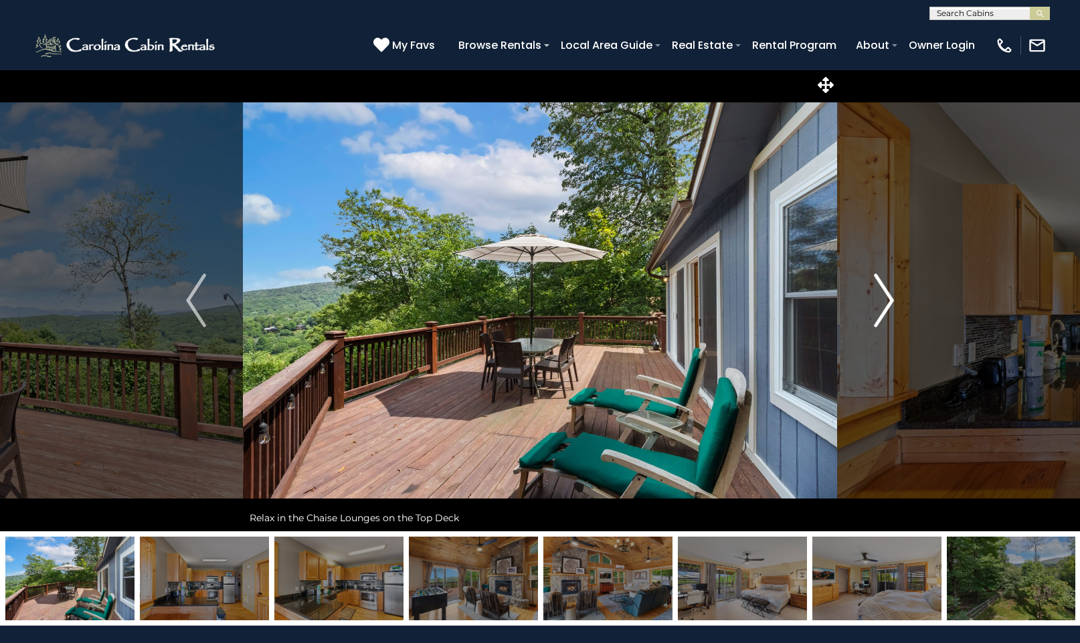
click at [890, 299] on img "Next" at bounding box center [884, 301] width 20 height 54
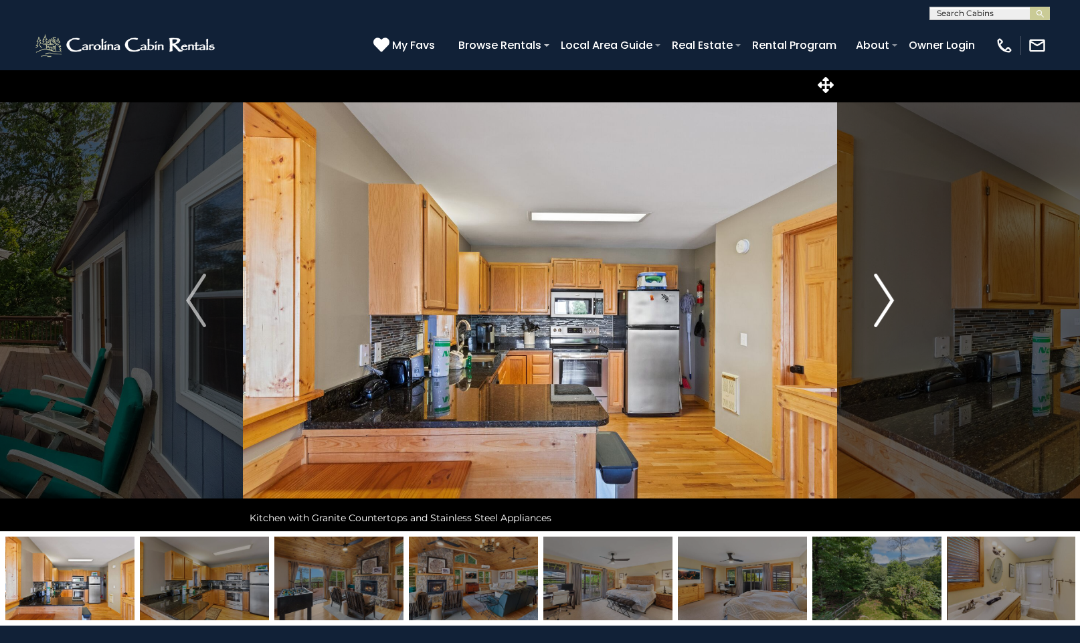
click at [890, 299] on img "Next" at bounding box center [884, 301] width 20 height 54
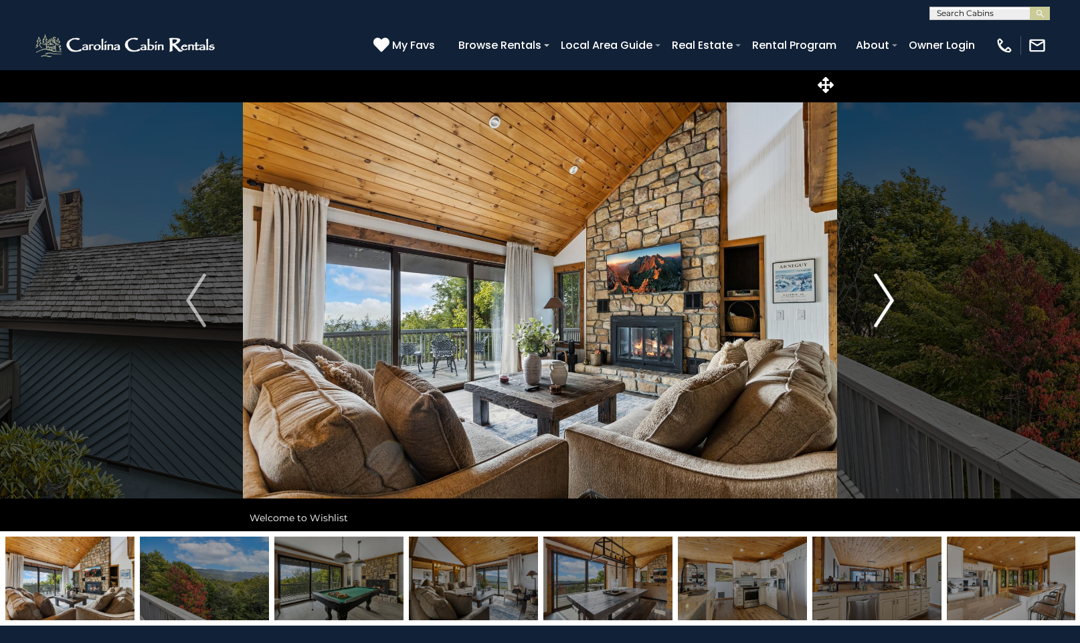
click at [889, 294] on img "Next" at bounding box center [884, 301] width 20 height 54
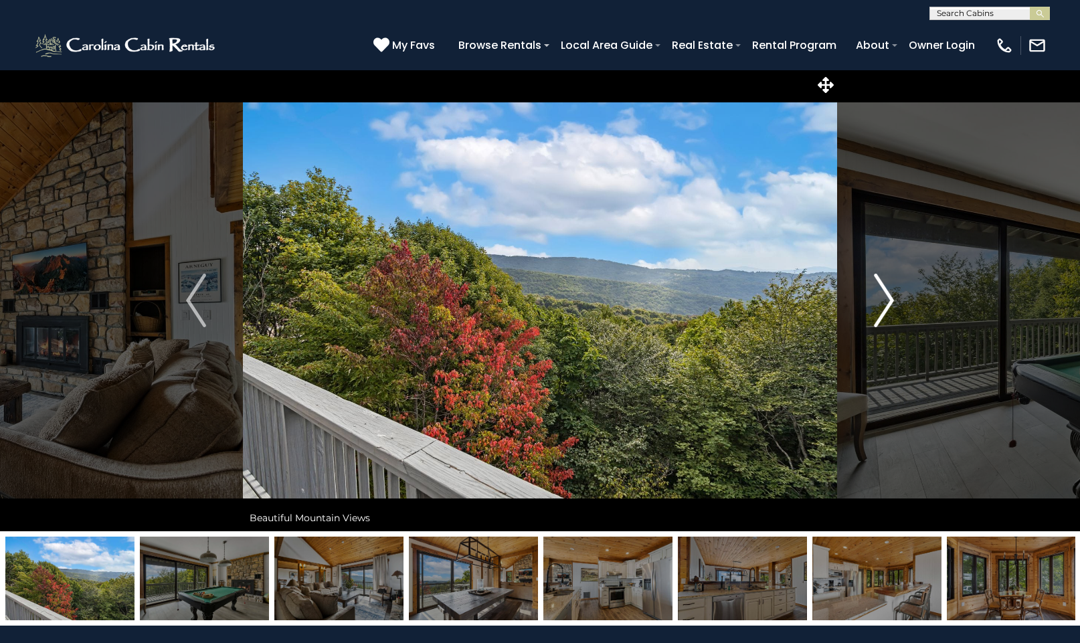
click at [889, 294] on img "Next" at bounding box center [884, 301] width 20 height 54
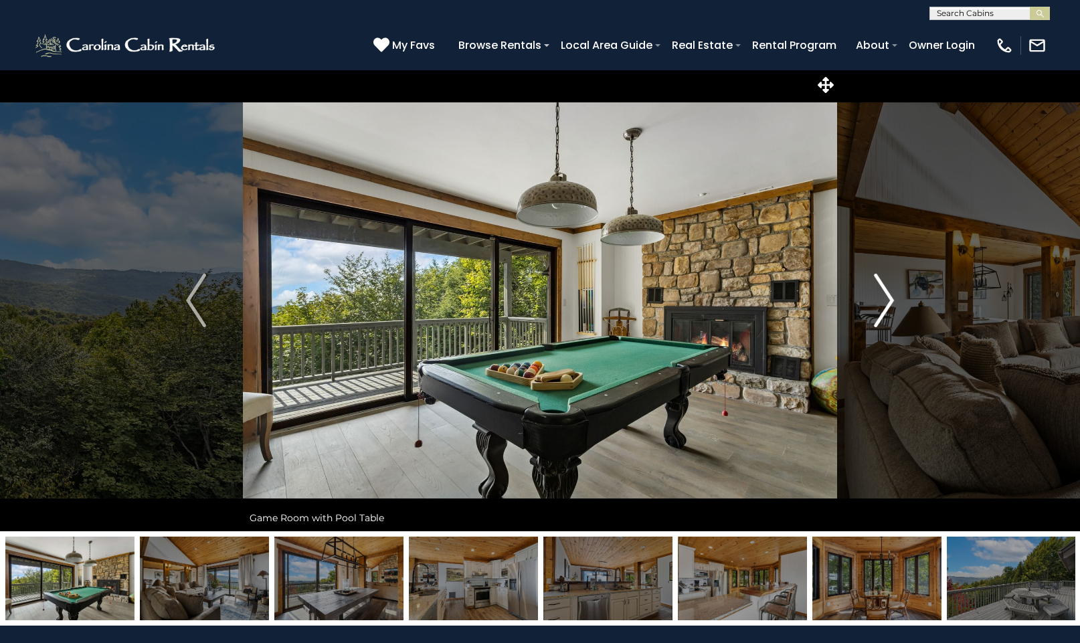
click at [890, 294] on img "Next" at bounding box center [884, 301] width 20 height 54
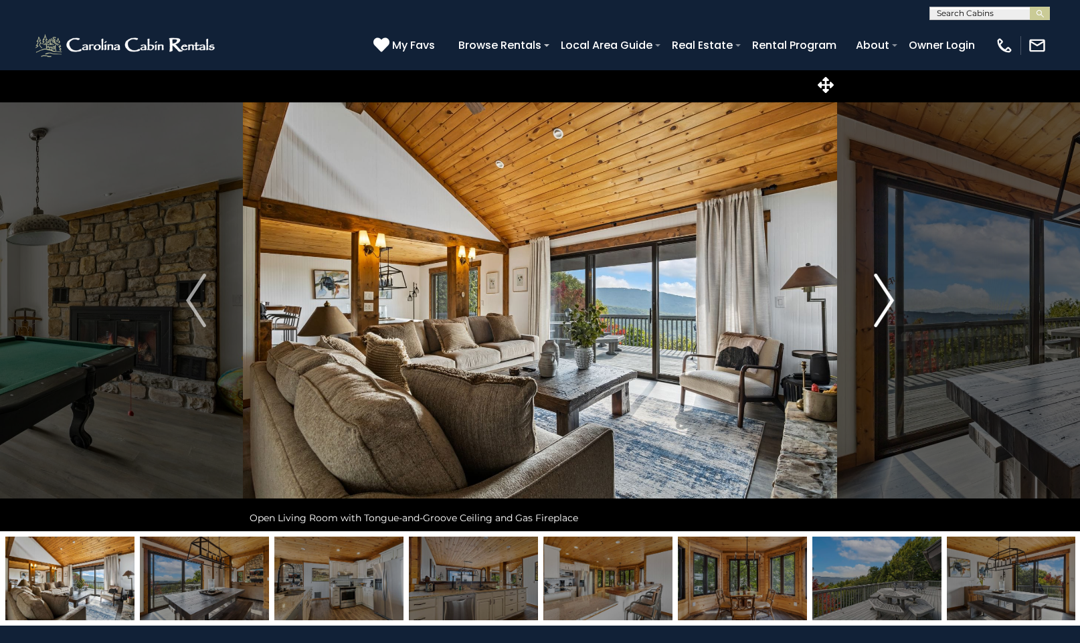
click at [890, 294] on img "Next" at bounding box center [884, 301] width 20 height 54
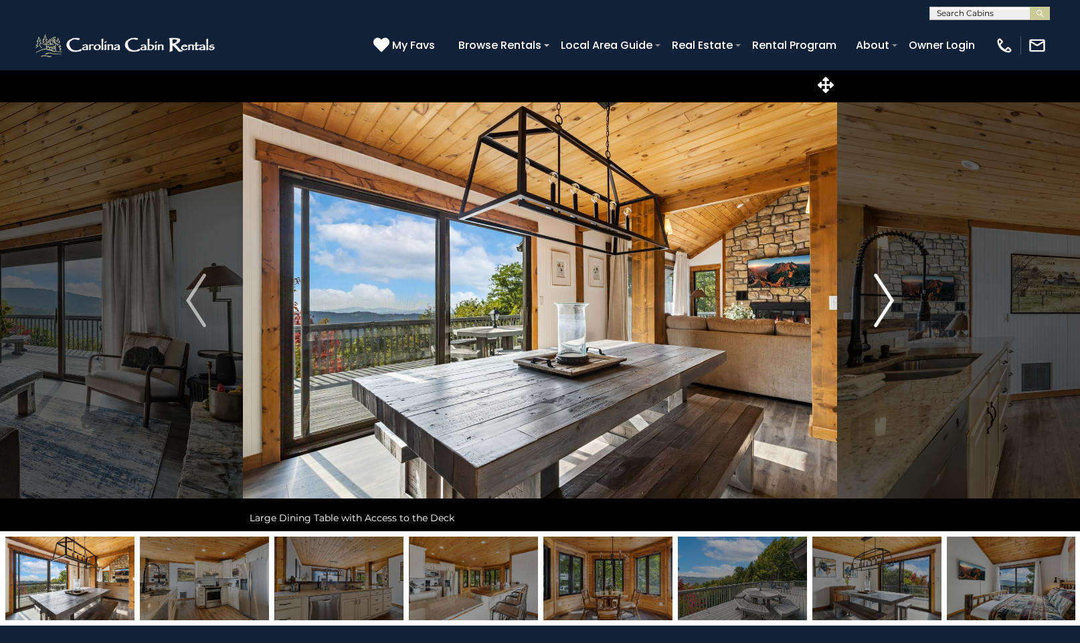
click at [890, 294] on img "Next" at bounding box center [884, 301] width 20 height 54
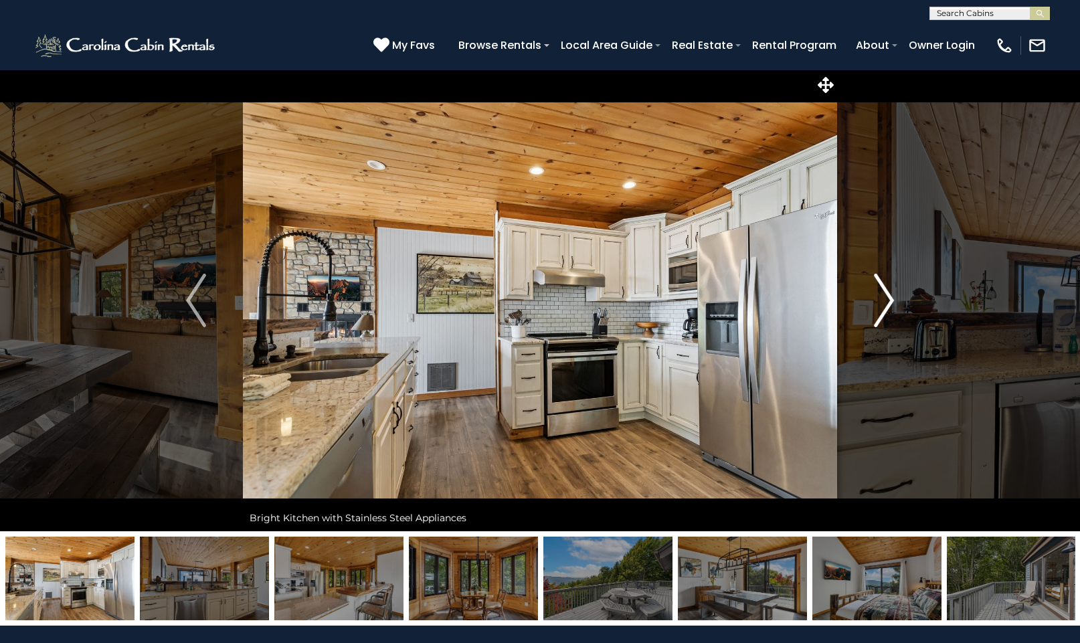
click at [890, 294] on img "Next" at bounding box center [884, 301] width 20 height 54
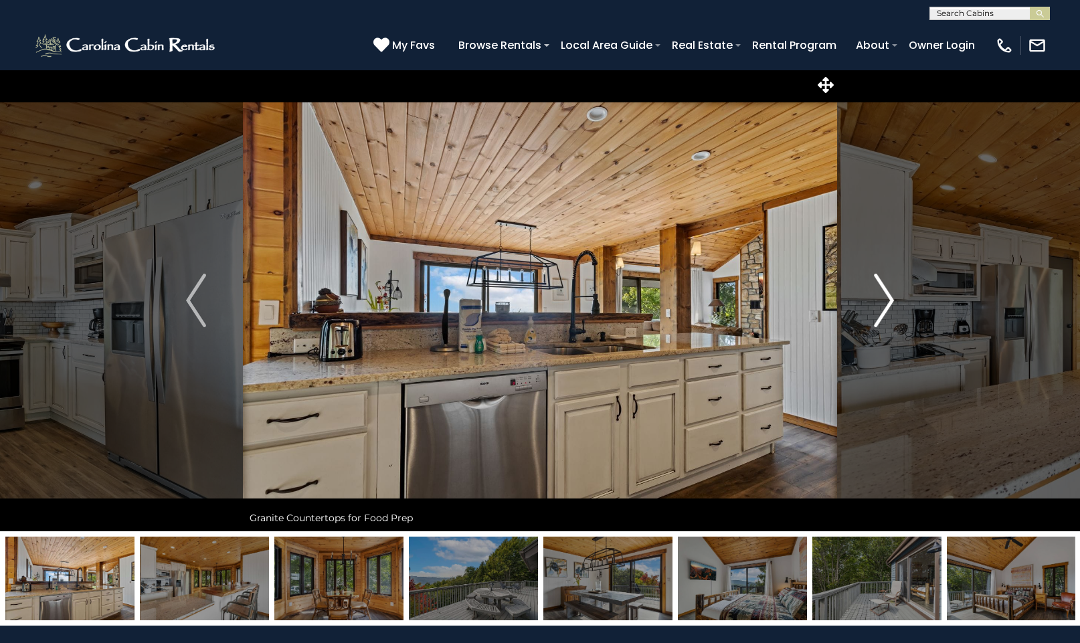
click at [890, 294] on img "Next" at bounding box center [884, 301] width 20 height 54
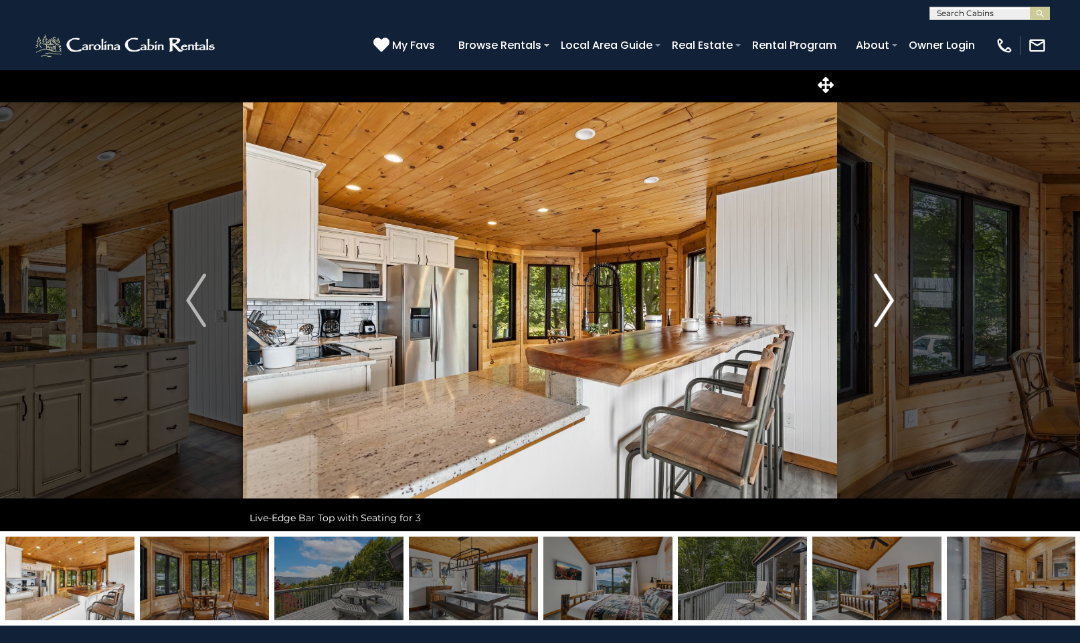
click at [890, 294] on img "Next" at bounding box center [884, 301] width 20 height 54
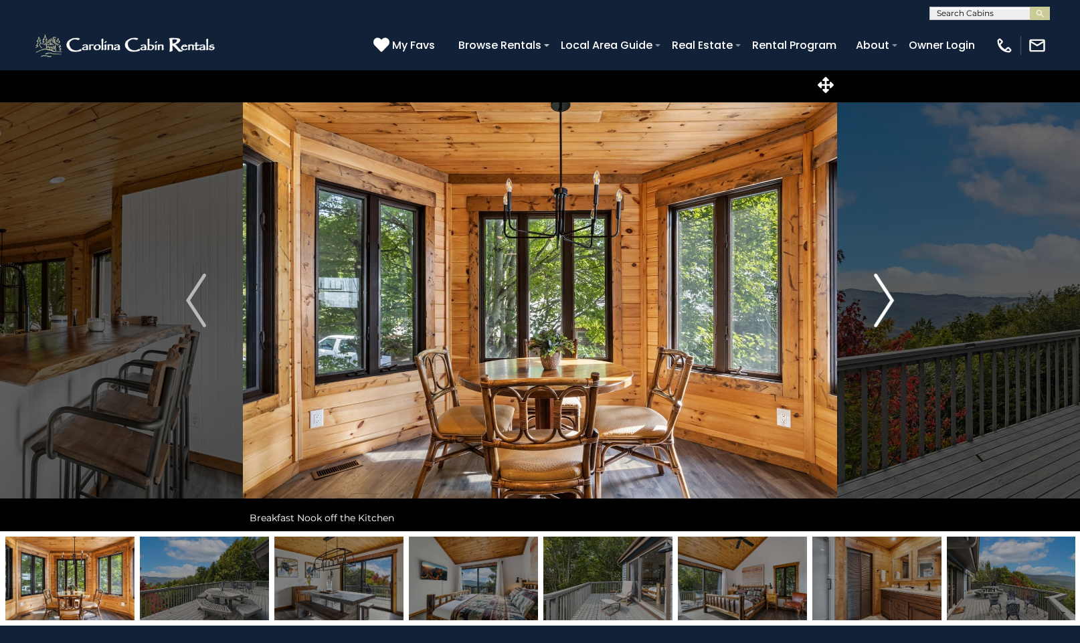
click at [890, 294] on img "Next" at bounding box center [884, 301] width 20 height 54
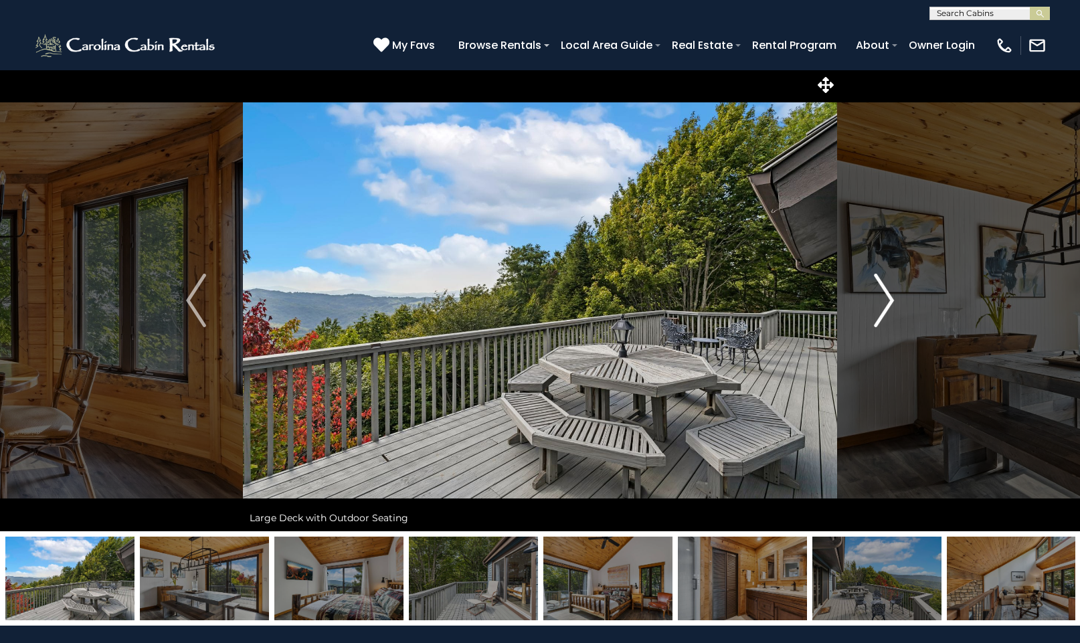
click at [890, 294] on img "Next" at bounding box center [884, 301] width 20 height 54
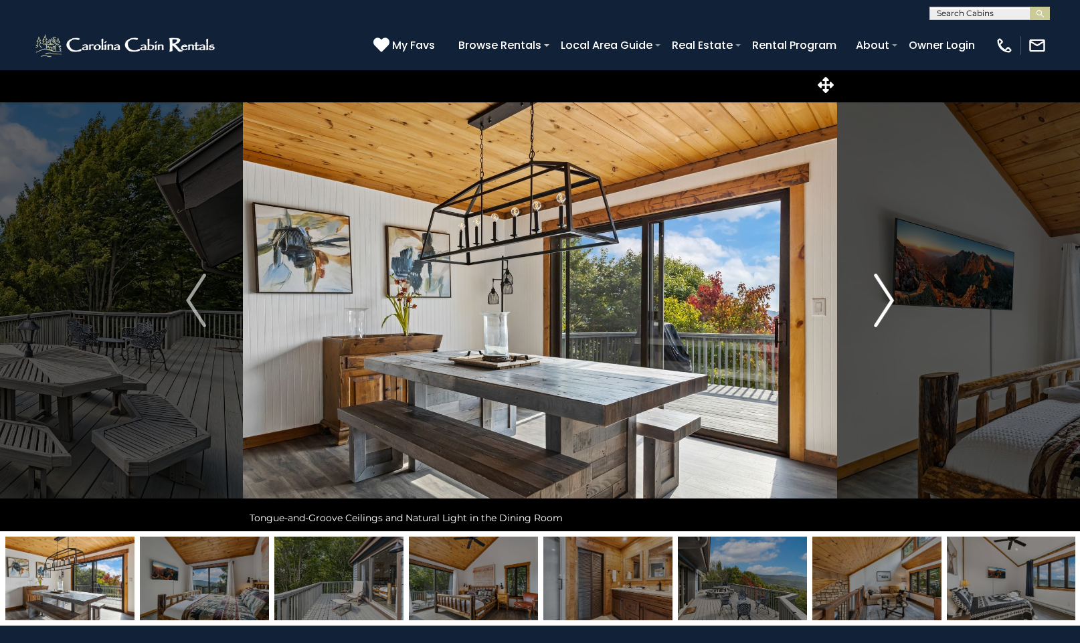
click at [890, 294] on img "Next" at bounding box center [884, 301] width 20 height 54
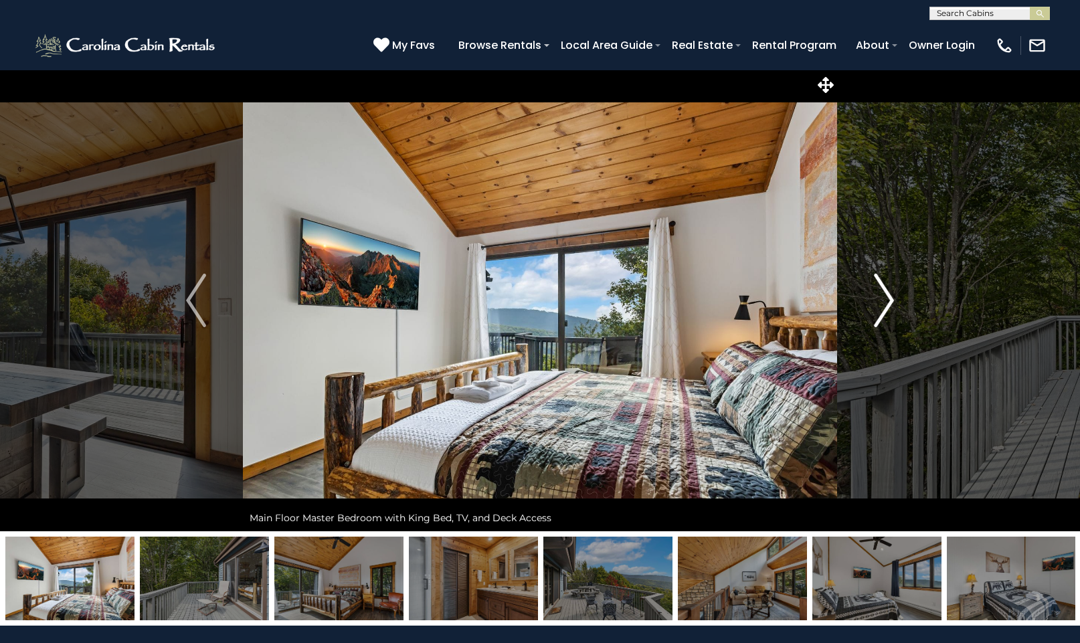
click at [890, 294] on img "Next" at bounding box center [884, 301] width 20 height 54
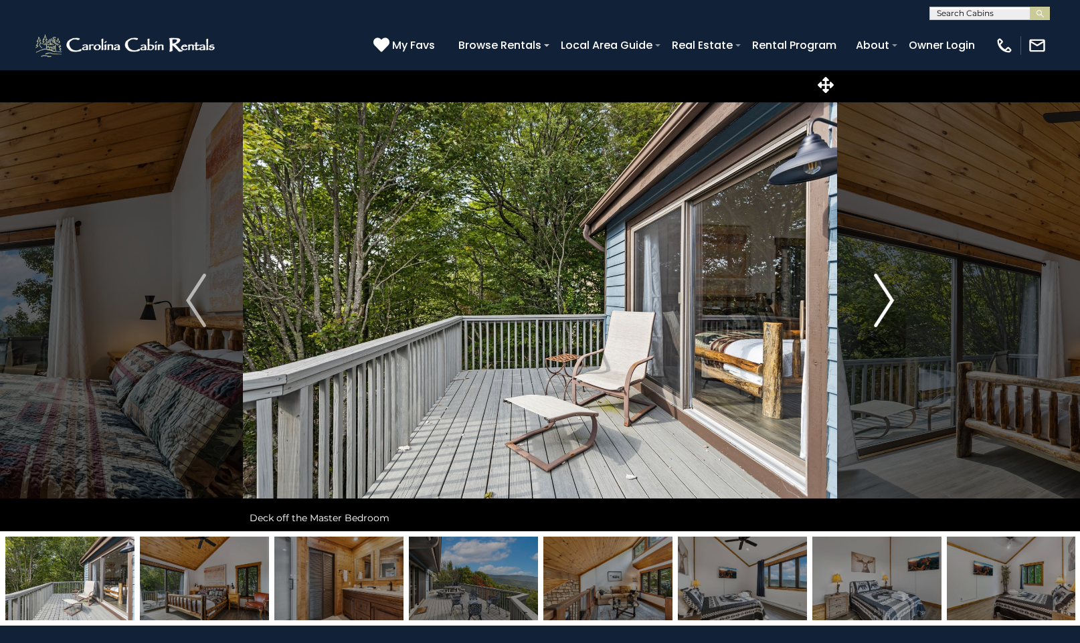
click at [890, 294] on img "Next" at bounding box center [884, 301] width 20 height 54
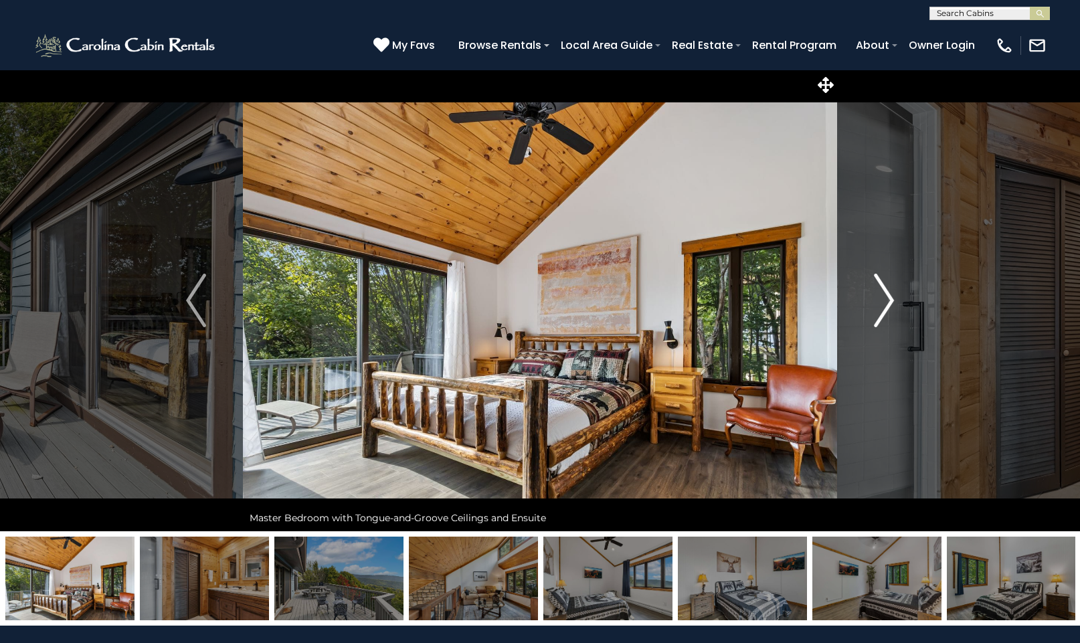
click at [890, 294] on img "Next" at bounding box center [884, 301] width 20 height 54
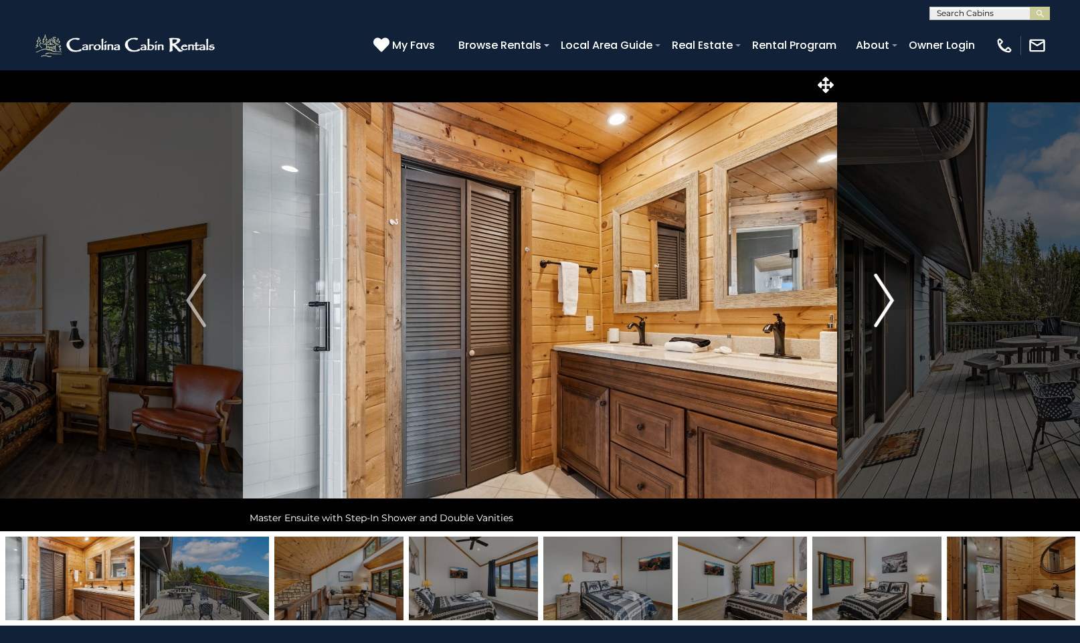
click at [890, 294] on img "Next" at bounding box center [884, 301] width 20 height 54
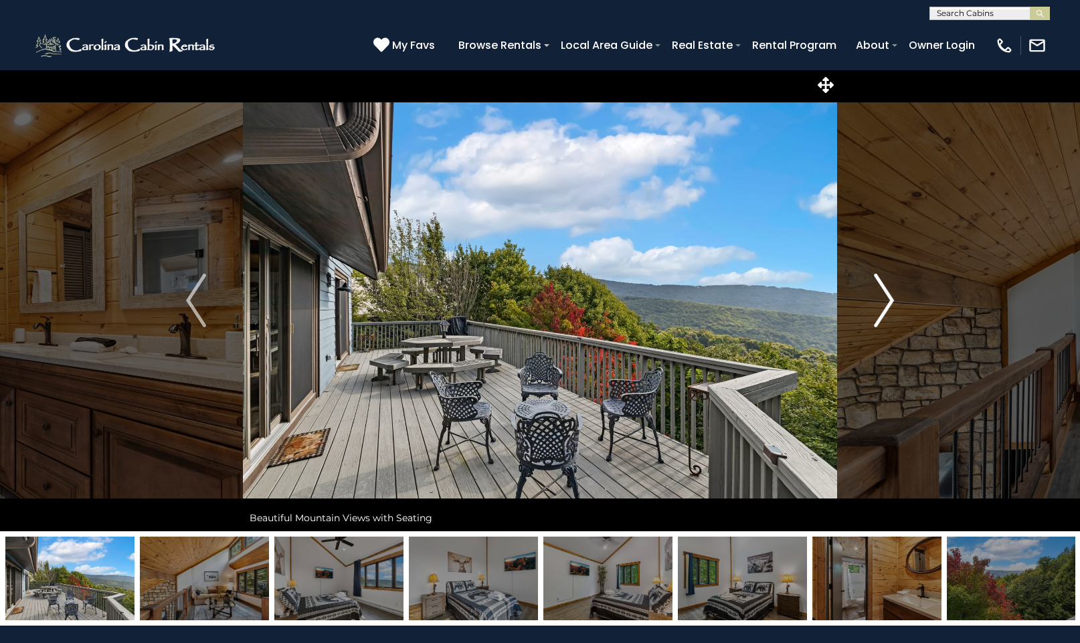
click at [890, 294] on img "Next" at bounding box center [884, 301] width 20 height 54
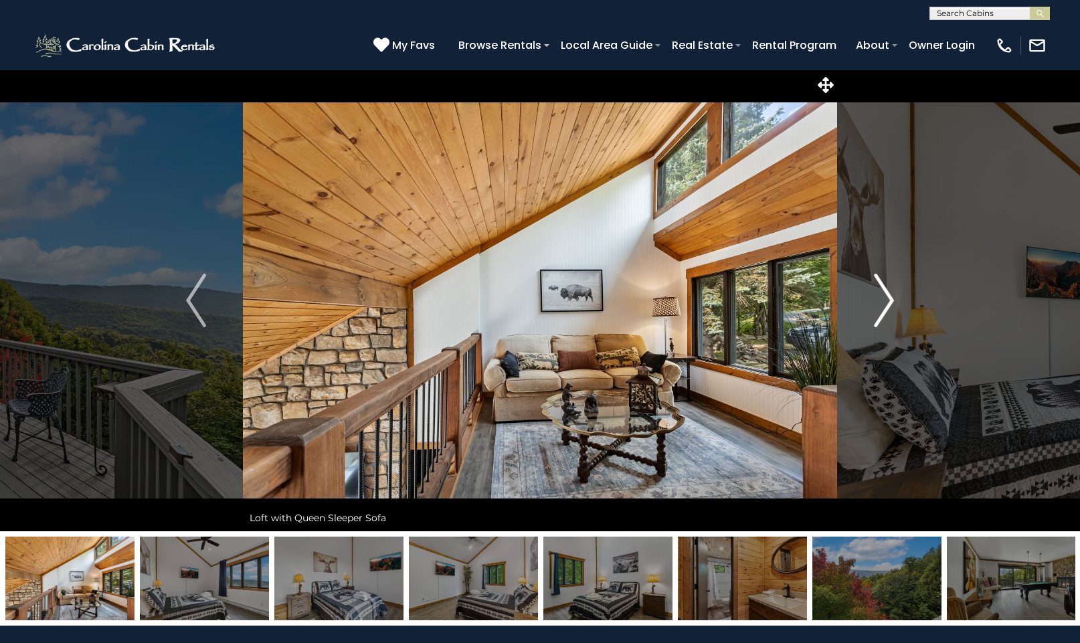
click at [890, 294] on img "Next" at bounding box center [884, 301] width 20 height 54
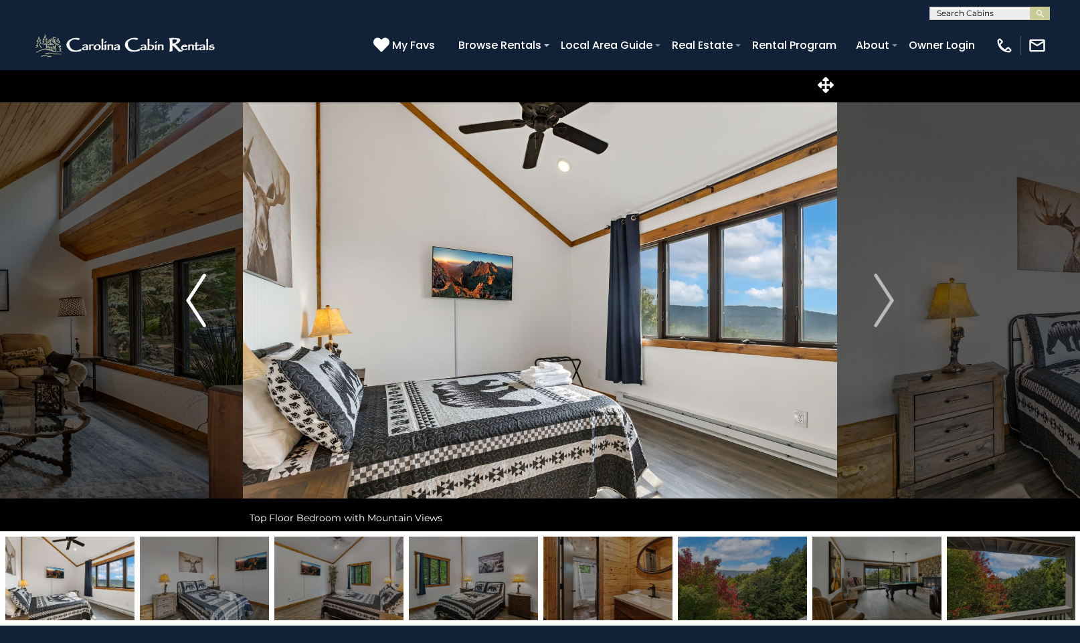
click at [192, 301] on img "Previous" at bounding box center [196, 301] width 20 height 54
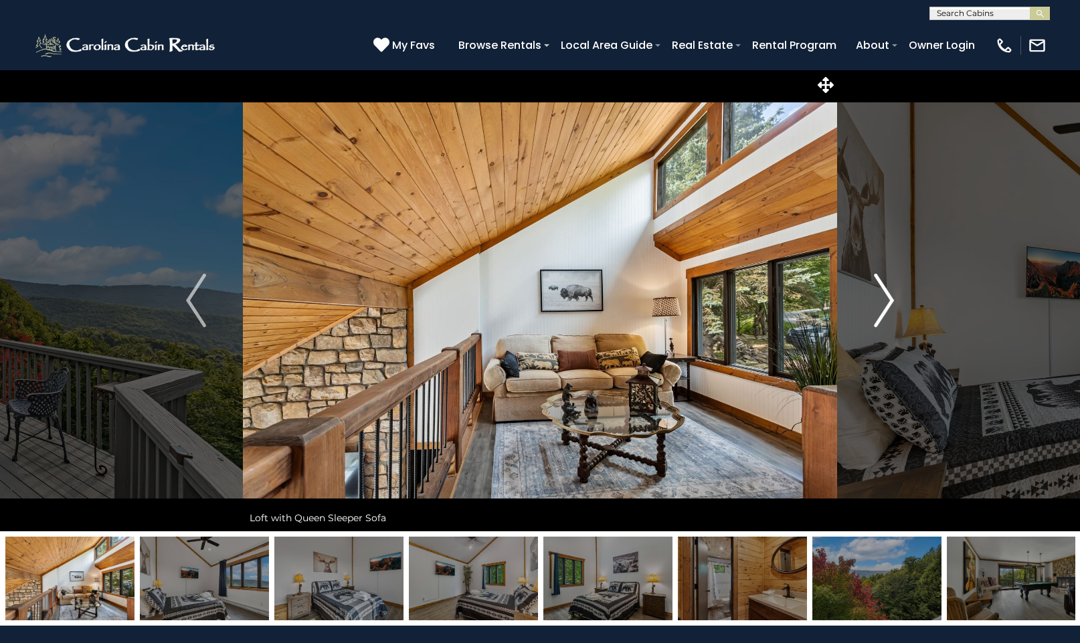
click at [886, 302] on img "Next" at bounding box center [884, 301] width 20 height 54
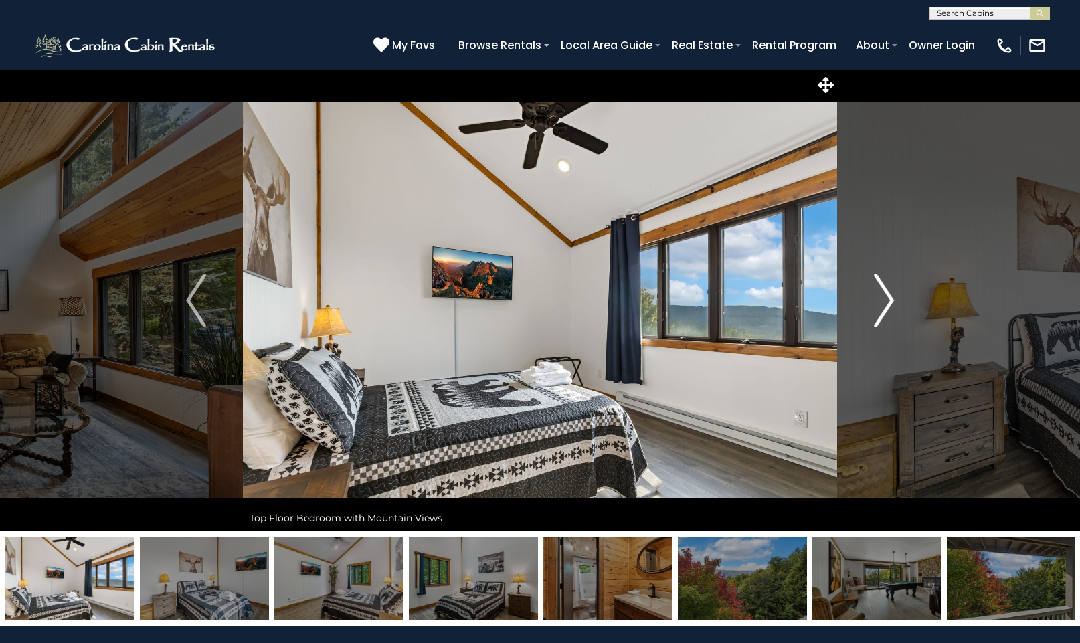
click at [890, 302] on img "Next" at bounding box center [884, 301] width 20 height 54
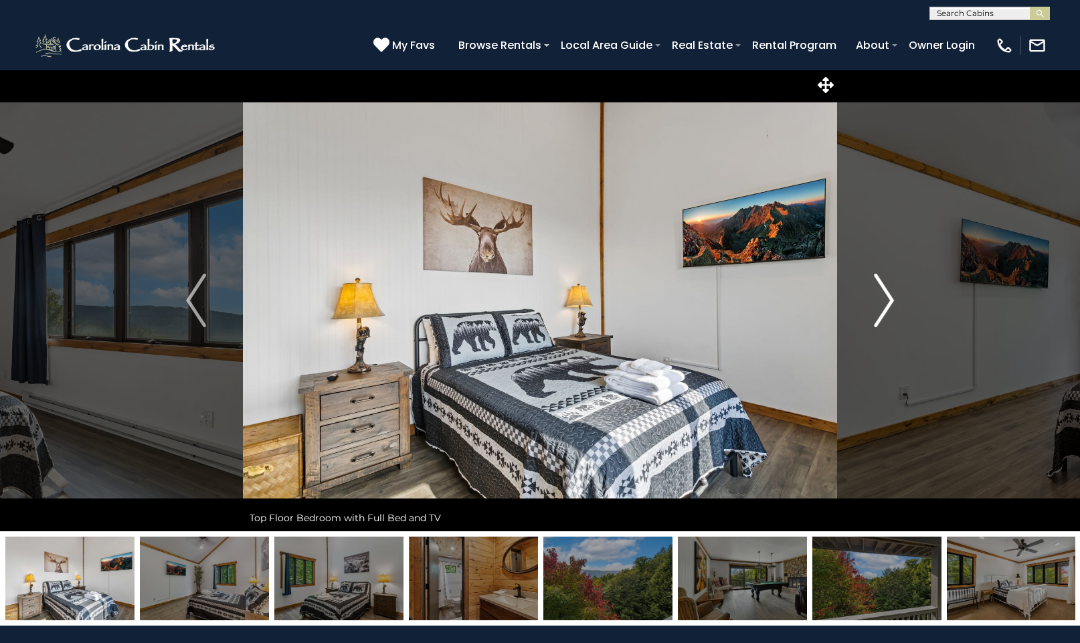
click at [891, 301] on img "Next" at bounding box center [884, 301] width 20 height 54
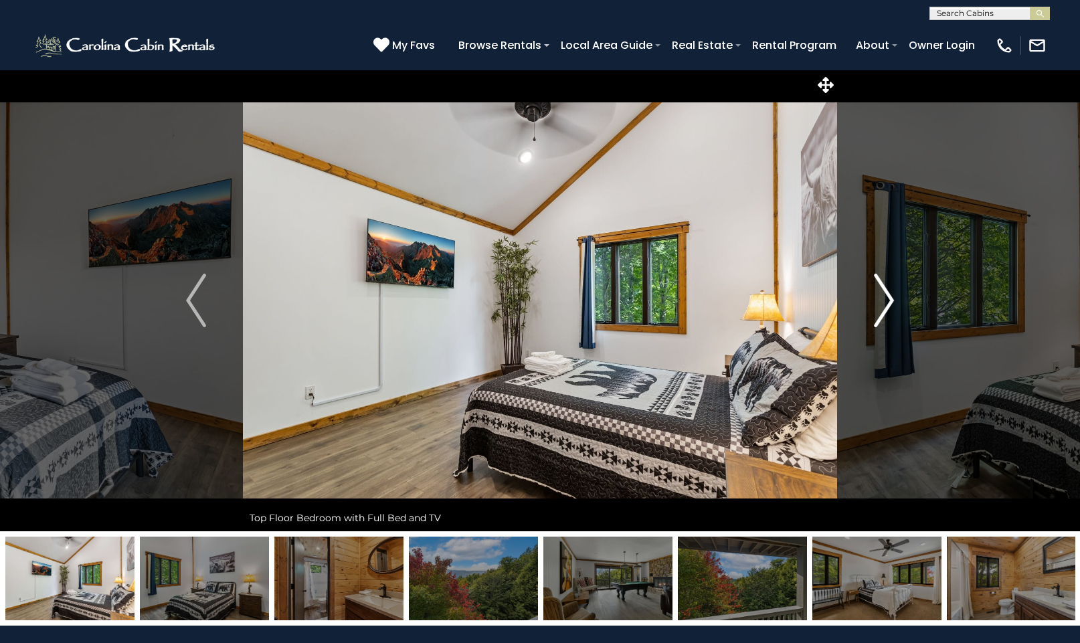
click at [891, 301] on img "Next" at bounding box center [884, 301] width 20 height 54
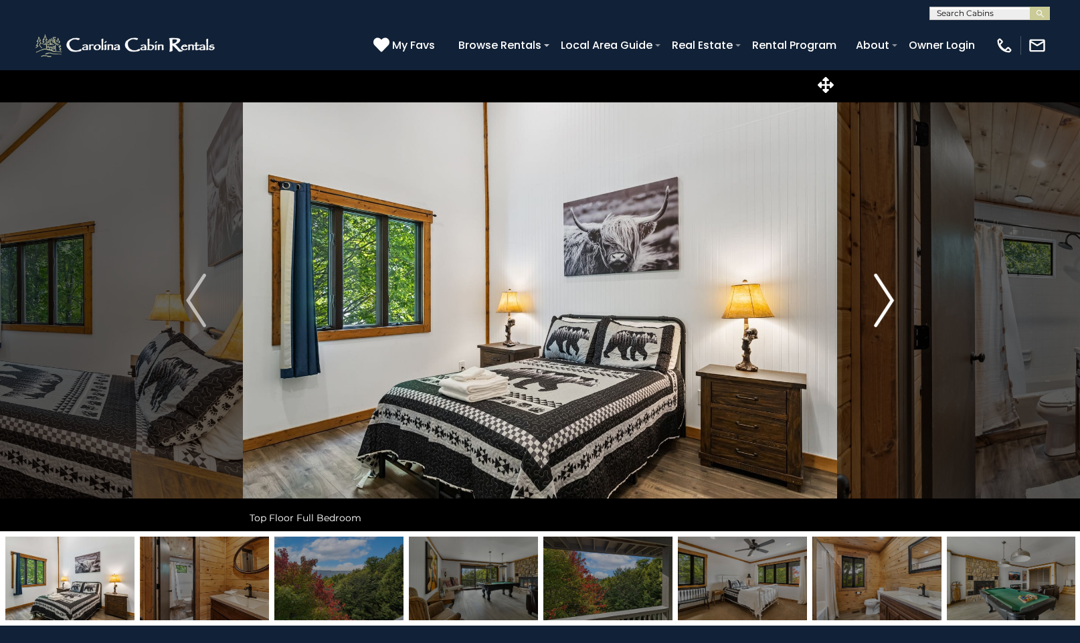
click at [890, 300] on img "Next" at bounding box center [884, 301] width 20 height 54
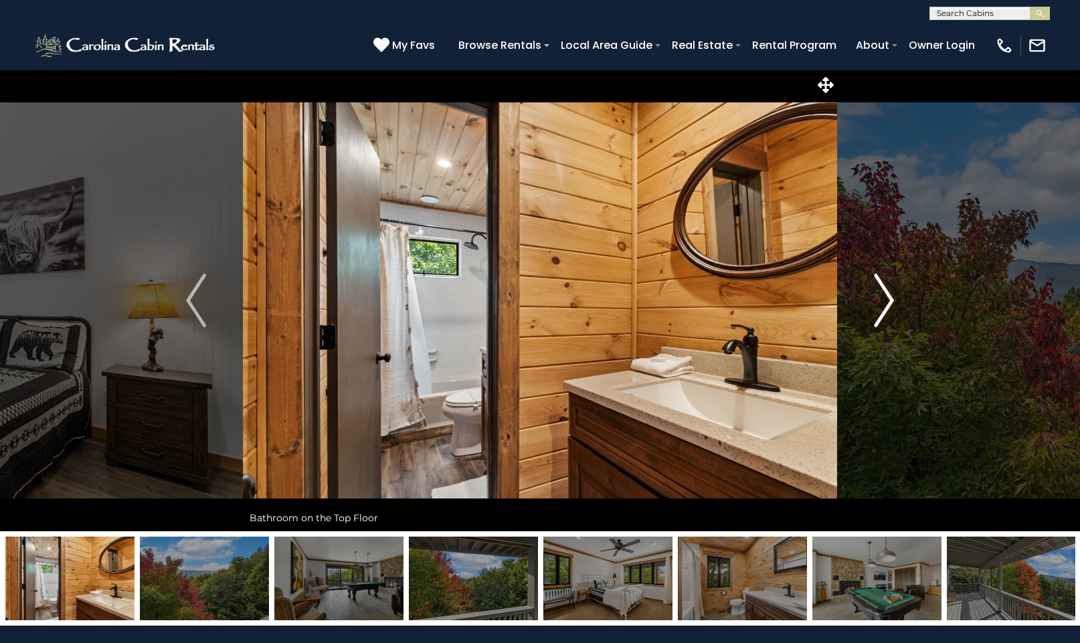
click at [890, 300] on img "Next" at bounding box center [884, 301] width 20 height 54
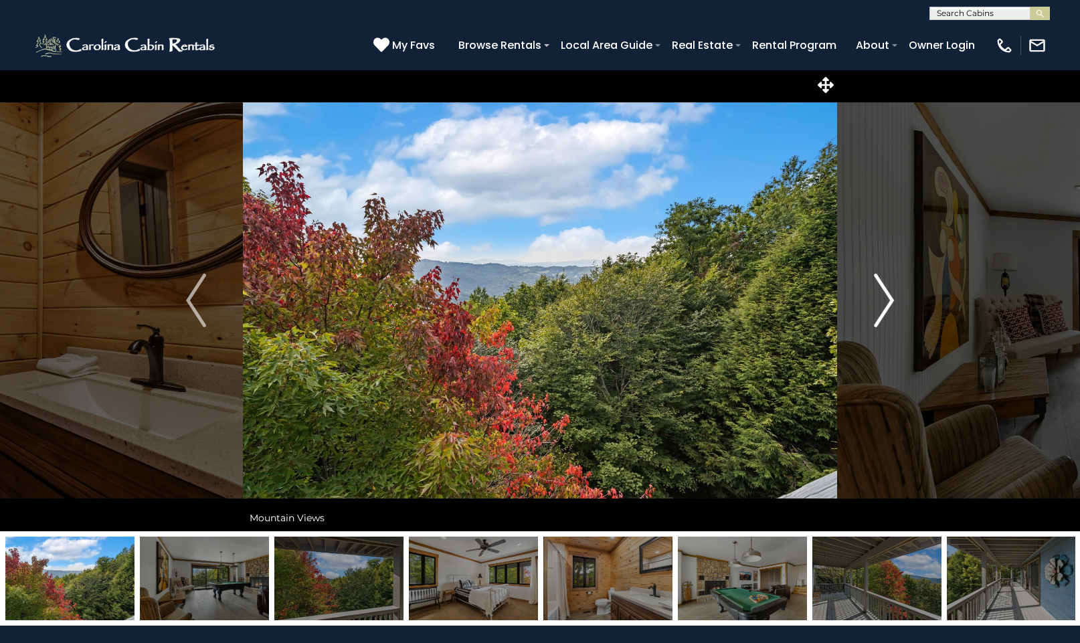
click img "Next"
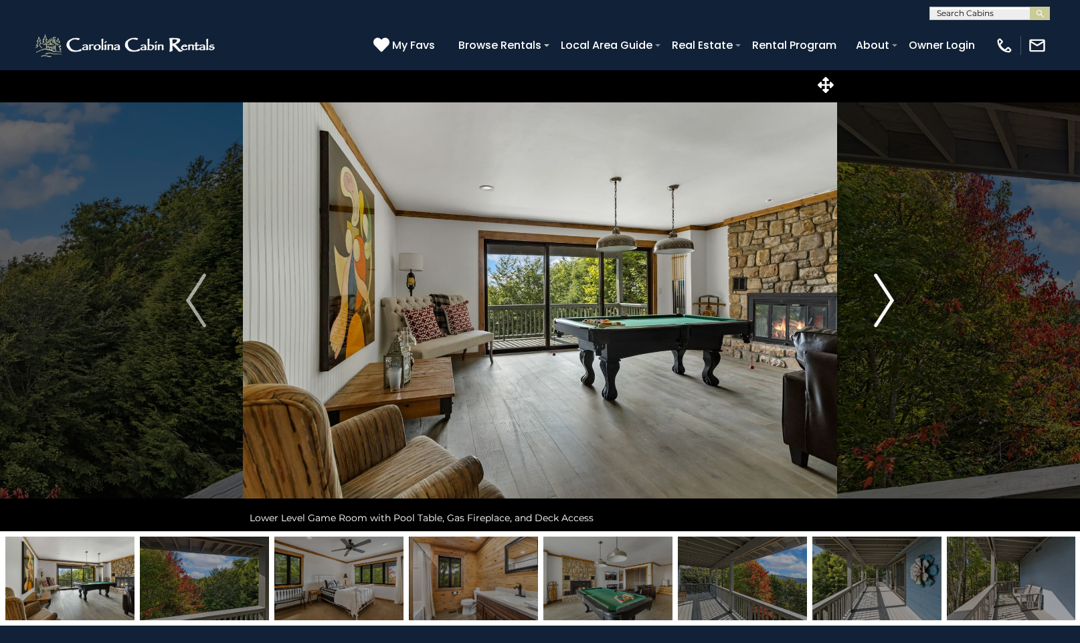
click img "Next"
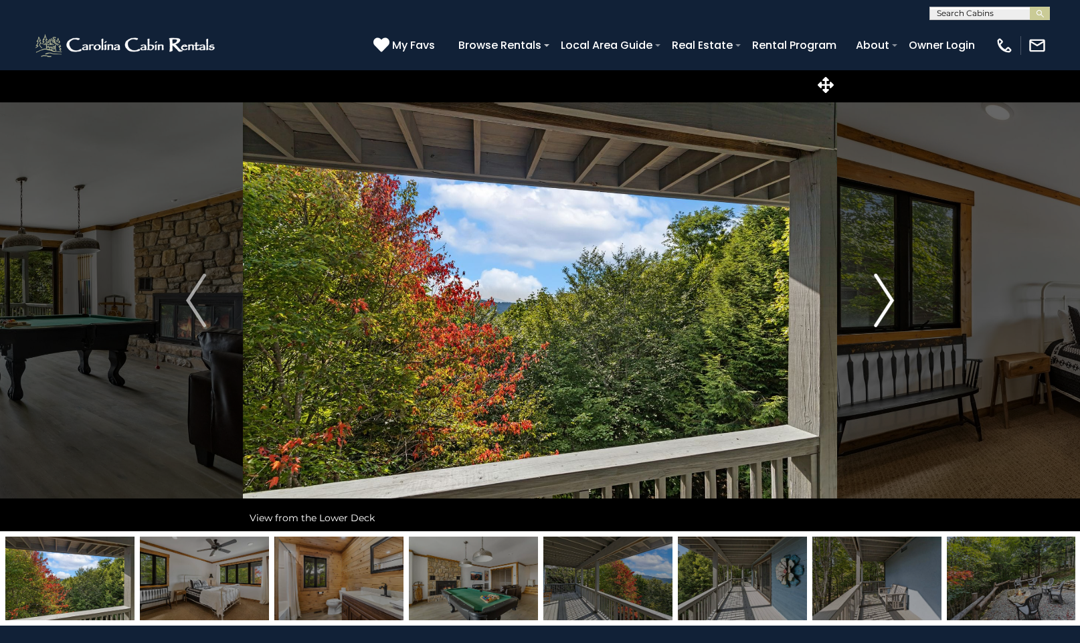
click img "Next"
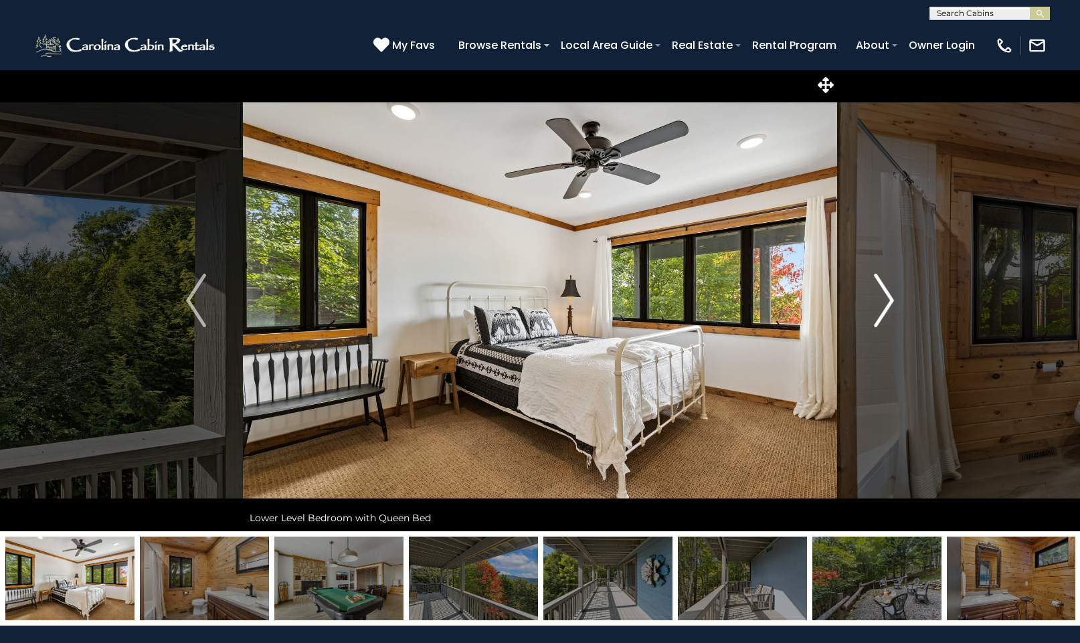
click button "Next"
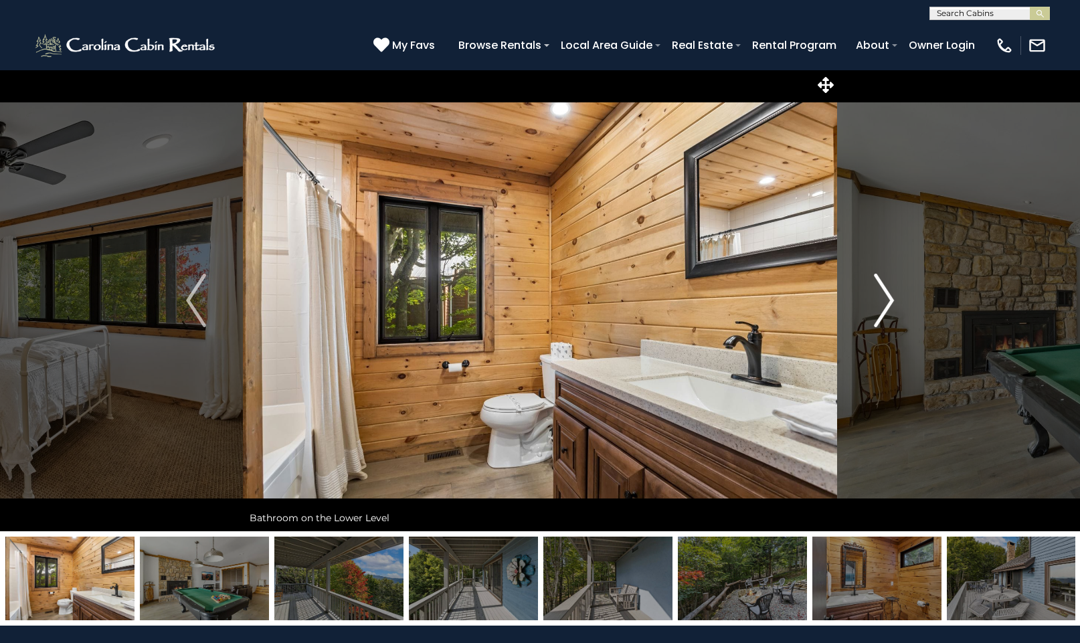
click img "Next"
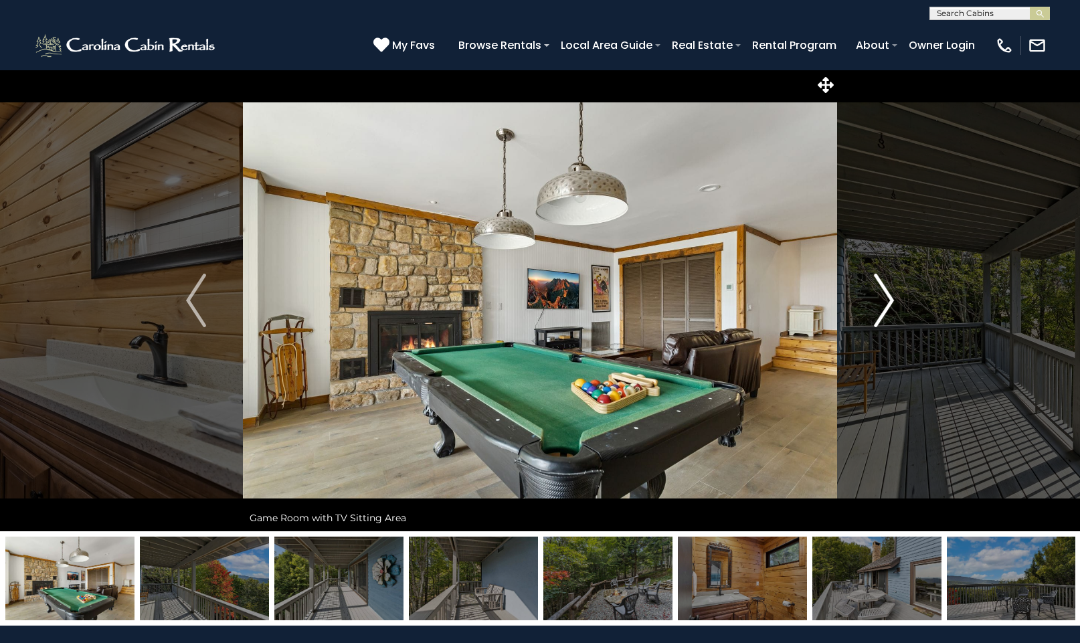
click img "Next"
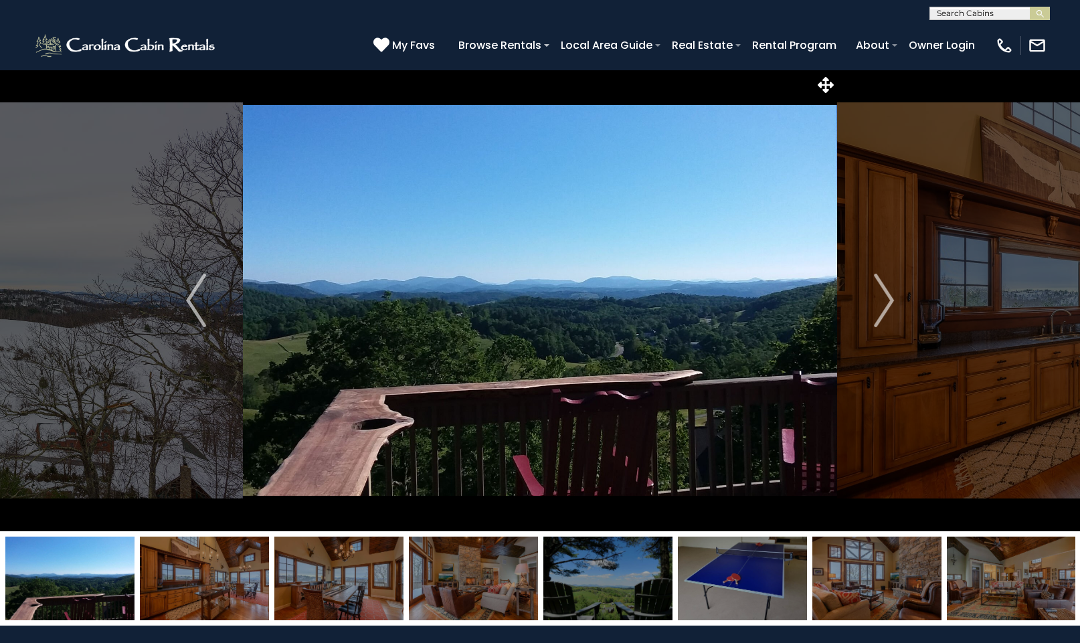
click at [605, 588] on img at bounding box center [607, 579] width 129 height 84
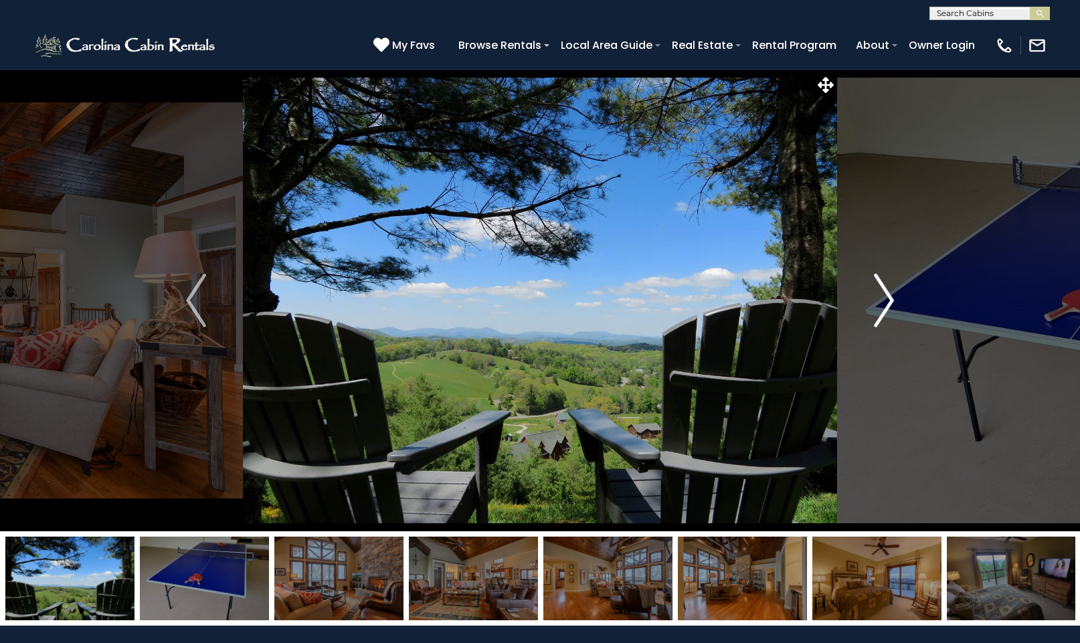
click at [892, 295] on img "Next" at bounding box center [884, 301] width 20 height 54
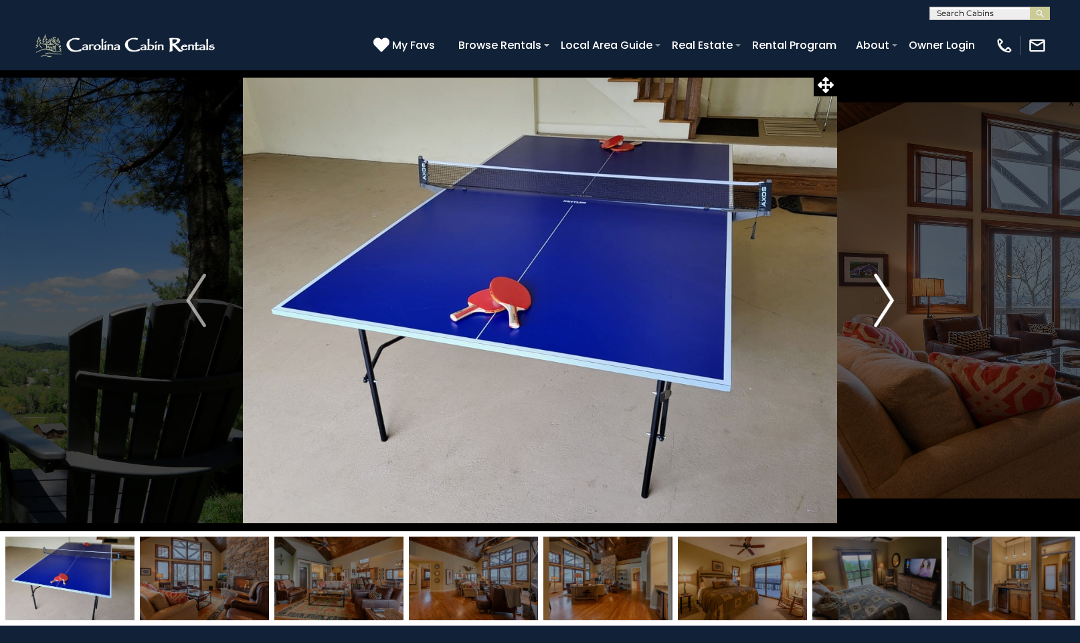
click at [892, 296] on img "Next" at bounding box center [884, 301] width 20 height 54
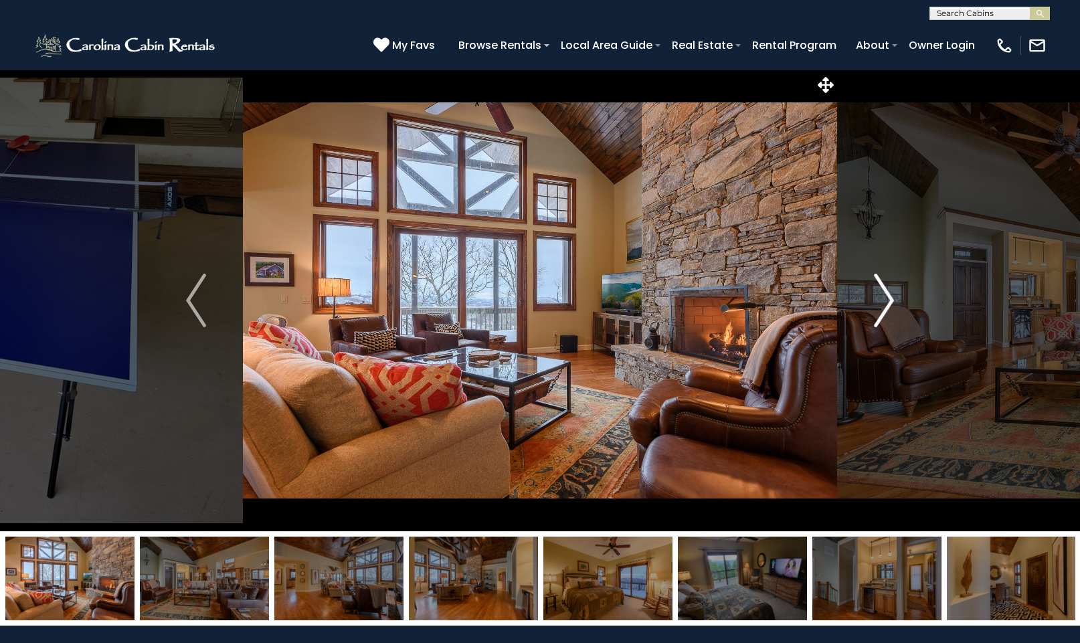
click at [892, 296] on img "Next" at bounding box center [884, 301] width 20 height 54
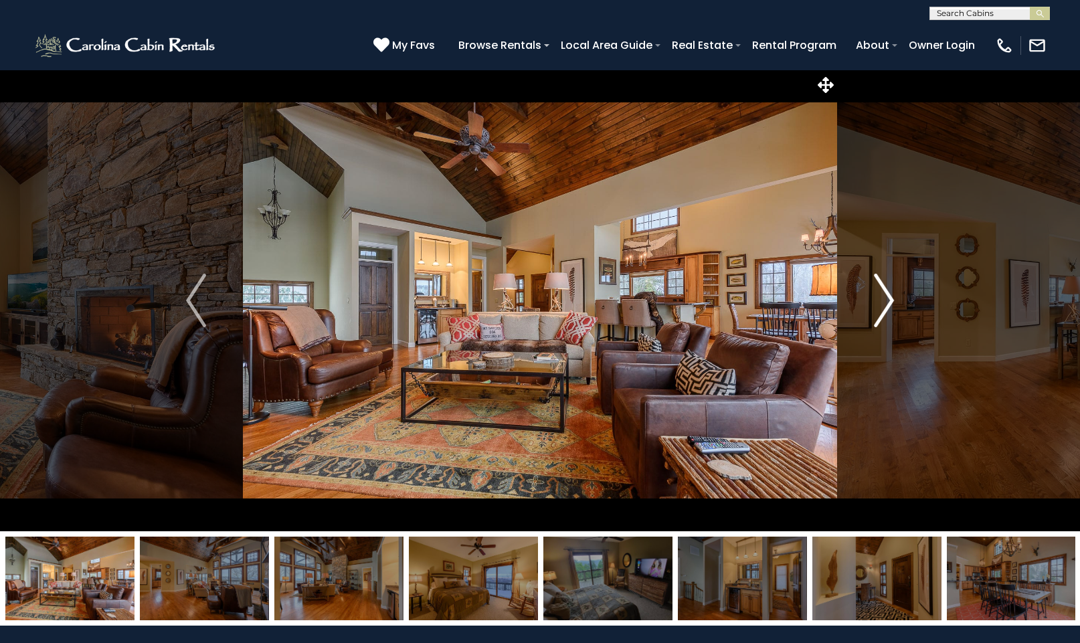
click at [892, 296] on img "Next" at bounding box center [884, 301] width 20 height 54
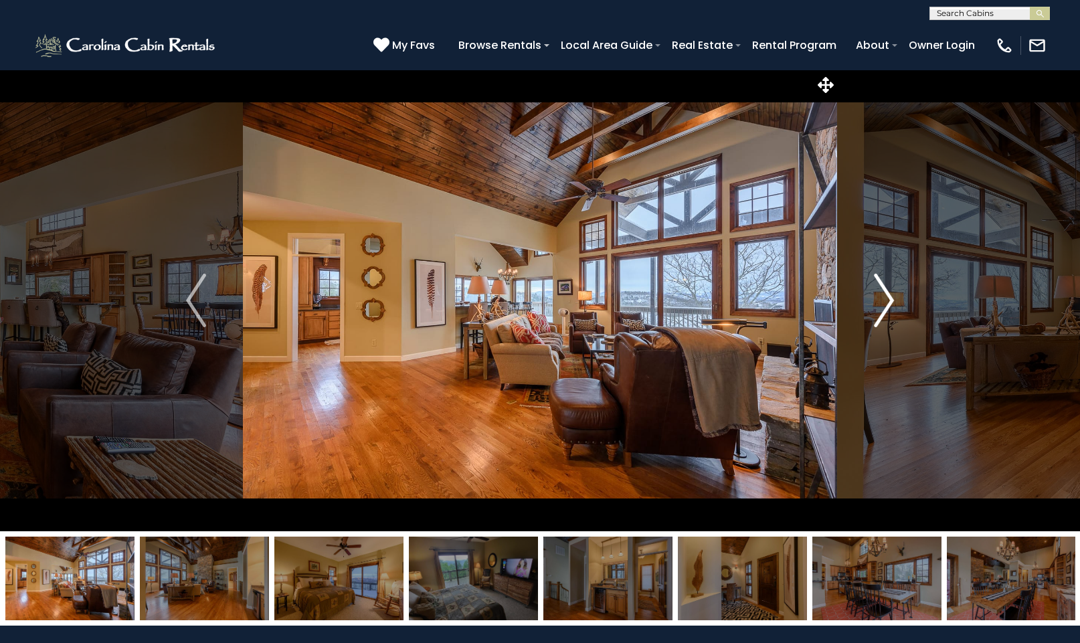
click at [892, 296] on img "Next" at bounding box center [884, 301] width 20 height 54
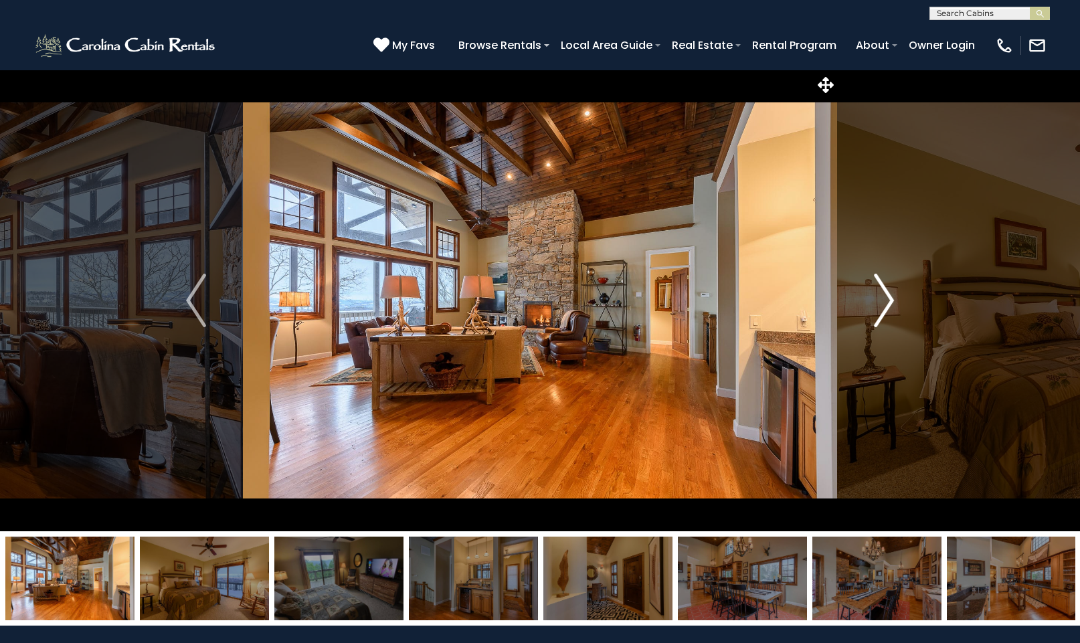
click at [892, 296] on img "Next" at bounding box center [884, 301] width 20 height 54
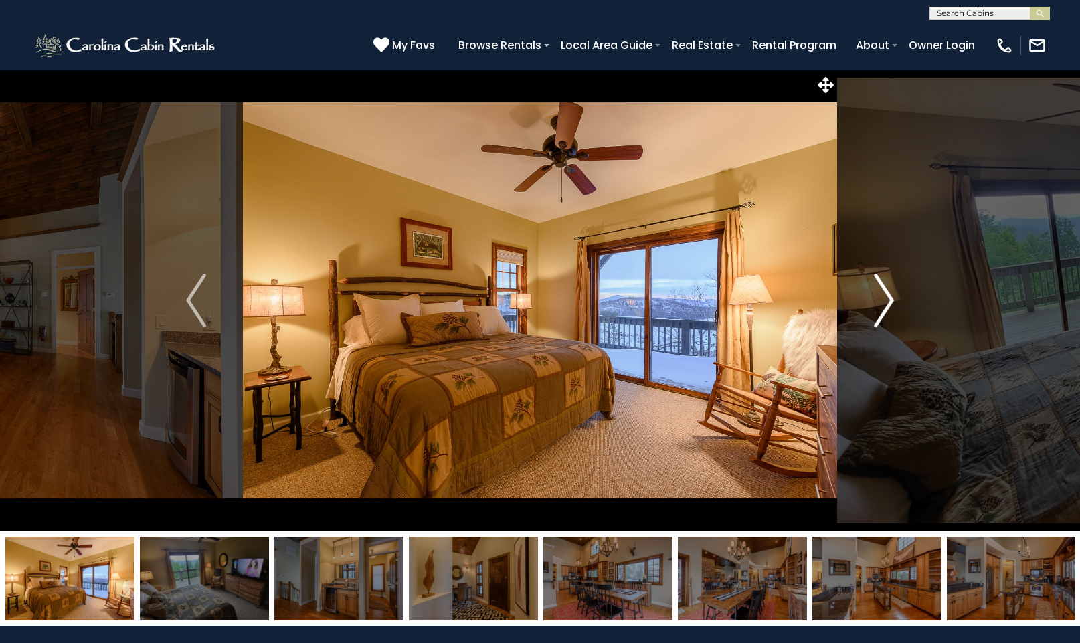
click at [892, 296] on img "Next" at bounding box center [884, 301] width 20 height 54
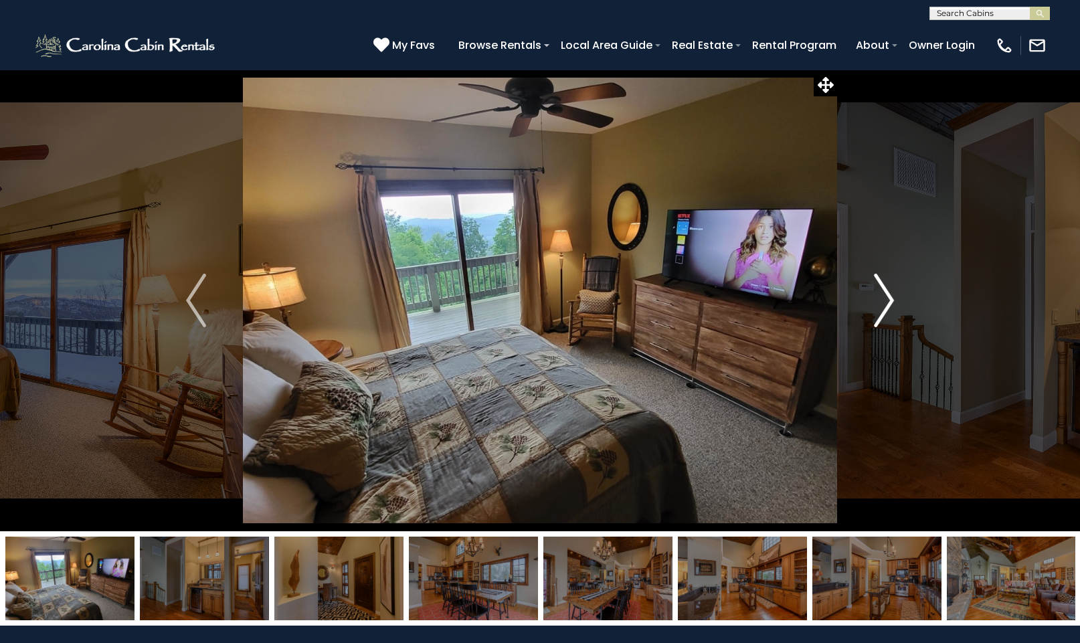
click at [892, 296] on img "Next" at bounding box center [884, 301] width 20 height 54
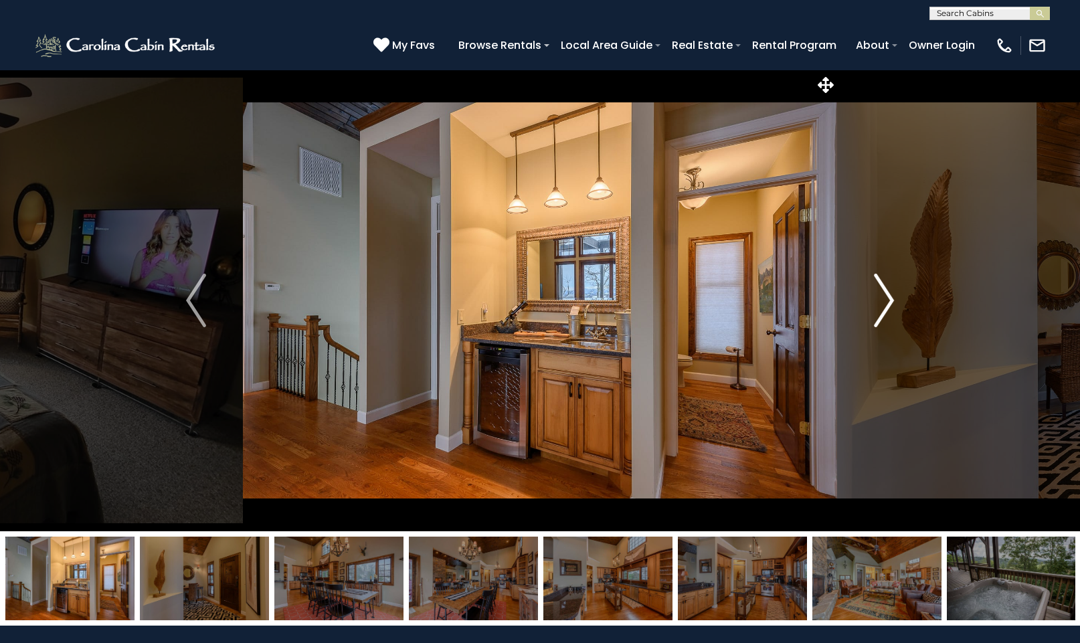
click at [892, 297] on img "Next" at bounding box center [884, 301] width 20 height 54
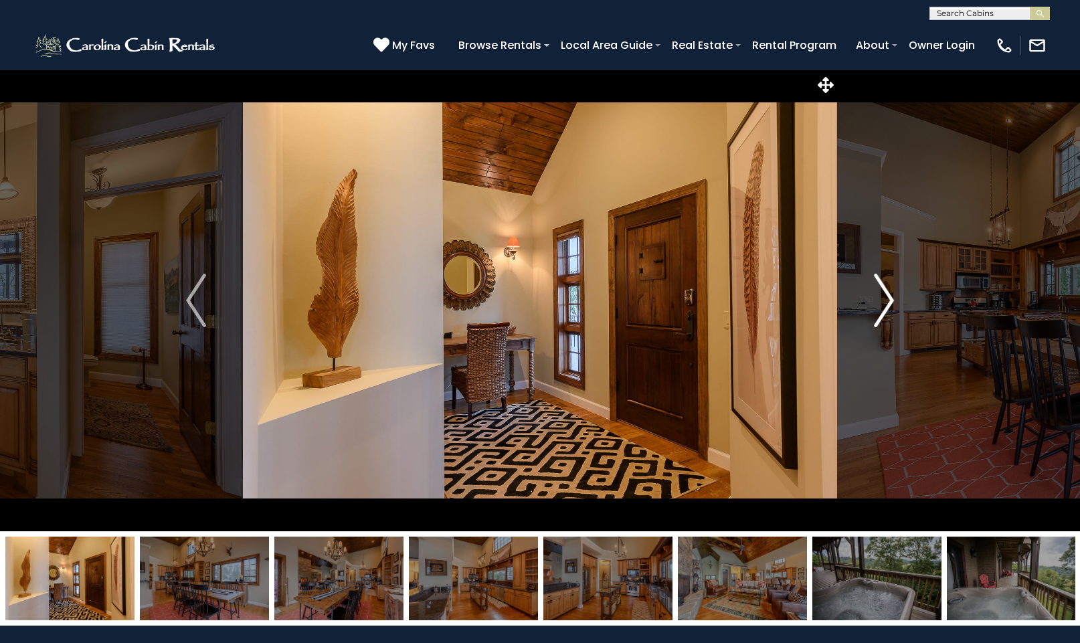
click at [892, 297] on img "Next" at bounding box center [884, 301] width 20 height 54
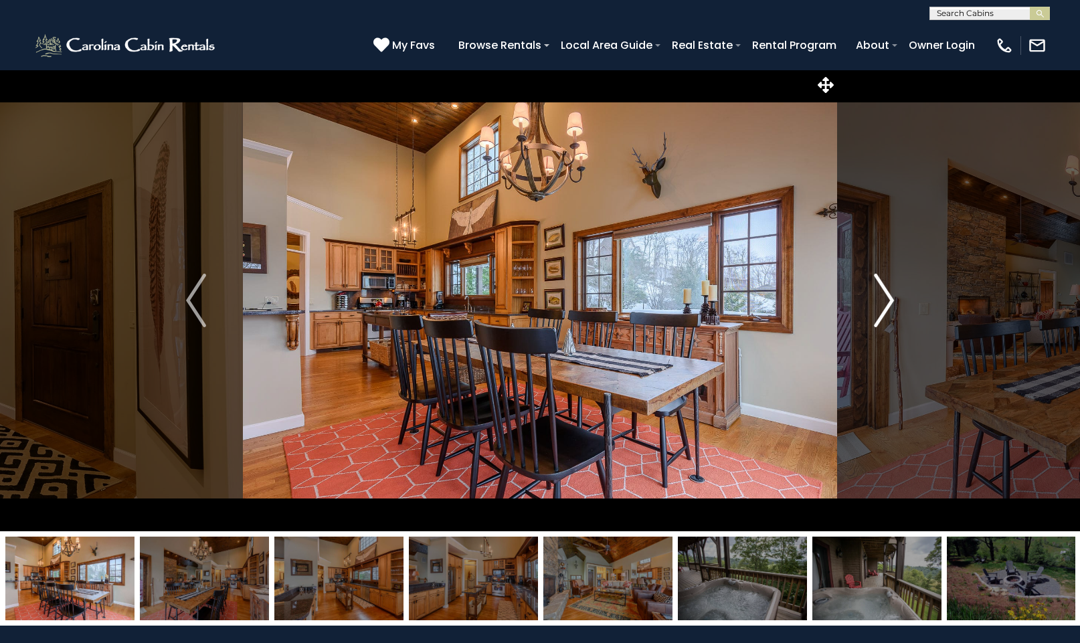
click at [892, 297] on img "Next" at bounding box center [884, 301] width 20 height 54
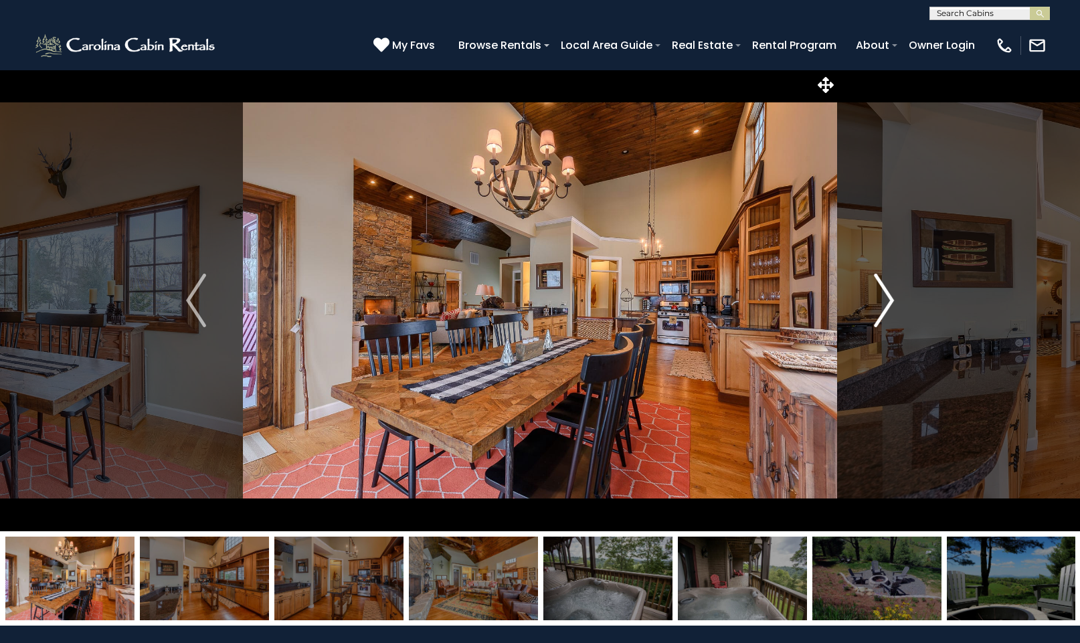
click at [892, 297] on img "Next" at bounding box center [884, 301] width 20 height 54
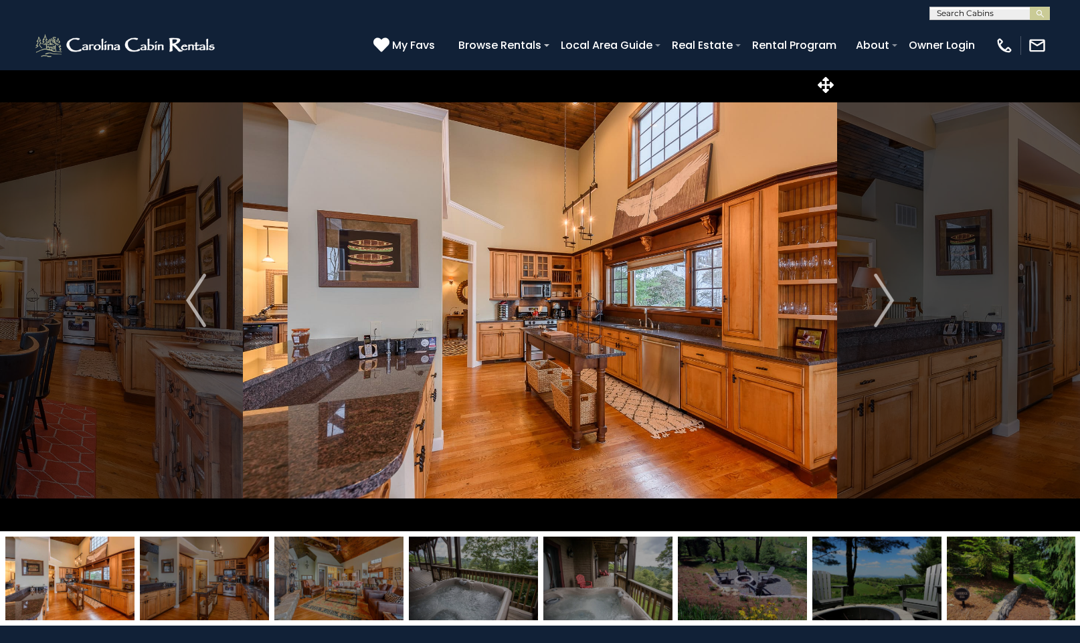
click at [760, 570] on img at bounding box center [742, 579] width 129 height 84
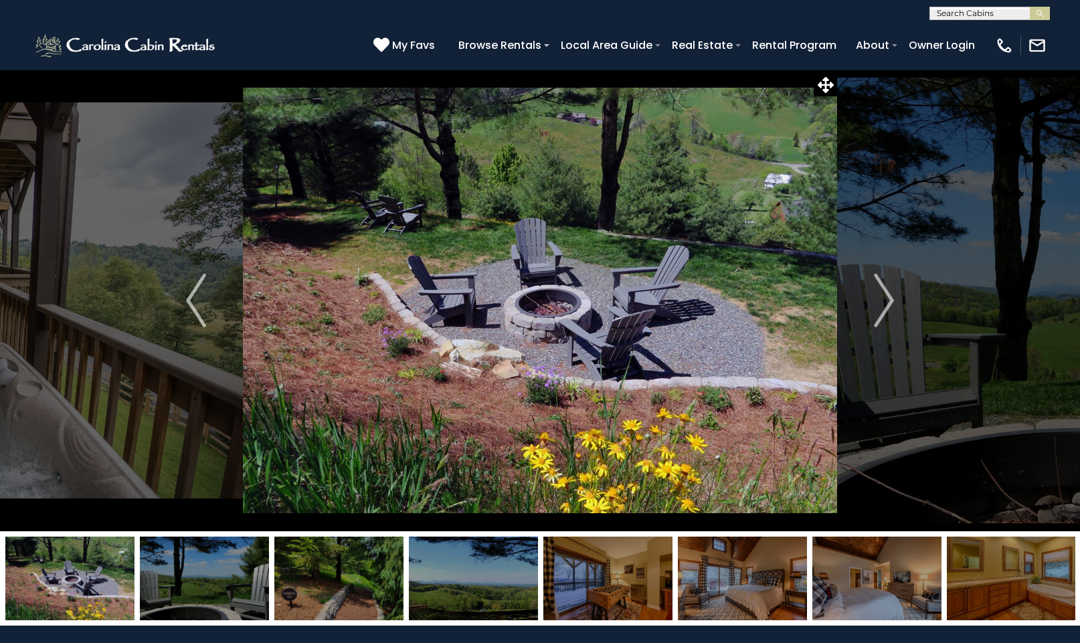
click at [219, 595] on img at bounding box center [204, 579] width 129 height 84
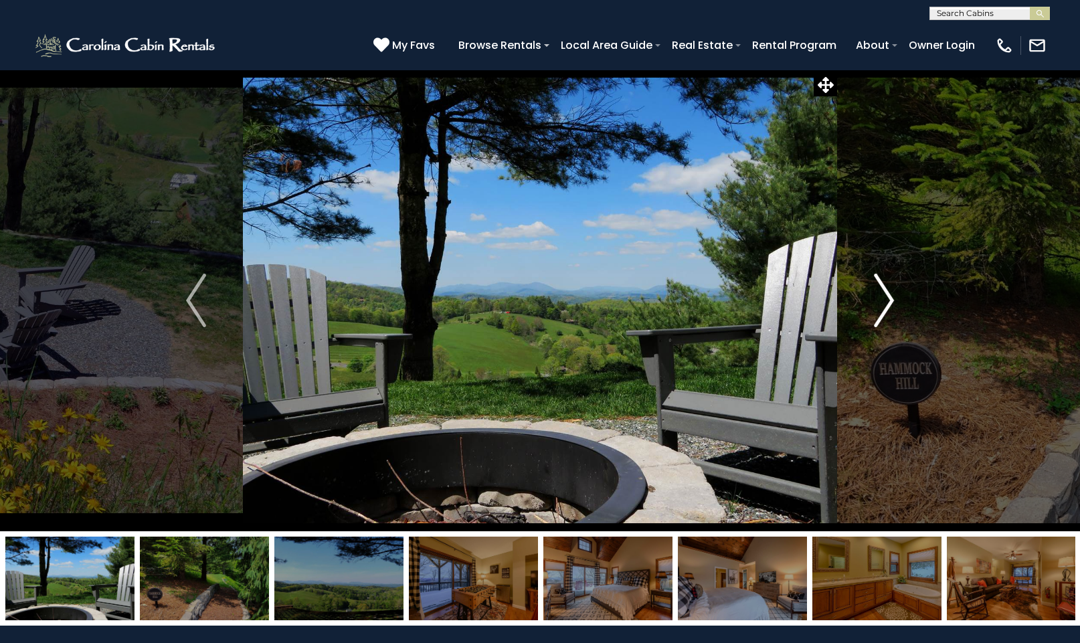
click at [892, 304] on img "Next" at bounding box center [884, 301] width 20 height 54
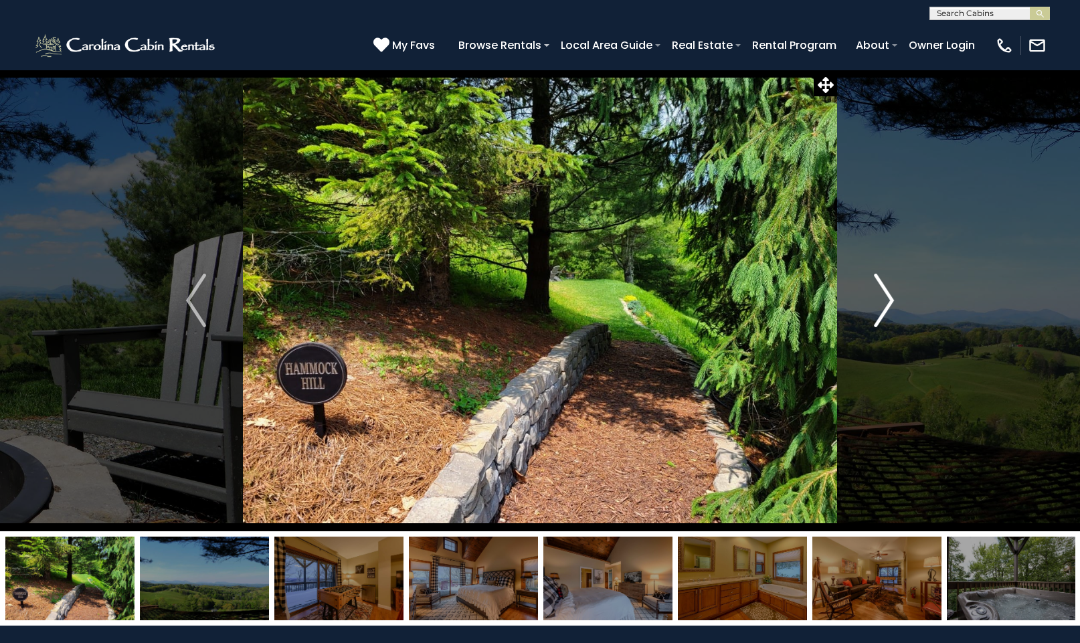
click at [888, 304] on img "Next" at bounding box center [884, 301] width 20 height 54
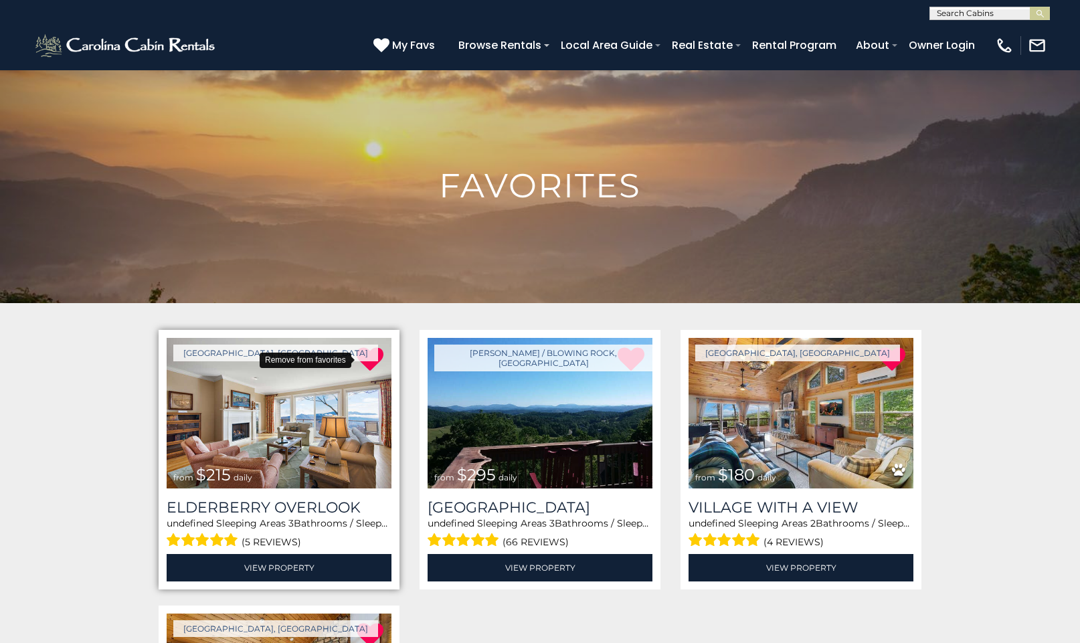
scroll to position [1, 0]
